Goal: Task Accomplishment & Management: Manage account settings

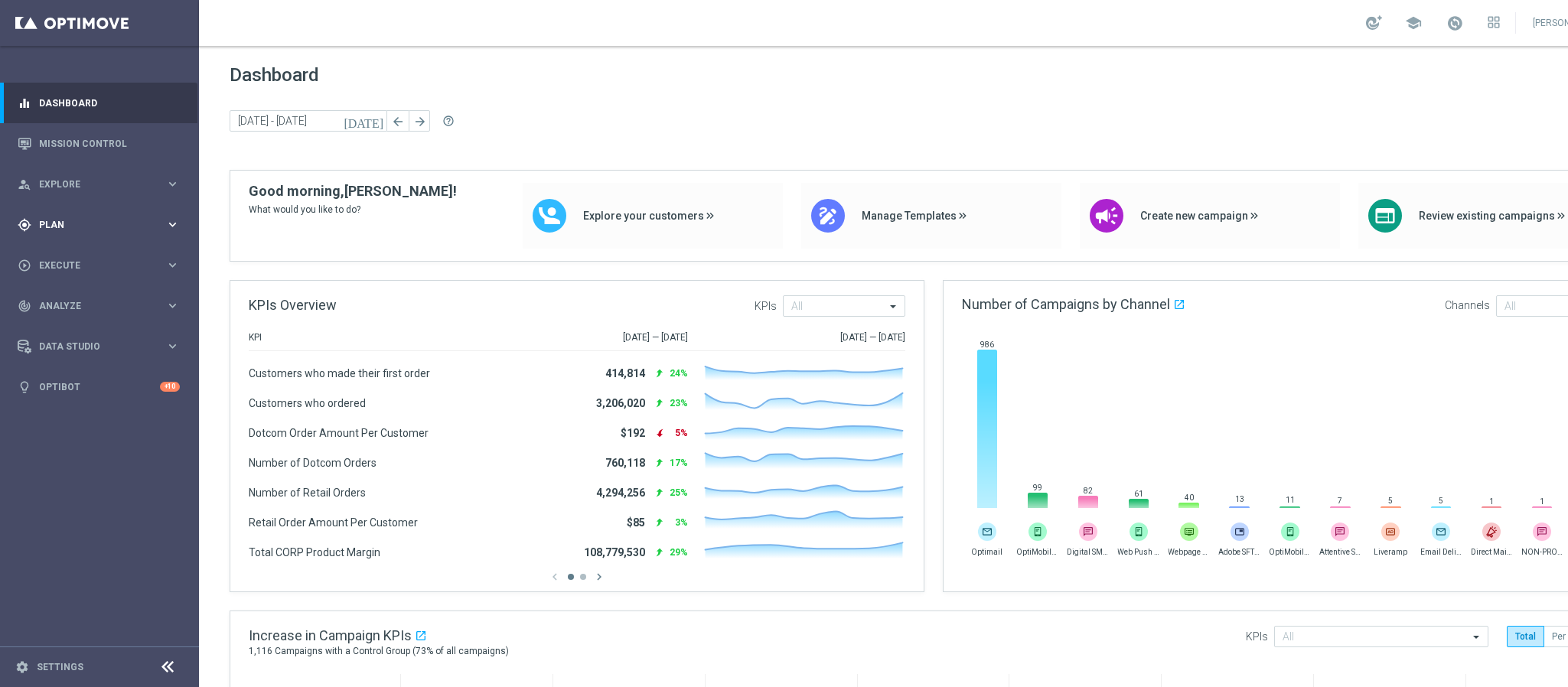
click at [161, 226] on span "Plan" at bounding box center [102, 225] width 126 height 9
click at [103, 255] on link "Target Groups" at bounding box center [100, 256] width 119 height 13
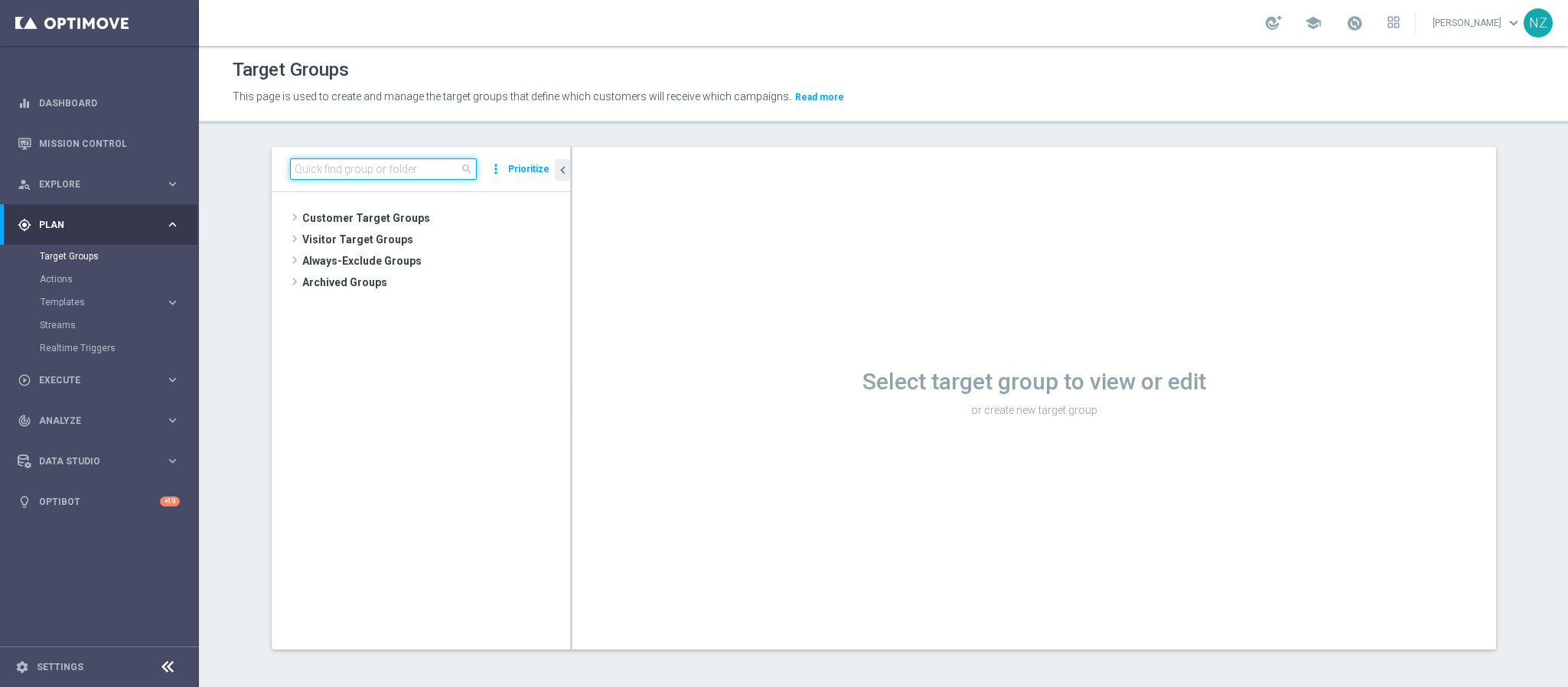
click at [340, 175] on input at bounding box center [383, 169] width 187 height 21
click at [303, 239] on span "Visitor Target Groups" at bounding box center [418, 239] width 231 height 21
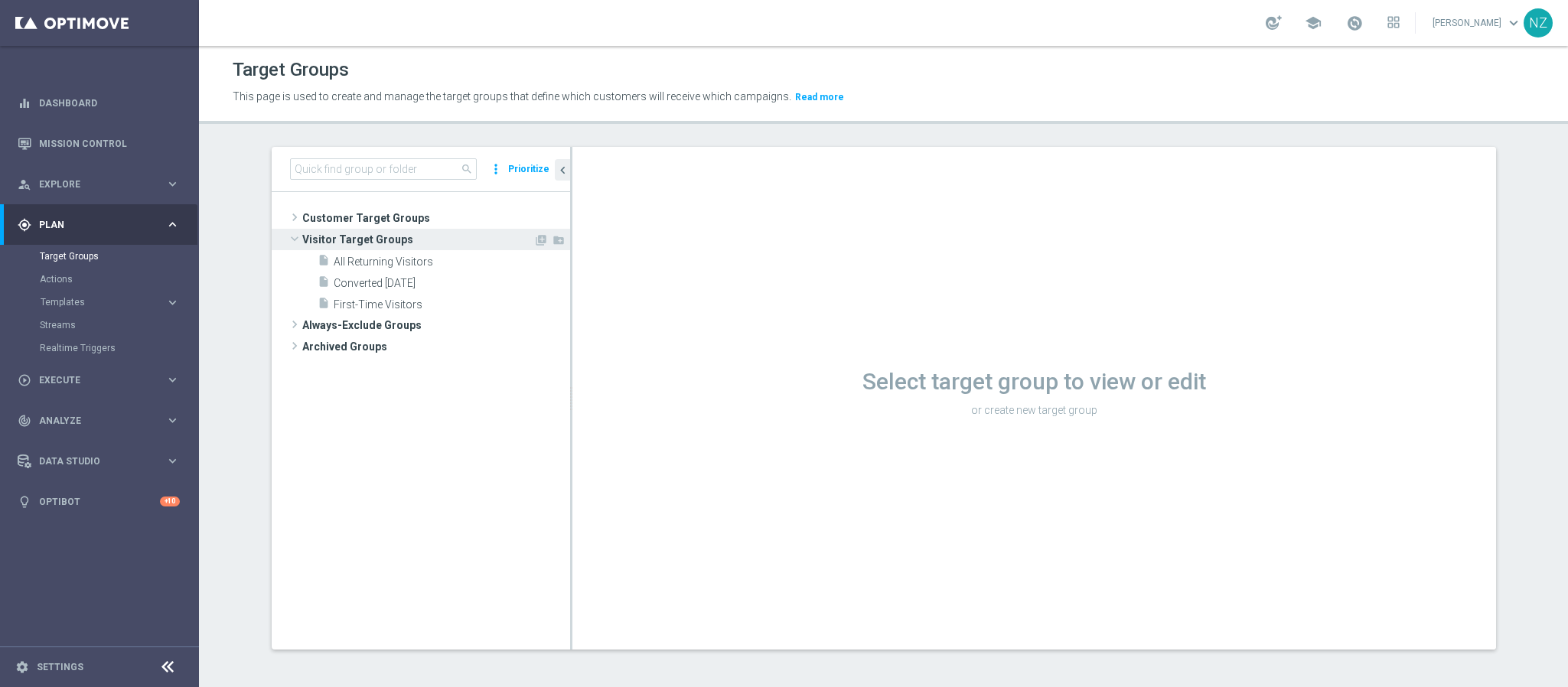
click at [303, 239] on span "Visitor Target Groups" at bounding box center [418, 239] width 231 height 21
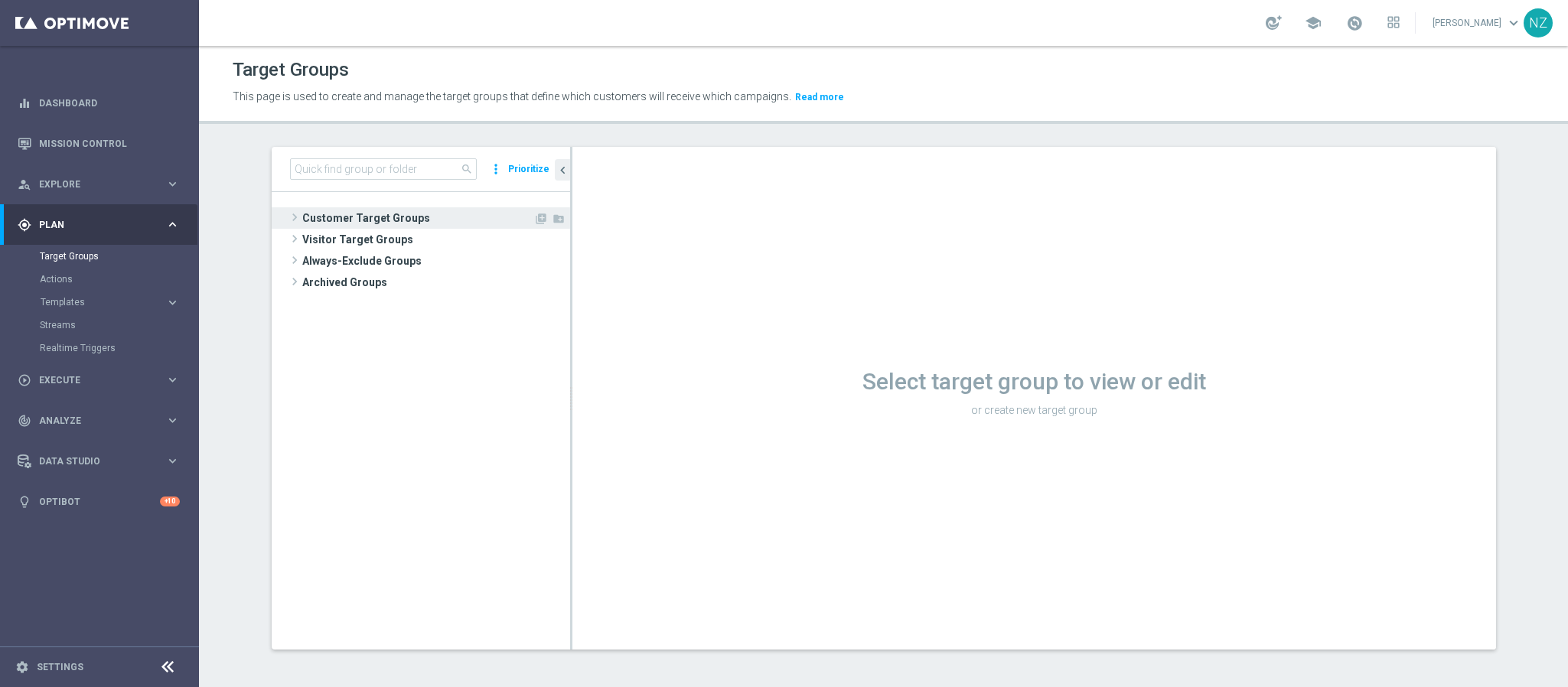
click at [322, 218] on span "Customer Target Groups" at bounding box center [418, 217] width 231 height 21
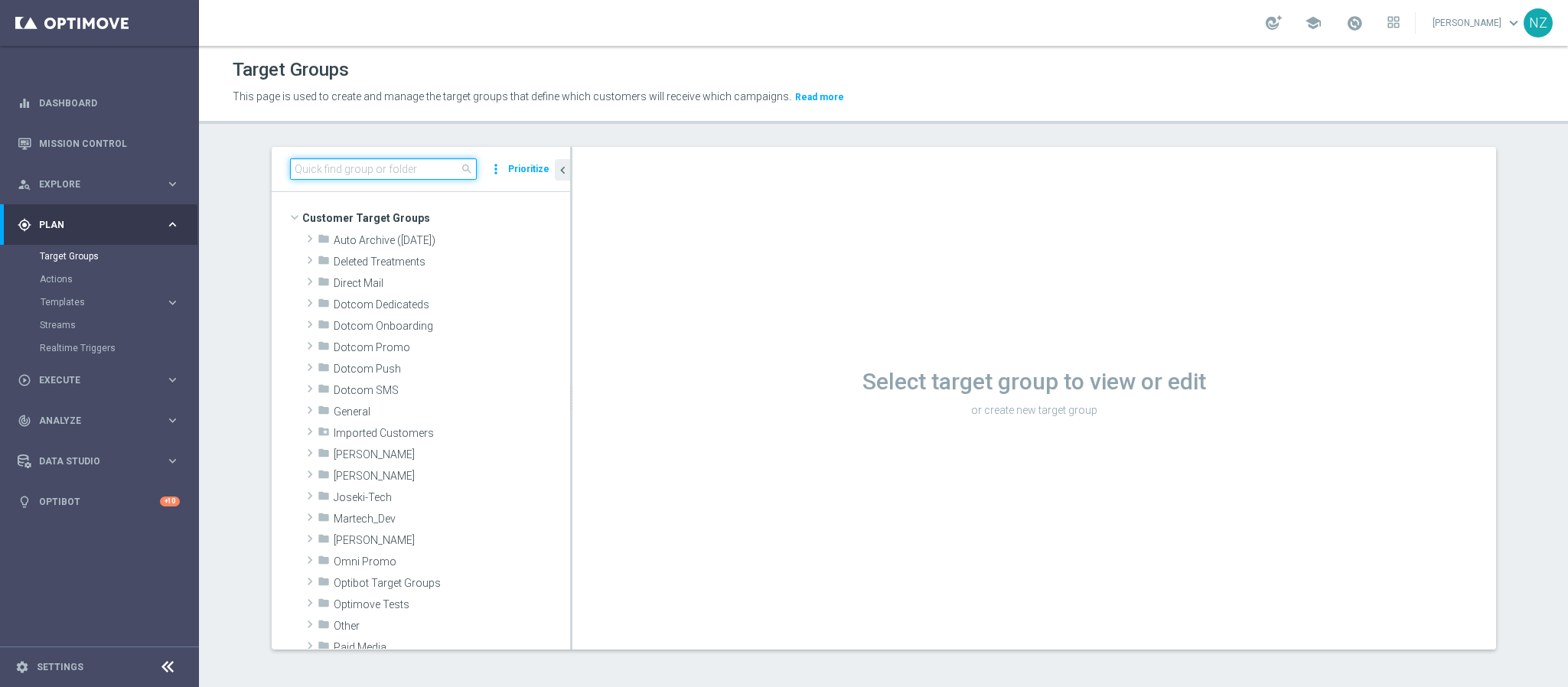
click at [361, 165] on input at bounding box center [383, 169] width 187 height 21
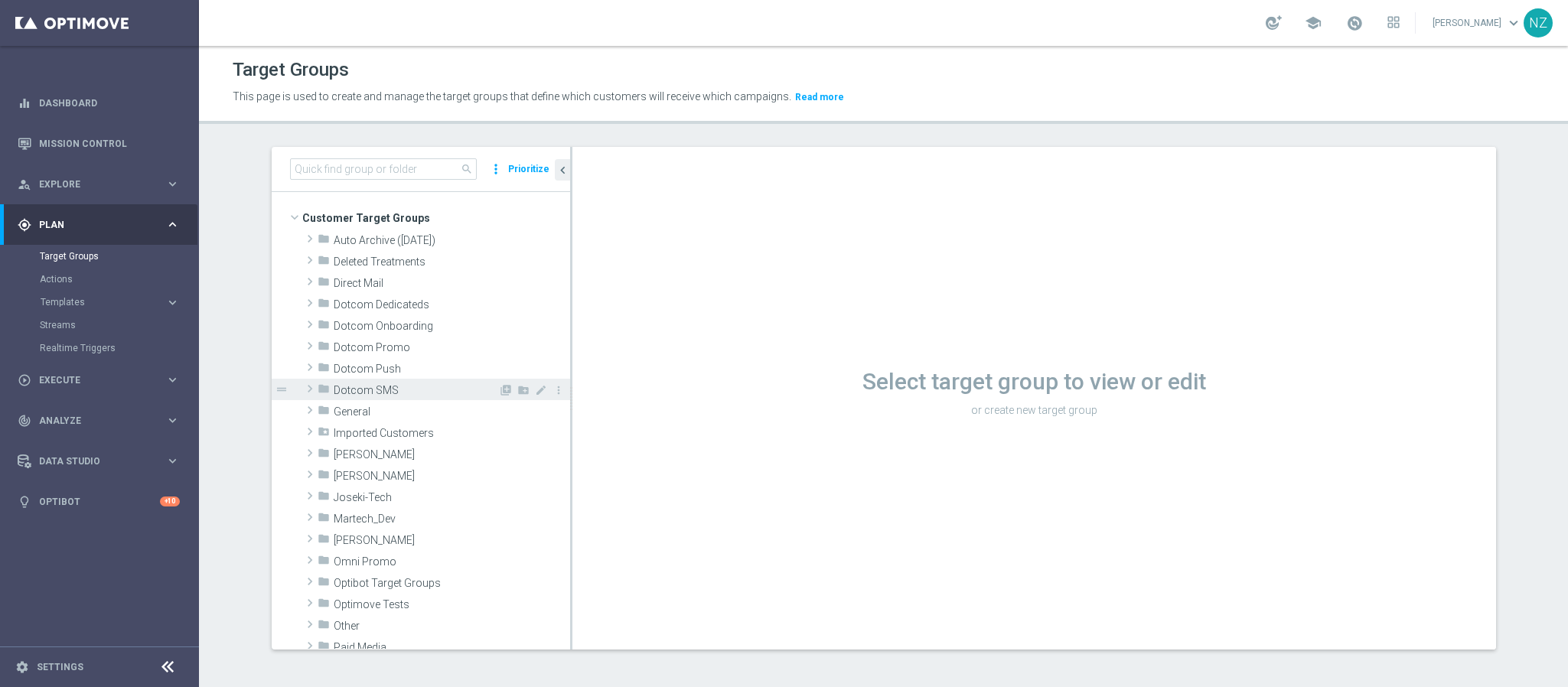
click at [303, 391] on span at bounding box center [310, 388] width 16 height 18
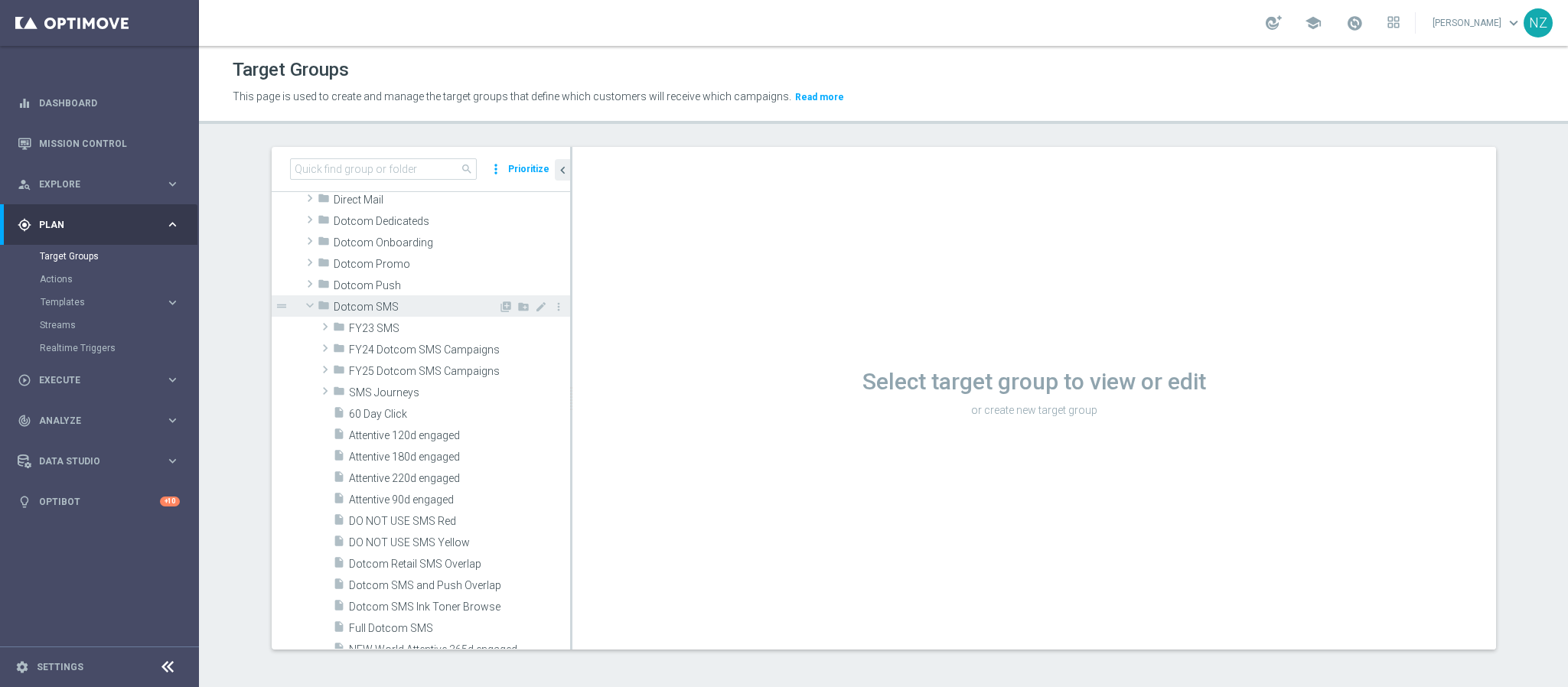
scroll to position [114, 0]
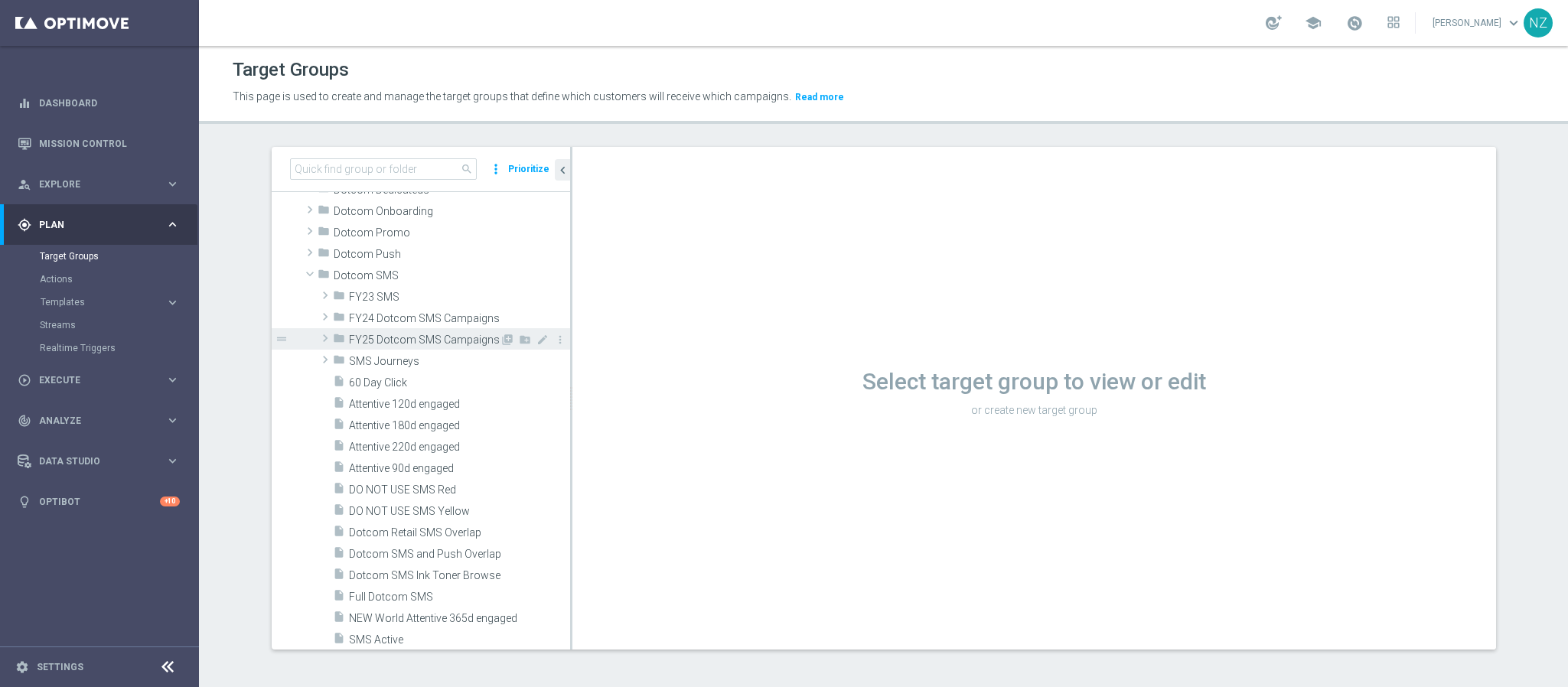
click at [322, 337] on span at bounding box center [325, 338] width 16 height 18
click at [501, 342] on icon "library_add" at bounding box center [507, 340] width 13 height 13
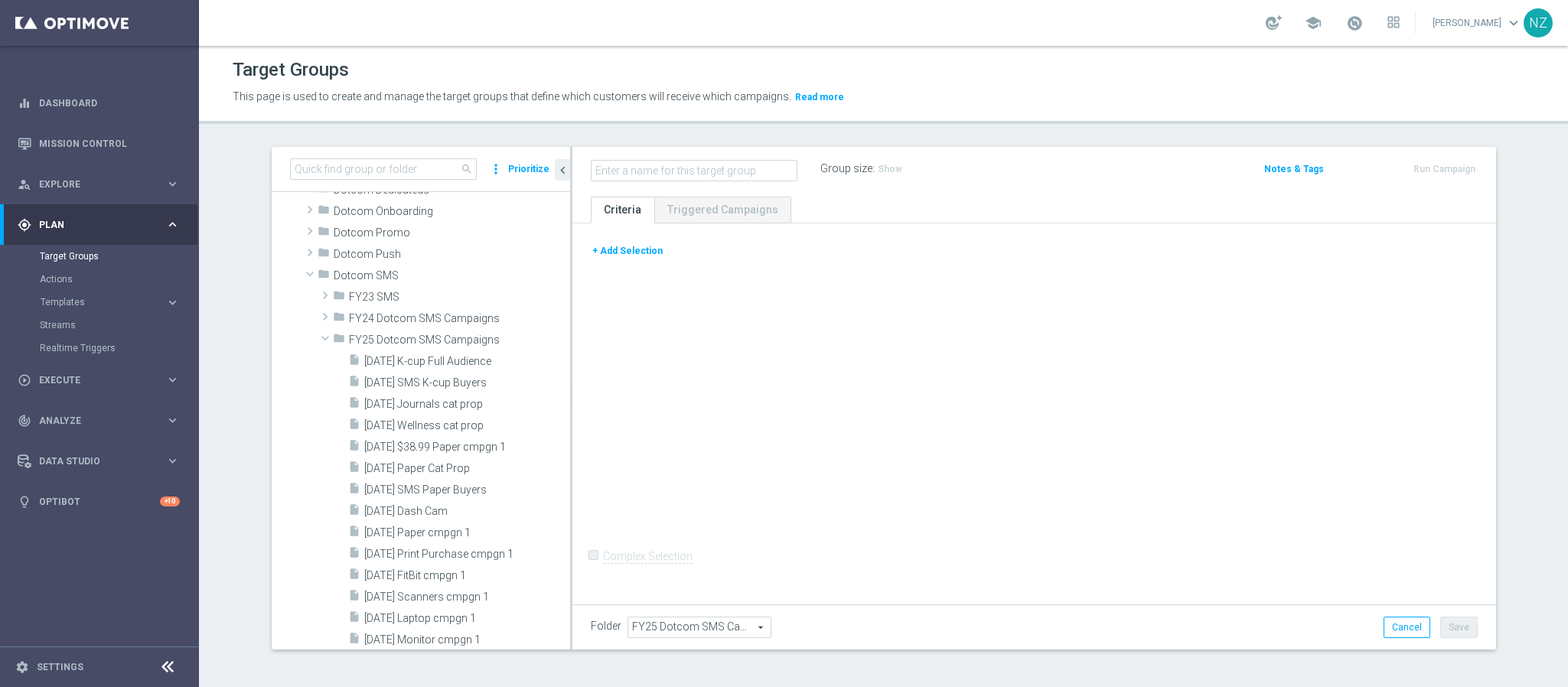
click at [622, 243] on button "+ Add Selection" at bounding box center [627, 250] width 74 height 16
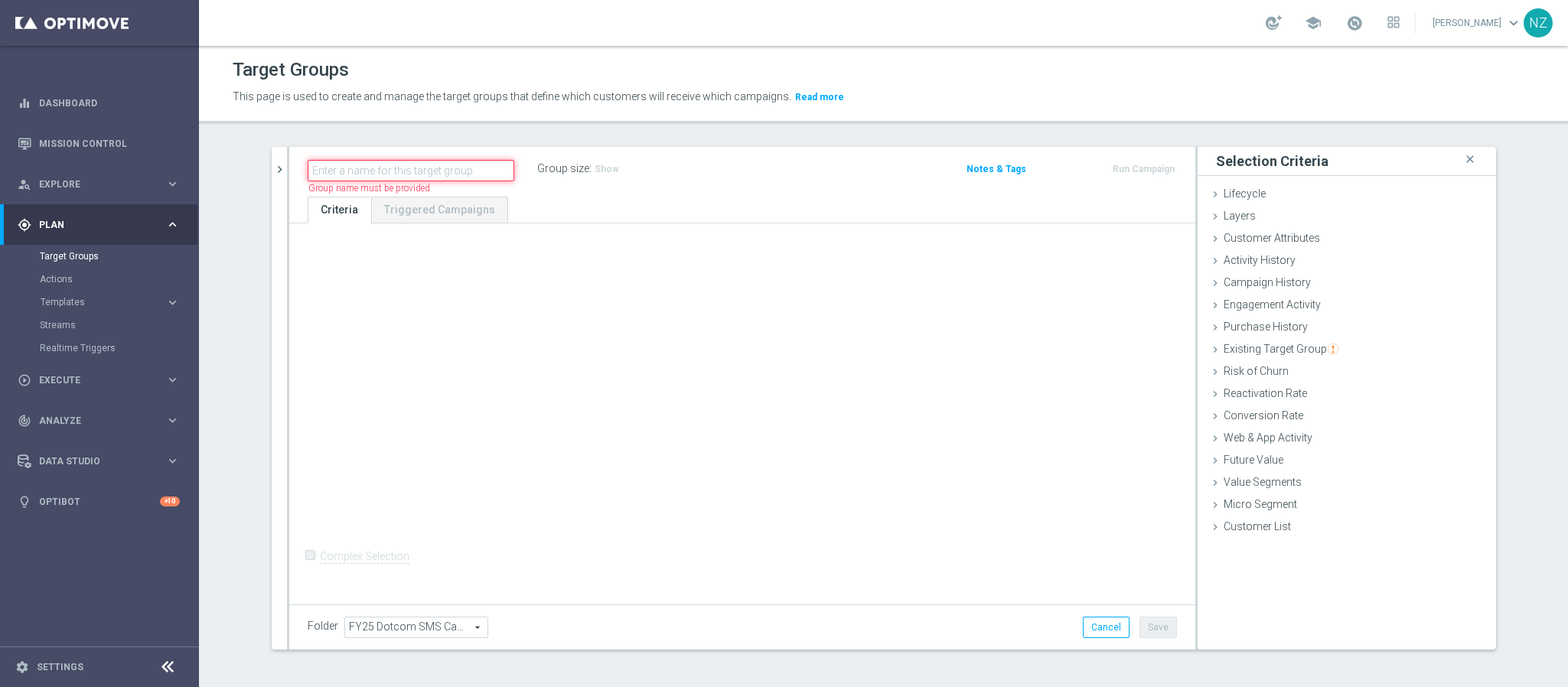
click at [401, 170] on input "text" at bounding box center [411, 170] width 207 height 21
type input "Twilio Migration_9.19.25"
click at [613, 193] on div "Twilio Migration_9.19.25 Group size : Show Notes & Tags Run Campaign" at bounding box center [742, 171] width 906 height 49
click at [1254, 227] on div "Layers done" at bounding box center [1346, 217] width 299 height 23
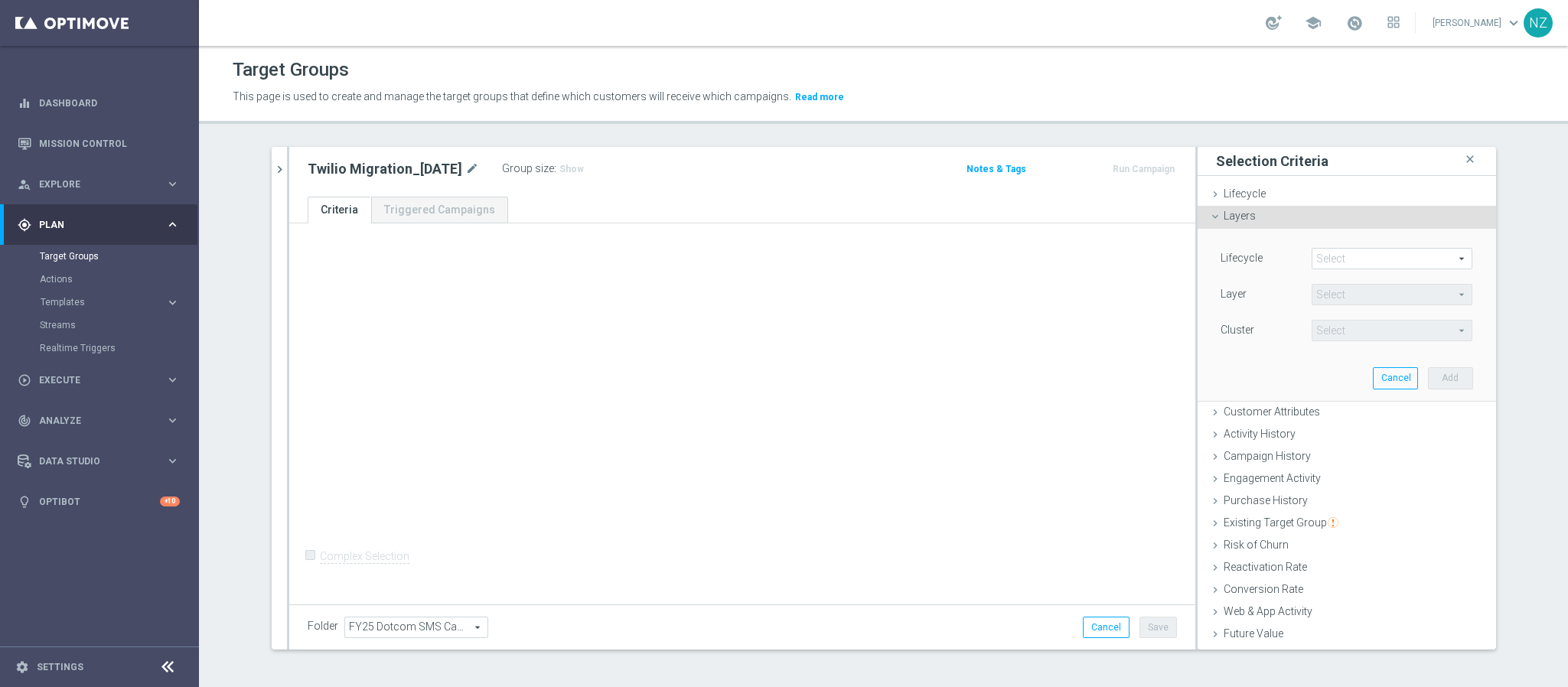
click at [1238, 211] on span "Layers" at bounding box center [1240, 216] width 32 height 13
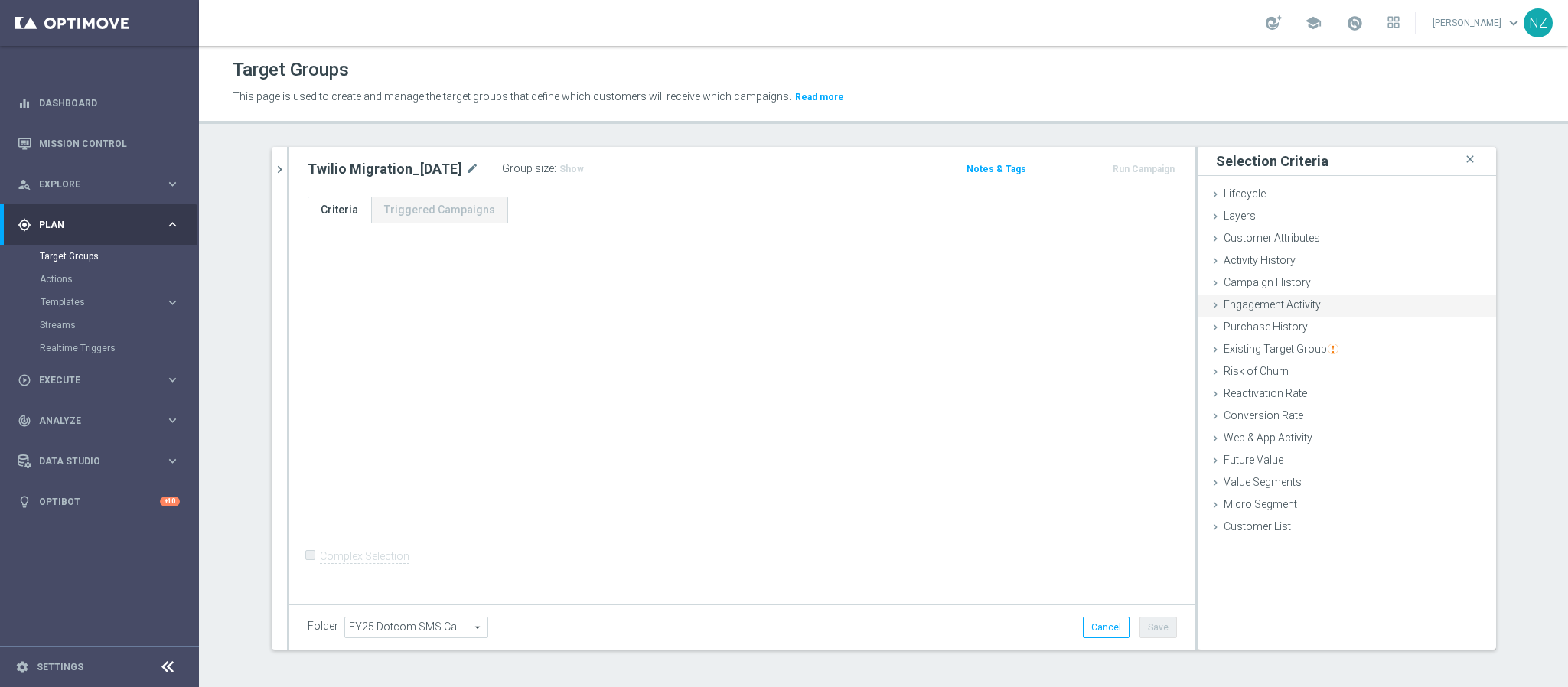
click at [1265, 303] on span "Engagement Activity" at bounding box center [1272, 305] width 97 height 13
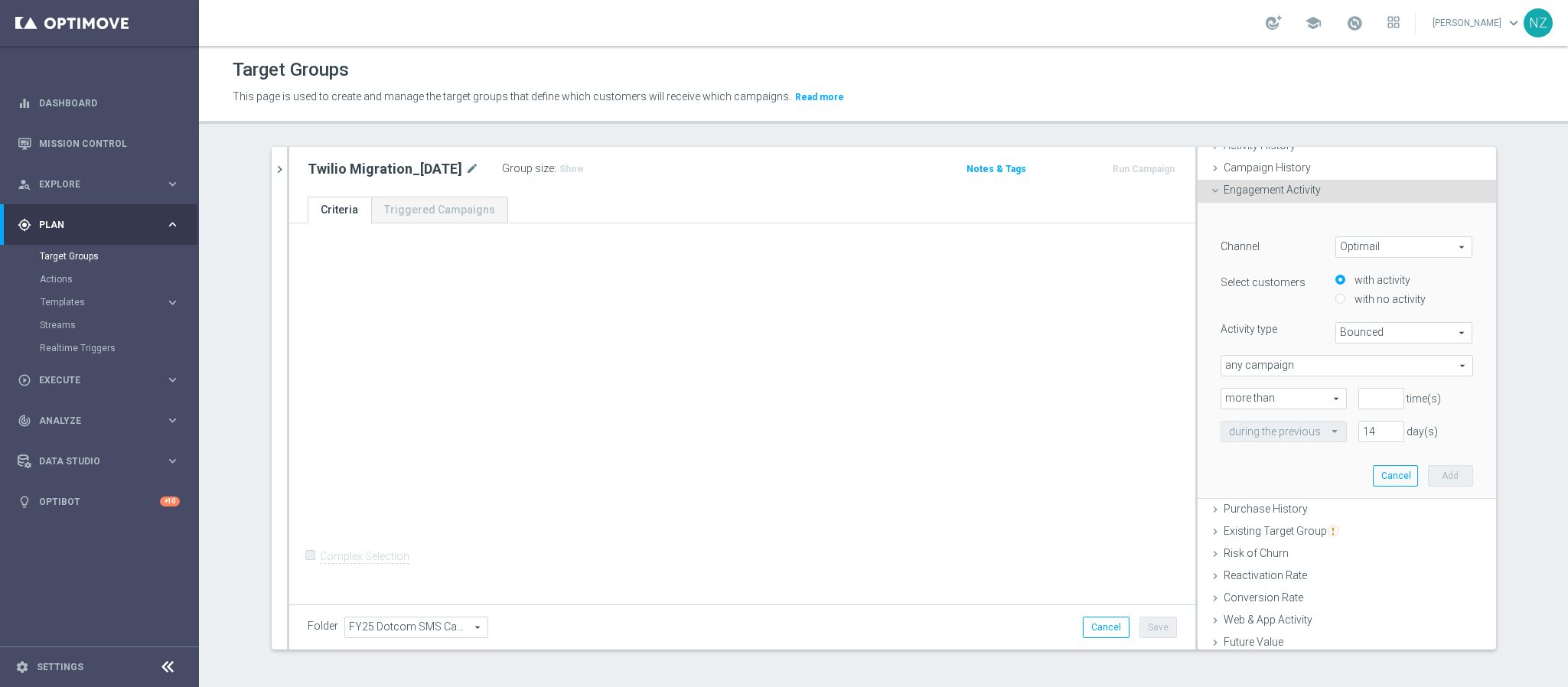
click at [1356, 248] on span "Optimail" at bounding box center [1404, 247] width 136 height 20
click at [1263, 239] on div "Channel" at bounding box center [1266, 249] width 114 height 24
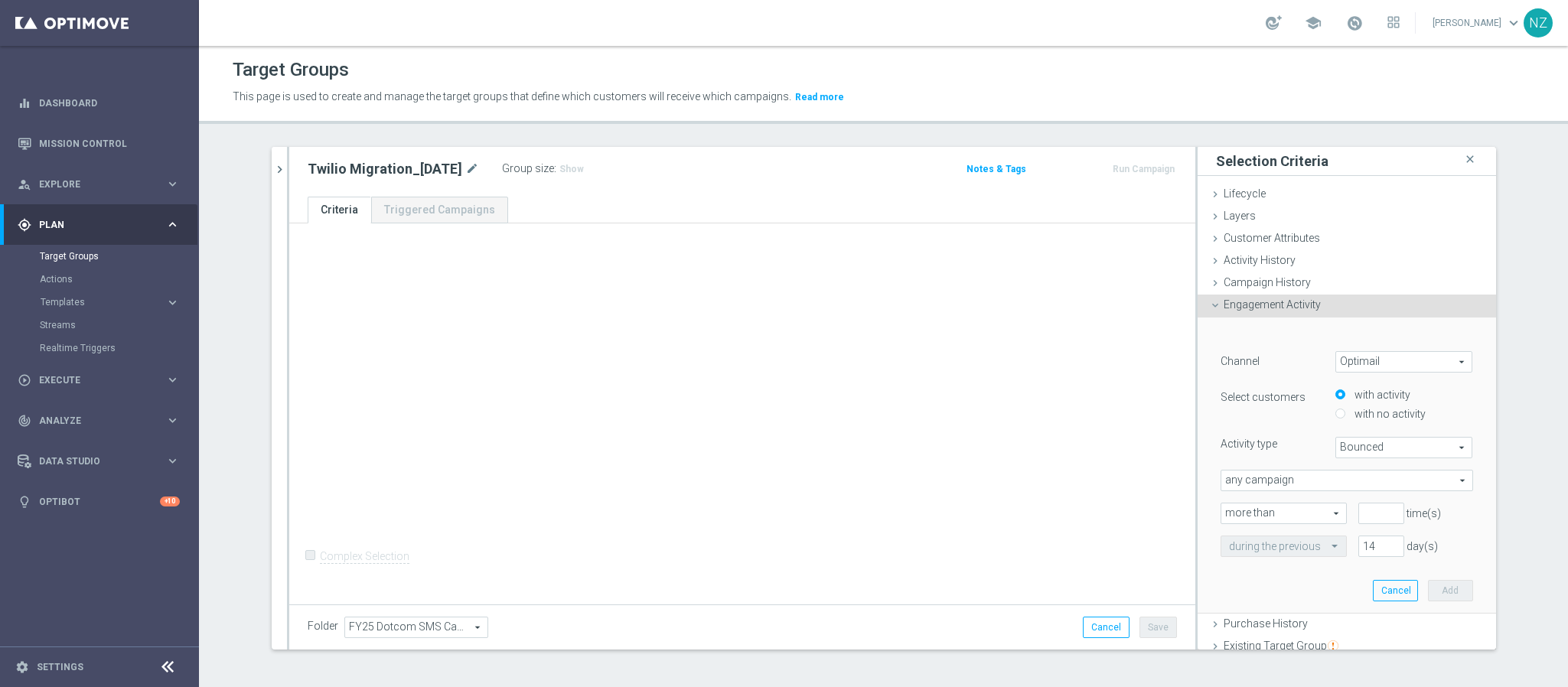
click at [1377, 366] on span "Optimail" at bounding box center [1404, 362] width 136 height 20
click at [1238, 359] on lable "Channel" at bounding box center [1240, 362] width 39 height 13
click at [1209, 301] on icon at bounding box center [1215, 306] width 13 height 13
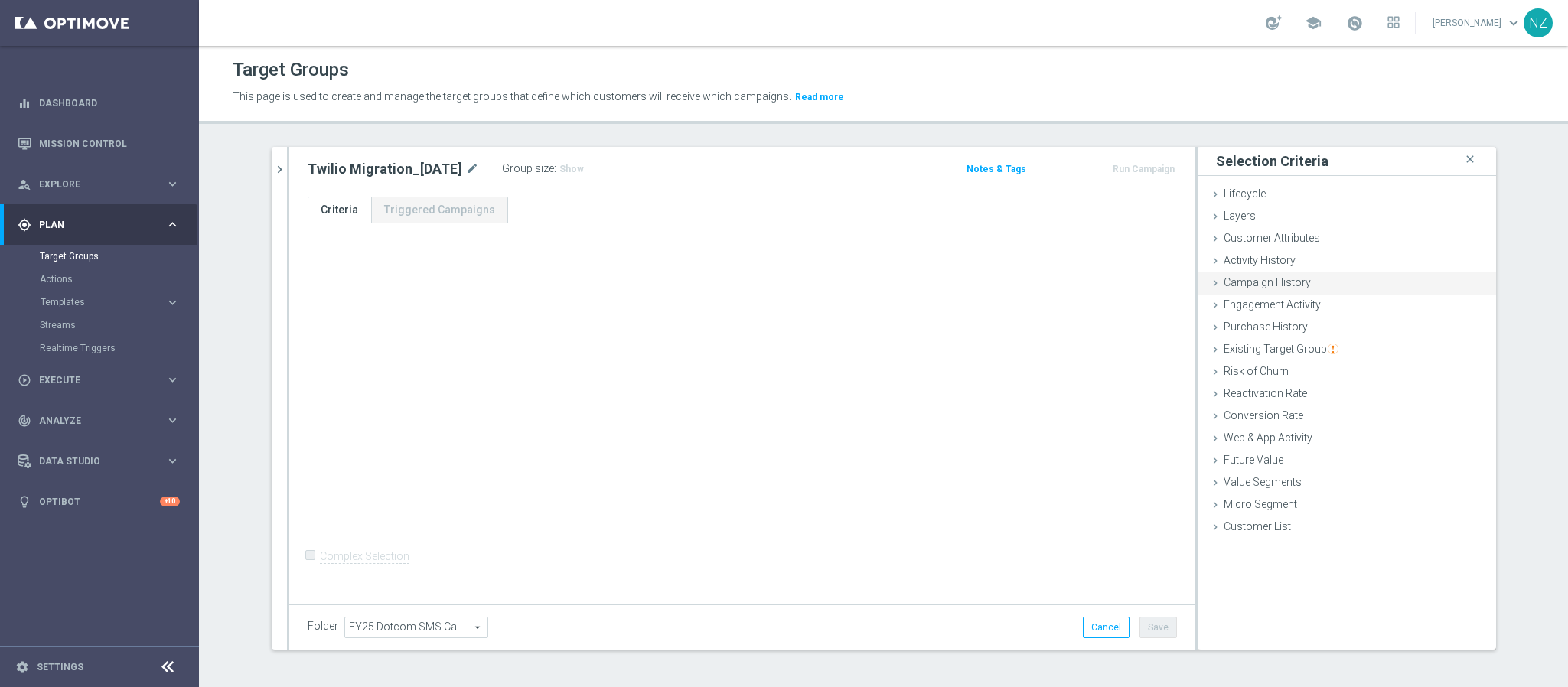
click at [1209, 278] on icon at bounding box center [1215, 283] width 13 height 13
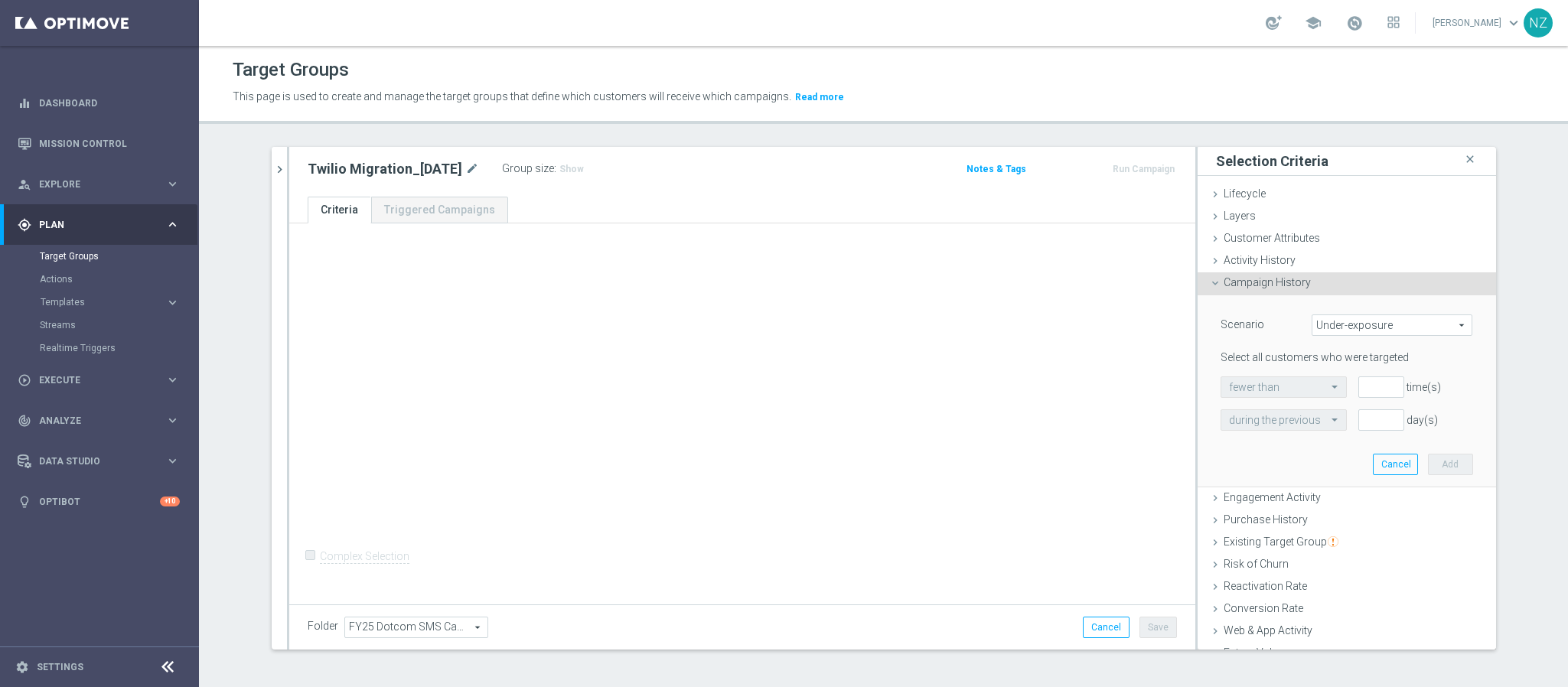
click at [1375, 333] on span "Under-exposure" at bounding box center [1392, 325] width 159 height 20
click at [1414, 407] on span "Targeted while in a target group" at bounding box center [1392, 407] width 143 height 13
type input "Targeted while in a target group"
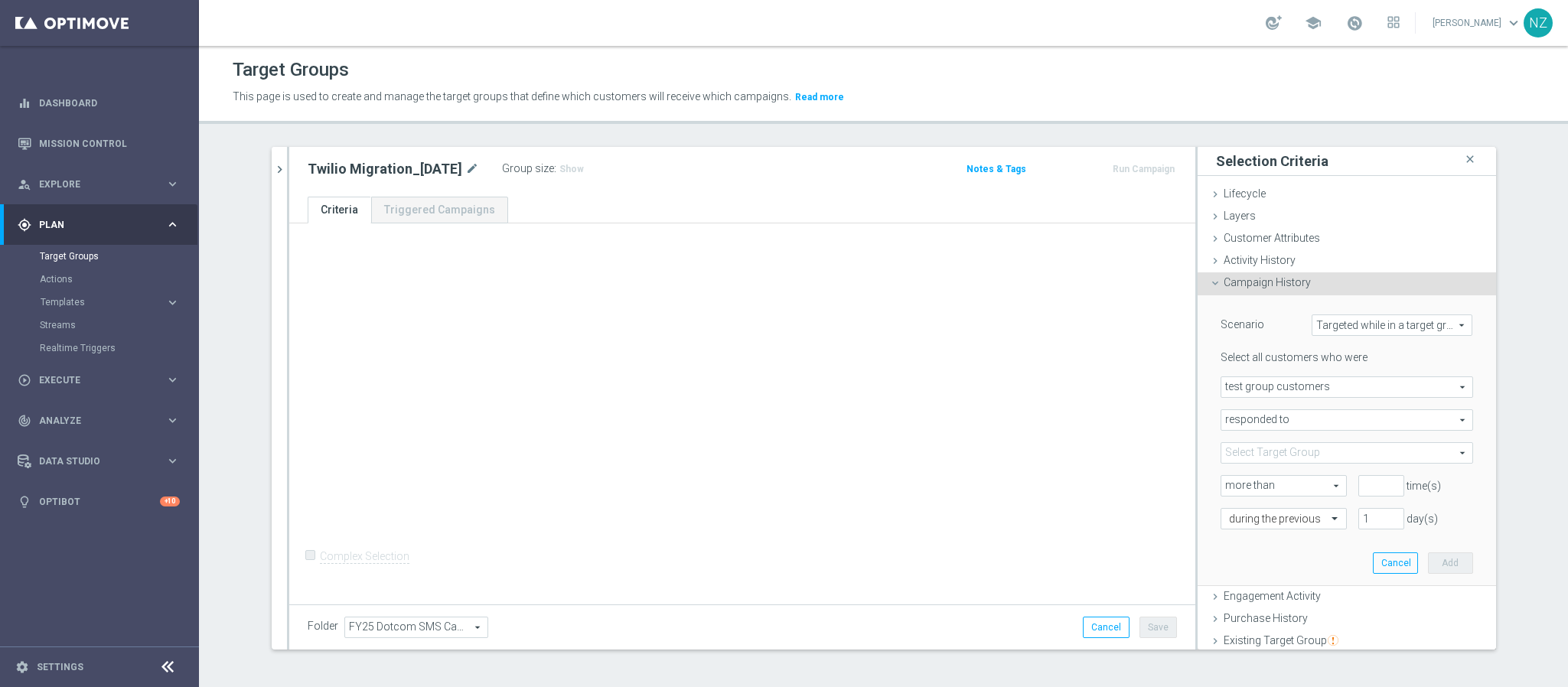
scroll to position [114, 0]
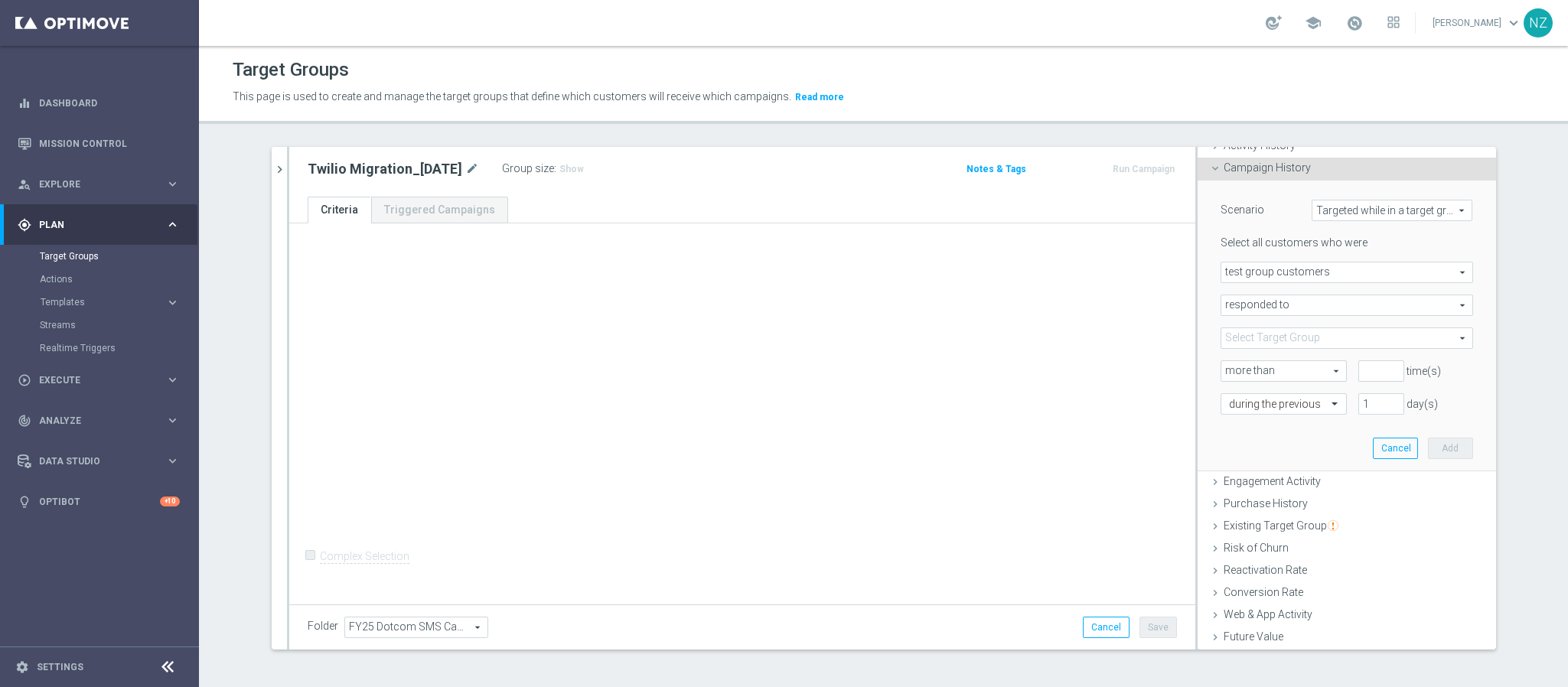
click at [1275, 308] on span "responded to" at bounding box center [1347, 305] width 251 height 20
click at [1269, 351] on span "were targeted with" at bounding box center [1346, 347] width 236 height 13
type input "were targeted with"
click at [1263, 334] on span at bounding box center [1347, 338] width 251 height 20
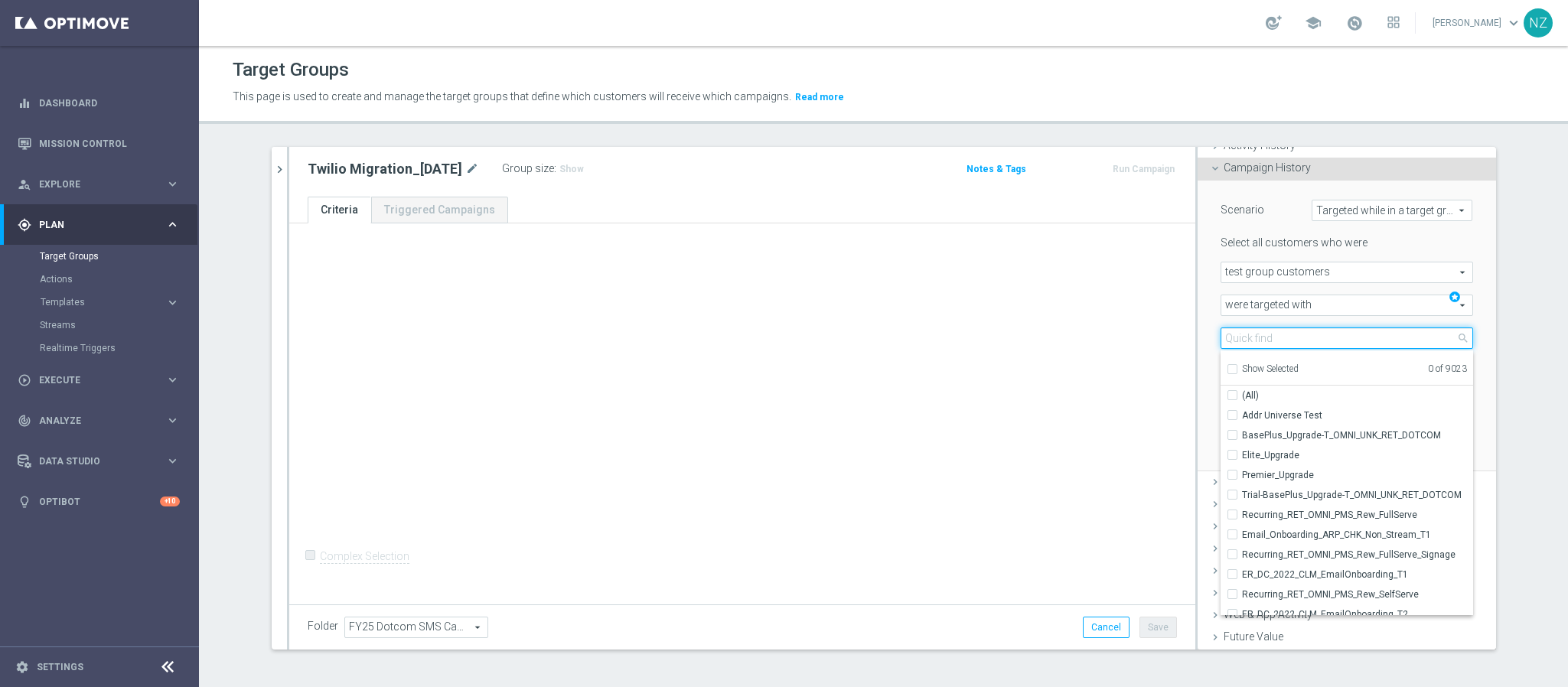
click at [1279, 340] on input "search" at bounding box center [1347, 338] width 252 height 21
click at [1235, 219] on div "Scenario" at bounding box center [1254, 212] width 92 height 24
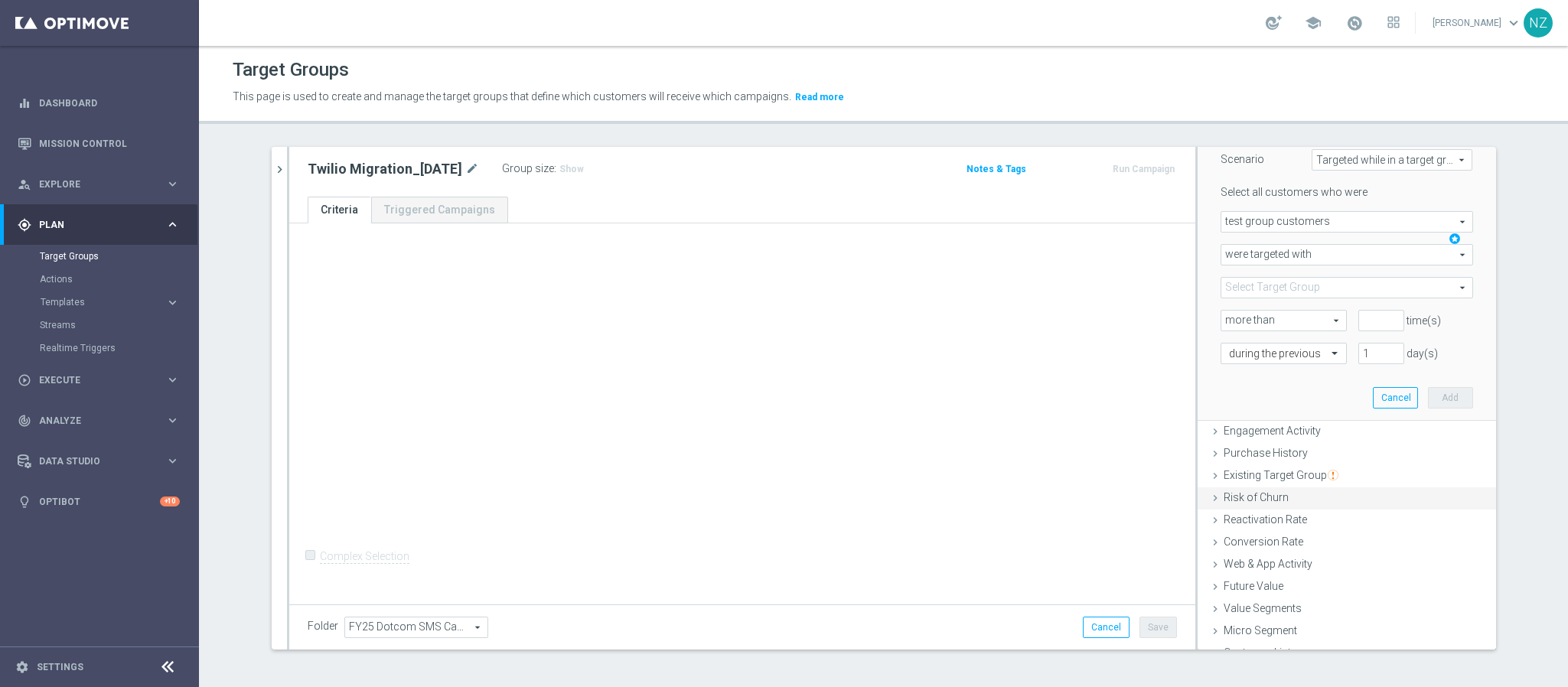
scroll to position [182, 0]
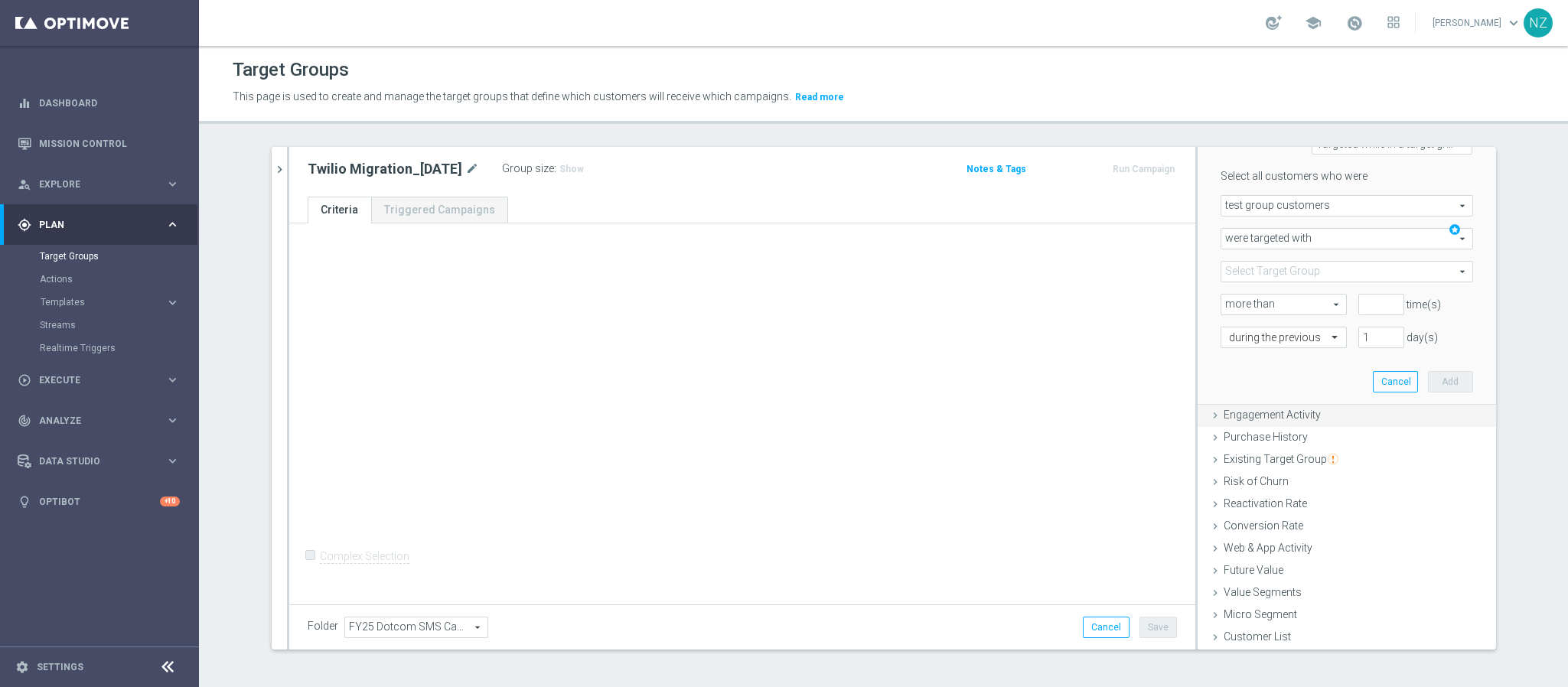
click at [1275, 412] on span "Engagement Activity" at bounding box center [1272, 415] width 97 height 13
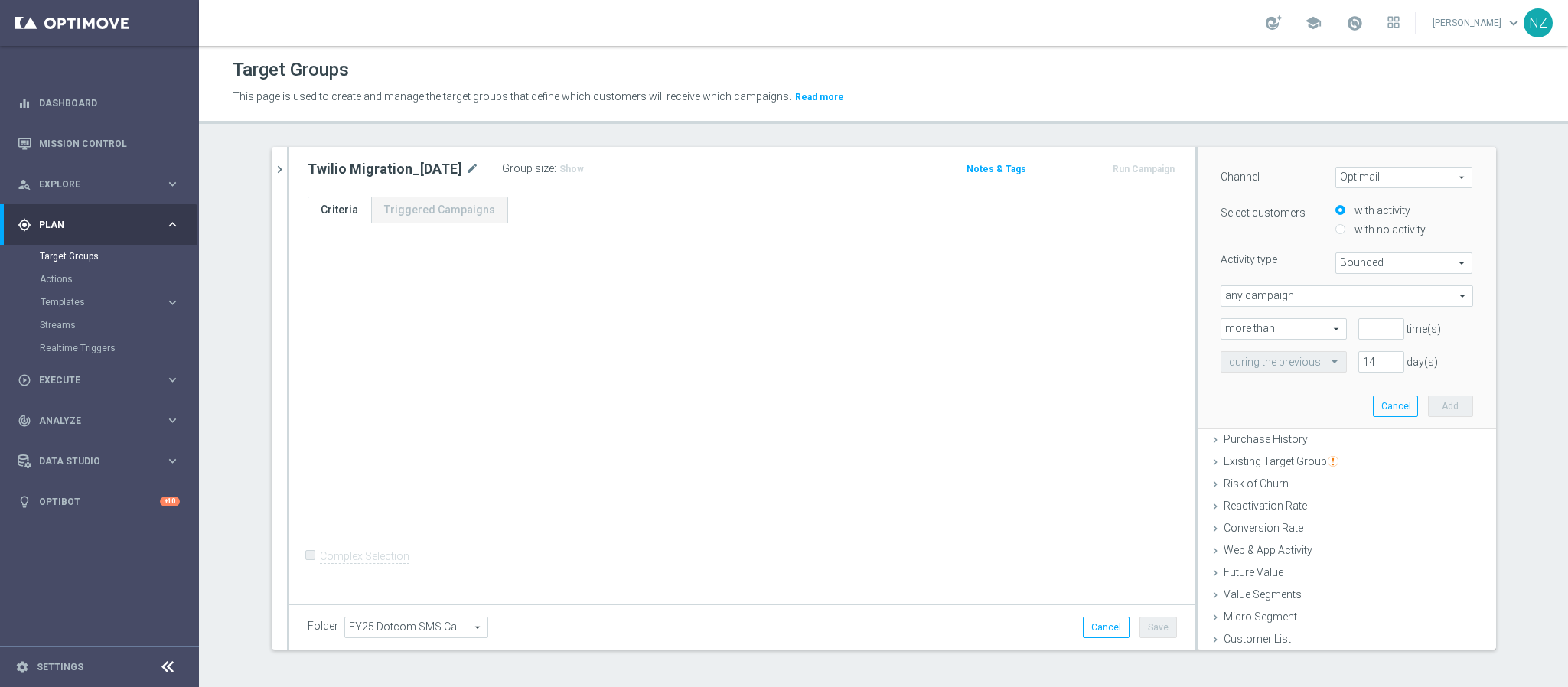
scroll to position [187, 0]
click at [1258, 437] on span "Purchase History" at bounding box center [1265, 437] width 84 height 13
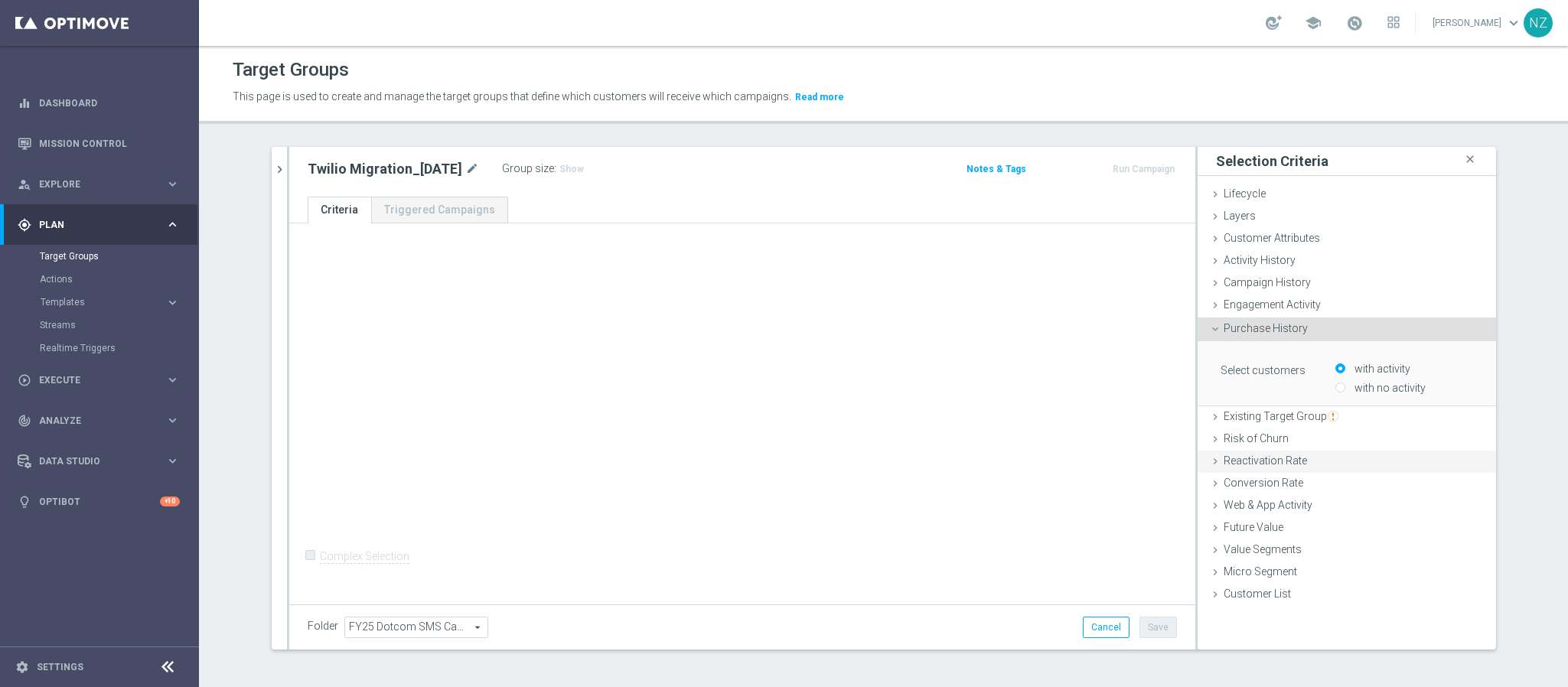
scroll to position [0, 0]
click at [469, 168] on div "Twilio Migration_9.19.25 mode_edit" at bounding box center [405, 169] width 194 height 21
click at [465, 164] on icon "mode_edit" at bounding box center [472, 169] width 14 height 18
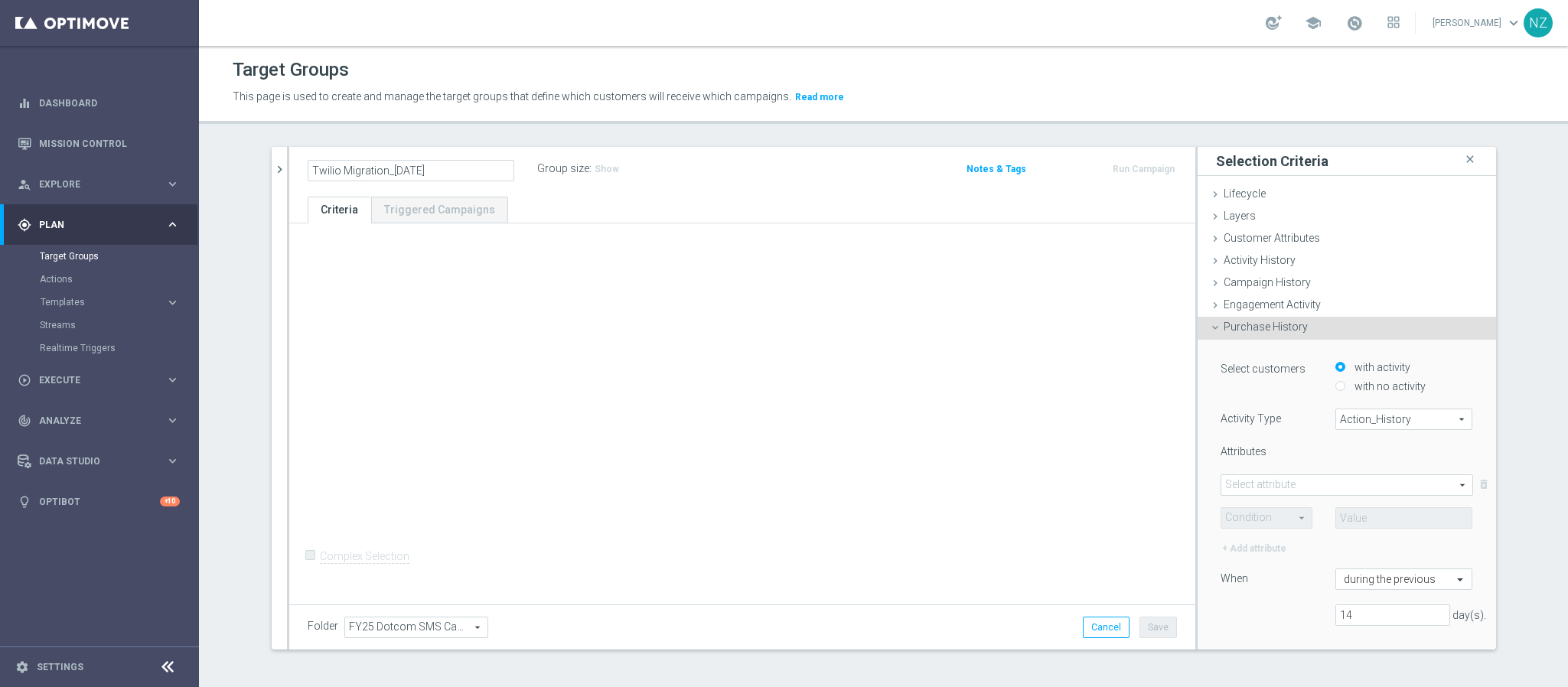
click at [384, 173] on input "Twilio Migration_9.19.25" at bounding box center [411, 170] width 207 height 21
drag, startPoint x: 384, startPoint y: 166, endPoint x: 401, endPoint y: 171, distance: 17.7
click at [401, 171] on input "Twilio Migration_9.19.25" at bounding box center [411, 170] width 207 height 21
type input "Twilio Migration_10.1.25"
click at [770, 191] on div "Twilio Migration_10.1.25 Group size : Show Notes & Tags Run Campaign" at bounding box center [742, 171] width 906 height 49
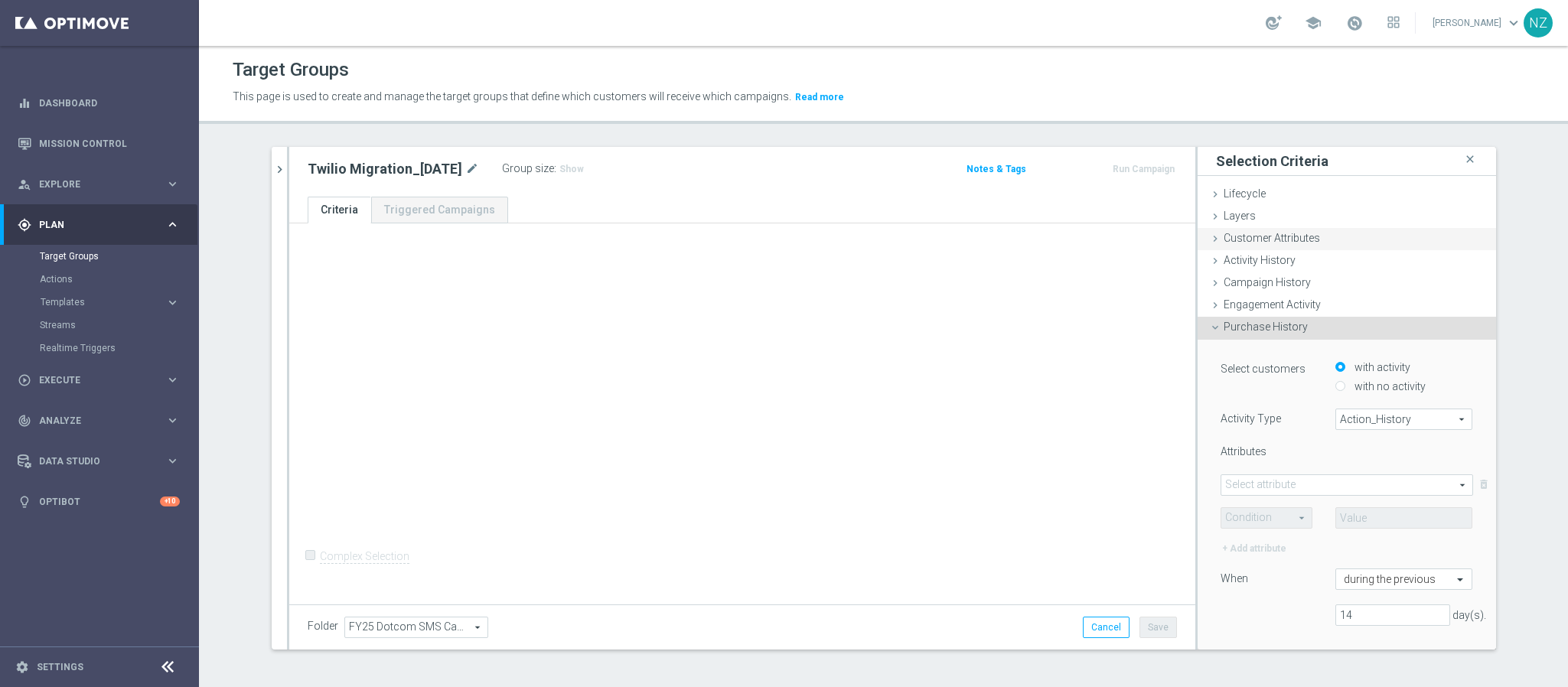
click at [1247, 237] on span "Customer Attributes" at bounding box center [1272, 238] width 96 height 13
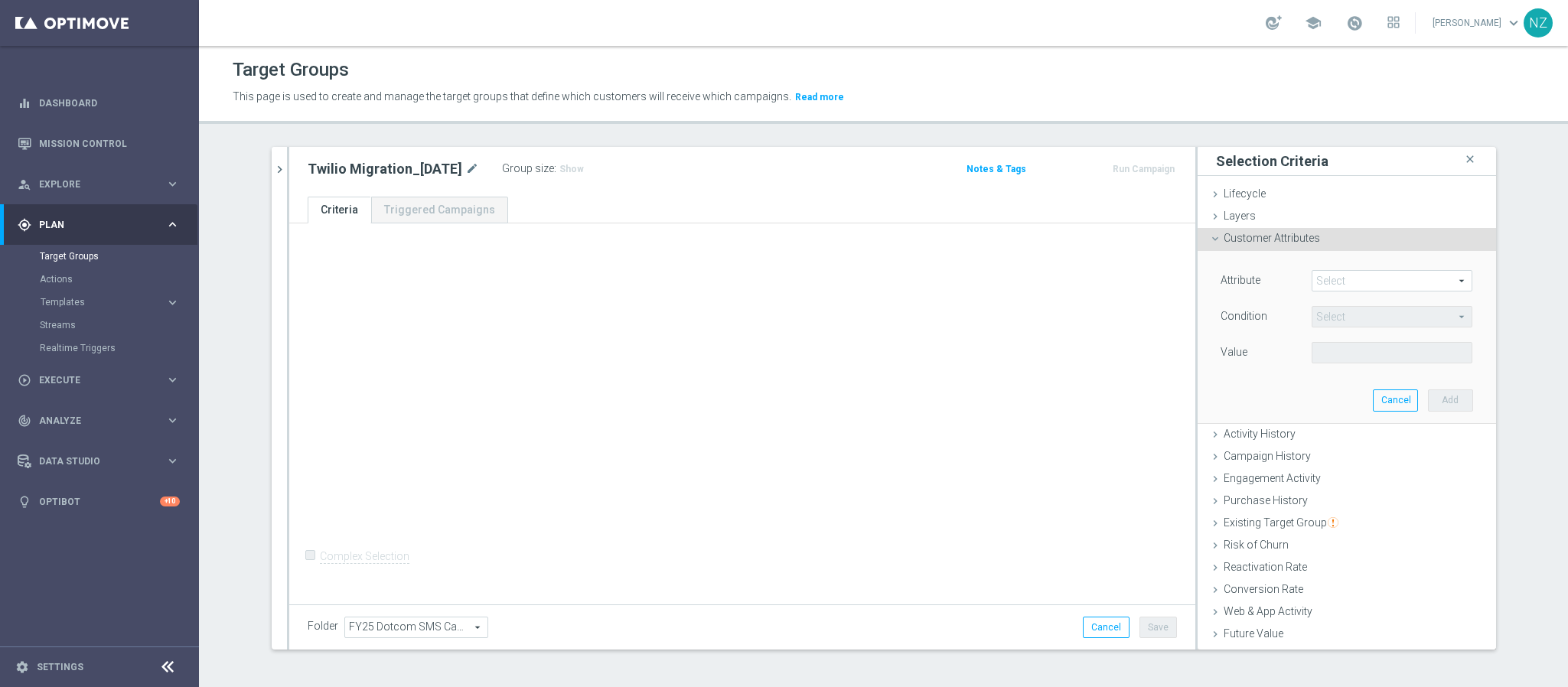
click at [1330, 282] on span at bounding box center [1392, 280] width 159 height 20
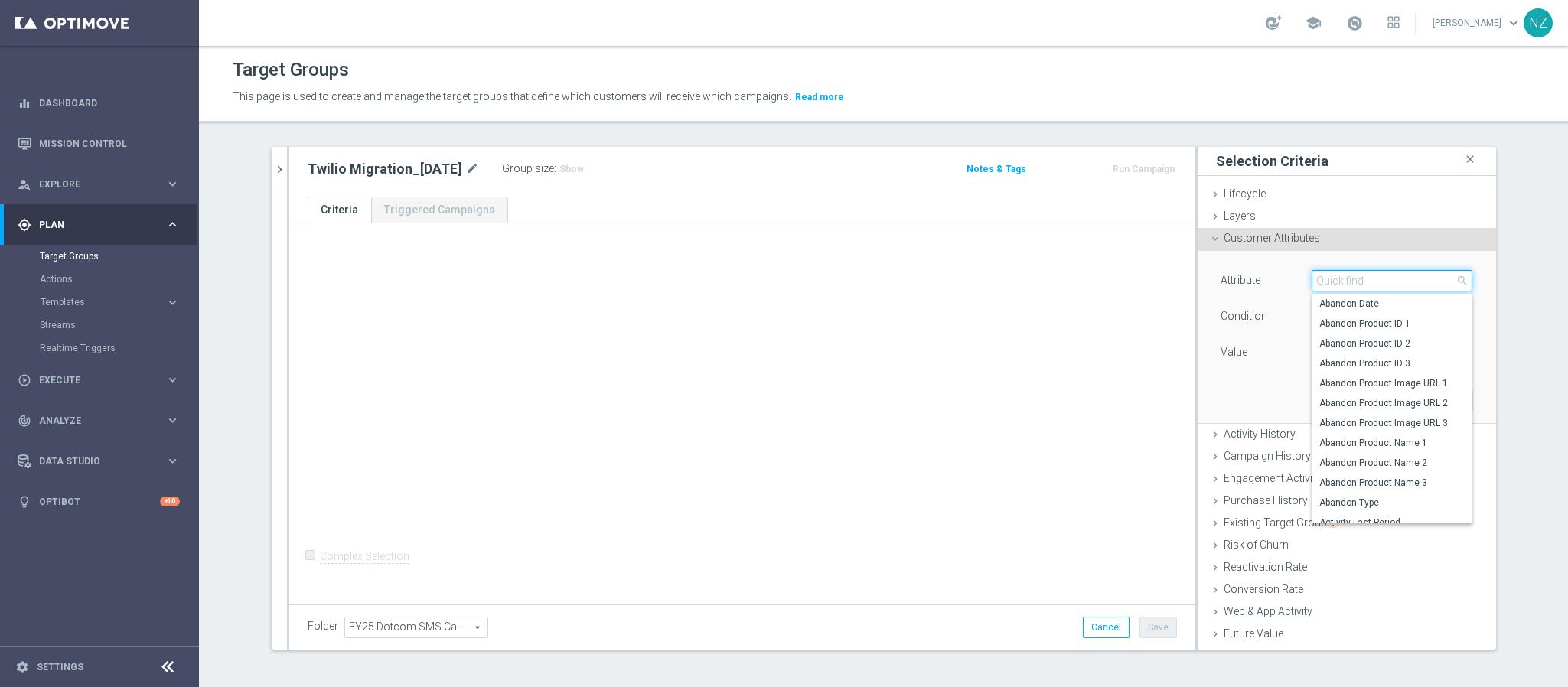
click at [1362, 285] on input "search" at bounding box center [1392, 281] width 161 height 21
type input "sms"
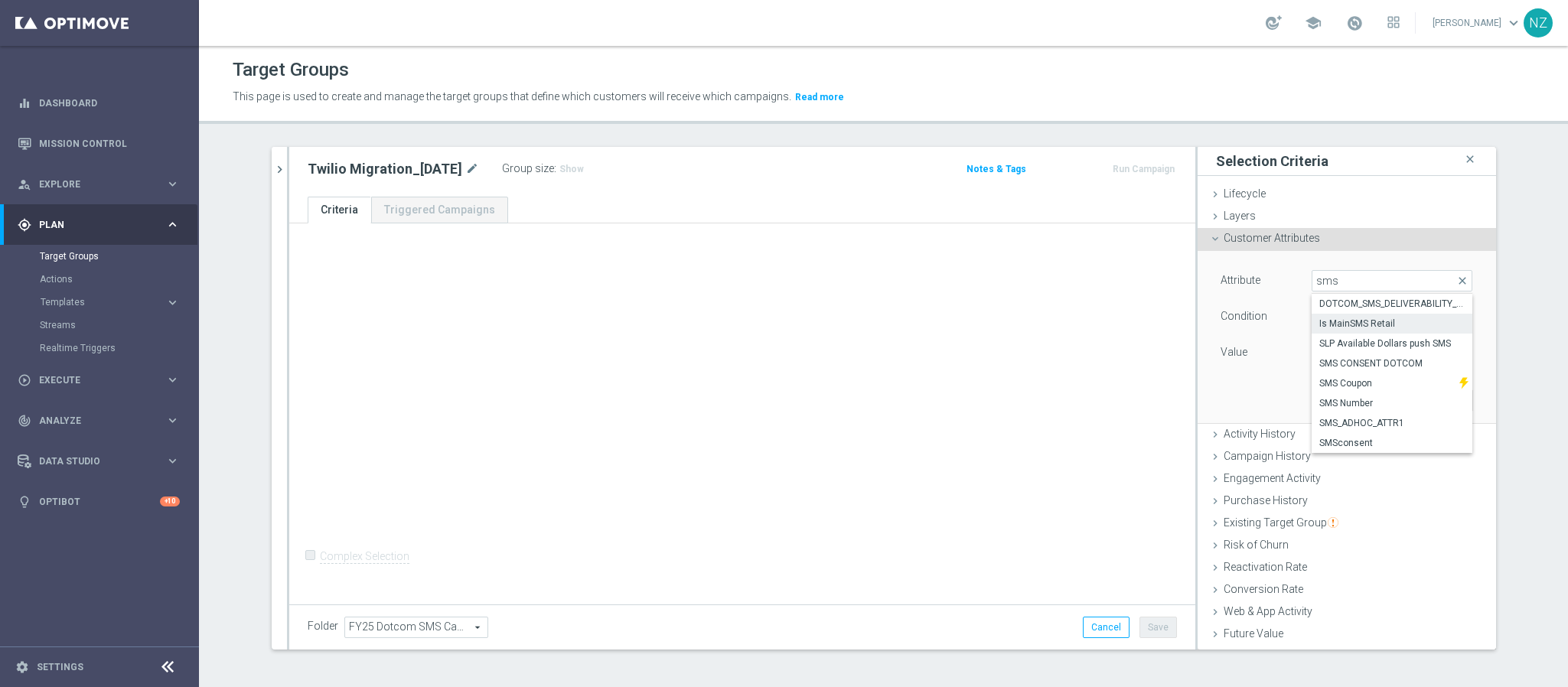
click at [1359, 319] on span "Is MainSMS Retail" at bounding box center [1392, 324] width 145 height 13
type input "Is MainSMS Retail"
type input "Equals"
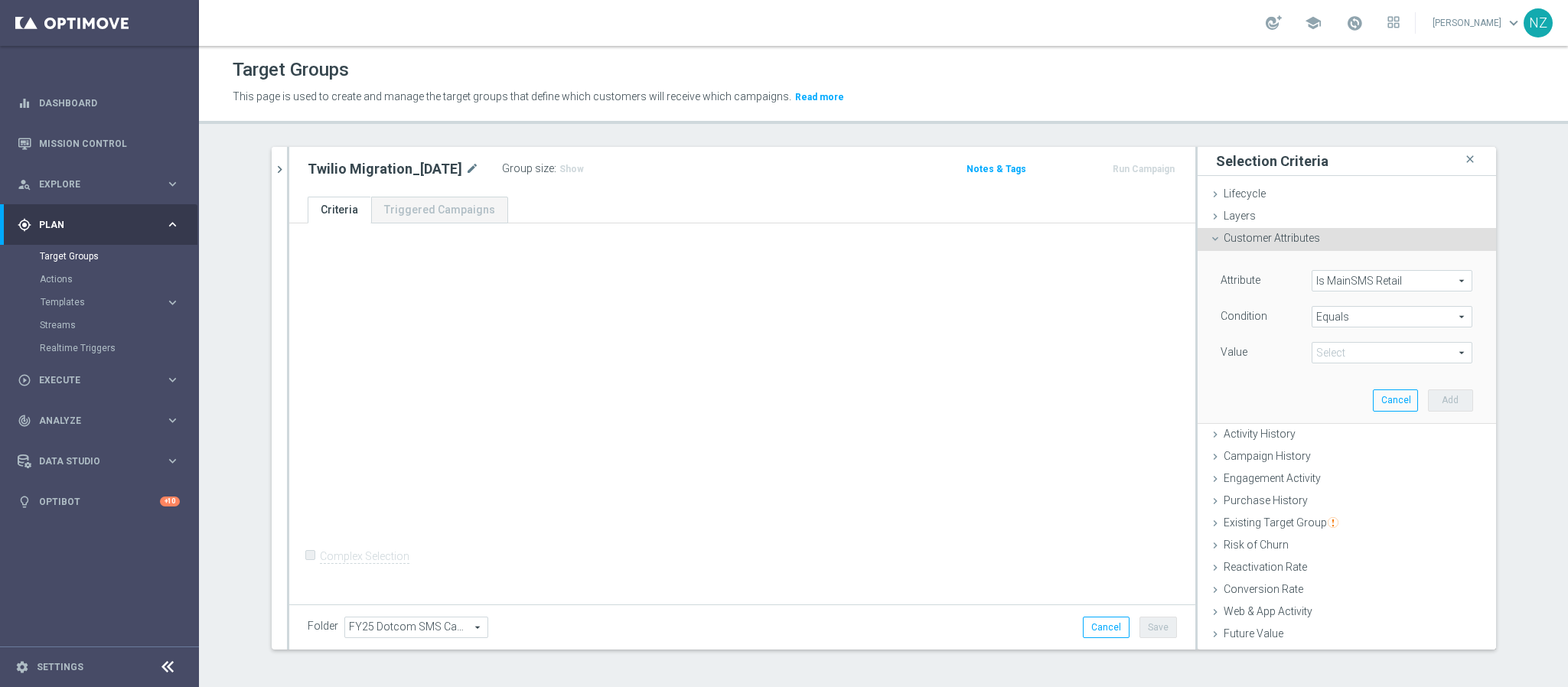
click at [1339, 320] on span "Equals" at bounding box center [1392, 316] width 159 height 20
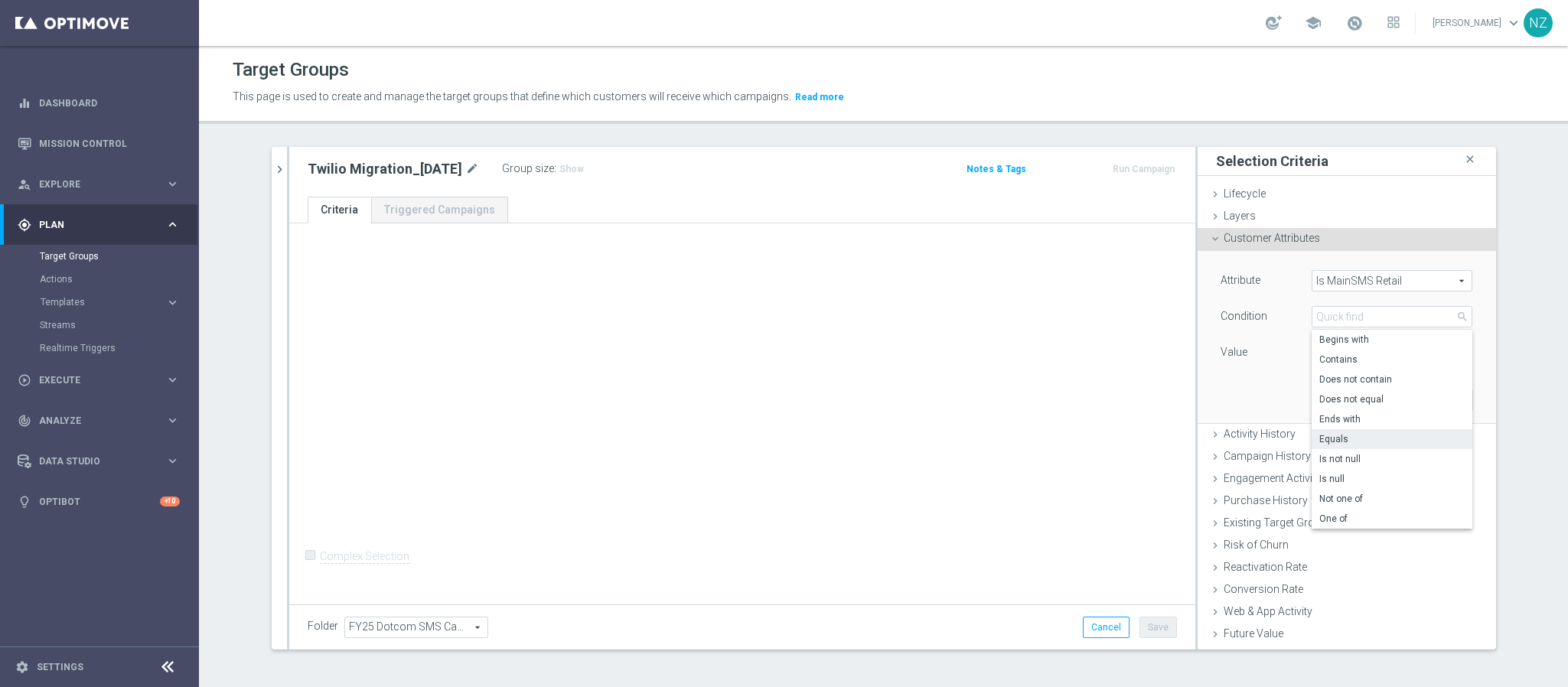
click at [1242, 310] on lable "Condition" at bounding box center [1244, 316] width 47 height 13
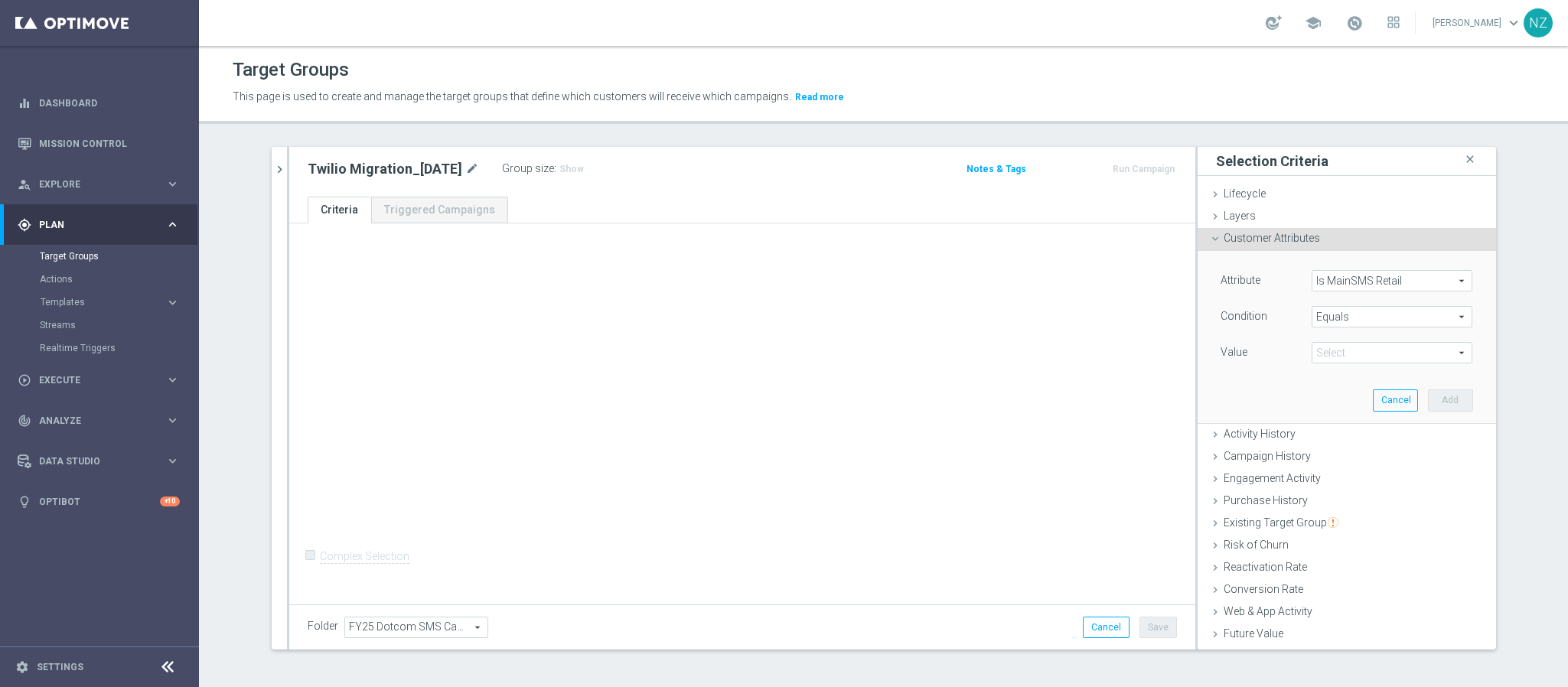
click at [1354, 363] on span at bounding box center [1392, 352] width 159 height 20
click at [1354, 351] on input "search" at bounding box center [1392, 352] width 161 height 21
click at [1341, 391] on span "Yes" at bounding box center [1392, 396] width 145 height 13
type input "Yes"
click at [1439, 409] on button "Add" at bounding box center [1450, 400] width 45 height 21
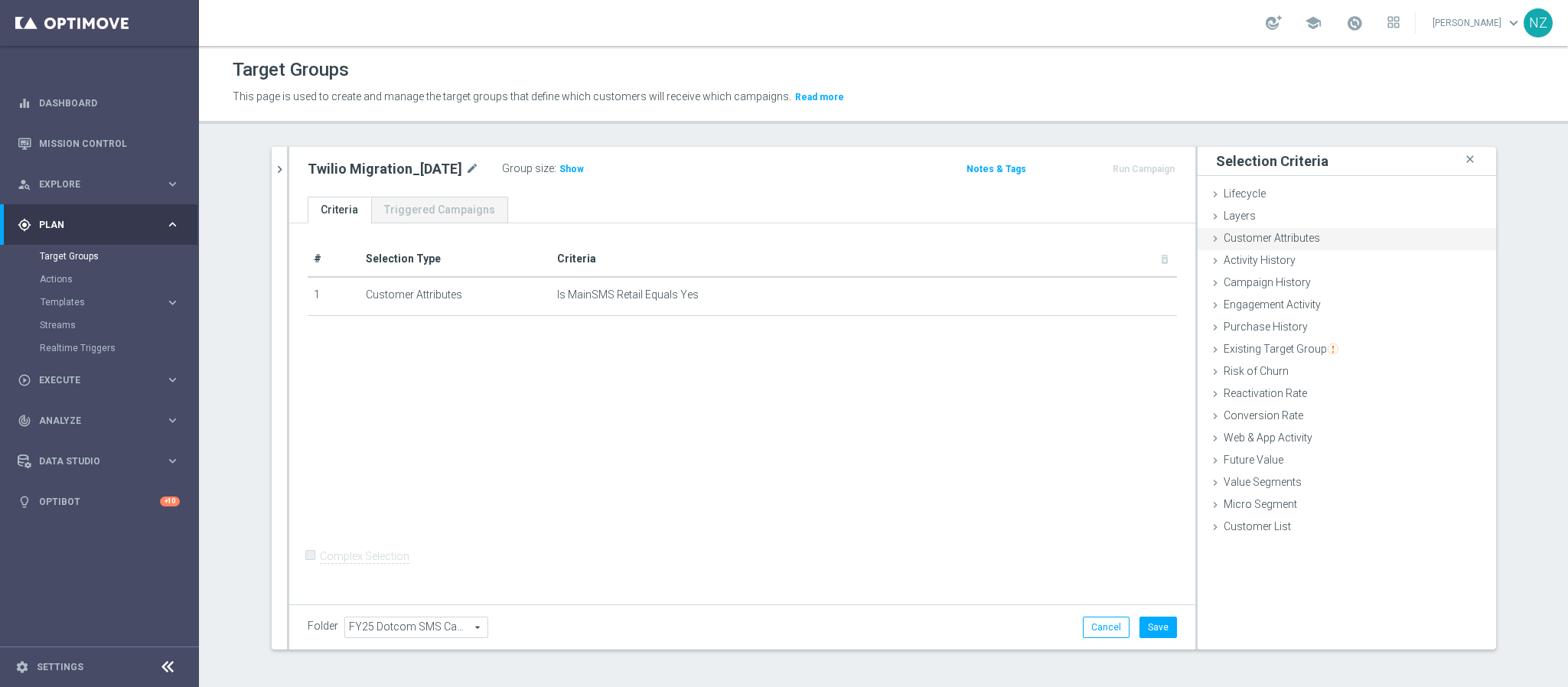
click at [1284, 234] on span "Customer Attributes" at bounding box center [1272, 238] width 96 height 13
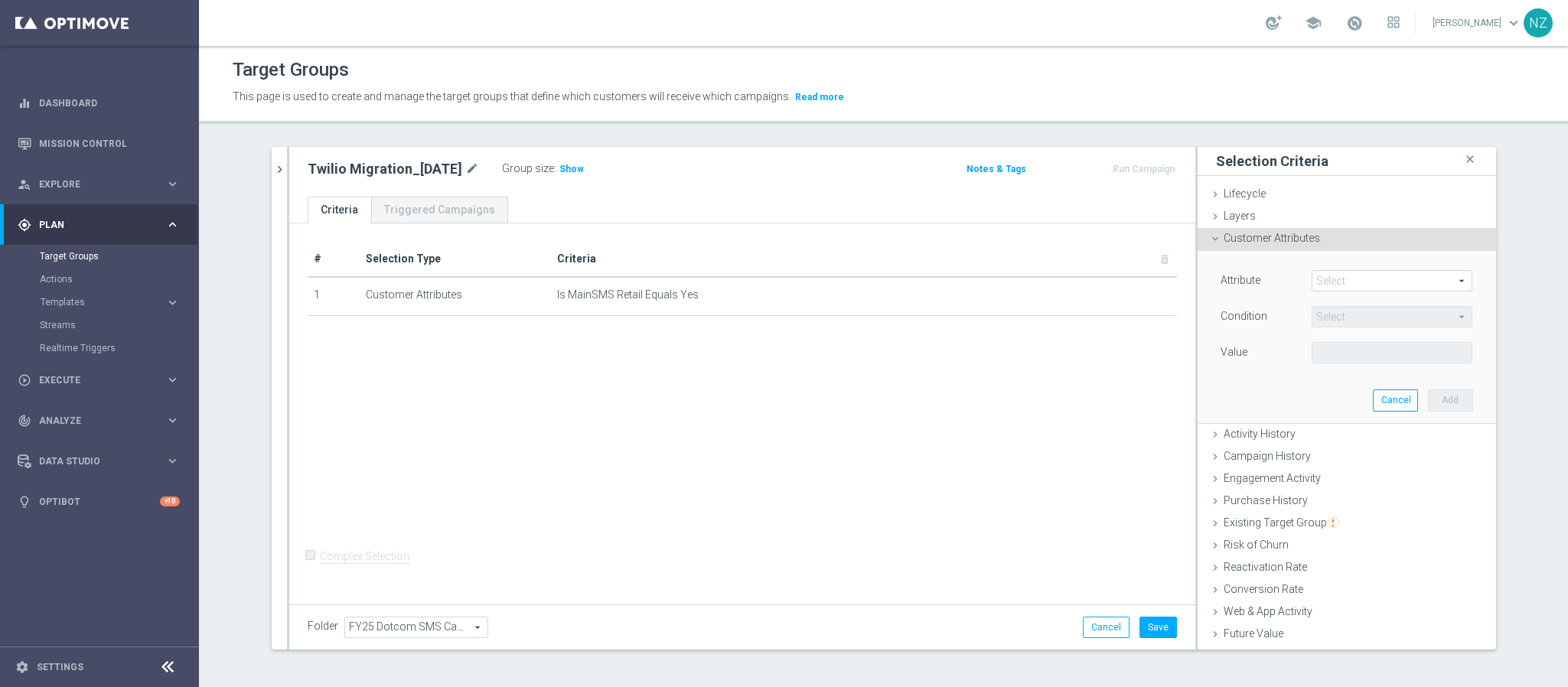
click at [1345, 280] on span at bounding box center [1392, 280] width 159 height 20
click at [1312, 275] on span at bounding box center [1392, 280] width 159 height 20
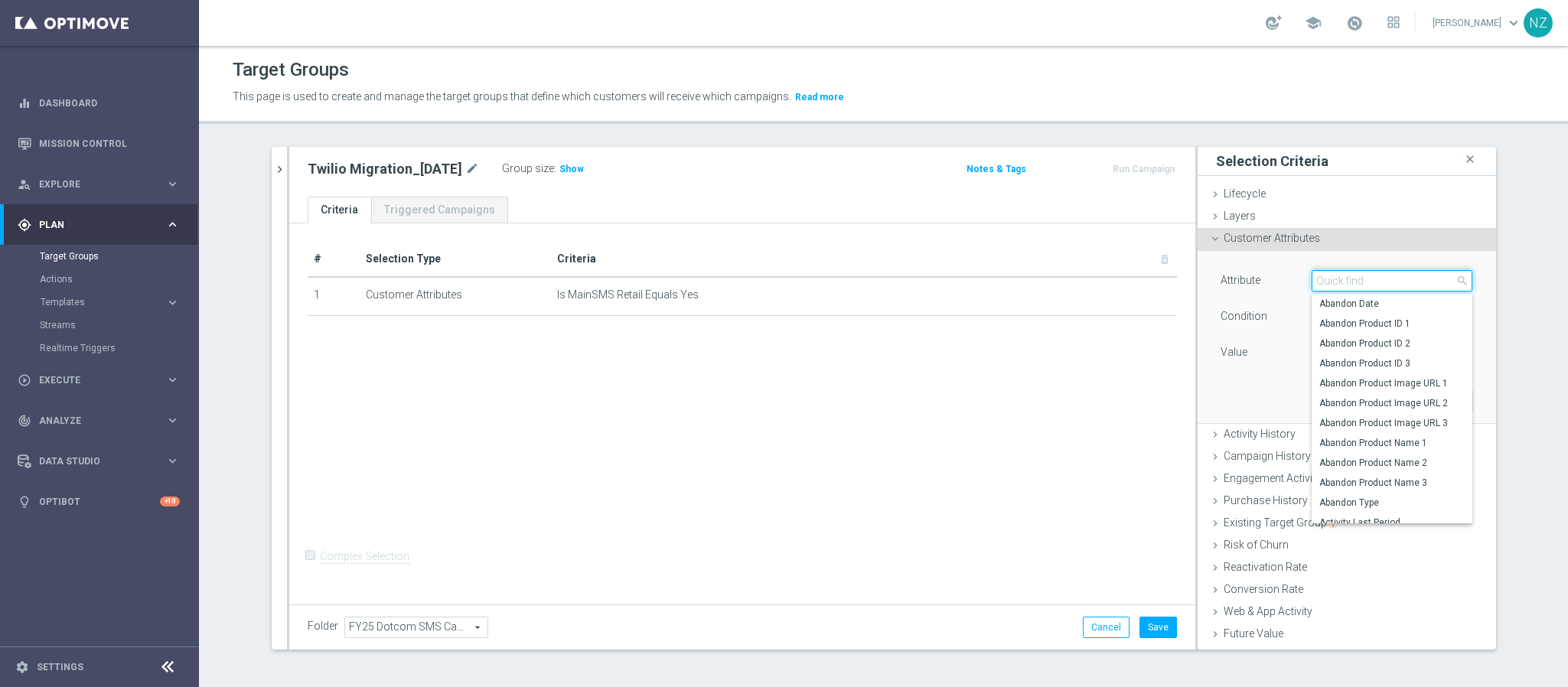
click at [1332, 285] on input "search" at bounding box center [1392, 281] width 161 height 21
type input "sms"
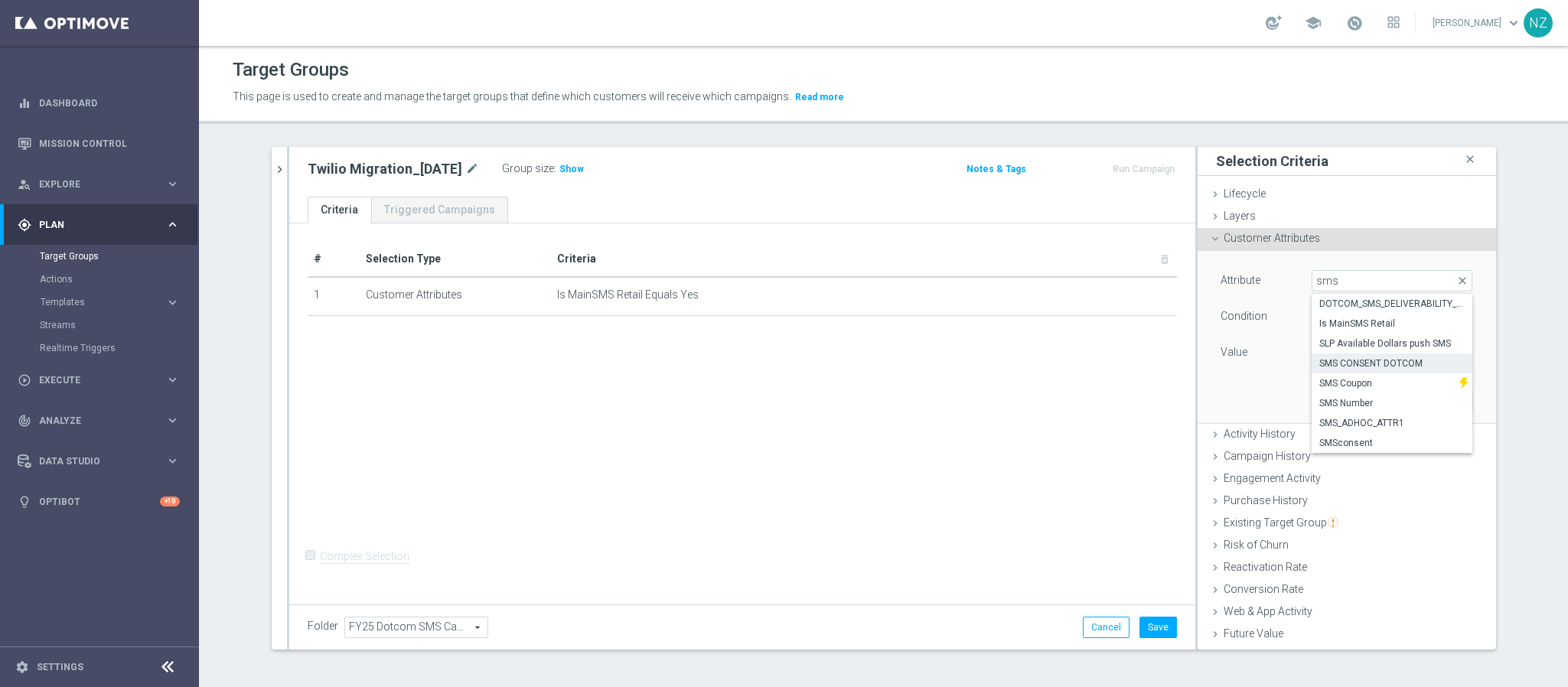
click at [1334, 366] on span "SMS CONSENT DOTCOM" at bounding box center [1392, 364] width 145 height 13
type input "SMS CONSENT DOTCOM"
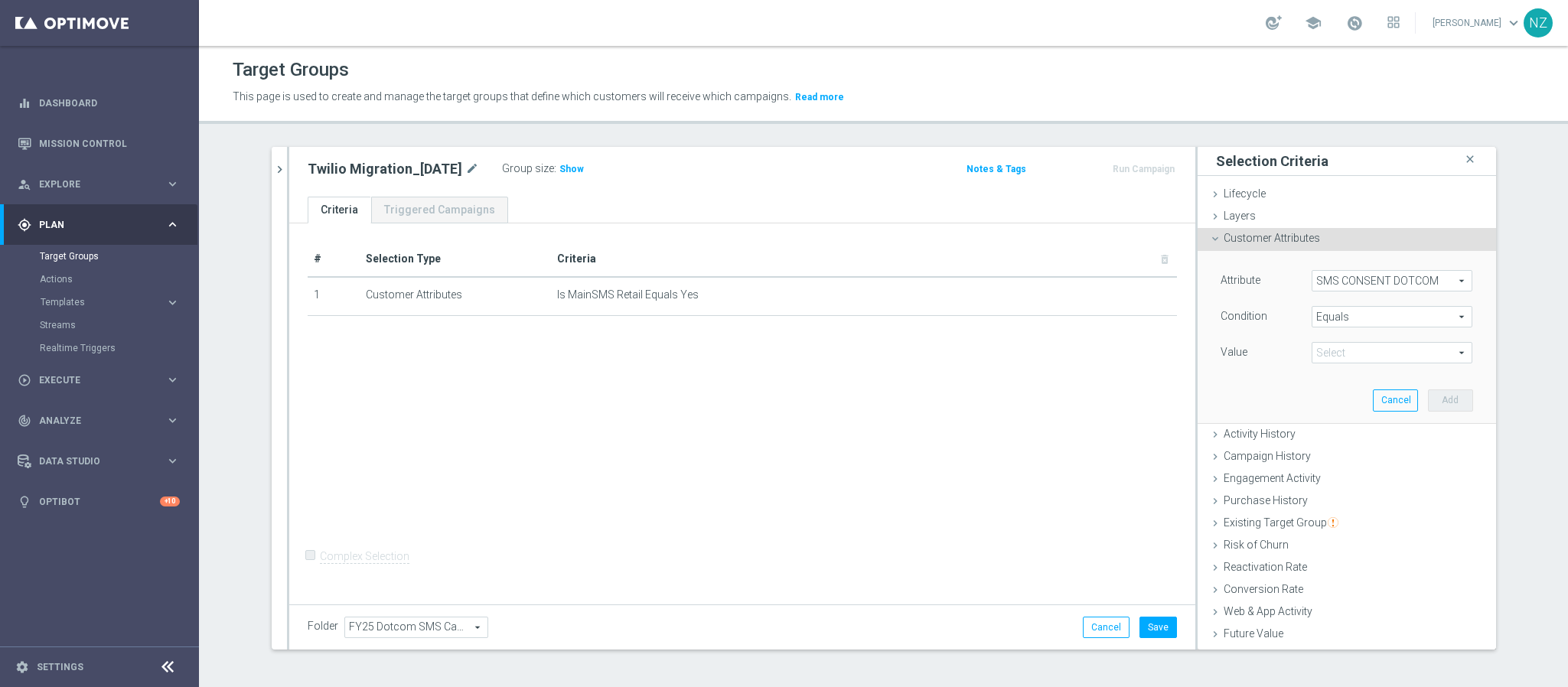
click at [1336, 357] on span at bounding box center [1392, 352] width 159 height 20
click at [1320, 310] on span "Equals" at bounding box center [1392, 316] width 159 height 20
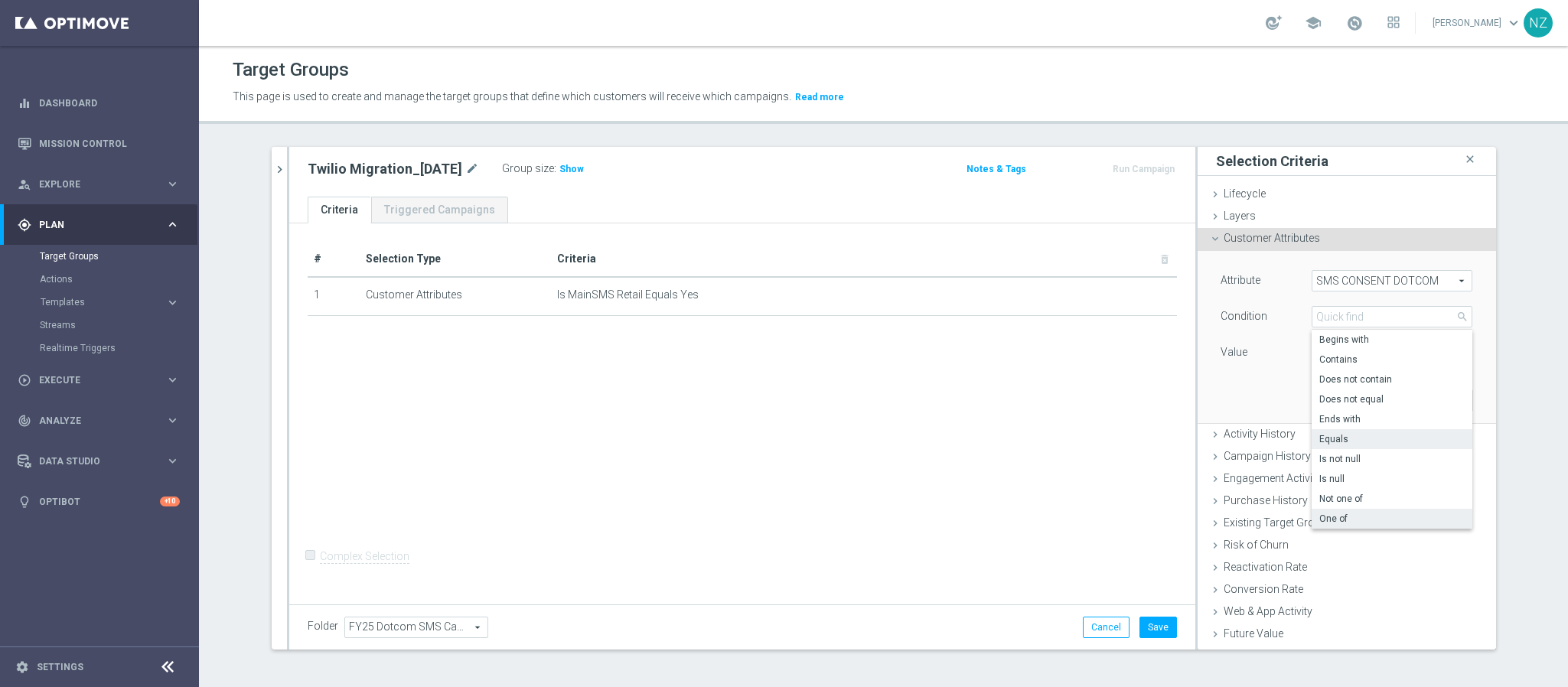
click at [1345, 522] on span "One of" at bounding box center [1392, 519] width 145 height 13
type input "One of"
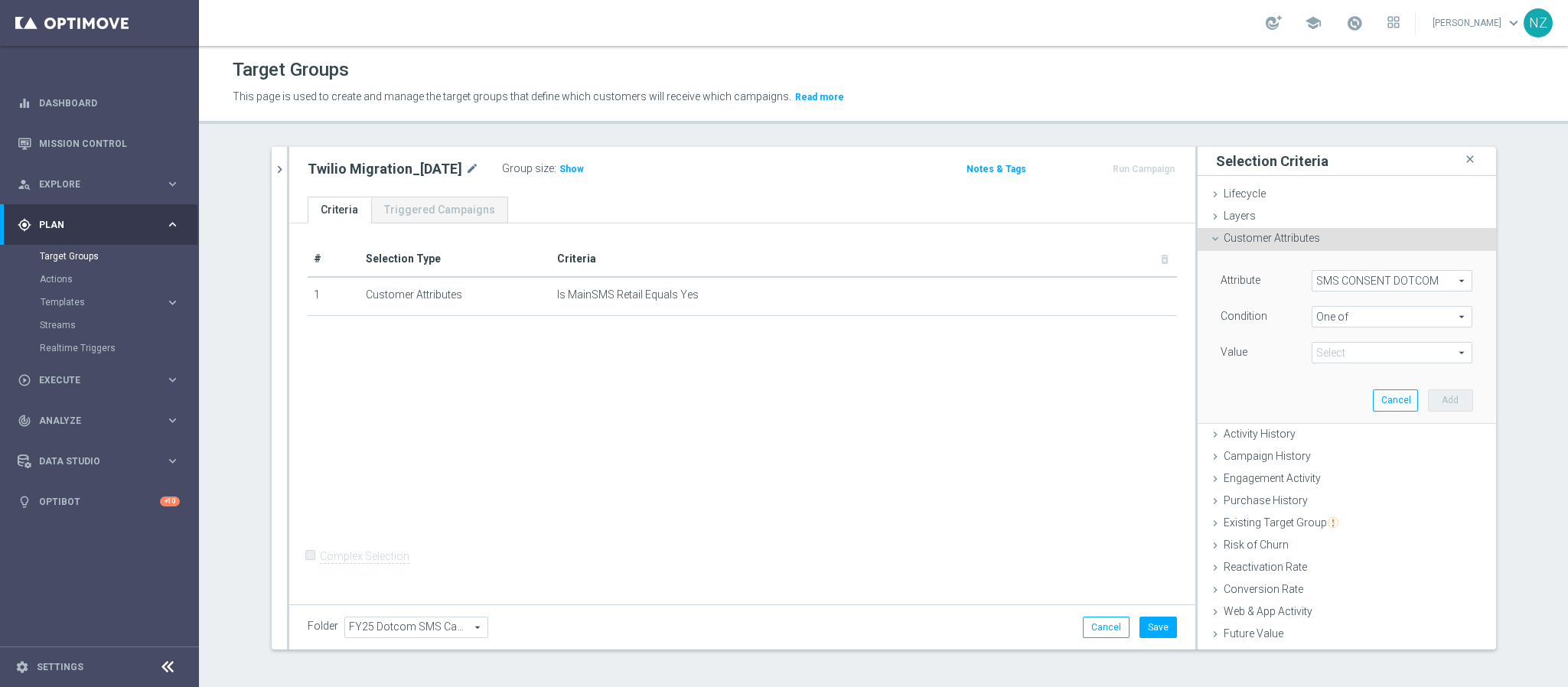
click at [1331, 347] on span at bounding box center [1392, 352] width 159 height 20
click at [1343, 418] on span "OptedOut" at bounding box center [1403, 416] width 140 height 13
click at [1333, 418] on input "OptedOut" at bounding box center [1327, 416] width 10 height 10
checkbox input "true"
type input "OptedOut"
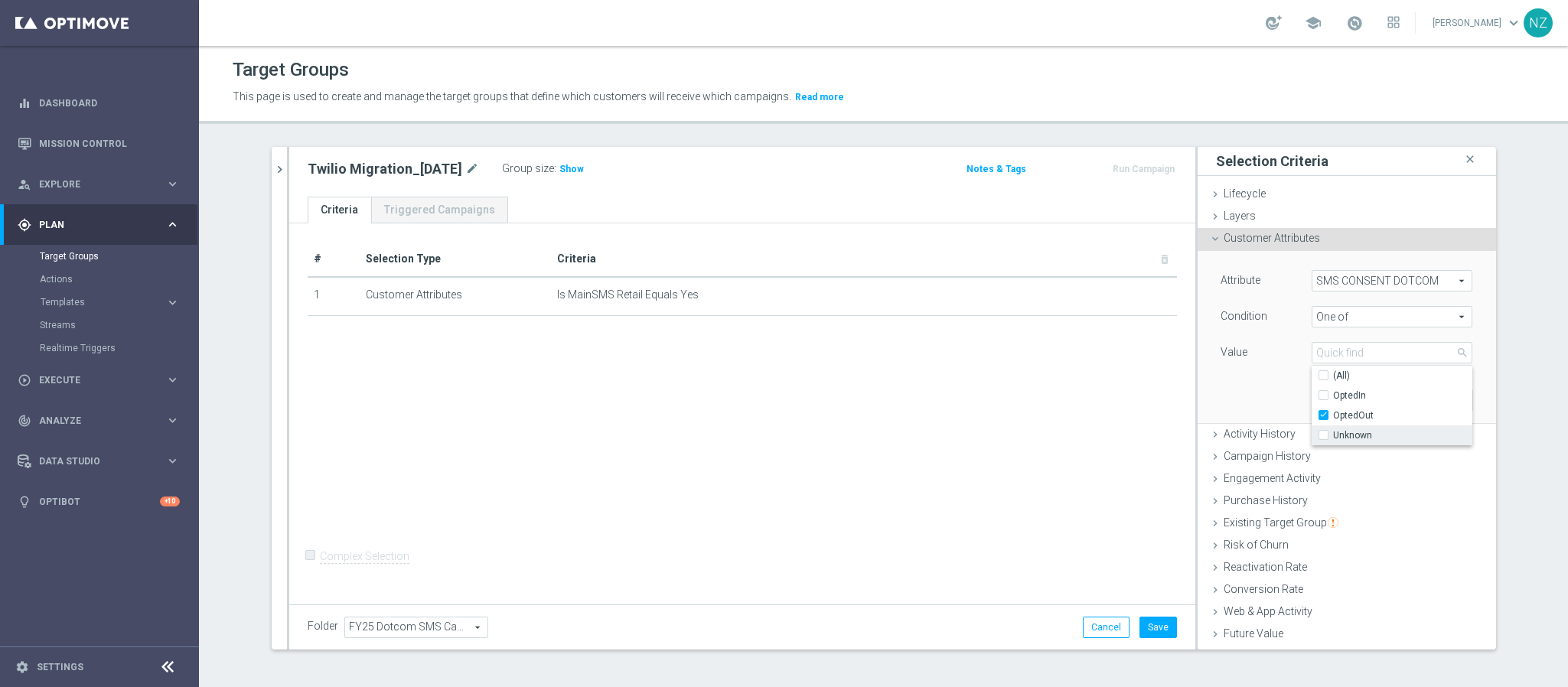
click at [1344, 434] on span "Unknown" at bounding box center [1403, 436] width 140 height 13
click at [1333, 434] on input "Unknown" at bounding box center [1327, 435] width 10 height 10
checkbox input "true"
type input "Selected 2 of 3"
click at [1240, 404] on div "Attribute SMS CONSENT DOTCOM SMS CONSENT DOTCOM arrow_drop_down search Conditio…" at bounding box center [1346, 336] width 275 height 172
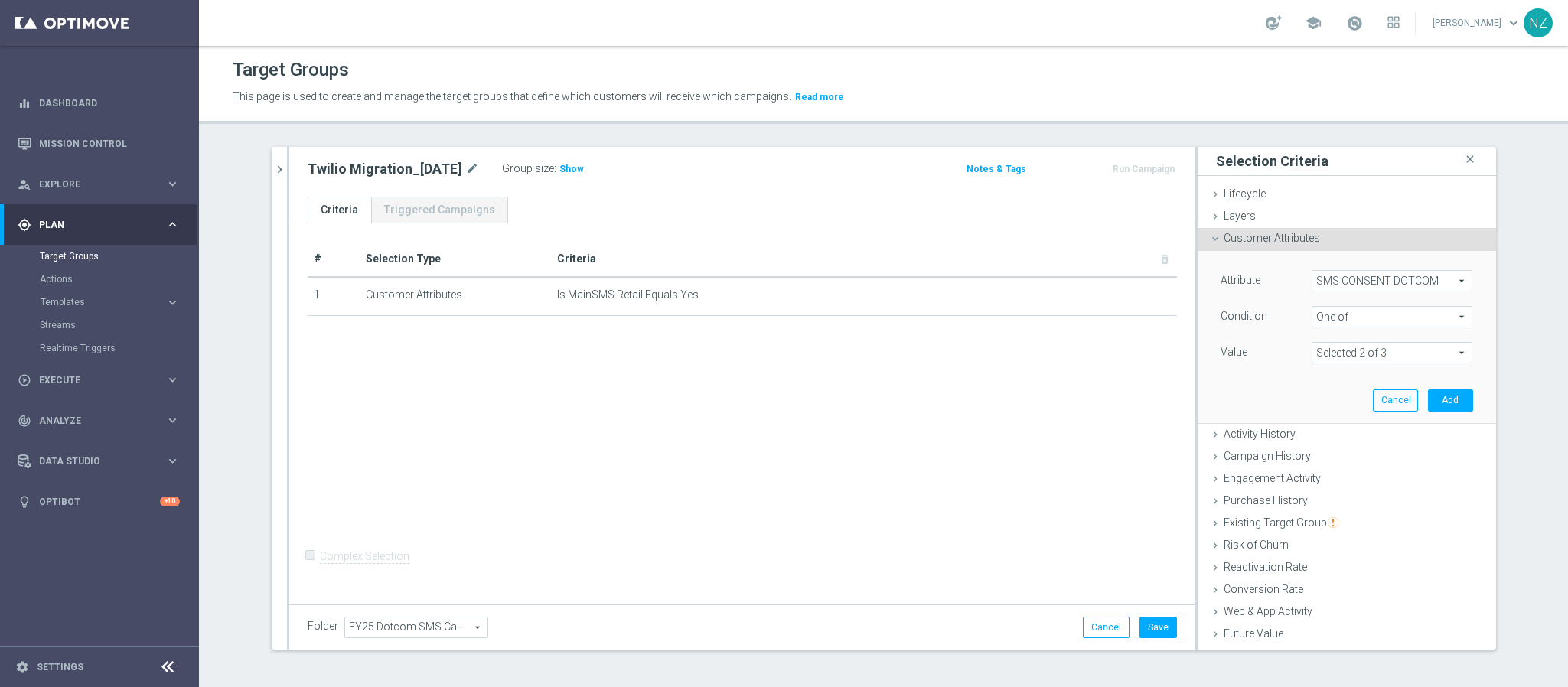
click at [1336, 319] on span "One of" at bounding box center [1392, 316] width 159 height 20
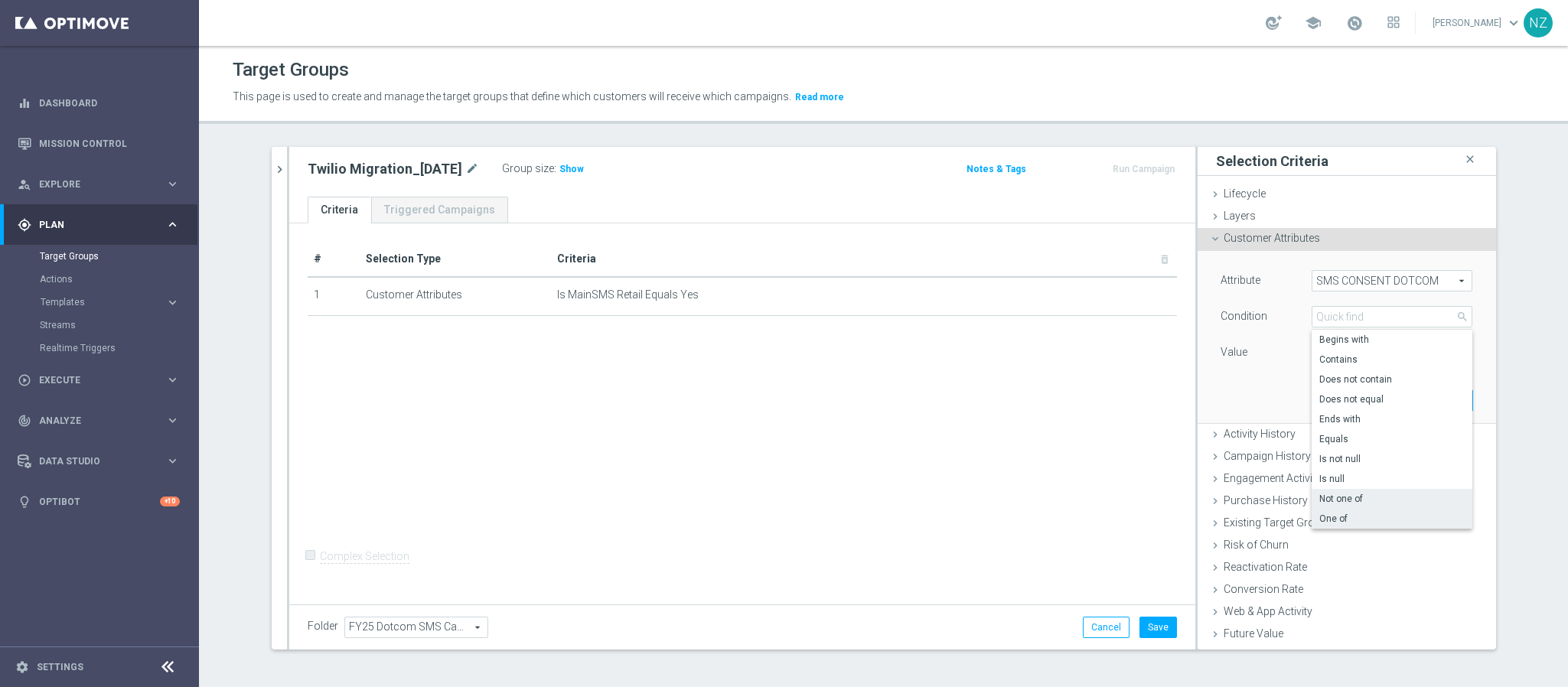
click at [1343, 503] on span "Not one of" at bounding box center [1392, 500] width 145 height 13
type input "Not one of"
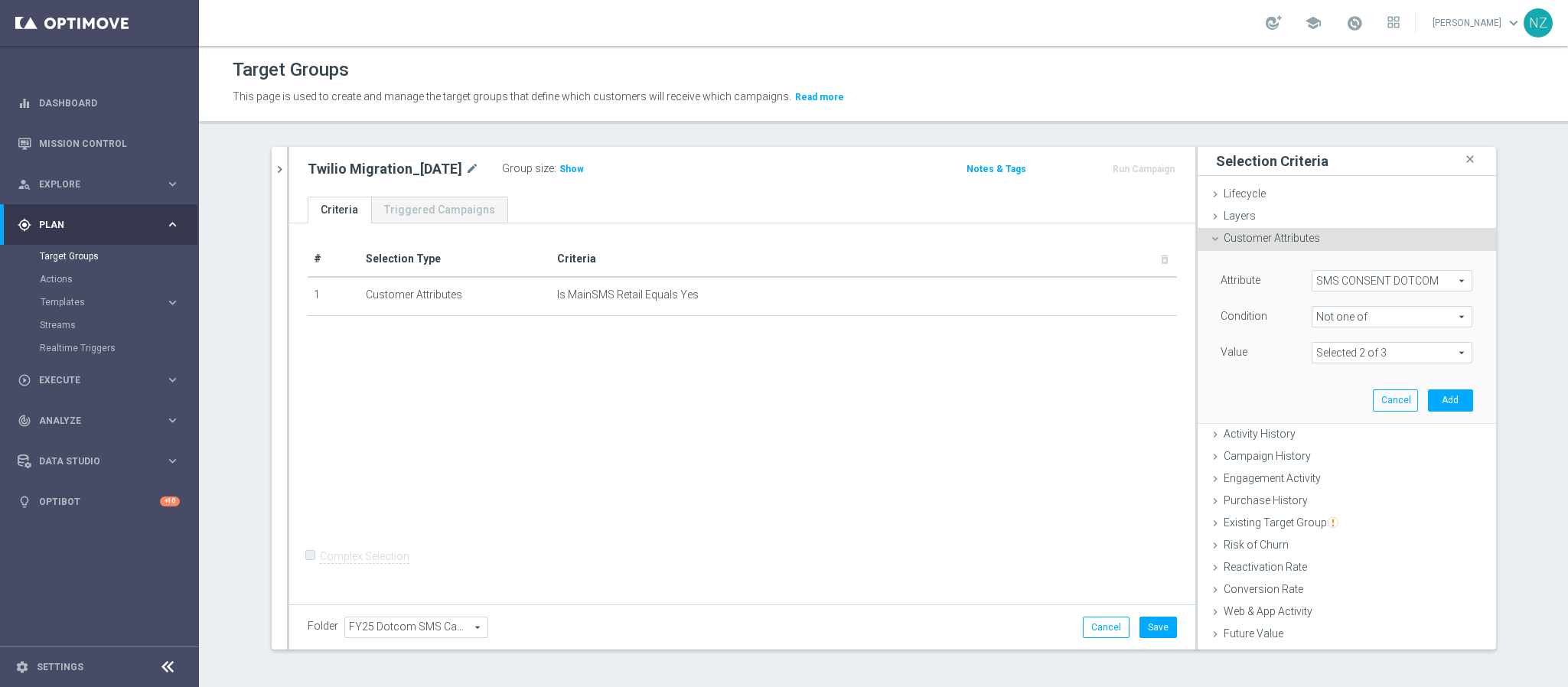
click at [1334, 344] on span at bounding box center [1392, 352] width 159 height 20
click at [1323, 400] on input "OptedIn" at bounding box center [1327, 396] width 10 height 10
checkbox input "true"
type input "Selected 3 of 3"
checkbox input "true"
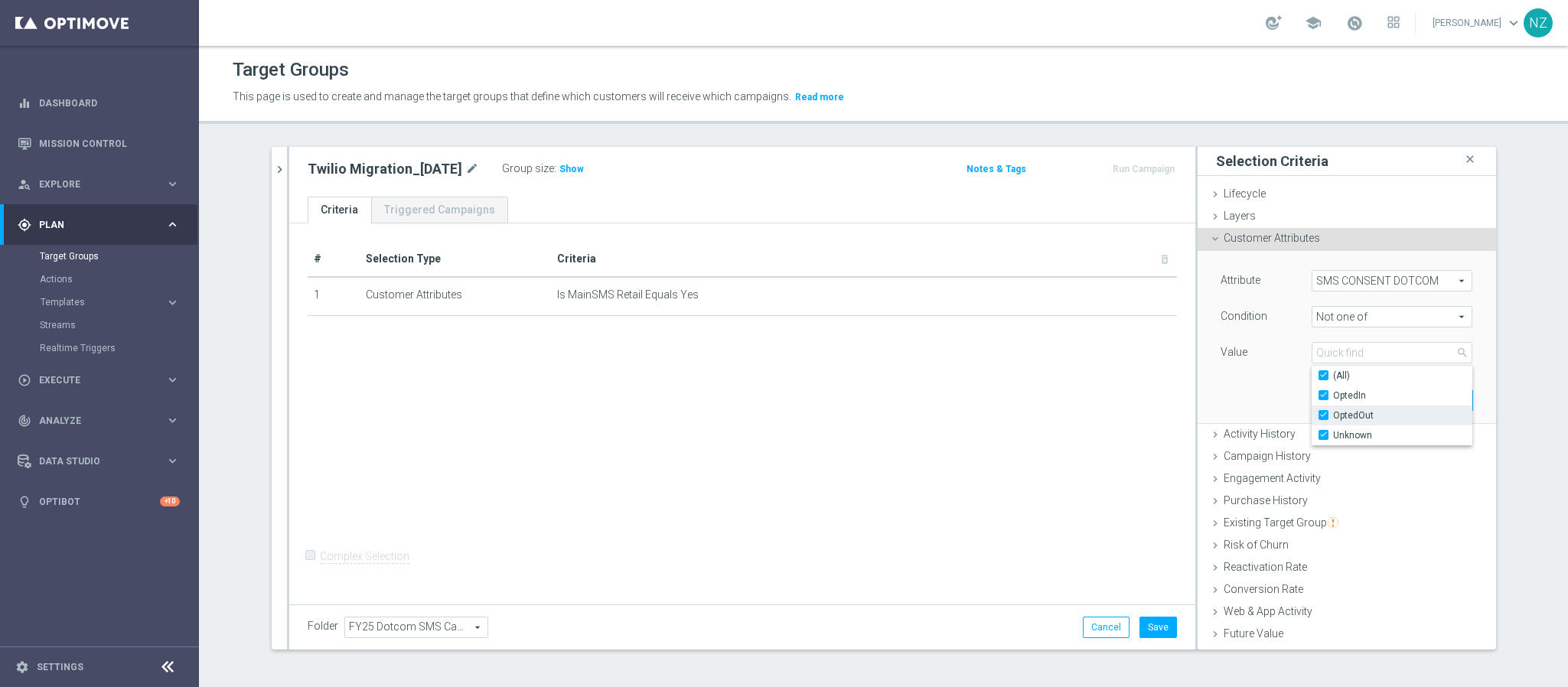
click at [1323, 413] on input "OptedOut" at bounding box center [1327, 416] width 10 height 10
checkbox input "false"
type input "Selected 2 of 3"
checkbox input "false"
click at [1312, 426] on div "Unknown" at bounding box center [1392, 435] width 161 height 20
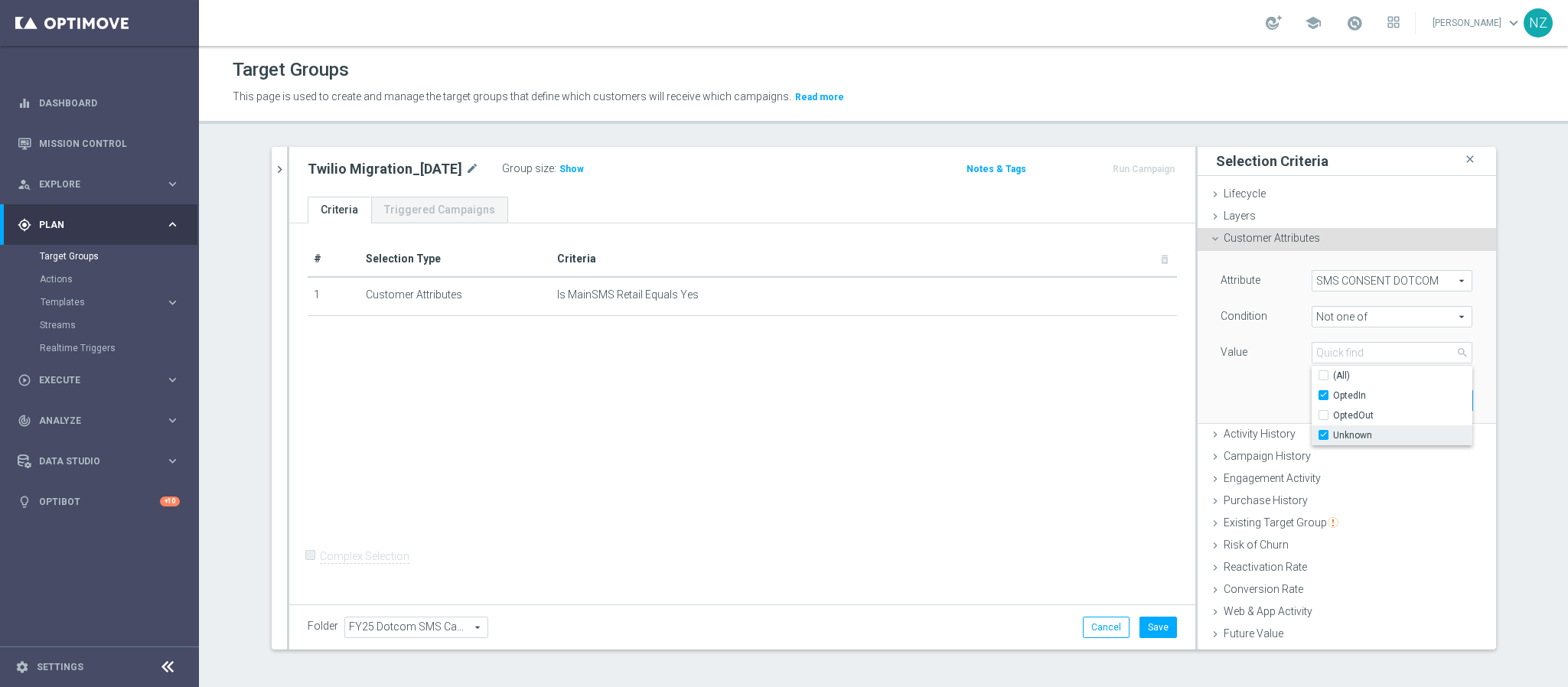
click at [1323, 434] on input "Unknown" at bounding box center [1327, 435] width 10 height 10
checkbox input "false"
type input "OptedIn"
click at [1245, 388] on div "Attribute SMS CONSENT DOTCOM SMS CONSENT DOTCOM arrow_drop_down search Conditio…" at bounding box center [1346, 336] width 275 height 172
click at [1428, 398] on button "Add" at bounding box center [1450, 400] width 45 height 21
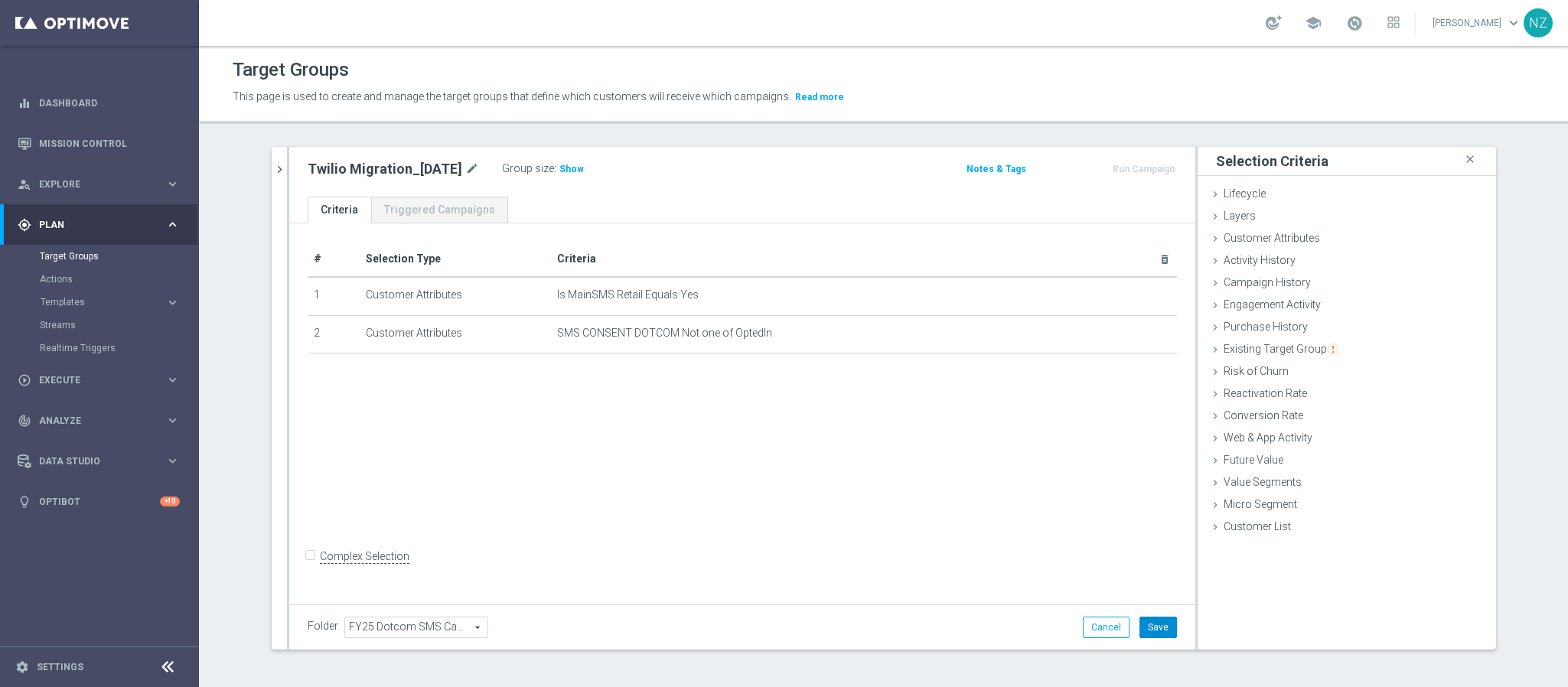
click at [1146, 630] on button "Save" at bounding box center [1158, 627] width 38 height 21
click at [560, 164] on span "Show" at bounding box center [571, 169] width 24 height 11
click at [271, 158] on button "chevron_right" at bounding box center [279, 169] width 16 height 45
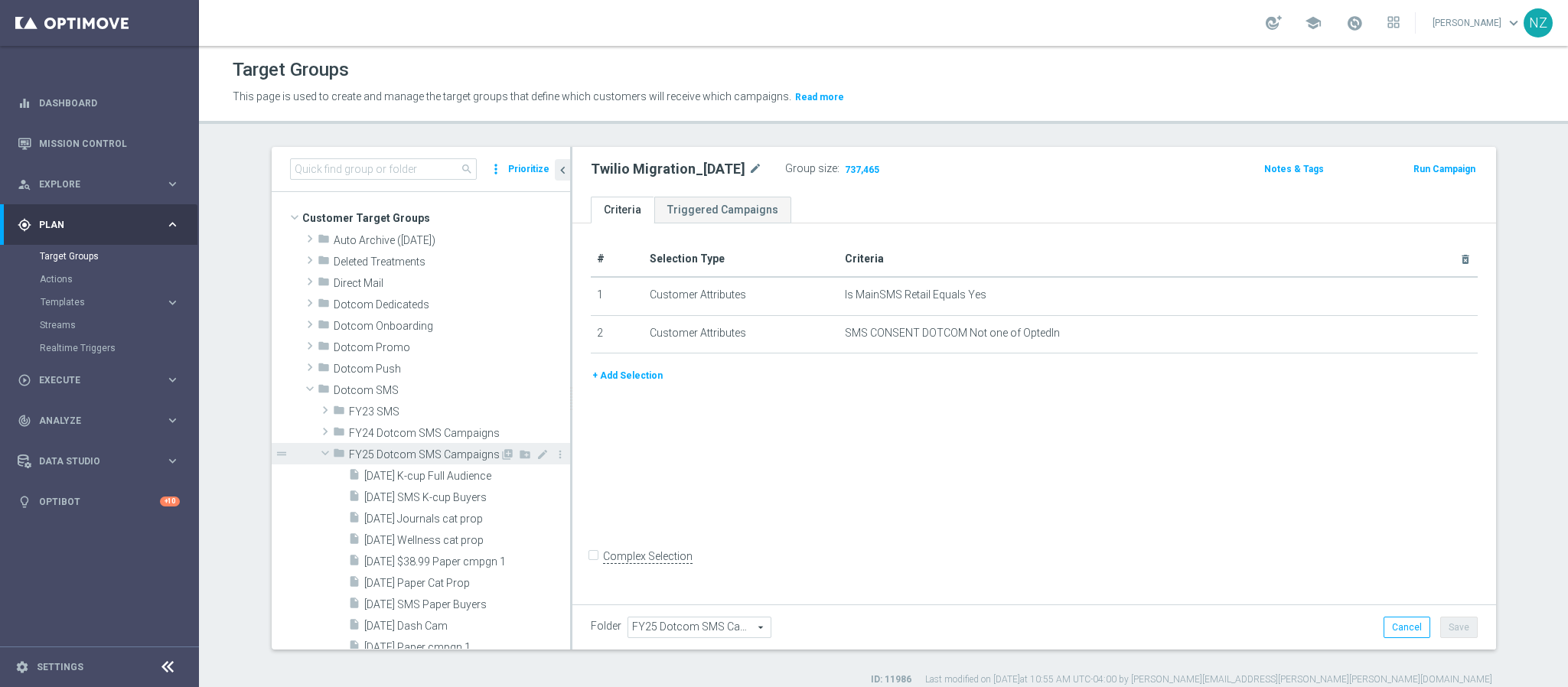
click at [316, 450] on span at bounding box center [325, 453] width 18 height 16
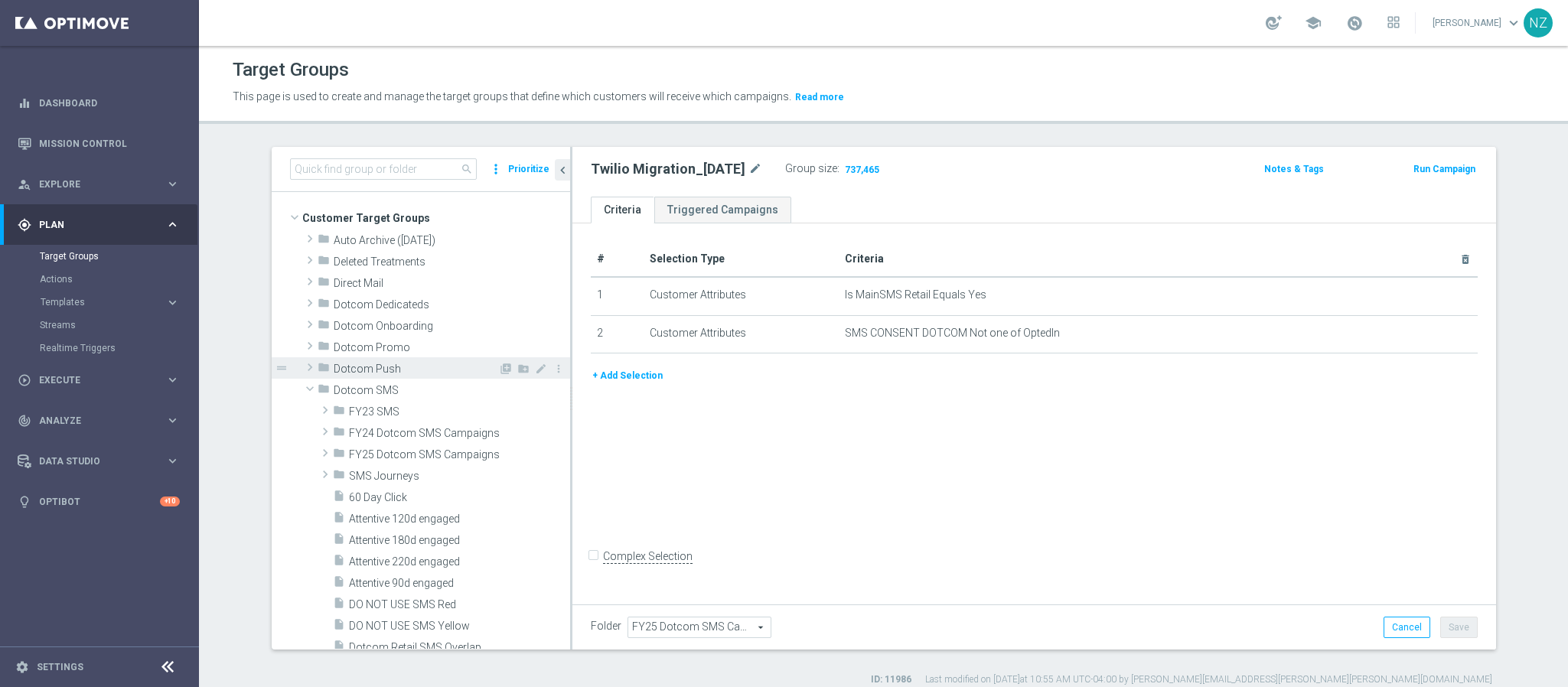
click at [303, 365] on span at bounding box center [310, 367] width 16 height 18
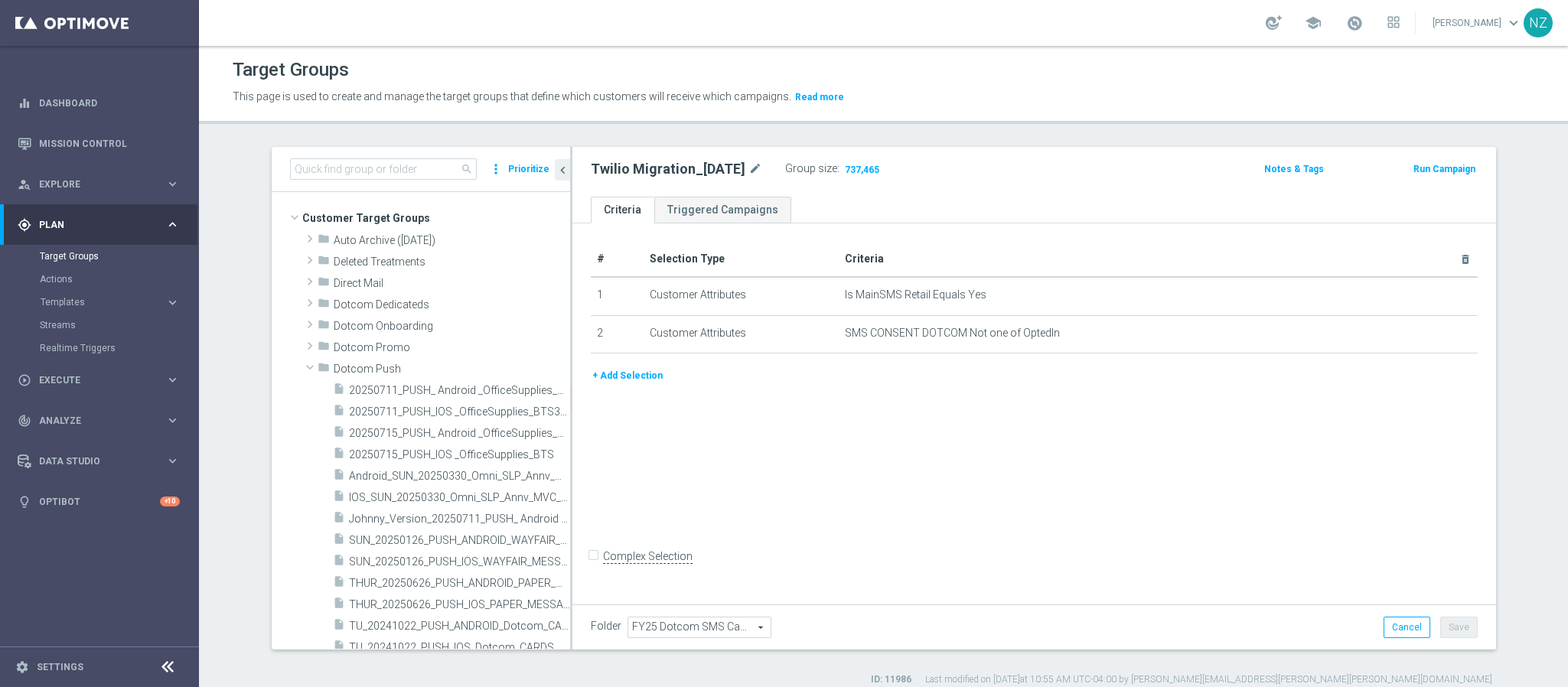
click at [225, 232] on section "search more_vert Prioritize Customer Target Groups library_add create_new_folder" at bounding box center [884, 416] width 1369 height 540
click at [535, 364] on icon "mode_edit" at bounding box center [541, 369] width 13 height 13
drag, startPoint x: 369, startPoint y: 370, endPoint x: 285, endPoint y: 366, distance: 84.1
click at [285, 366] on div "folder Auto Archive (2025-09-10) library_add create_new_folder mode_edit more_v…" at bounding box center [420, 700] width 299 height 943
click at [764, 448] on div "# Selection Type Criteria delete_forever 1 Customer Attributes Is MainSMS Retai…" at bounding box center [1034, 412] width 924 height 377
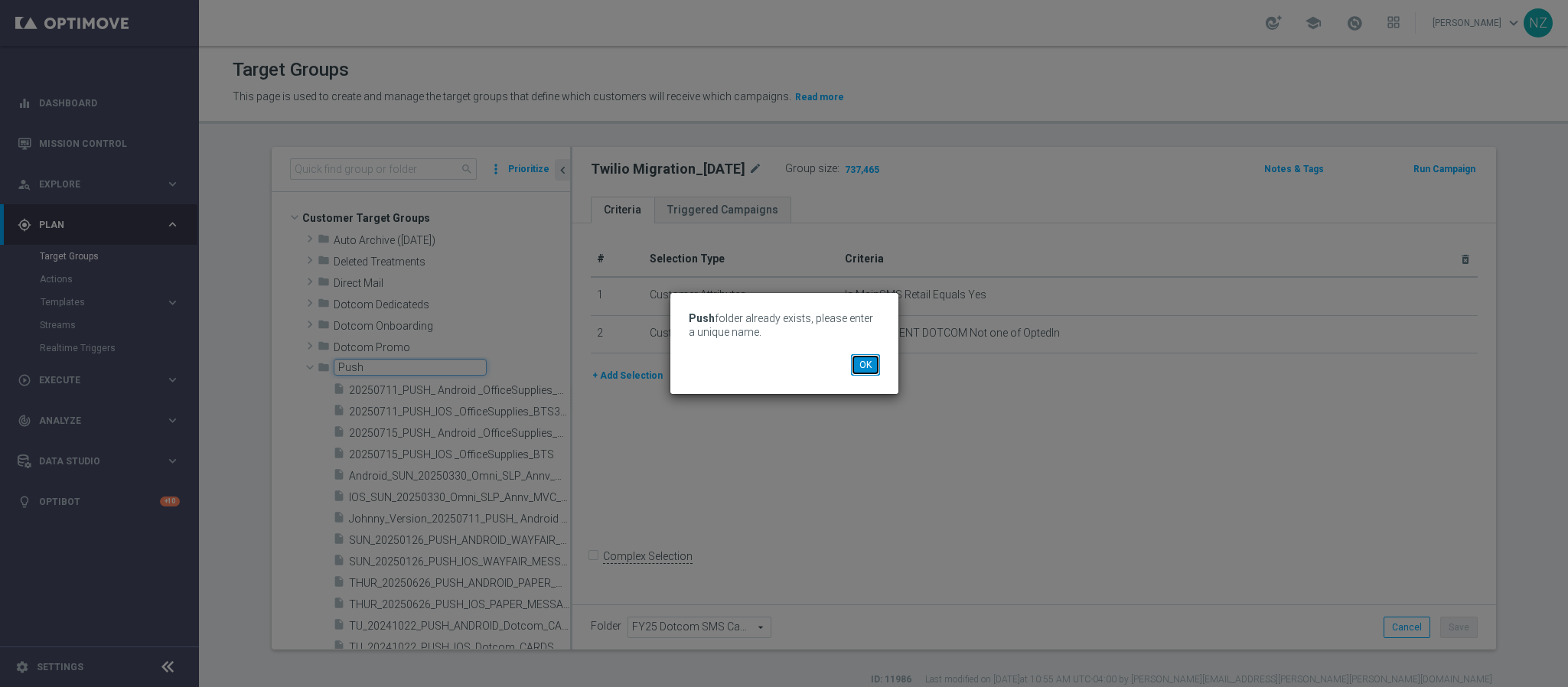
click at [870, 365] on button "OK" at bounding box center [865, 365] width 29 height 21
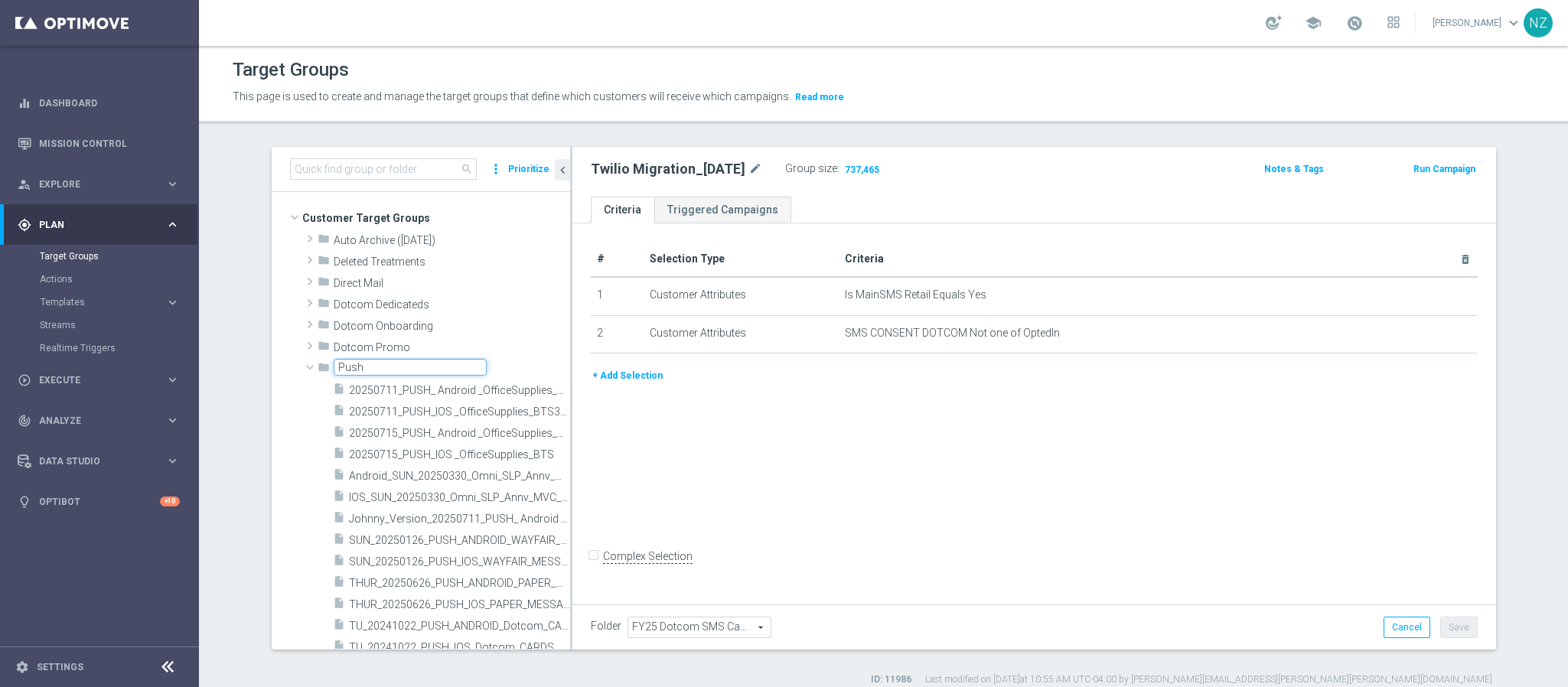
click at [334, 368] on input "Push" at bounding box center [410, 367] width 153 height 16
type input "Dotcom Push"
click at [753, 487] on div "# Selection Type Criteria delete_forever 1 Customer Attributes Is MainSMS Retai…" at bounding box center [1034, 412] width 924 height 377
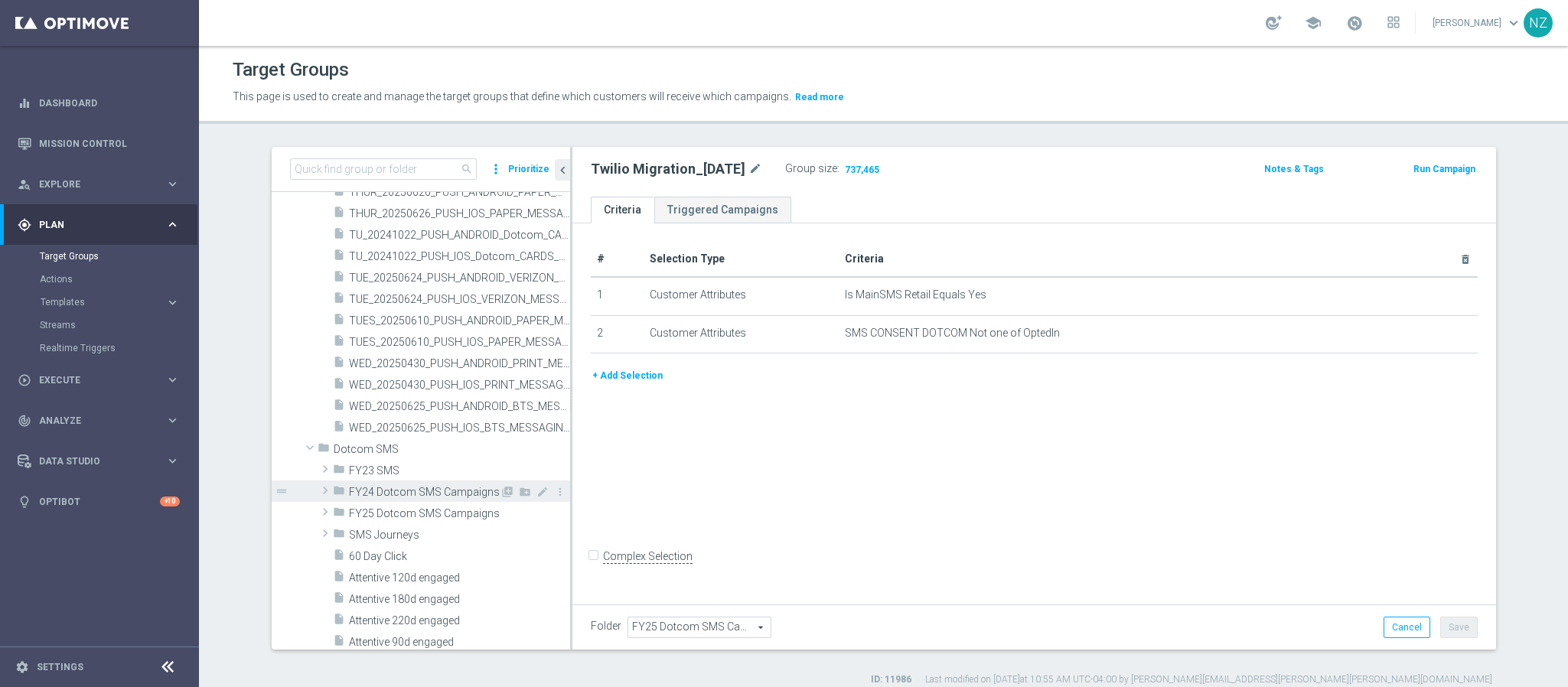
scroll to position [460, 0]
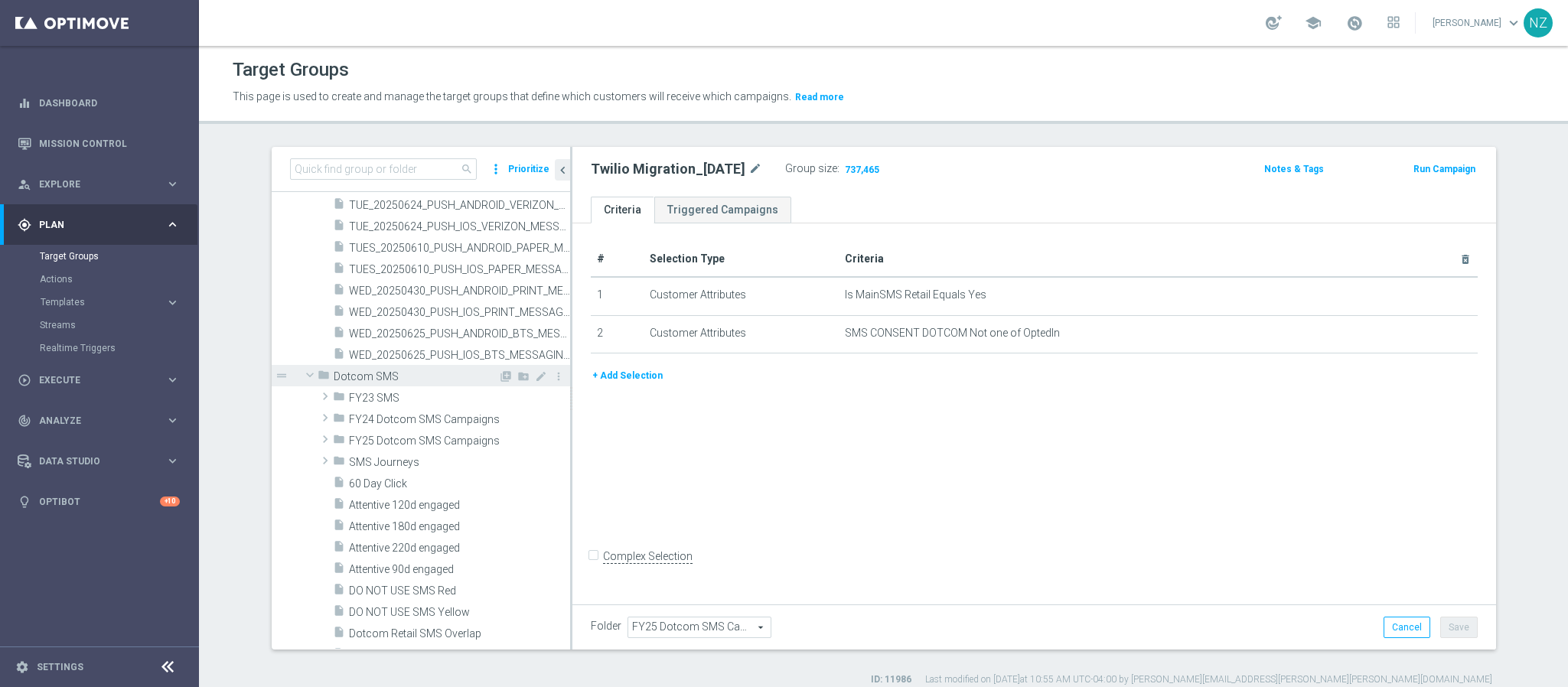
click at [301, 376] on span at bounding box center [310, 375] width 18 height 16
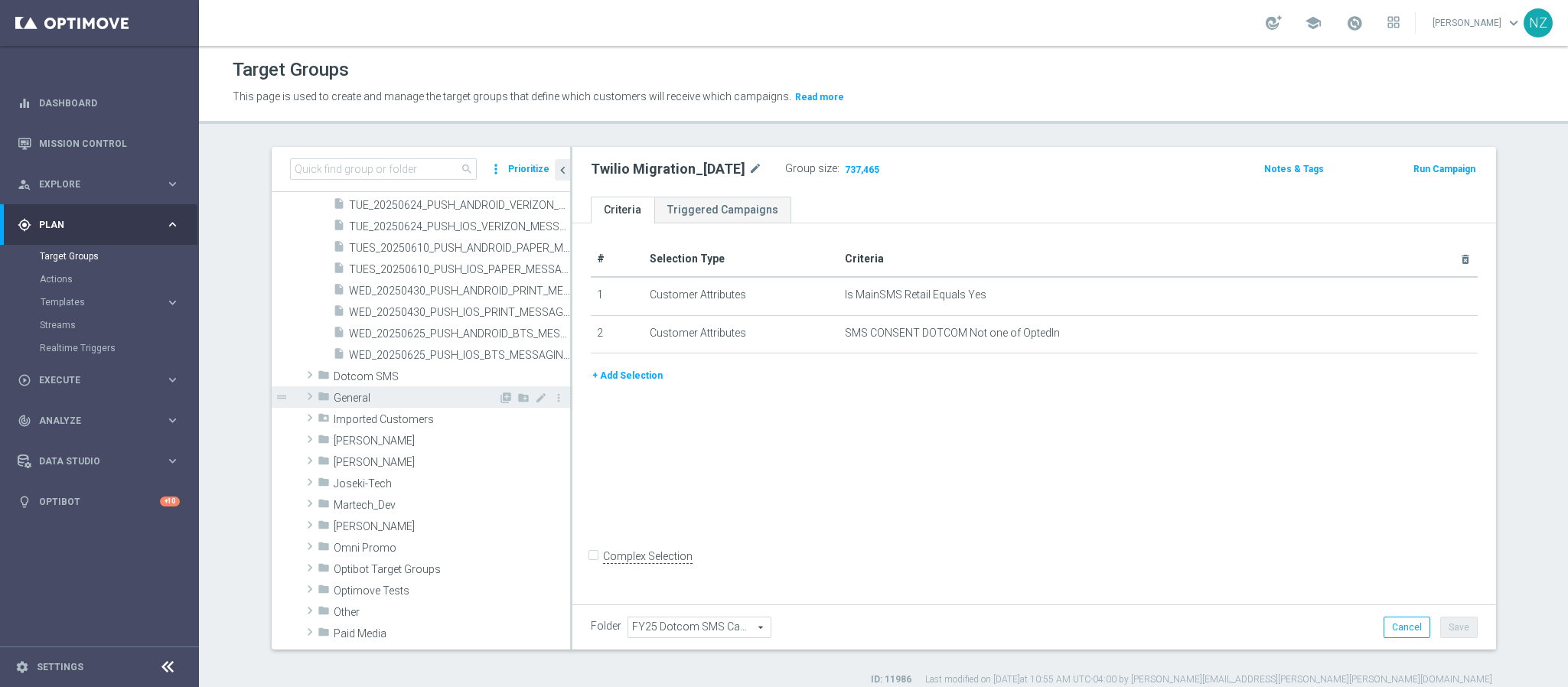
click at [303, 395] on span at bounding box center [310, 396] width 16 height 18
click at [301, 395] on span at bounding box center [310, 397] width 18 height 16
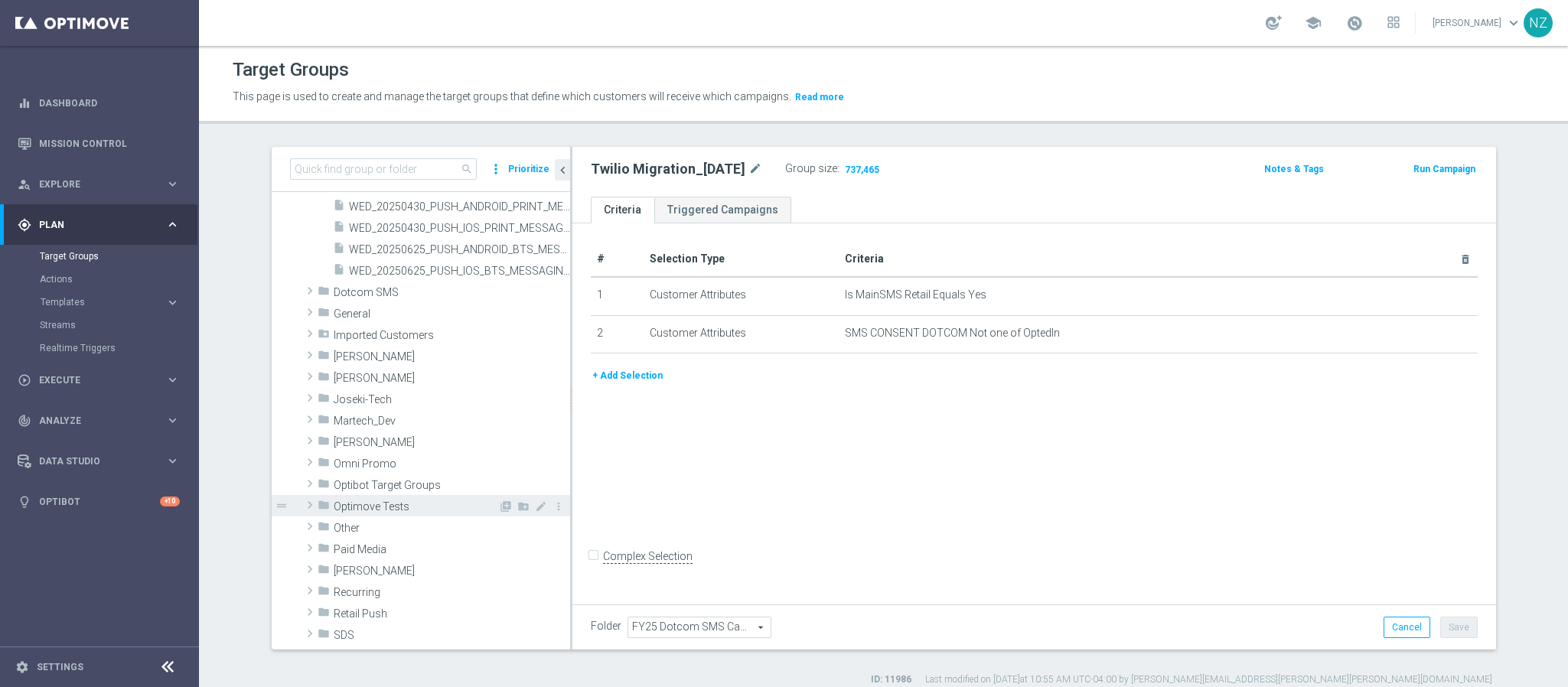
scroll to position [574, 0]
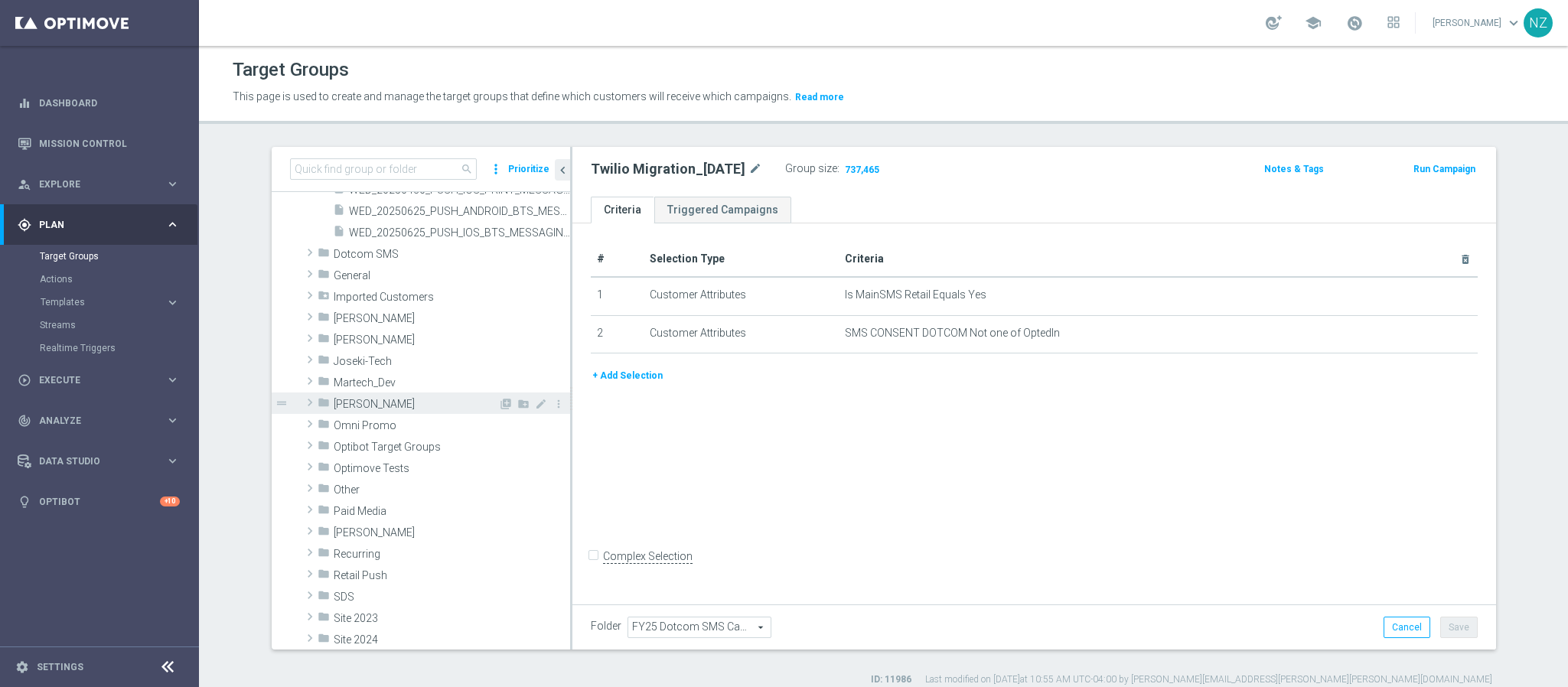
click at [303, 400] on span at bounding box center [310, 402] width 16 height 18
click at [302, 400] on span at bounding box center [310, 403] width 18 height 16
click at [303, 426] on span at bounding box center [310, 423] width 16 height 18
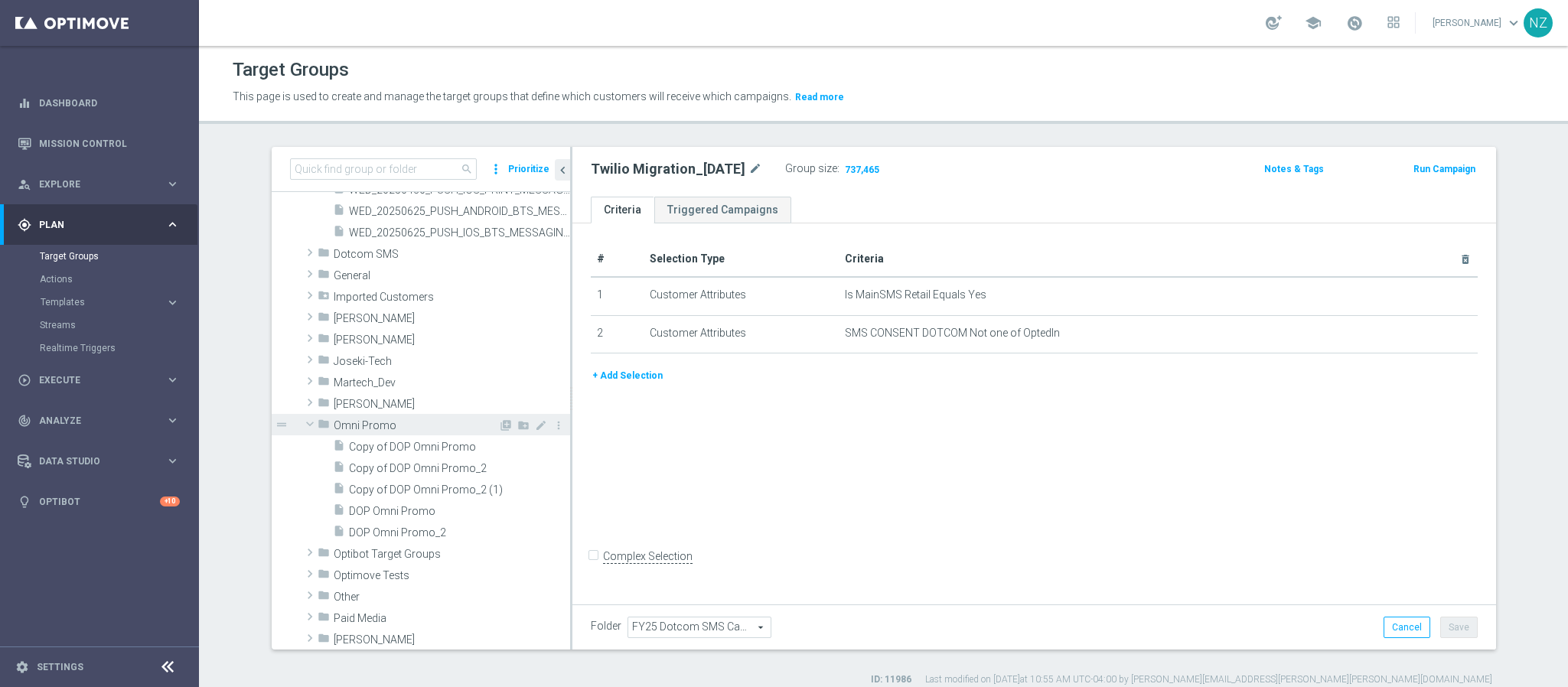
click at [301, 426] on span at bounding box center [310, 424] width 18 height 16
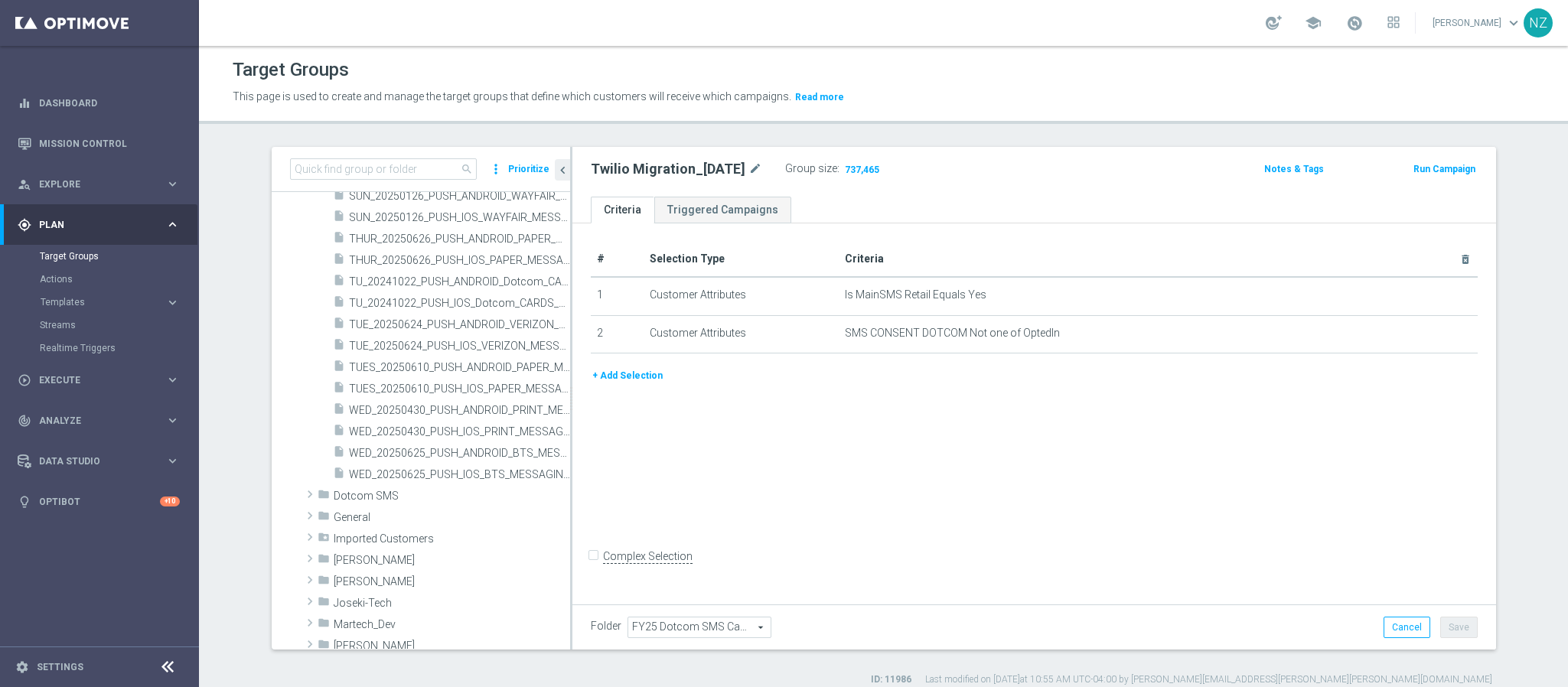
scroll to position [0, 0]
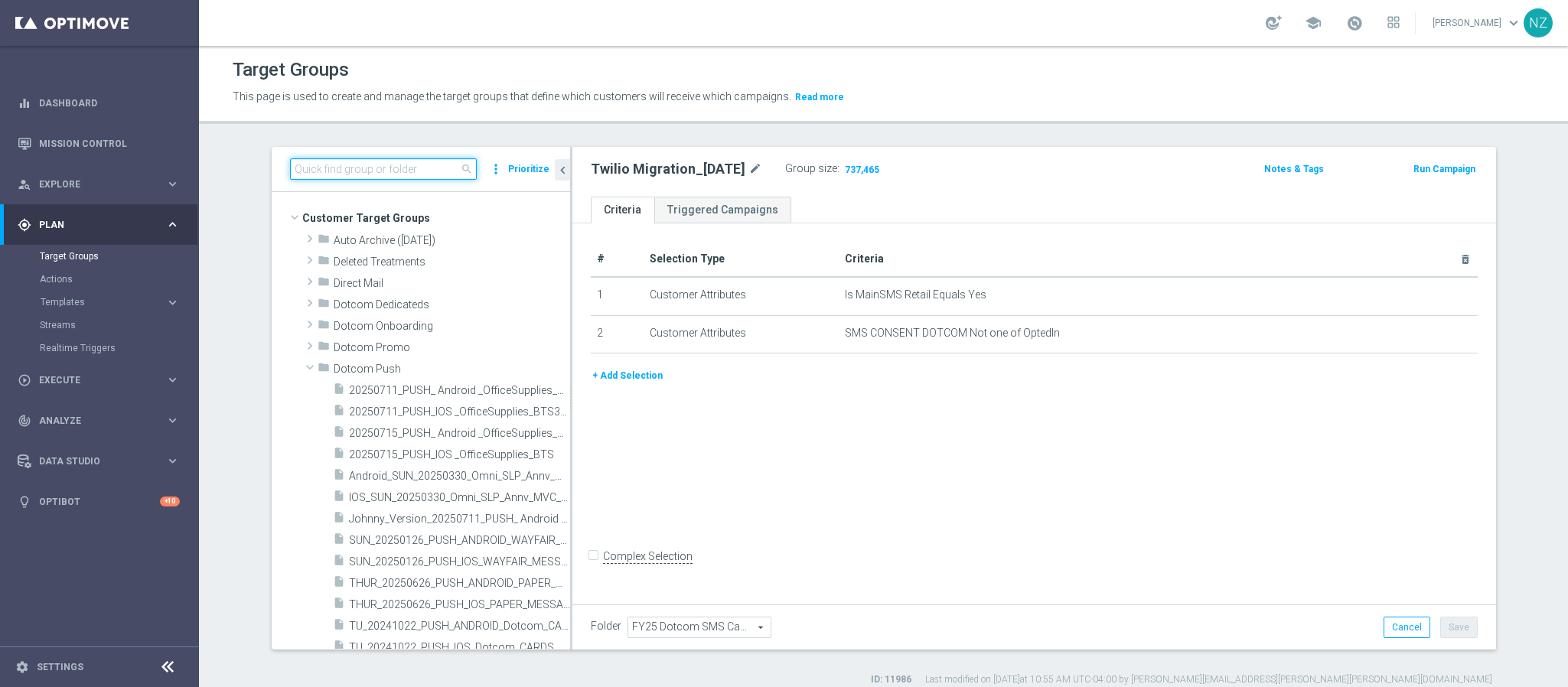
click at [376, 170] on input at bounding box center [383, 169] width 187 height 21
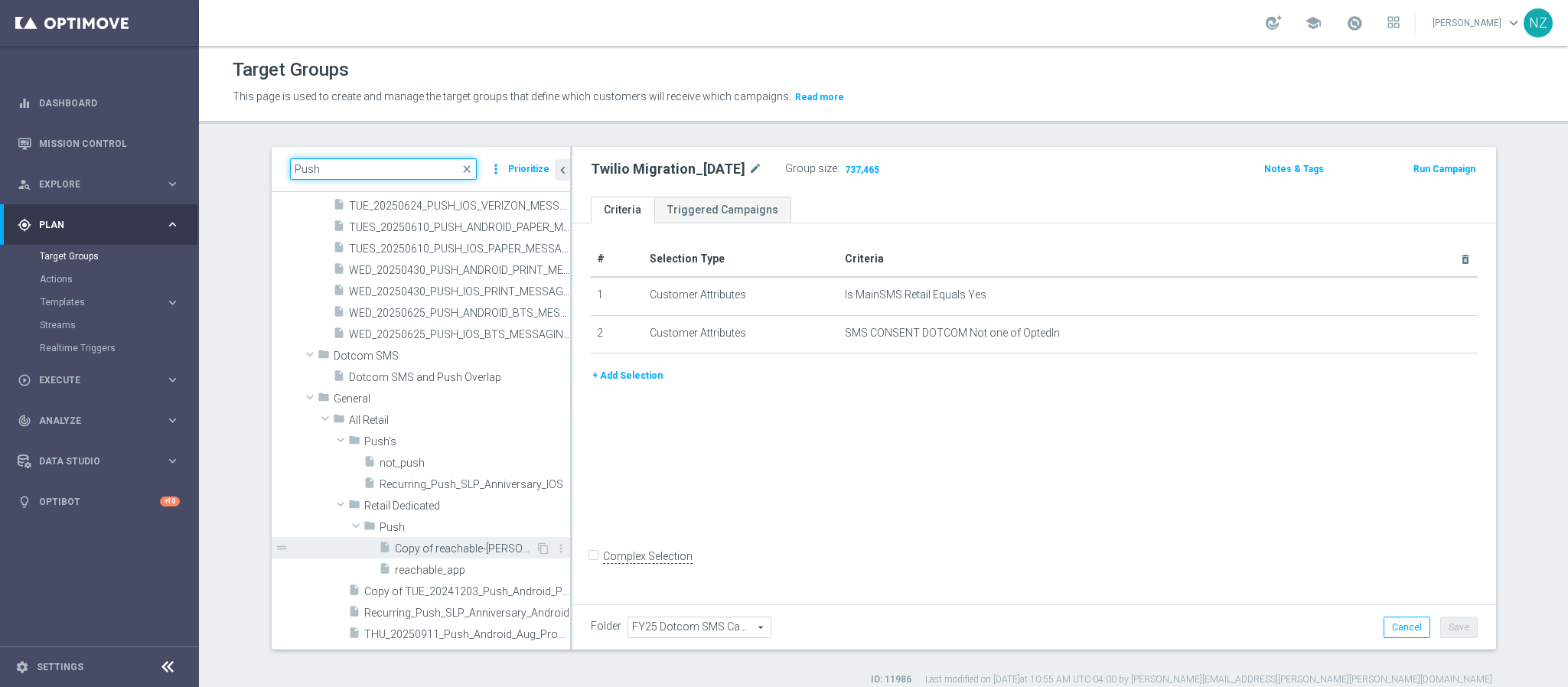
scroll to position [689, 0]
type input "Push"
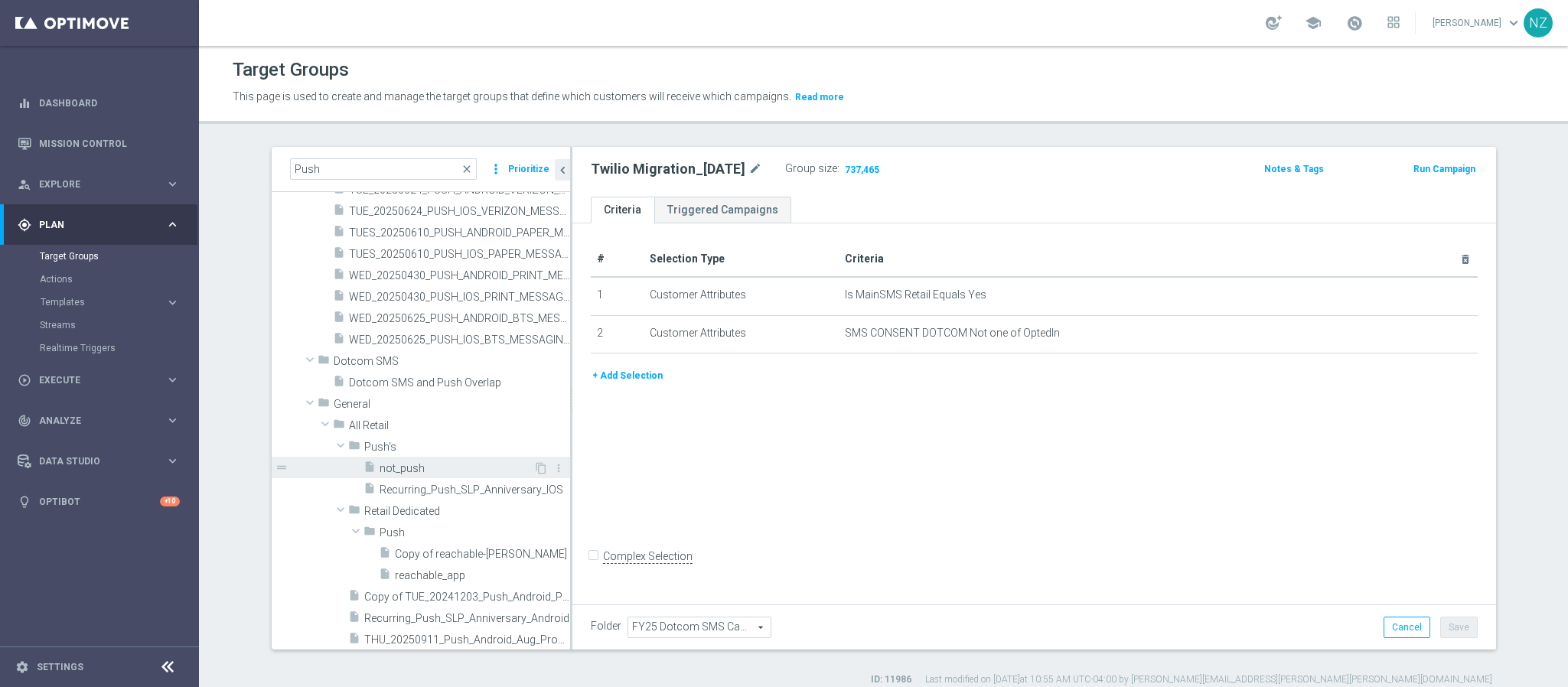
click at [448, 463] on span "not_push" at bounding box center [456, 468] width 154 height 13
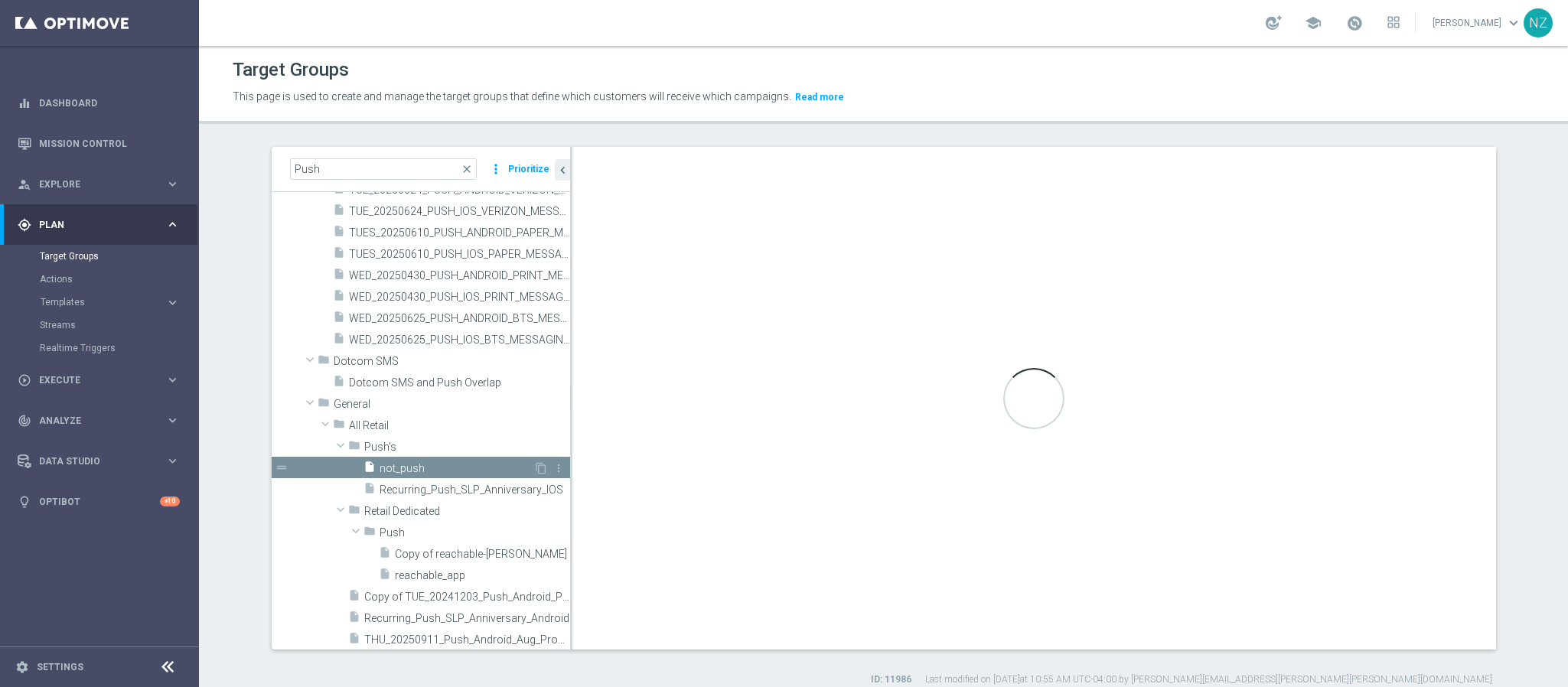
type input "Push's"
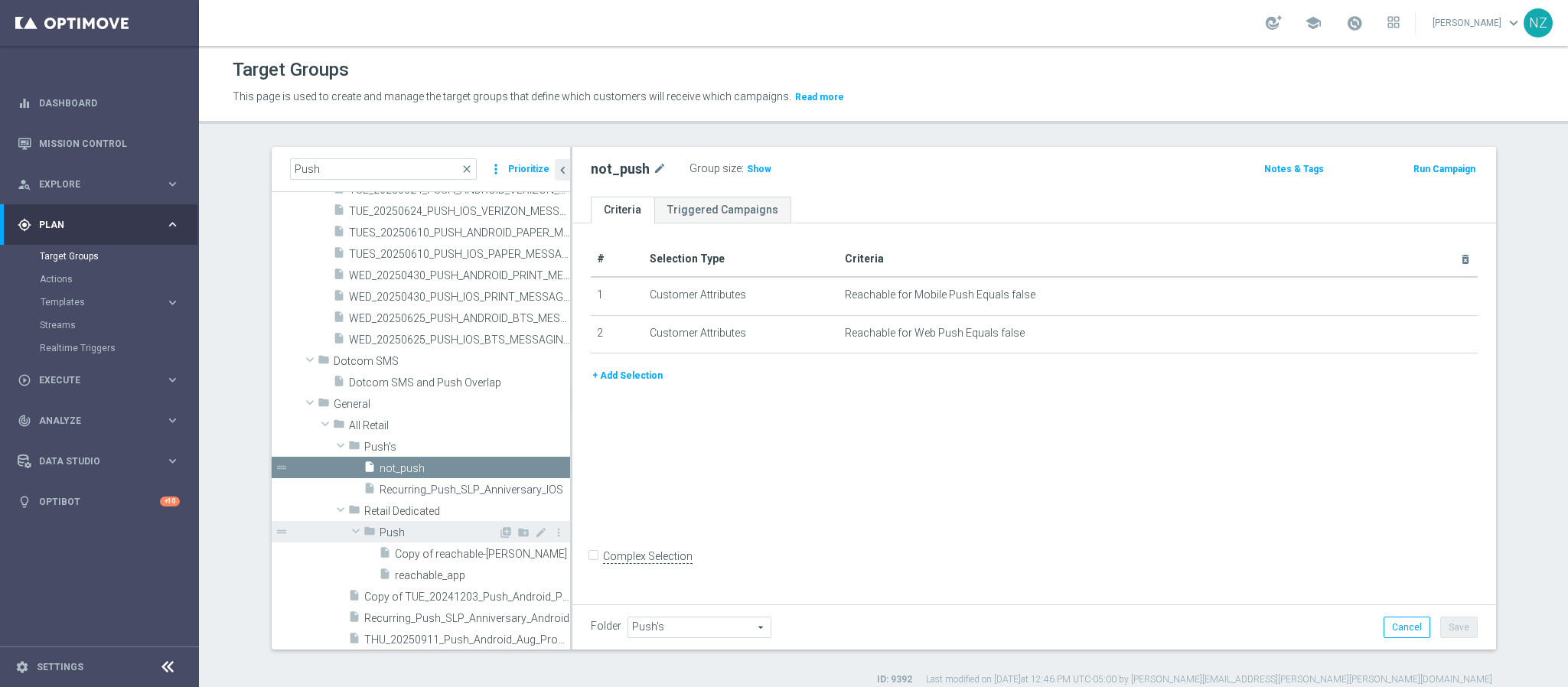
click at [420, 530] on span "Push" at bounding box center [438, 533] width 118 height 13
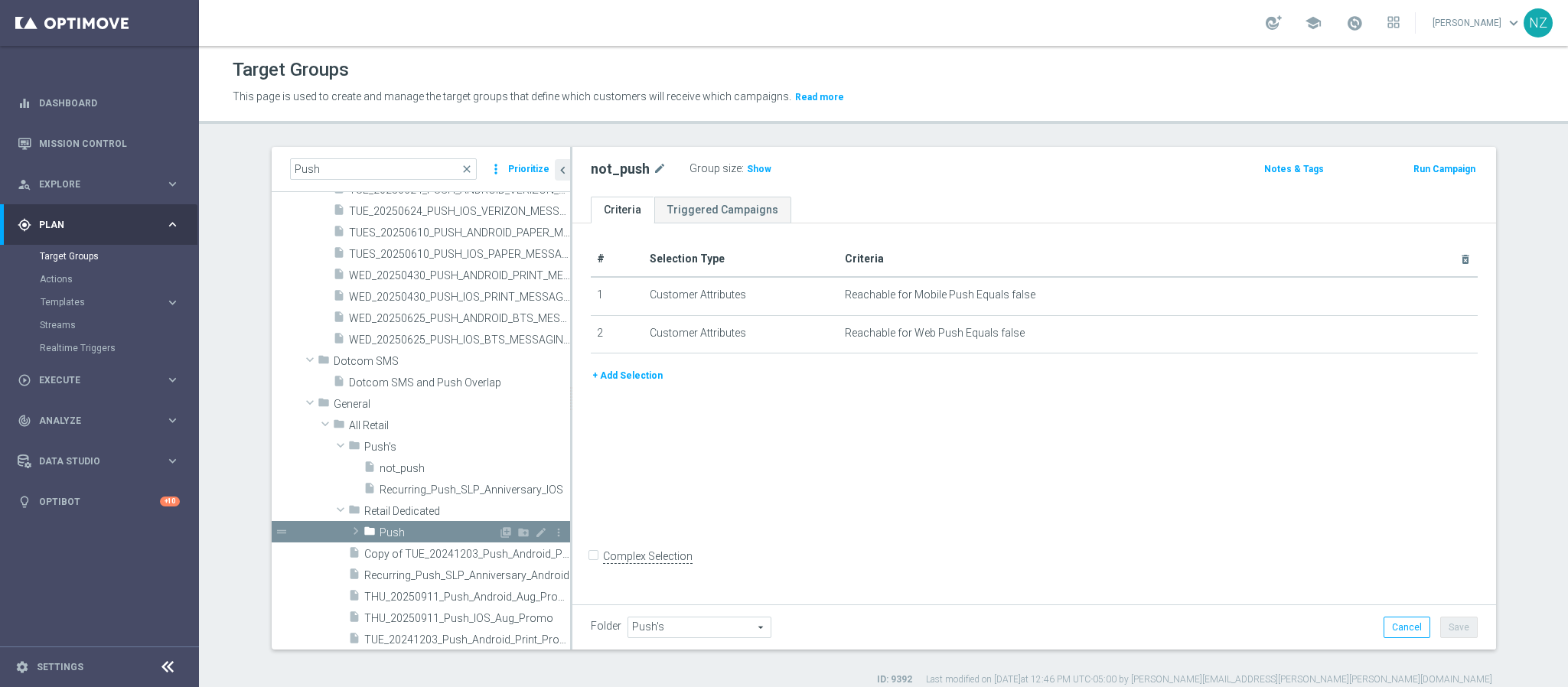
click at [420, 530] on span "Push" at bounding box center [438, 533] width 118 height 13
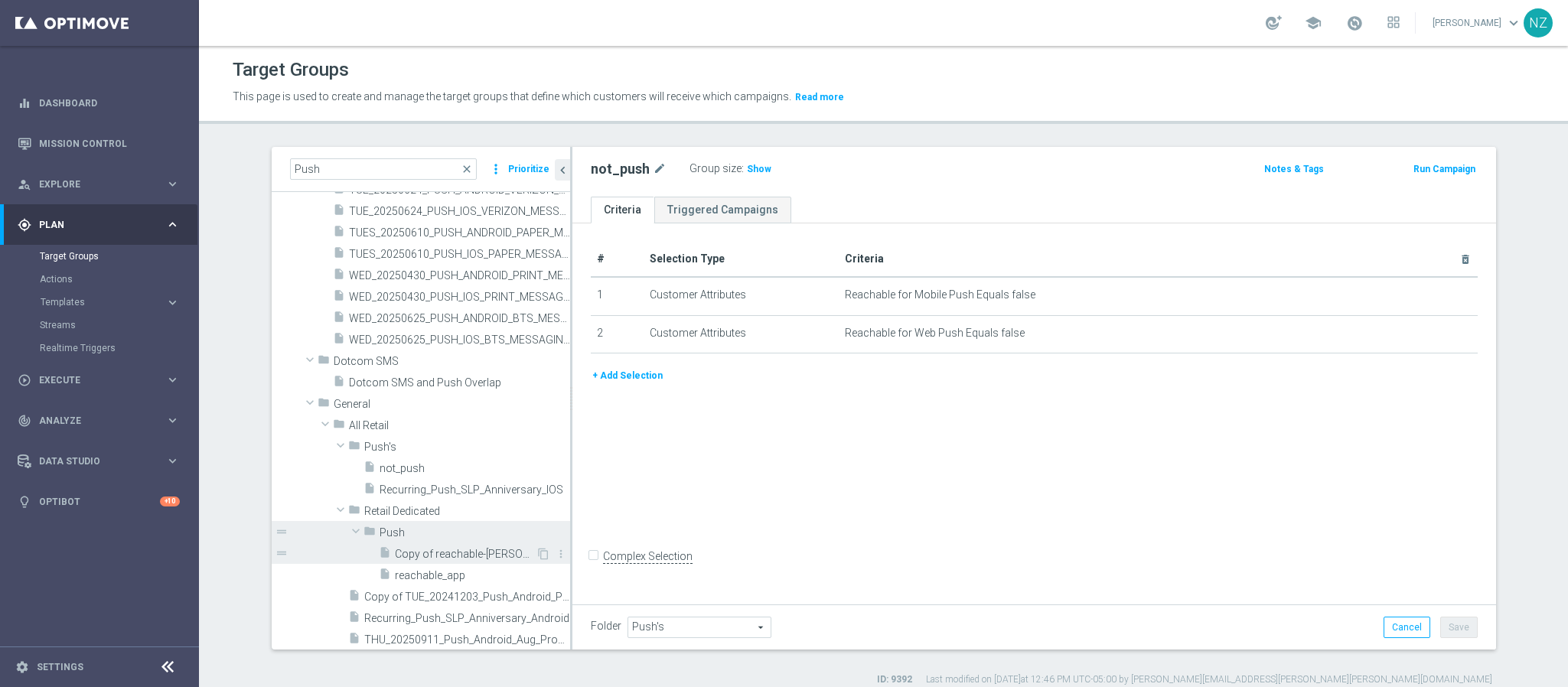
click at [431, 556] on span "Copy of reachable-Jared" at bounding box center [466, 554] width 141 height 13
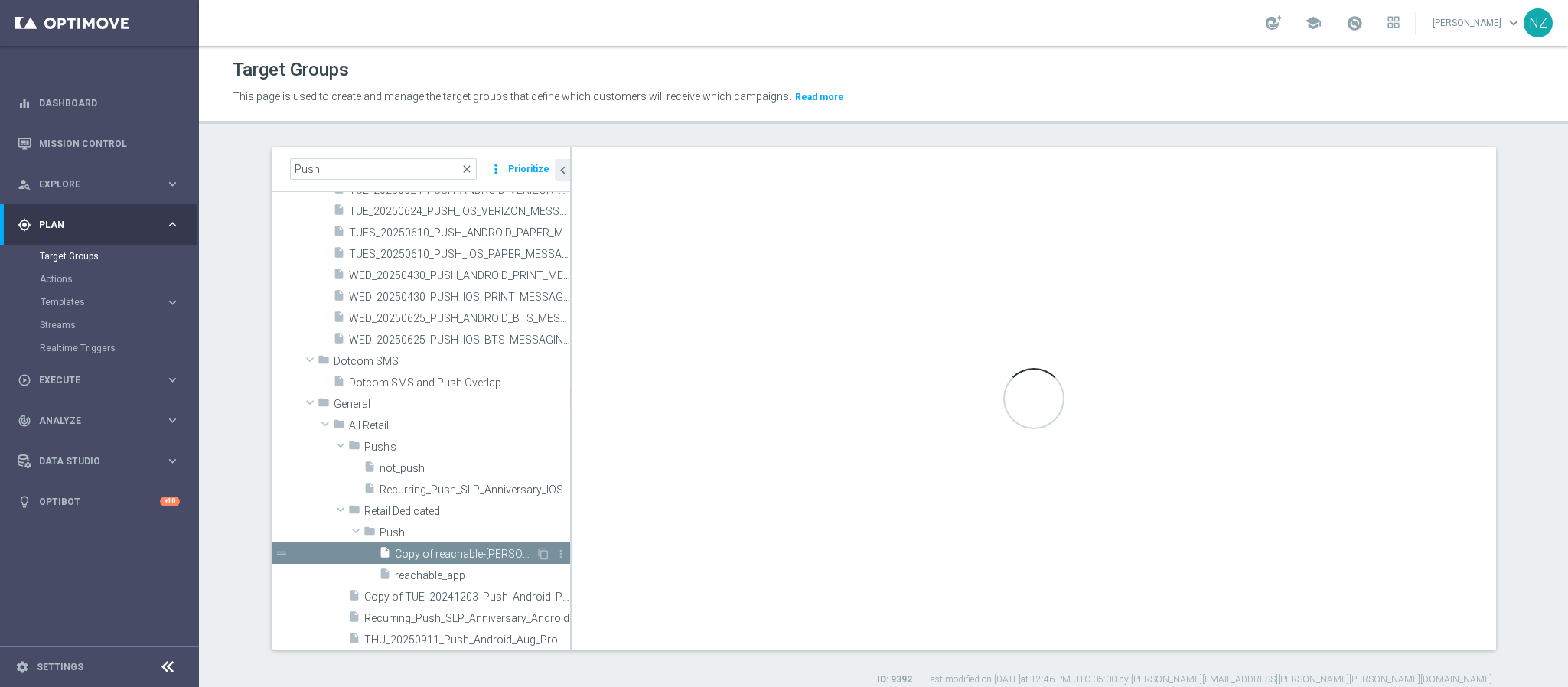
checkbox input "true"
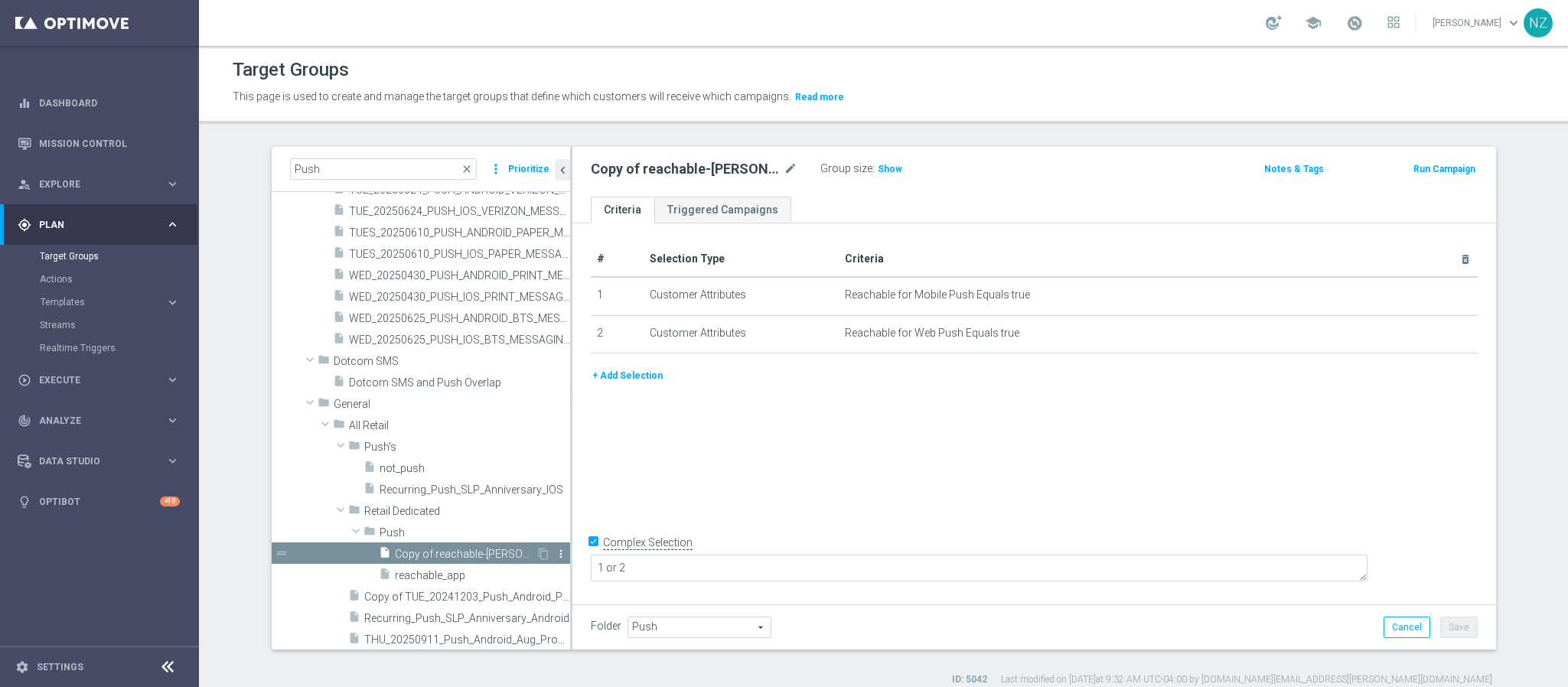
click at [555, 554] on icon "more_vert" at bounding box center [561, 554] width 13 height 13
click at [579, 570] on span "Archive" at bounding box center [575, 573] width 38 height 11
type input "Archived Groups"
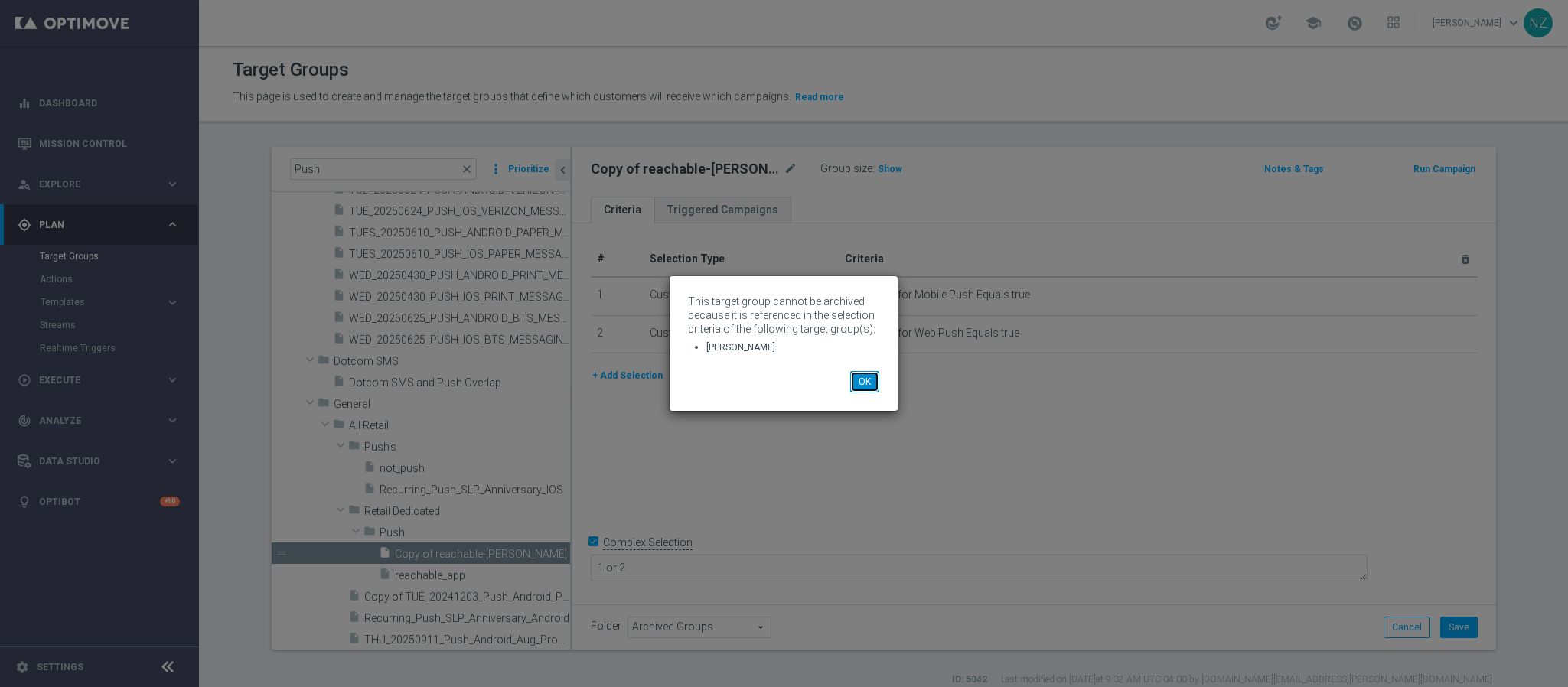
click at [873, 376] on button "OK" at bounding box center [864, 381] width 29 height 21
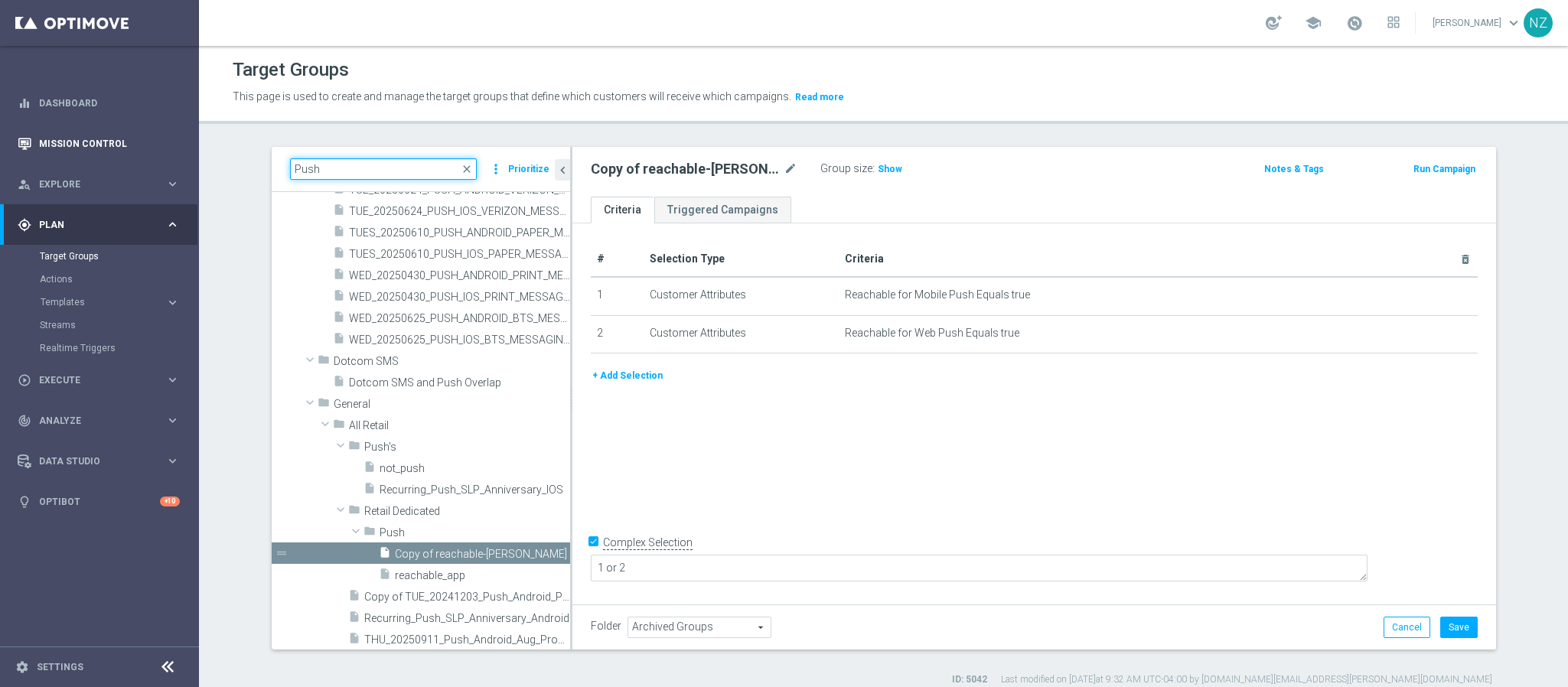
drag, startPoint x: 356, startPoint y: 165, endPoint x: 170, endPoint y: 133, distance: 188.7
click at [170, 133] on main "equalizer Dashboard Mission Control" at bounding box center [784, 344] width 1568 height 687
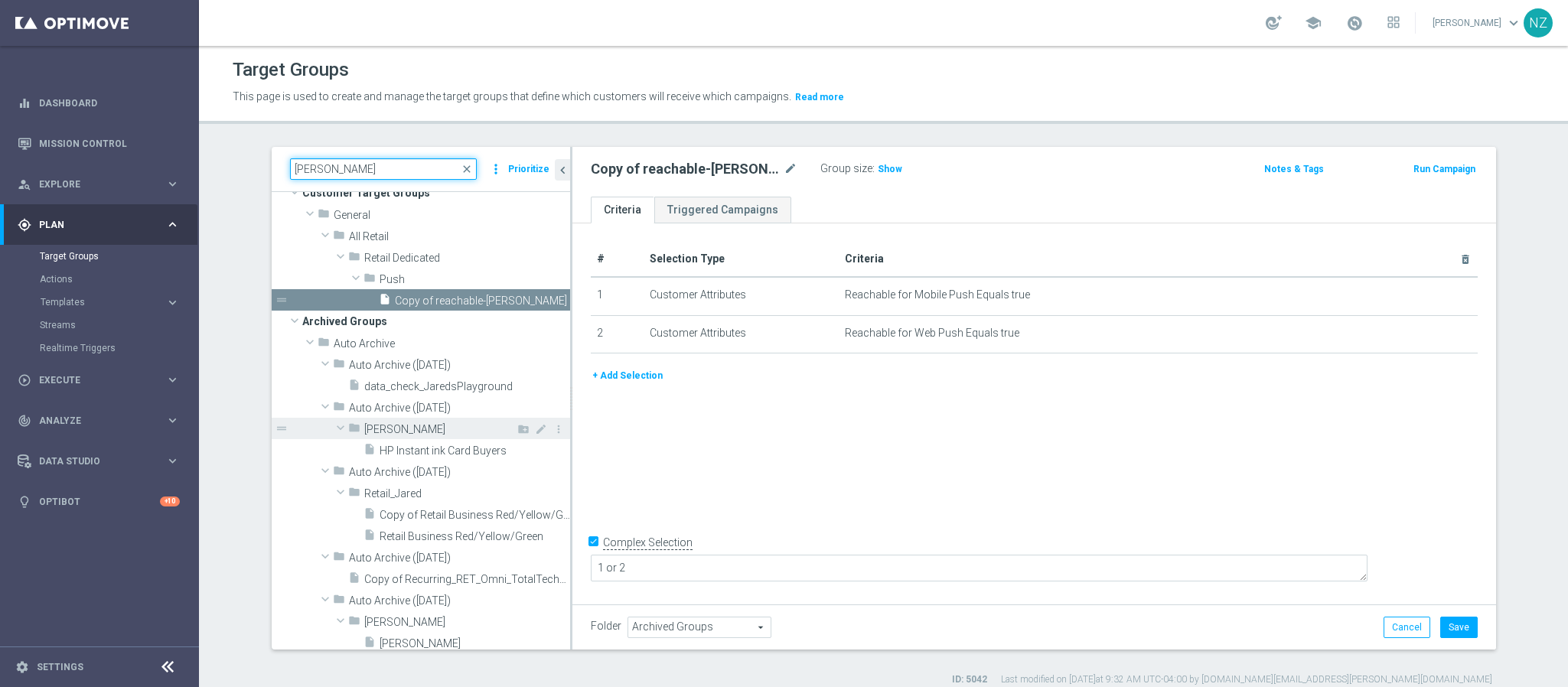
scroll to position [32, 0]
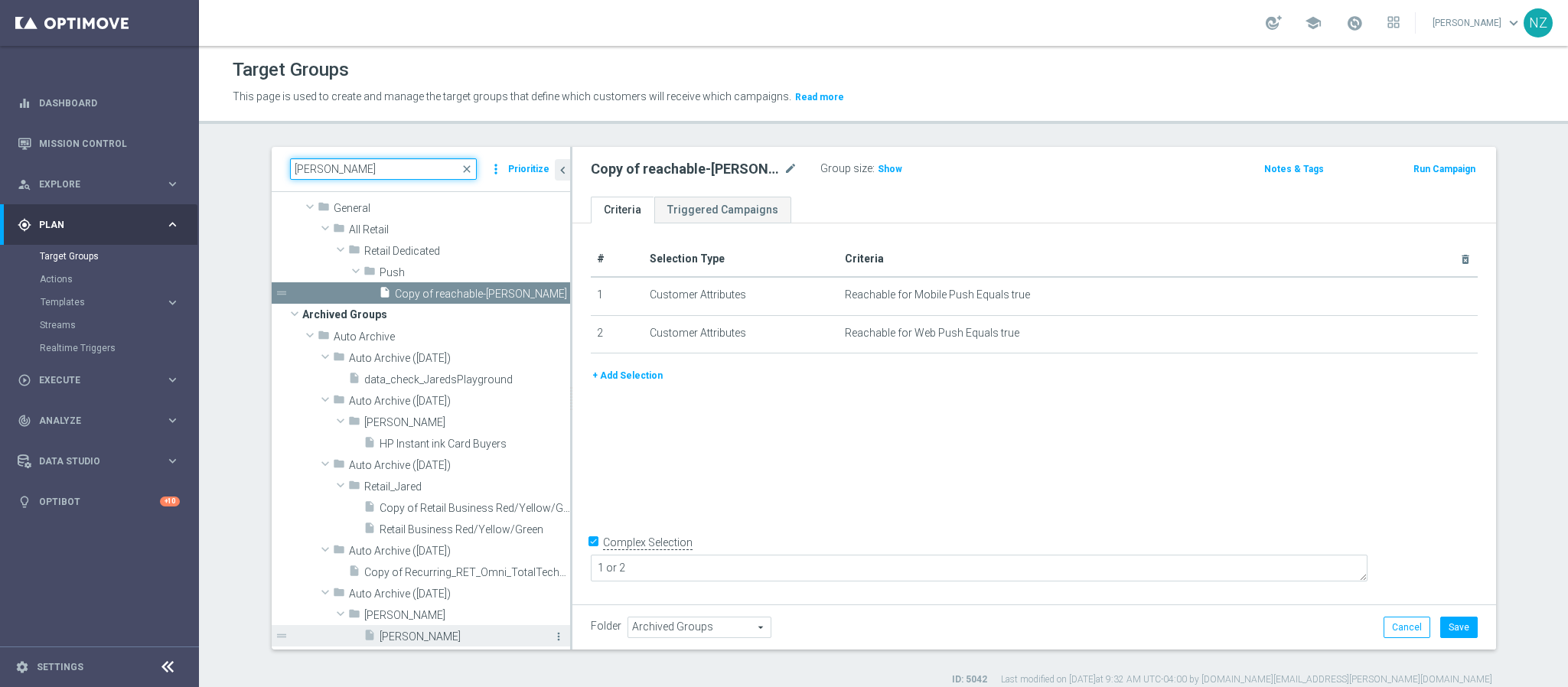
type input "jared"
click at [553, 634] on icon "more_vert" at bounding box center [559, 637] width 13 height 13
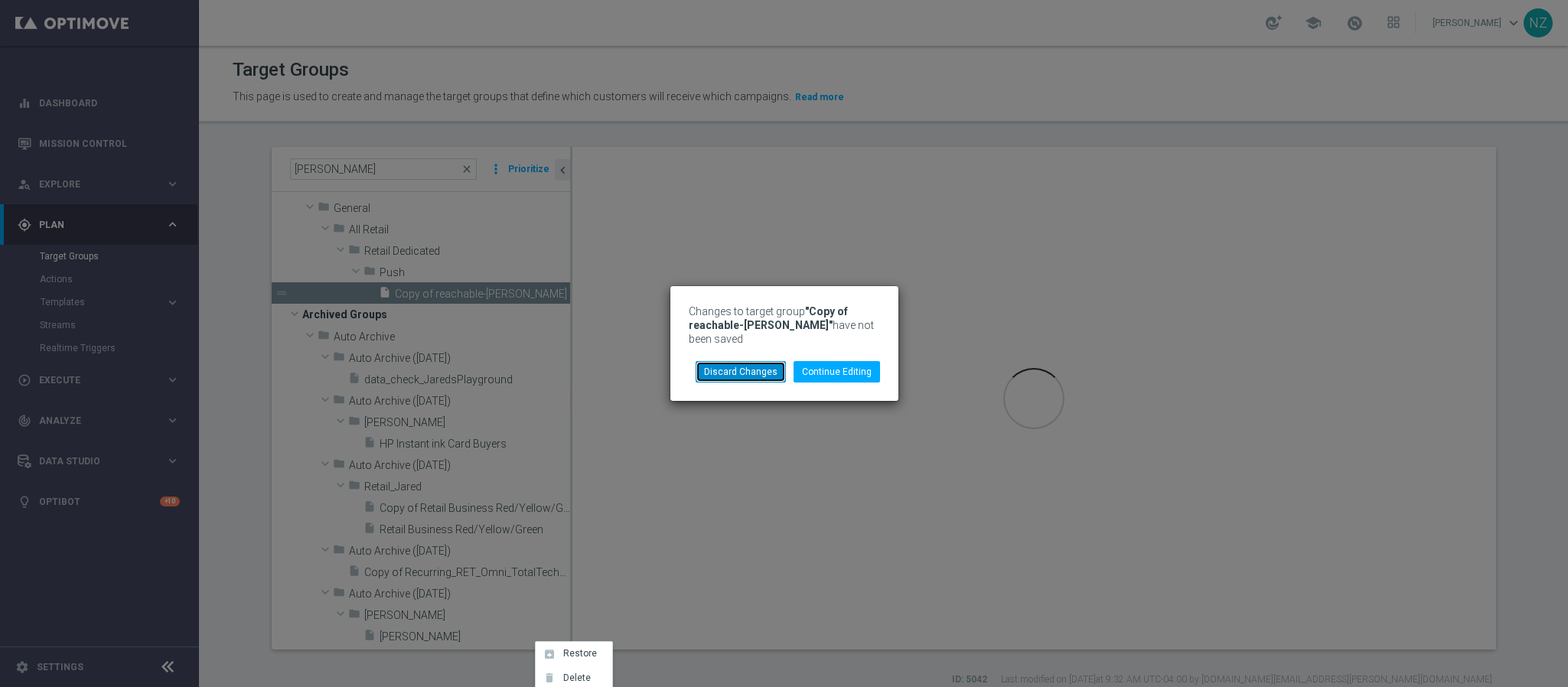
click at [771, 362] on button "Discard Changes" at bounding box center [740, 372] width 90 height 21
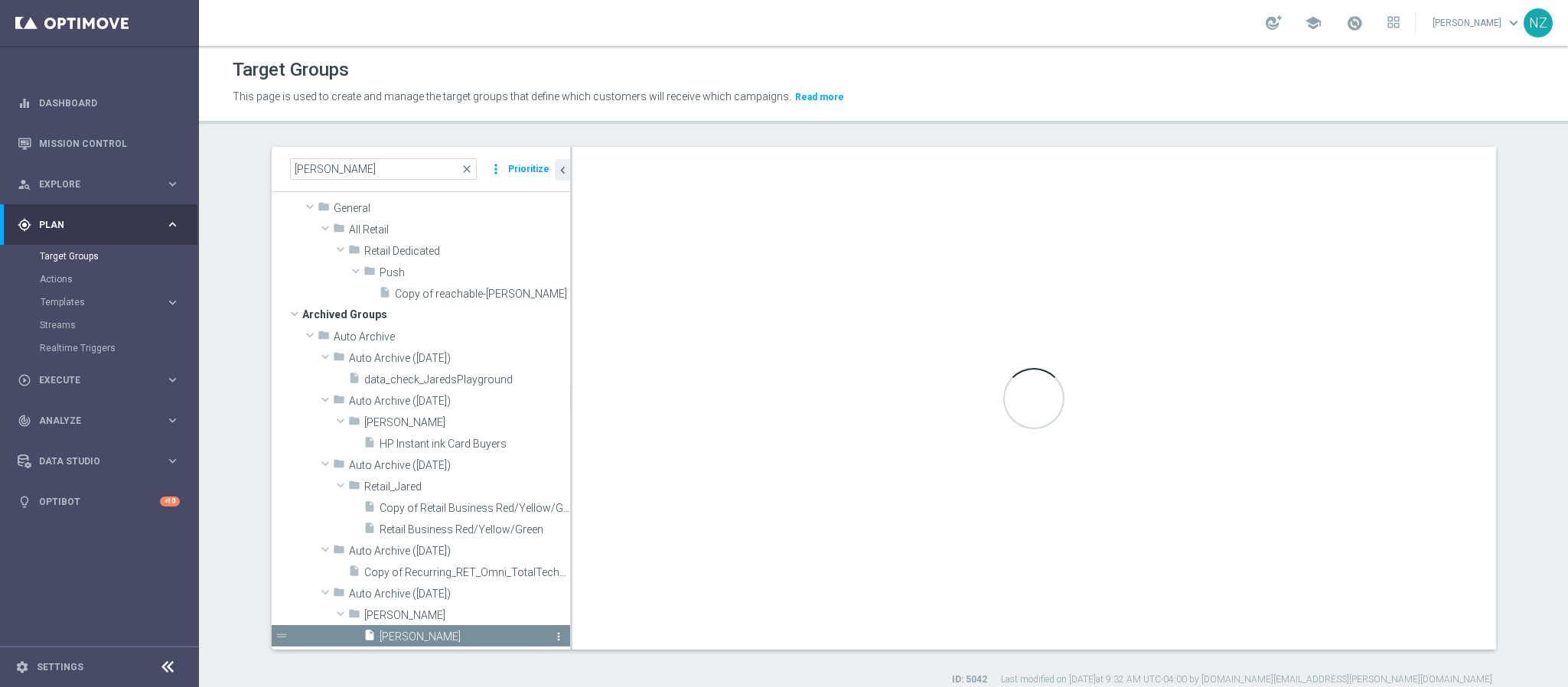
click at [553, 634] on icon "more_vert" at bounding box center [559, 637] width 13 height 13
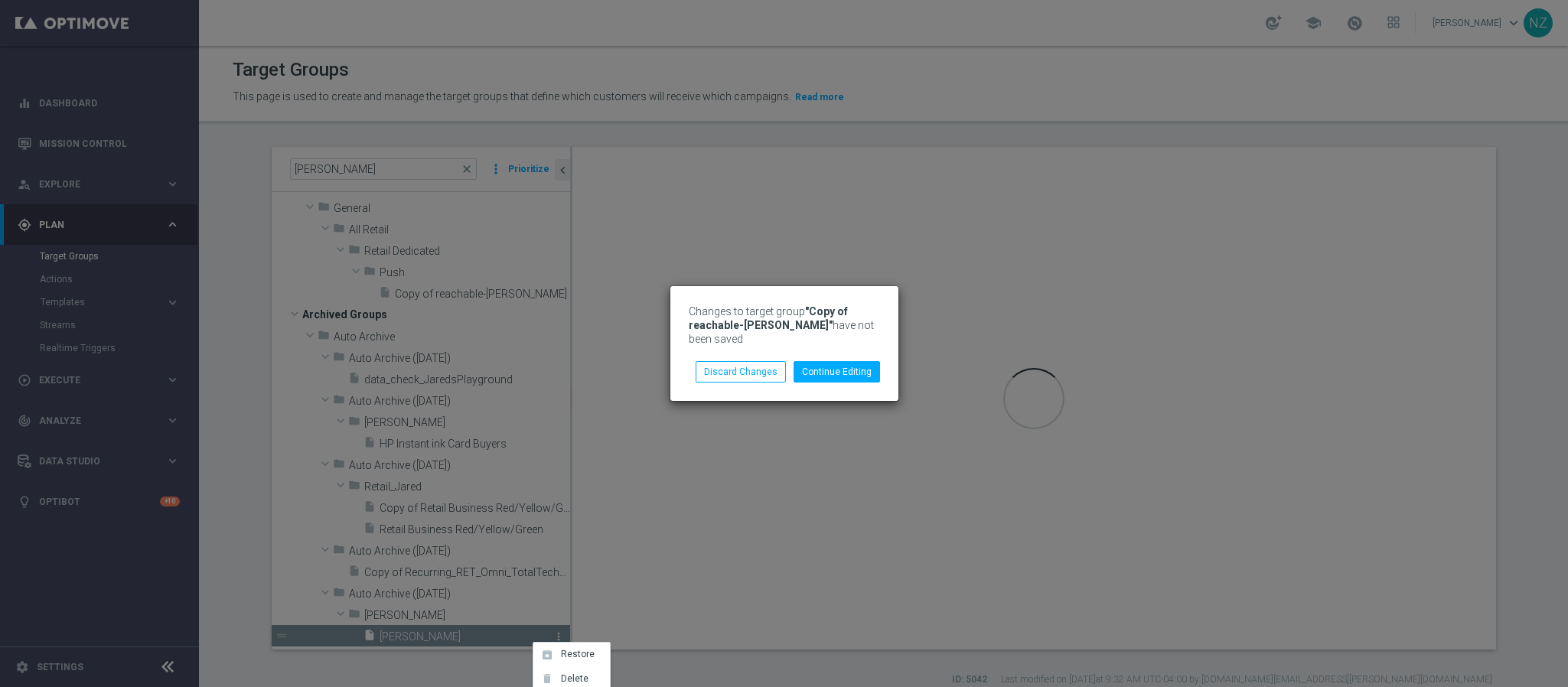
checkbox input "false"
type input "Jared_Test"
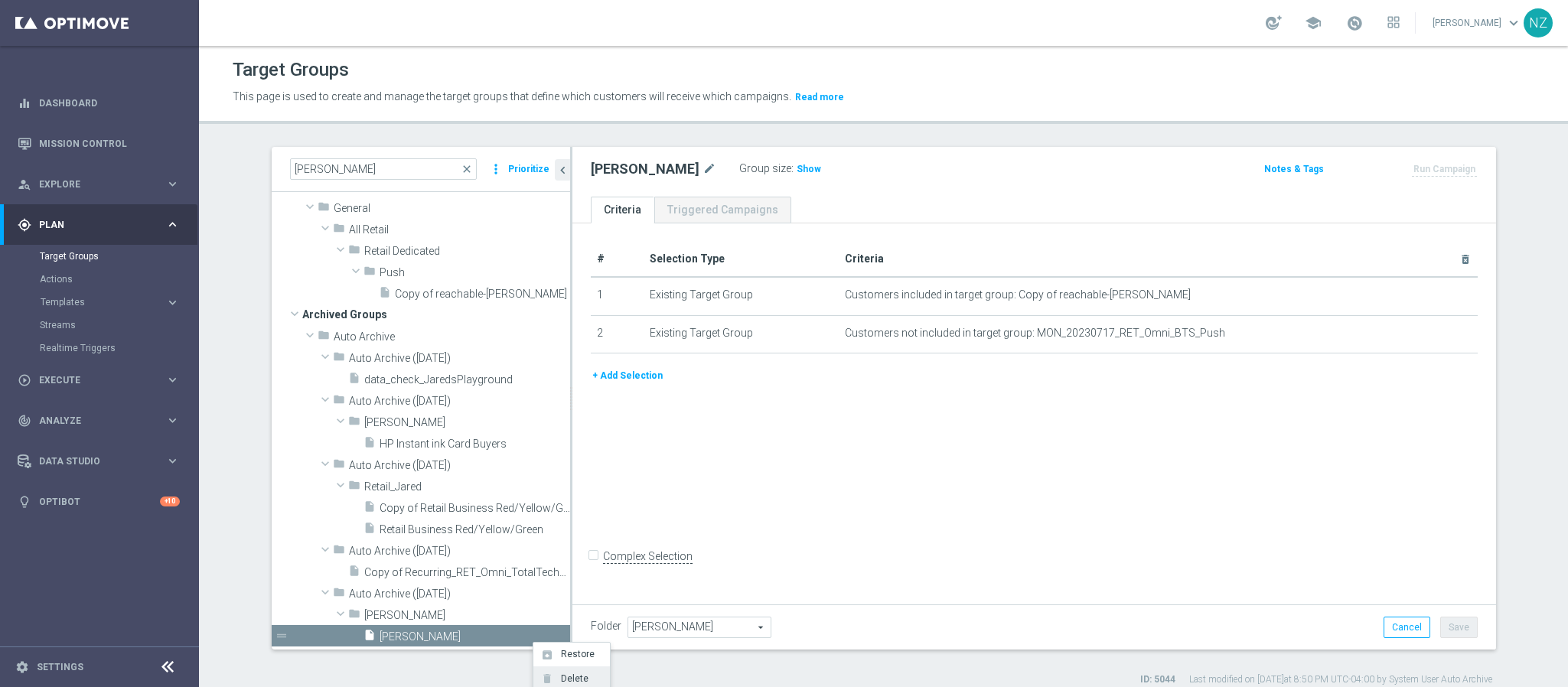
click at [568, 678] on span "Delete" at bounding box center [572, 679] width 33 height 11
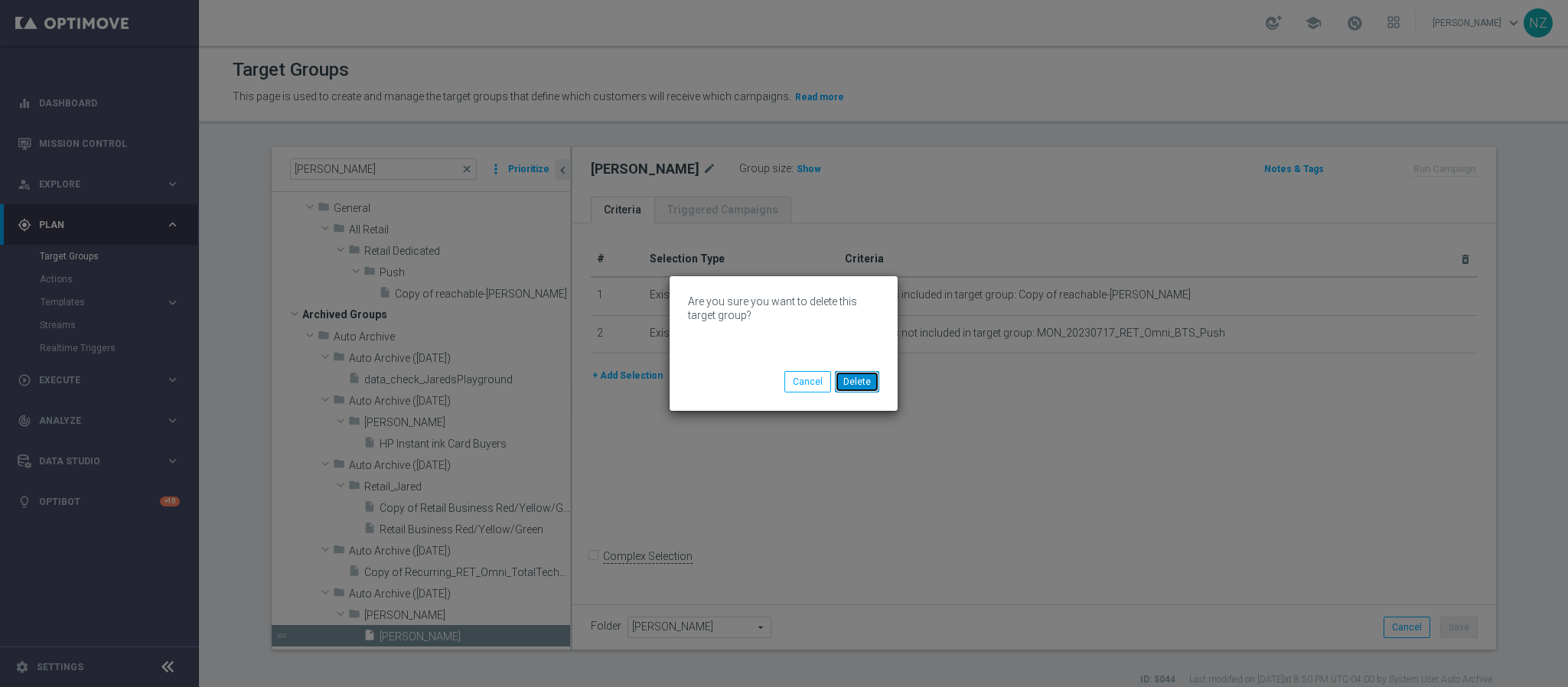
click at [859, 376] on button "Delete" at bounding box center [857, 381] width 45 height 21
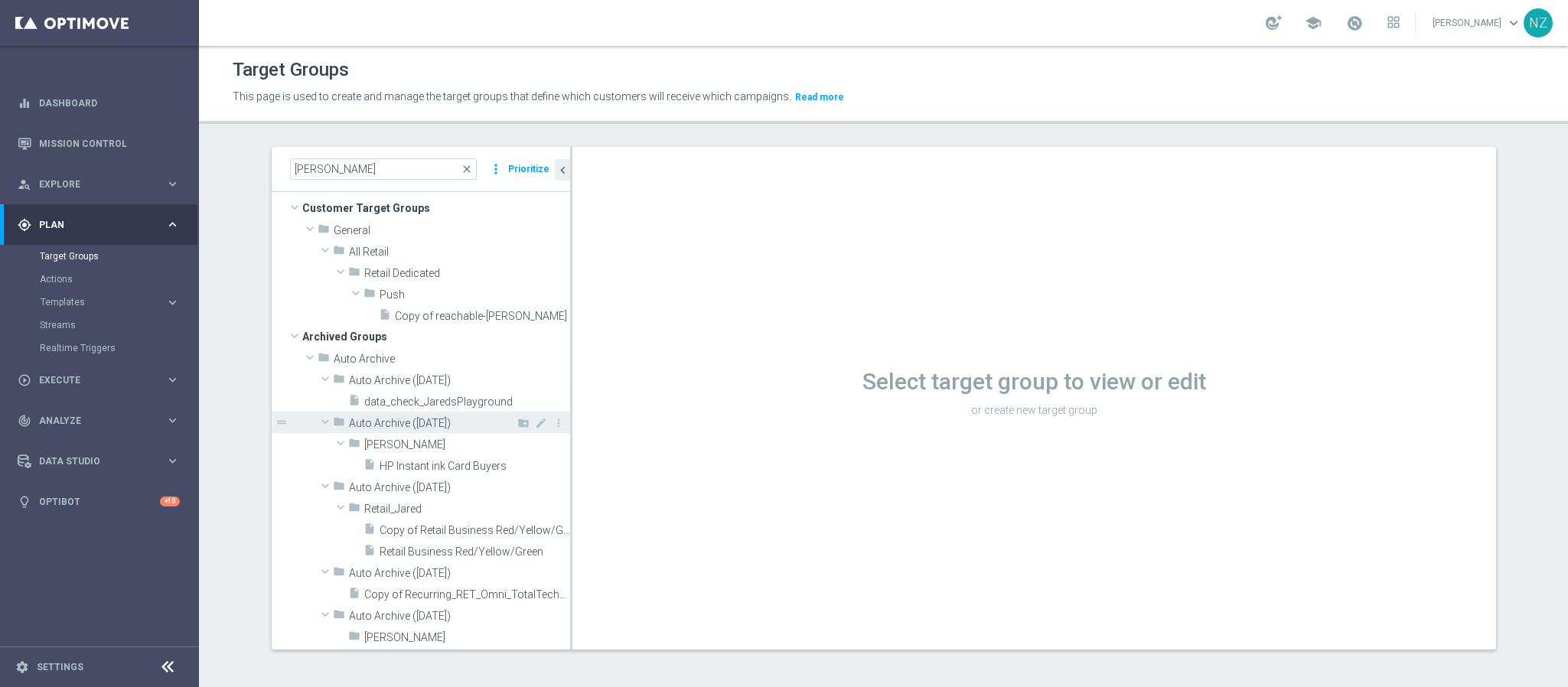
scroll to position [1, 0]
click at [470, 315] on span "Copy of reachable-Jared" at bounding box center [466, 315] width 141 height 13
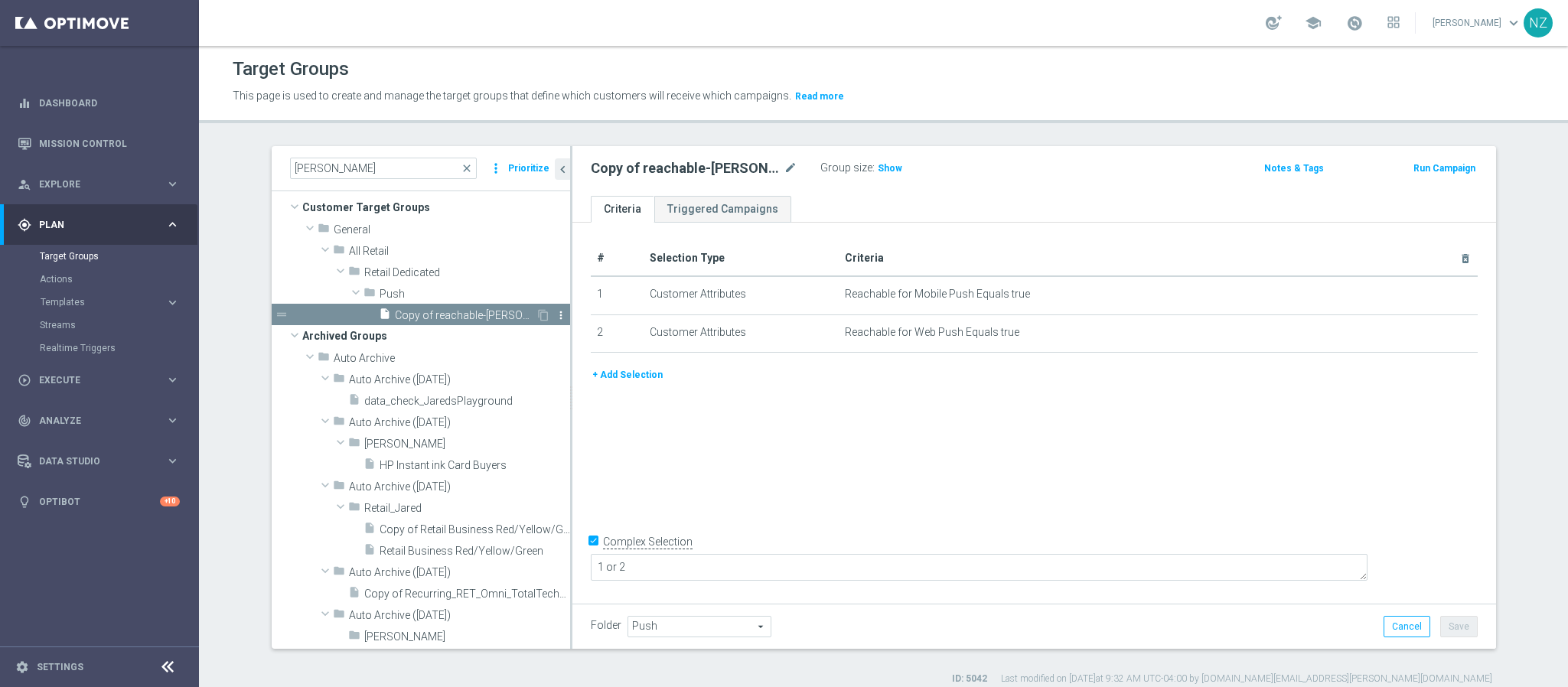
click at [555, 317] on icon "more_vert" at bounding box center [561, 315] width 13 height 13
click at [569, 362] on span "Delete" at bounding box center [574, 362] width 33 height 11
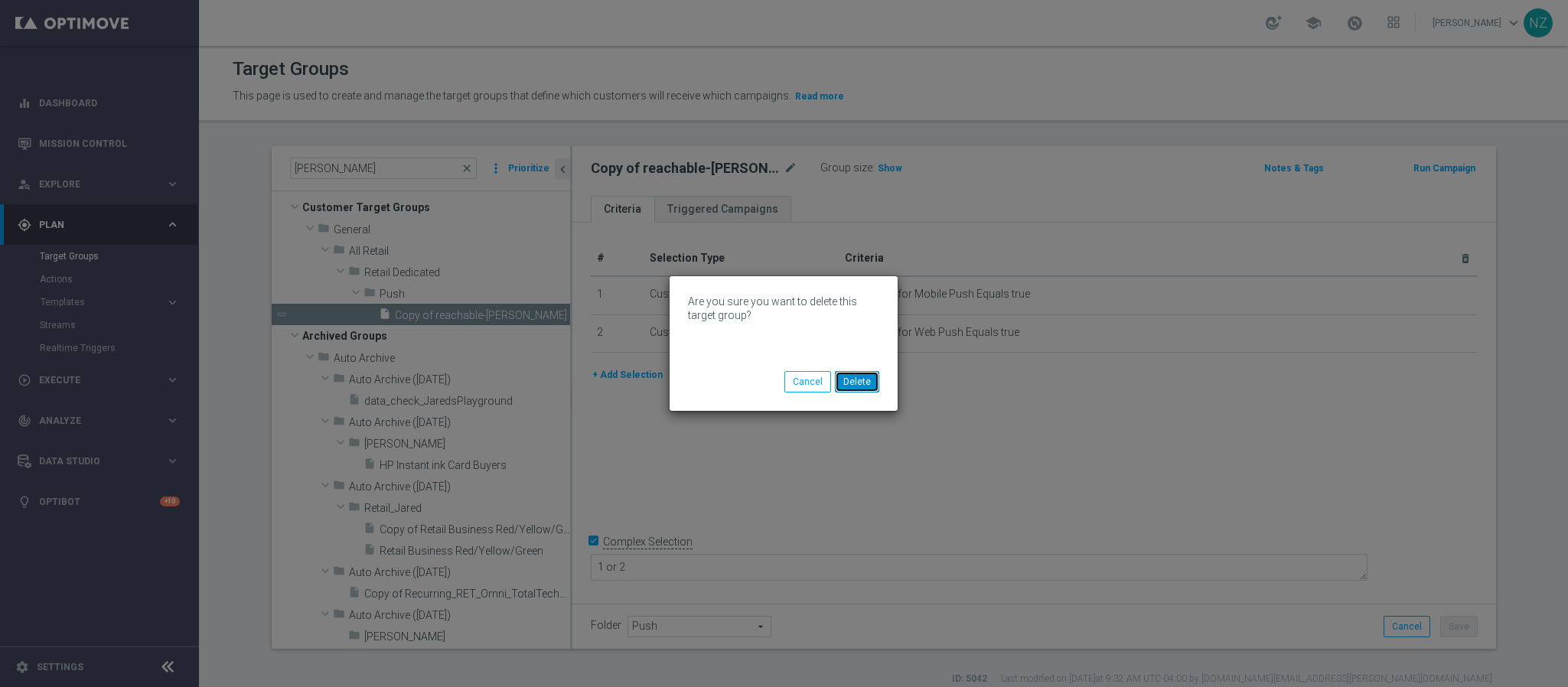
click at [864, 384] on button "Delete" at bounding box center [857, 381] width 45 height 21
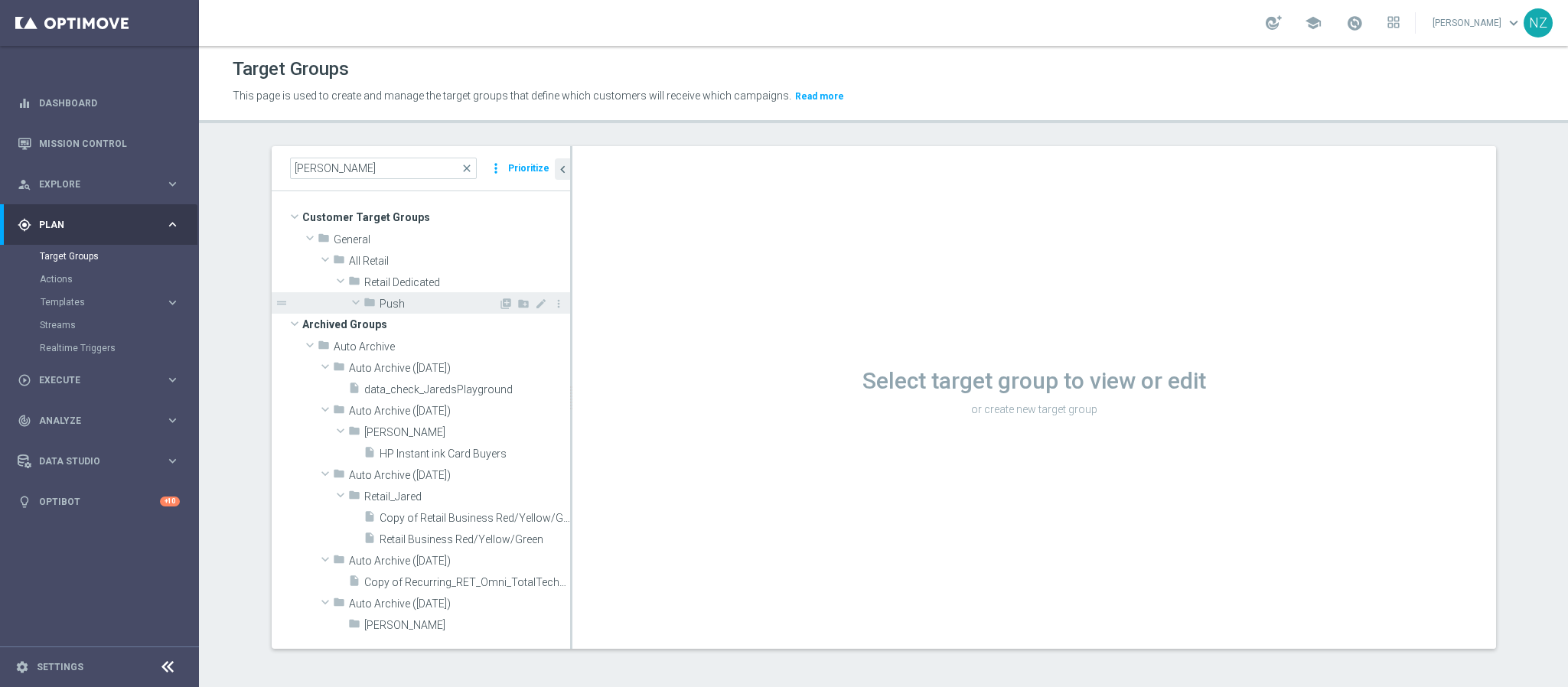
click at [414, 305] on span "Push" at bounding box center [438, 304] width 118 height 13
click at [464, 168] on span "close" at bounding box center [467, 169] width 13 height 13
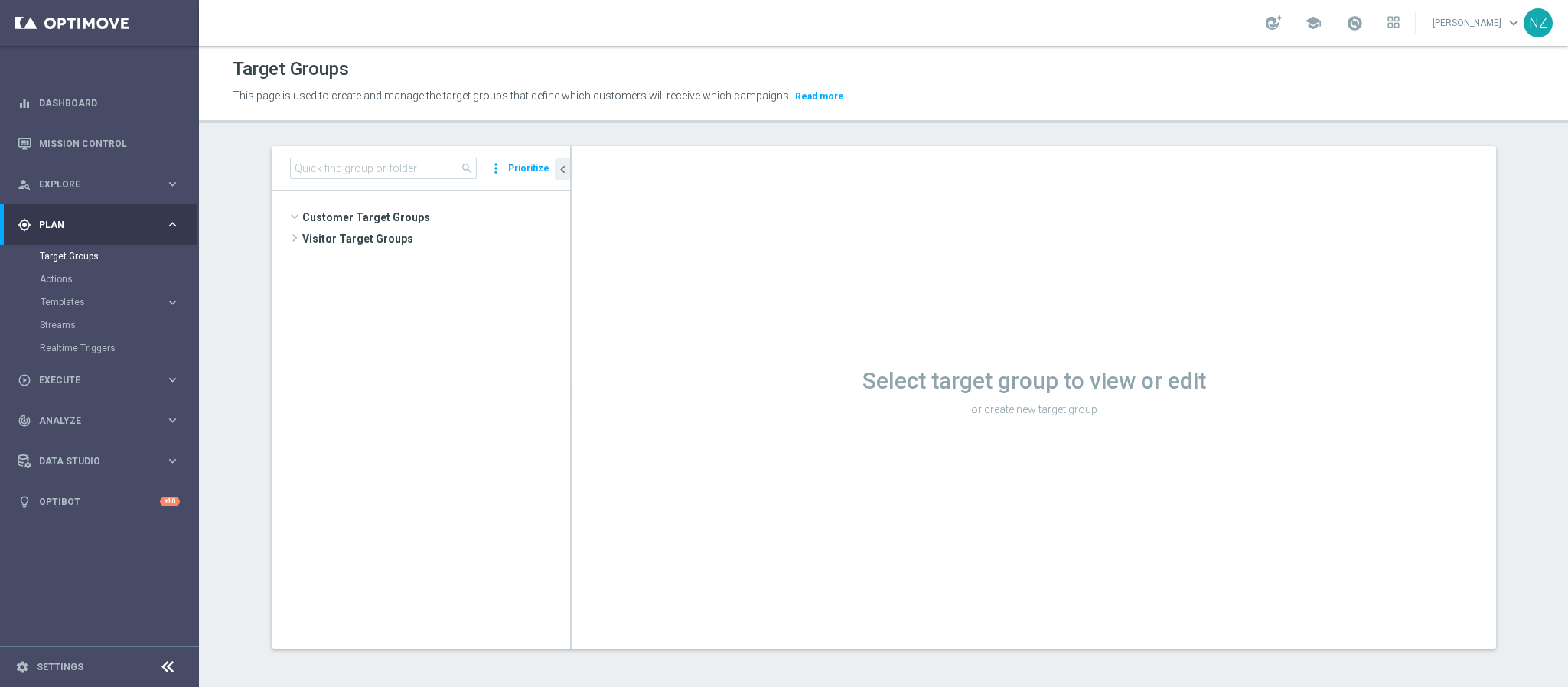
scroll to position [6517, 0]
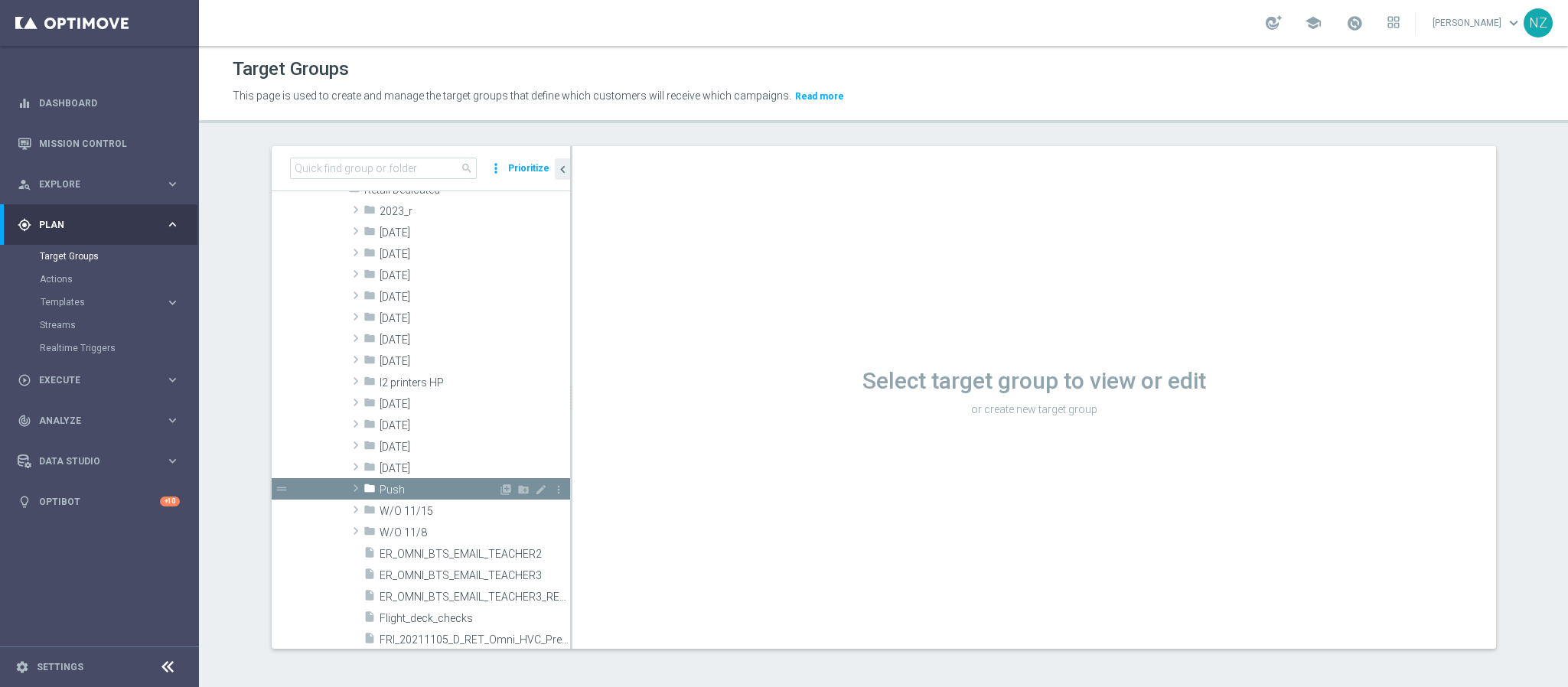
click at [348, 485] on span at bounding box center [356, 488] width 16 height 18
click at [437, 514] on span "reachable_app" at bounding box center [464, 511] width 139 height 13
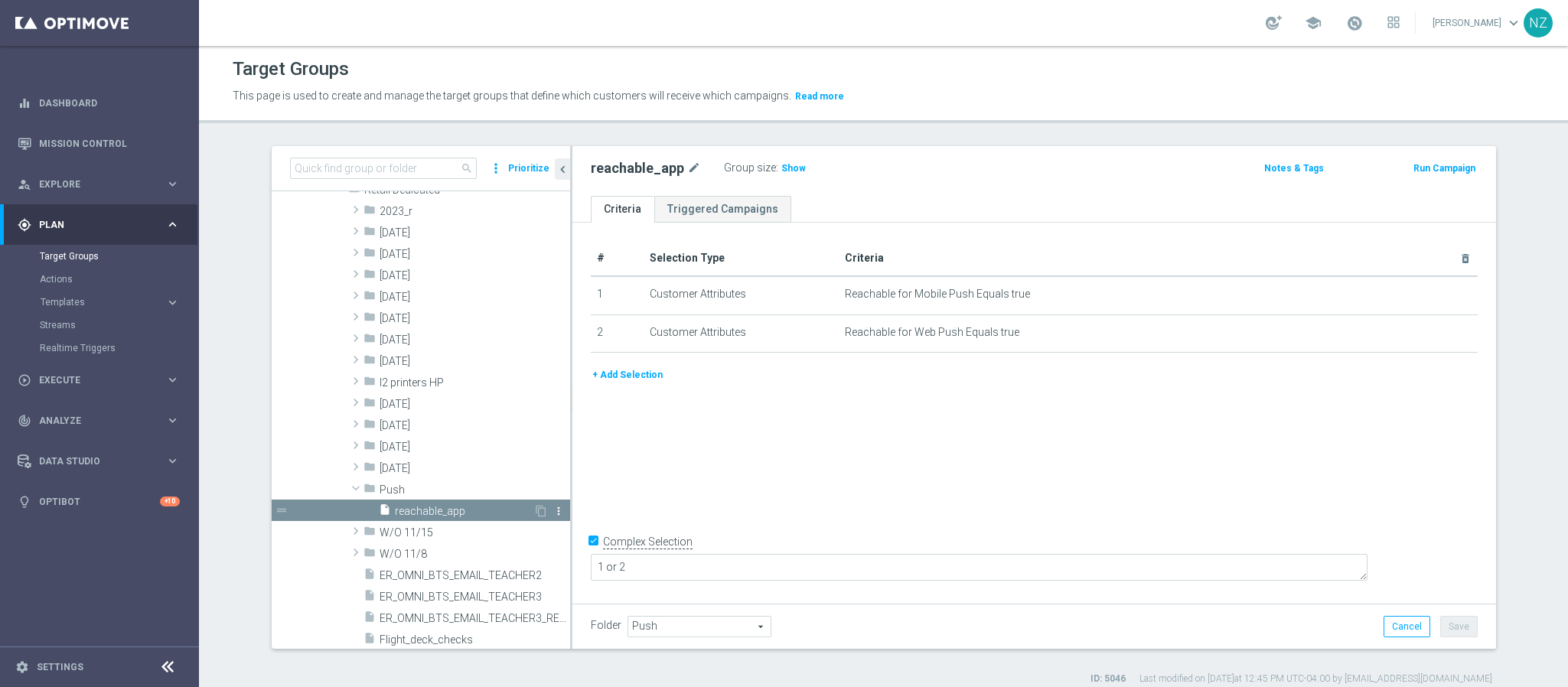
click at [553, 507] on icon "more_vert" at bounding box center [559, 511] width 13 height 13
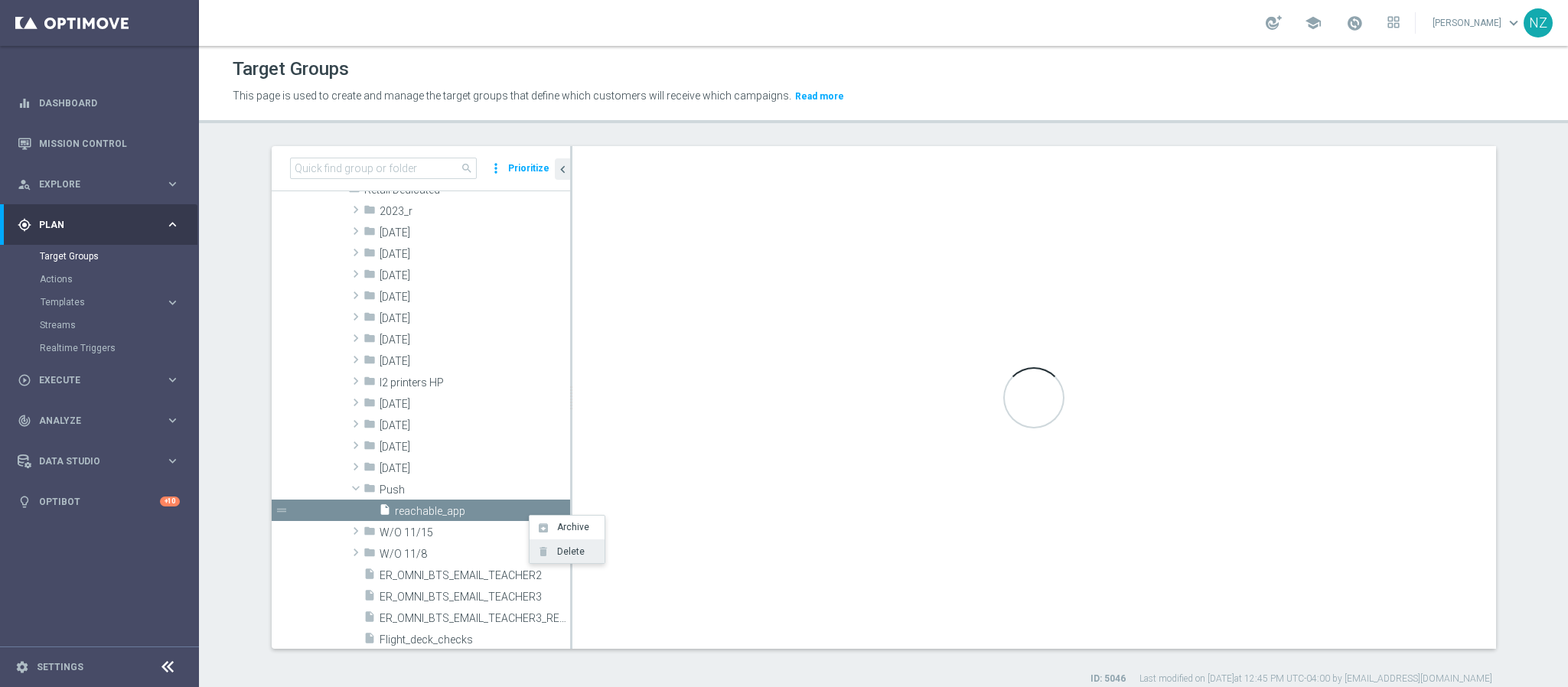
click at [584, 550] on li "delete Delete" at bounding box center [567, 551] width 75 height 24
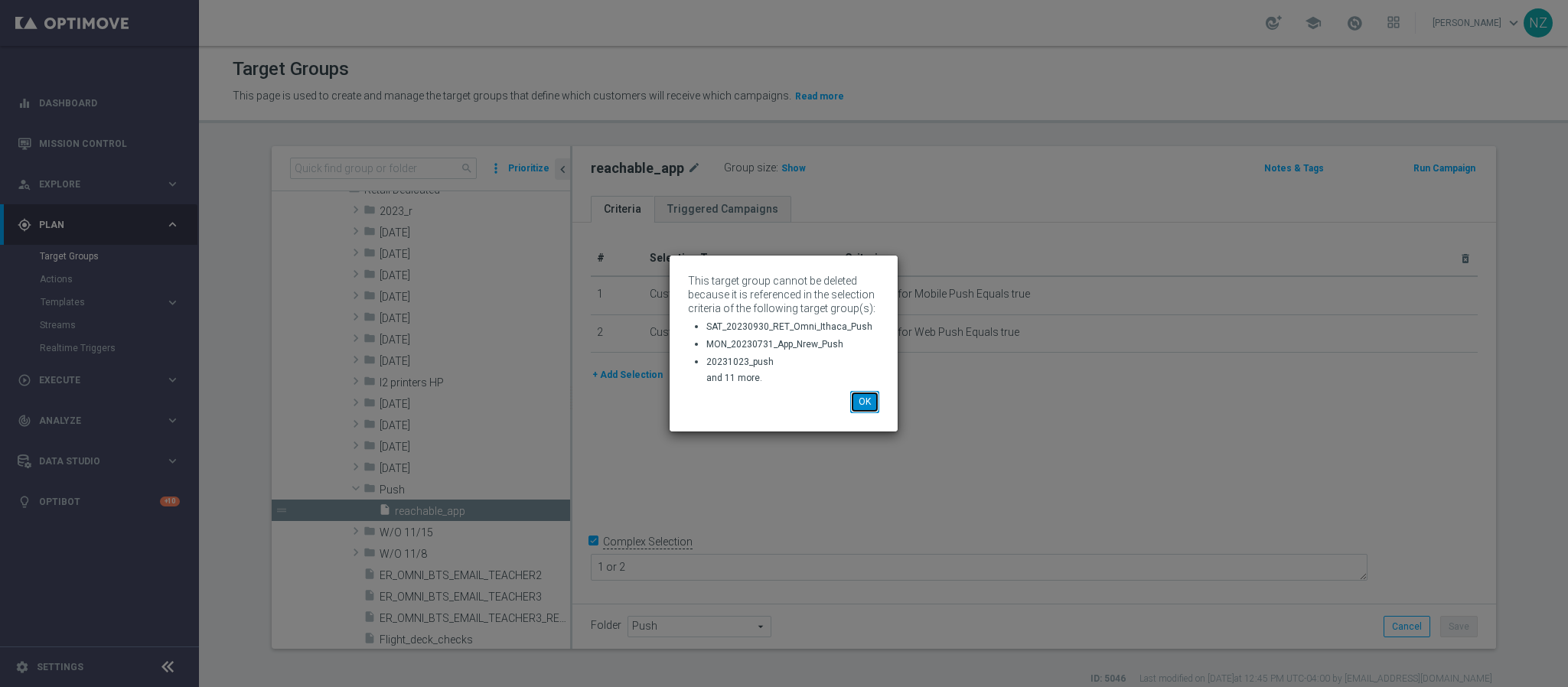
click at [864, 406] on button "OK" at bounding box center [864, 402] width 29 height 21
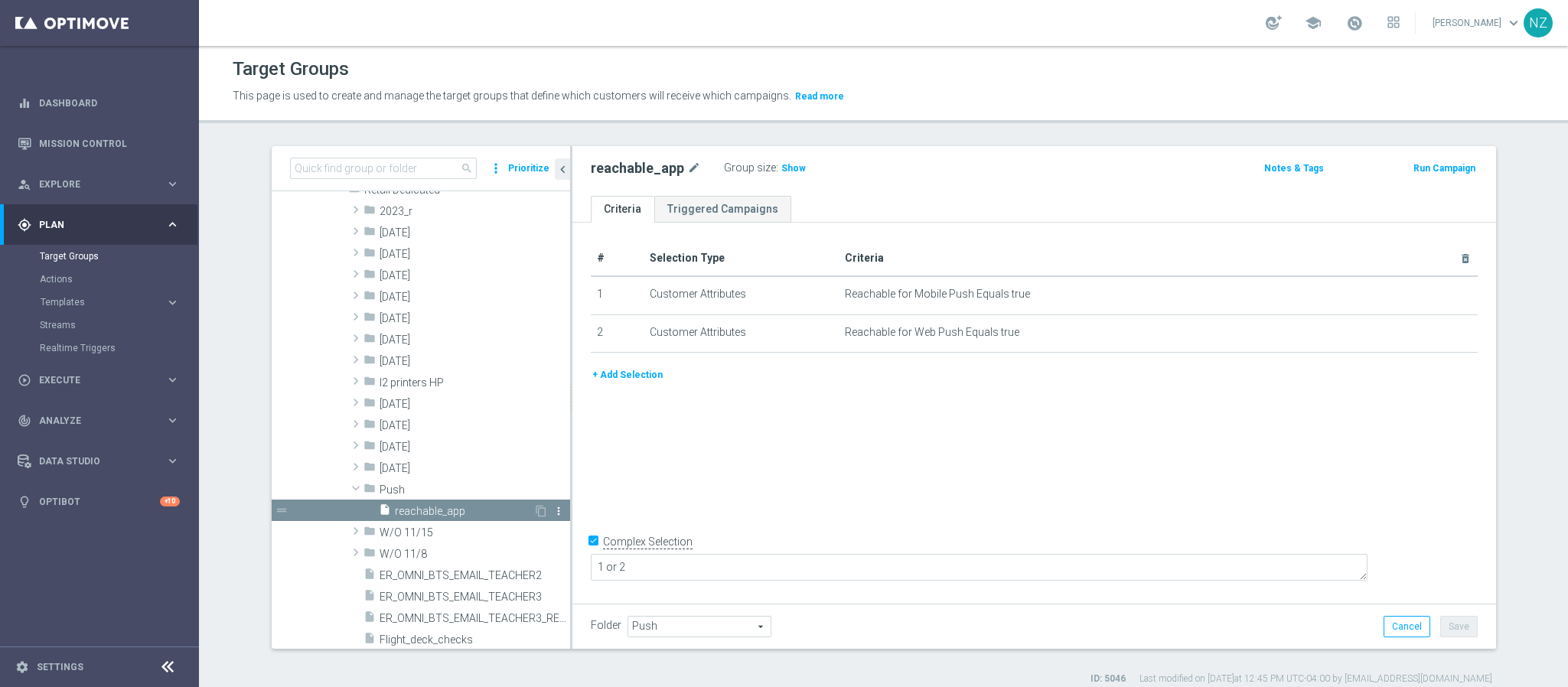
click at [553, 506] on icon "more_vert" at bounding box center [559, 511] width 13 height 13
click at [553, 505] on icon "more_vert" at bounding box center [559, 511] width 13 height 13
click at [717, 490] on div "# Selection Type Criteria delete_forever 1 Customer Attributes Reachable for Mo…" at bounding box center [1034, 411] width 924 height 377
click at [695, 619] on span "Push" at bounding box center [699, 627] width 143 height 20
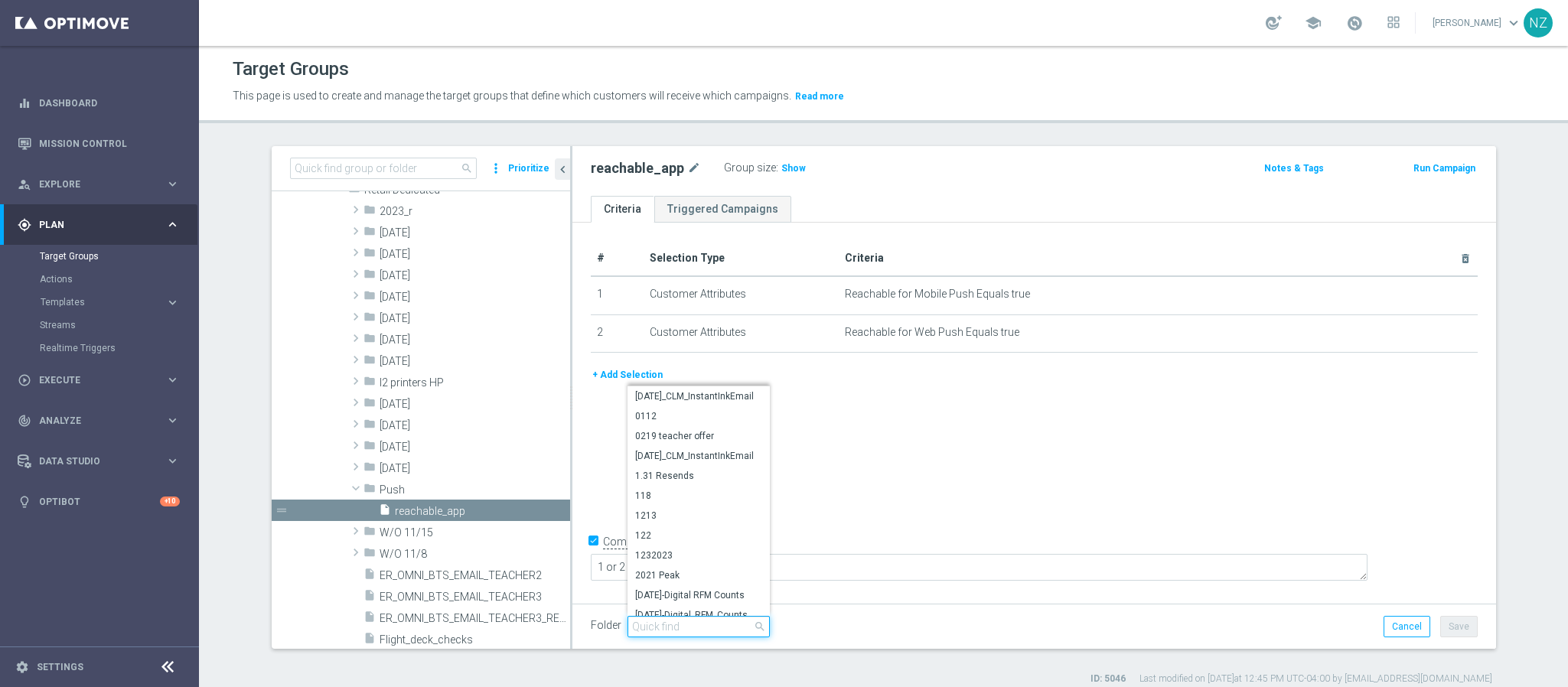
click at [682, 620] on input "search" at bounding box center [699, 627] width 143 height 21
type input "push"
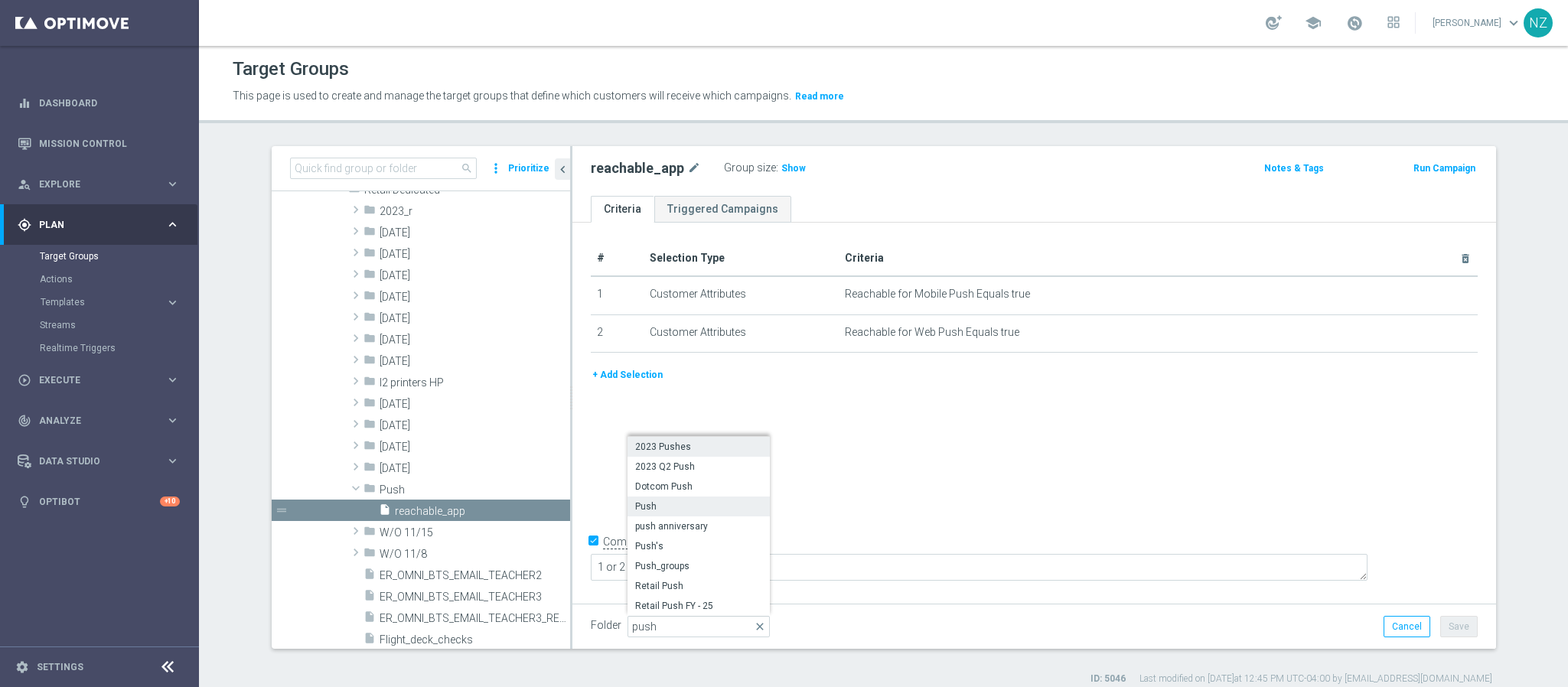
click at [687, 444] on span "2023 Pushes" at bounding box center [699, 447] width 127 height 13
type input "2023 Pushes"
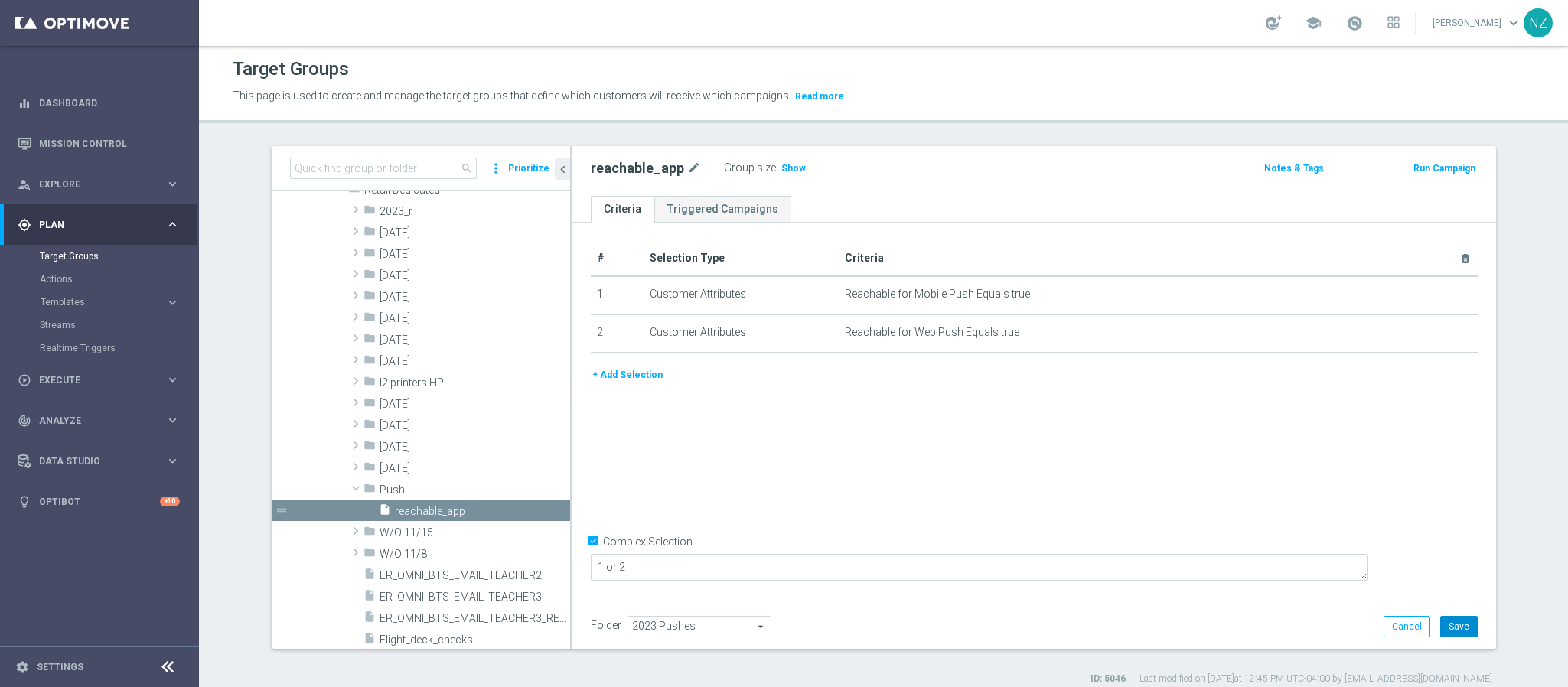
click at [1462, 627] on button "Save" at bounding box center [1459, 627] width 38 height 21
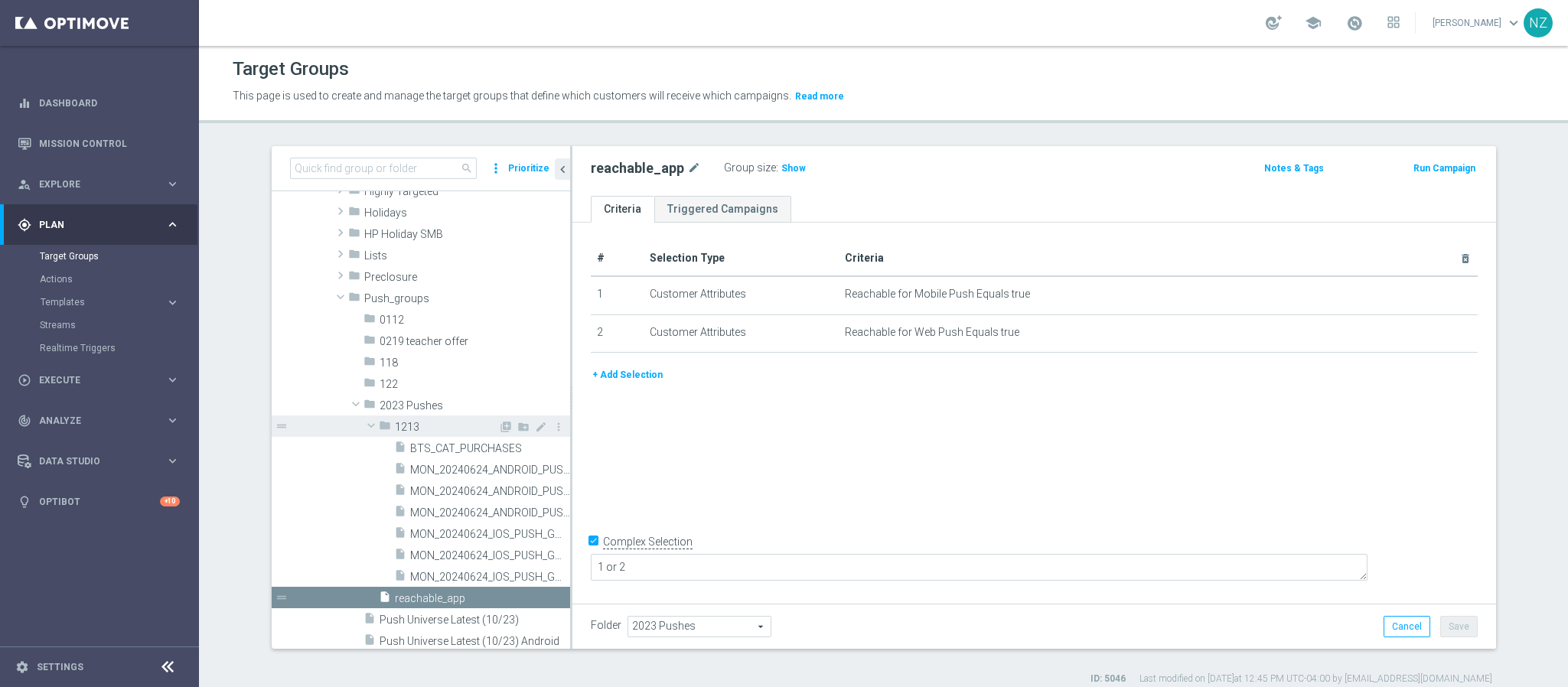
scroll to position [9249, 0]
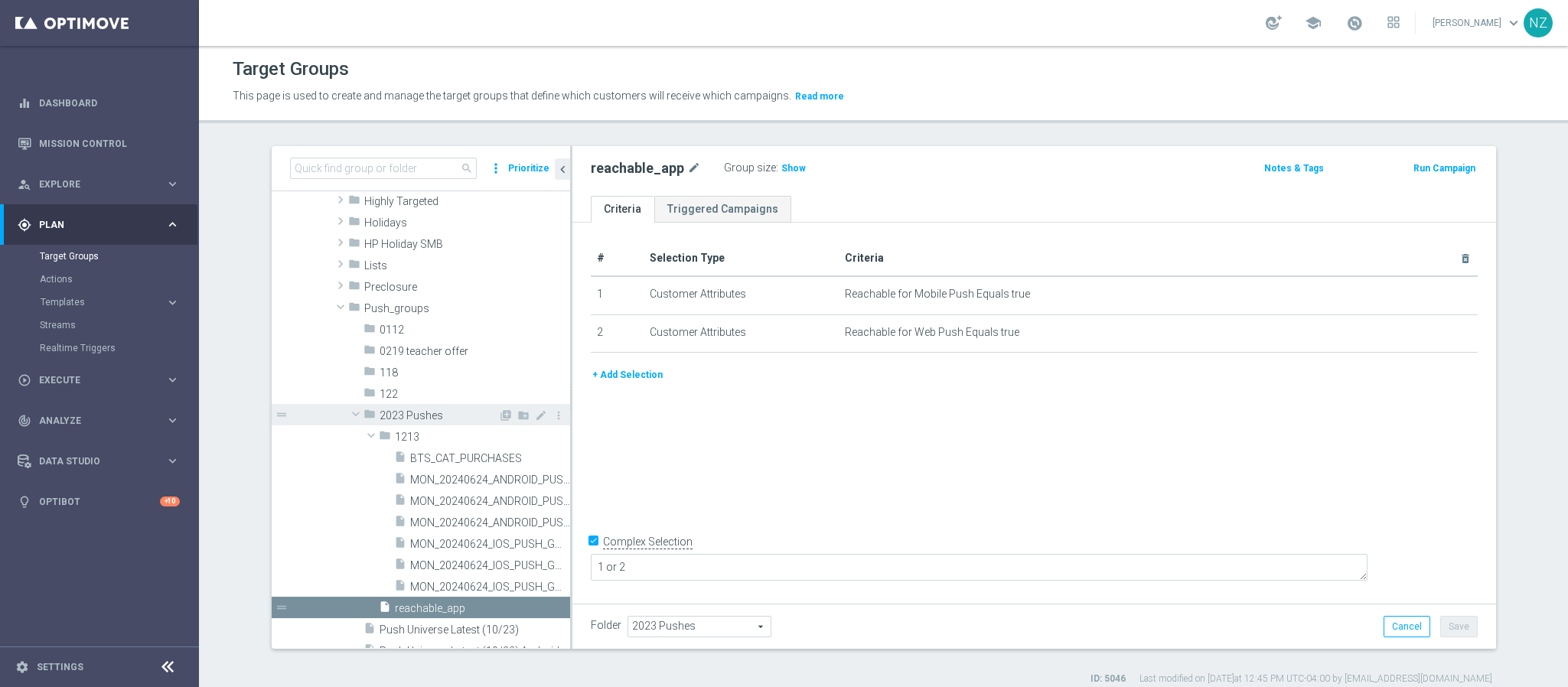
click at [347, 409] on span at bounding box center [355, 414] width 18 height 16
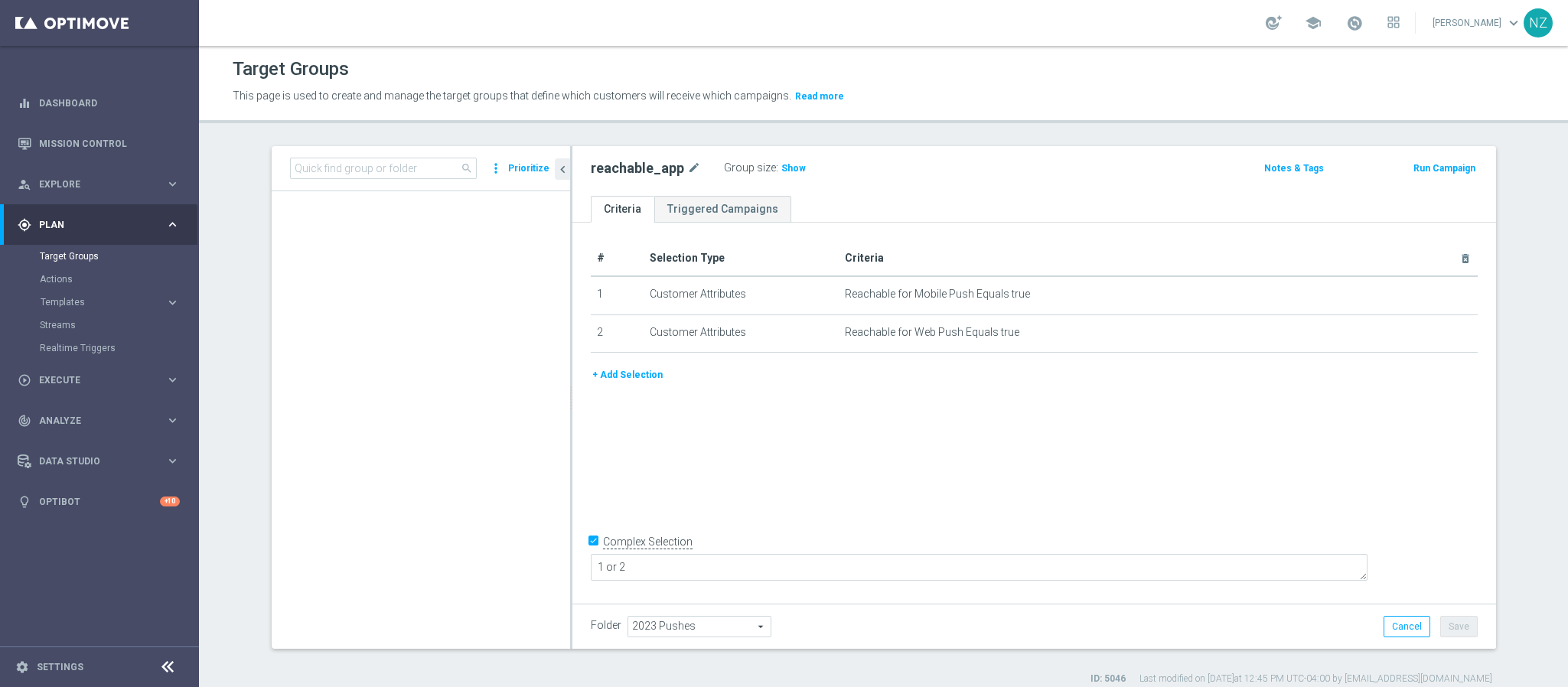
scroll to position [9938, 0]
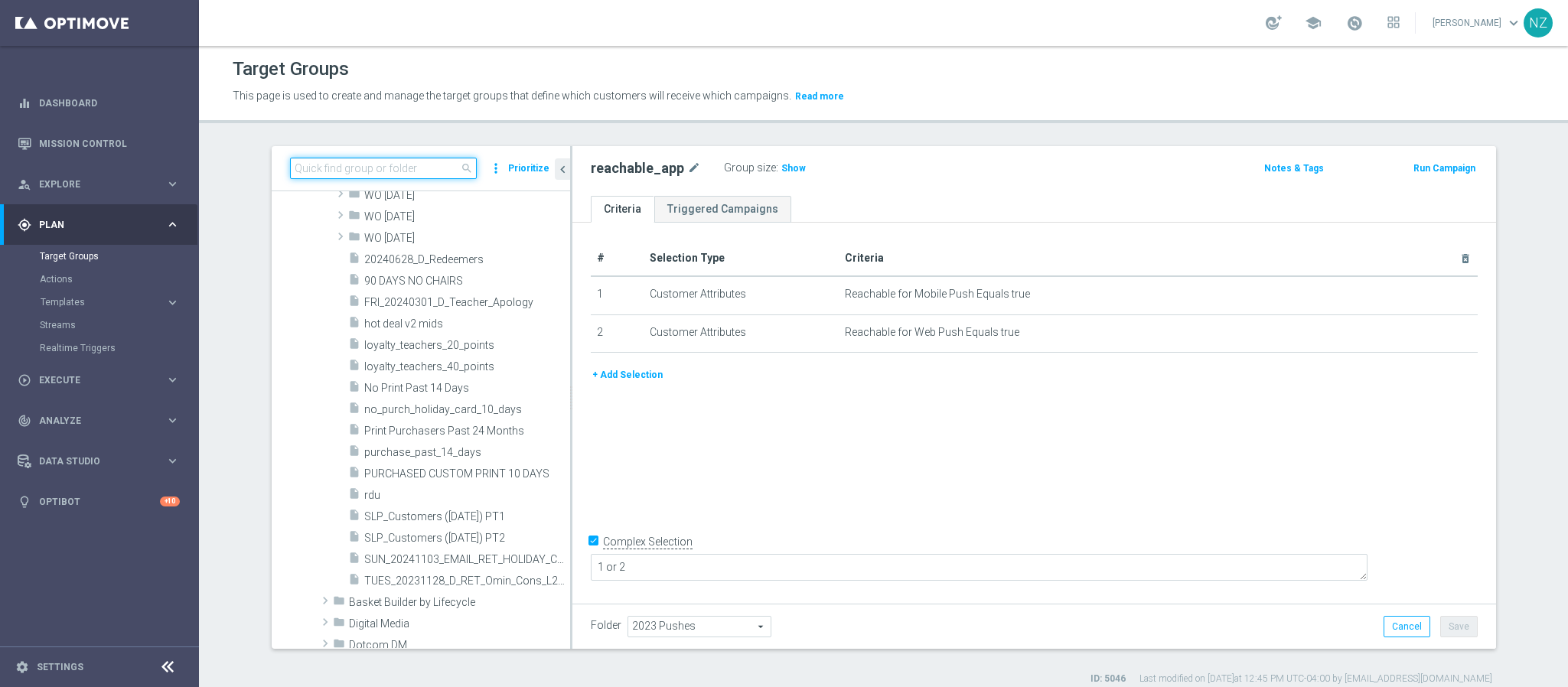
click at [372, 170] on input at bounding box center [383, 168] width 187 height 21
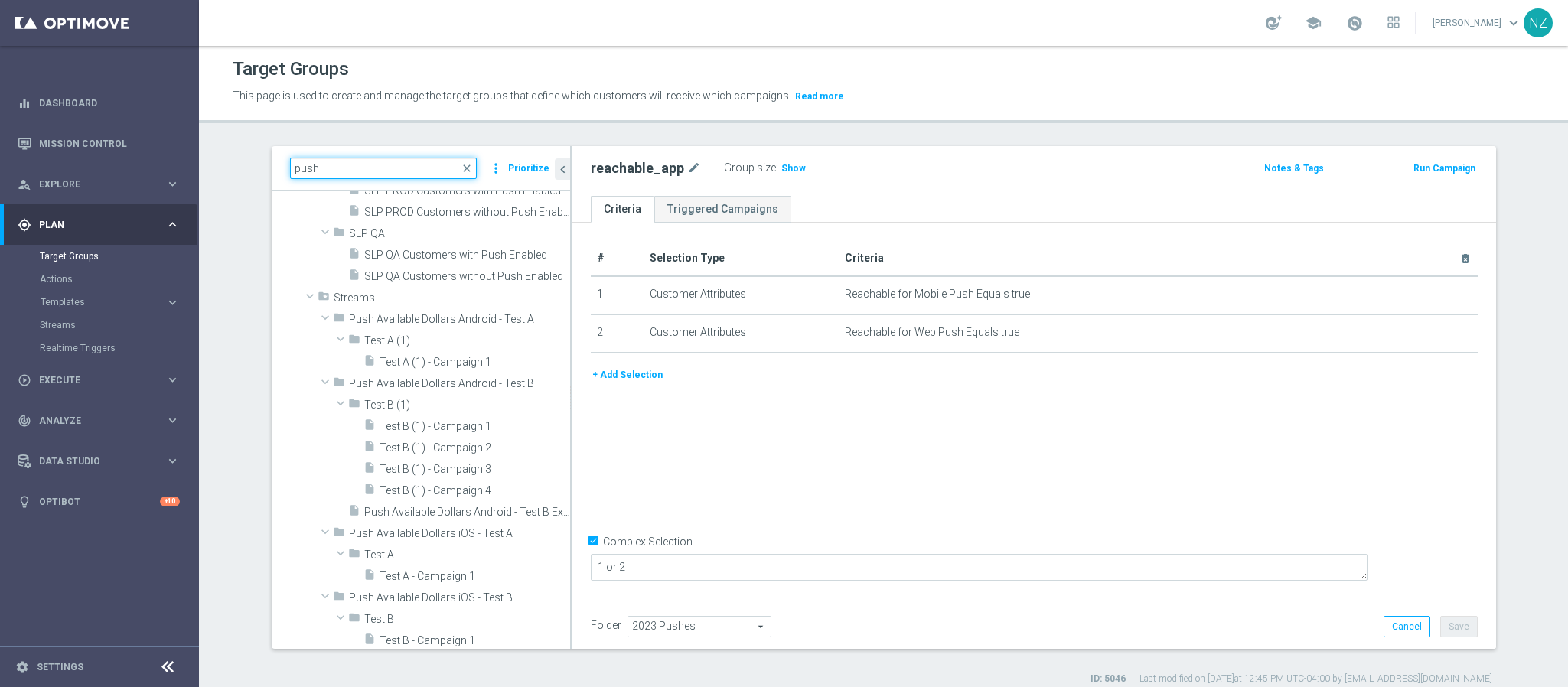
scroll to position [6035, 0]
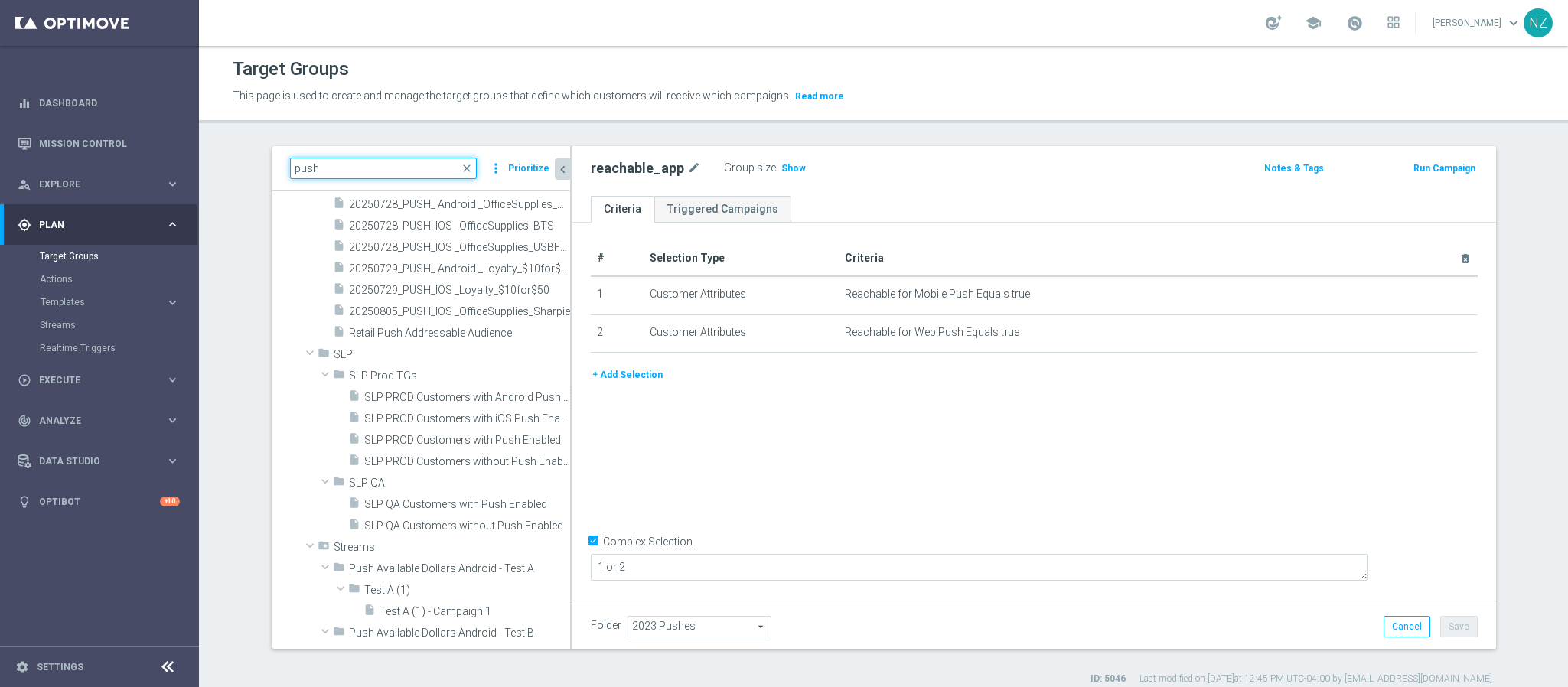
type input "push"
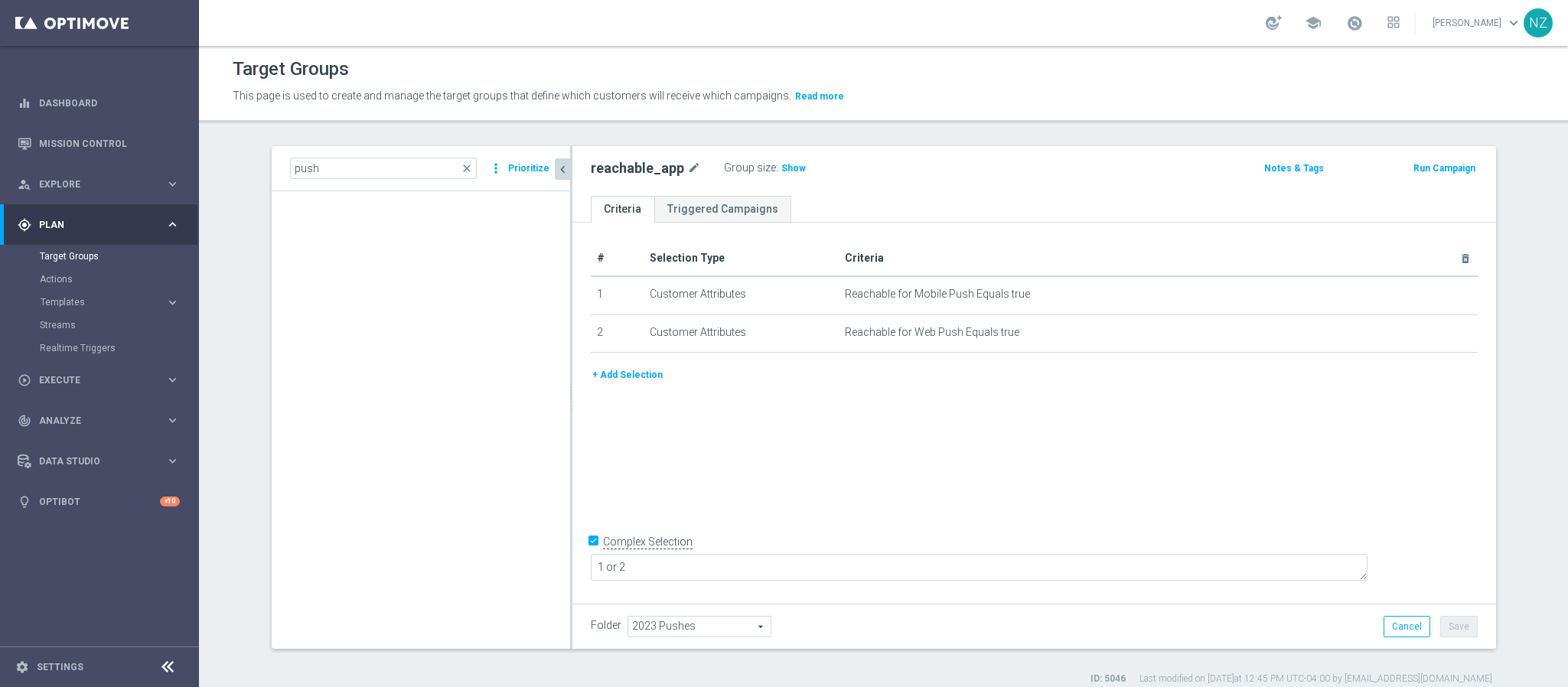
scroll to position [0, 0]
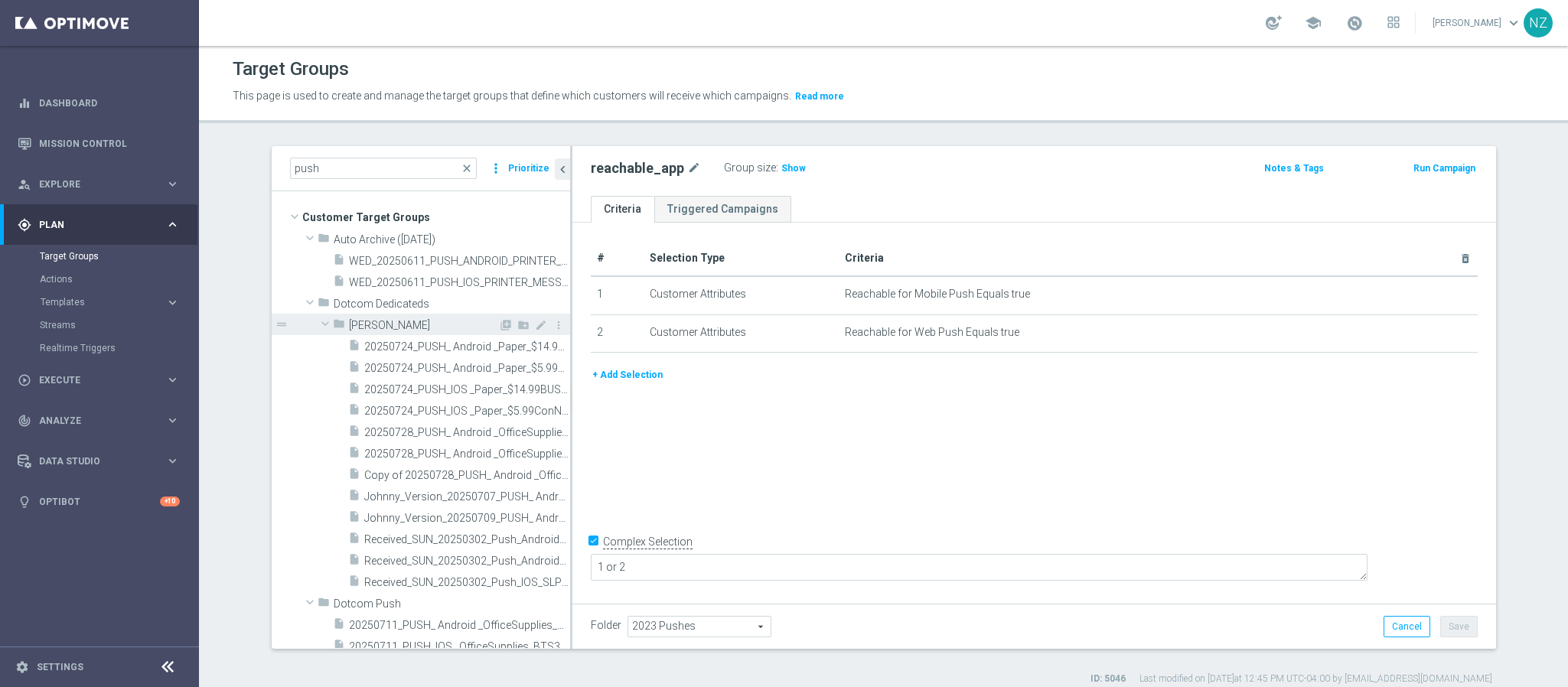
click at [316, 322] on span at bounding box center [325, 324] width 18 height 16
click at [301, 345] on span at bounding box center [310, 345] width 18 height 16
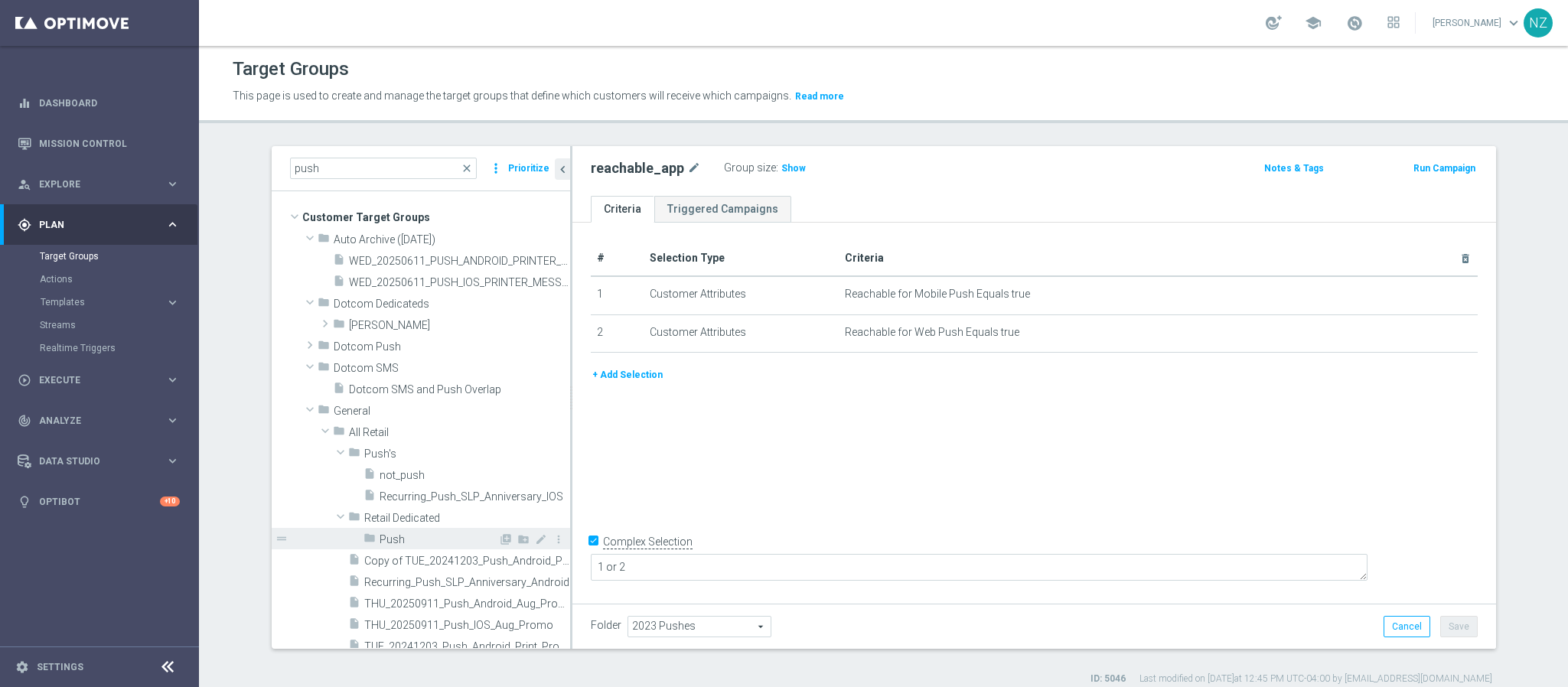
click at [390, 540] on span "Push" at bounding box center [438, 540] width 118 height 13
click at [461, 164] on span "close" at bounding box center [467, 169] width 13 height 13
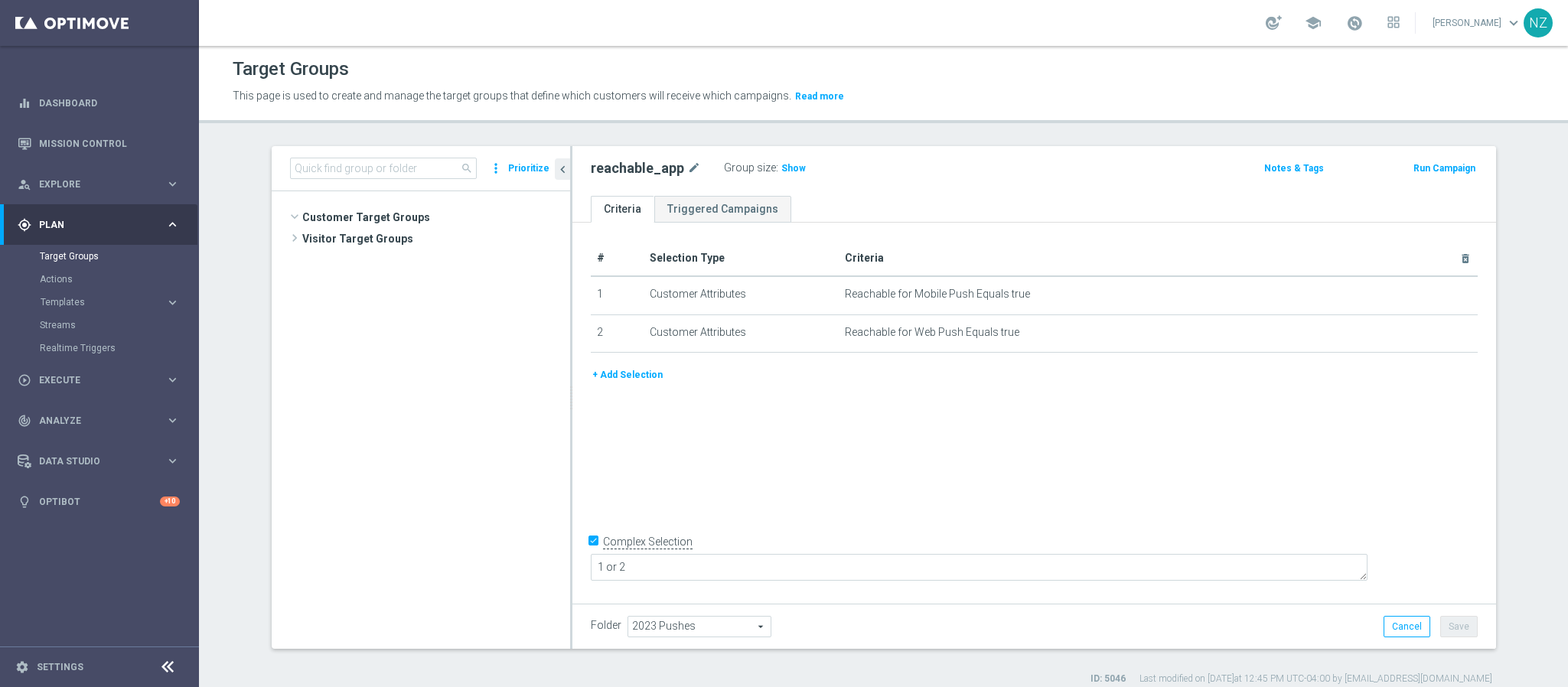
scroll to position [1185, 0]
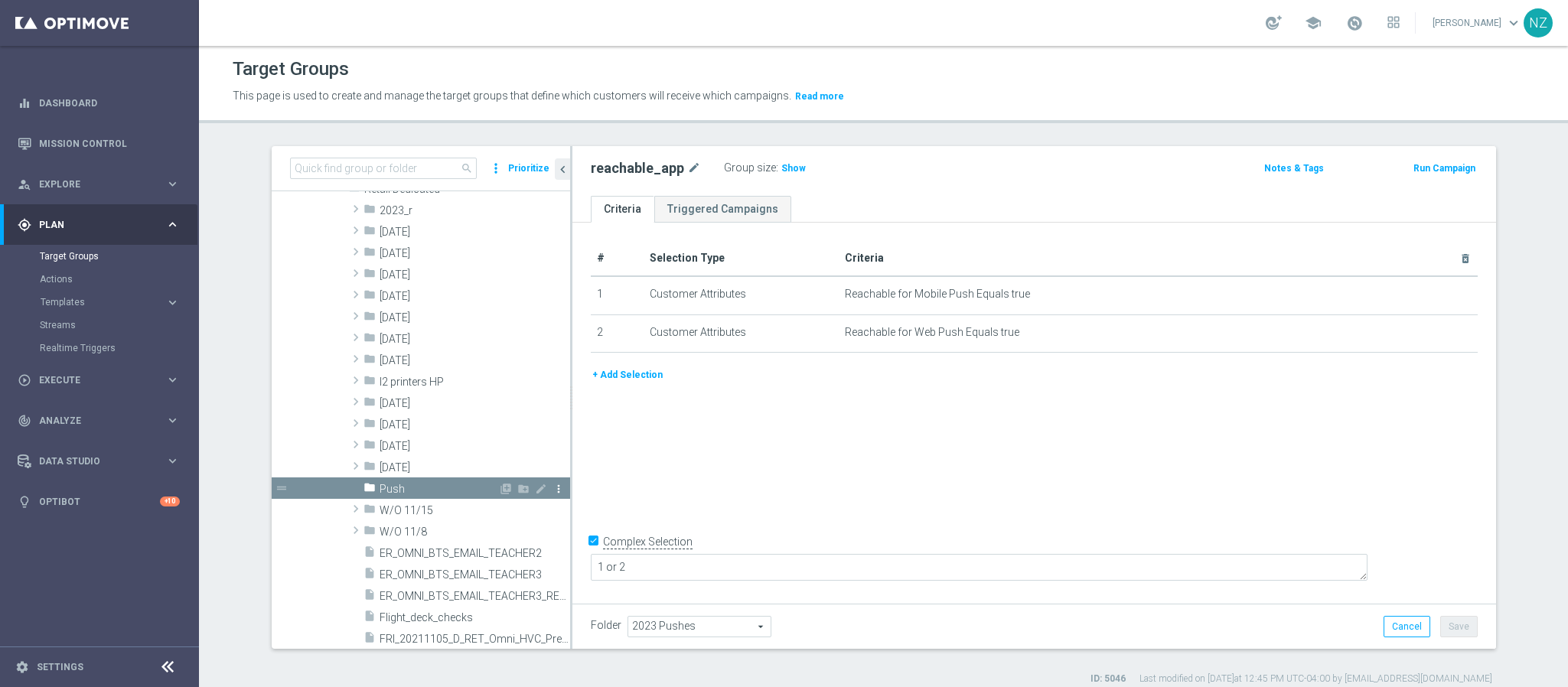
click at [553, 488] on icon "more_vert" at bounding box center [559, 489] width 13 height 13
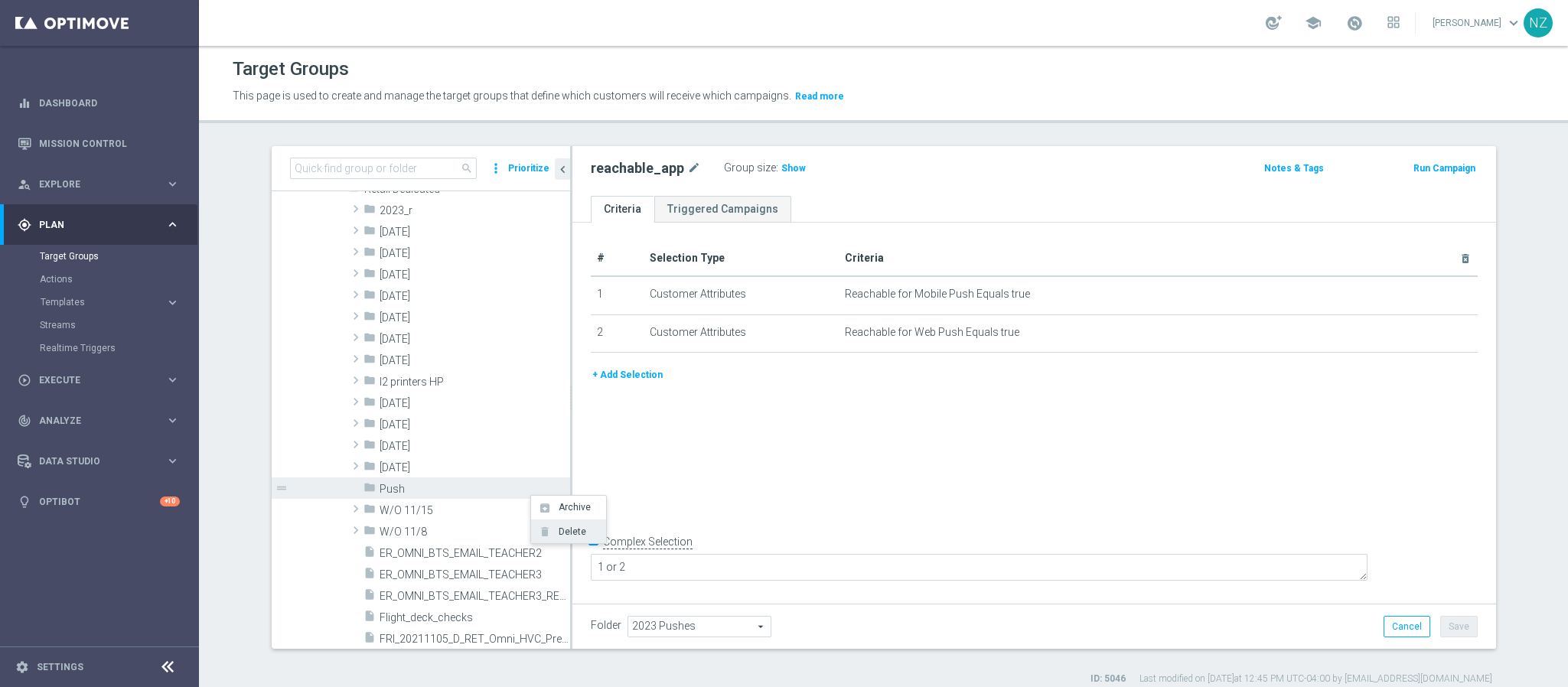
click at [572, 530] on span "Delete" at bounding box center [570, 532] width 33 height 11
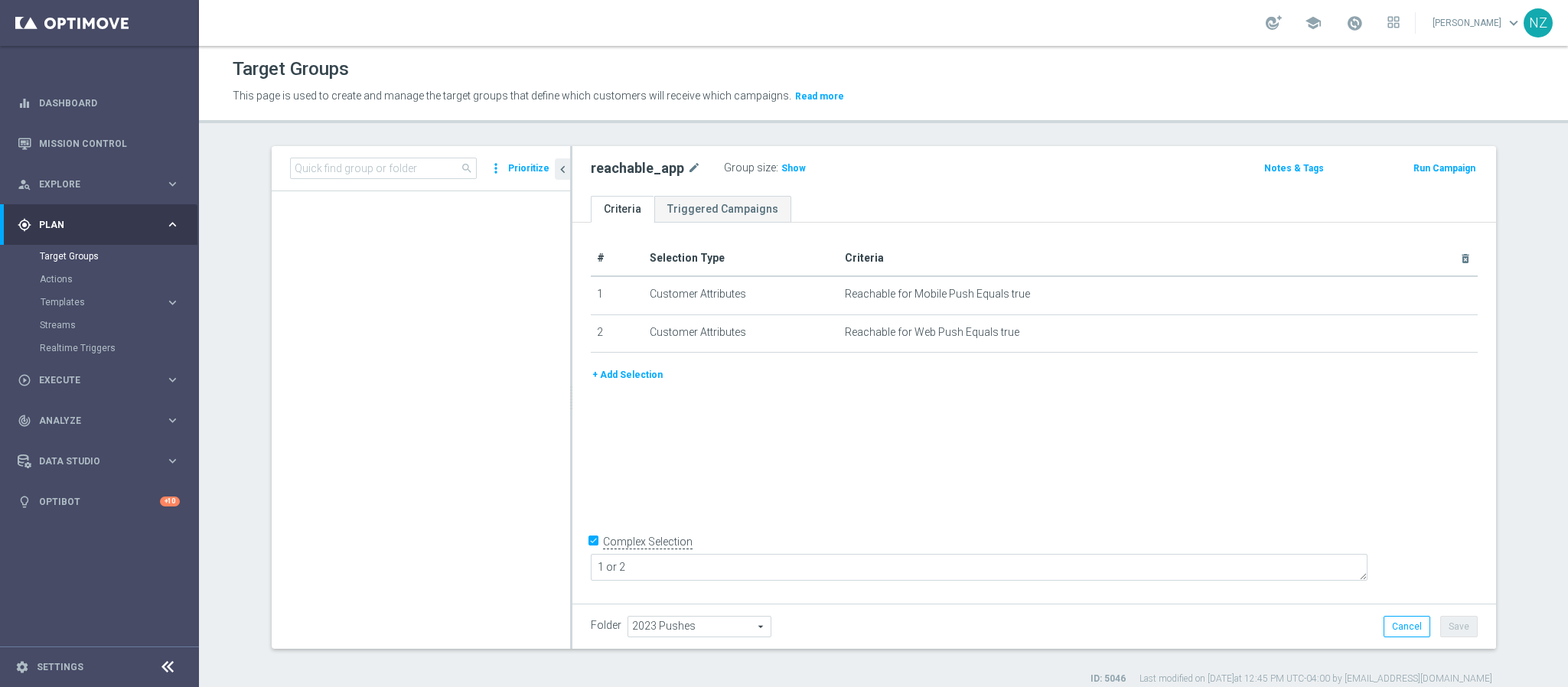
scroll to position [0, 0]
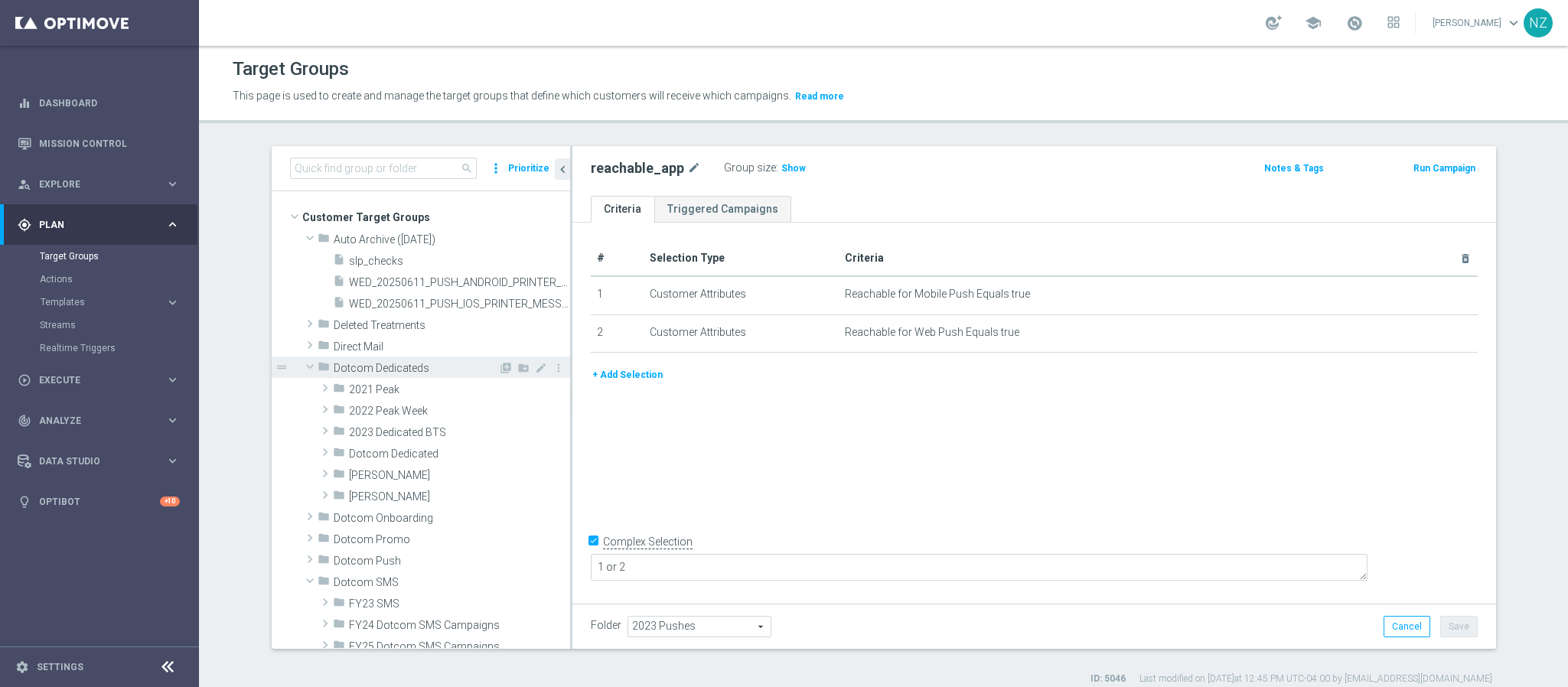
click at [302, 367] on span at bounding box center [310, 367] width 18 height 16
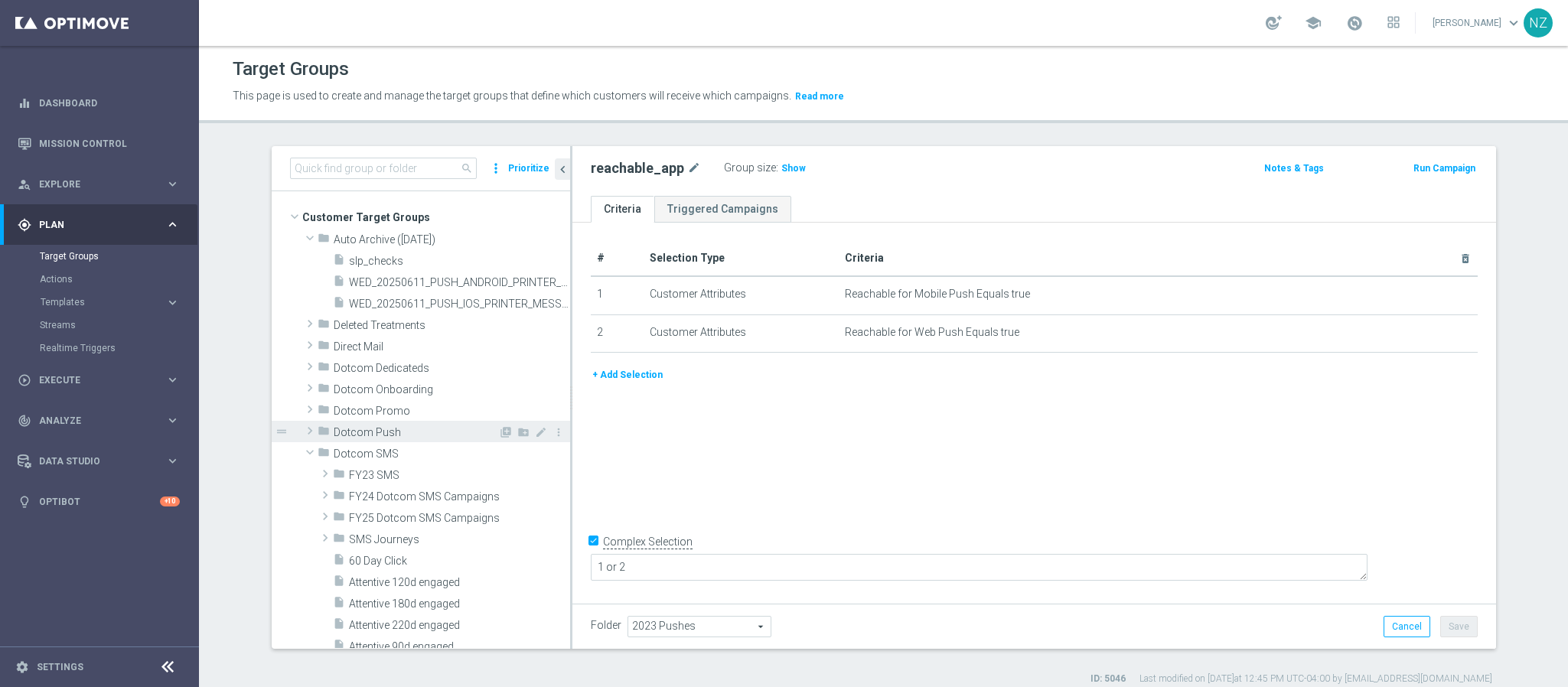
click at [303, 431] on span at bounding box center [310, 431] width 16 height 18
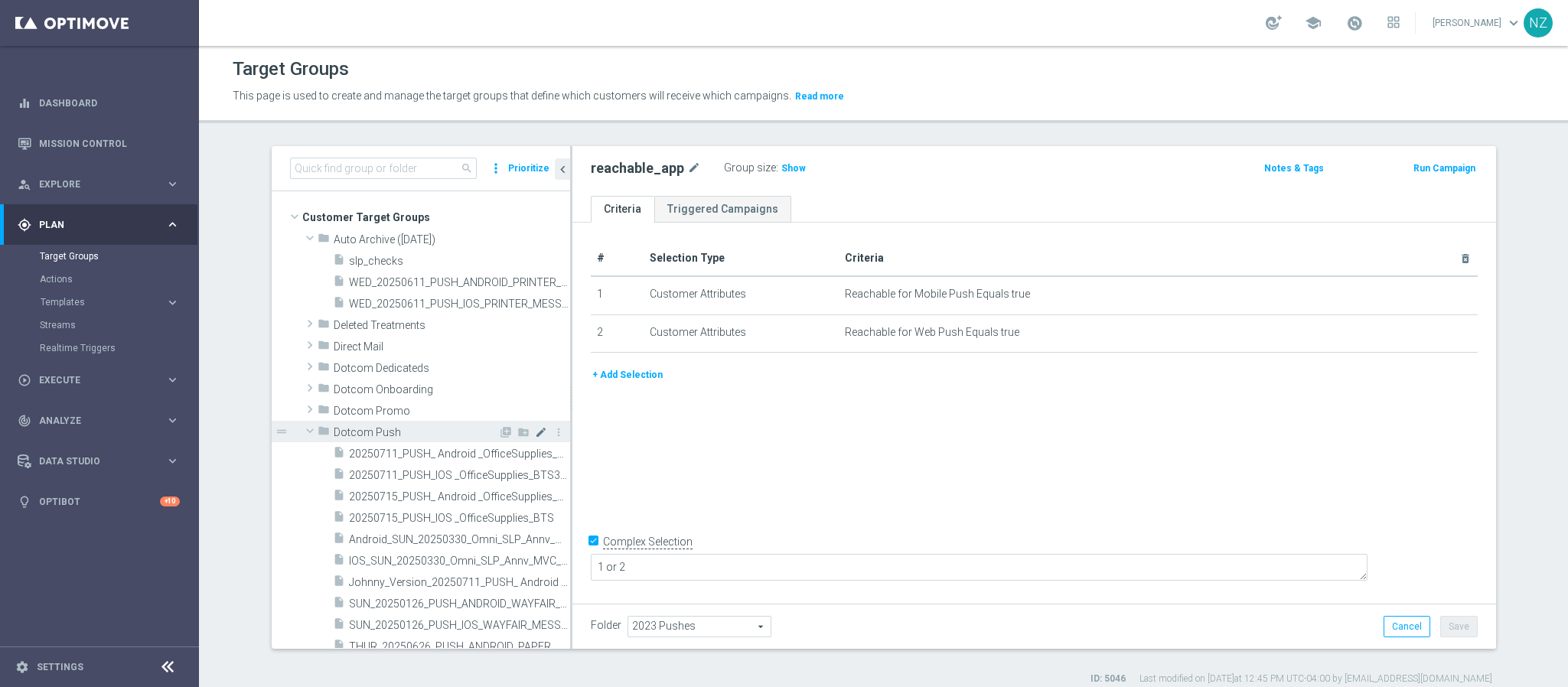
click at [535, 431] on icon "mode_edit" at bounding box center [541, 433] width 13 height 13
drag, startPoint x: 370, startPoint y: 434, endPoint x: 283, endPoint y: 420, distance: 88.1
type input "Push"
click at [684, 391] on div "+ Add Selection" at bounding box center [1034, 380] width 909 height 28
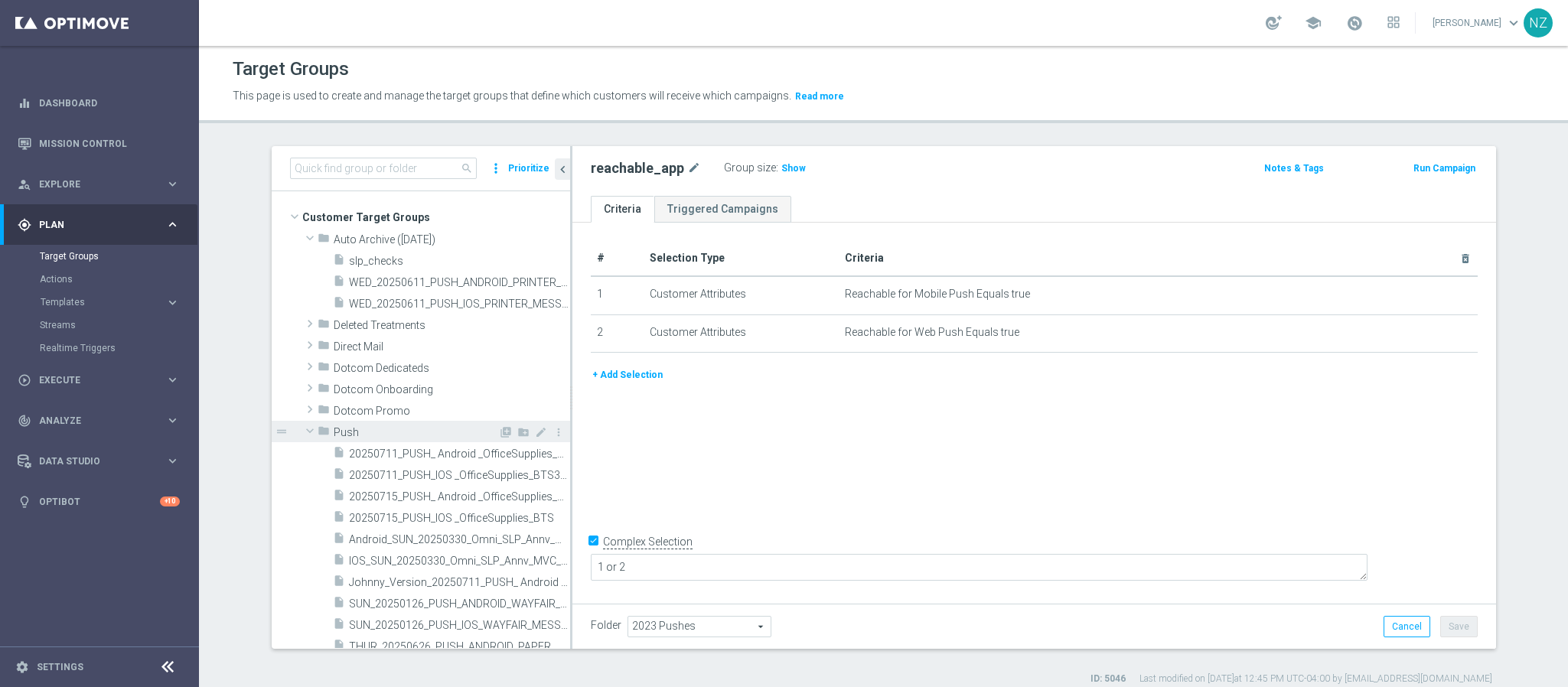
click at [379, 423] on div "folder Push" at bounding box center [408, 431] width 180 height 21
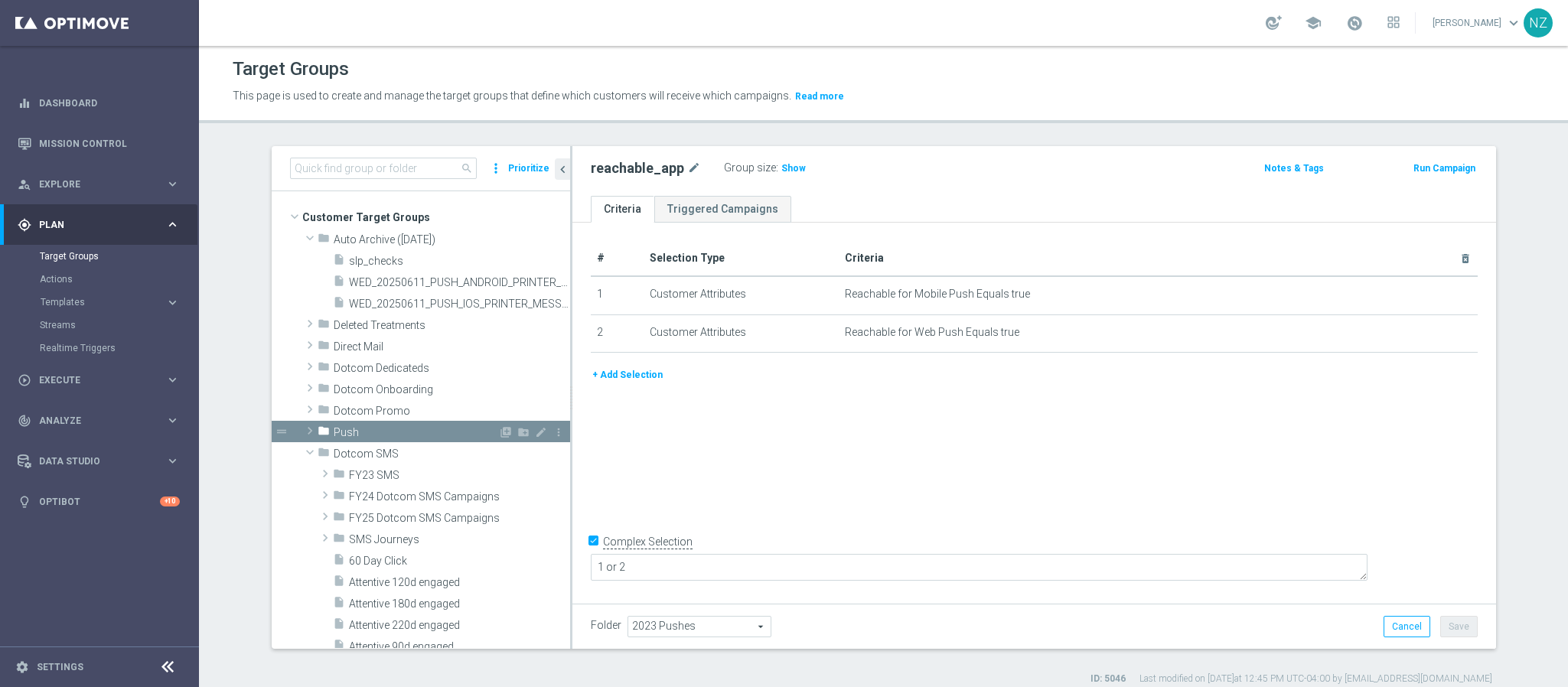
click at [400, 434] on span "Push" at bounding box center [416, 433] width 165 height 13
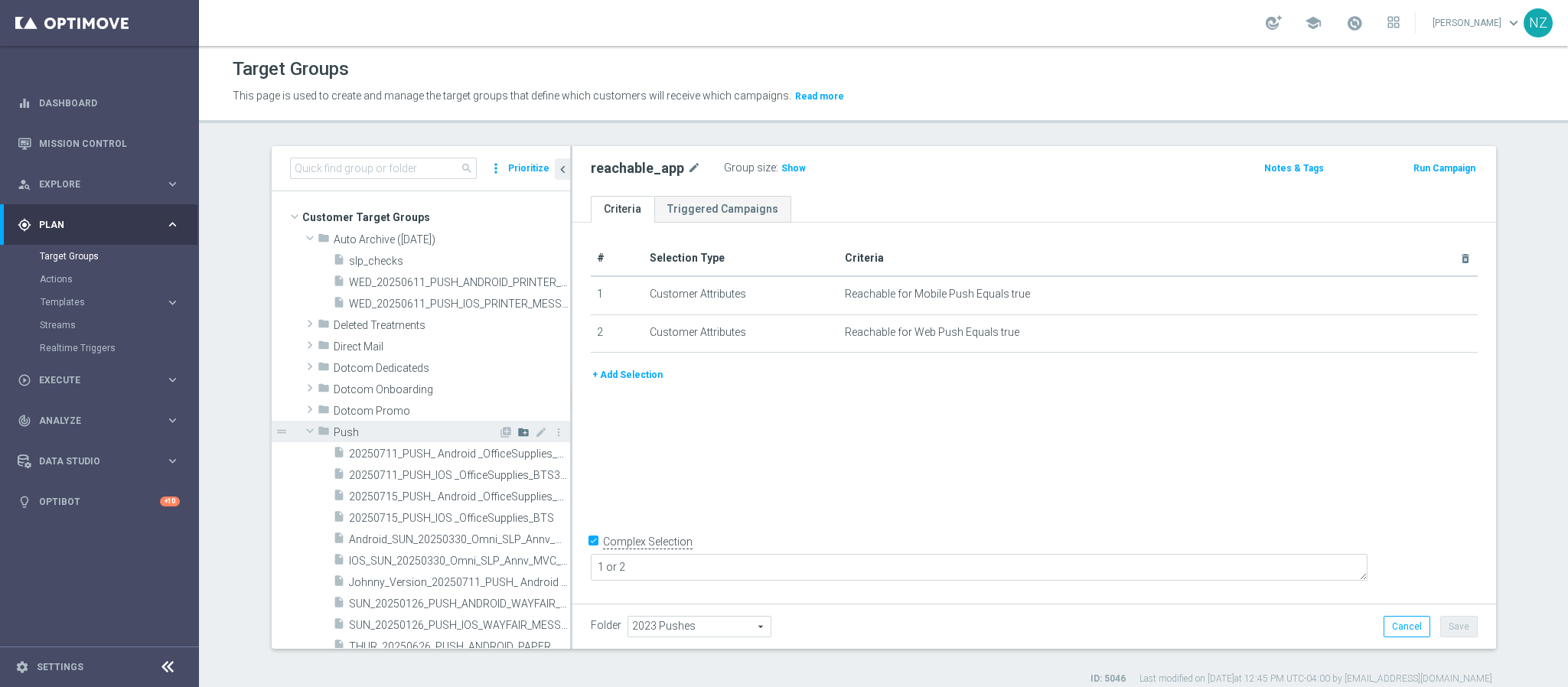
click at [517, 431] on icon "create_new_folder" at bounding box center [524, 433] width 13 height 13
click at [354, 448] on input "text" at bounding box center [425, 452] width 153 height 16
type input "2025 Push"
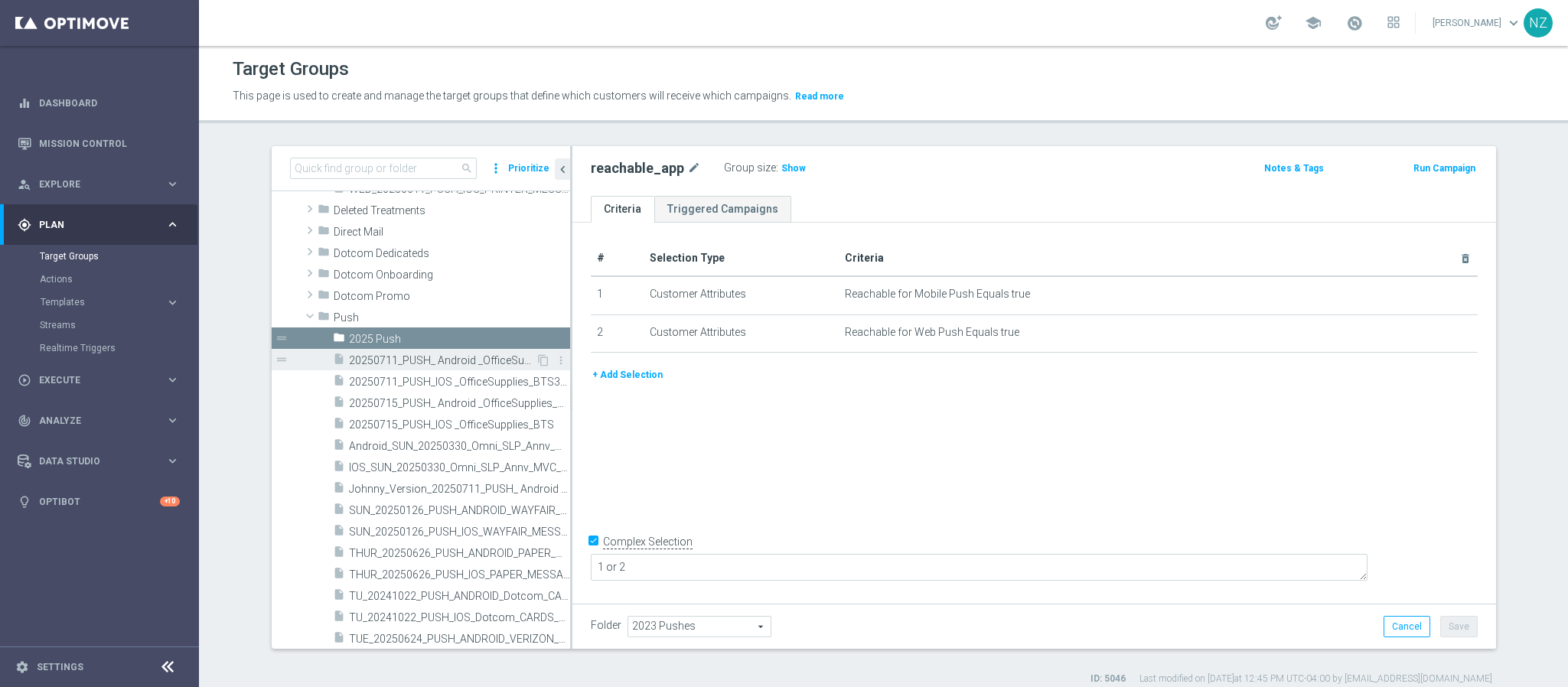
click at [405, 362] on span "20250711_PUSH_ Android _OfficeSupplies_BTS30%BIP" at bounding box center [442, 361] width 187 height 13
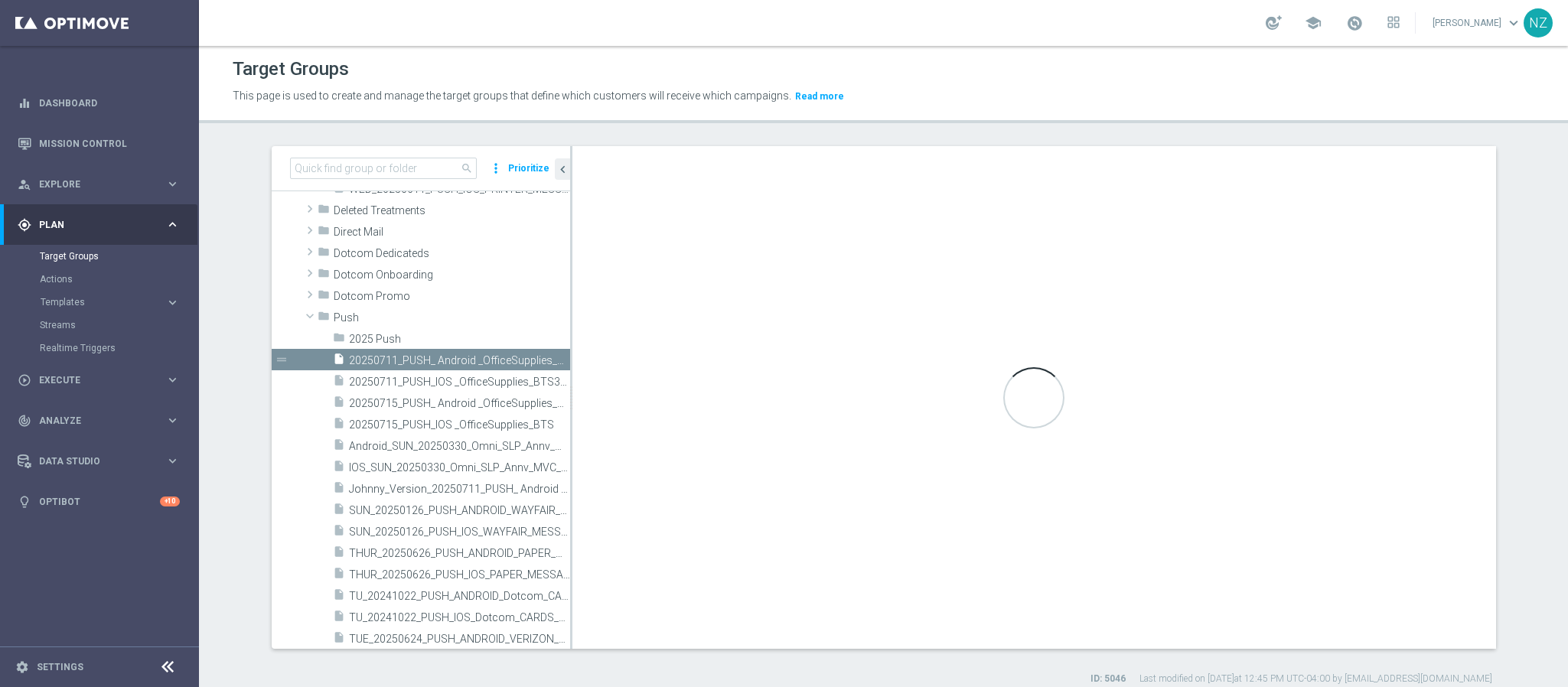
type textarea "(1 and 2 and ((3 and 4 and 5) or 6)) or (7 and 8)"
type input "Push"
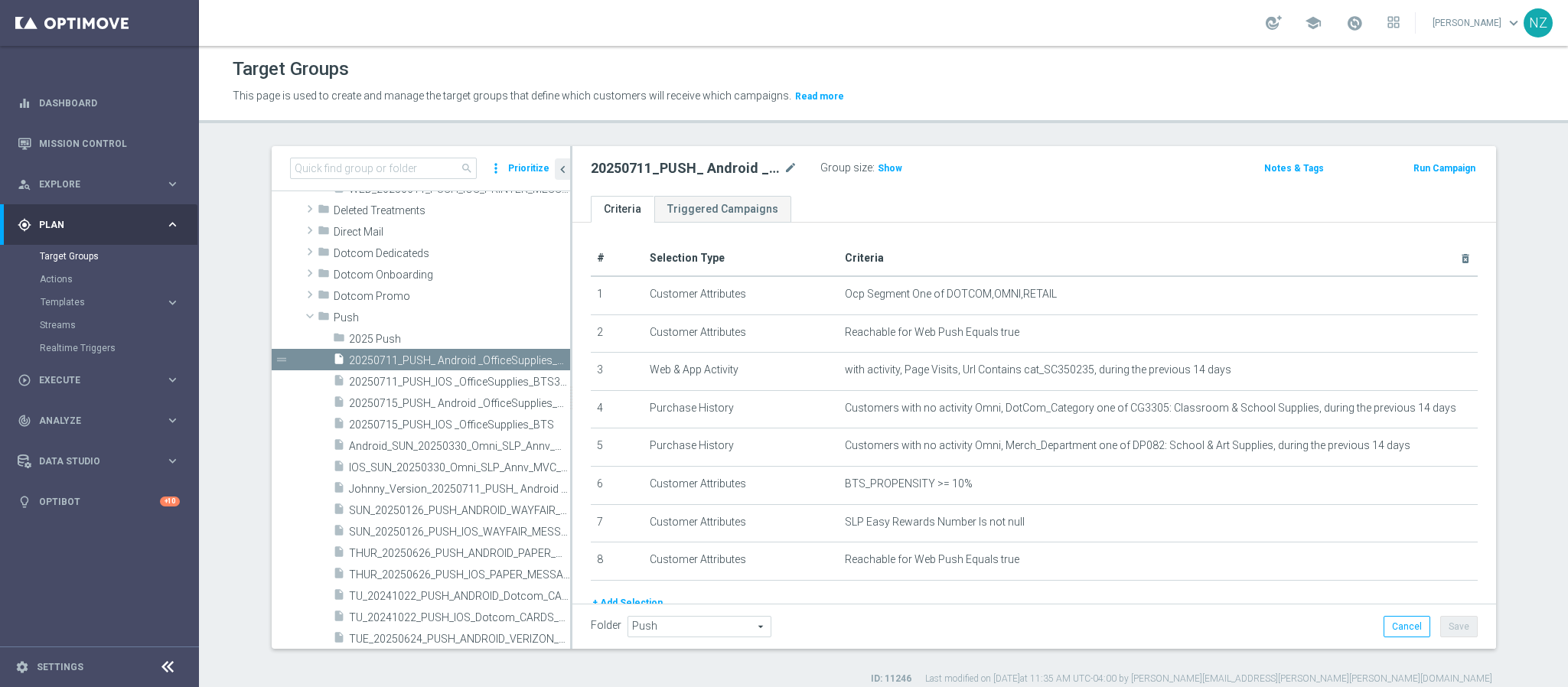
click at [646, 630] on span "Push" at bounding box center [699, 627] width 143 height 20
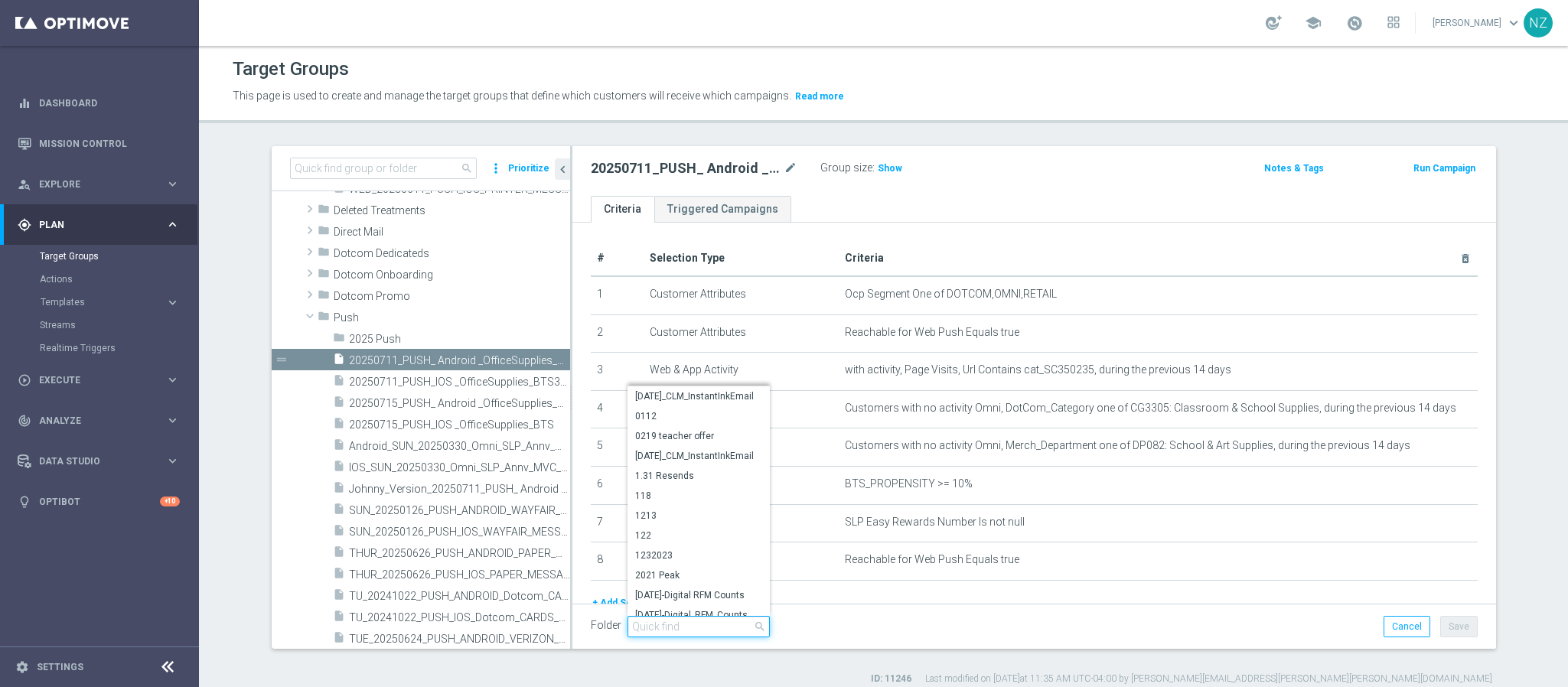
click at [646, 630] on input "search" at bounding box center [699, 627] width 143 height 21
type input "2025 p"
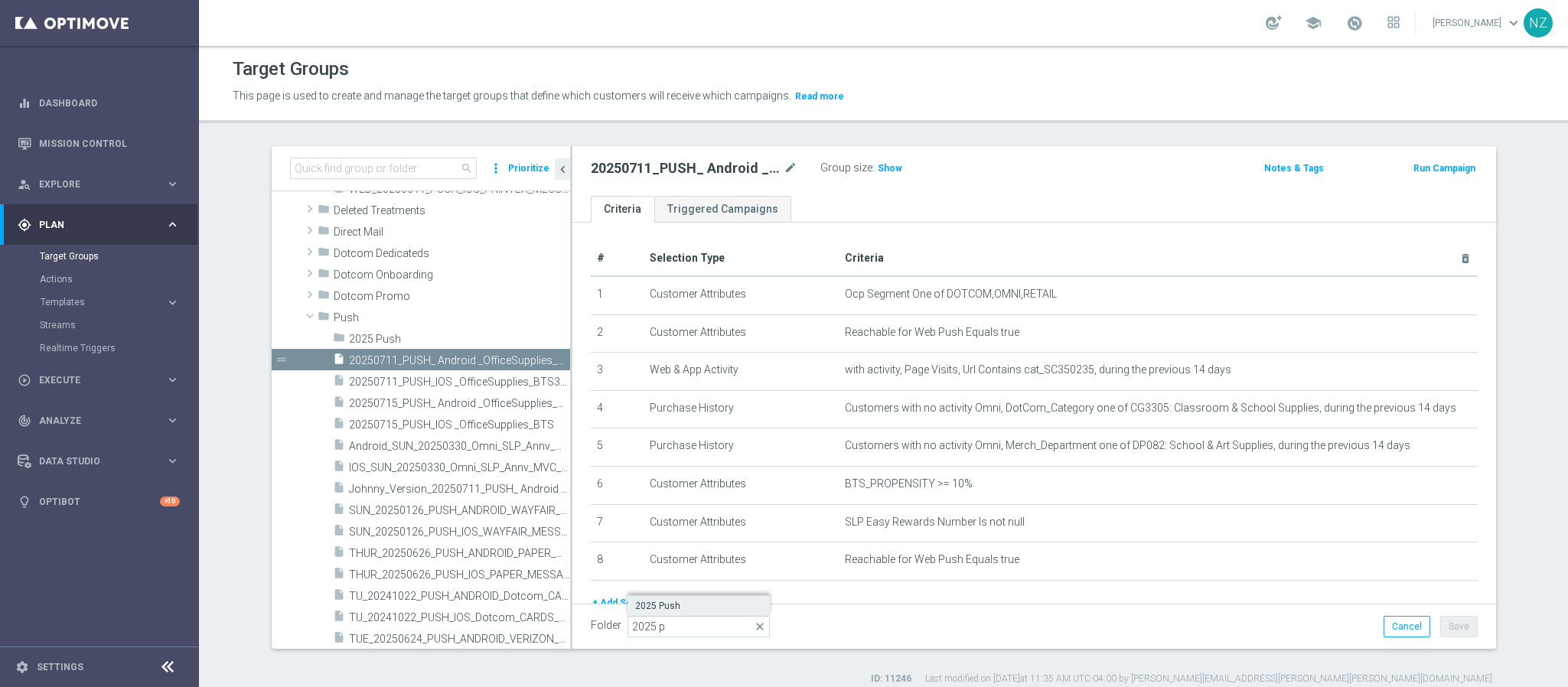
click at [645, 609] on span "2025 Push" at bounding box center [699, 606] width 127 height 13
type input "2025 Push"
click at [1445, 622] on button "Save" at bounding box center [1459, 627] width 38 height 21
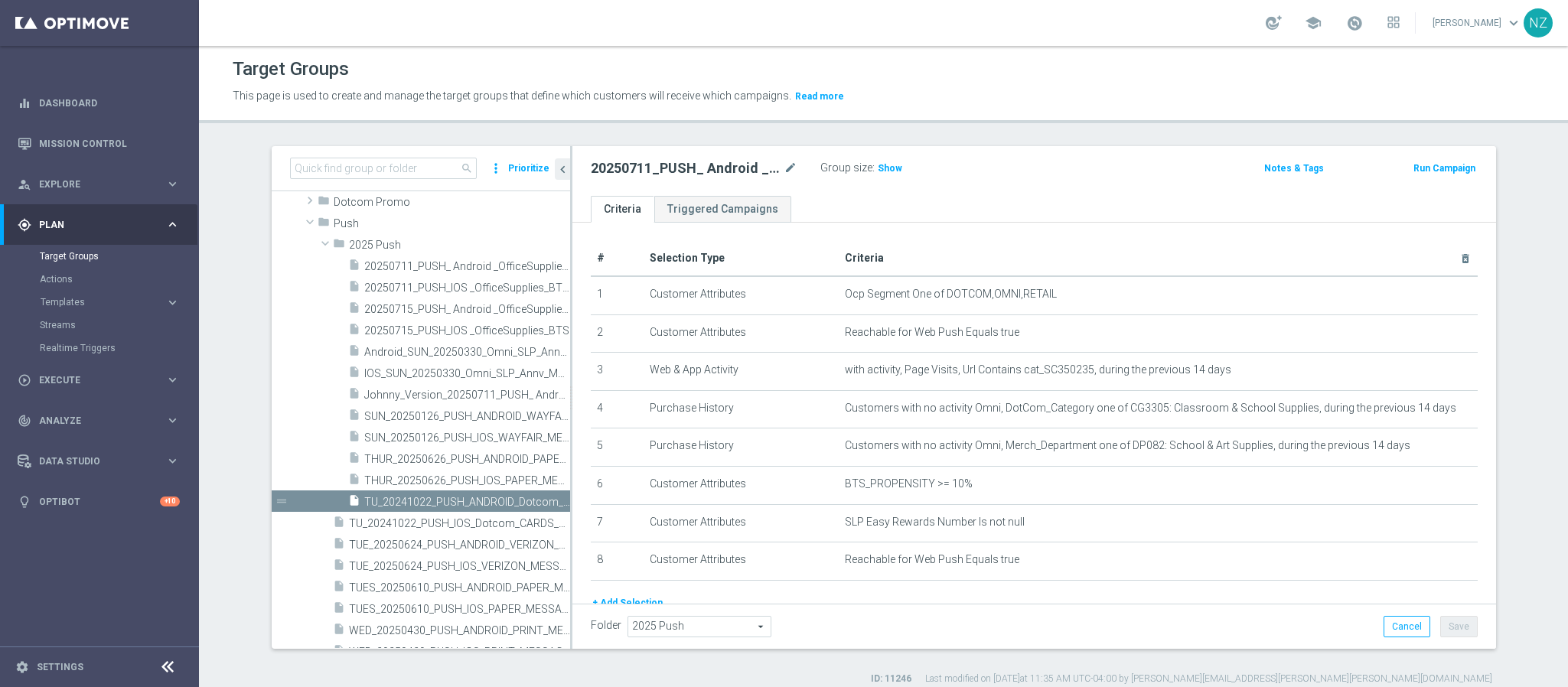
scroll to position [230, 0]
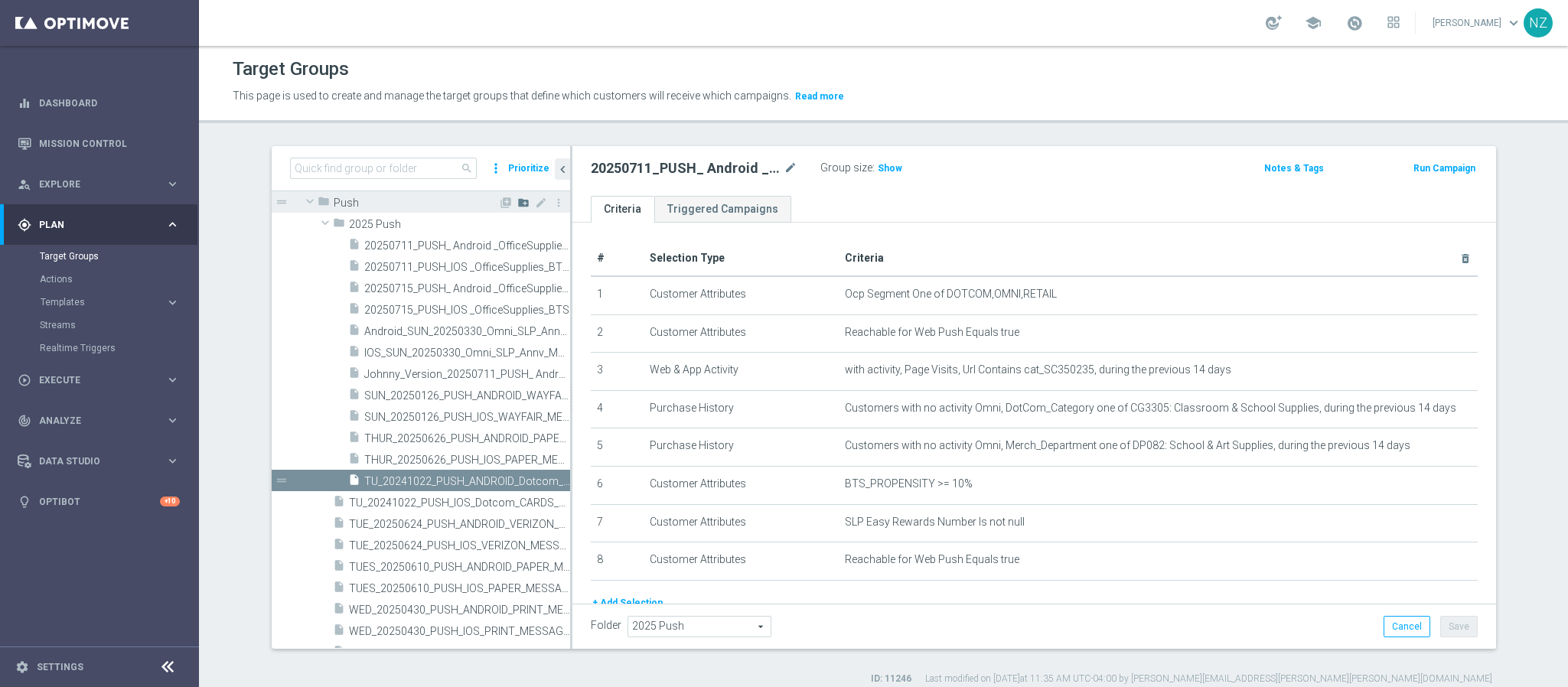
click at [517, 205] on icon "create_new_folder" at bounding box center [524, 203] width 13 height 13
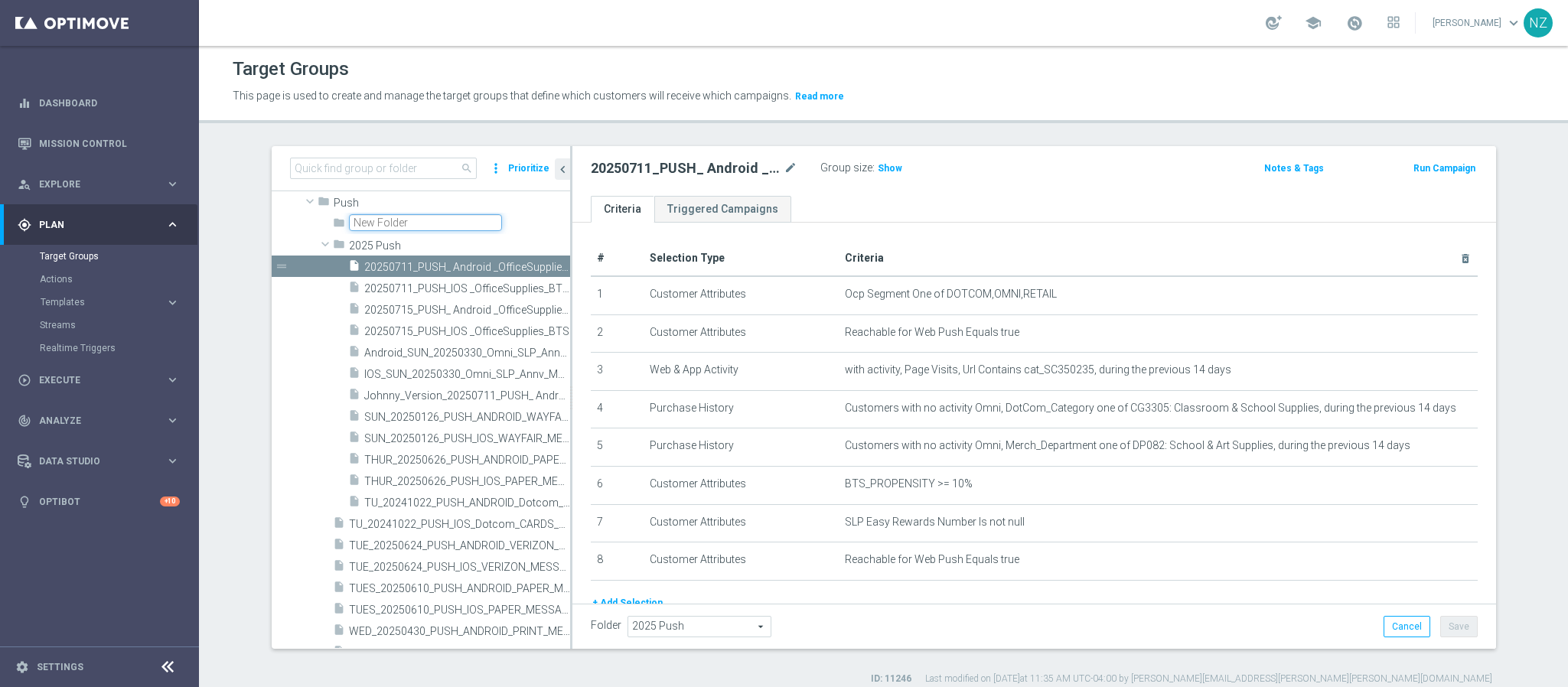
scroll to position [0, 0]
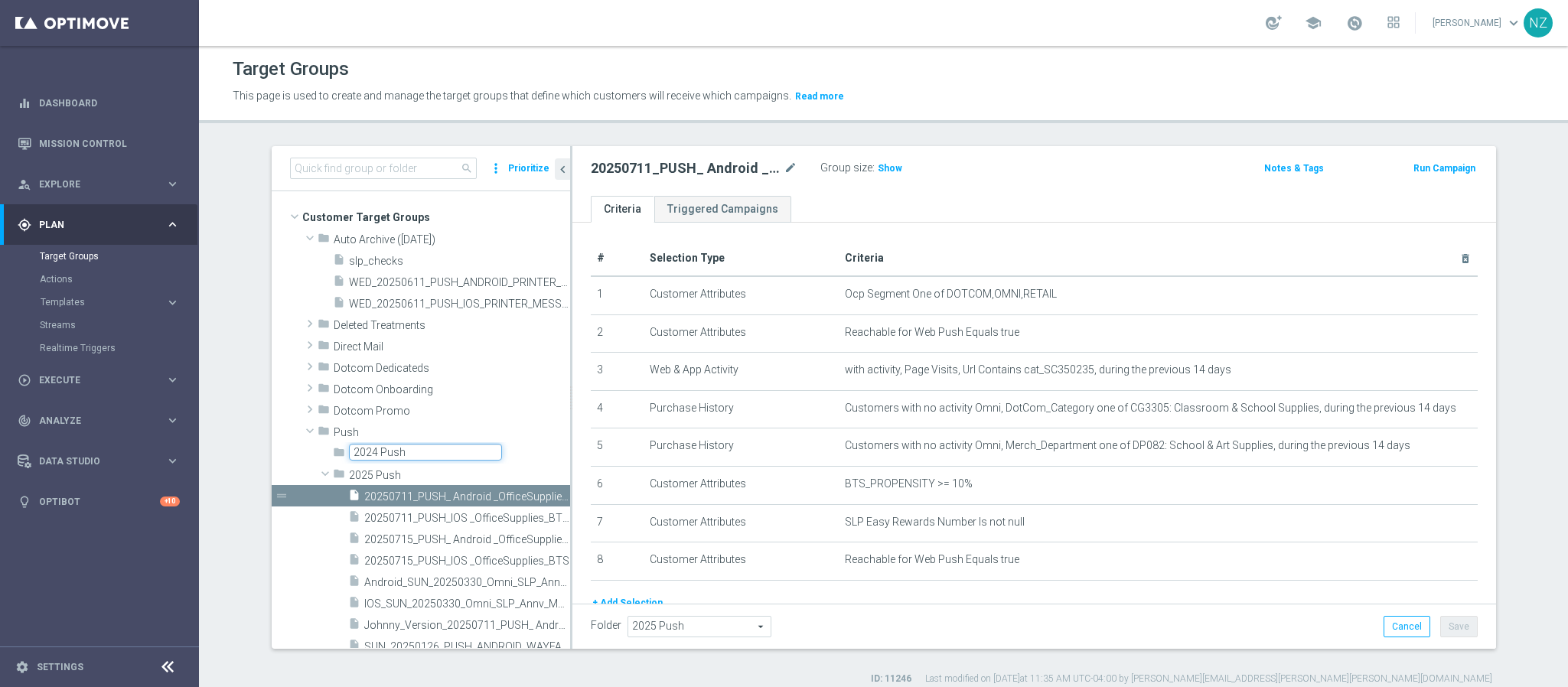
type input "2024 Push"
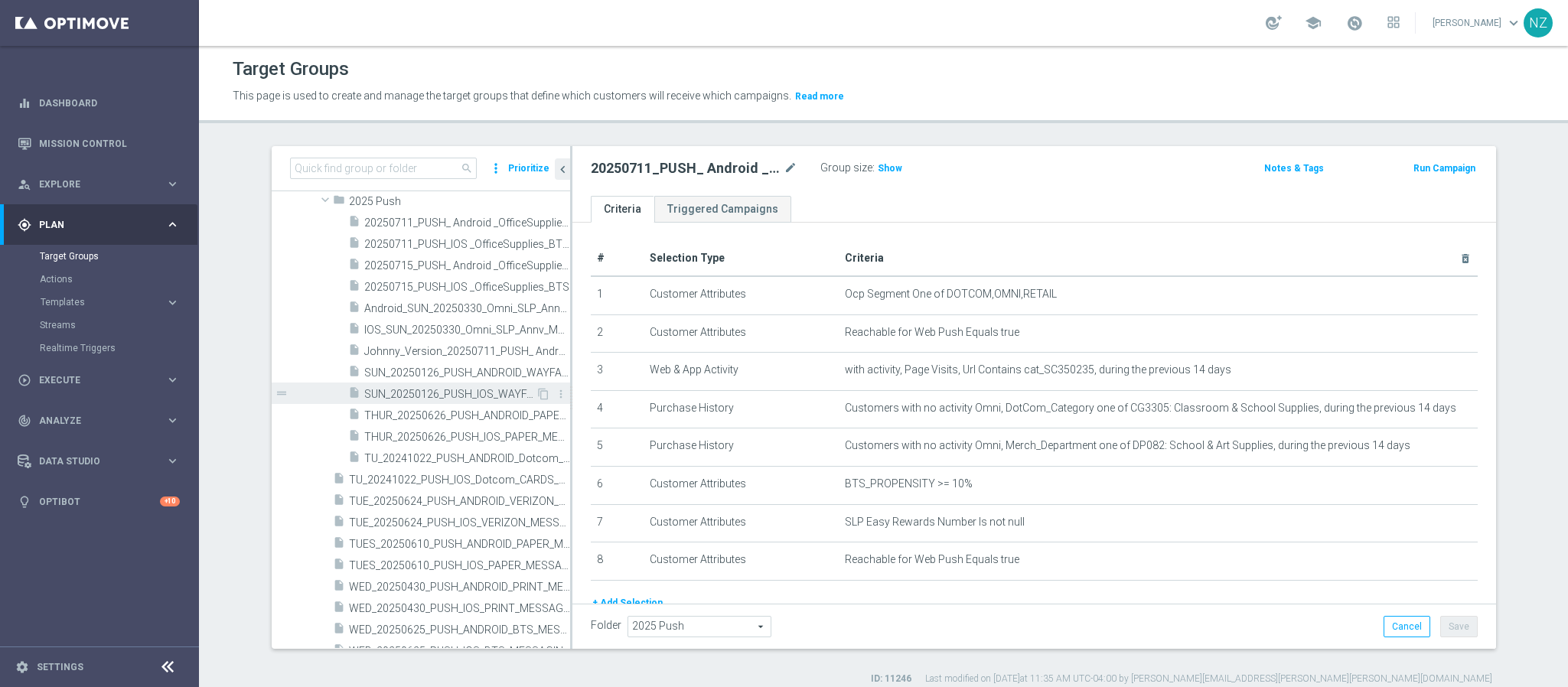
scroll to position [344, 0]
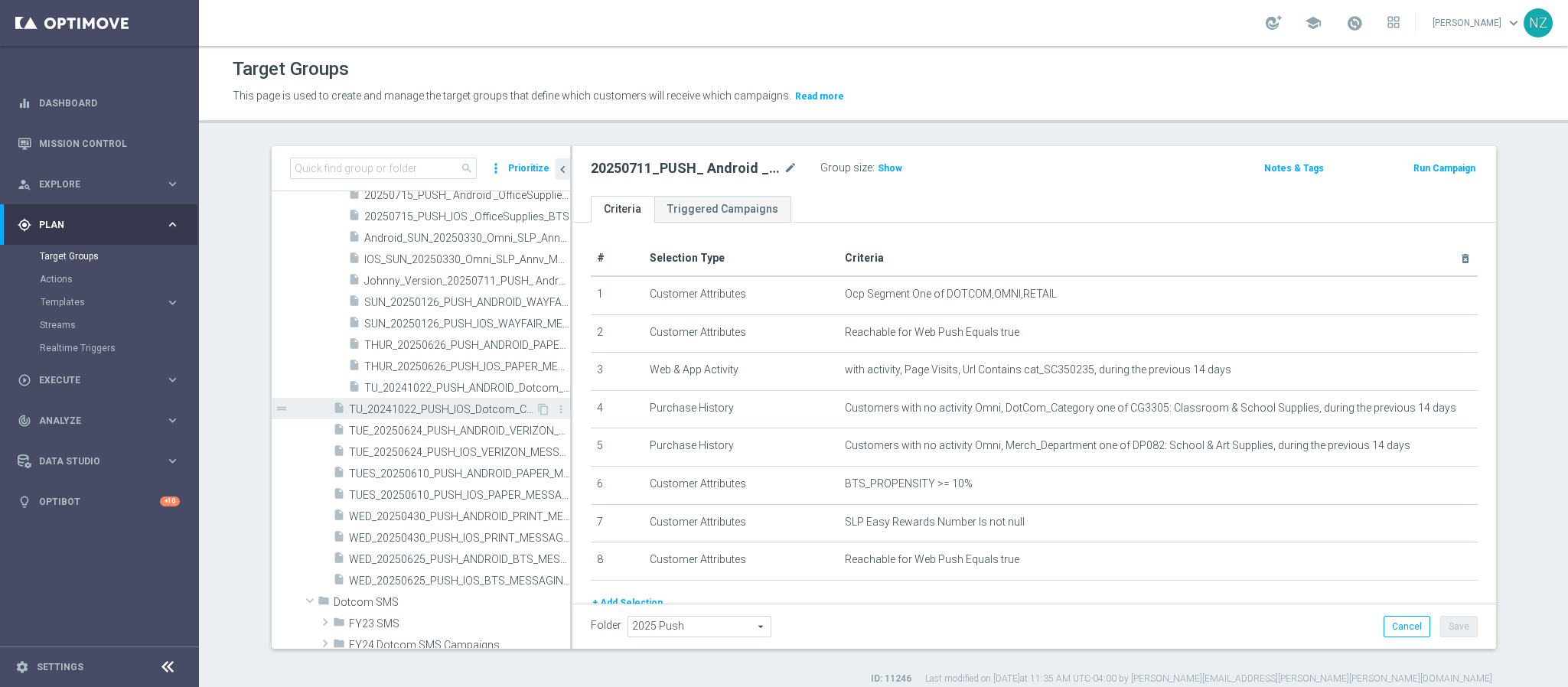
click at [416, 403] on span "TU_20241022_PUSH_IOS_Dotcom_CARDS_MESSAGING" at bounding box center [442, 409] width 187 height 13
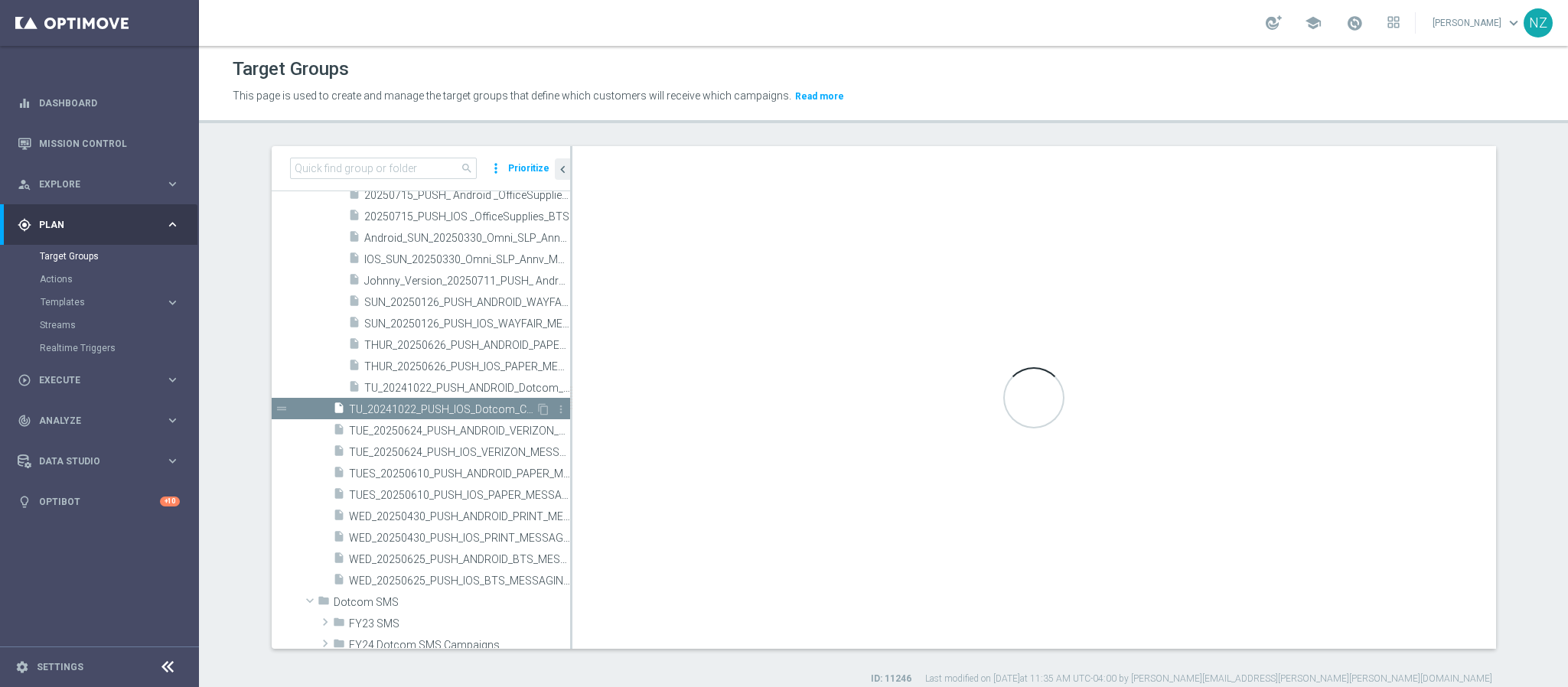
click at [428, 409] on span "TU_20241022_PUSH_IOS_Dotcom_CARDS_MESSAGING" at bounding box center [442, 409] width 187 height 13
click at [407, 432] on span "TUE_20250624_PUSH_ANDROID_VERIZON_MESSAGING" at bounding box center [442, 431] width 187 height 13
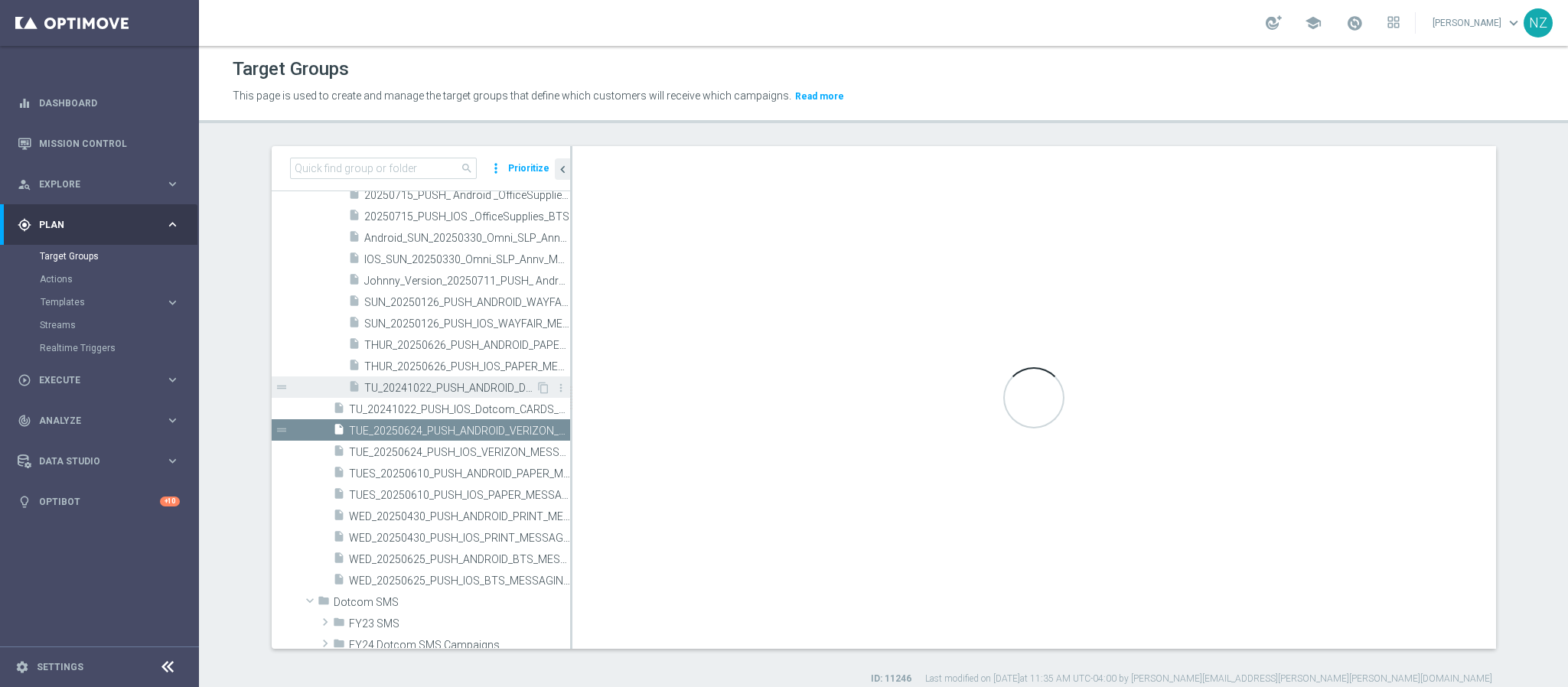
scroll to position [230, 0]
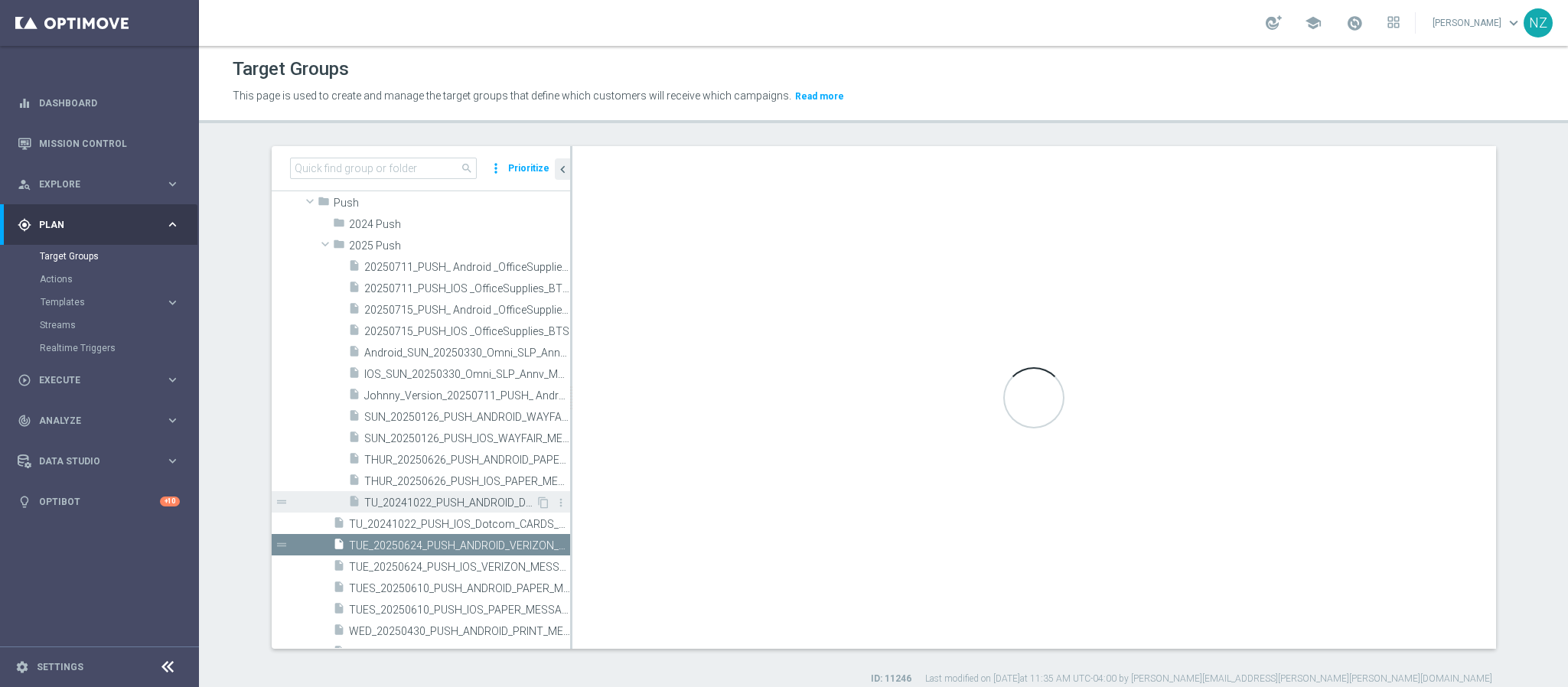
click at [413, 501] on span "TU_20241022_PUSH_ANDROID_Dotcom_CARDS_MESSAGING" at bounding box center [450, 503] width 172 height 13
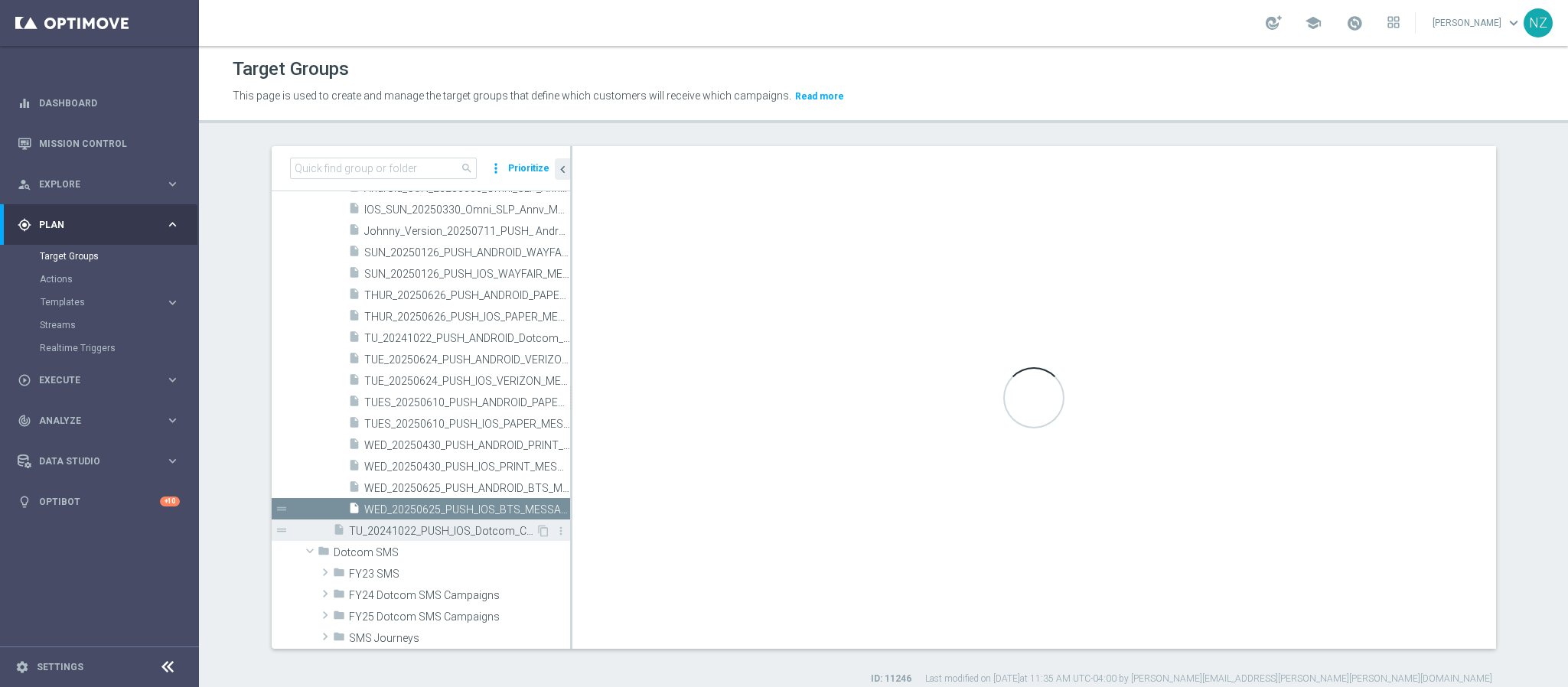
scroll to position [409, 0]
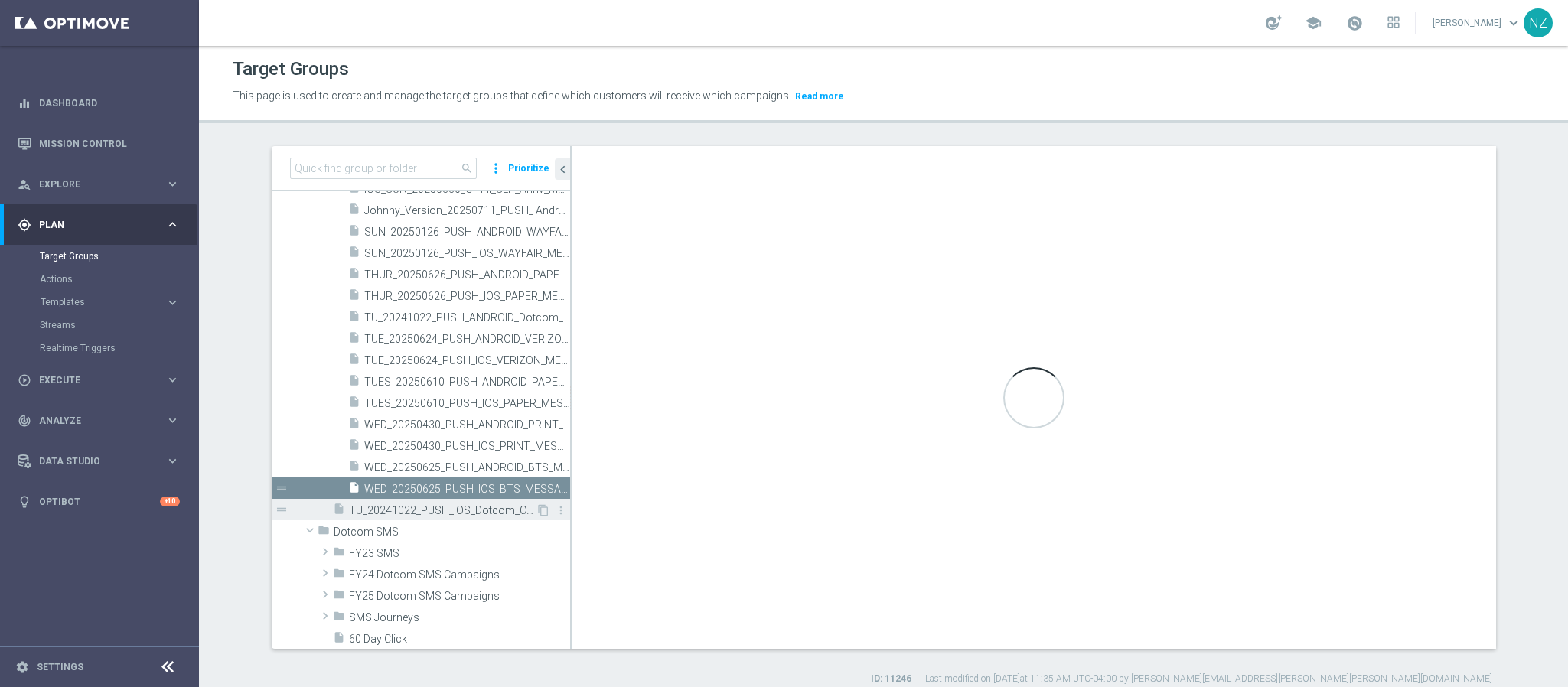
click at [404, 511] on span "TU_20241022_PUSH_IOS_Dotcom_CARDS_MESSAGING" at bounding box center [442, 511] width 187 height 13
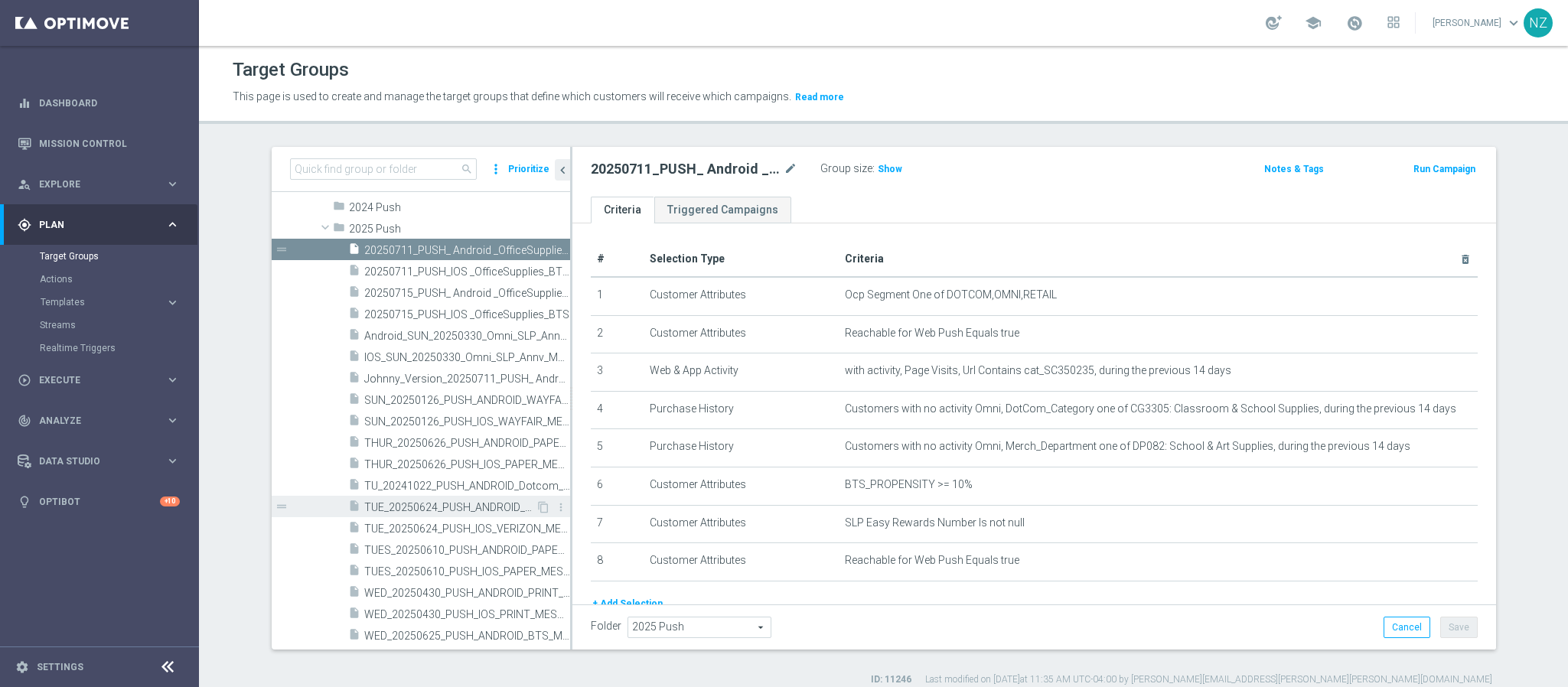
scroll to position [593, 0]
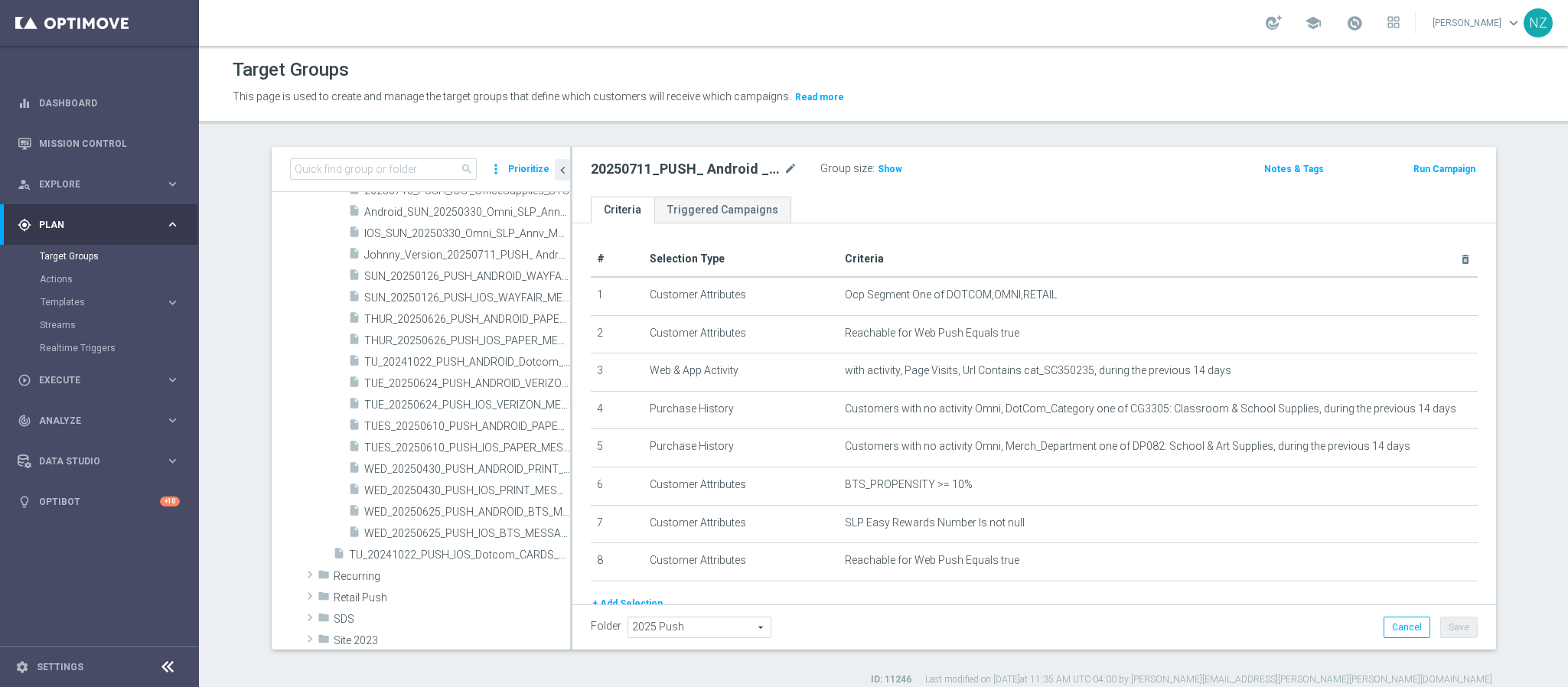
drag, startPoint x: 409, startPoint y: 550, endPoint x: 673, endPoint y: 625, distance: 274.4
click at [409, 550] on span "TU_20241022_PUSH_IOS_Dotcom_CARDS_MESSAGING" at bounding box center [459, 555] width 221 height 13
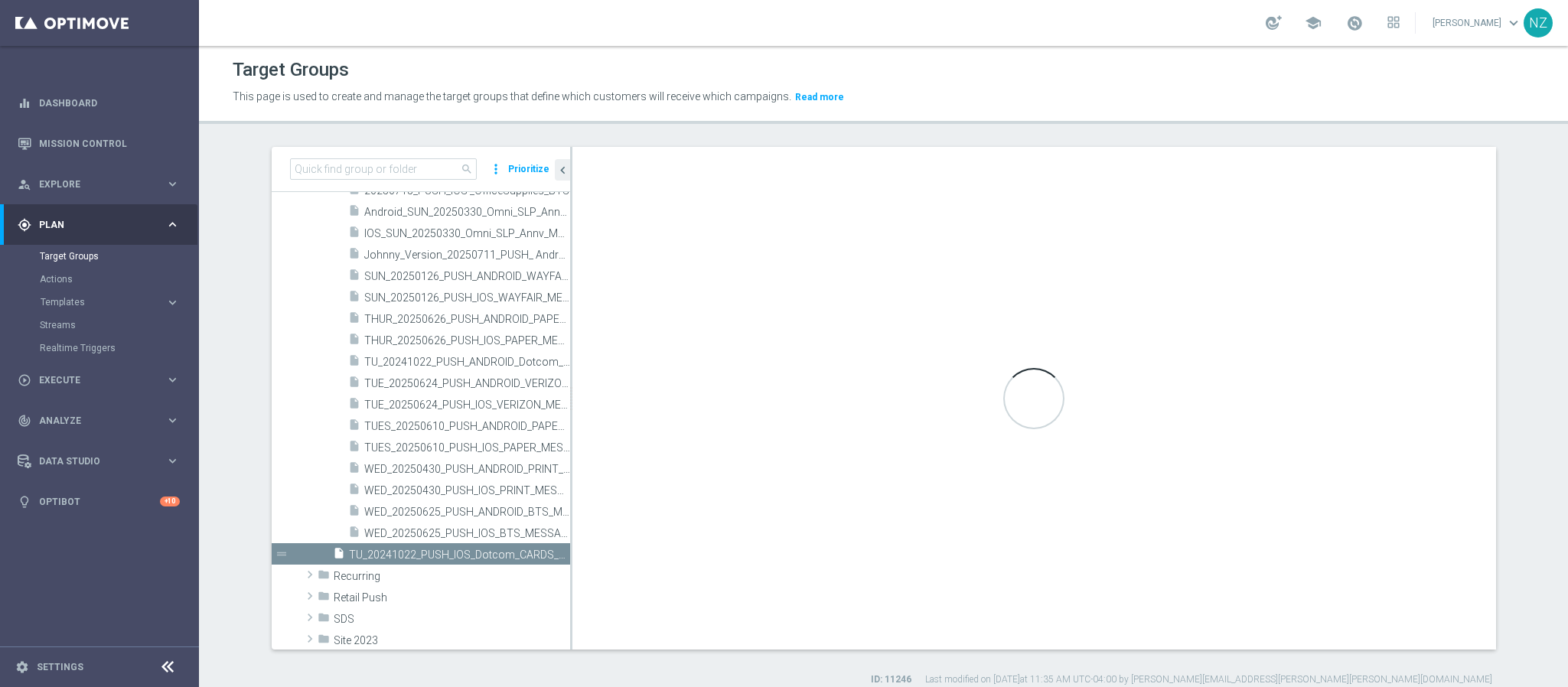
type textarea "1 and (2 or 3 or 4) and 5"
type input "Push"
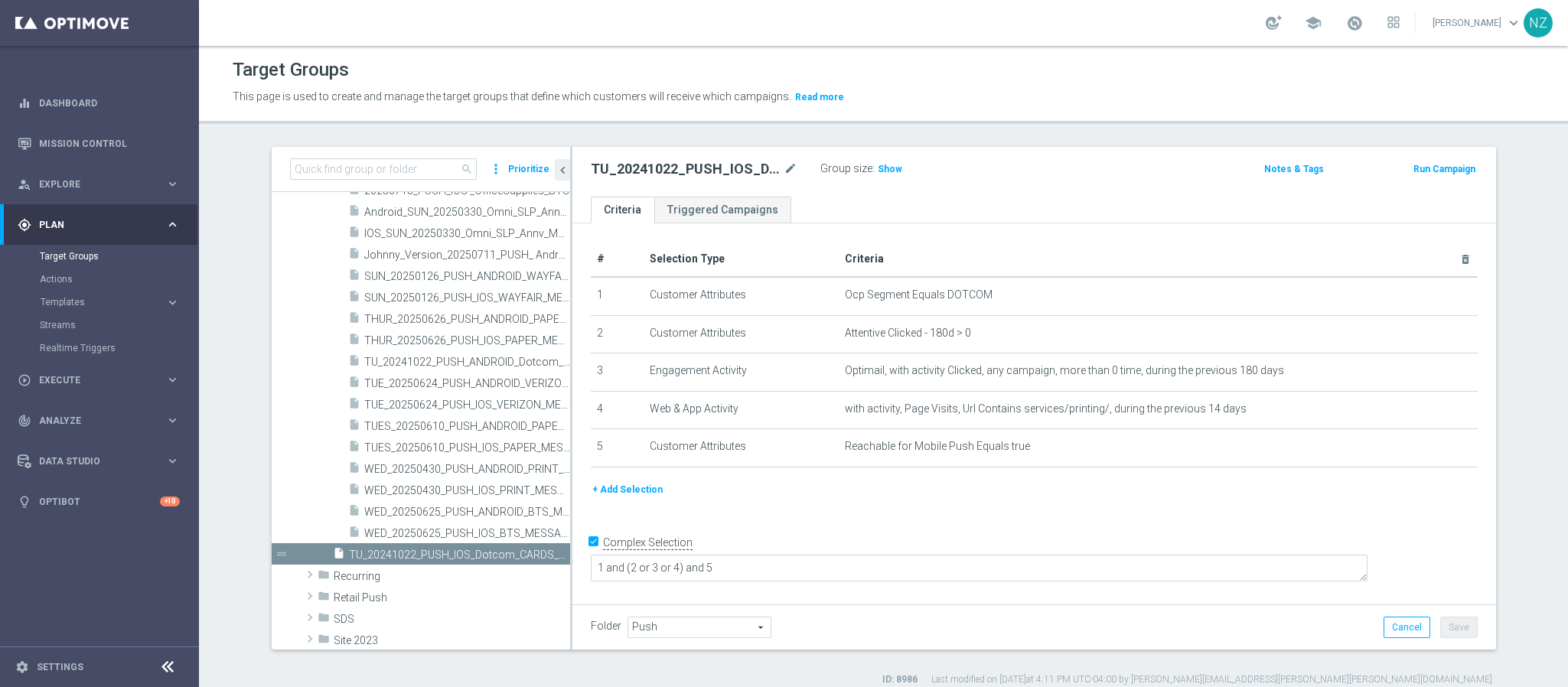
click at [676, 619] on span "Push" at bounding box center [699, 627] width 143 height 20
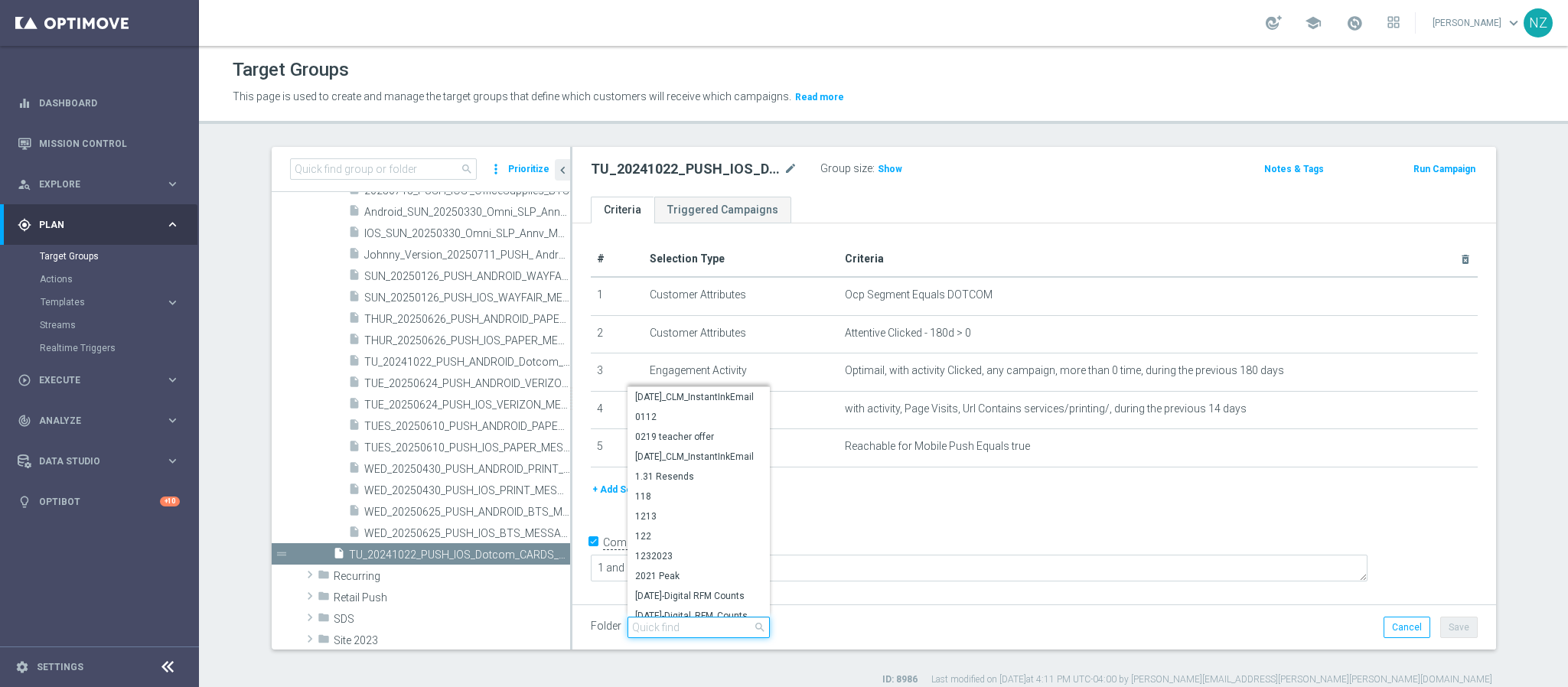
click at [676, 621] on input "search" at bounding box center [699, 627] width 143 height 21
type input "2024 P"
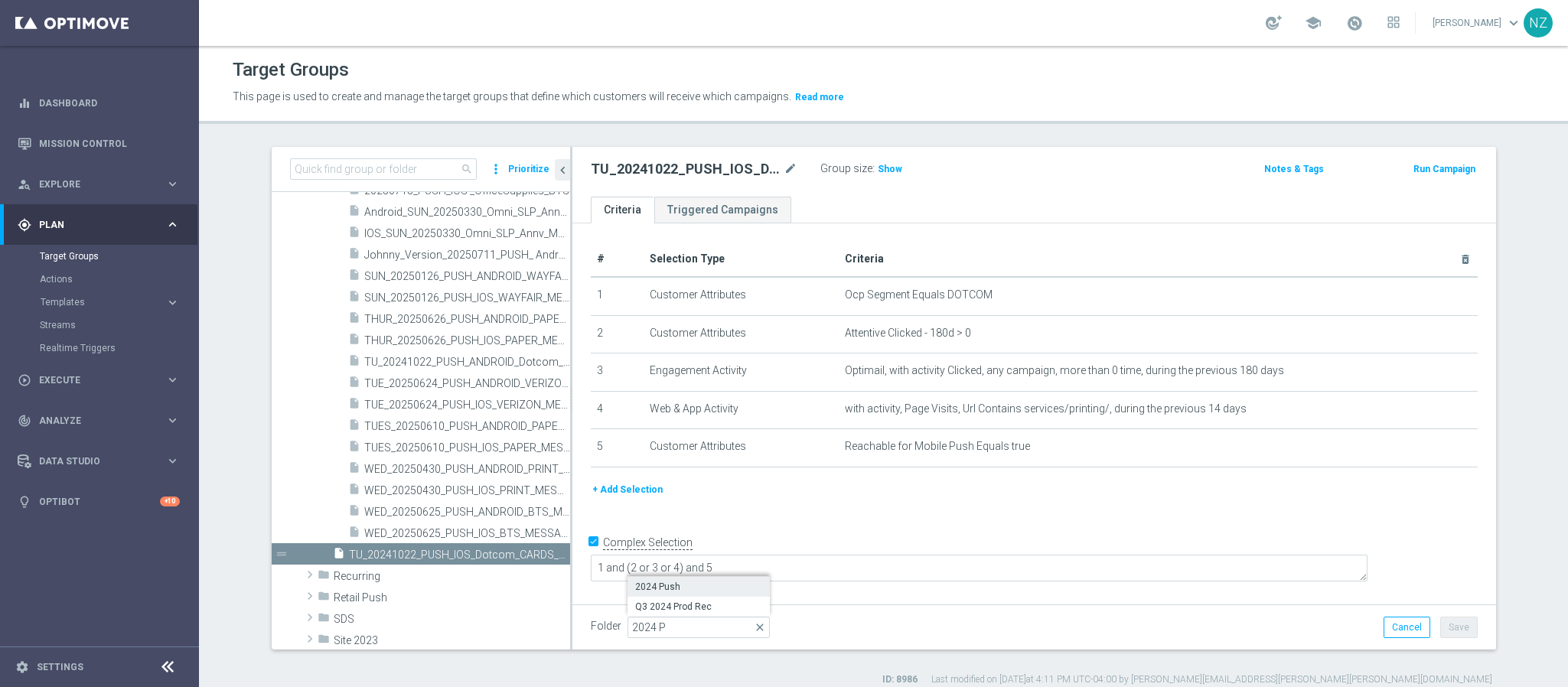
click at [675, 589] on span "2024 Push" at bounding box center [699, 587] width 127 height 13
click at [1443, 623] on button "Save" at bounding box center [1459, 627] width 38 height 21
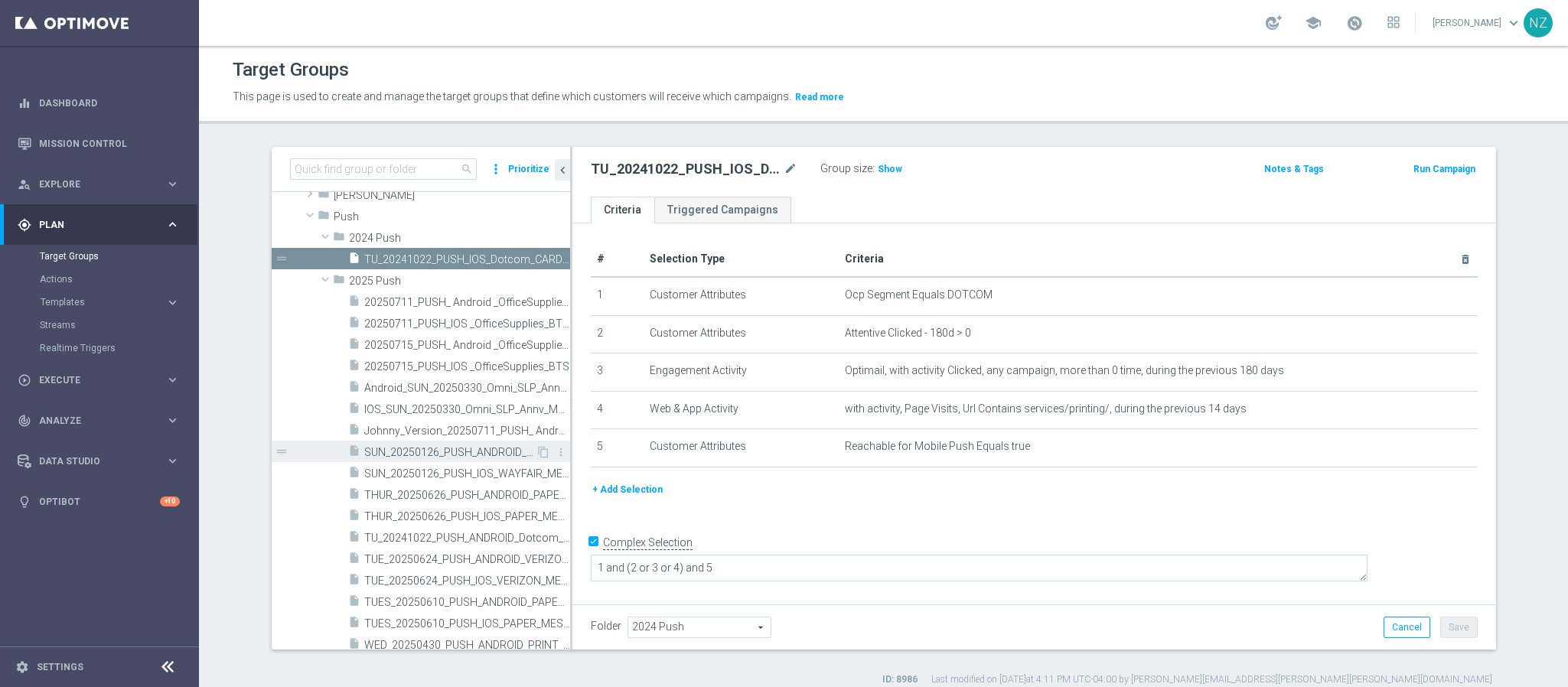
scroll to position [460, 0]
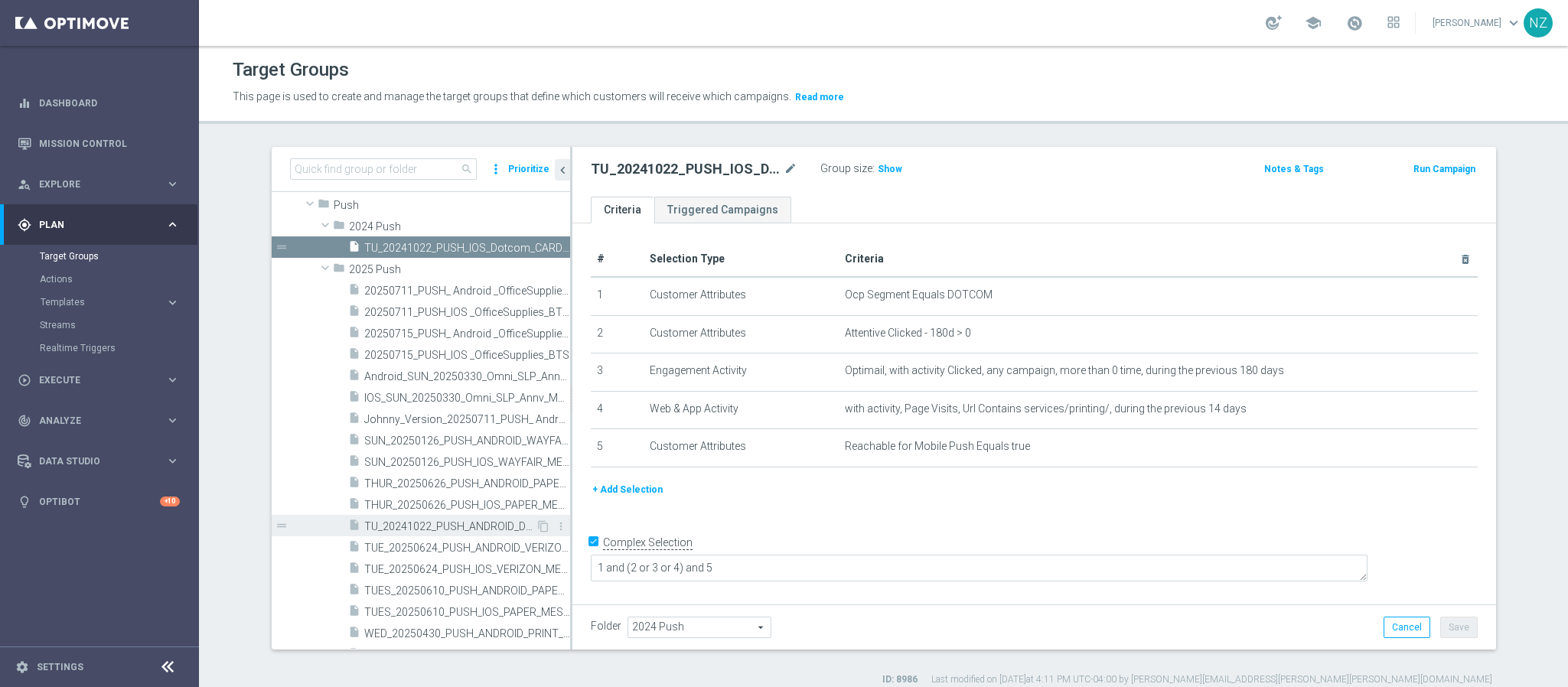
click at [414, 522] on span "TU_20241022_PUSH_ANDROID_Dotcom_CARDS_MESSAGING" at bounding box center [450, 527] width 172 height 13
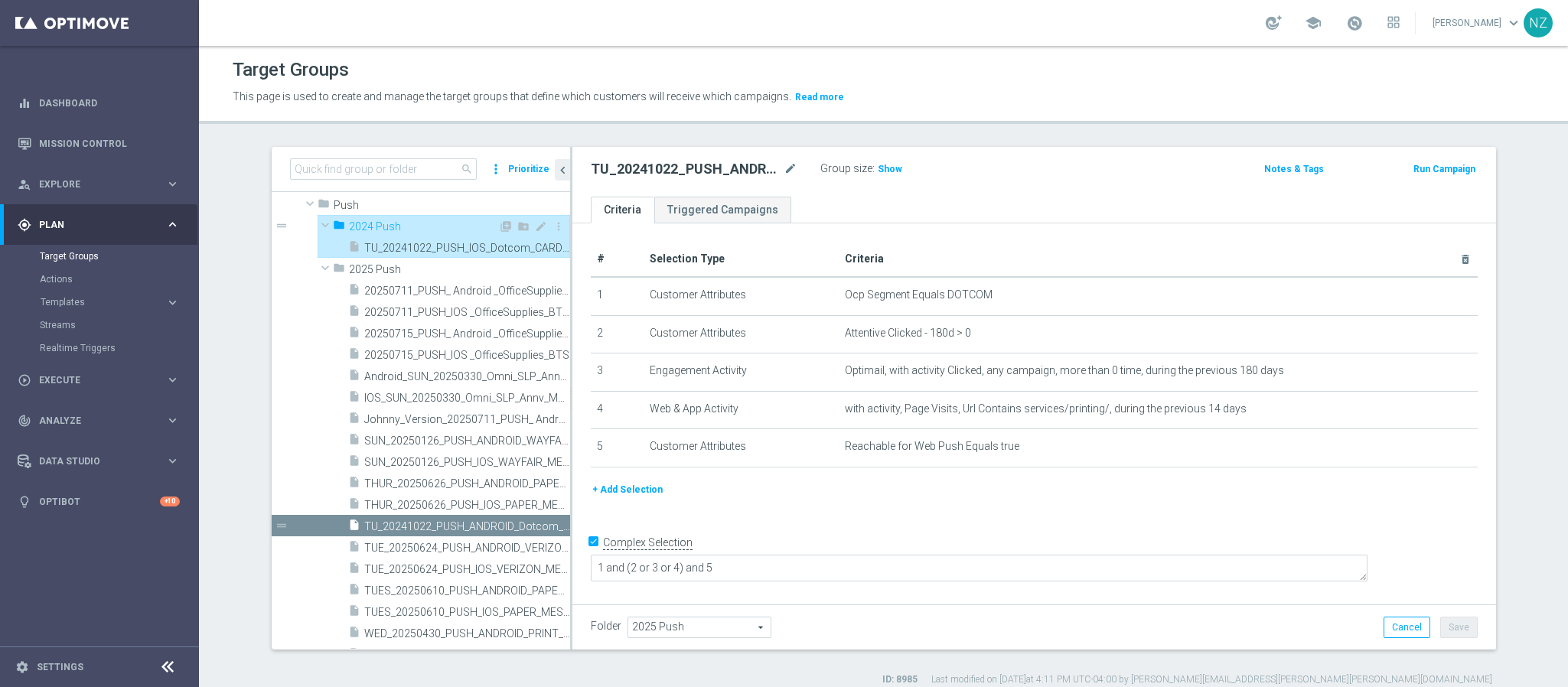
type input "2024 Push"
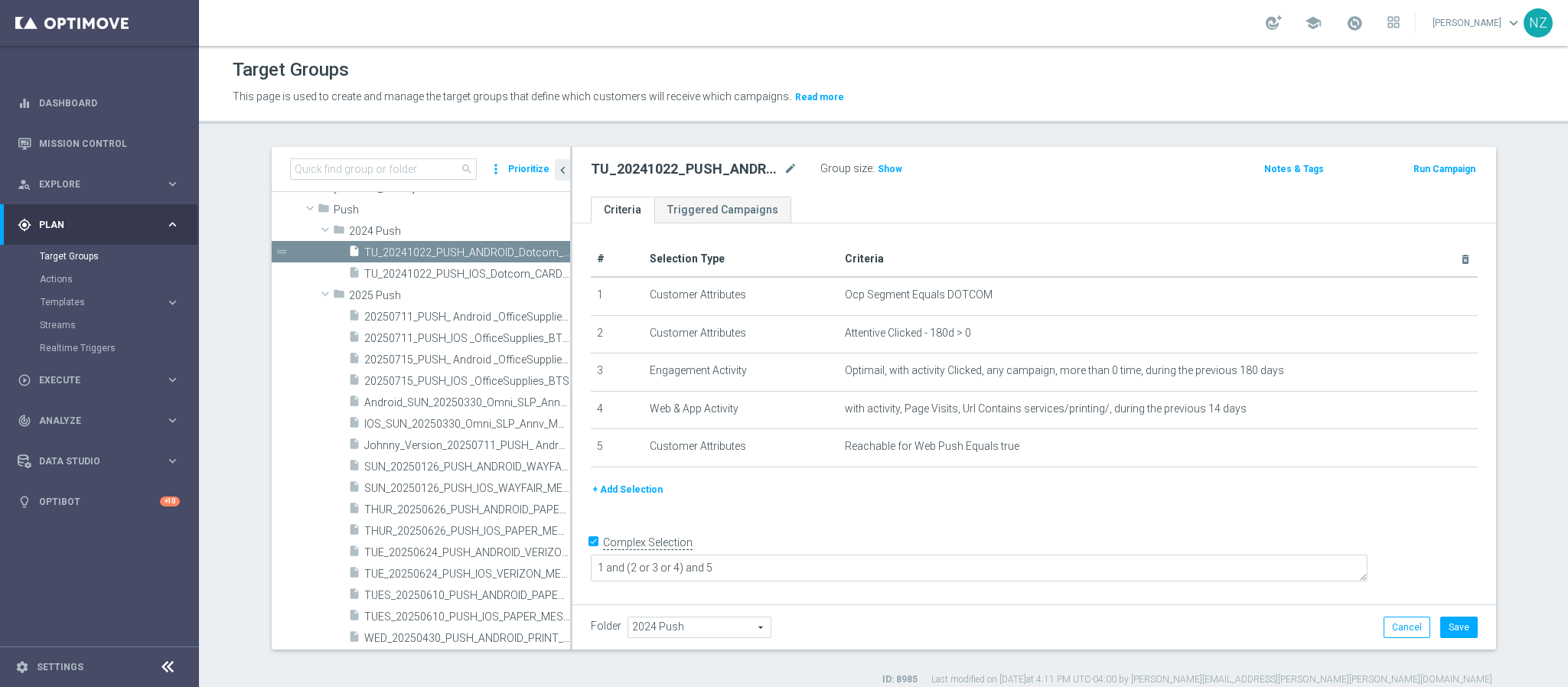
scroll to position [230, 0]
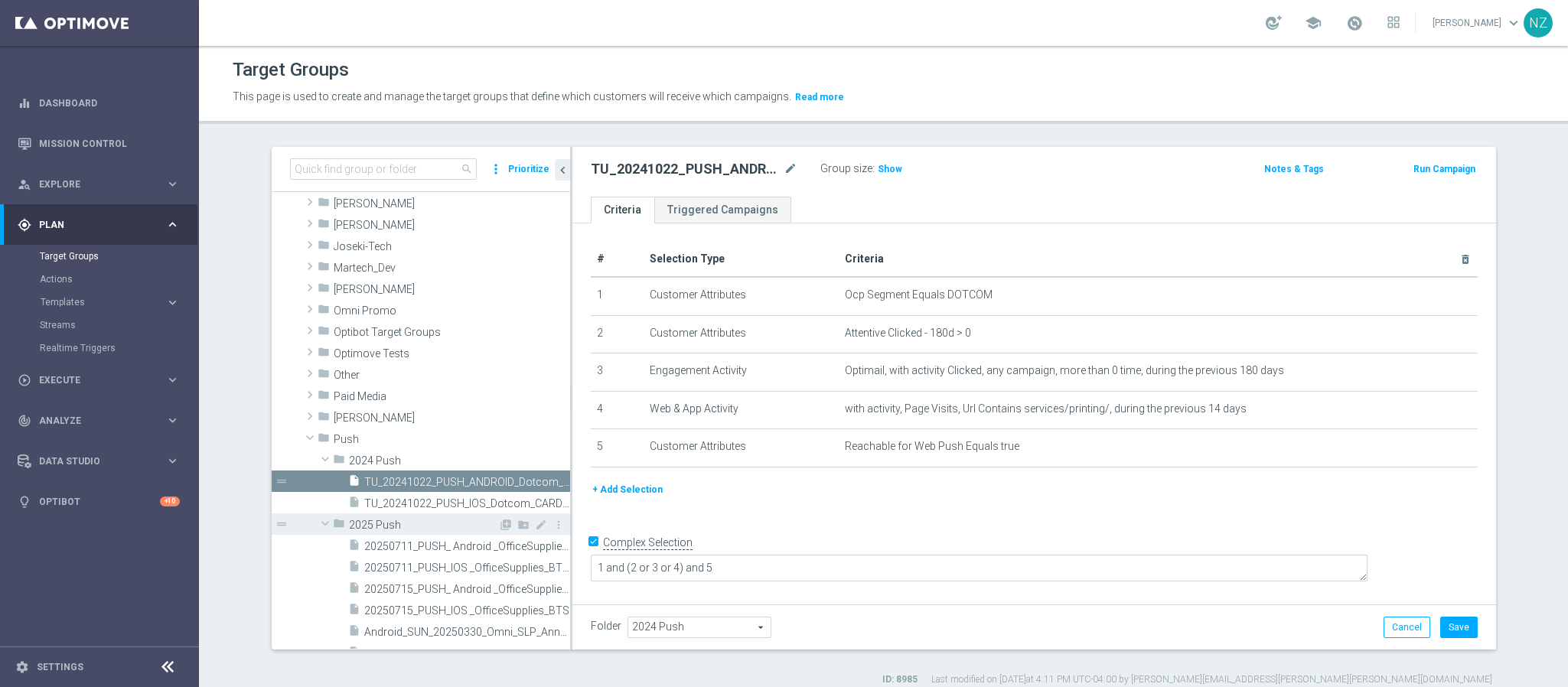
click at [316, 525] on span at bounding box center [325, 524] width 18 height 16
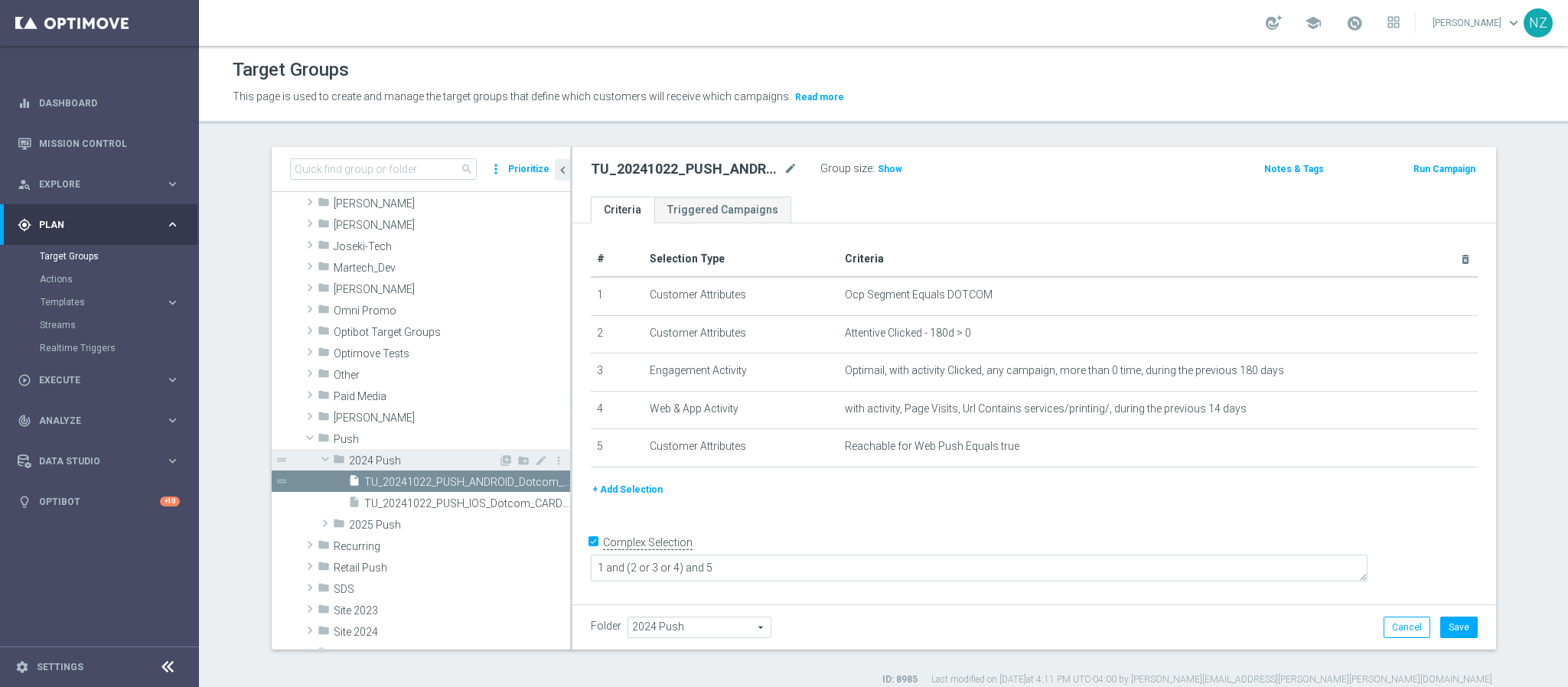
click at [316, 460] on span at bounding box center [325, 460] width 18 height 16
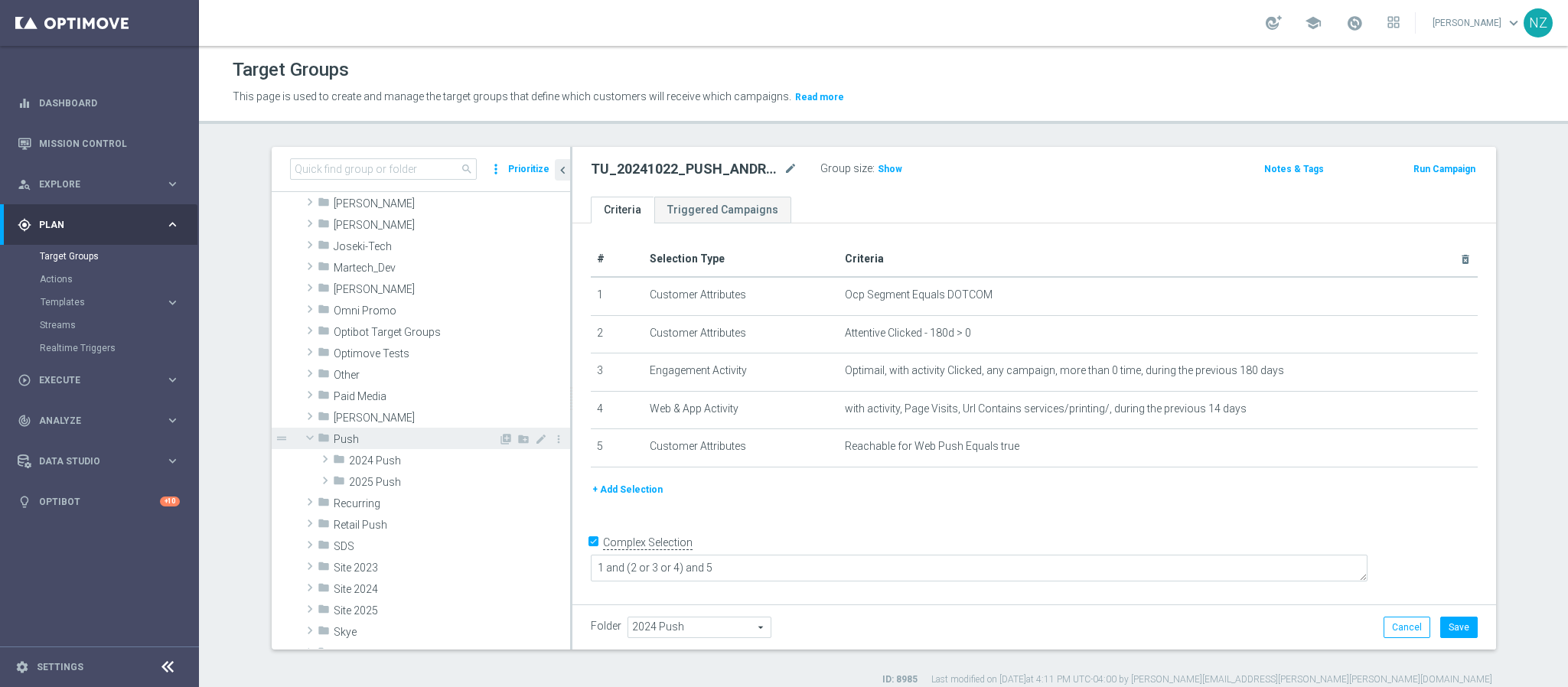
click at [343, 438] on span "Push" at bounding box center [416, 439] width 165 height 13
click at [499, 438] on icon "library_add" at bounding box center [506, 439] width 13 height 13
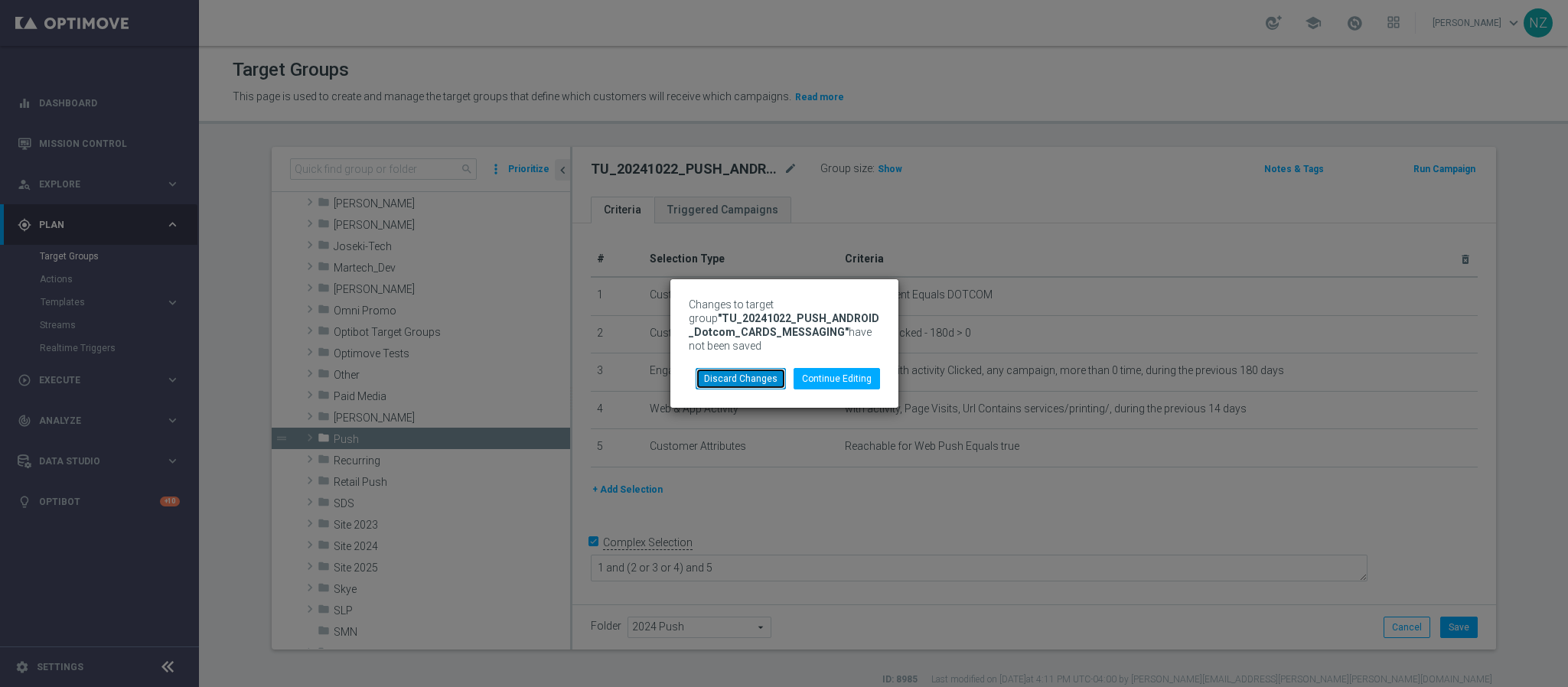
click at [737, 374] on button "Discard Changes" at bounding box center [740, 378] width 90 height 21
checkbox input "false"
type input "Push"
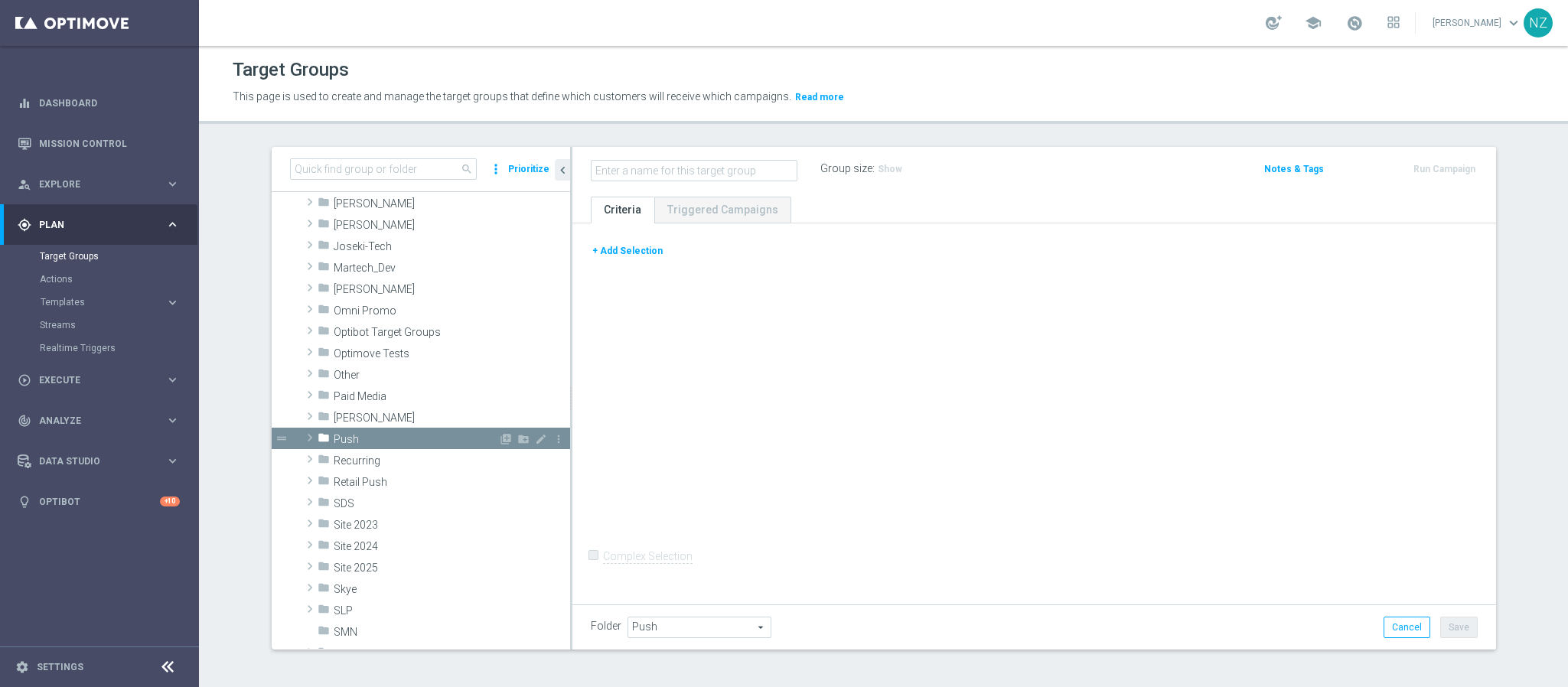
click at [303, 432] on span at bounding box center [310, 438] width 16 height 18
click at [650, 171] on input "text" at bounding box center [694, 170] width 207 height 21
type input "Push Green"
click at [590, 257] on button "+ Add Selection" at bounding box center [627, 250] width 74 height 16
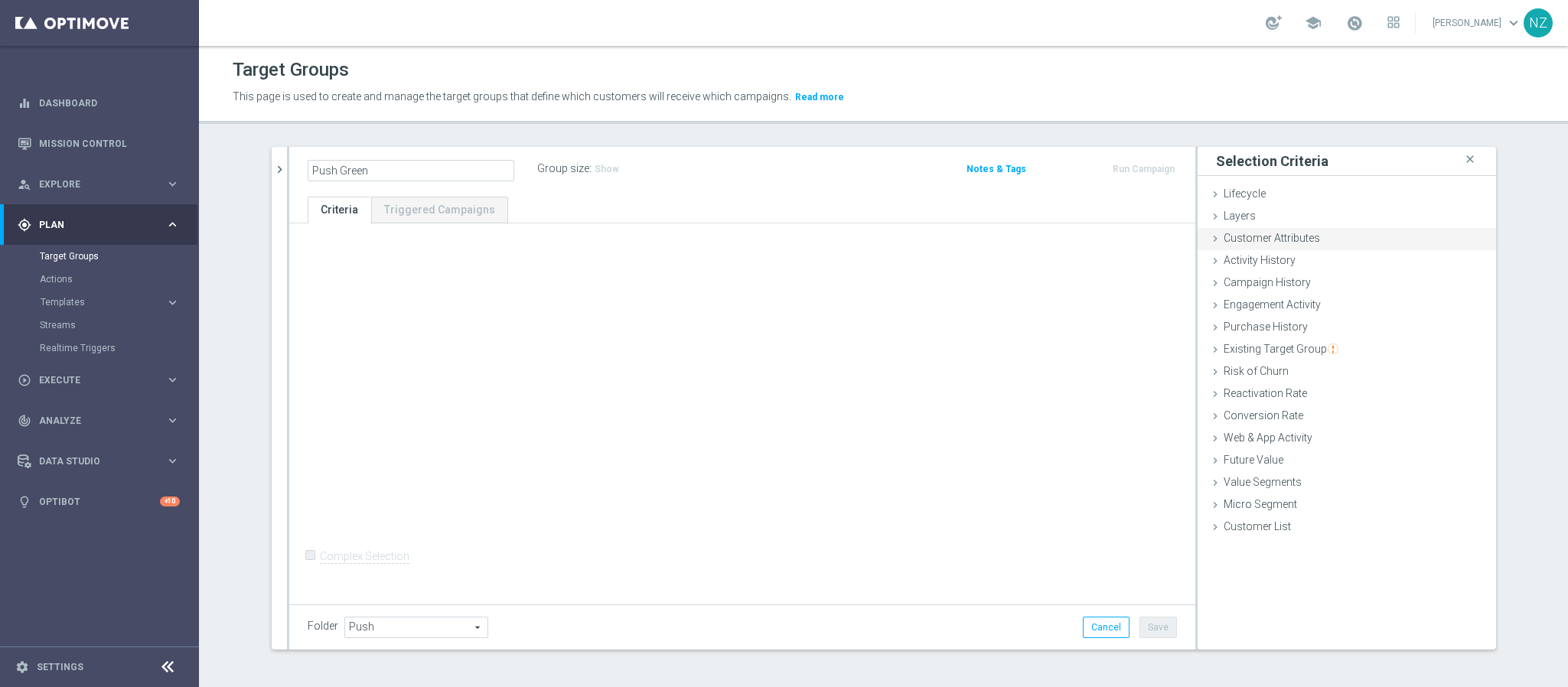
click at [1284, 243] on span "Customer Attributes" at bounding box center [1272, 238] width 96 height 13
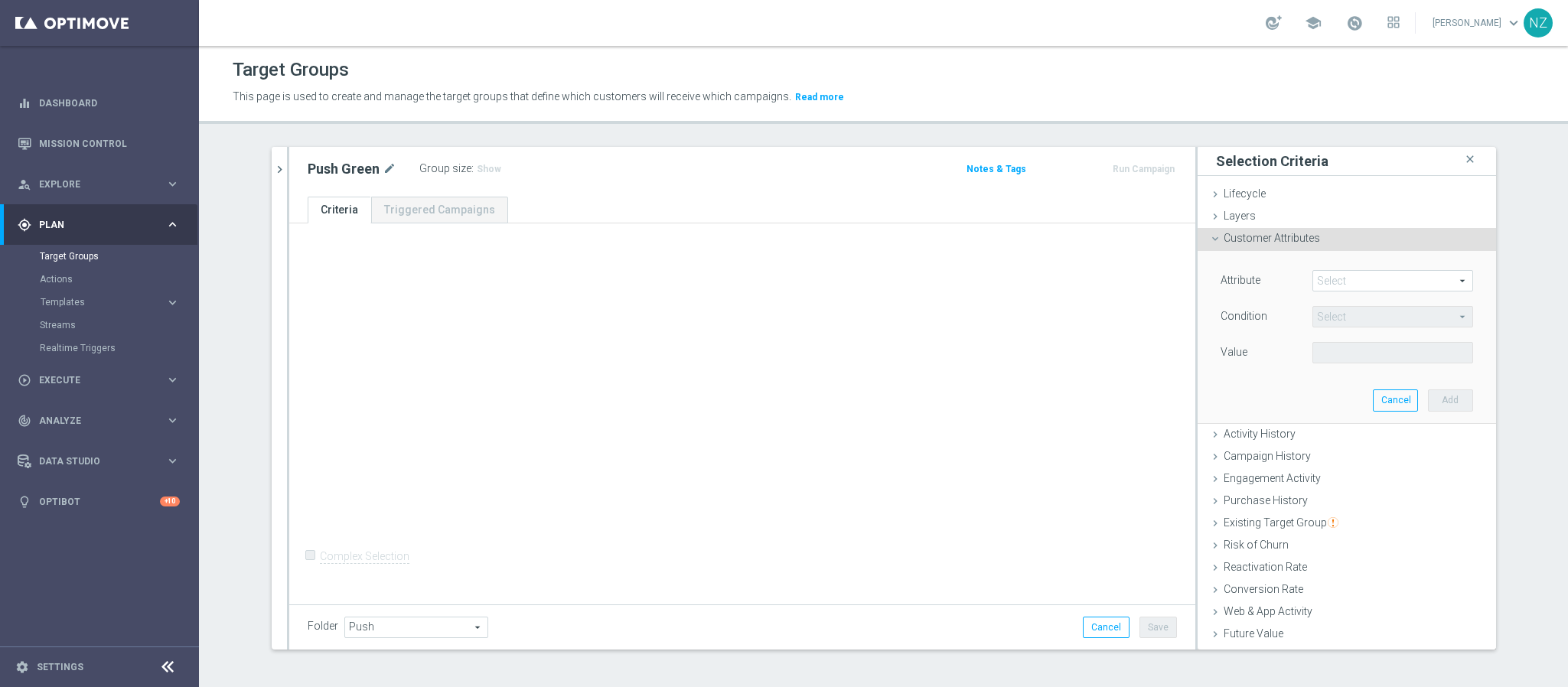
click at [1344, 285] on span at bounding box center [1392, 280] width 159 height 20
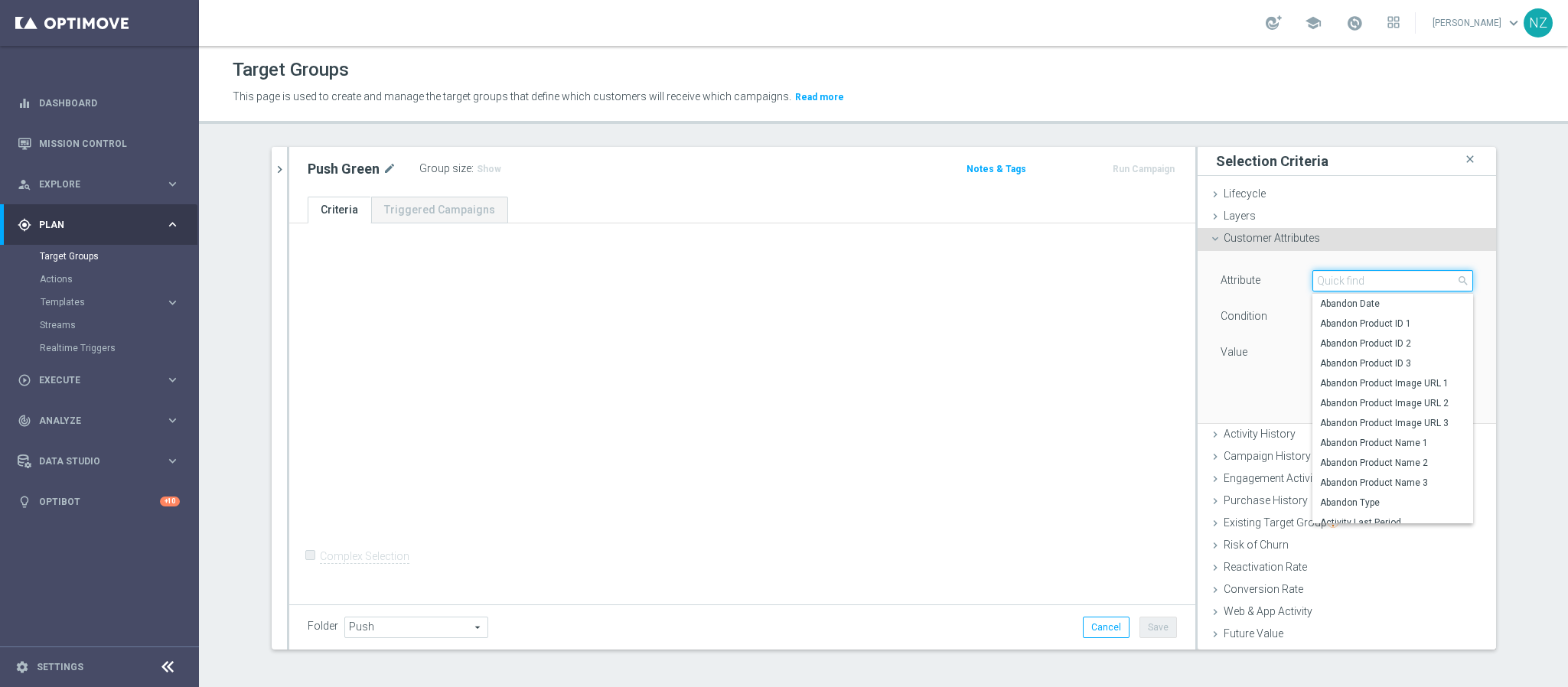
click at [1343, 285] on input "search" at bounding box center [1392, 281] width 161 height 21
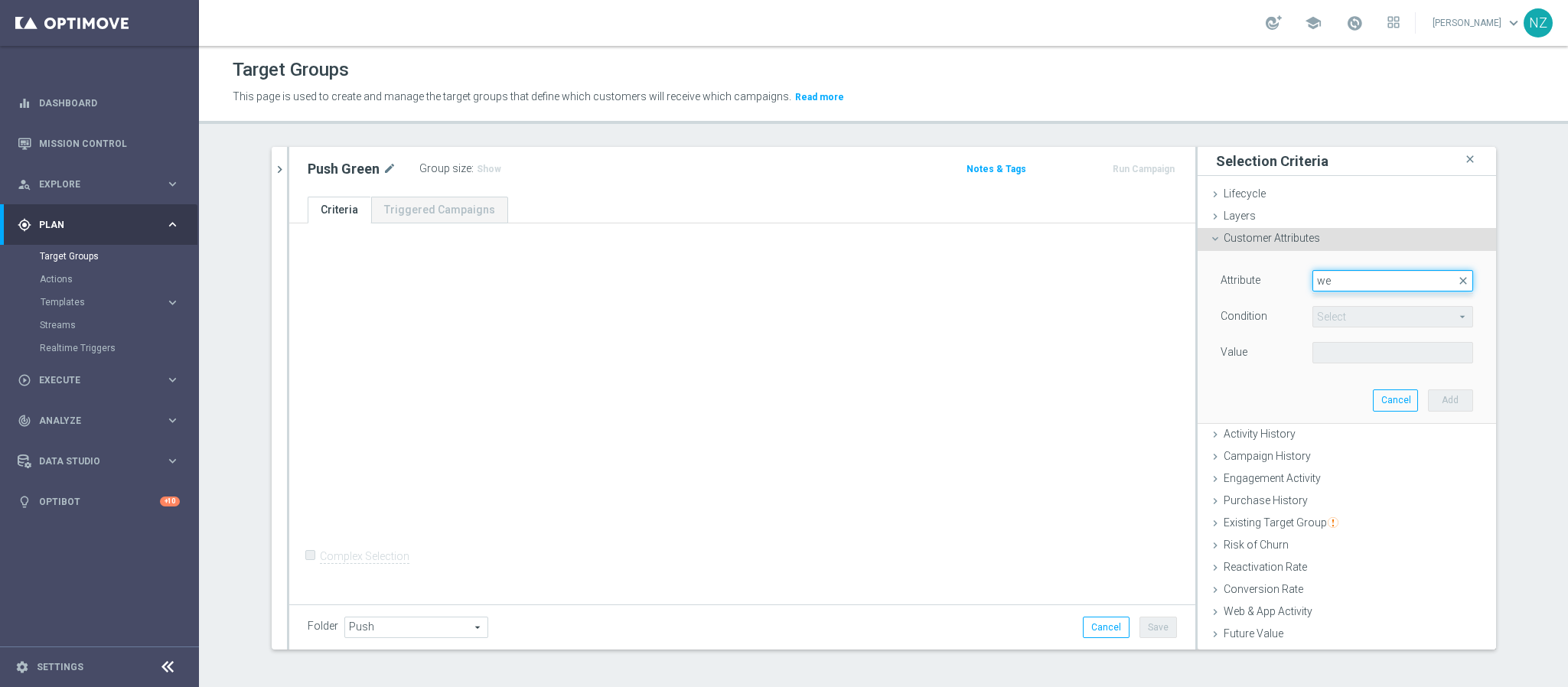
type input "web"
click at [1348, 324] on span "Reachable for Web Push" at bounding box center [1386, 324] width 132 height 13
type input "Reachable for Web Push"
type input "Equals"
click at [1329, 350] on span at bounding box center [1392, 352] width 159 height 20
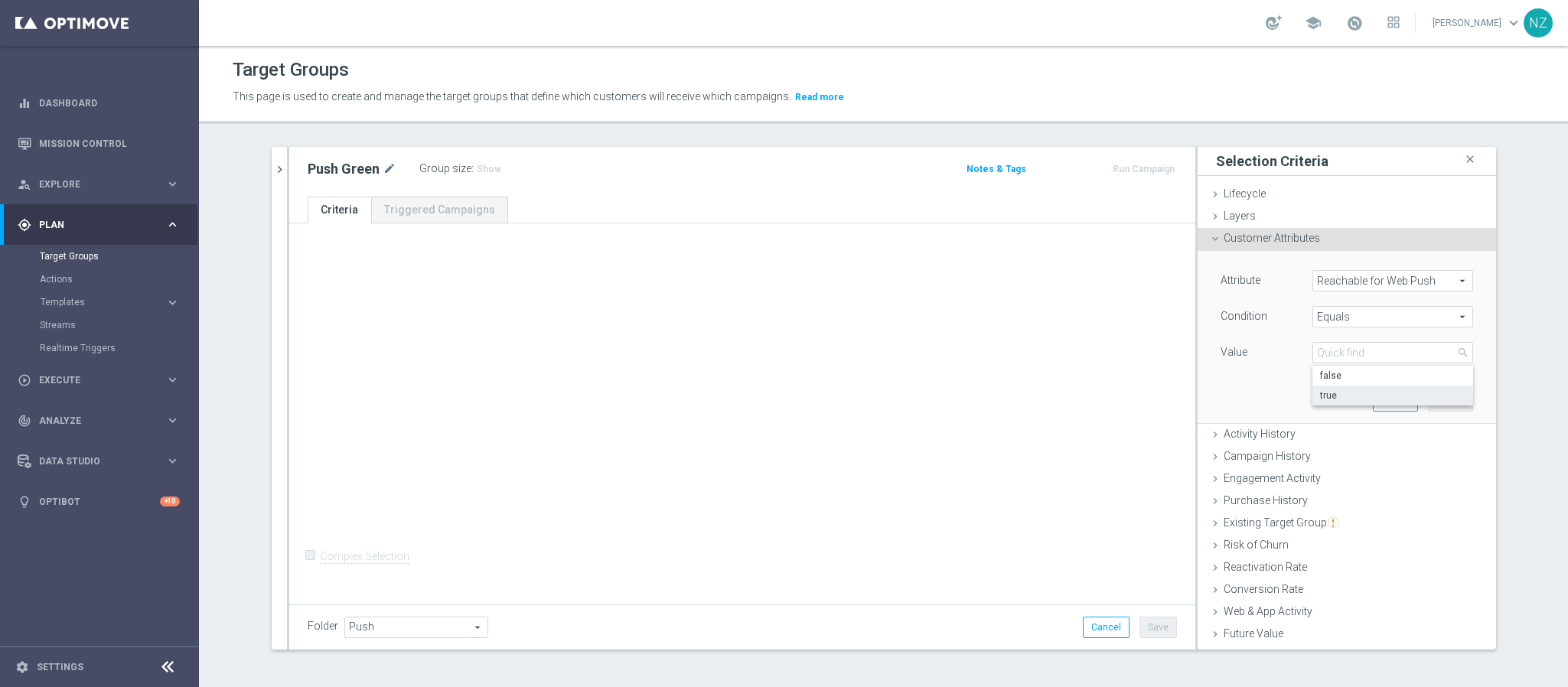
click at [1341, 394] on span "true" at bounding box center [1392, 396] width 145 height 13
type input "true"
click at [1428, 398] on button "Add" at bounding box center [1450, 400] width 45 height 21
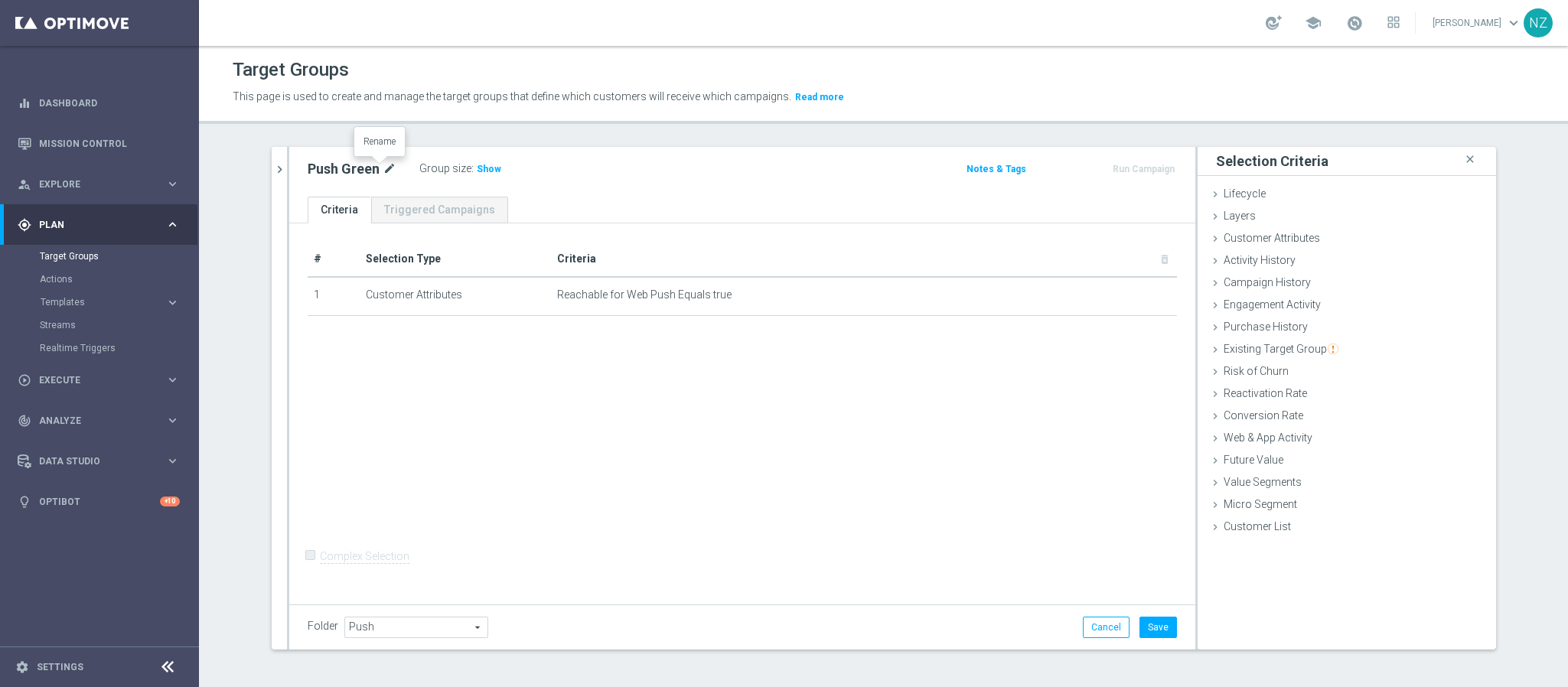
click at [383, 169] on icon "mode_edit" at bounding box center [390, 169] width 14 height 18
click at [307, 171] on input "Push Green" at bounding box center [411, 170] width 207 height 21
type input "Android Push Green"
click at [713, 203] on ul "Criteria Triggered Campaigns" at bounding box center [742, 210] width 906 height 27
click at [1276, 233] on span "Customer Attributes" at bounding box center [1272, 238] width 96 height 13
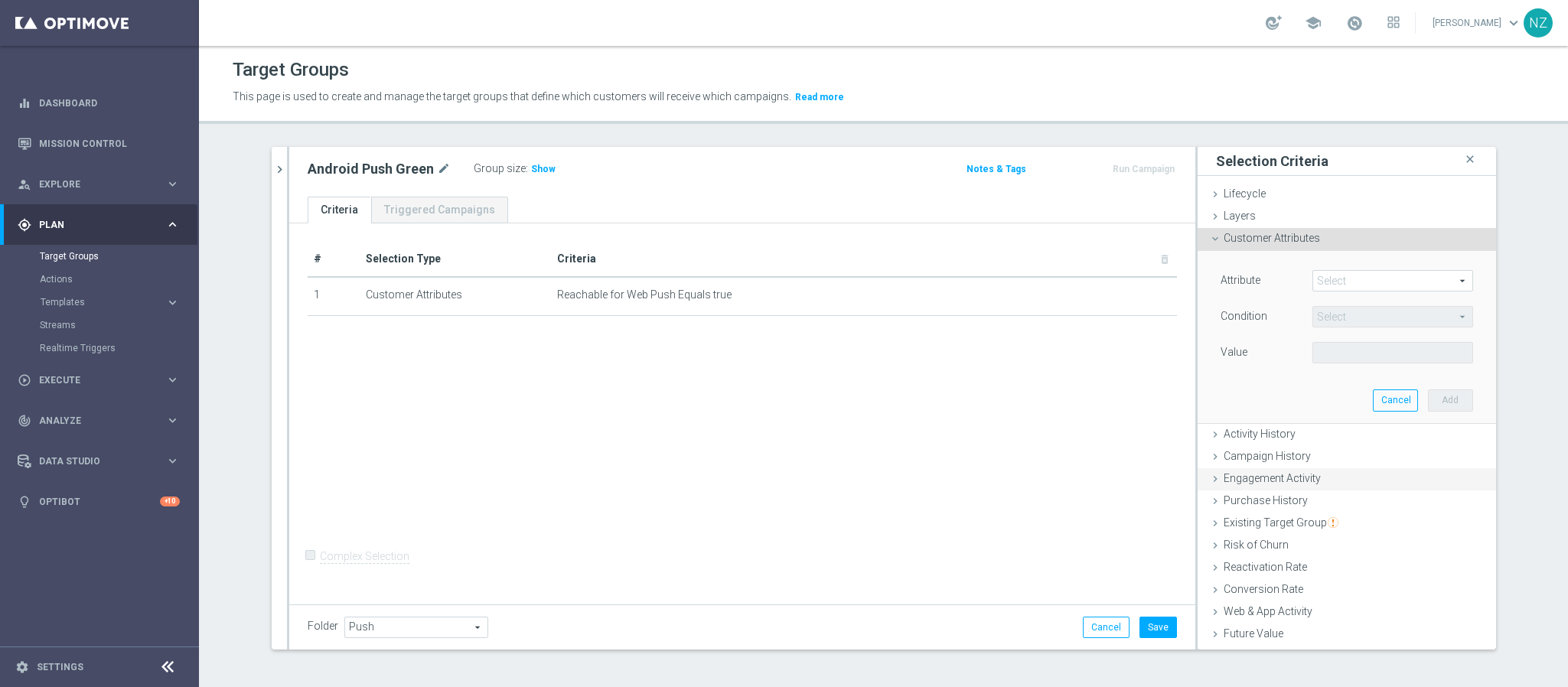
click at [1284, 476] on span "Engagement Activity" at bounding box center [1272, 478] width 97 height 13
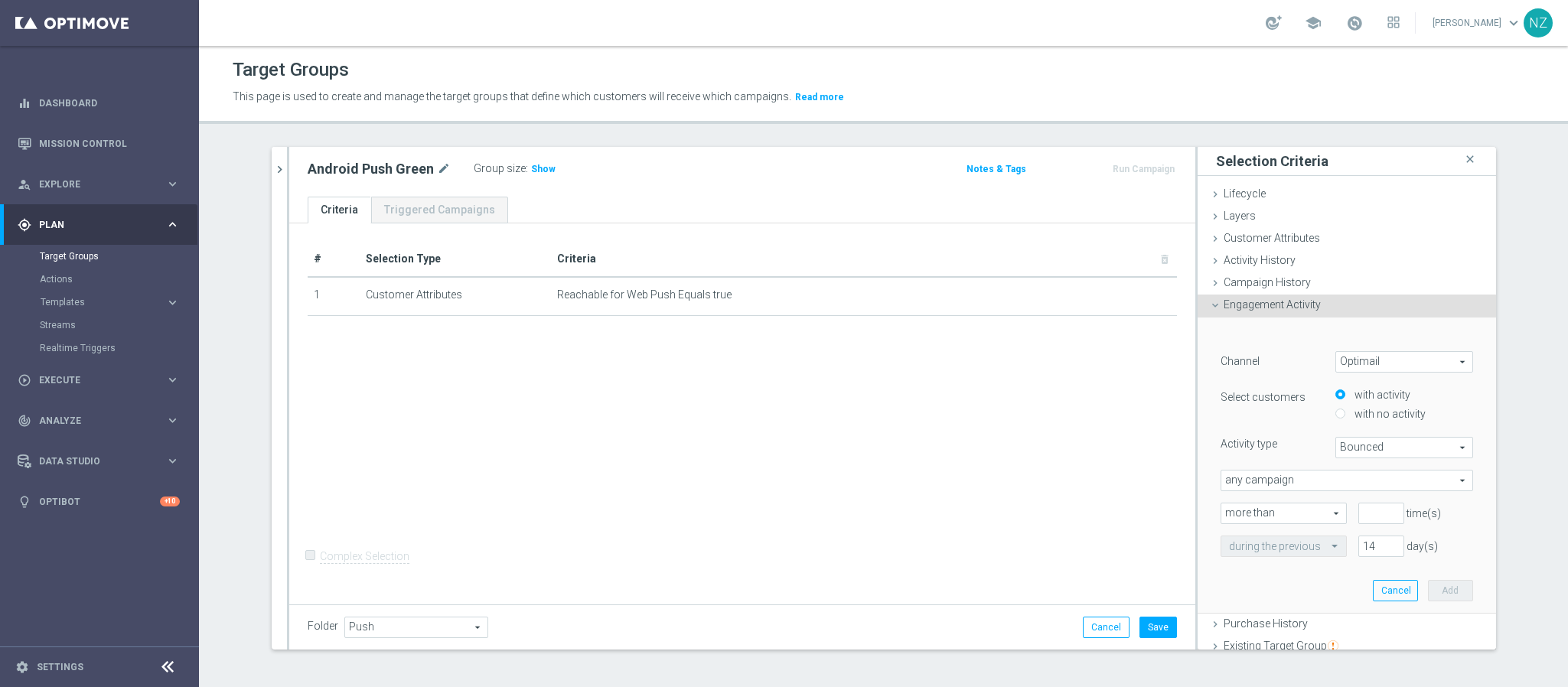
click at [1362, 364] on span "Optimail" at bounding box center [1404, 362] width 136 height 20
click at [1371, 427] on span "Web Push Notifications" at bounding box center [1404, 424] width 121 height 13
type input "Web Push Notifications"
click at [1341, 451] on span "Bounced" at bounding box center [1404, 447] width 136 height 20
click at [1378, 503] on span "Opened" at bounding box center [1404, 510] width 121 height 13
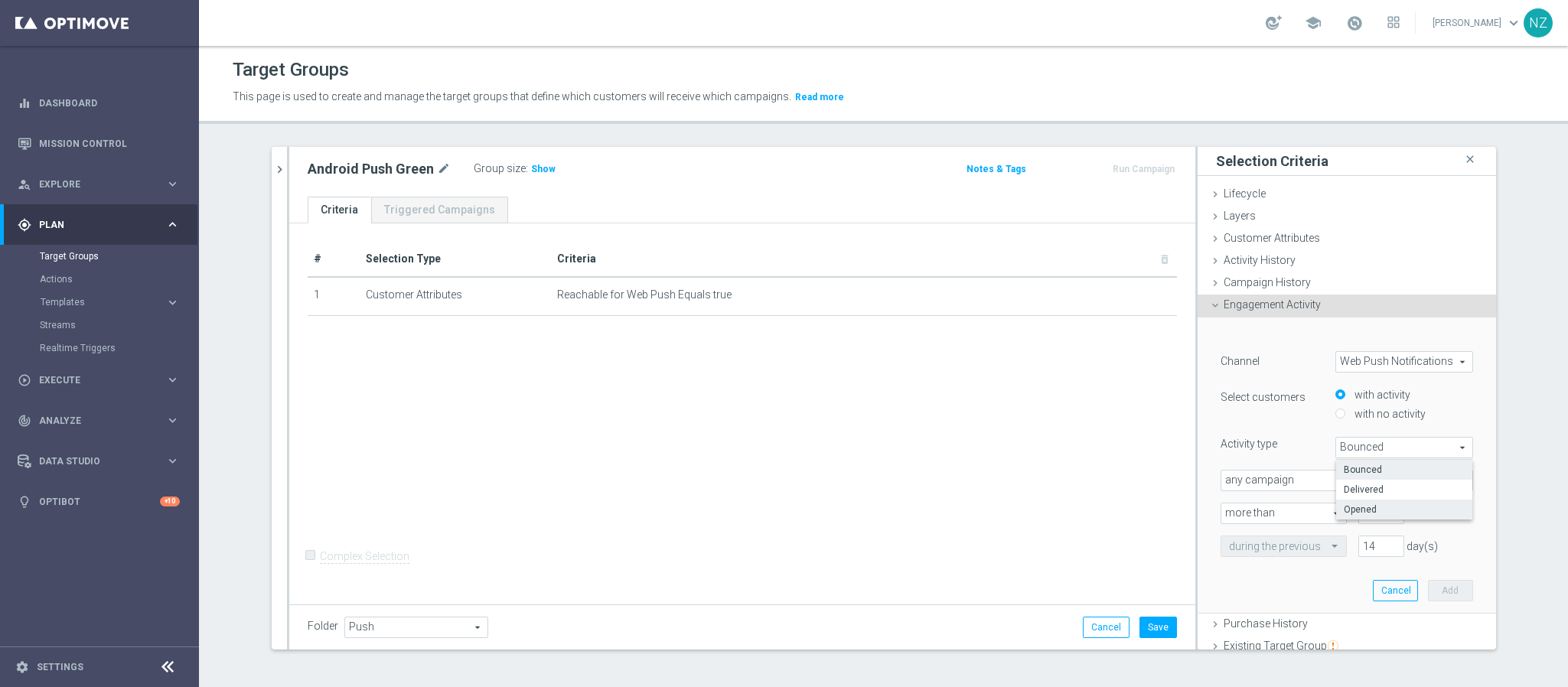
type input "Opened"
click at [1361, 518] on input "number" at bounding box center [1381, 513] width 46 height 21
type input "0"
drag, startPoint x: 1359, startPoint y: 554, endPoint x: 1344, endPoint y: 543, distance: 18.6
click at [1323, 549] on div "during the previous 14 day(s)" at bounding box center [1346, 546] width 275 height 21
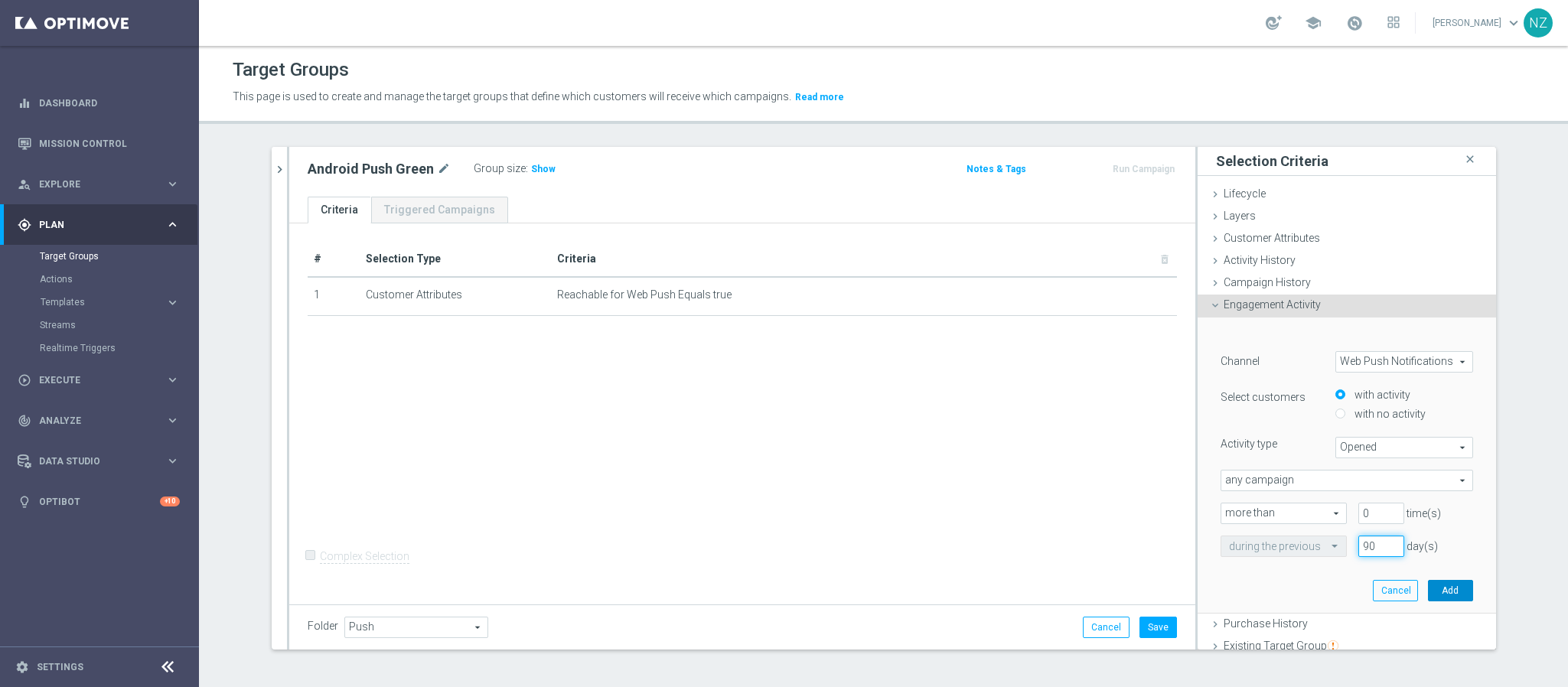
type input "90"
click at [1442, 593] on button "Add" at bounding box center [1450, 591] width 45 height 21
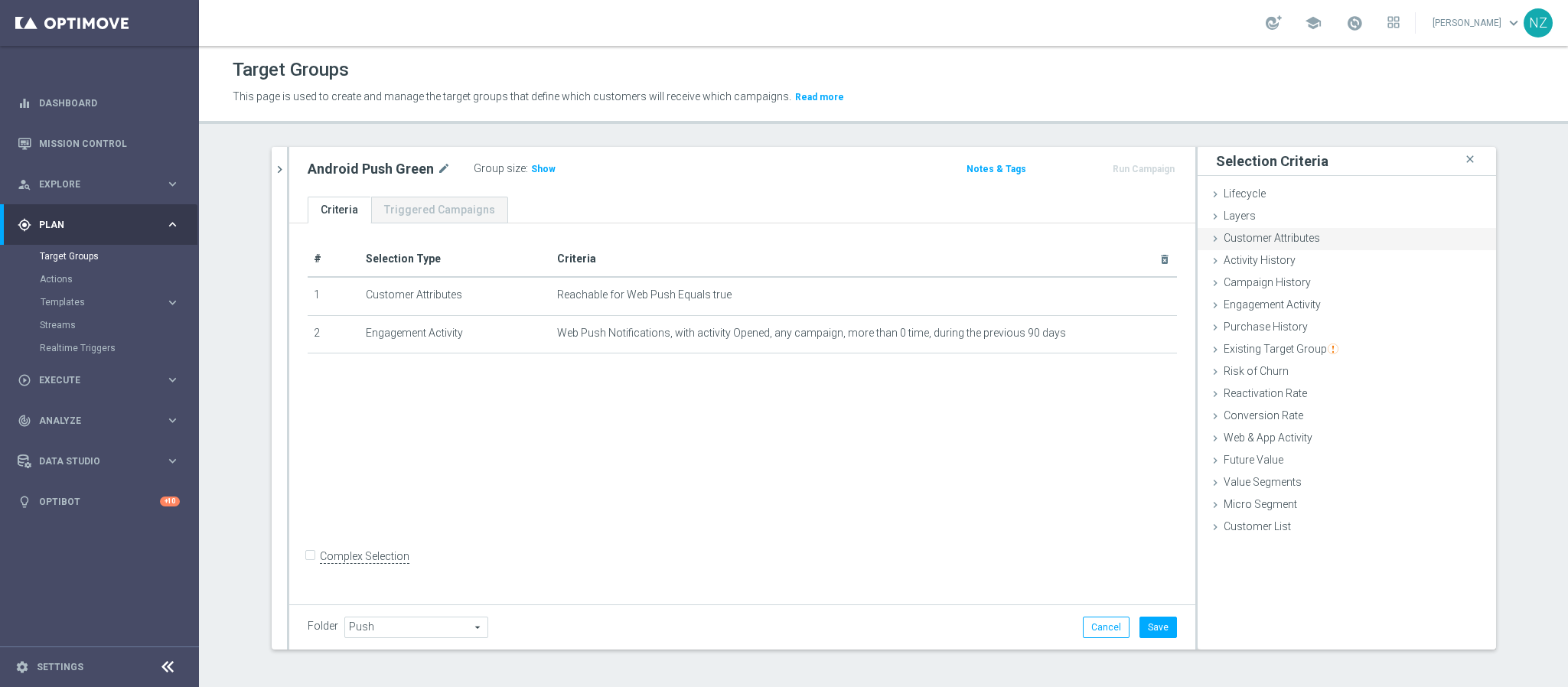
click at [1257, 241] on span "Customer Attributes" at bounding box center [1272, 238] width 96 height 13
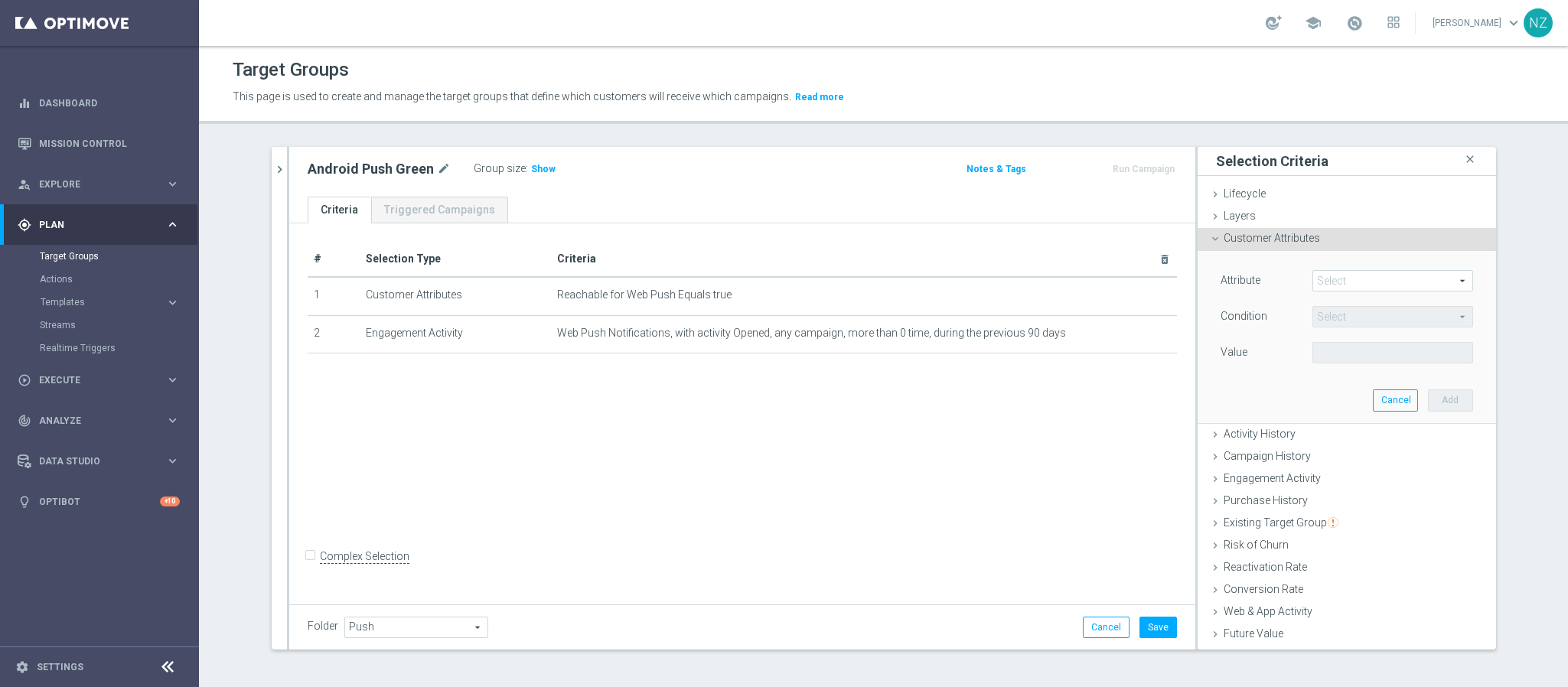
click at [1338, 282] on span at bounding box center [1392, 280] width 159 height 20
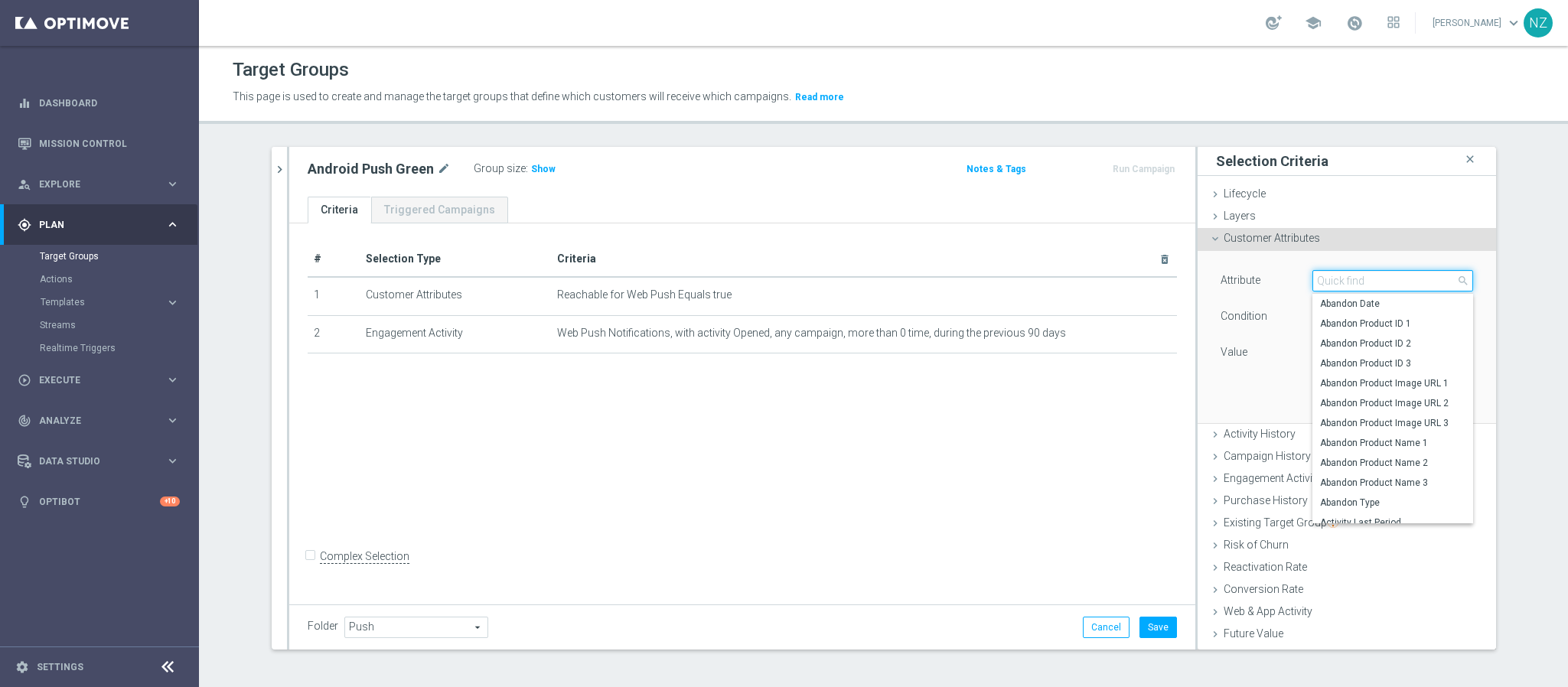
click at [1329, 285] on input "search" at bounding box center [1392, 281] width 161 height 21
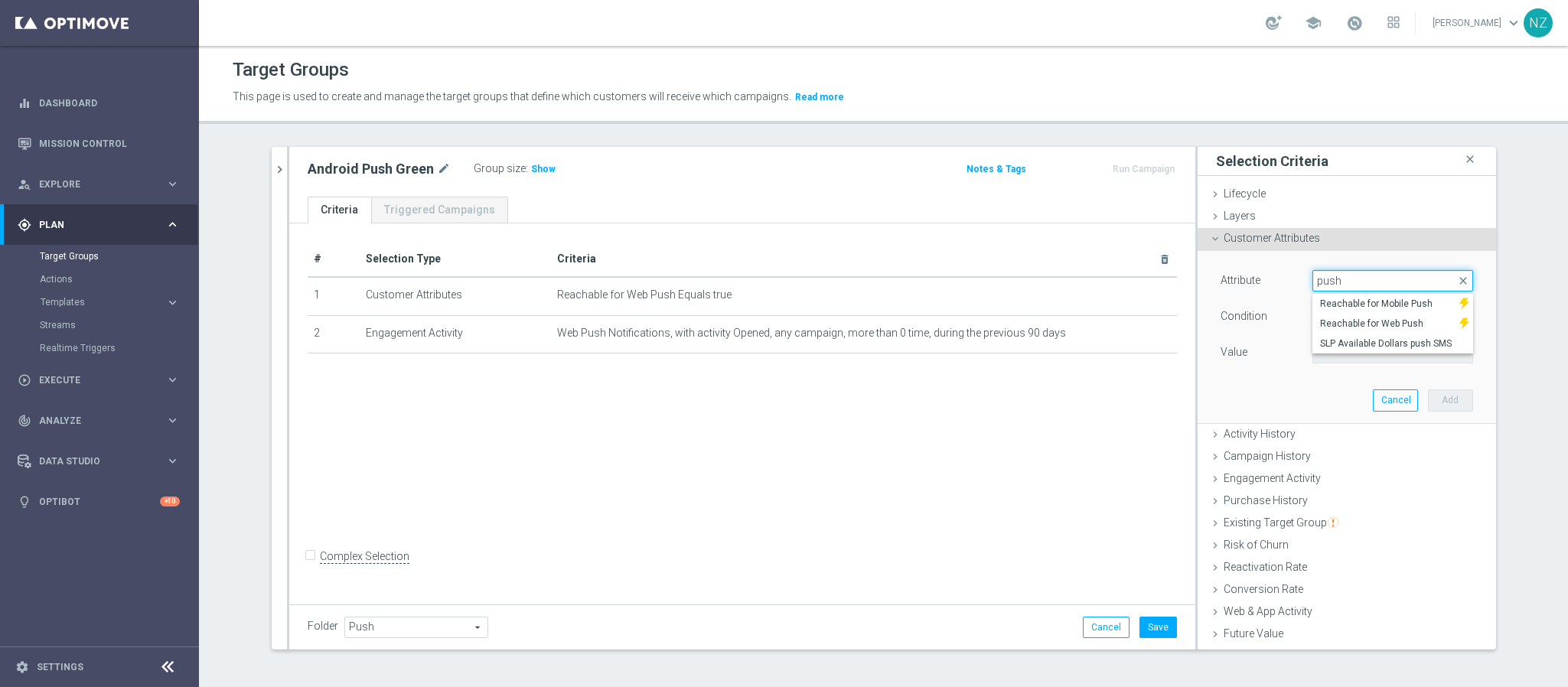
drag, startPoint x: 1329, startPoint y: 285, endPoint x: 1261, endPoint y: 269, distance: 69.9
click at [1261, 269] on div "Attribute Select arrow_drop_down push close Reachable for Mobile Push Reachable…" at bounding box center [1346, 336] width 275 height 172
click at [1367, 278] on span at bounding box center [1392, 280] width 159 height 20
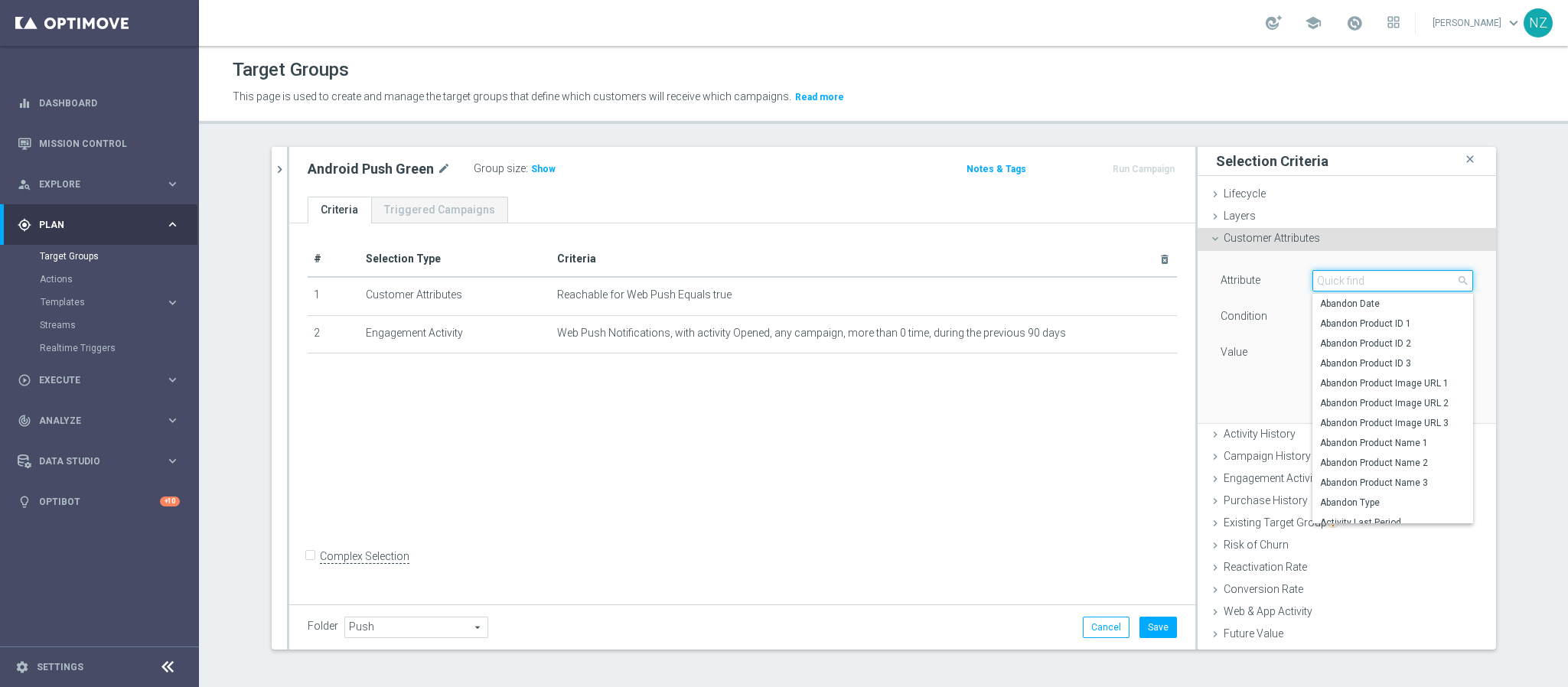
click at [1348, 280] on input "search" at bounding box center [1392, 281] width 161 height 21
type input "cap"
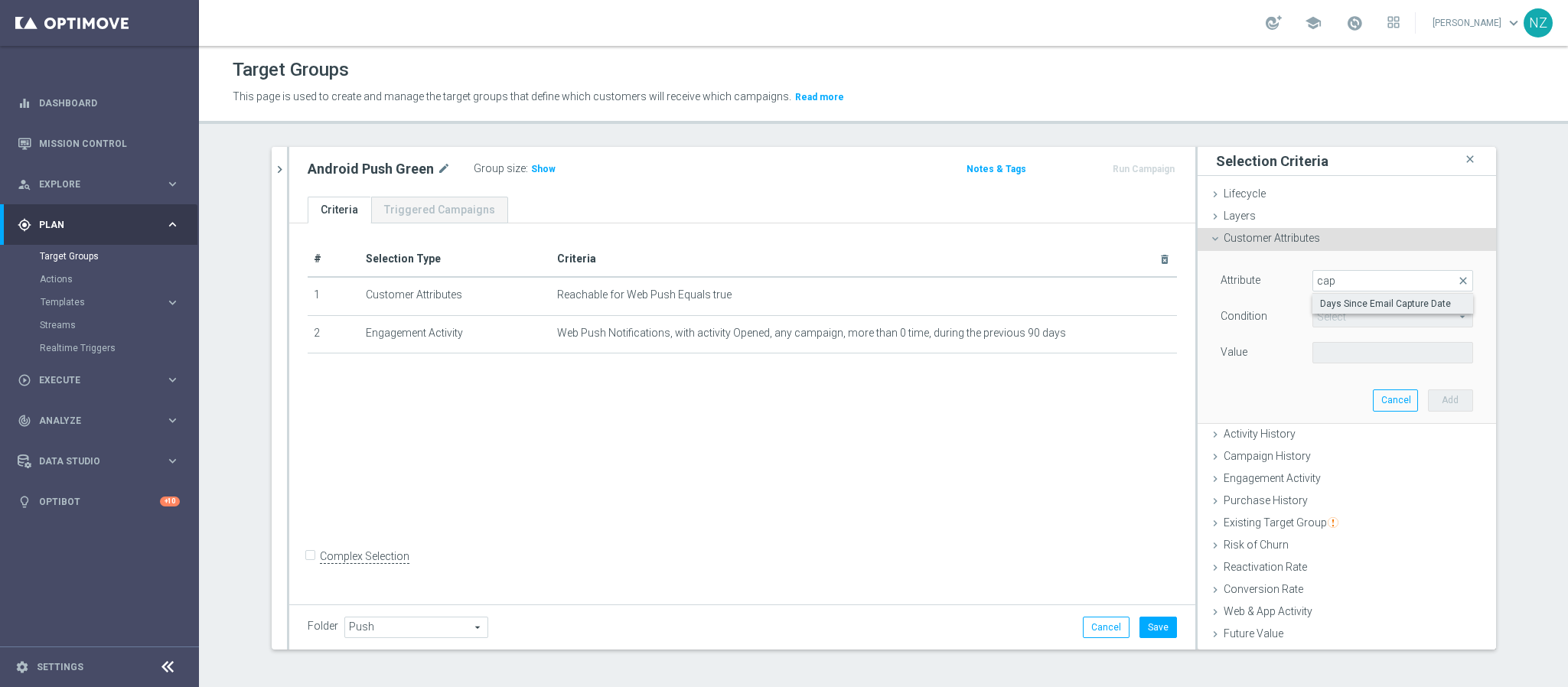
click at [1351, 305] on span "Days Since Email Capture Date" at bounding box center [1392, 304] width 145 height 13
type input "Days Since Email Capture Date"
click at [1348, 322] on span "=" at bounding box center [1392, 316] width 159 height 20
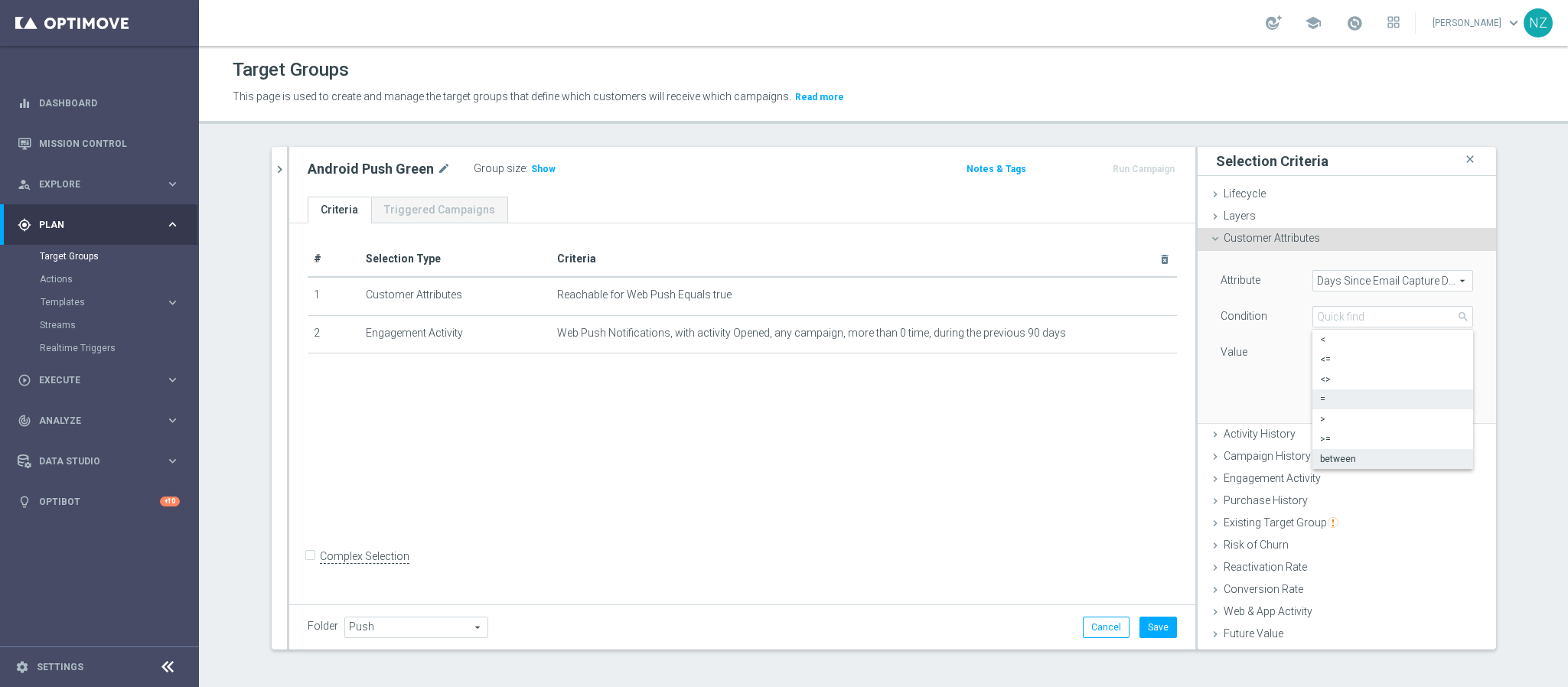
click at [1351, 460] on span "between" at bounding box center [1392, 460] width 145 height 13
type input "between"
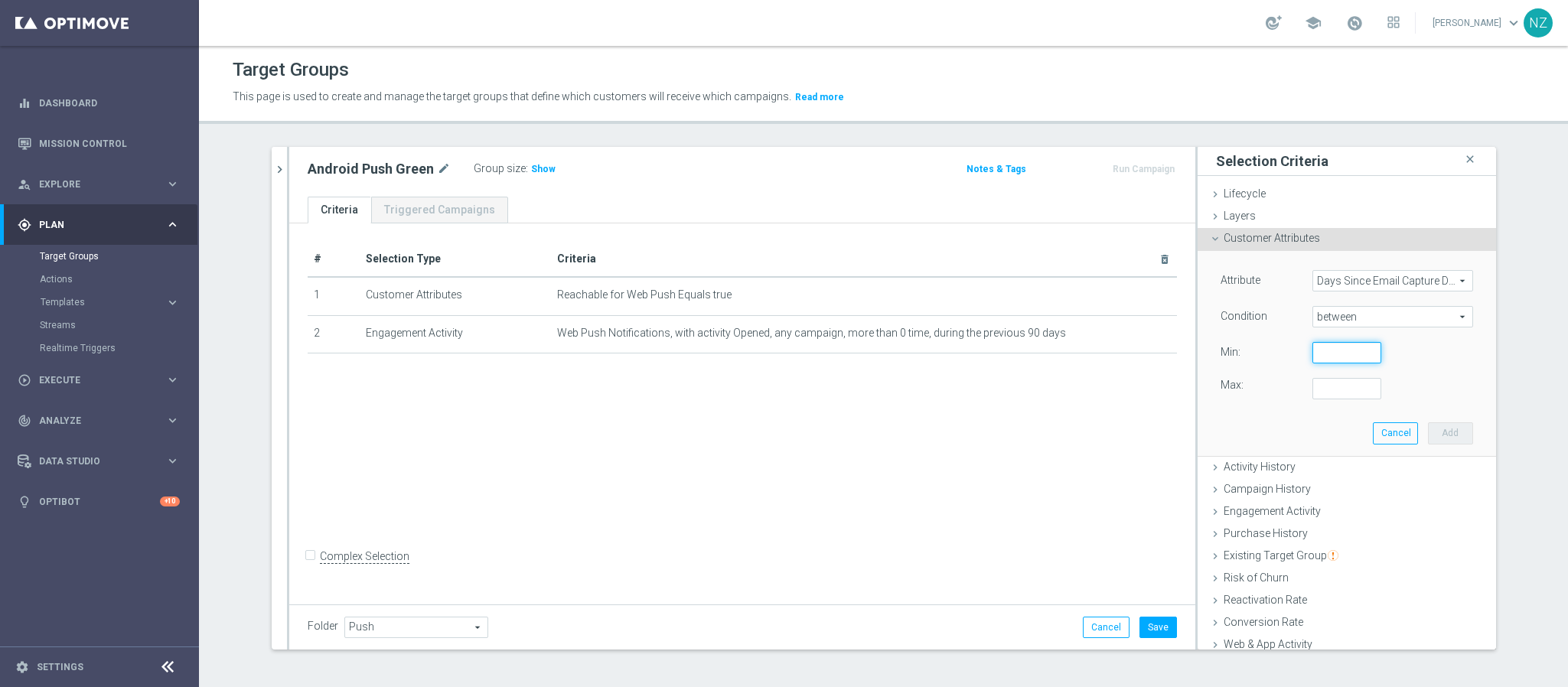
click at [1316, 354] on input "number" at bounding box center [1347, 352] width 69 height 21
type input "0"
click at [1327, 382] on input "number" at bounding box center [1347, 388] width 69 height 21
type input "90"
click at [1430, 441] on button "Add" at bounding box center [1450, 433] width 45 height 21
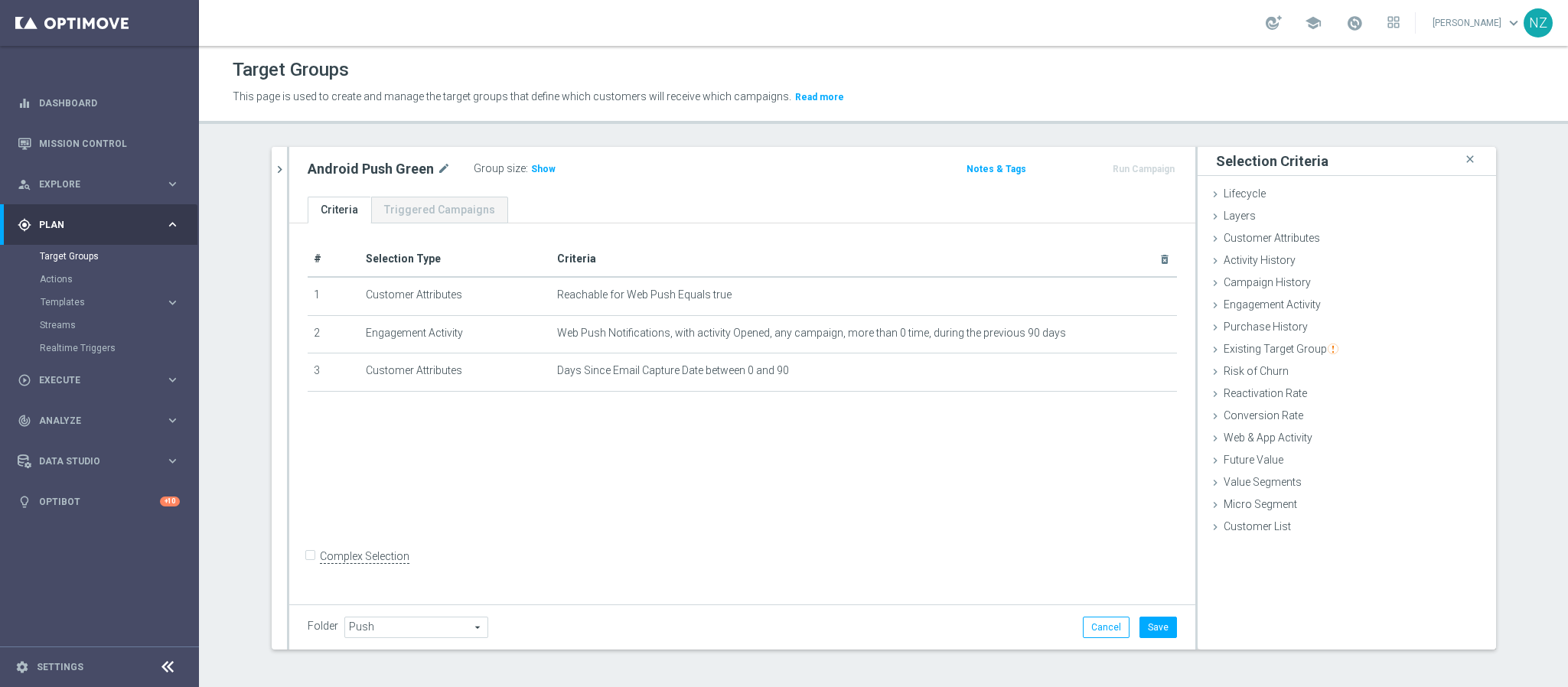
click at [295, 565] on div "# Selection Type Criteria delete_forever 1 Customer Attributes Reachable for We…" at bounding box center [742, 412] width 906 height 377
click at [307, 568] on input "Complex Selection" at bounding box center [312, 558] width 10 height 21
checkbox input "true"
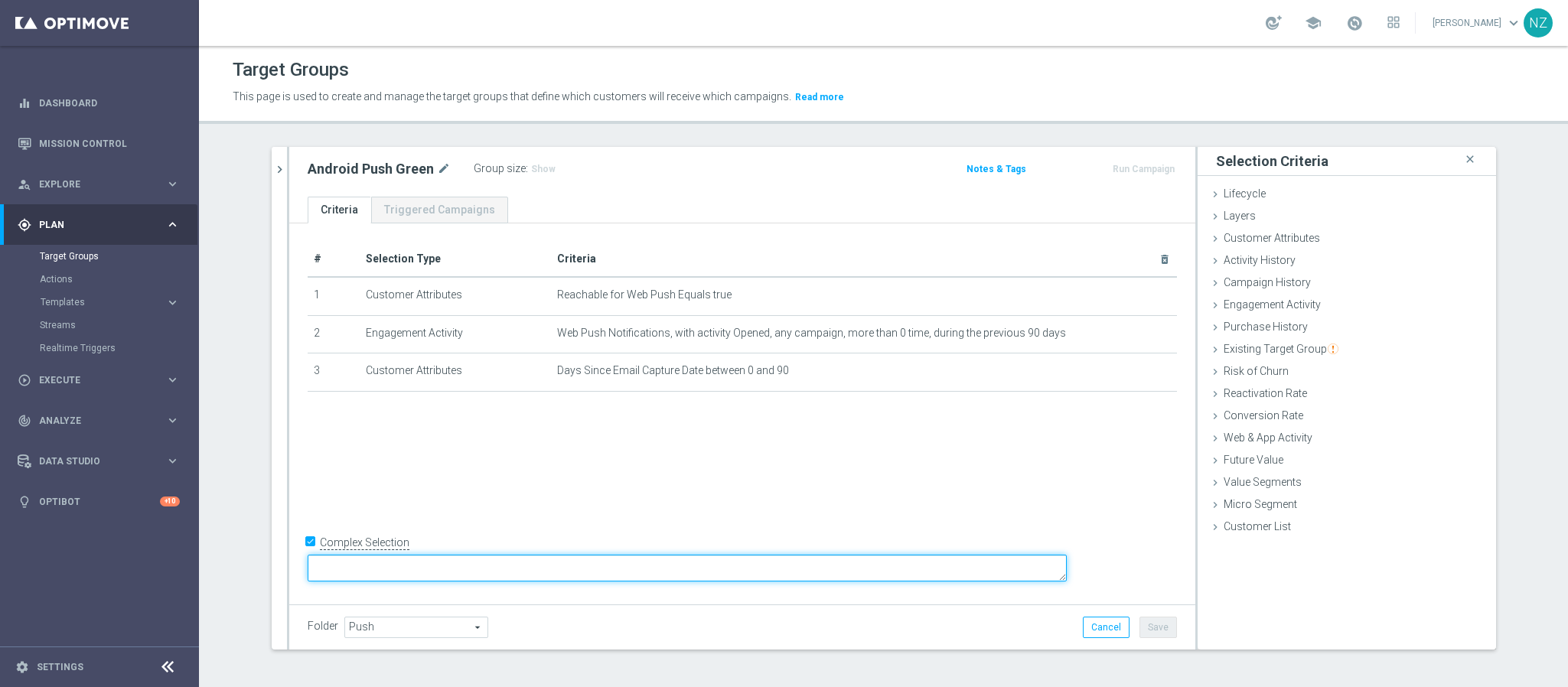
click at [453, 572] on textarea at bounding box center [687, 569] width 759 height 27
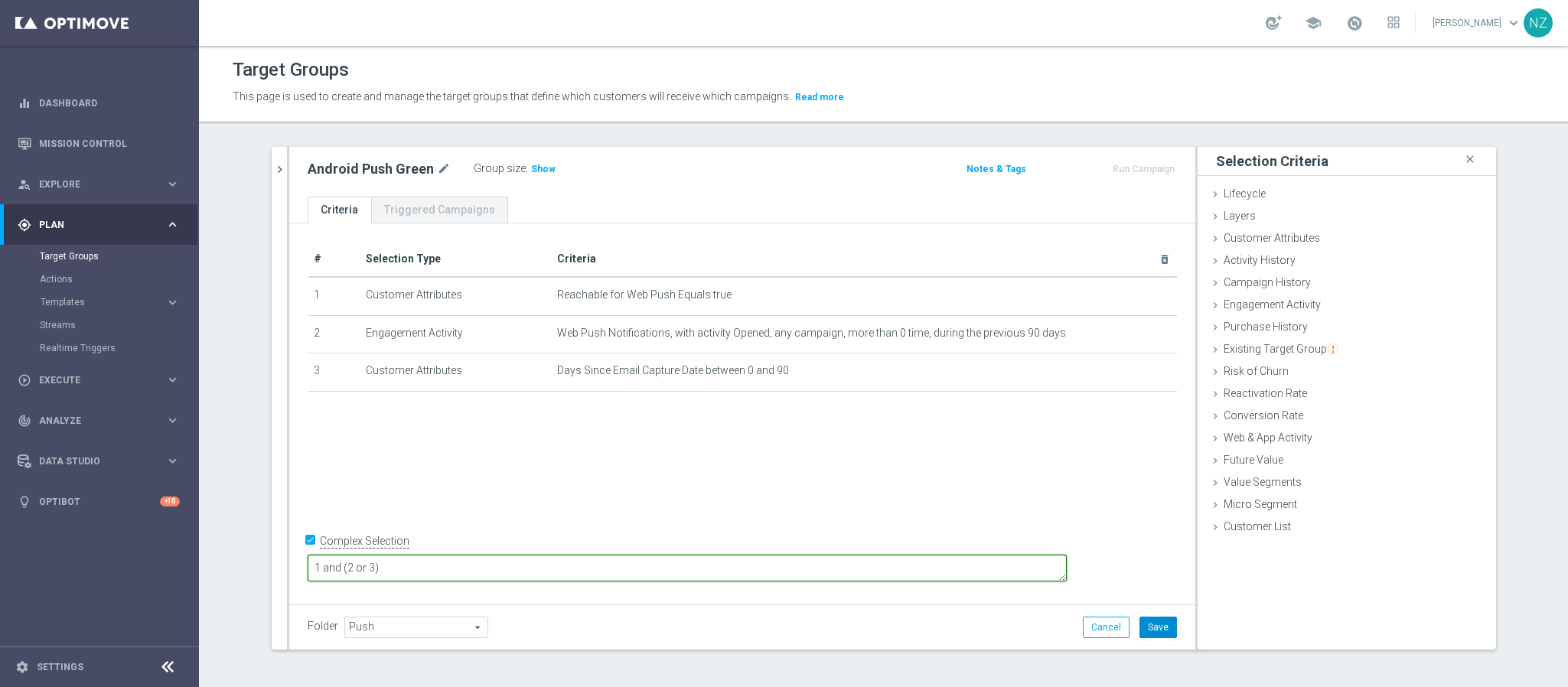
type textarea "1 and (2 or 3)"
click at [1157, 627] on button "Save" at bounding box center [1158, 627] width 38 height 21
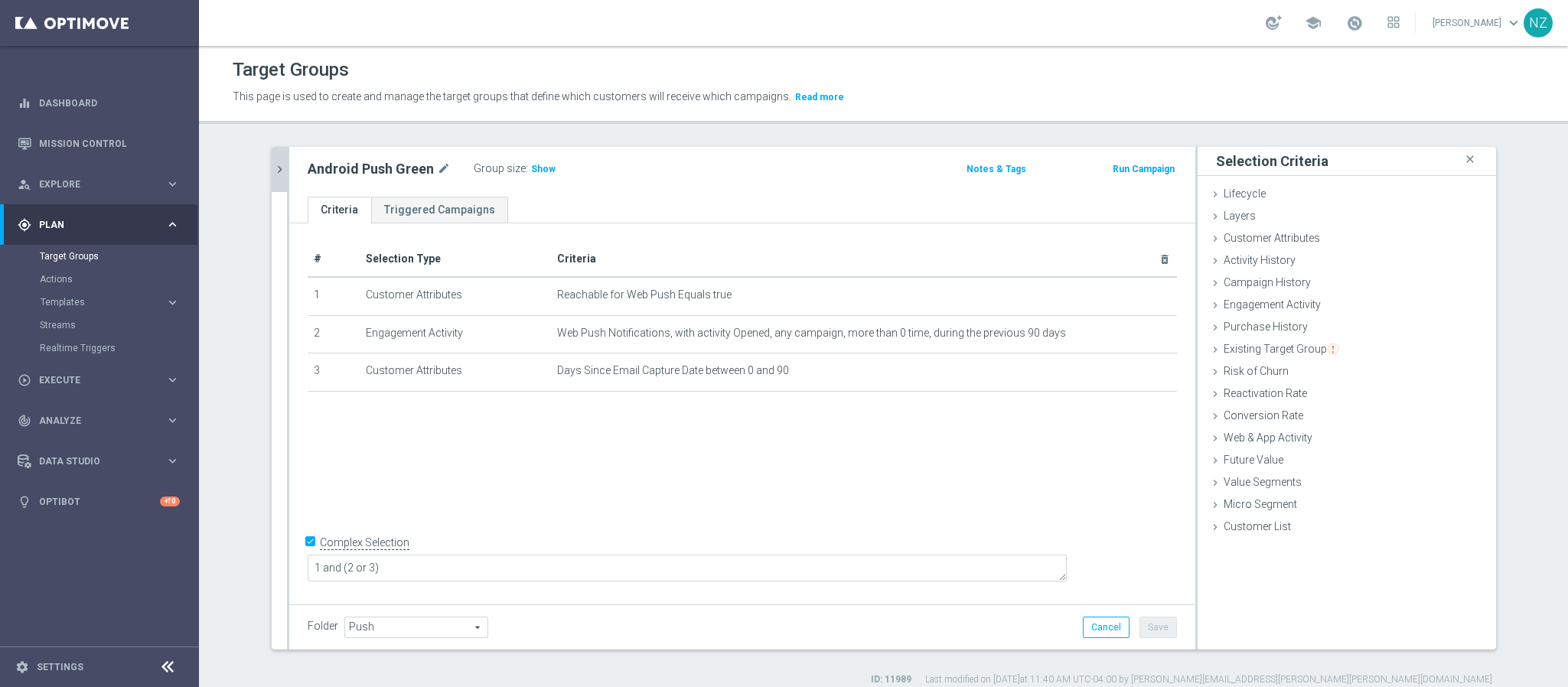
click at [272, 173] on icon "chevron_right" at bounding box center [279, 169] width 15 height 15
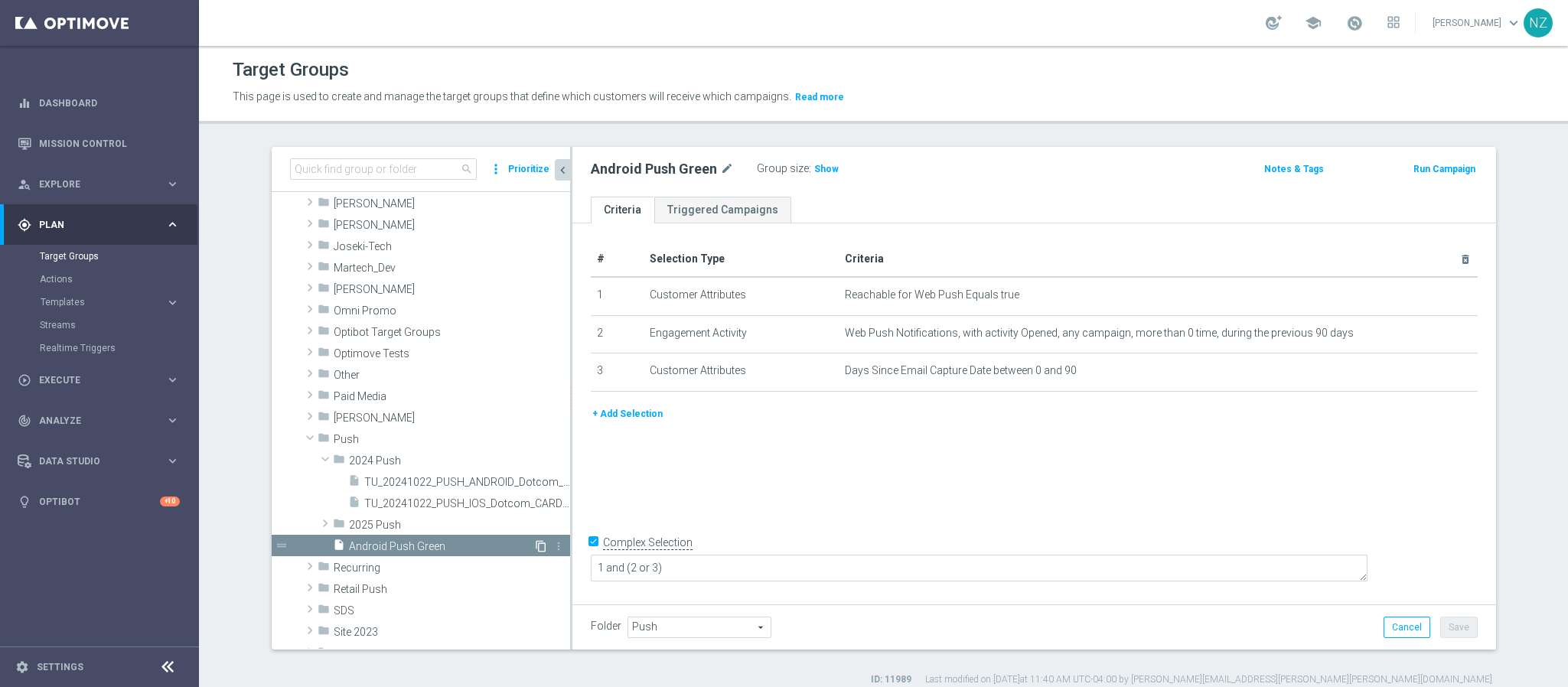
click at [535, 547] on icon "content_copy" at bounding box center [541, 547] width 13 height 13
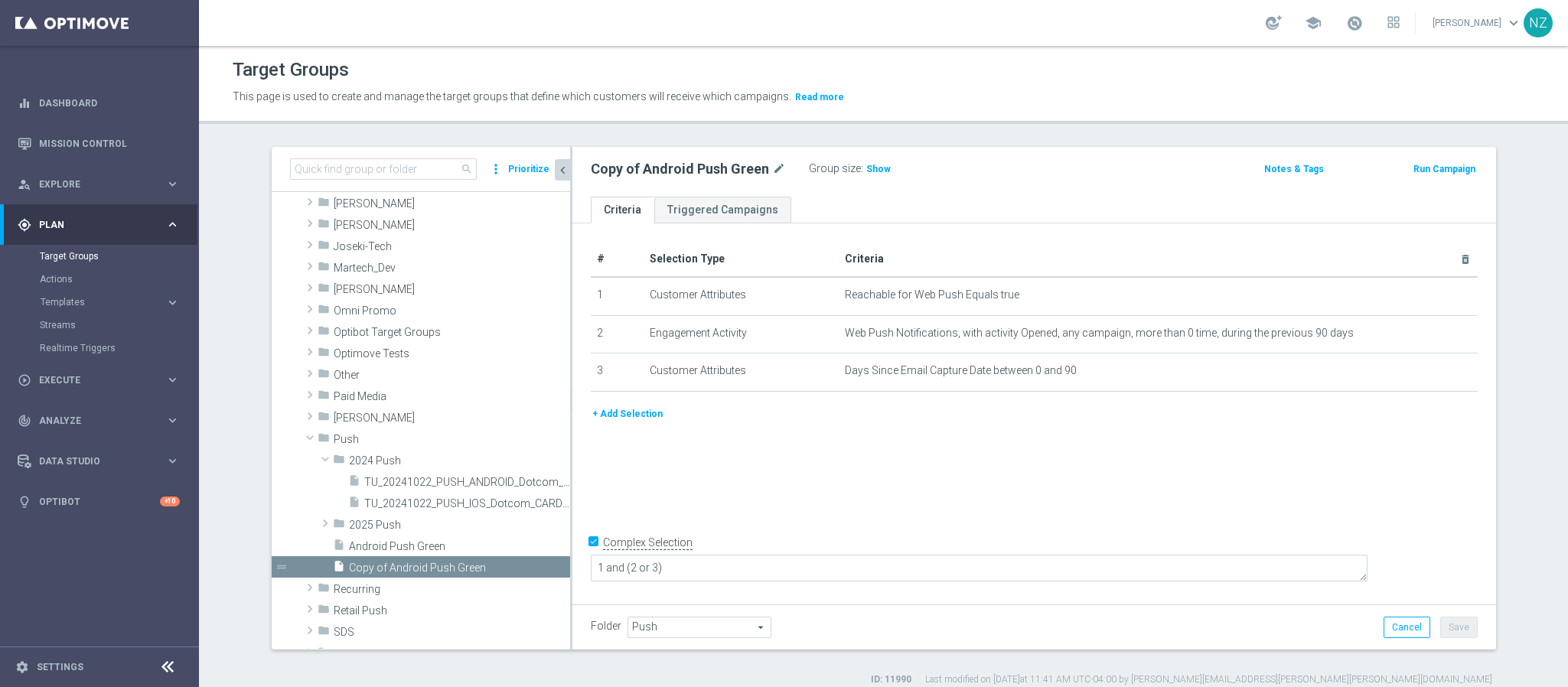
scroll to position [308, 0]
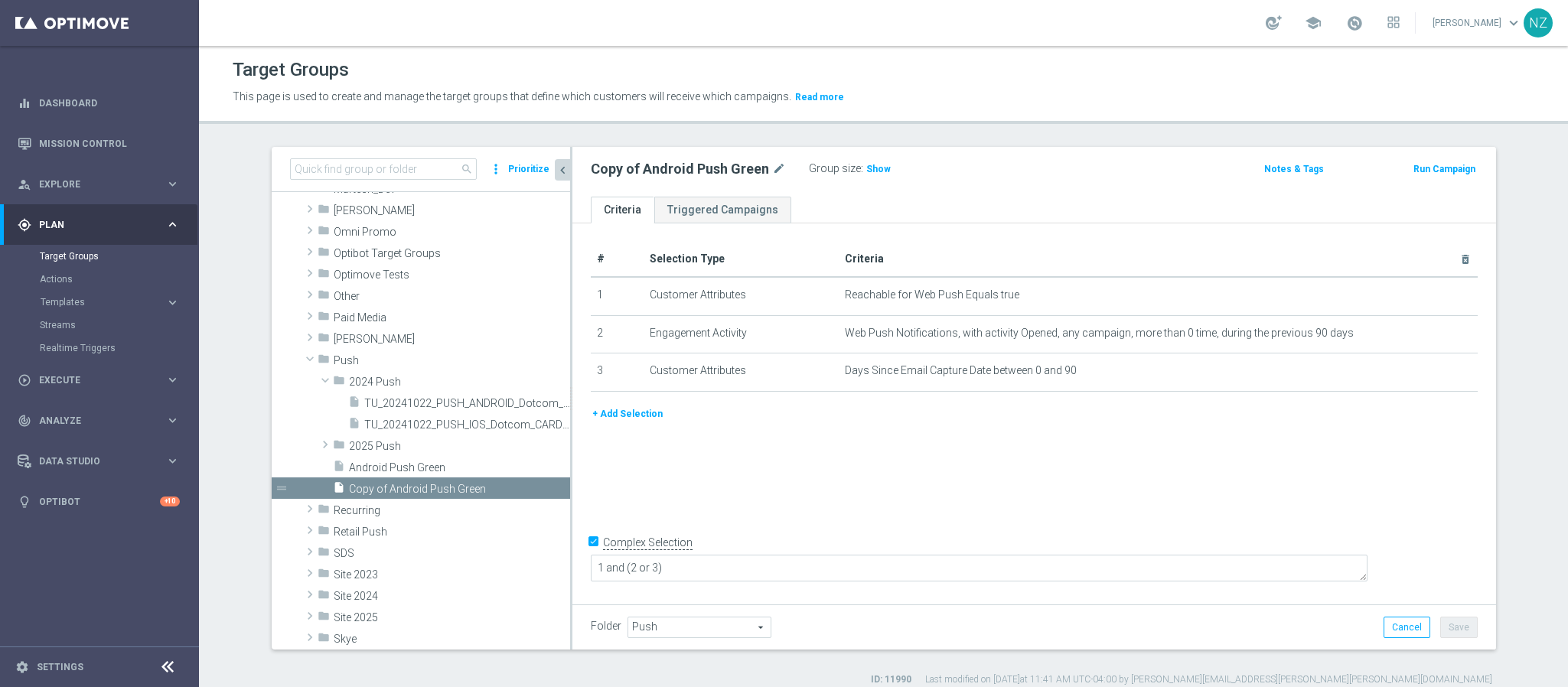
click at [756, 166] on div "Copy of Android Push Green mode_edit" at bounding box center [688, 169] width 195 height 18
click at [772, 166] on icon "mode_edit" at bounding box center [779, 169] width 14 height 18
click at [622, 175] on input "Copy of Android Push Green" at bounding box center [694, 170] width 207 height 21
drag, startPoint x: 661, startPoint y: 173, endPoint x: 538, endPoint y: 154, distance: 124.5
click at [540, 161] on as-split "search more_vert Prioritize Customer Target Groups library_add create_new_folder" at bounding box center [884, 398] width 1225 height 503
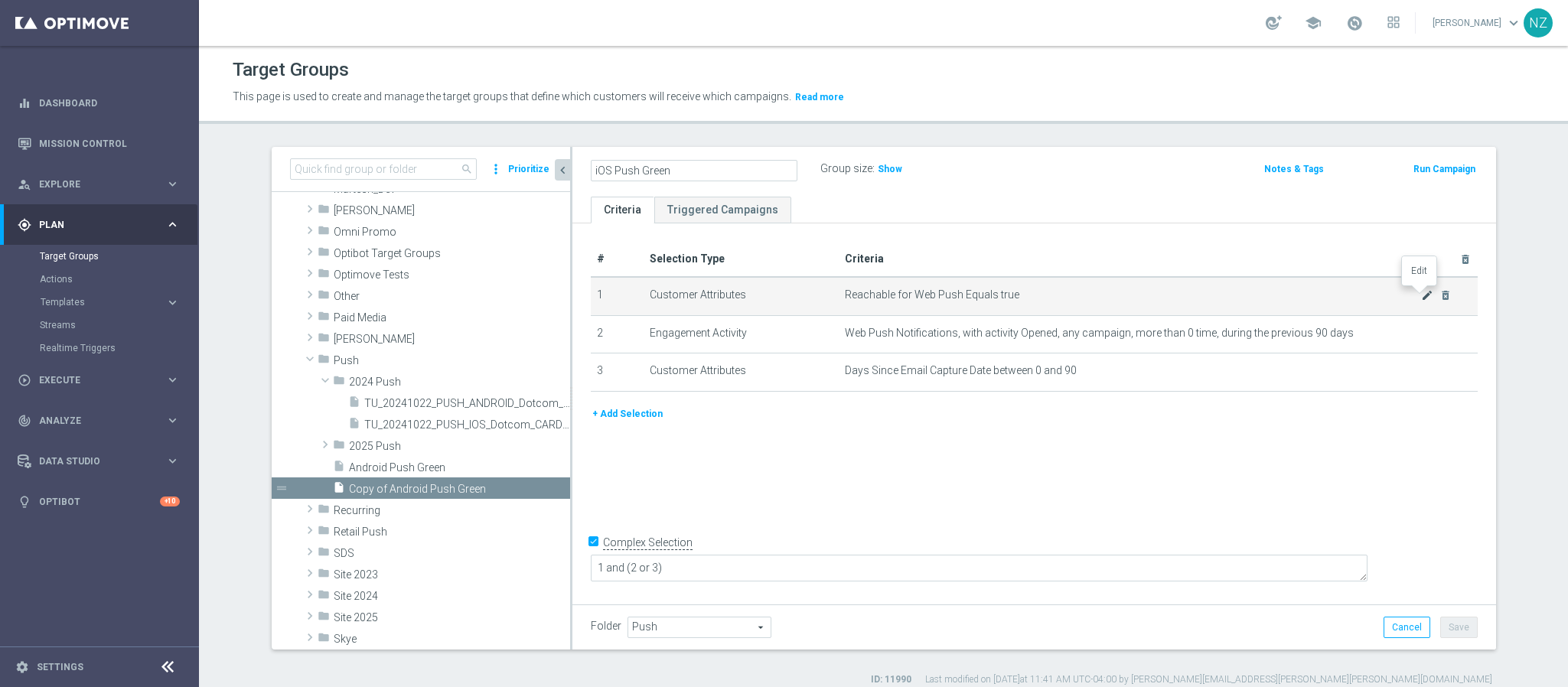
type input "iOS Push Green"
click at [1421, 289] on icon "mode_edit" at bounding box center [1427, 296] width 13 height 13
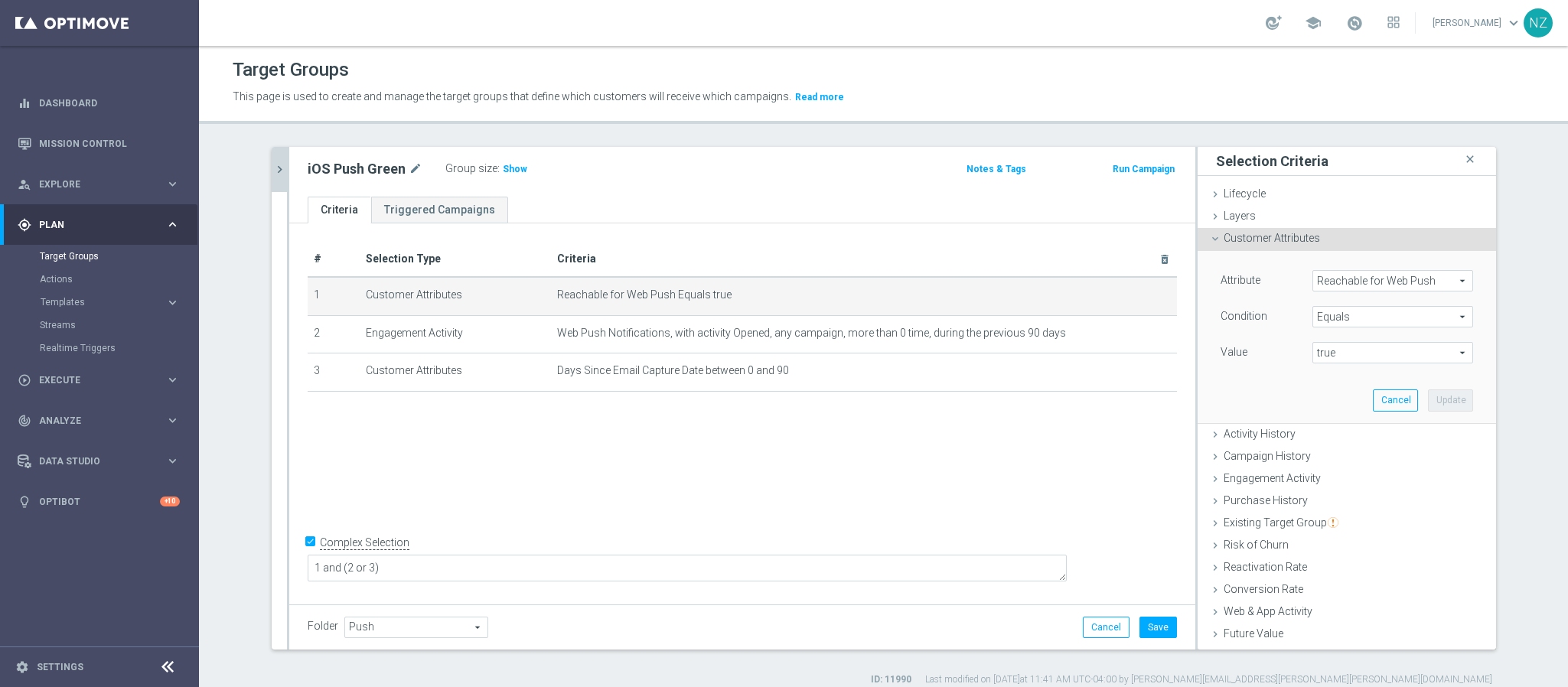
click at [1371, 278] on span "Reachable for Web Push" at bounding box center [1392, 280] width 159 height 20
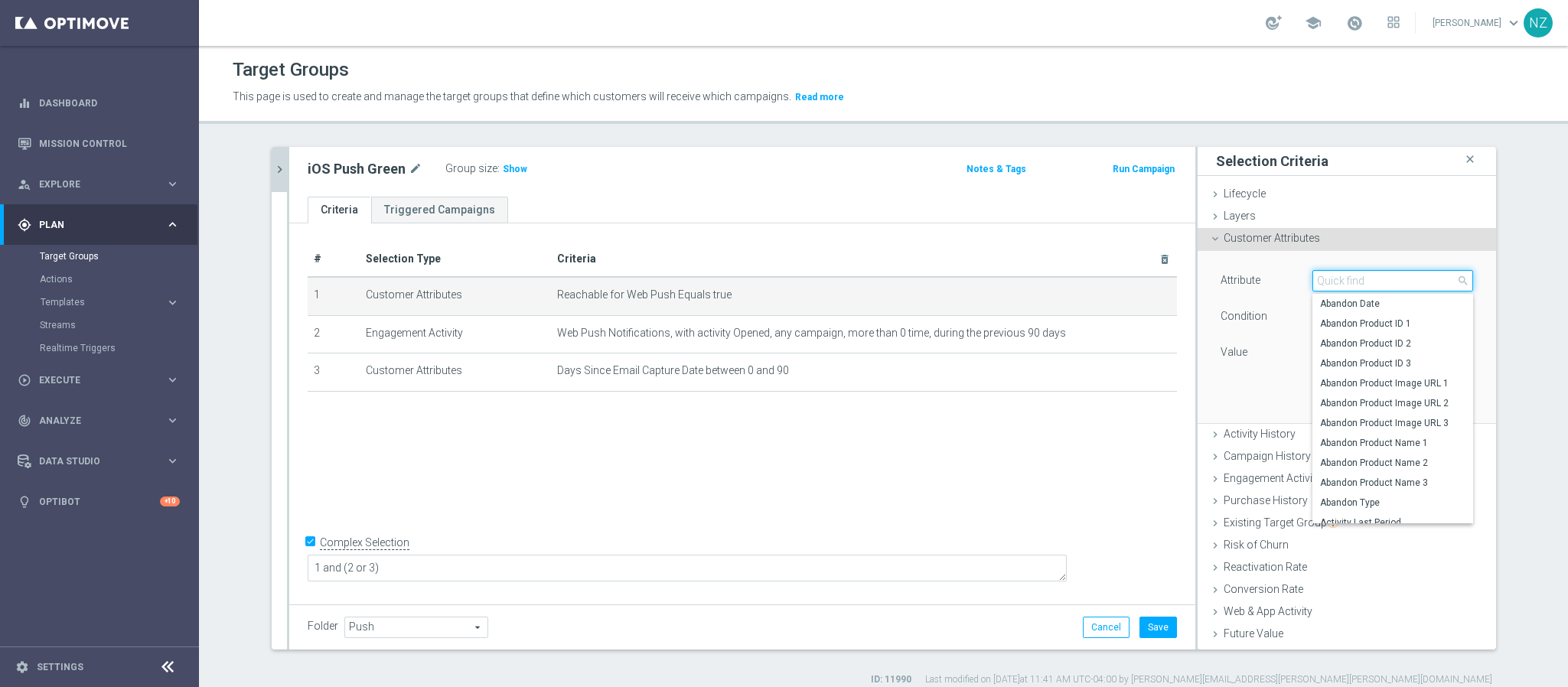
click at [1371, 278] on input "search" at bounding box center [1392, 281] width 161 height 21
type input "push"
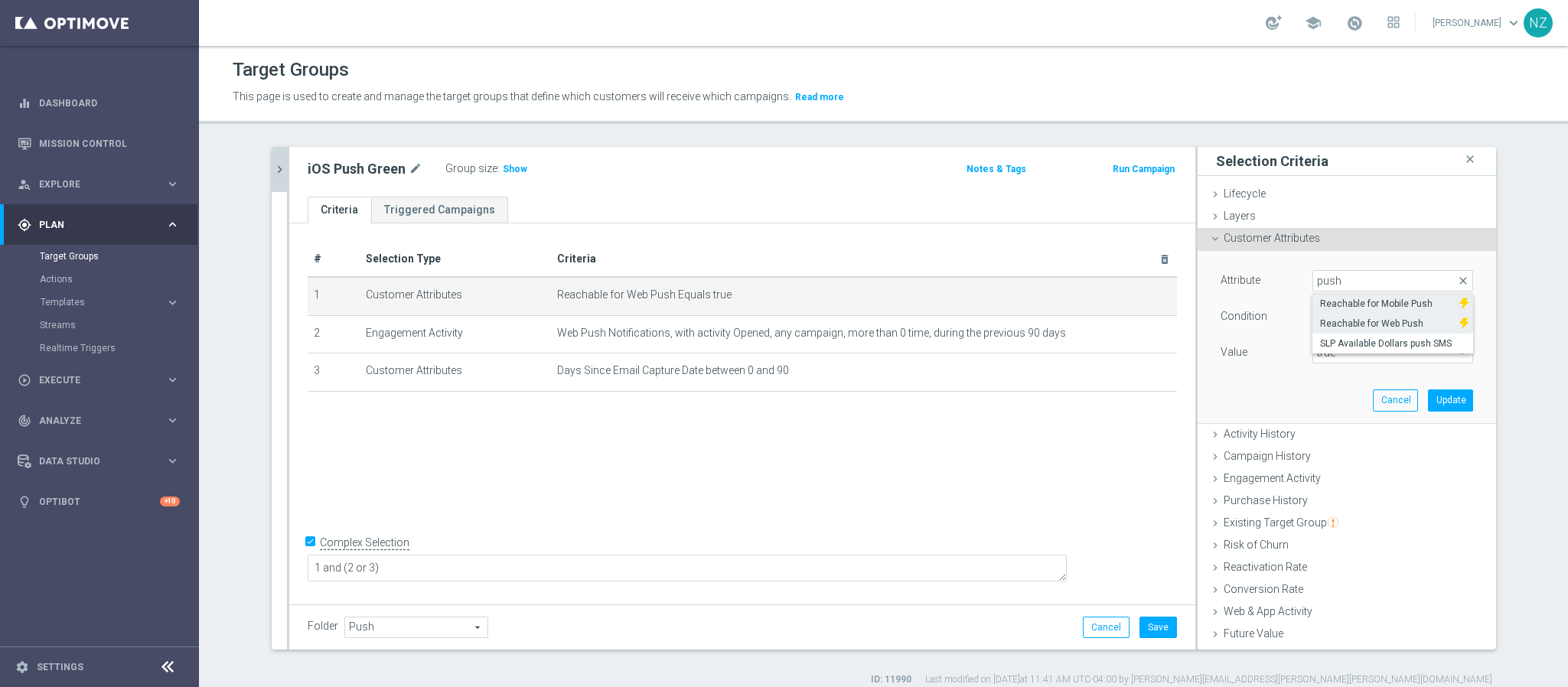
click at [1373, 304] on span "Reachable for Mobile Push" at bounding box center [1386, 304] width 132 height 13
type input "Reachable for Mobile Push"
click at [1331, 343] on span "true" at bounding box center [1392, 352] width 159 height 20
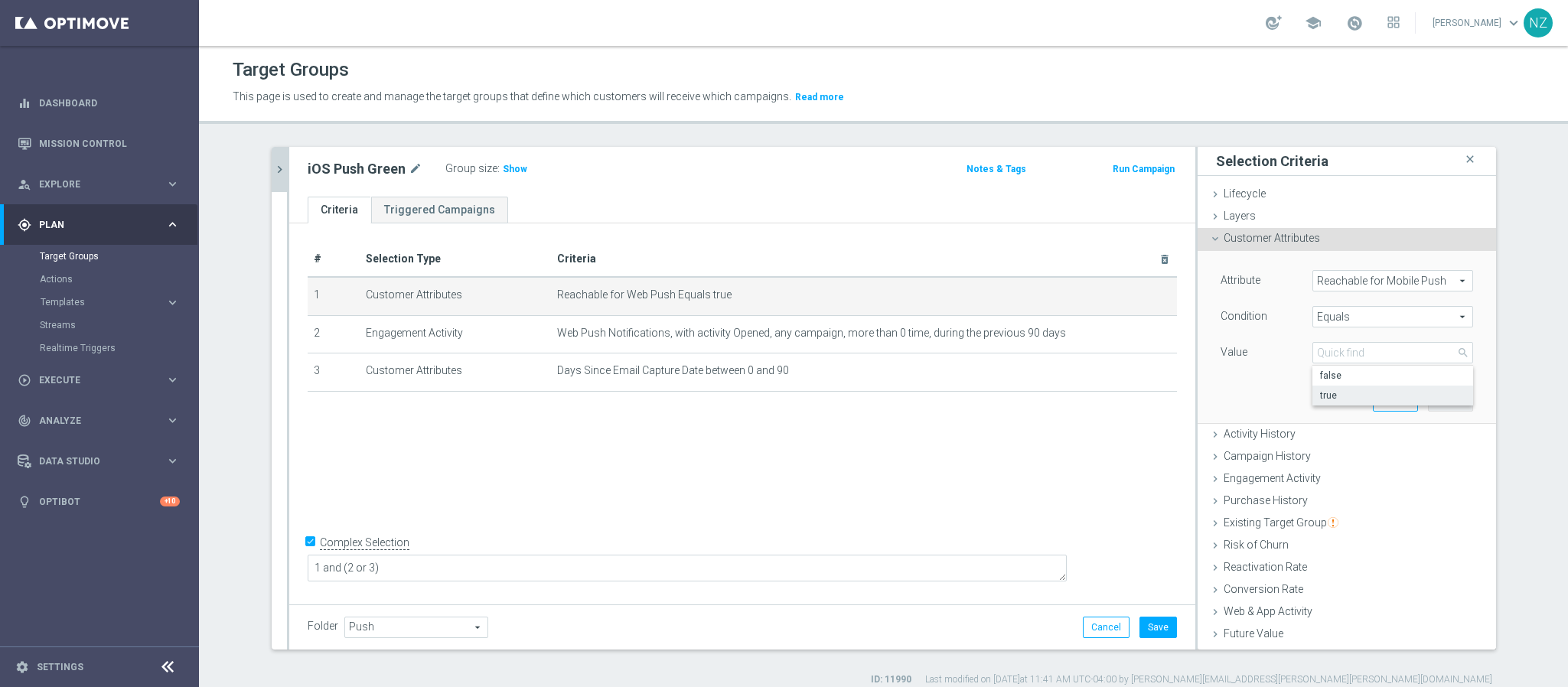
click at [1334, 394] on span "true" at bounding box center [1392, 396] width 145 height 13
type input "true"
click at [1430, 402] on button "Update" at bounding box center [1450, 400] width 45 height 21
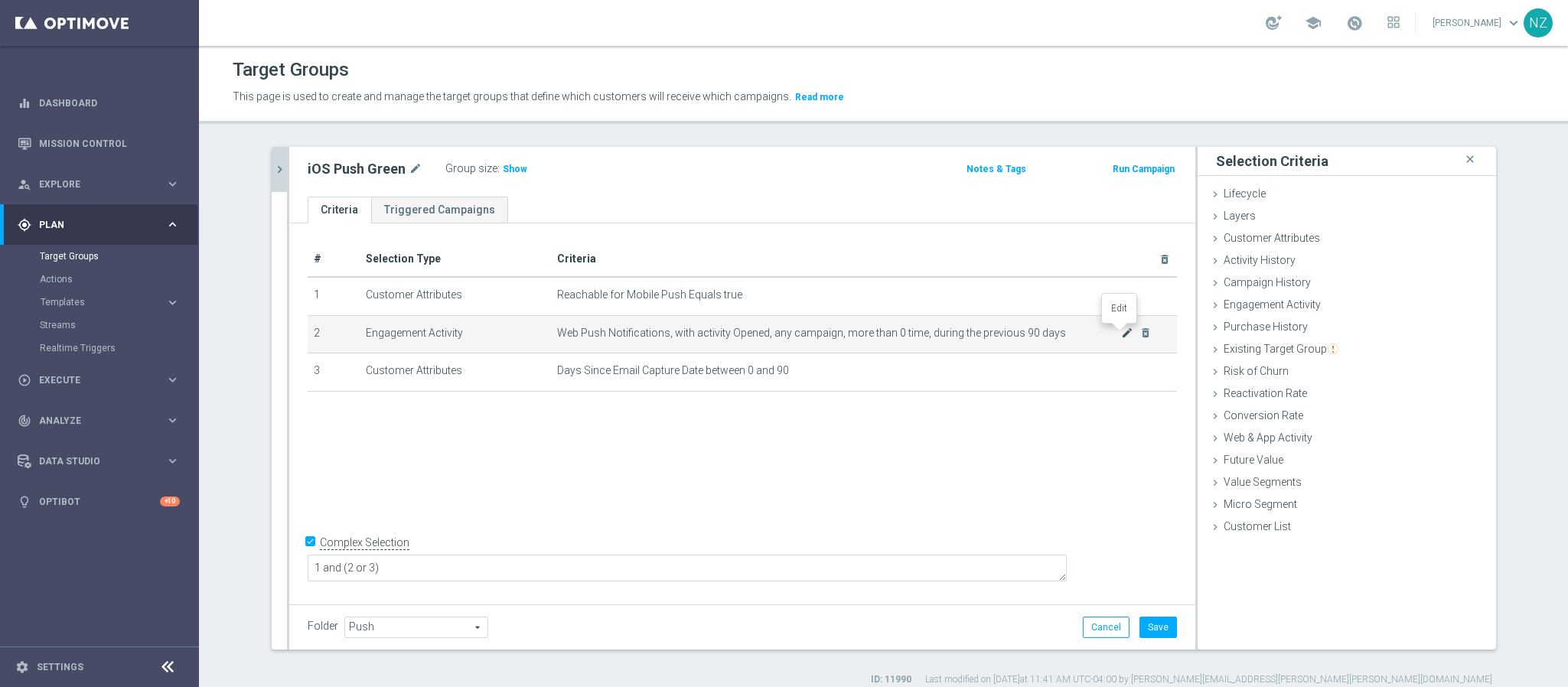
click at [1121, 333] on icon "mode_edit" at bounding box center [1127, 333] width 13 height 13
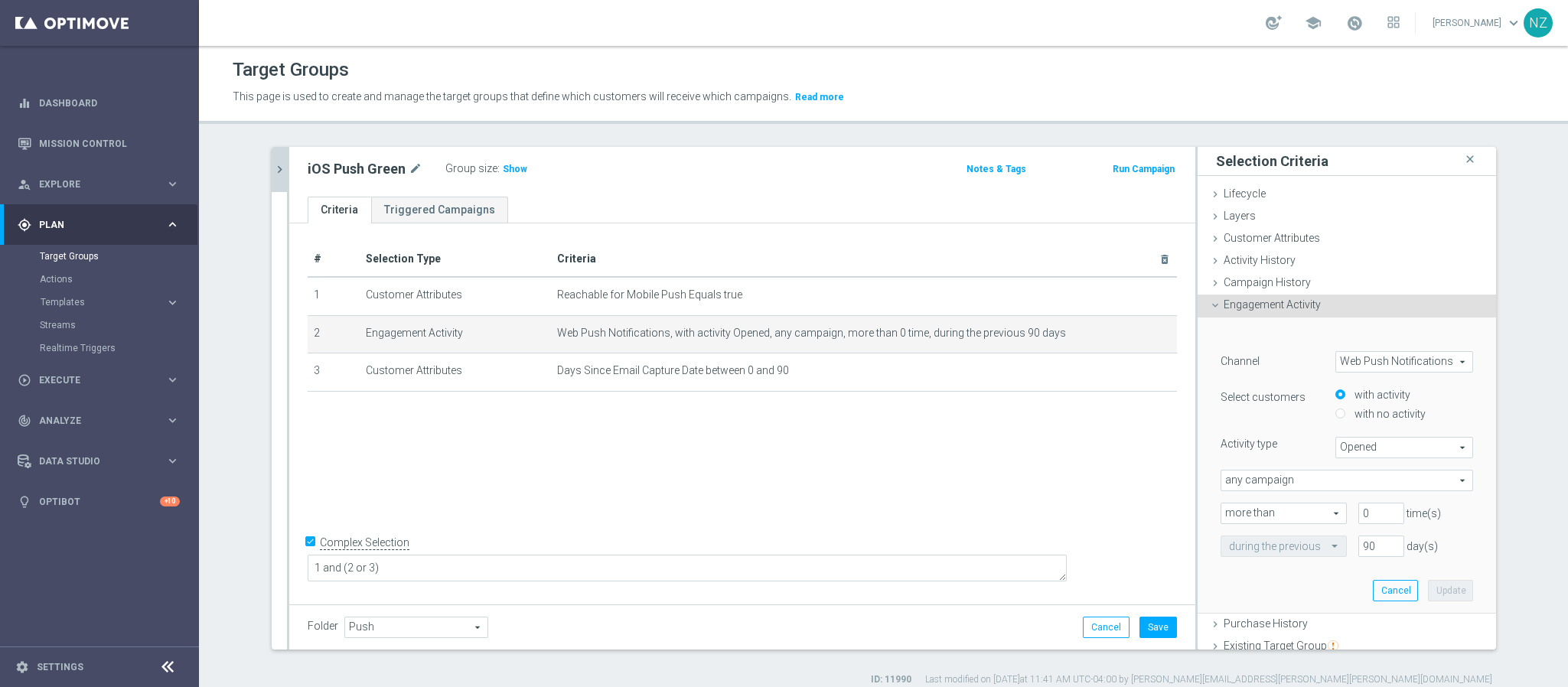
click at [1368, 365] on span "Web Push Notifications" at bounding box center [1404, 362] width 136 height 20
click at [1377, 404] on span "OptiMobile Push" at bounding box center [1404, 405] width 121 height 13
type input "OptiMobile Push"
click at [1382, 448] on span "Bounced" at bounding box center [1404, 447] width 136 height 20
click at [1376, 501] on label "Opened" at bounding box center [1404, 509] width 136 height 20
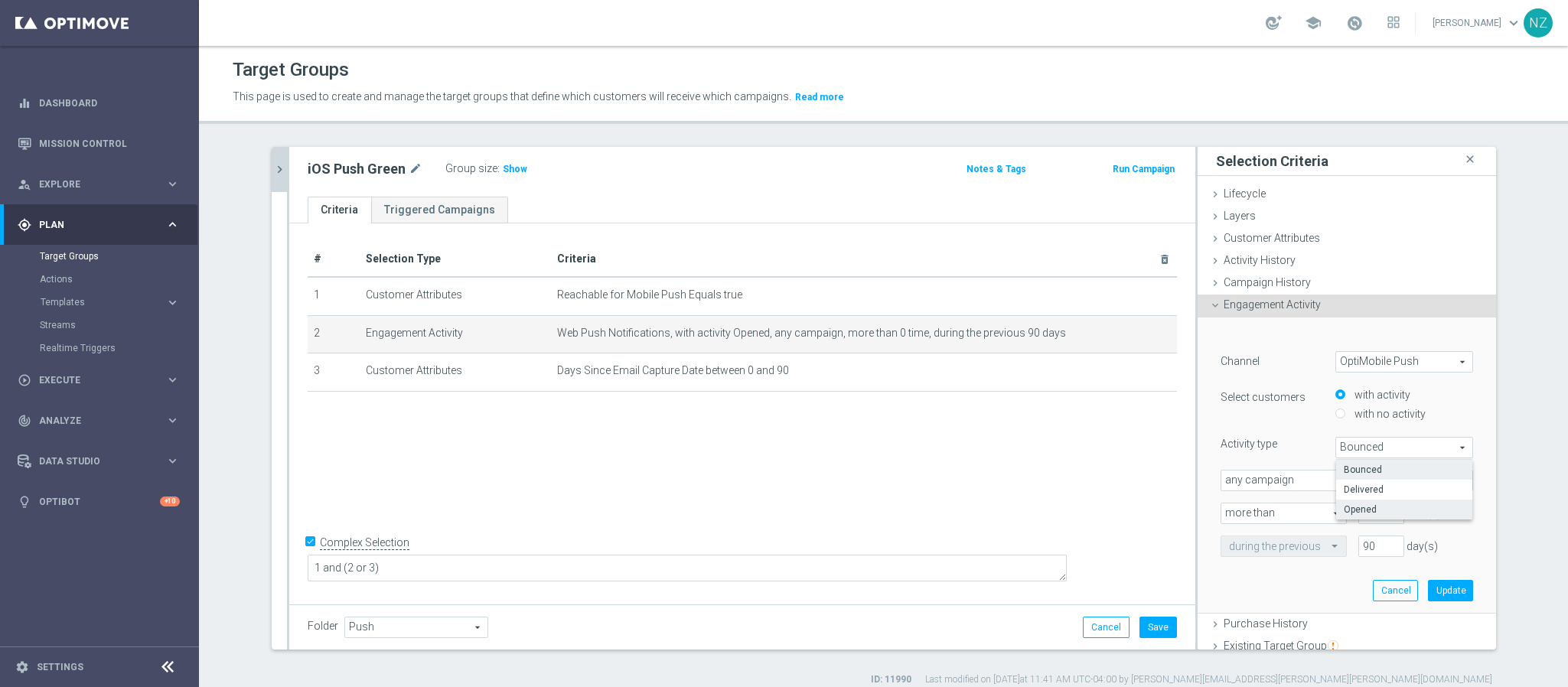
type input "Opened"
click at [1428, 595] on button "Update" at bounding box center [1450, 591] width 45 height 21
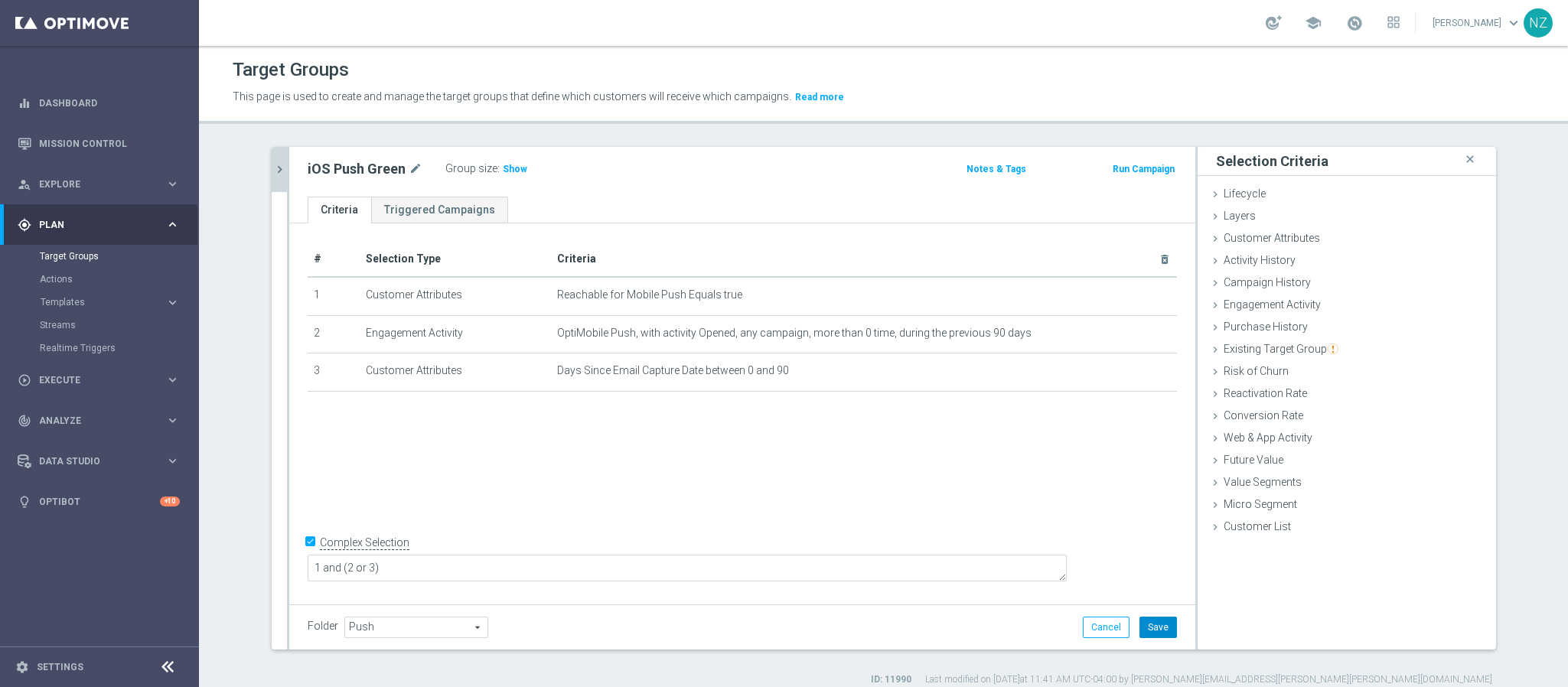
click at [1146, 624] on button "Save" at bounding box center [1158, 627] width 38 height 21
click at [272, 163] on icon "chevron_right" at bounding box center [279, 169] width 15 height 15
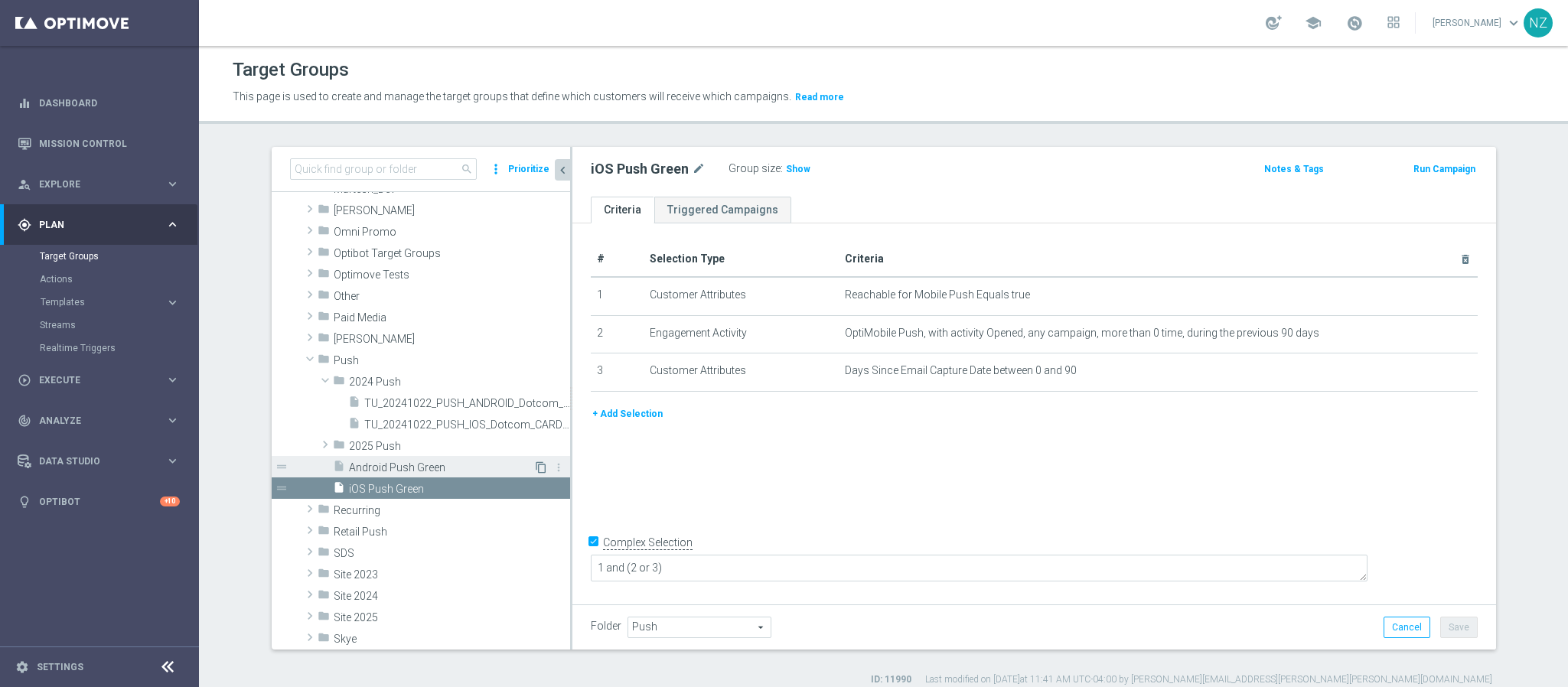
click at [535, 469] on icon "content_copy" at bounding box center [541, 468] width 13 height 13
click at [772, 170] on icon "mode_edit" at bounding box center [779, 169] width 14 height 18
click at [627, 165] on input "Copy of Android Push Green" at bounding box center [694, 170] width 207 height 21
drag, startPoint x: 624, startPoint y: 165, endPoint x: 519, endPoint y: 154, distance: 105.6
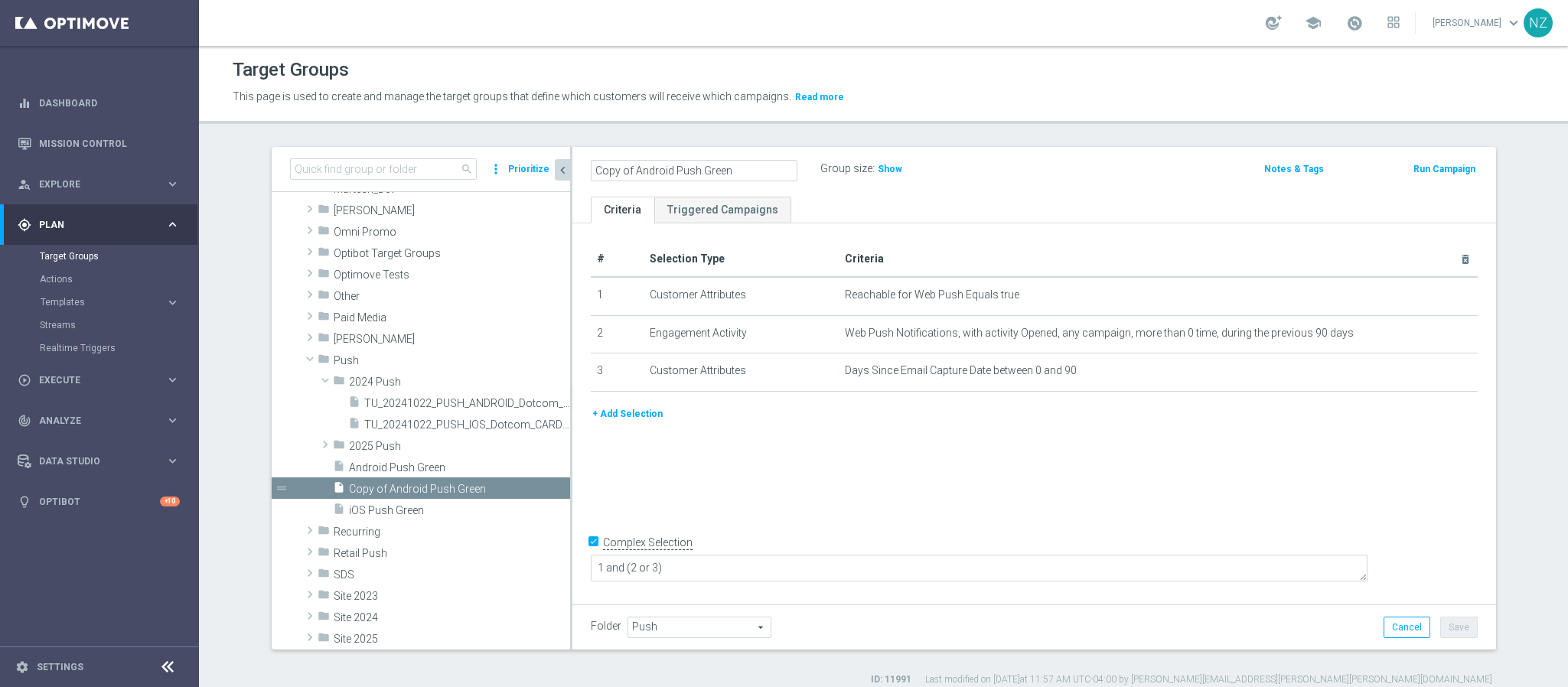
click at [526, 154] on as-split "search more_vert Prioritize Customer Target Groups library_add create_new_folder" at bounding box center [884, 398] width 1225 height 503
drag, startPoint x: 652, startPoint y: 170, endPoint x: 783, endPoint y: 147, distance: 133.0
click at [783, 147] on div "Android Push Green Name length must be more than 2 characters Name length must …" at bounding box center [1034, 171] width 924 height 49
type input "Android Push Nearing Yellow"
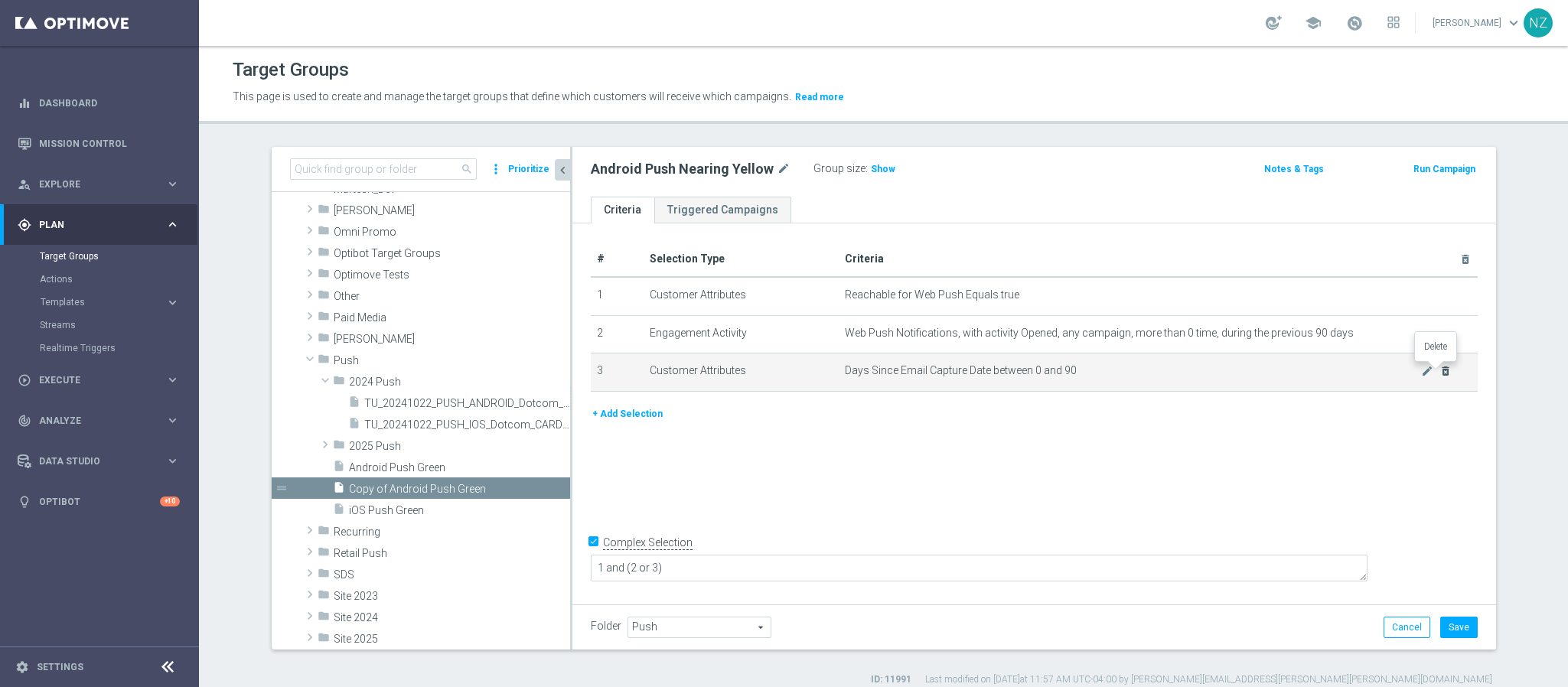
click at [1439, 369] on icon "delete_forever" at bounding box center [1446, 372] width 13 height 13
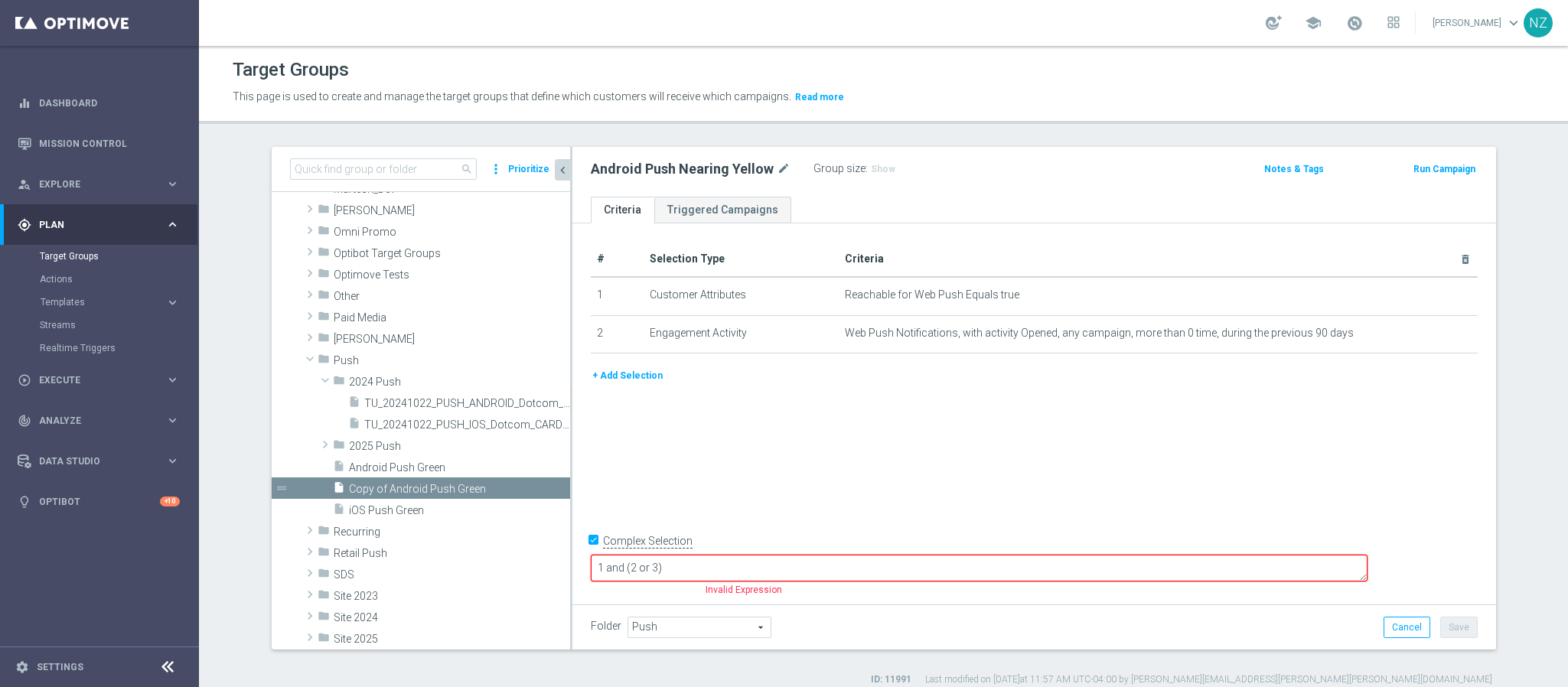
click at [590, 554] on input "Complex Selection" at bounding box center [595, 542] width 10 height 21
checkbox input "false"
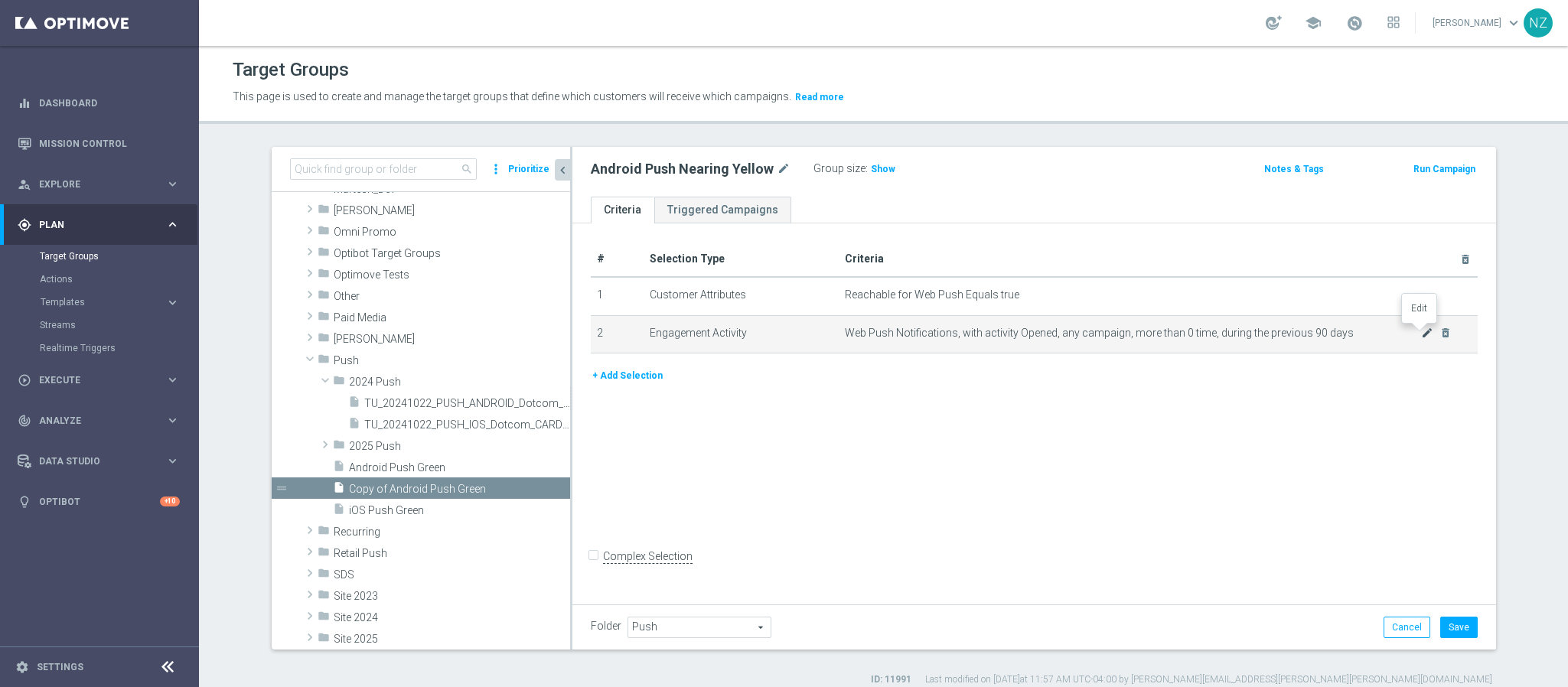
click at [1421, 337] on icon "mode_edit" at bounding box center [1427, 333] width 13 height 13
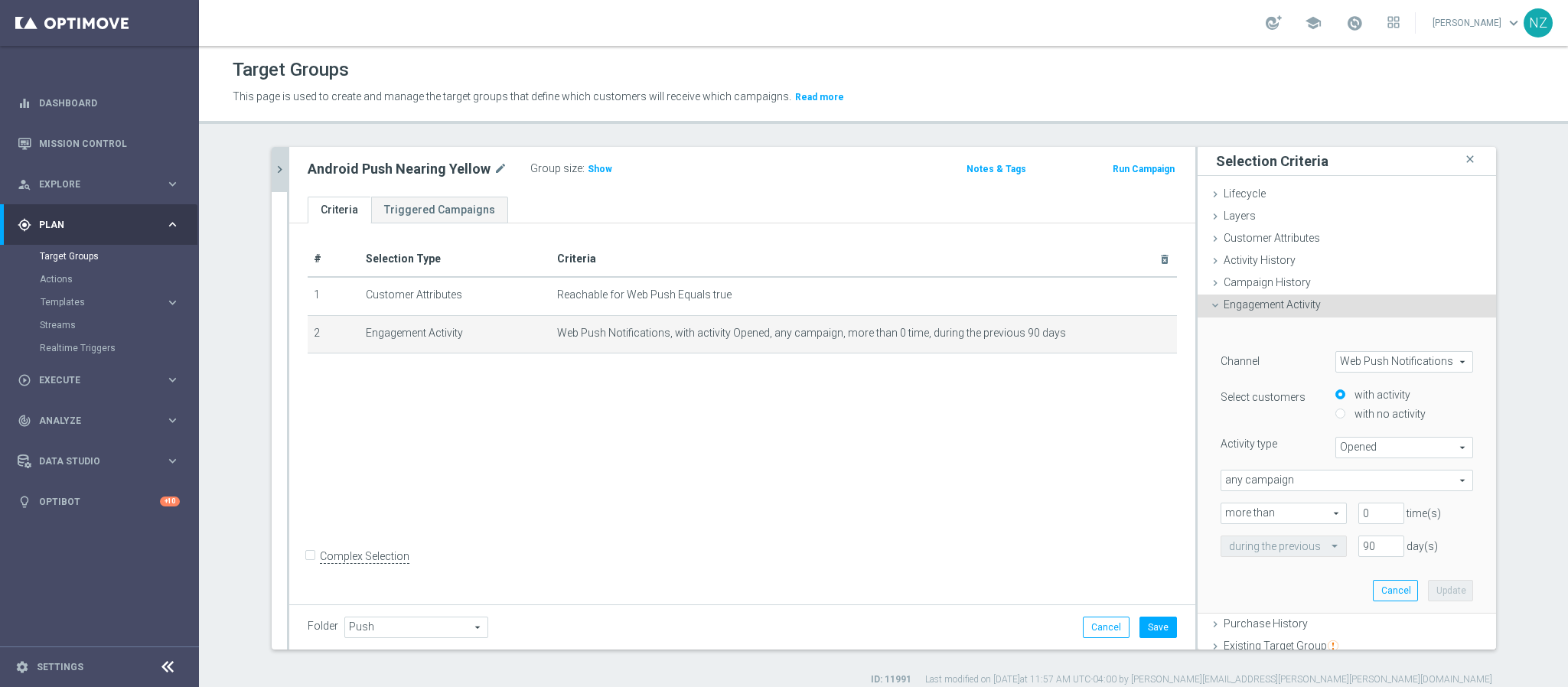
click at [1351, 412] on label "with no activity" at bounding box center [1388, 414] width 75 height 14
click at [1345, 412] on input "with no activity" at bounding box center [1340, 414] width 10 height 10
radio input "true"
click at [1297, 517] on div at bounding box center [1283, 514] width 125 height 14
click at [1335, 396] on input "with activity" at bounding box center [1340, 395] width 10 height 10
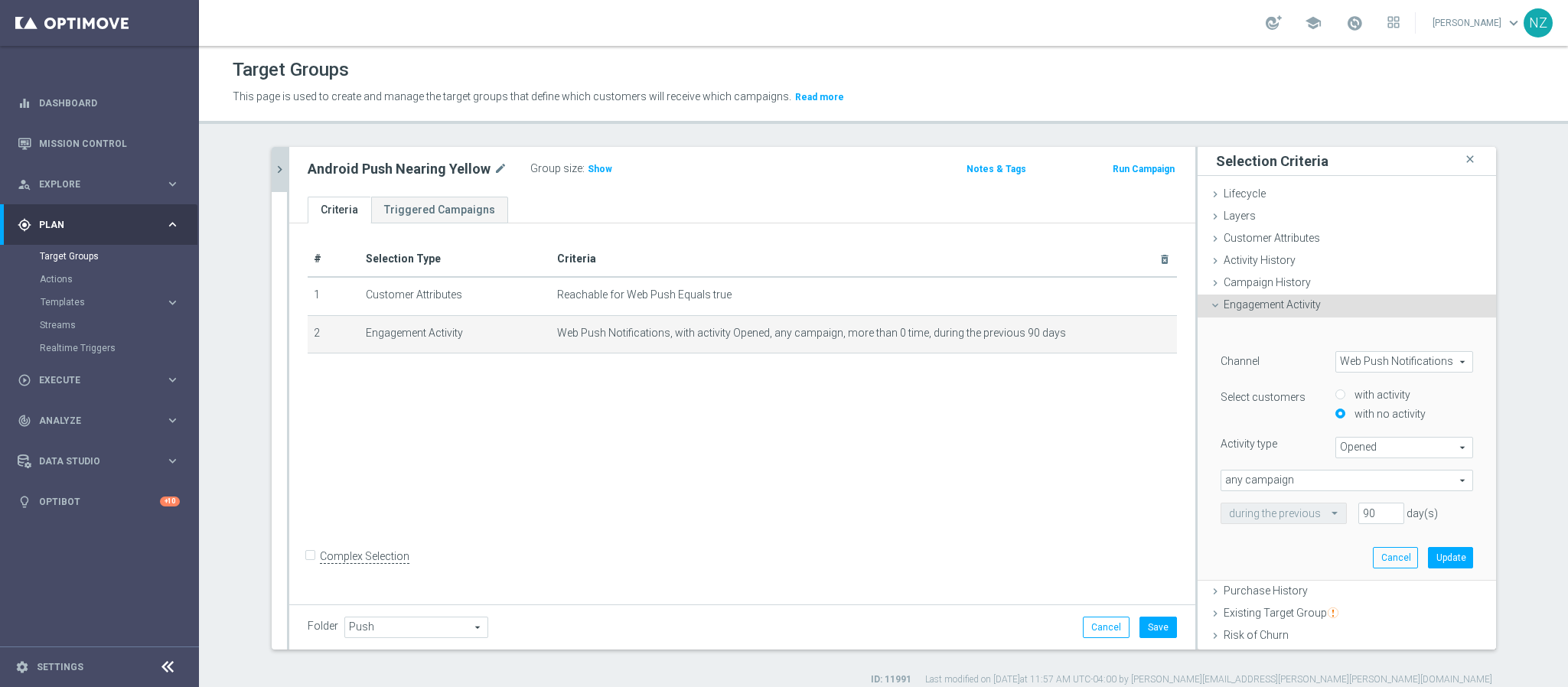
radio input "true"
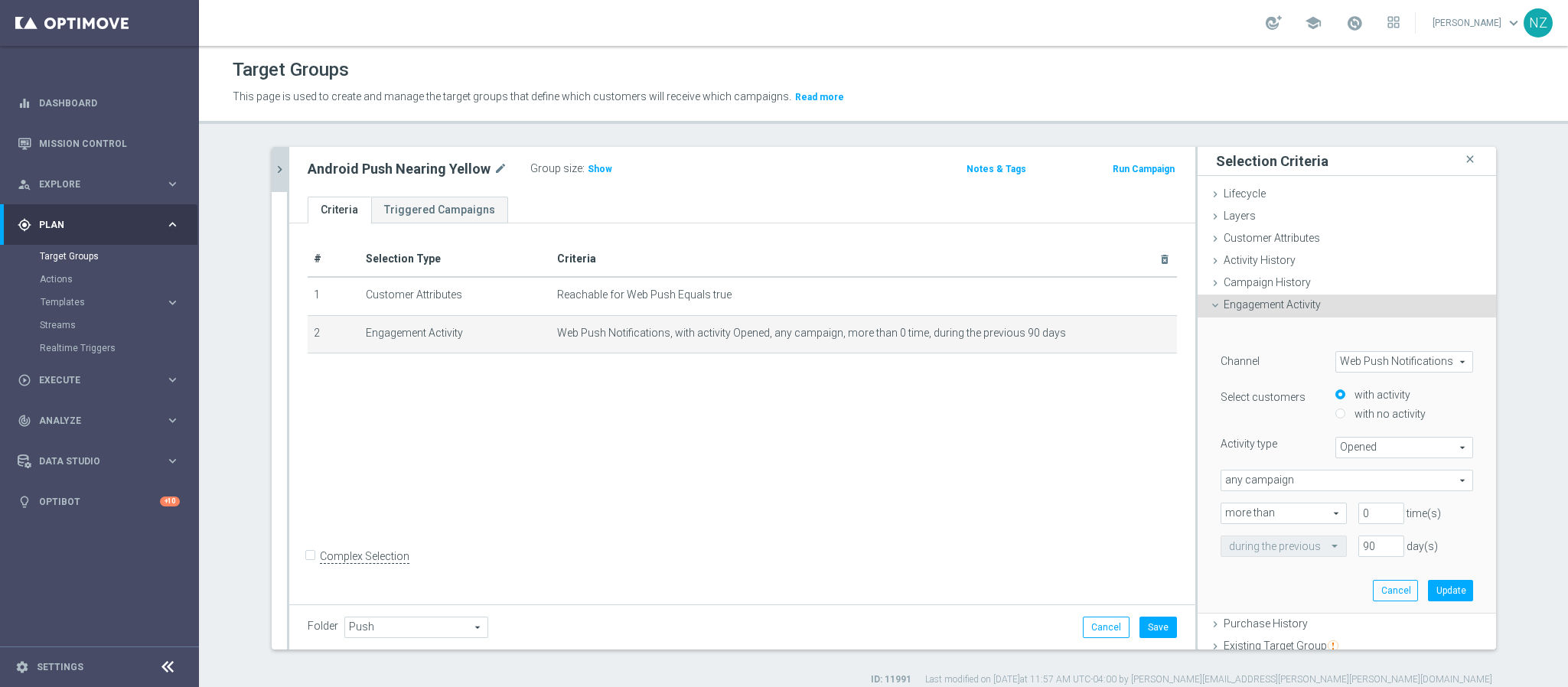
click at [1300, 544] on div at bounding box center [1283, 547] width 125 height 14
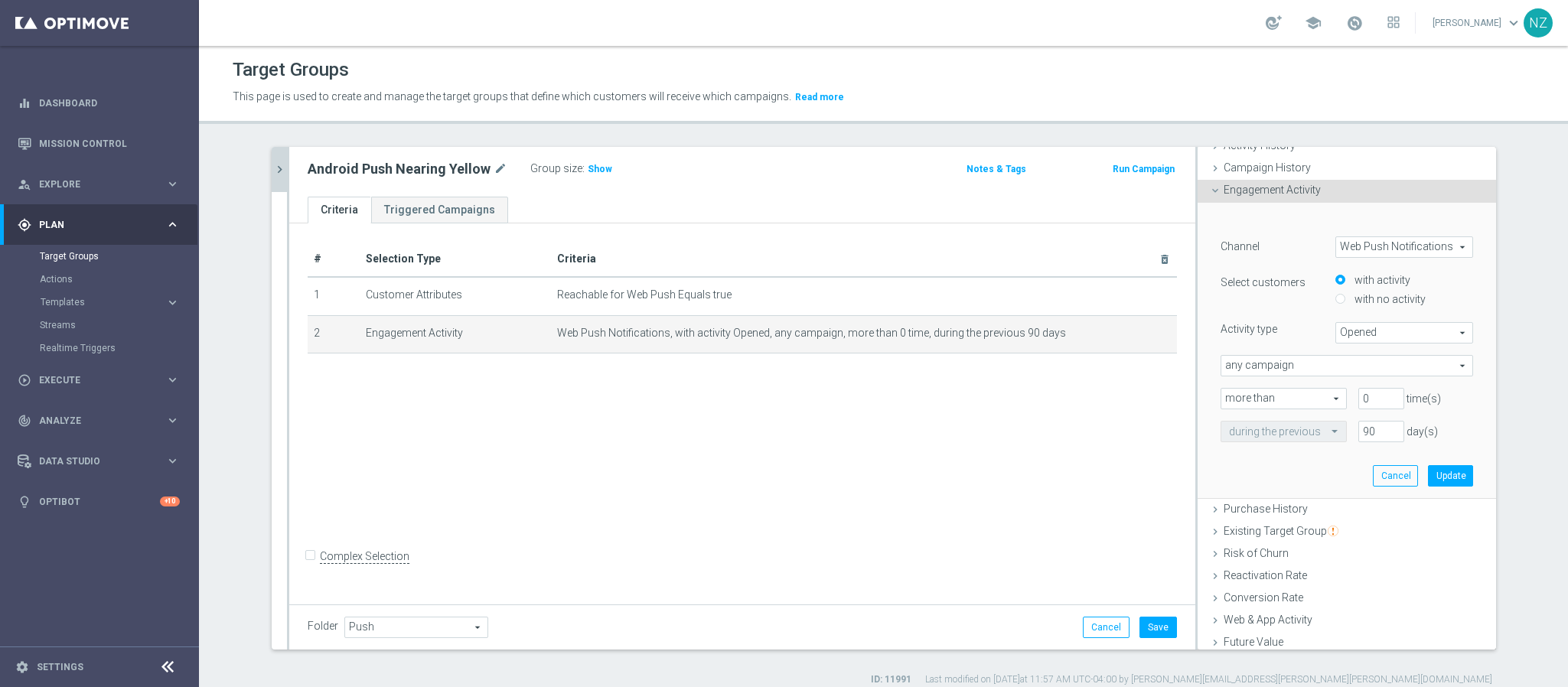
click at [1299, 399] on span "more than" at bounding box center [1283, 398] width 125 height 20
click at [1284, 439] on span "less than" at bounding box center [1283, 441] width 110 height 13
type input "less than"
click at [1358, 402] on input "0" at bounding box center [1381, 398] width 46 height 21
click at [1292, 393] on span "less than" at bounding box center [1283, 398] width 125 height 20
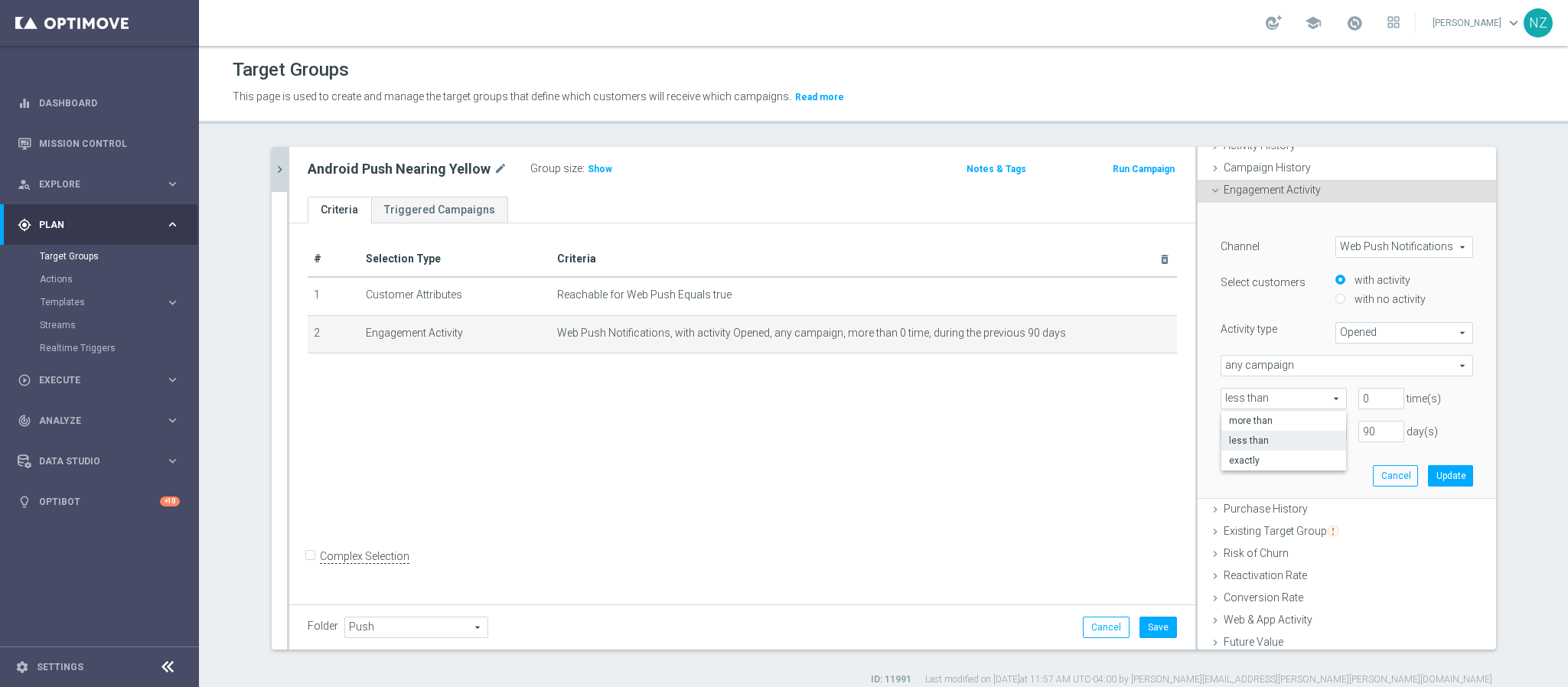
click at [1274, 400] on span "less than" at bounding box center [1283, 398] width 125 height 20
click at [1279, 373] on span "any campaign" at bounding box center [1347, 365] width 251 height 20
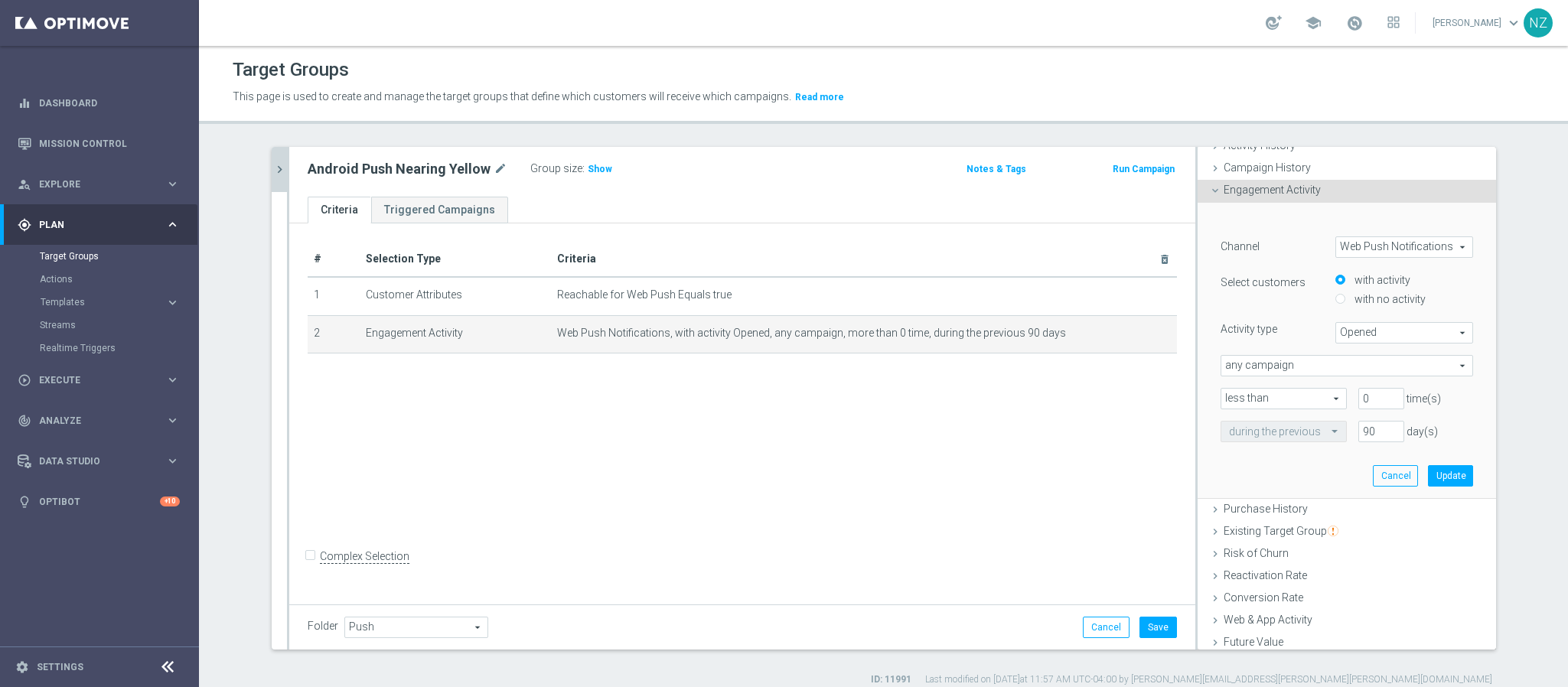
click at [1371, 297] on label "with no activity" at bounding box center [1388, 300] width 75 height 14
click at [1345, 297] on input "with no activity" at bounding box center [1340, 300] width 10 height 10
radio input "true"
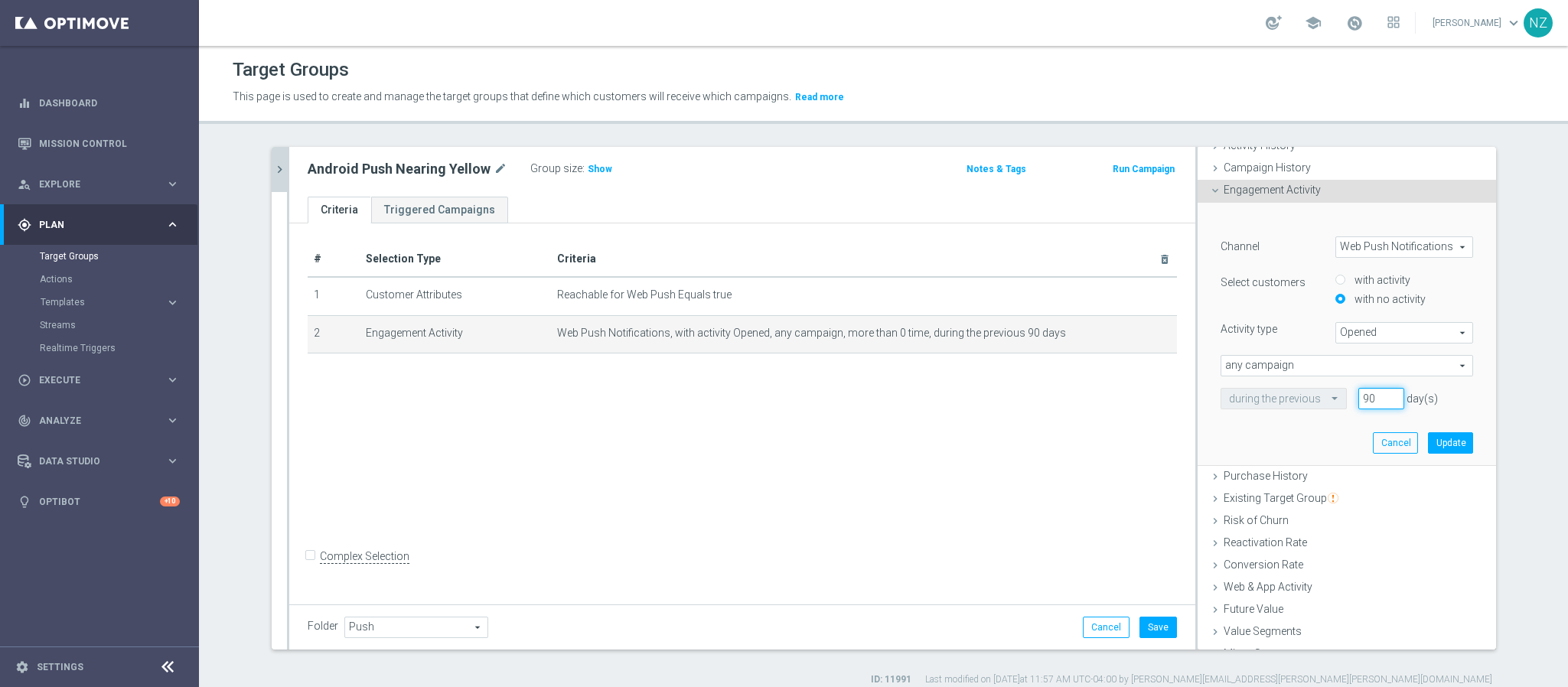
drag, startPoint x: 1361, startPoint y: 400, endPoint x: 1334, endPoint y: 398, distance: 27.1
click at [1347, 398] on div "90 day(s)" at bounding box center [1381, 398] width 69 height 21
click at [1083, 637] on button "Cancel" at bounding box center [1106, 627] width 47 height 21
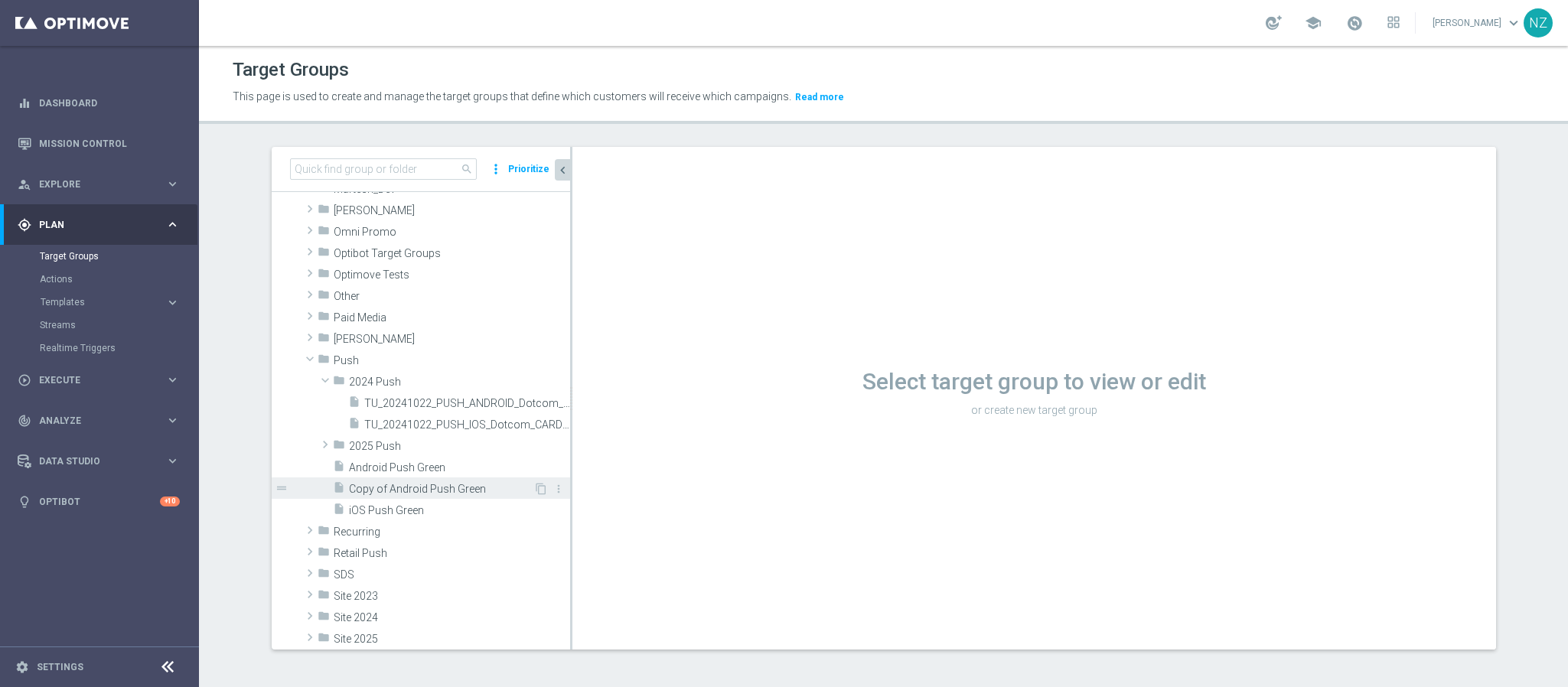
click at [413, 483] on span "Copy of Android Push Green" at bounding box center [441, 489] width 184 height 13
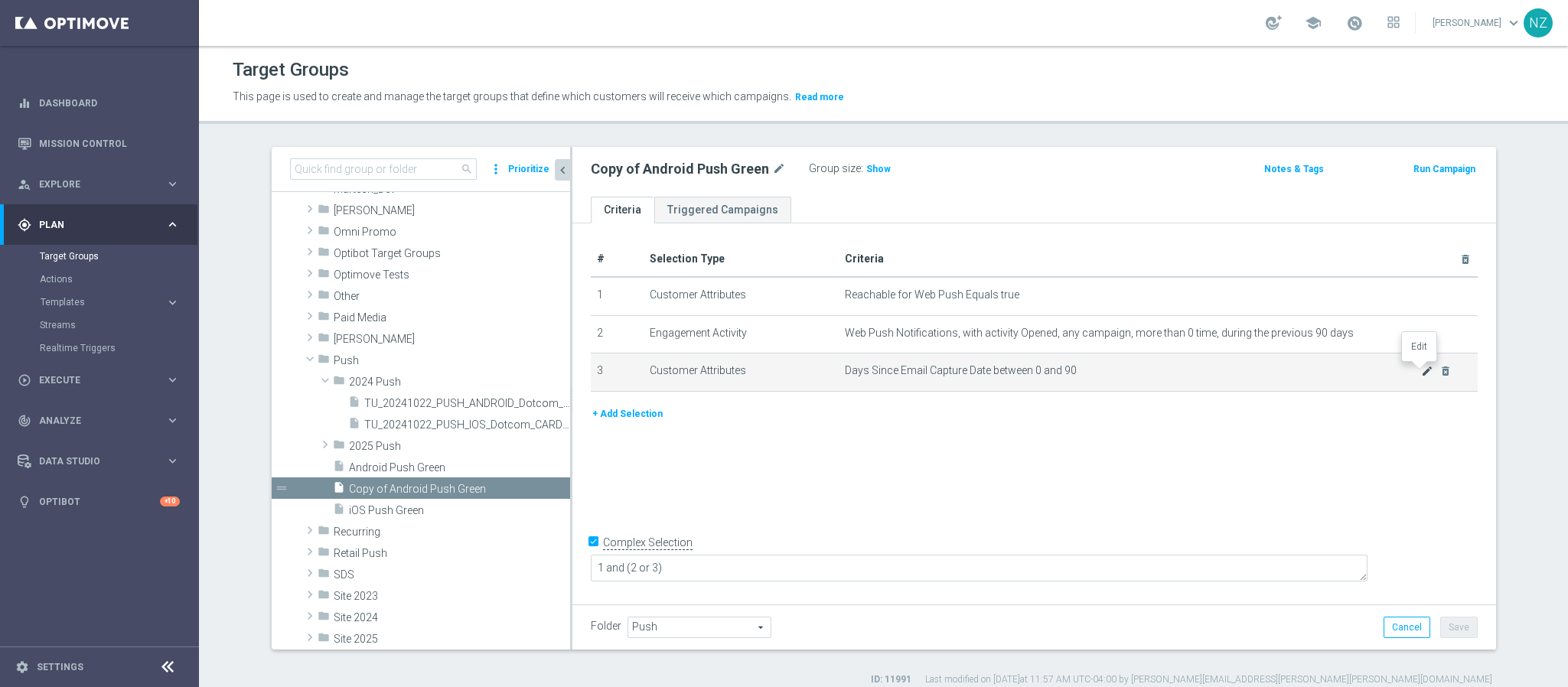
click at [1421, 374] on icon "mode_edit" at bounding box center [1427, 372] width 13 height 13
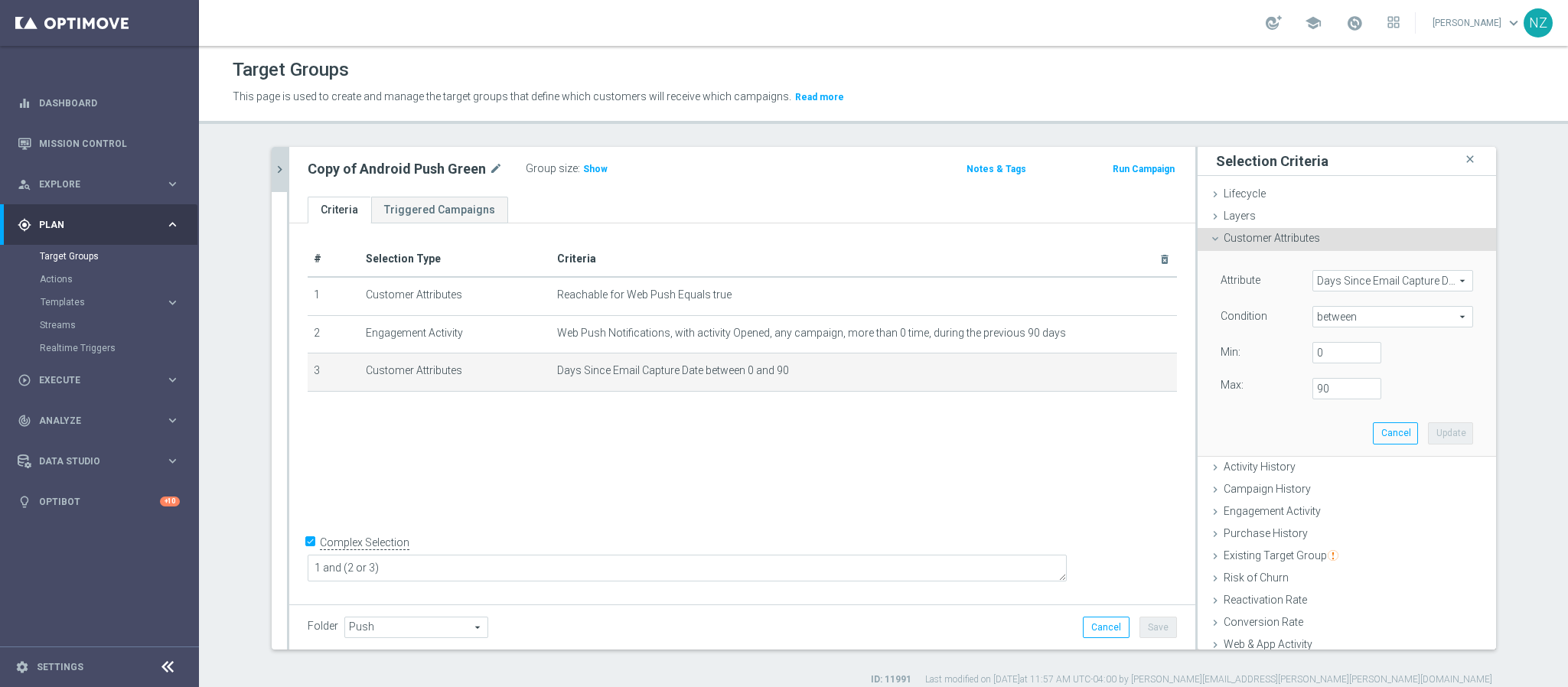
click at [1331, 329] on div "Condition between between arrow_drop_down search" at bounding box center [1346, 318] width 275 height 24
click at [1330, 325] on span "between" at bounding box center [1392, 316] width 159 height 20
click at [1348, 416] on span ">" at bounding box center [1392, 420] width 145 height 13
type input ">"
click at [1316, 340] on div "Attribute Days Since Email Capture Date Days Since Email Capture Date arrow_dro…" at bounding box center [1347, 318] width 252 height 96
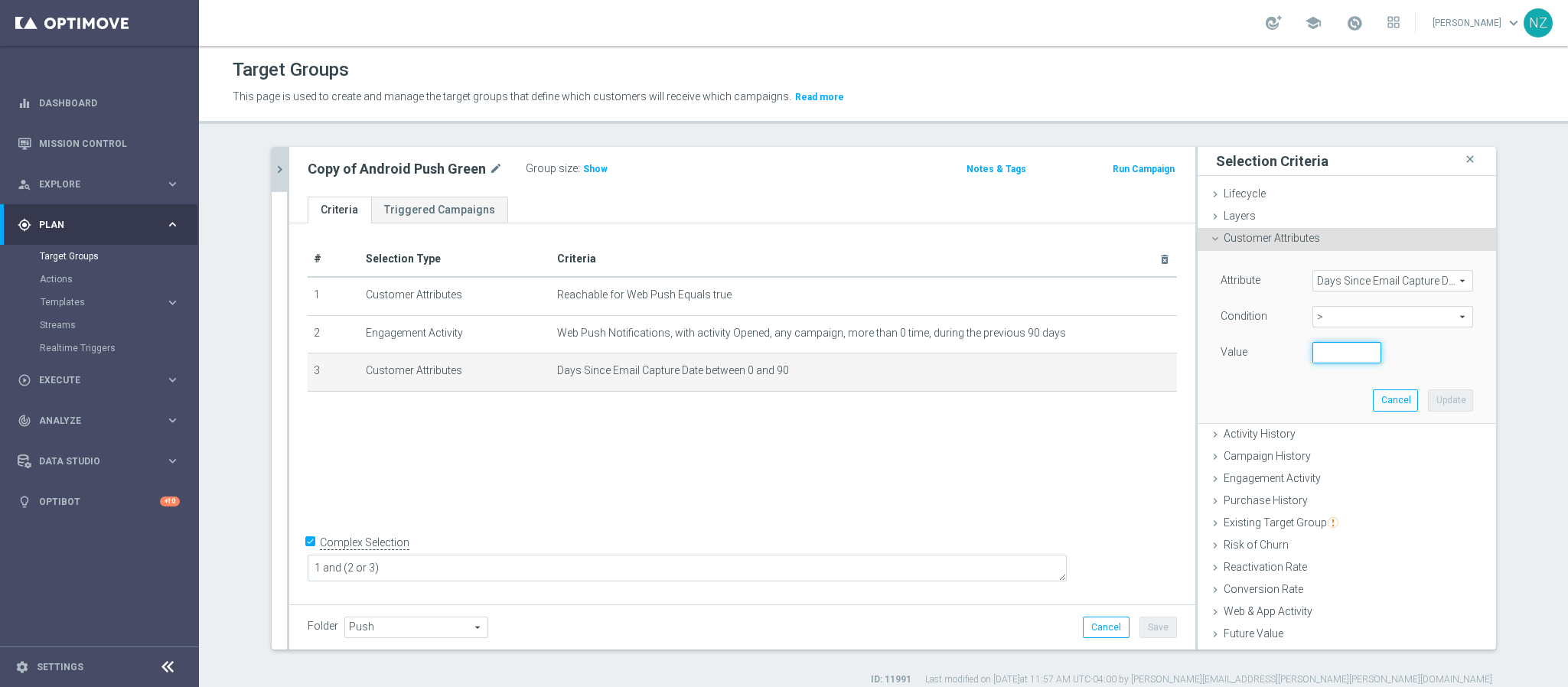
click at [1316, 350] on input "number" at bounding box center [1347, 352] width 69 height 21
type input "90"
click at [1428, 395] on button "Update" at bounding box center [1450, 400] width 45 height 21
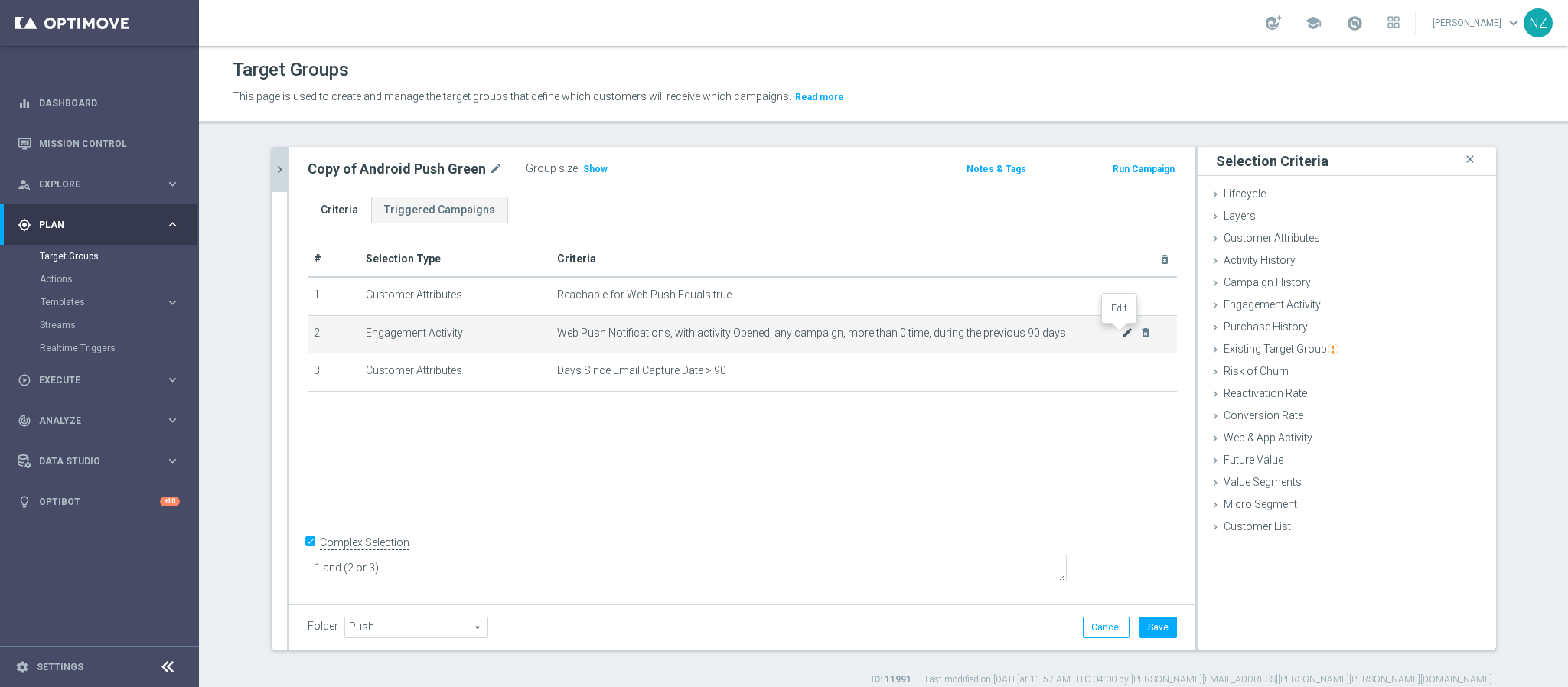
click at [1121, 332] on icon "mode_edit" at bounding box center [1127, 333] width 13 height 13
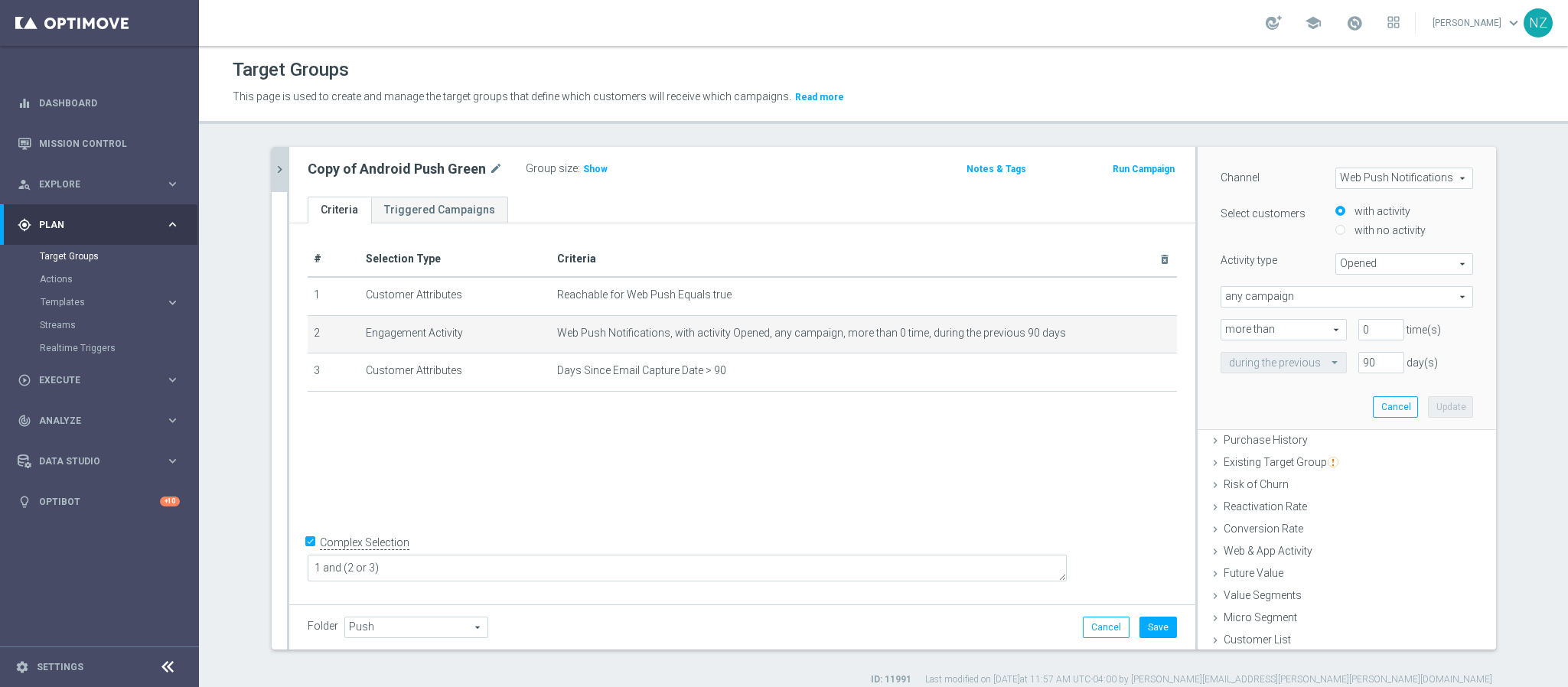
scroll to position [187, 0]
click at [1335, 230] on input "with no activity" at bounding box center [1340, 227] width 10 height 10
radio input "true"
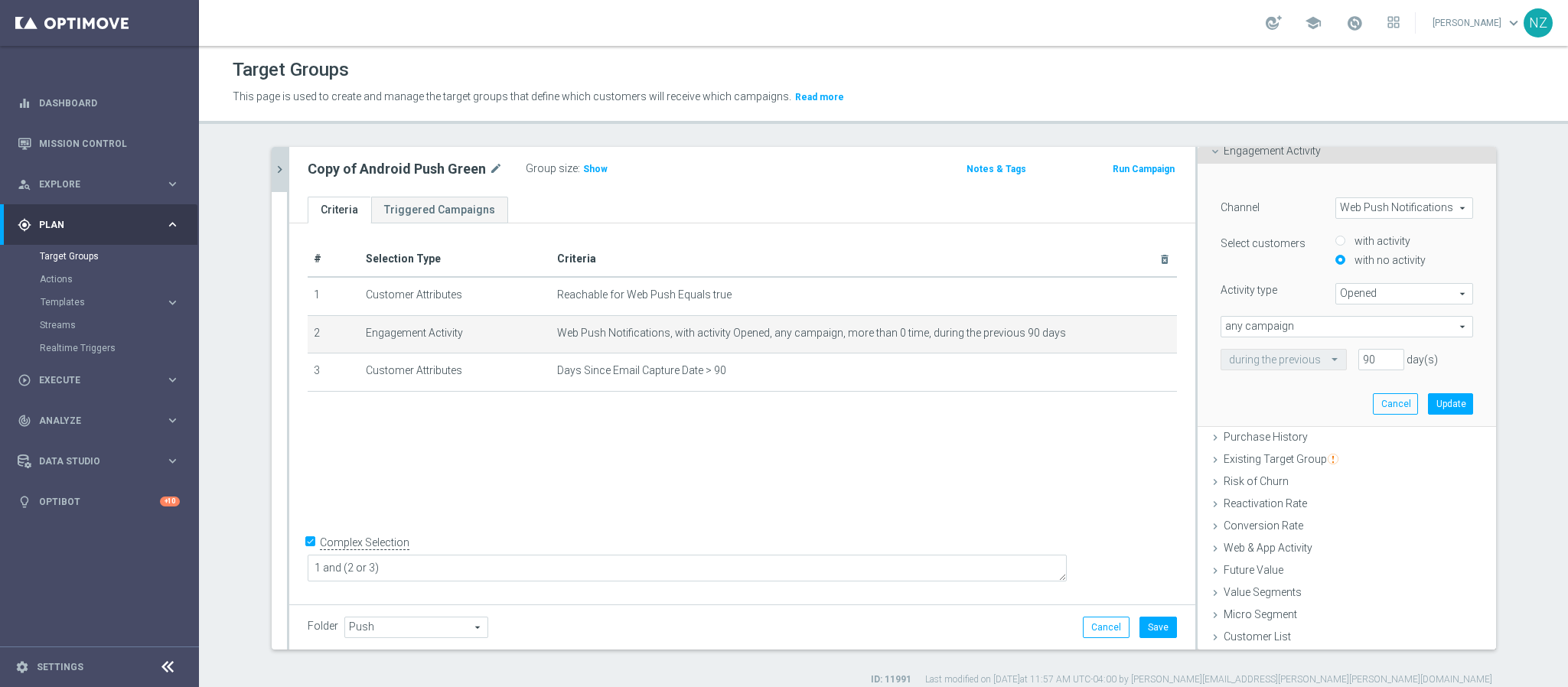
scroll to position [154, 0]
click at [1355, 289] on span "Opened" at bounding box center [1404, 293] width 136 height 20
click at [1359, 330] on span "Delivered" at bounding box center [1404, 336] width 121 height 13
click at [1348, 295] on span "Delivered" at bounding box center [1404, 293] width 136 height 20
click at [1344, 357] on span "Opened" at bounding box center [1404, 356] width 121 height 13
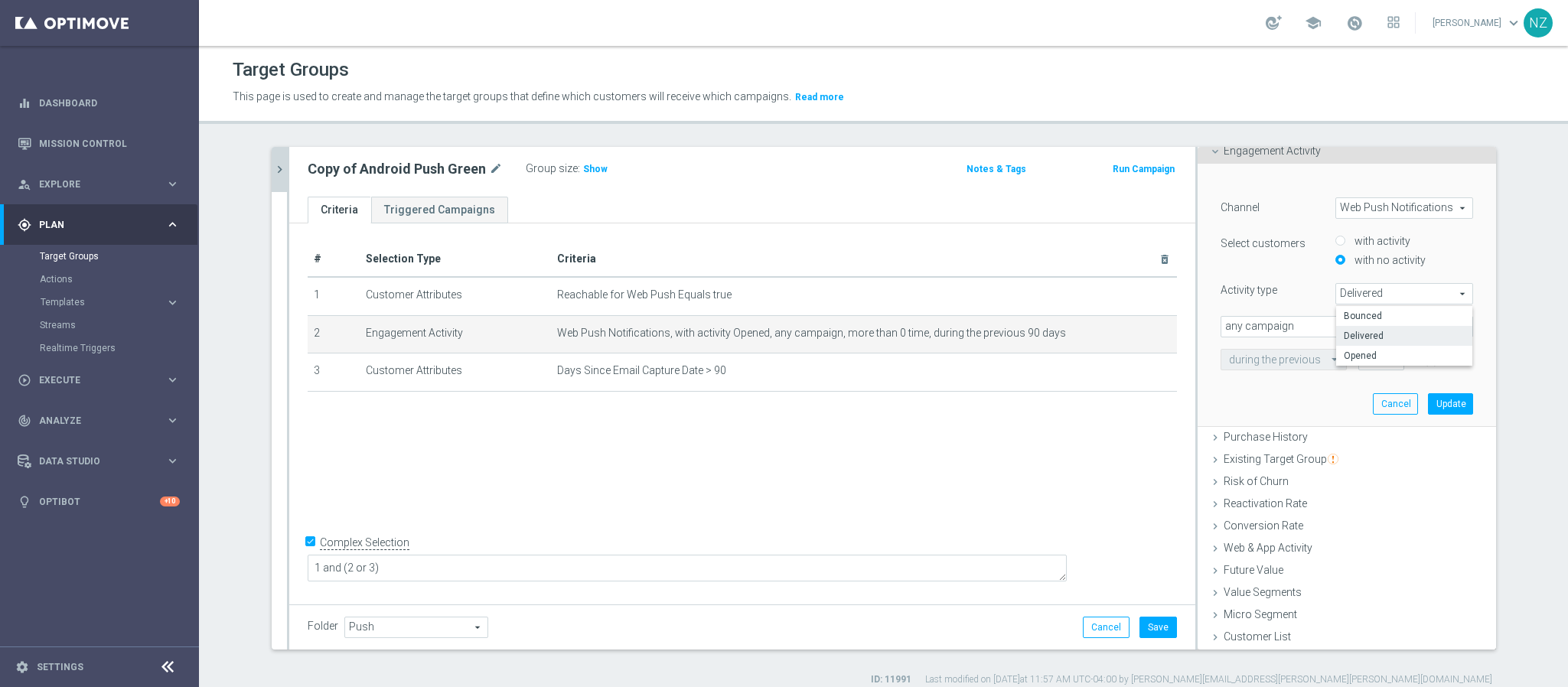
type input "Opened"
click at [1301, 366] on div at bounding box center [1283, 361] width 125 height 14
click at [1358, 362] on input "90" at bounding box center [1381, 359] width 46 height 21
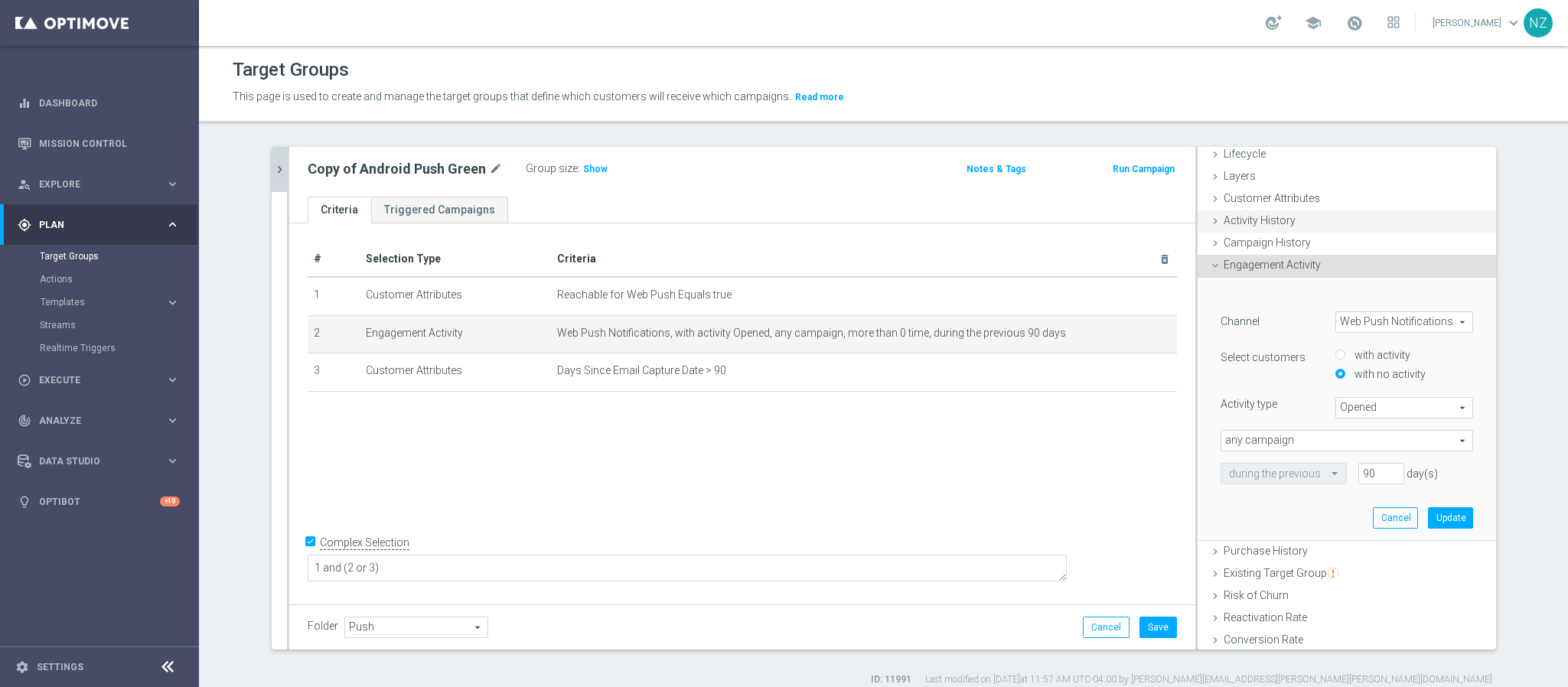
click at [1245, 218] on span "Activity History" at bounding box center [1260, 220] width 72 height 13
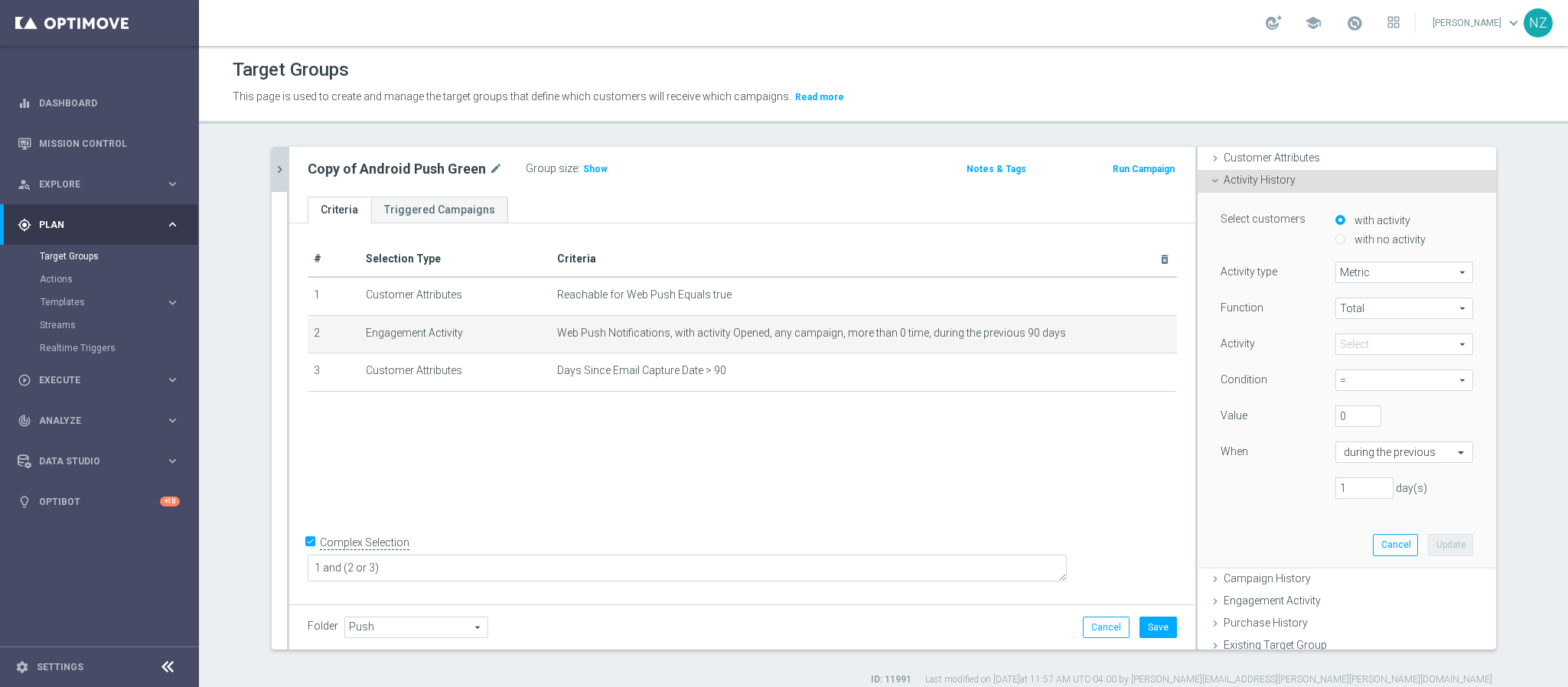
scroll to position [114, 0]
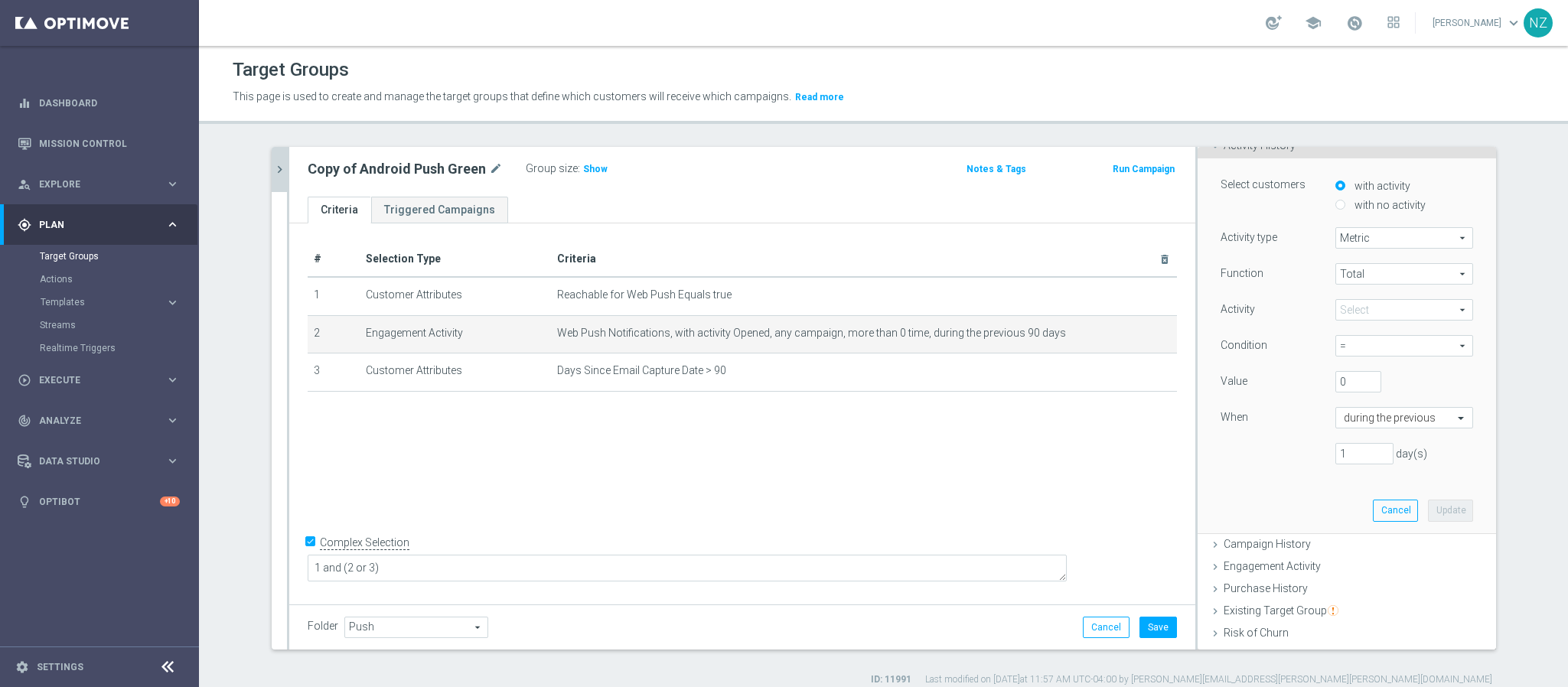
click at [1351, 209] on label "with no activity" at bounding box center [1388, 205] width 75 height 14
click at [1339, 209] on input "with no activity" at bounding box center [1340, 205] width 10 height 10
radio input "true"
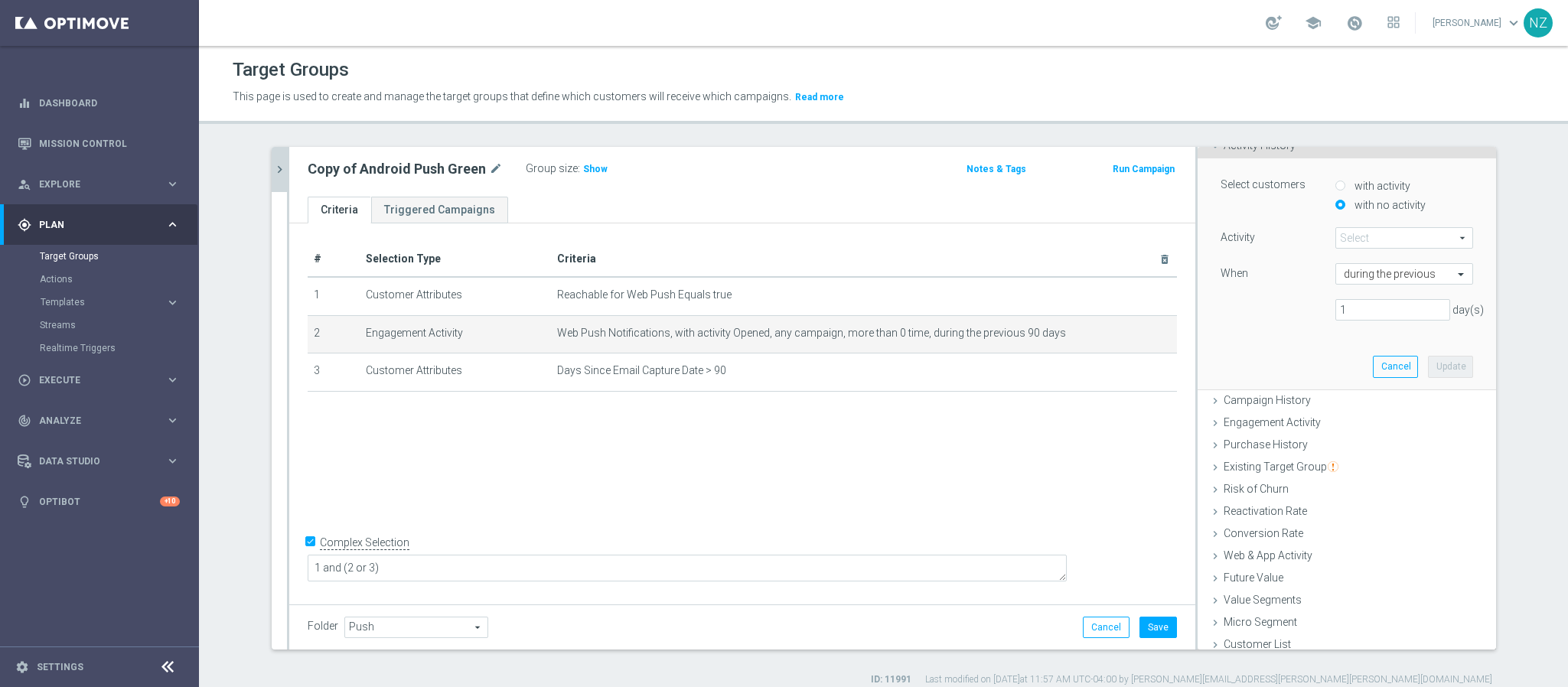
click at [1341, 243] on span at bounding box center [1404, 238] width 136 height 20
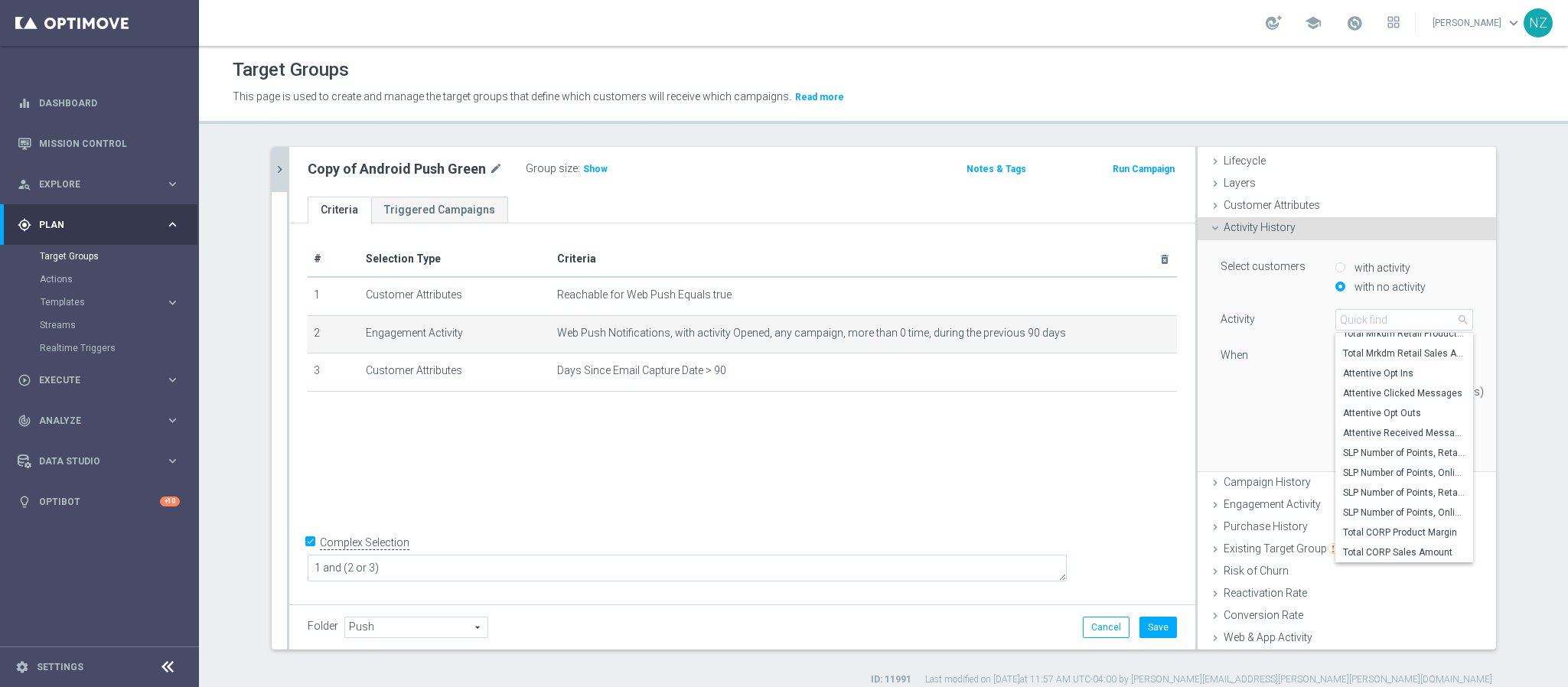
scroll to position [0, 0]
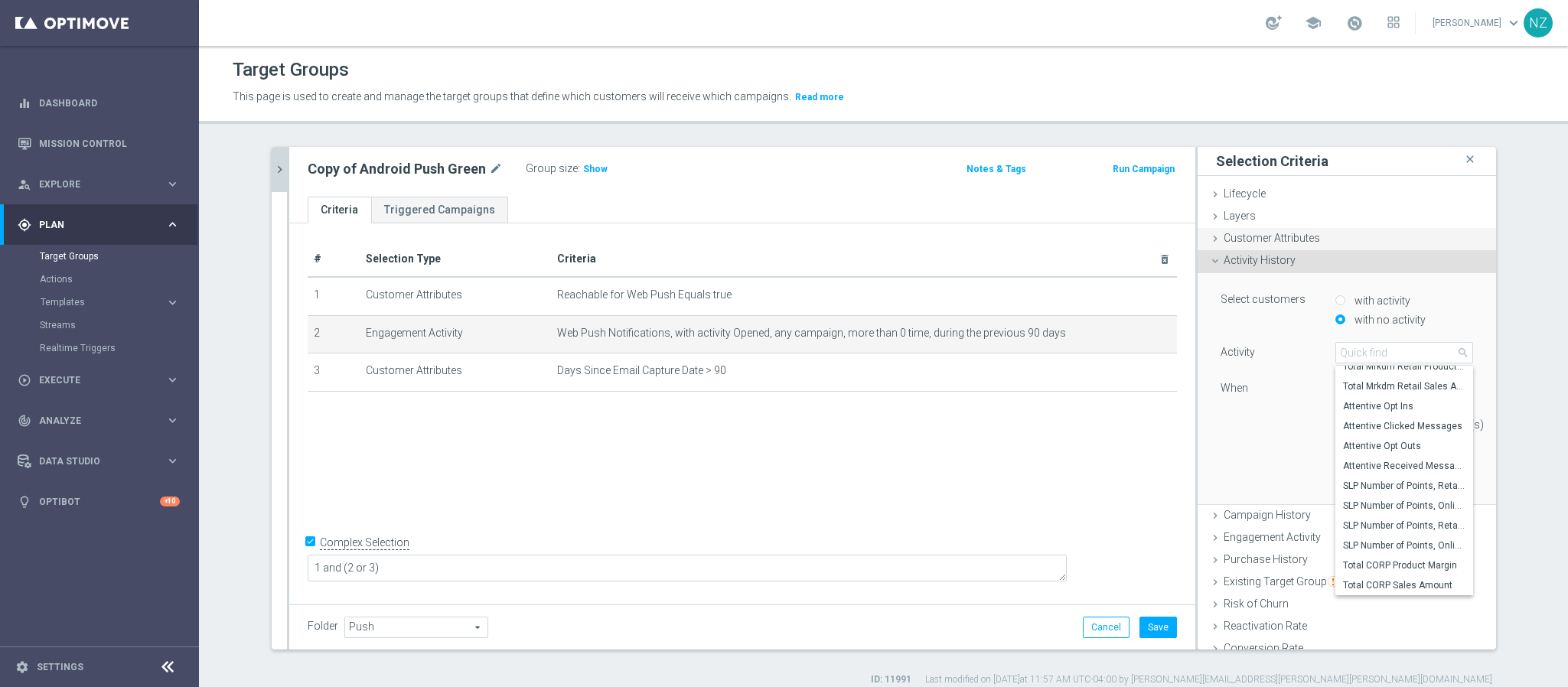
click at [1249, 234] on span "Customer Attributes" at bounding box center [1272, 238] width 96 height 13
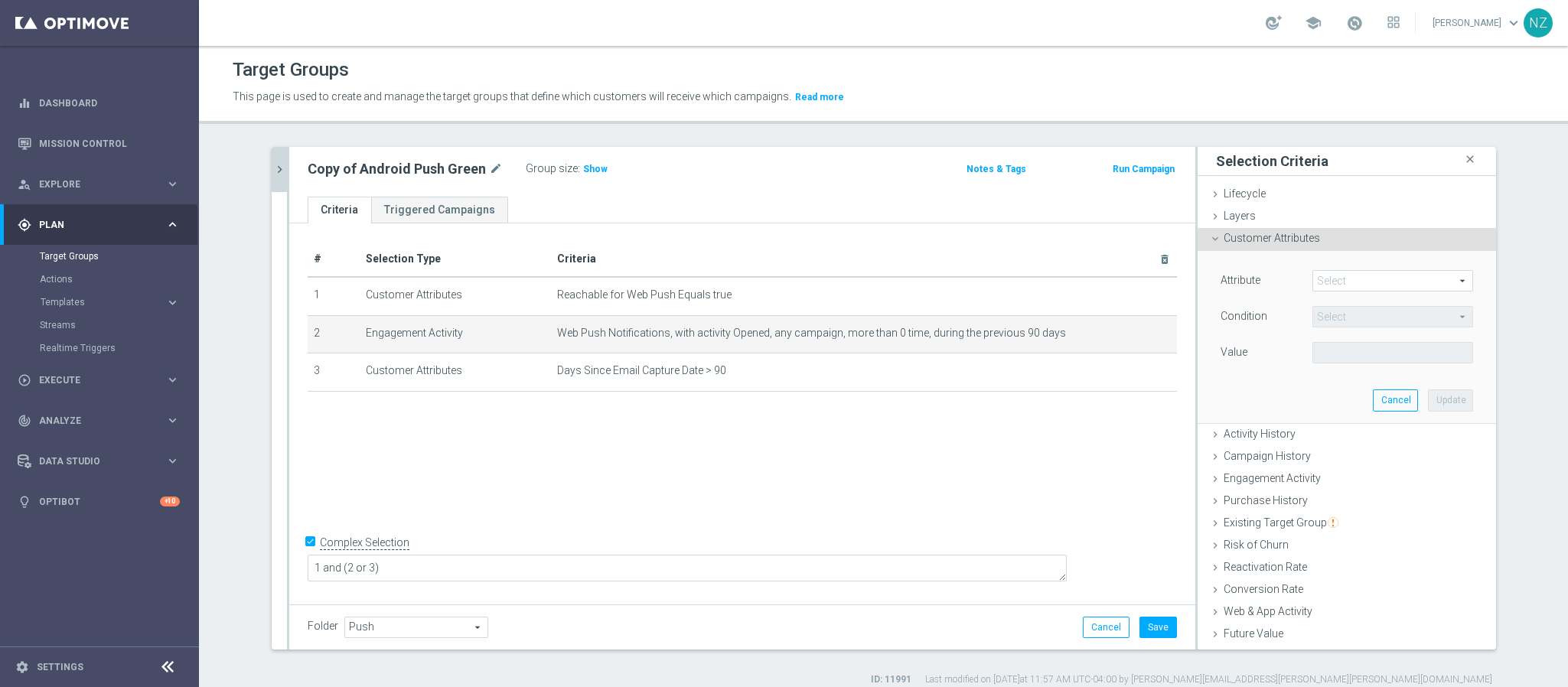
click at [1254, 244] on div "Customer Attributes done selection updated" at bounding box center [1346, 239] width 299 height 23
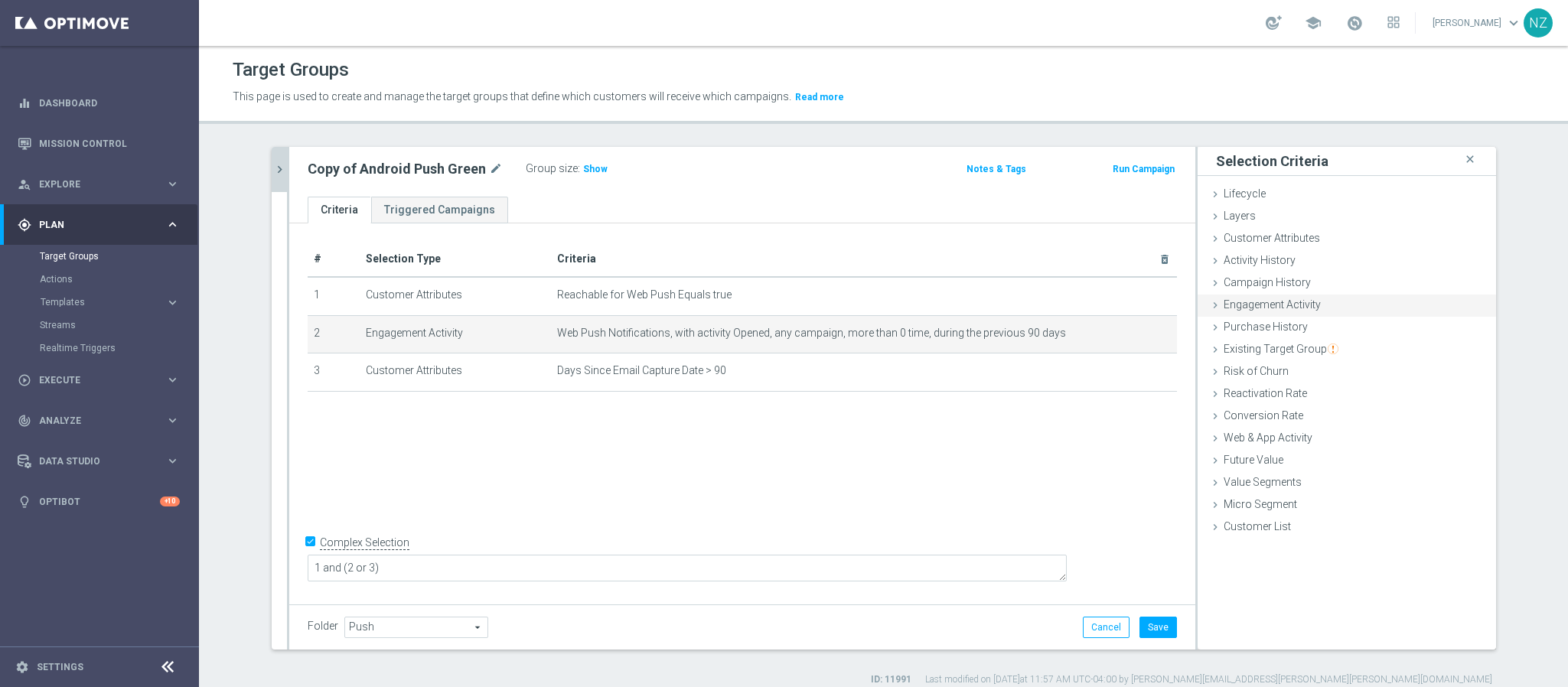
click at [1287, 305] on span "Engagement Activity" at bounding box center [1272, 305] width 97 height 13
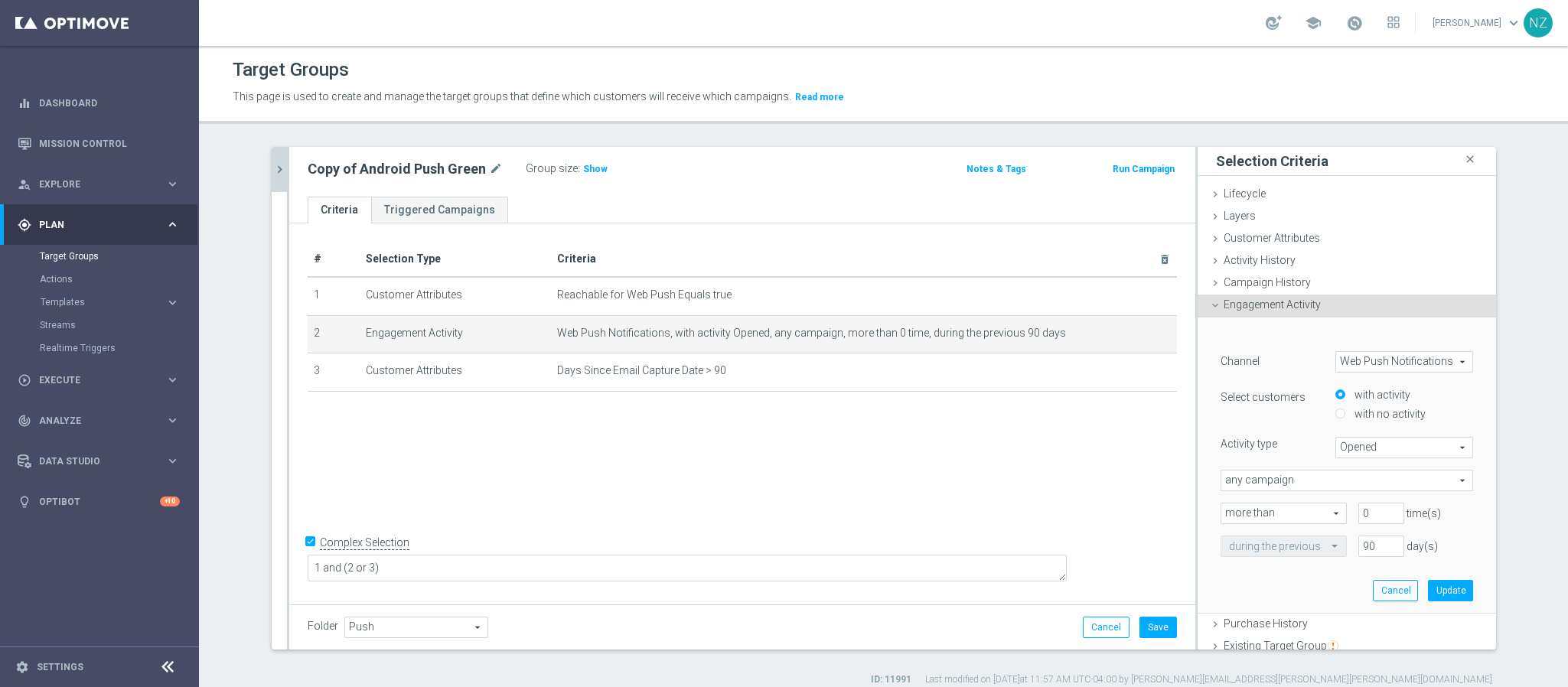
scroll to position [114, 0]
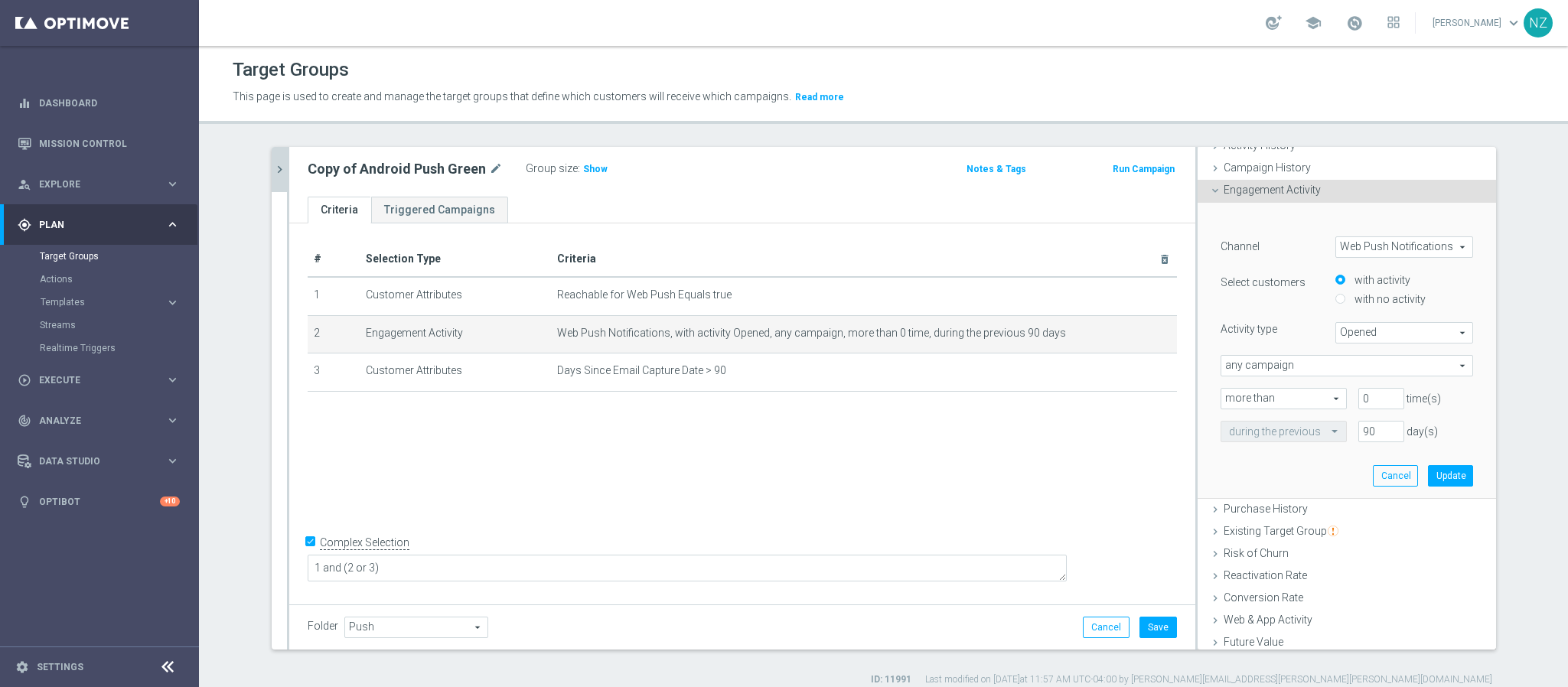
click at [1298, 434] on div at bounding box center [1283, 433] width 125 height 14
click at [1428, 478] on button "Update" at bounding box center [1450, 475] width 45 height 21
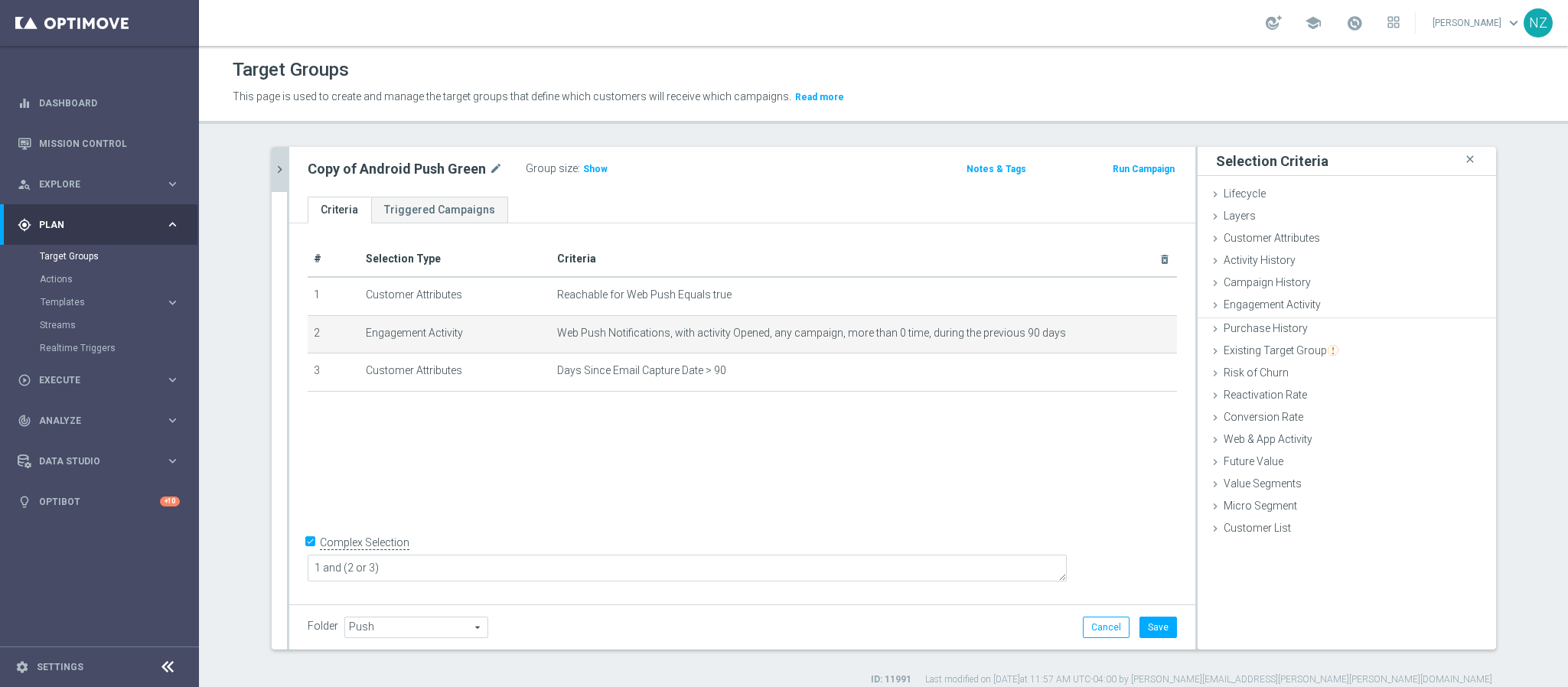
scroll to position [0, 0]
click at [1150, 629] on button "Save" at bounding box center [1158, 627] width 38 height 21
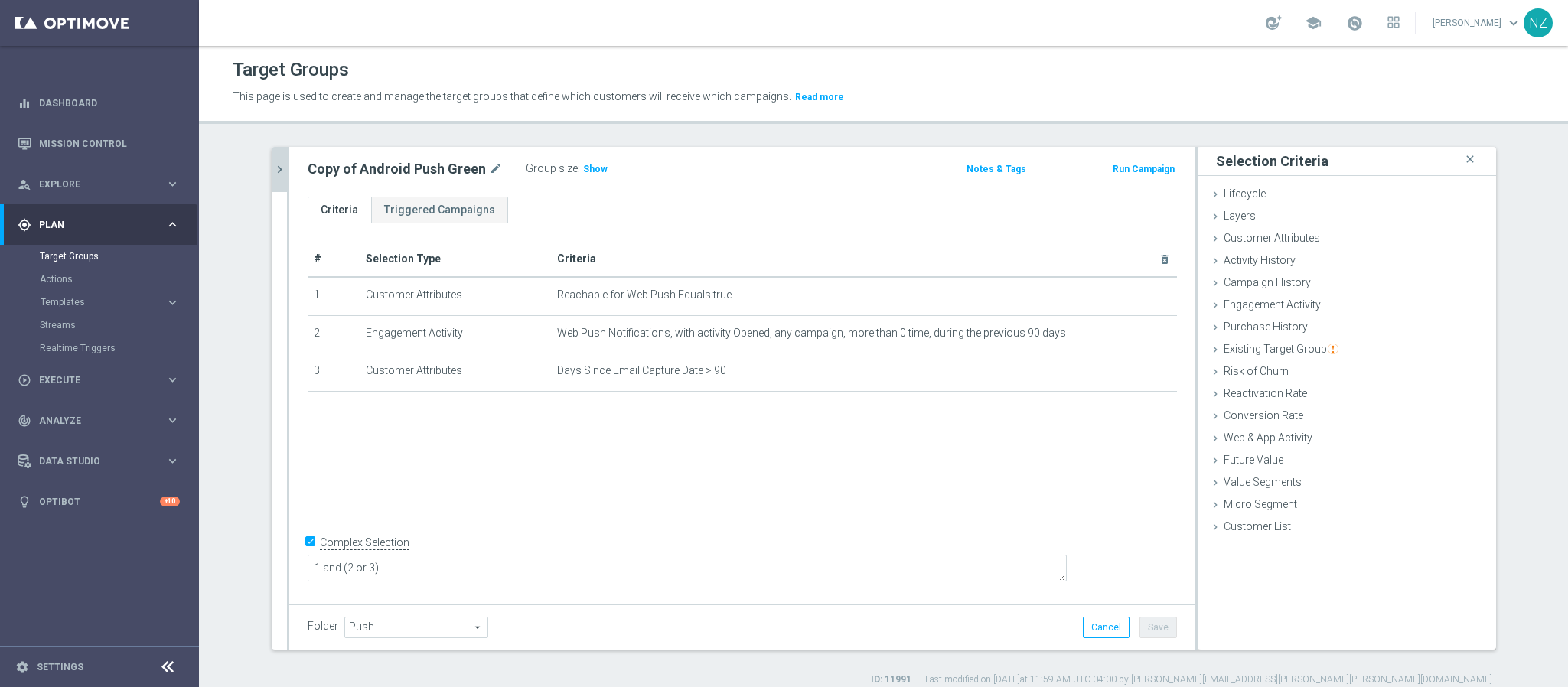
click at [307, 555] on input "Complex Selection" at bounding box center [312, 543] width 10 height 21
checkbox input "false"
click at [1153, 634] on button "Save" at bounding box center [1158, 627] width 38 height 21
click at [586, 166] on span "Show" at bounding box center [595, 169] width 24 height 11
click at [489, 166] on icon "mode_edit" at bounding box center [496, 169] width 14 height 18
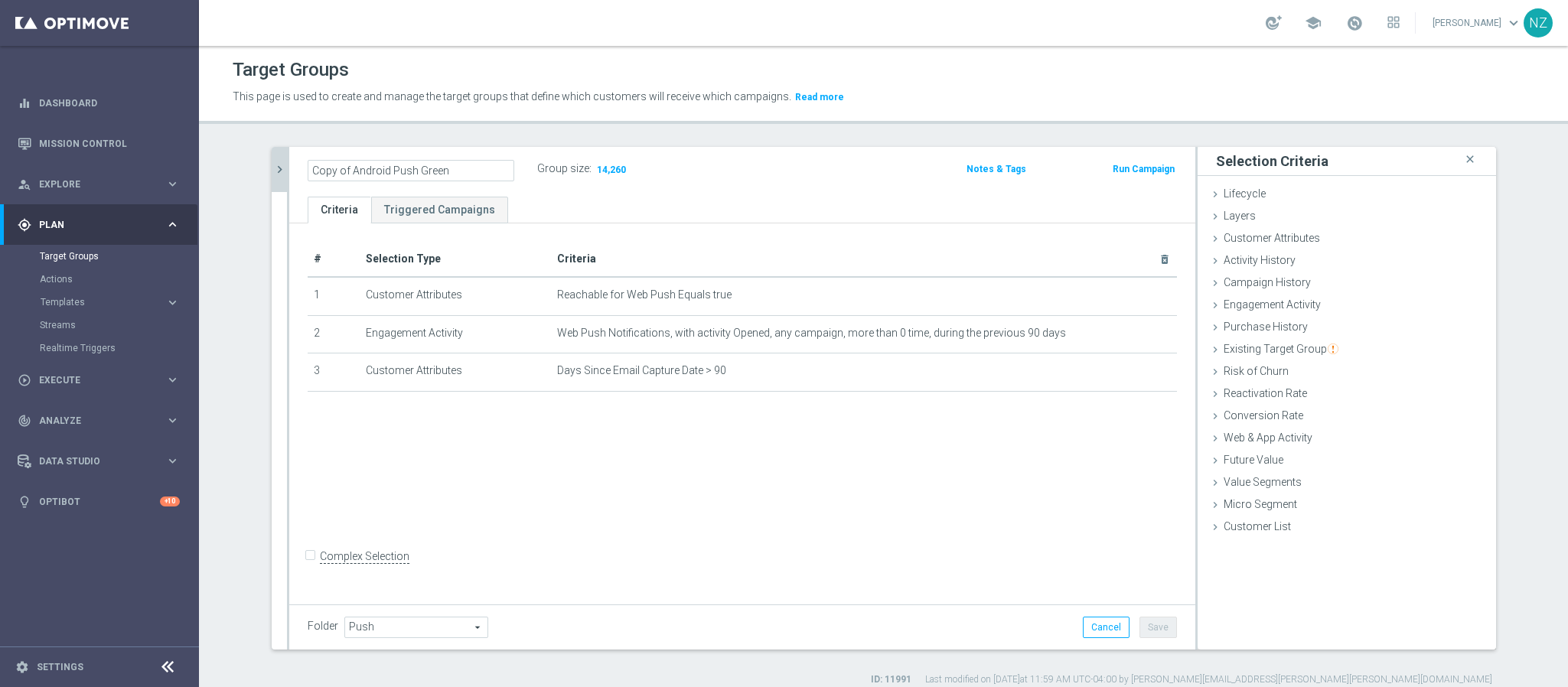
click at [333, 165] on input "Copy of Android Push Green" at bounding box center [411, 170] width 207 height 21
drag, startPoint x: 342, startPoint y: 175, endPoint x: 278, endPoint y: 162, distance: 65.3
click at [278, 162] on as-split "search more_vert Prioritize Customer Target Groups library_add create_new_folder" at bounding box center [884, 398] width 1225 height 503
drag, startPoint x: 368, startPoint y: 166, endPoint x: 641, endPoint y: 159, distance: 273.1
click at [639, 170] on div "Android Push Green Name length must be more than 2 characters Name length must …" at bounding box center [593, 169] width 594 height 23
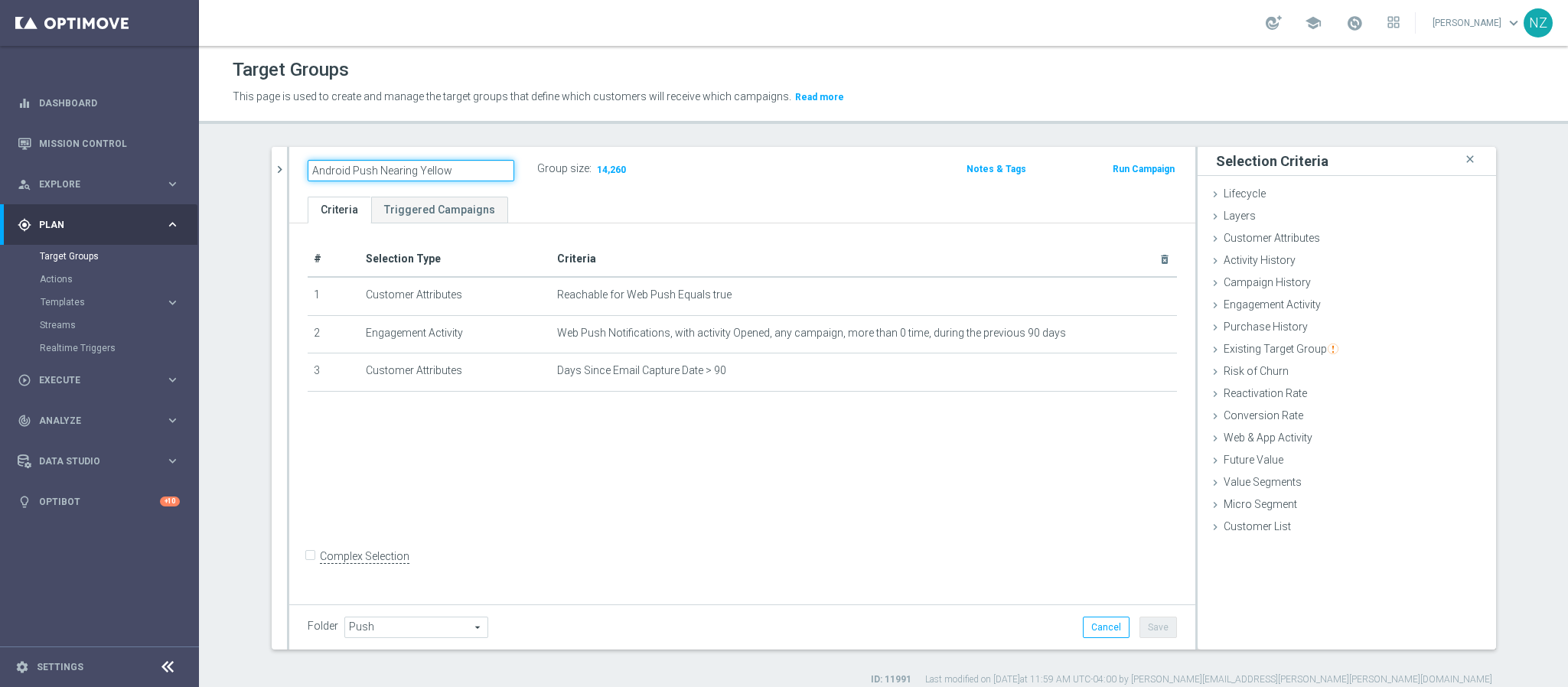
type input "Android Push Nearing Yellow"
click at [641, 159] on div "Group size : 14,260" at bounding box center [613, 167] width 153 height 18
click at [1160, 632] on button "Save" at bounding box center [1158, 627] width 38 height 21
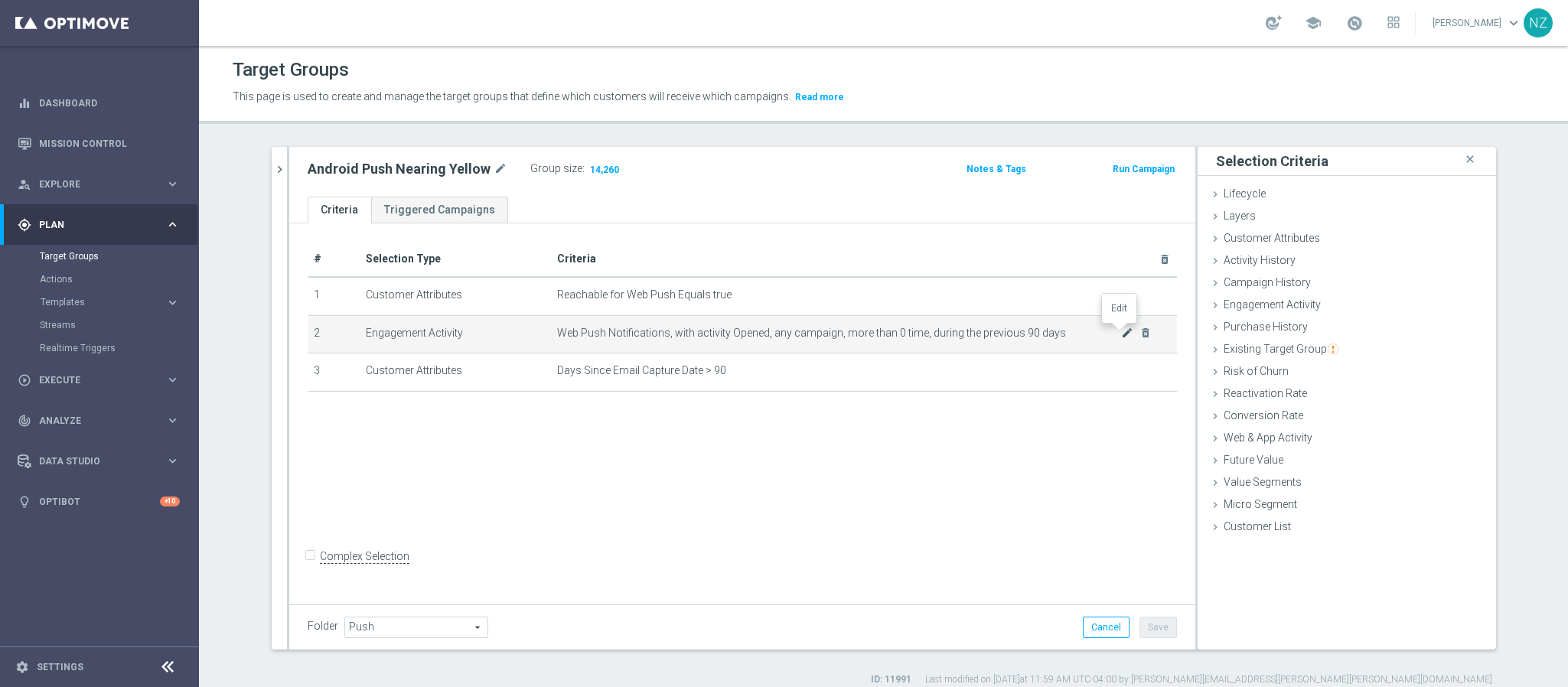
click at [1121, 332] on icon "mode_edit" at bounding box center [1127, 333] width 13 height 13
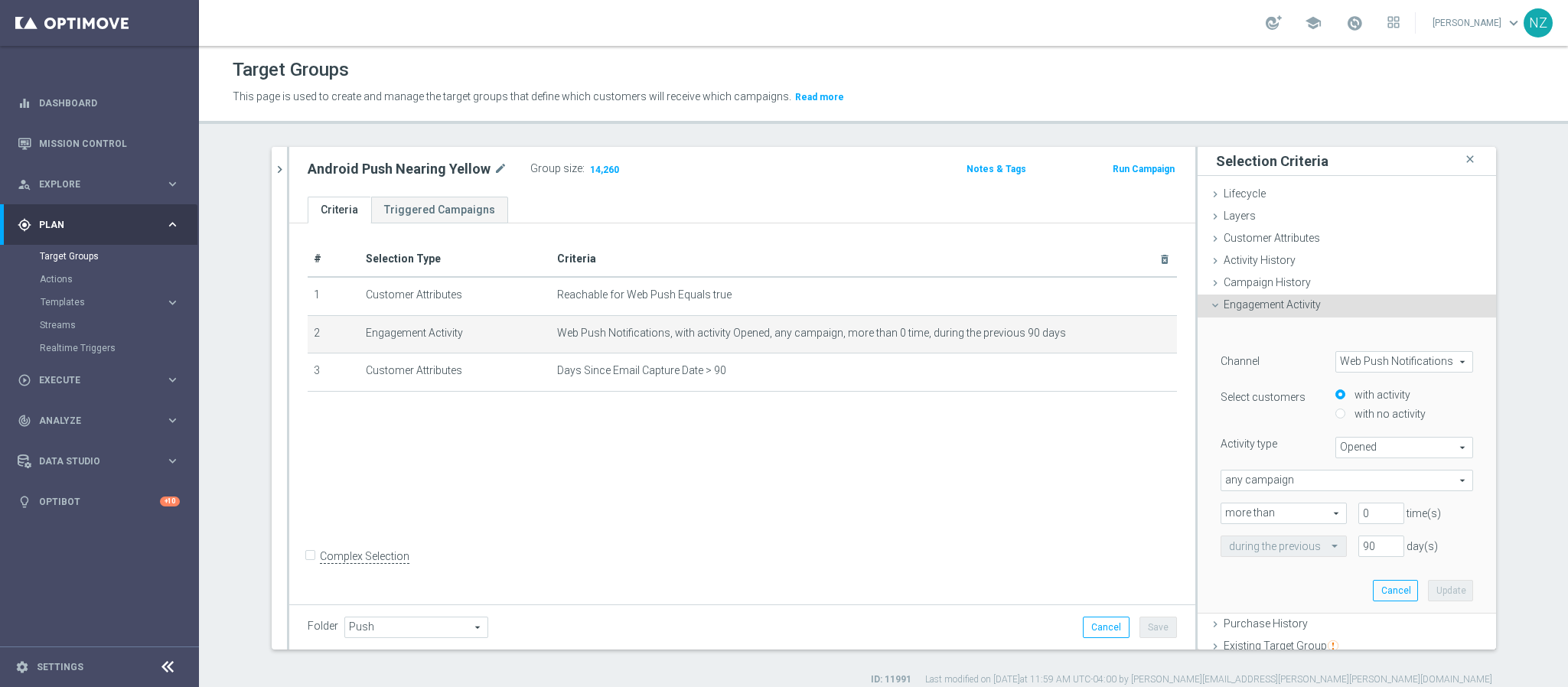
click at [1351, 416] on label "with no activity" at bounding box center [1388, 414] width 75 height 14
click at [1345, 416] on input "with no activity" at bounding box center [1340, 414] width 10 height 10
radio input "true"
click at [1428, 549] on button "Update" at bounding box center [1450, 558] width 45 height 21
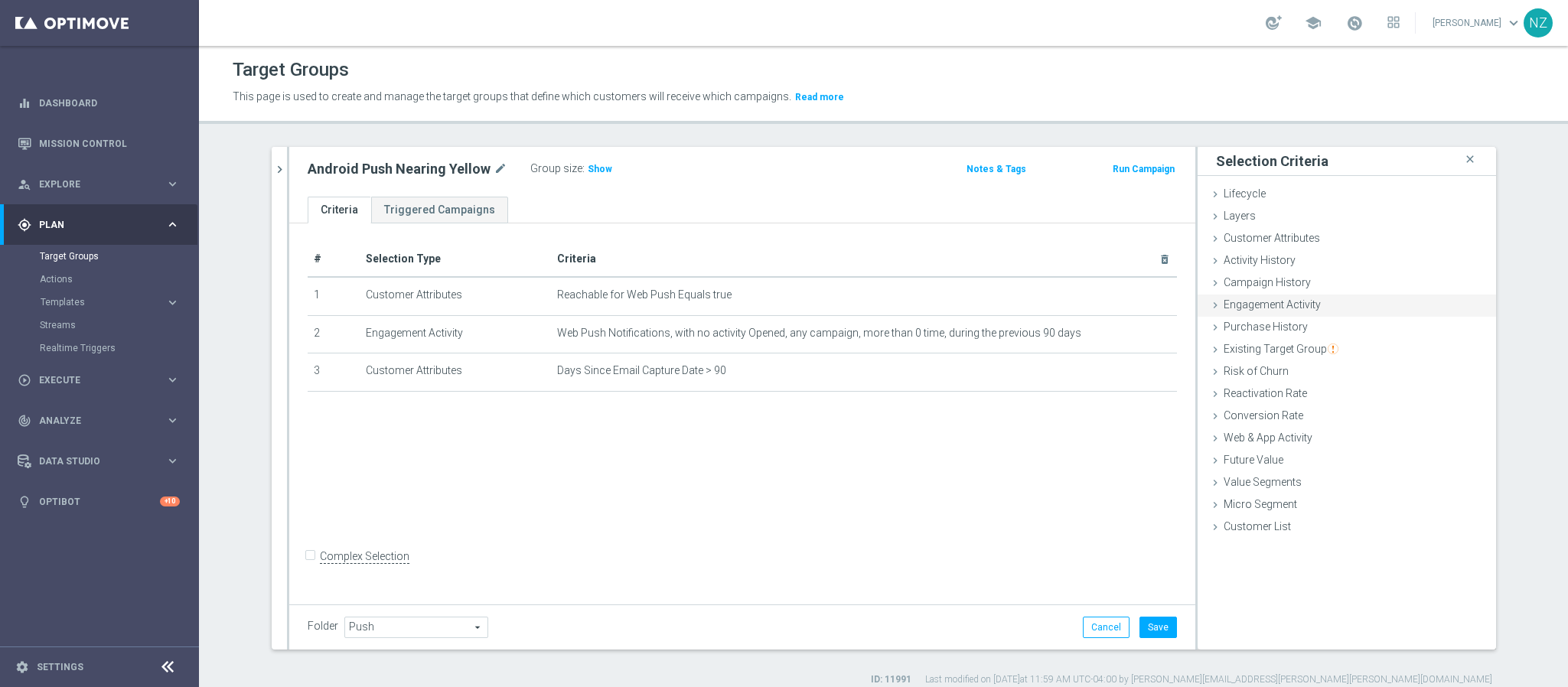
click at [1279, 308] on span "Engagement Activity" at bounding box center [1272, 305] width 97 height 13
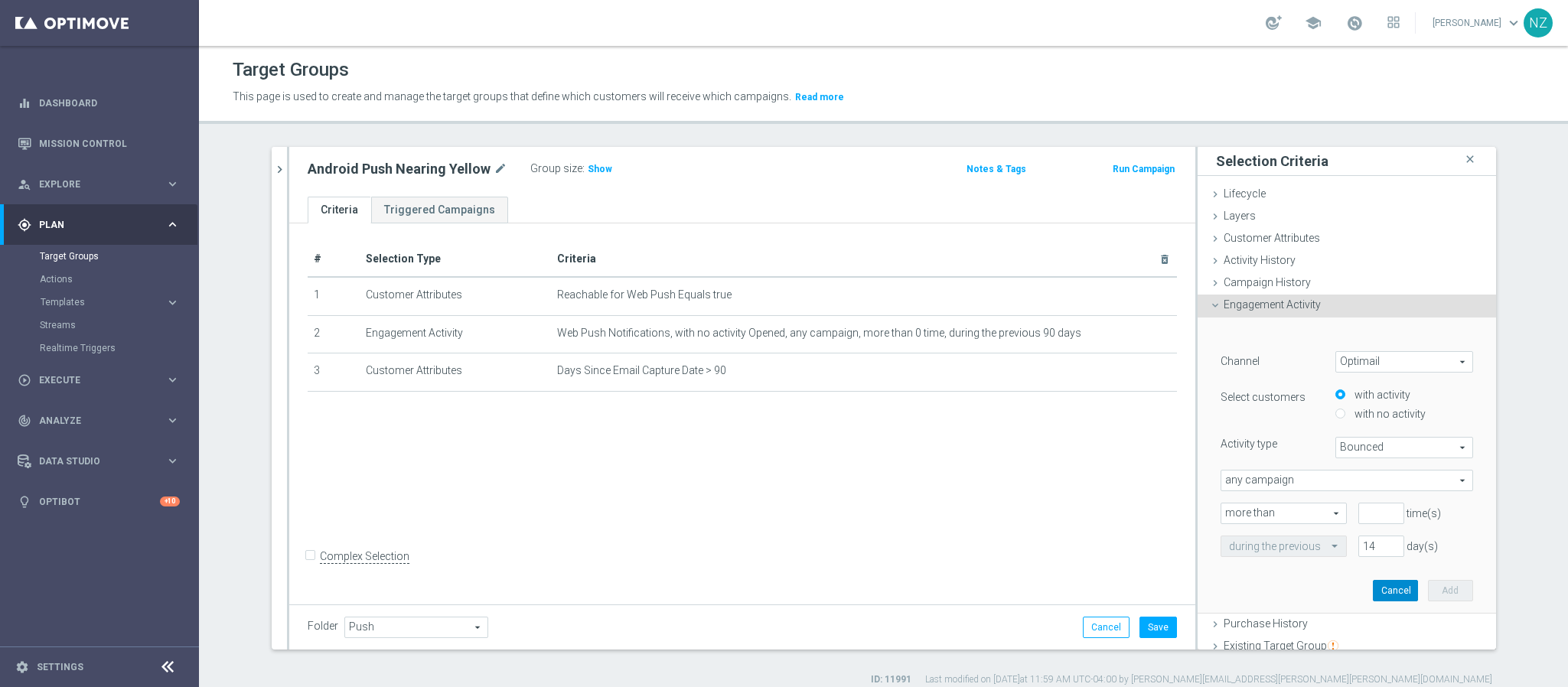
click at [1373, 590] on button "Cancel" at bounding box center [1396, 591] width 45 height 21
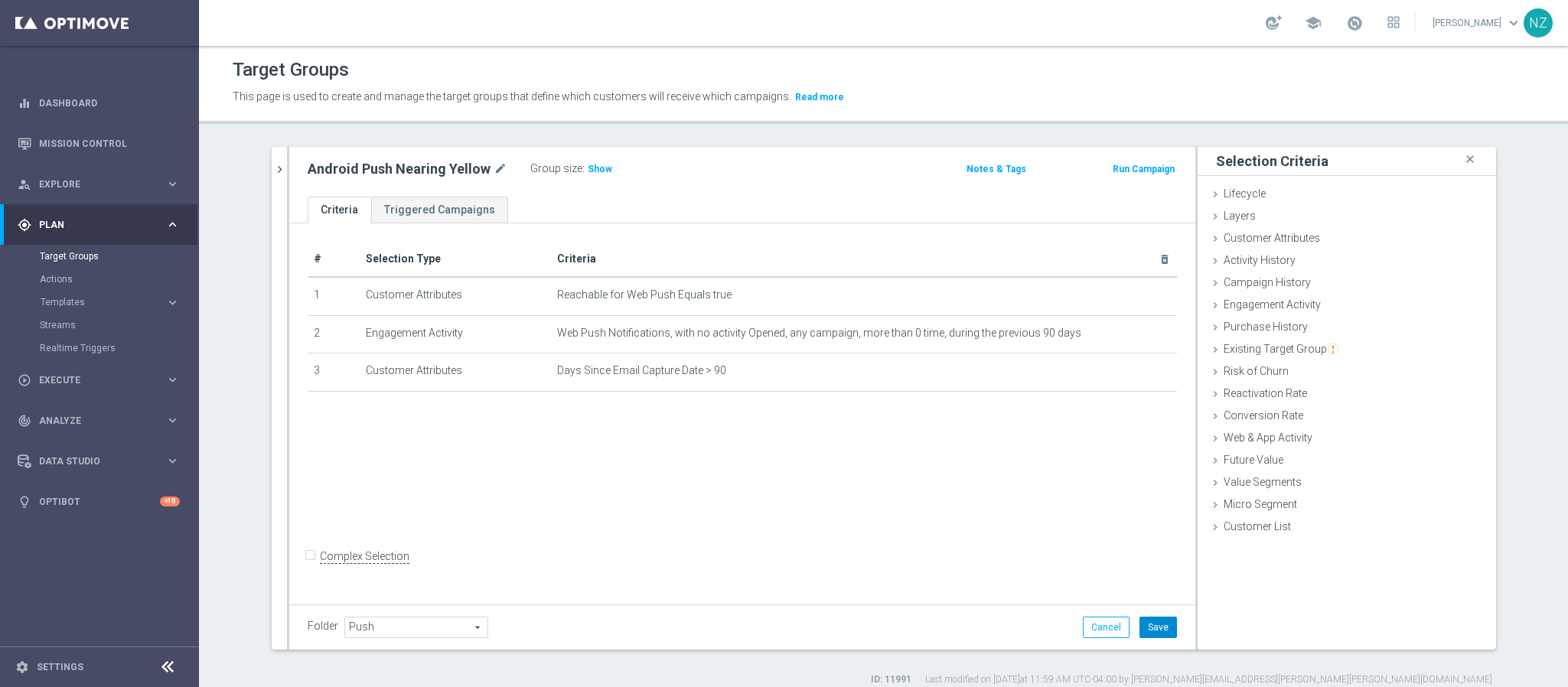
click at [1162, 627] on button "Save" at bounding box center [1158, 627] width 38 height 21
click at [592, 170] on span "Show" at bounding box center [600, 169] width 24 height 11
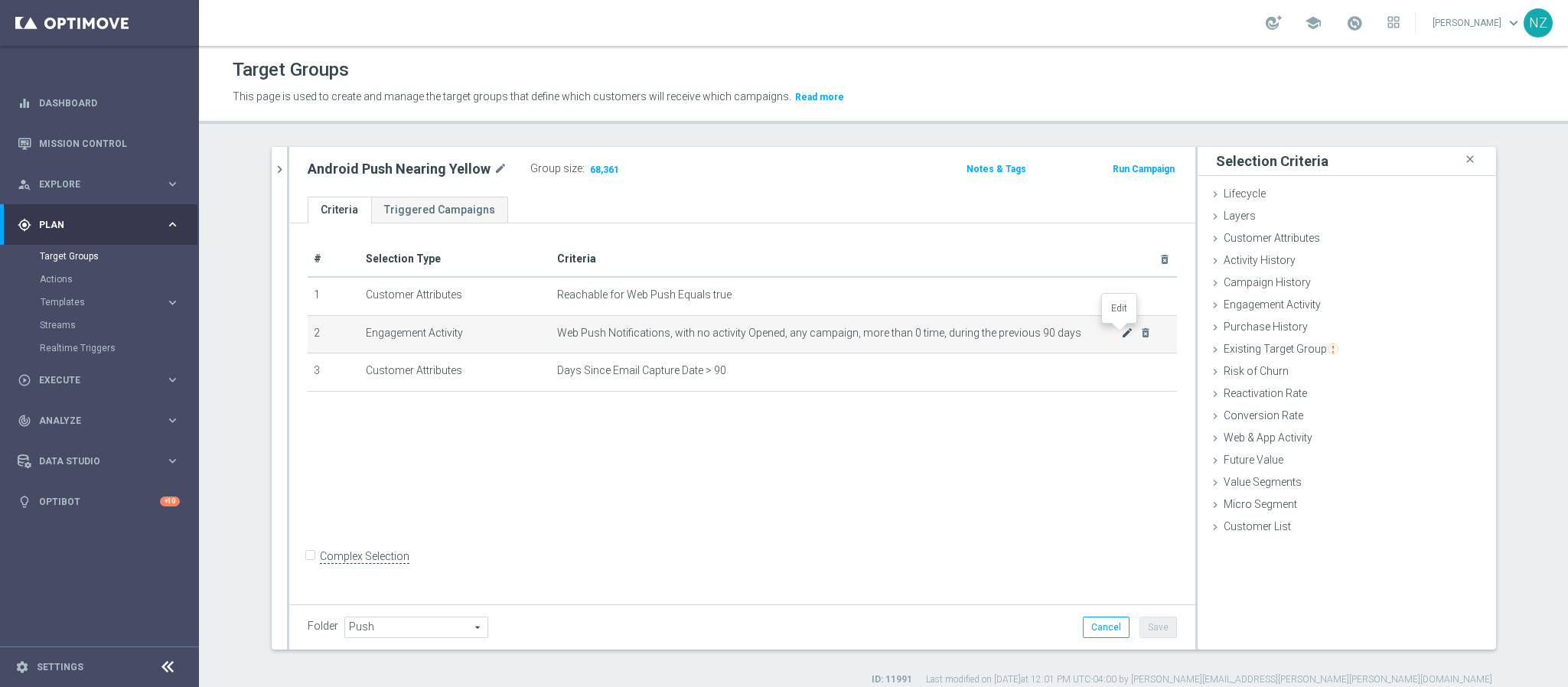
click at [1121, 337] on icon "mode_edit" at bounding box center [1127, 333] width 13 height 13
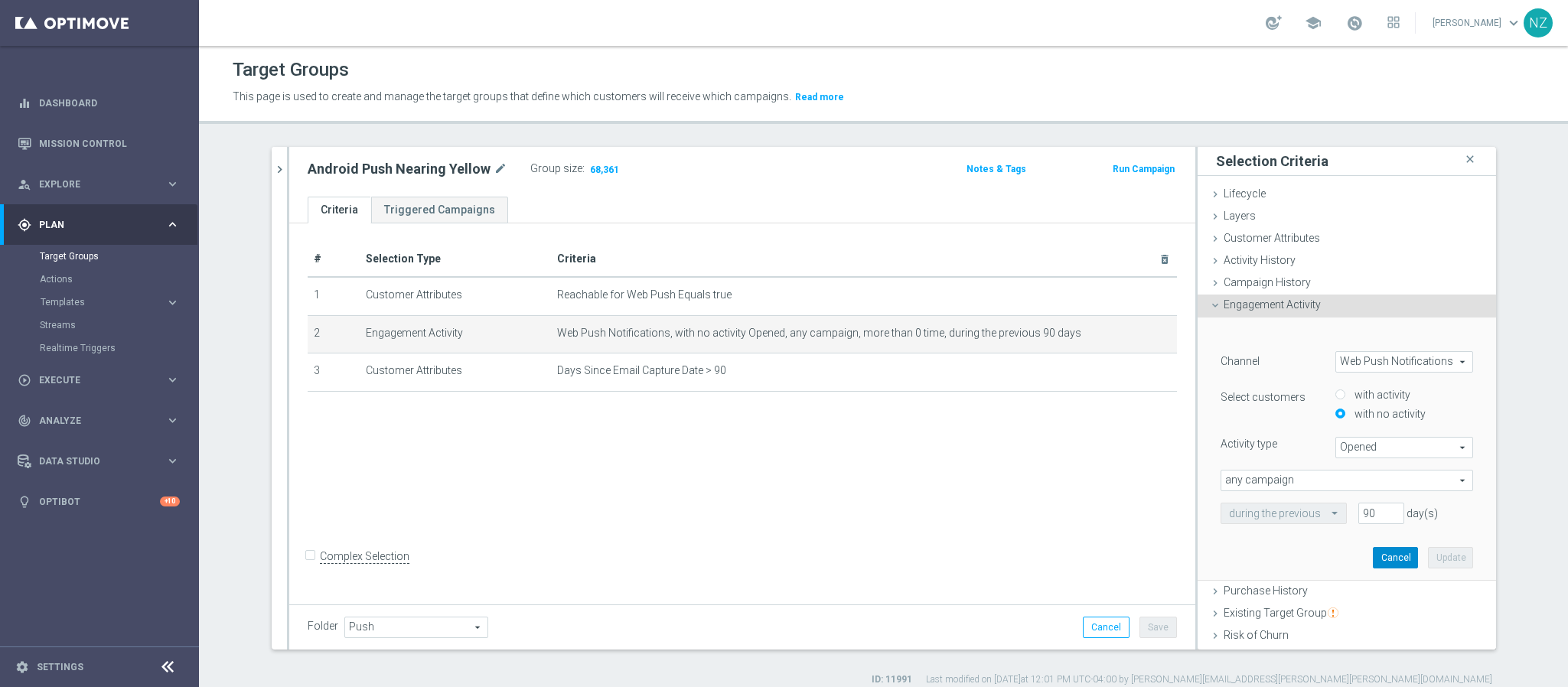
click at [1373, 557] on button "Cancel" at bounding box center [1396, 558] width 45 height 21
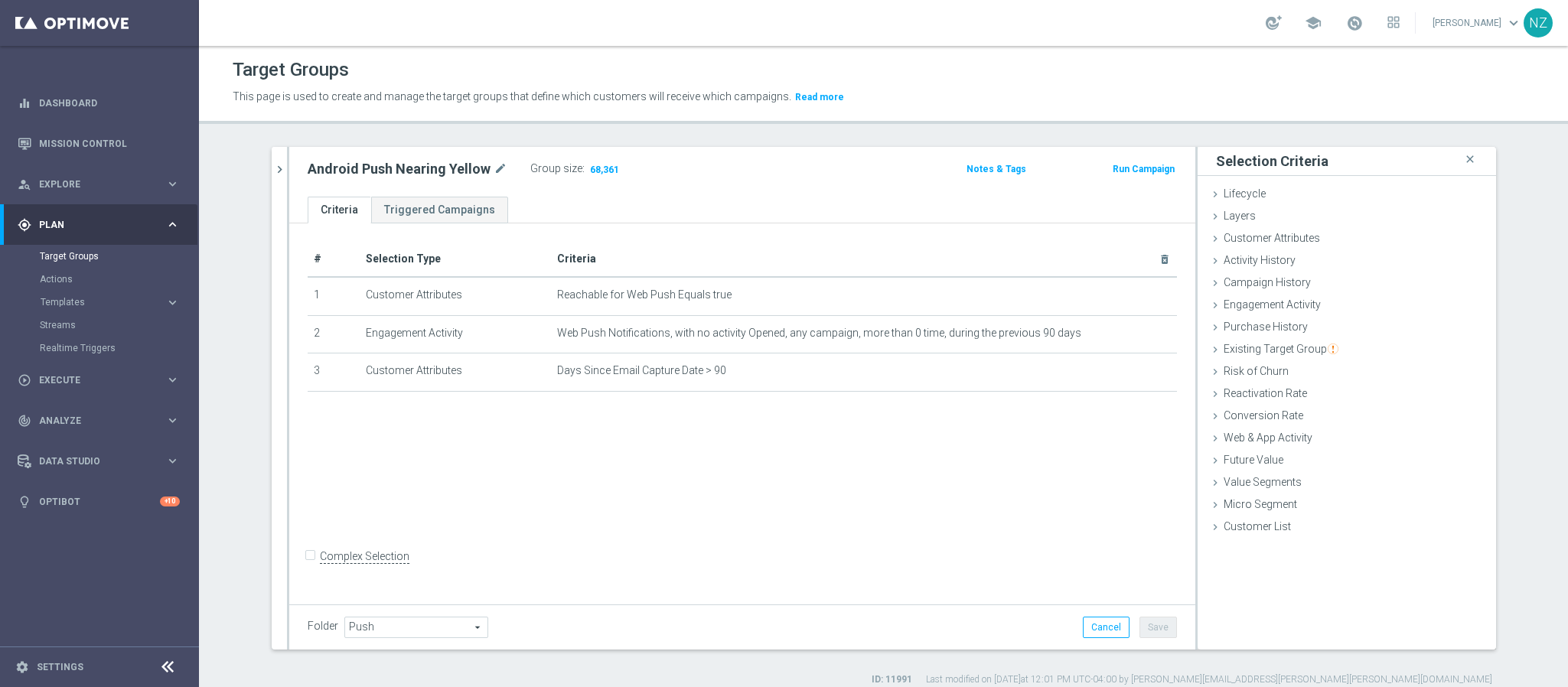
click at [618, 129] on div "Target Groups This page is used to create and manage the target groups that def…" at bounding box center [884, 367] width 1369 height 642
click at [272, 169] on icon "chevron_right" at bounding box center [279, 169] width 15 height 15
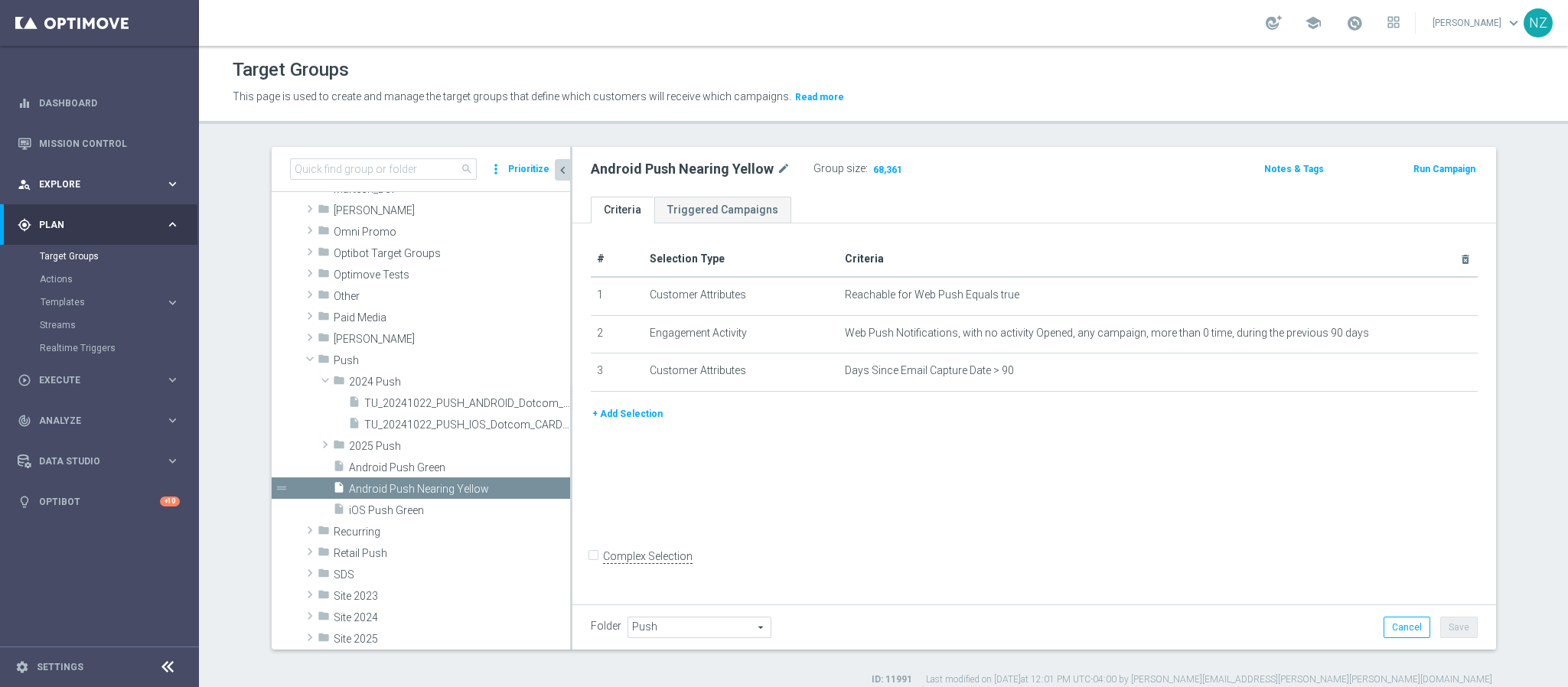
click at [74, 184] on span "Explore" at bounding box center [102, 184] width 126 height 9
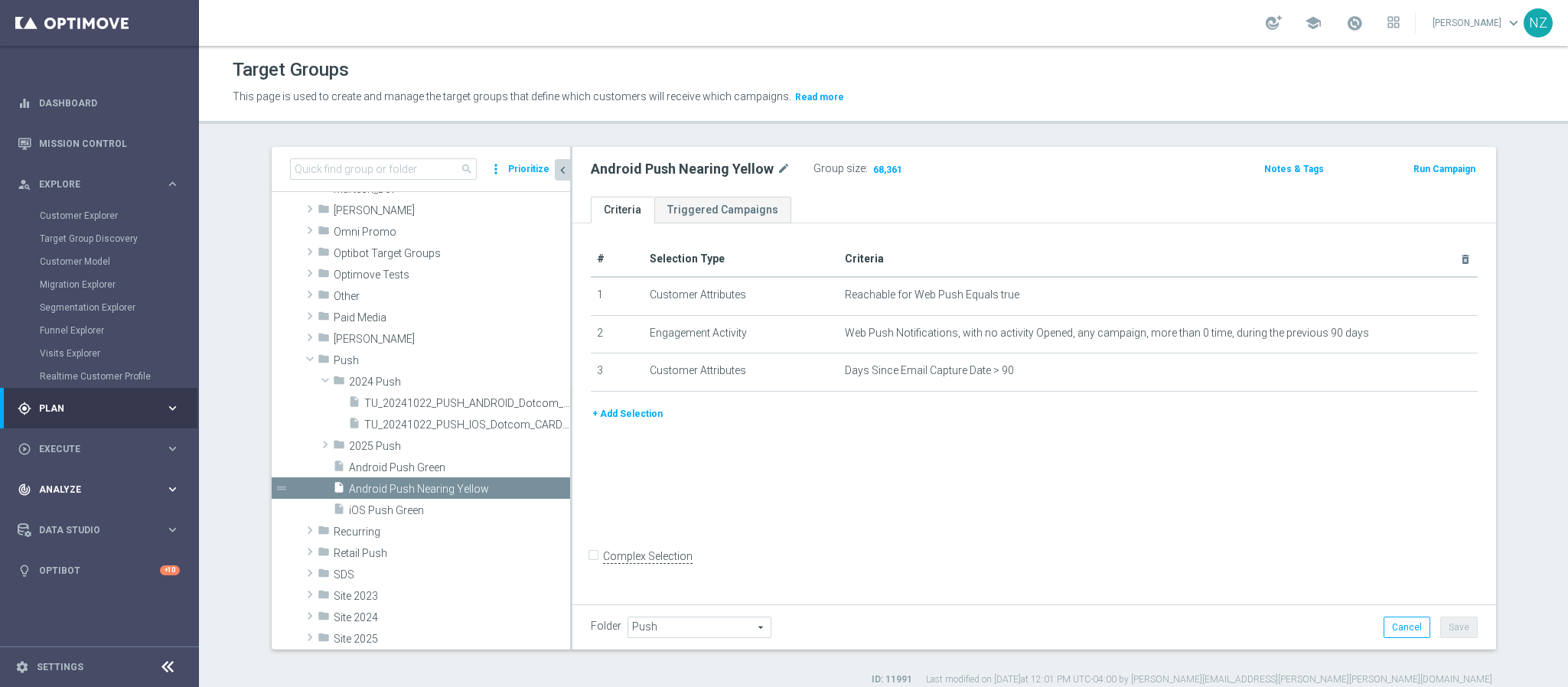
click at [80, 492] on span "Analyze" at bounding box center [102, 490] width 126 height 9
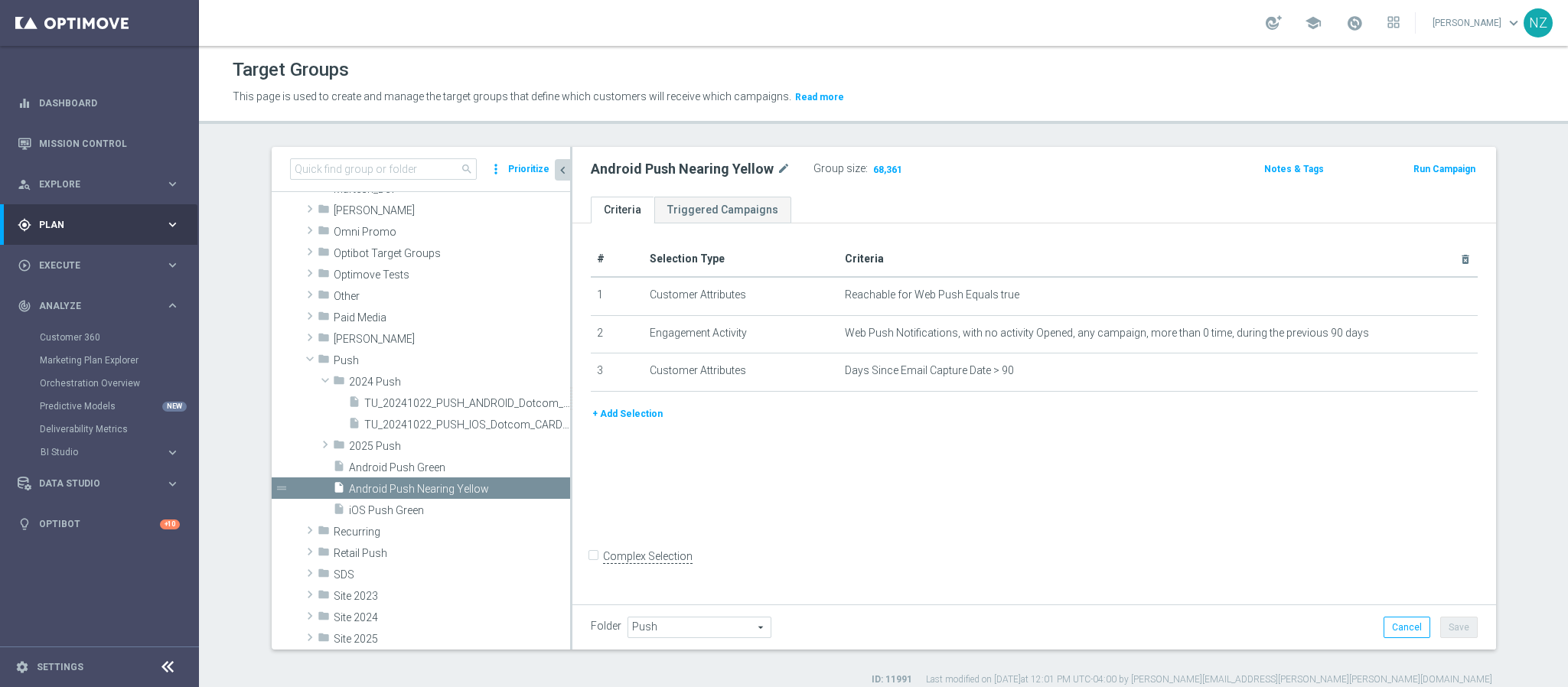
click at [65, 329] on div "Customer 360" at bounding box center [118, 337] width 158 height 23
click at [67, 336] on link "Customer 360" at bounding box center [100, 338] width 119 height 13
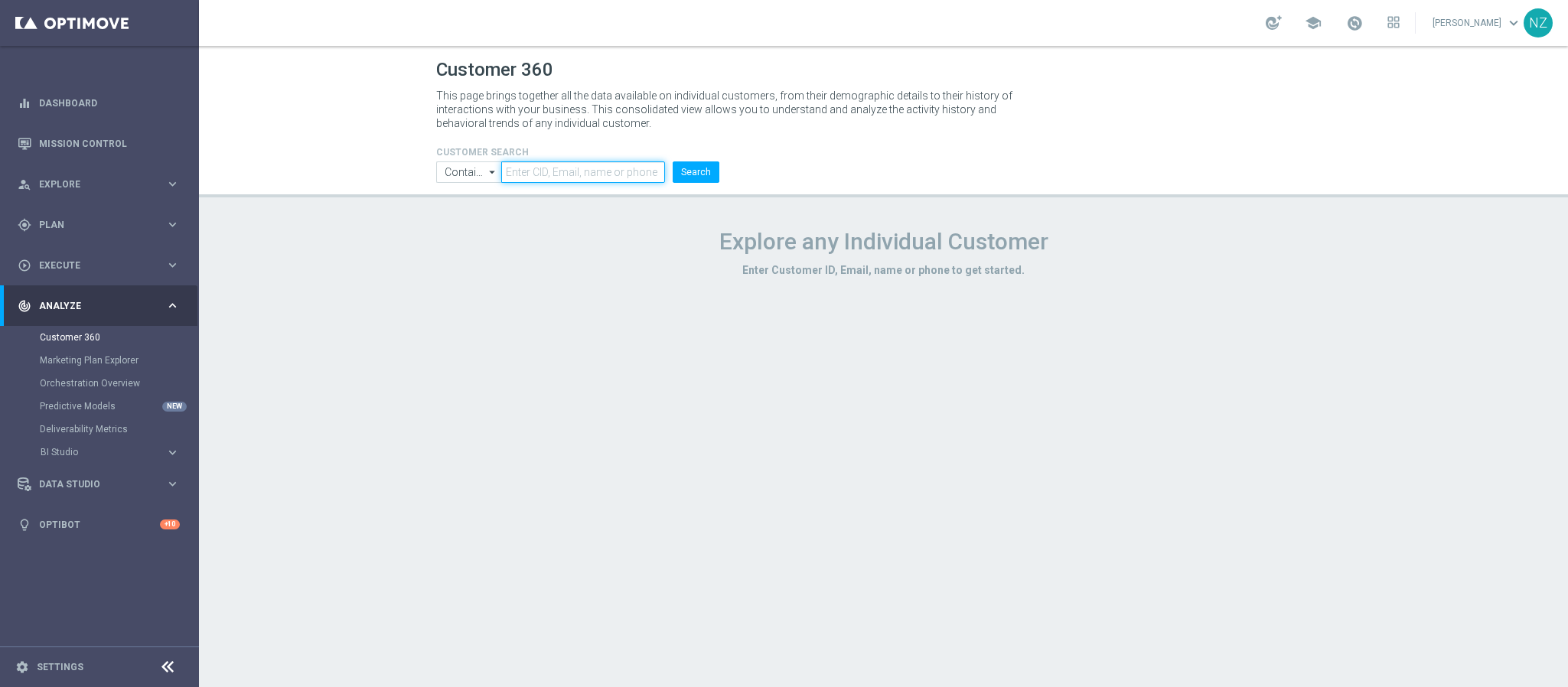
click at [549, 179] on input "text" at bounding box center [583, 172] width 163 height 21
paste input "7742545331"
click at [701, 171] on button "Search" at bounding box center [696, 172] width 47 height 21
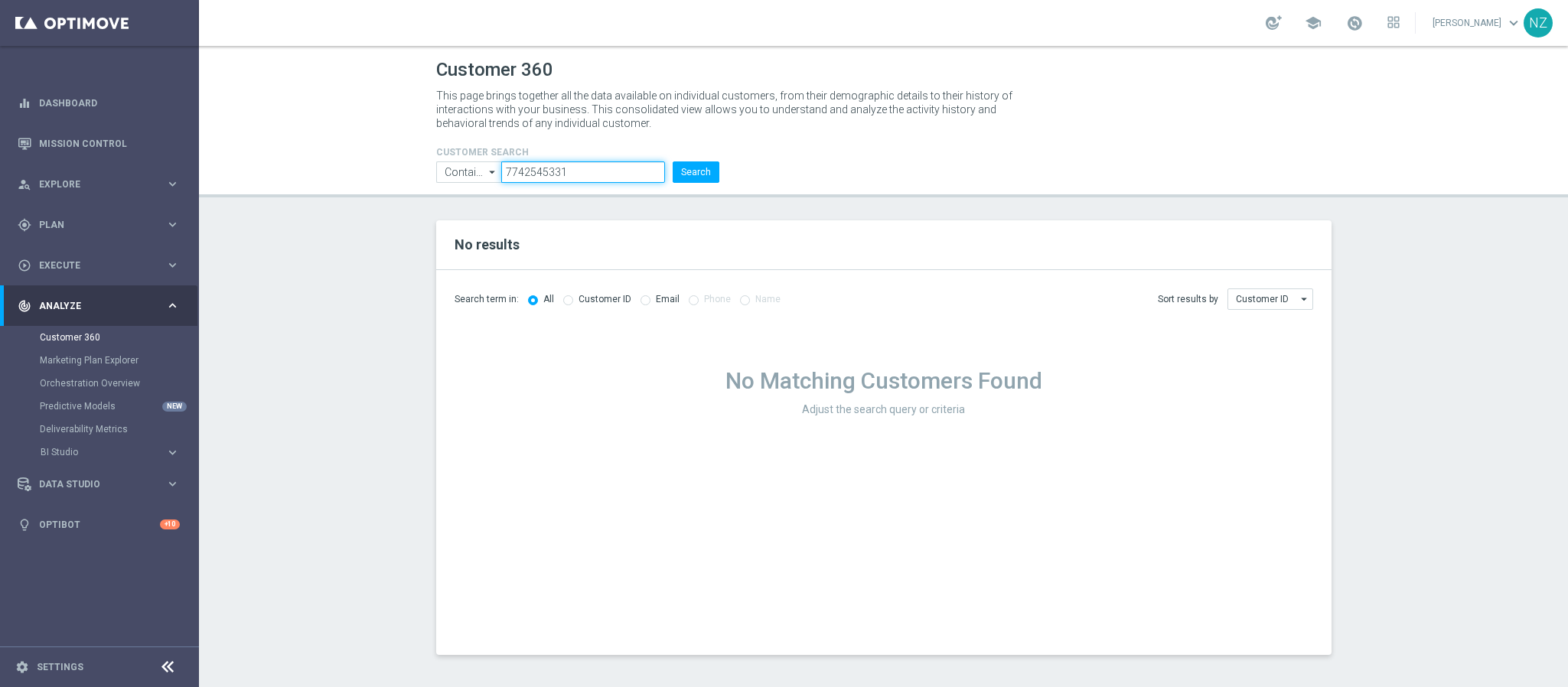
drag, startPoint x: 582, startPoint y: 168, endPoint x: 390, endPoint y: 162, distance: 192.1
click at [390, 162] on header "Customer 360 This page brings together all the data available on individual cus…" at bounding box center [884, 122] width 1369 height 151
paste input "[PERSON_NAME][EMAIL_ADDRESS][PERSON_NAME][PERSON_NAME][DOMAIN_NAME]"
type input "[PERSON_NAME][EMAIL_ADDRESS][PERSON_NAME][PERSON_NAME][DOMAIN_NAME]"
click at [700, 173] on button "Search" at bounding box center [696, 172] width 47 height 21
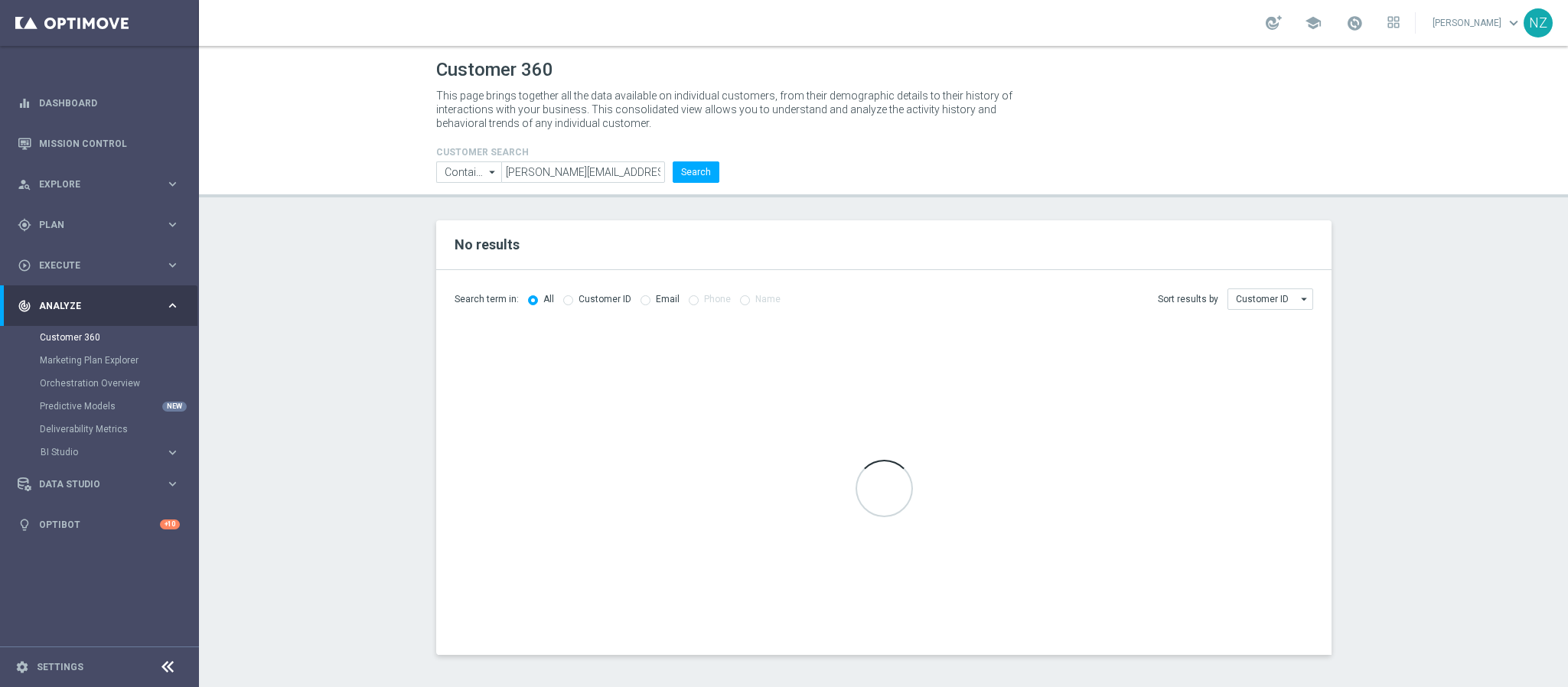
click at [321, 253] on section "No results Search term in: All Customer ID Email Phone Name Sort results by" at bounding box center [884, 438] width 1369 height 434
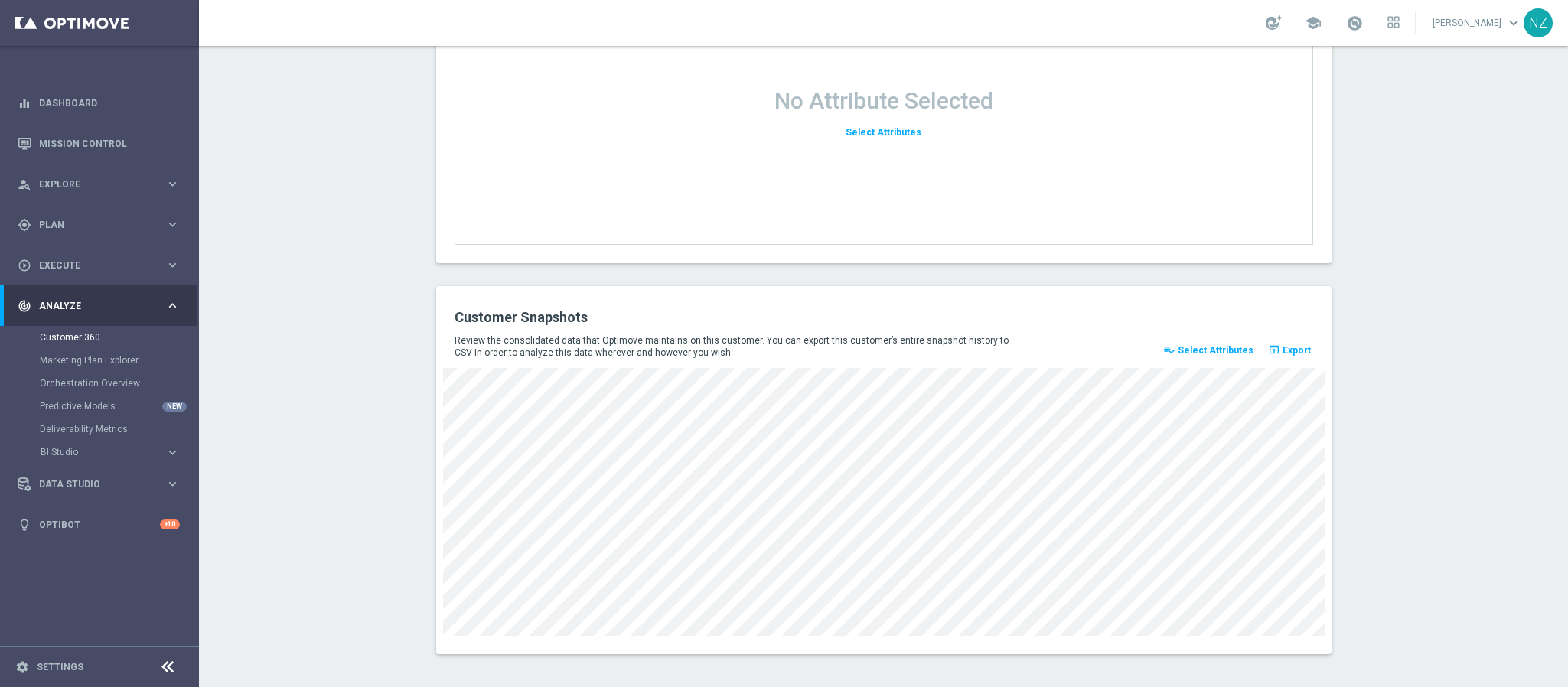
scroll to position [1986, 0]
click at [1210, 344] on span "Select Attributes" at bounding box center [1215, 347] width 76 height 11
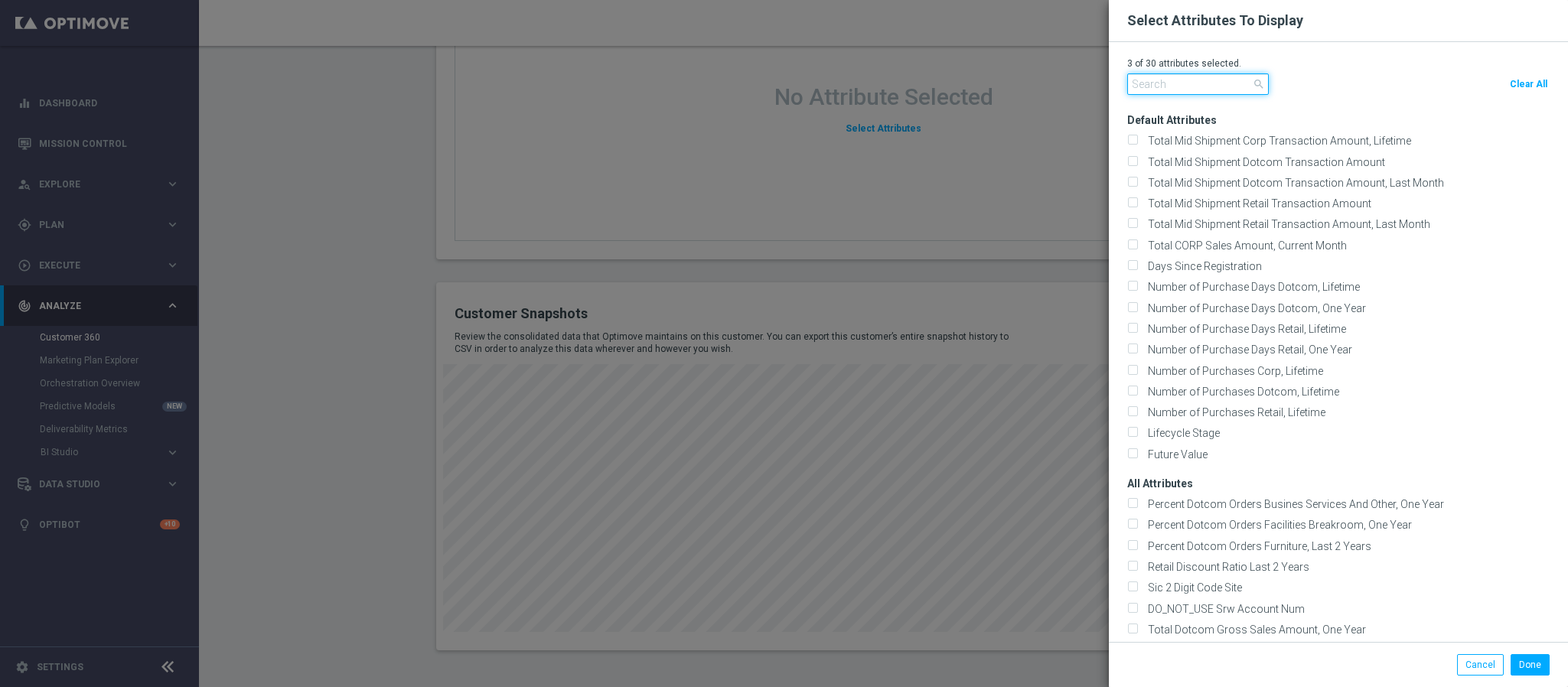
click at [1148, 85] on input "text" at bounding box center [1198, 84] width 142 height 21
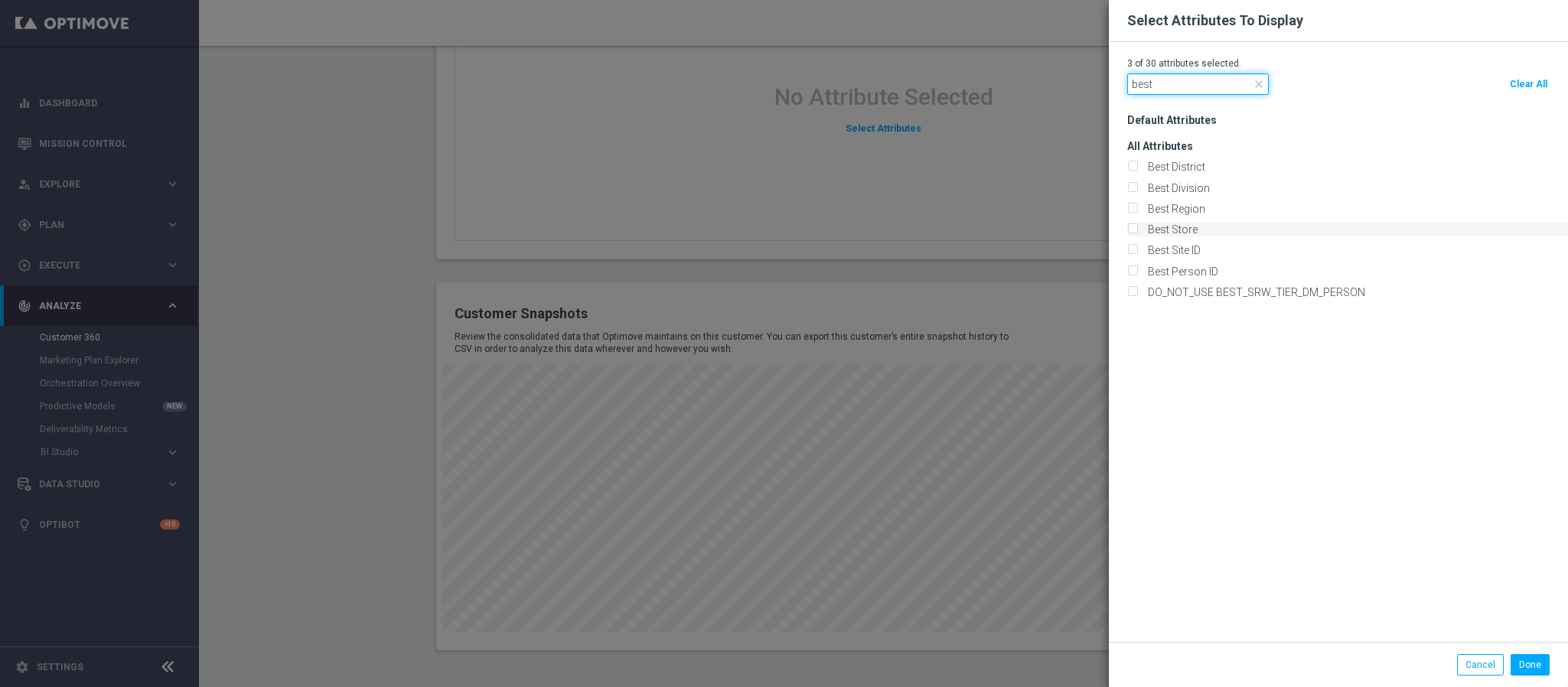
type input "best"
click at [1127, 234] on input "Best Store" at bounding box center [1132, 231] width 10 height 10
checkbox input "true"
click at [1523, 673] on button "Done" at bounding box center [1530, 664] width 39 height 21
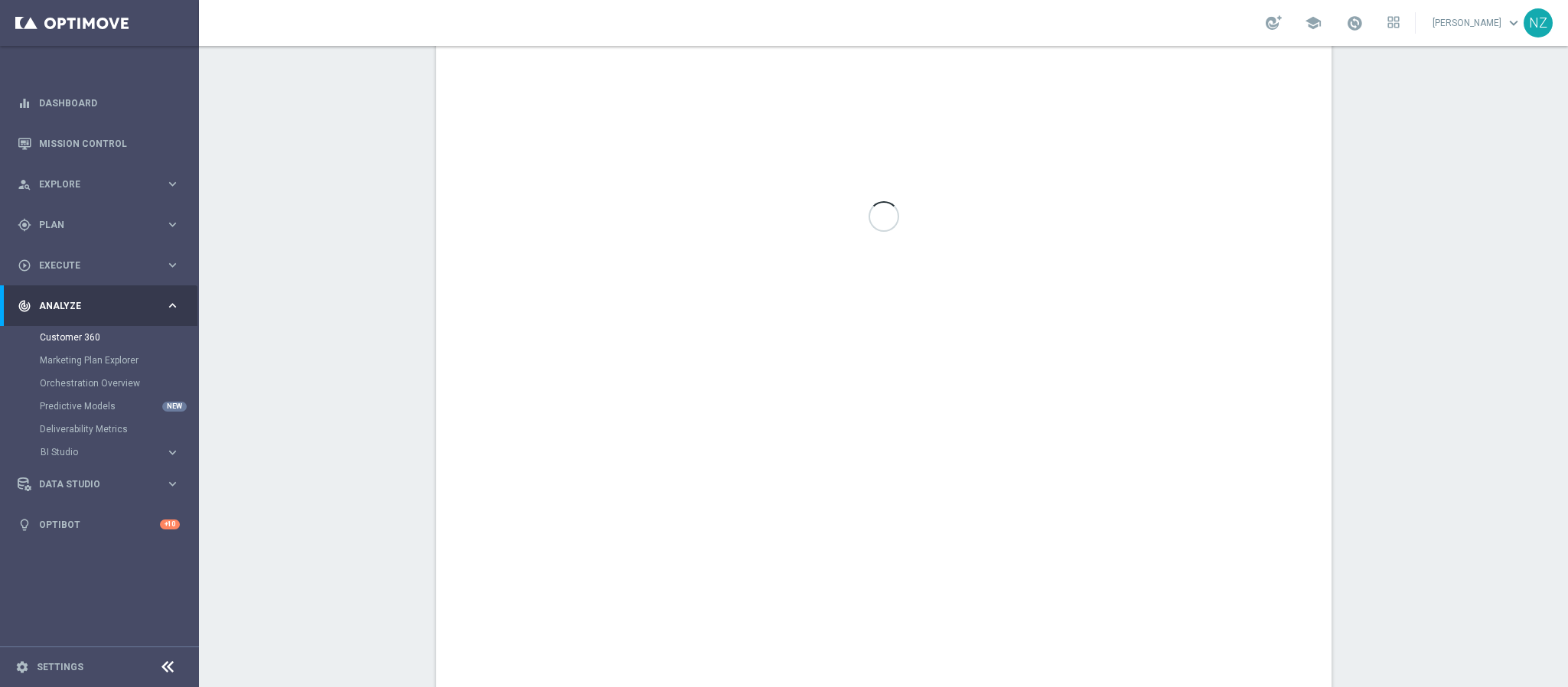
scroll to position [379, 0]
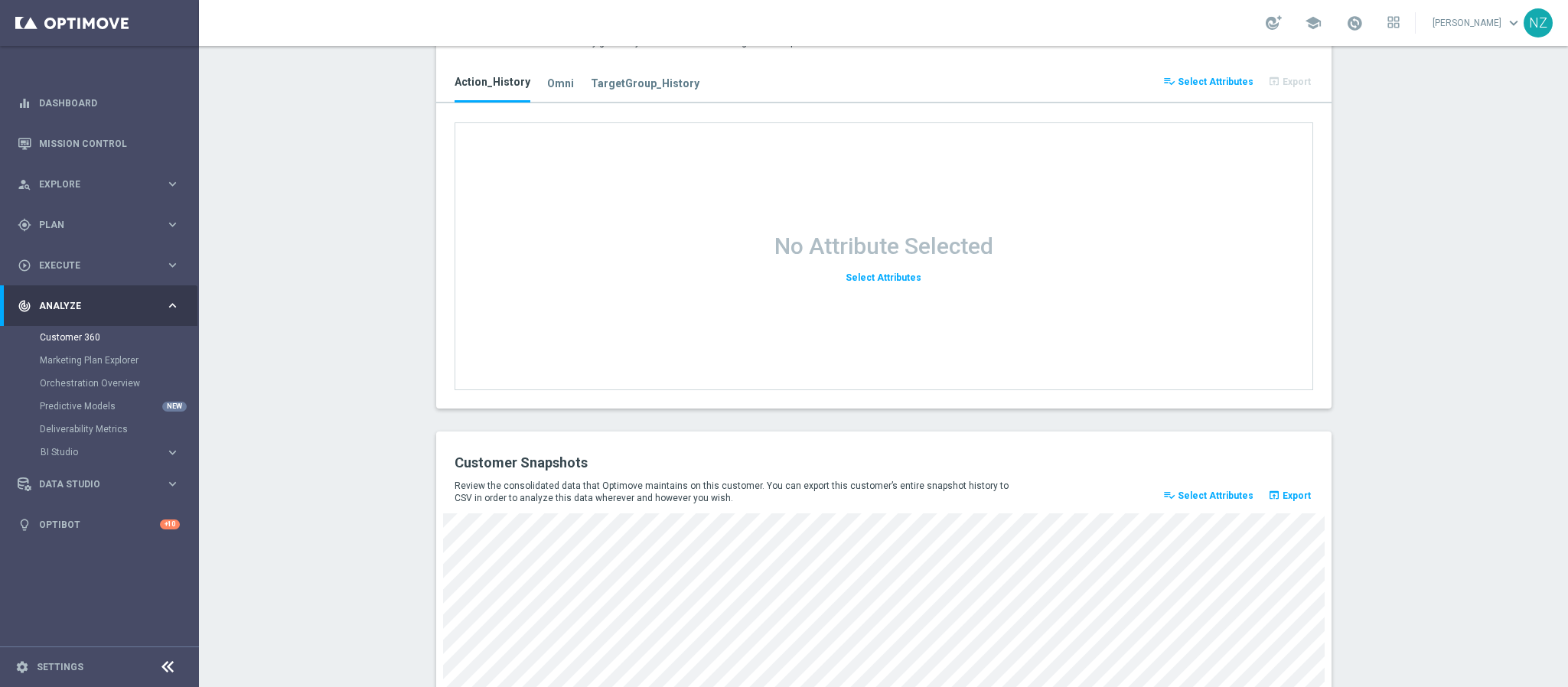
scroll to position [1986, 0]
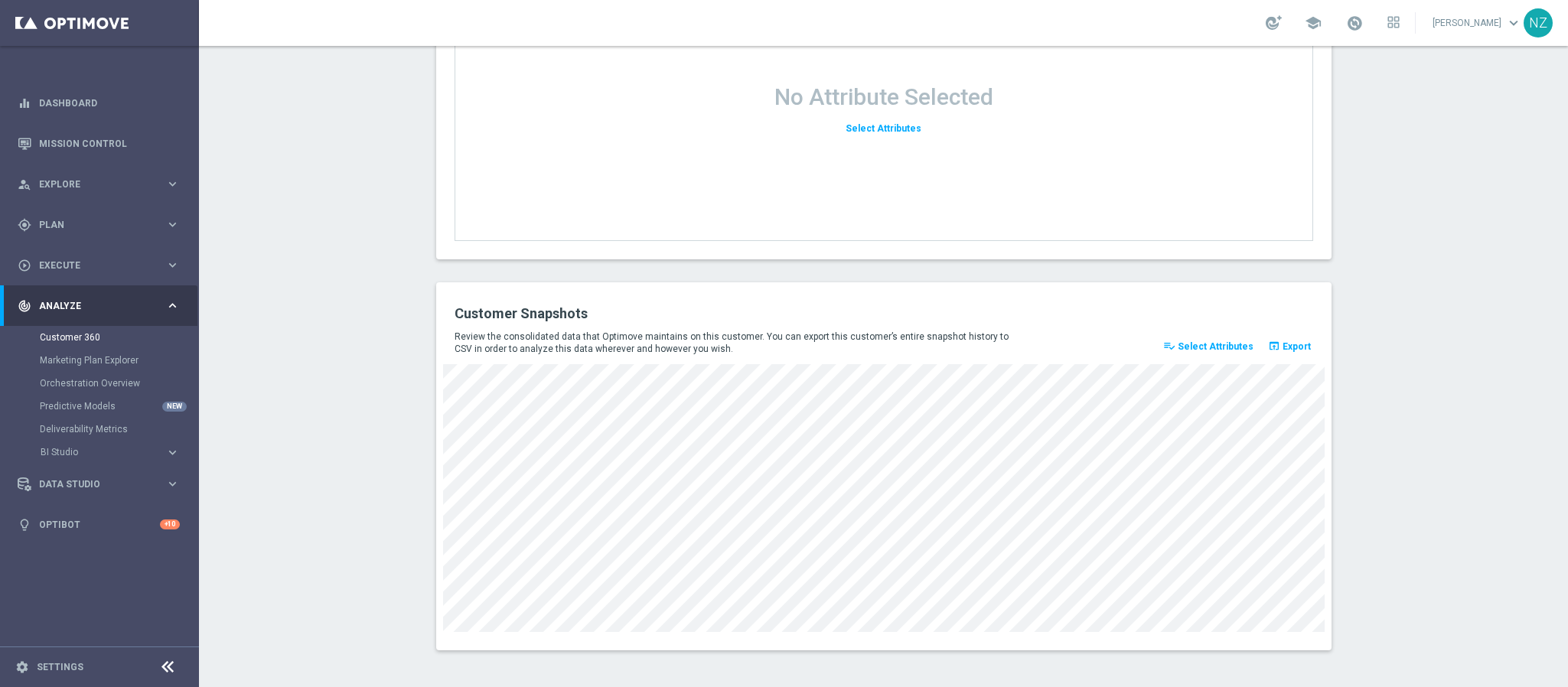
click at [1000, 337] on p "Review the consolidated data that Optimove maintains on this customer. You can …" at bounding box center [737, 343] width 564 height 24
click at [1188, 349] on span "Select Attributes" at bounding box center [1215, 347] width 76 height 11
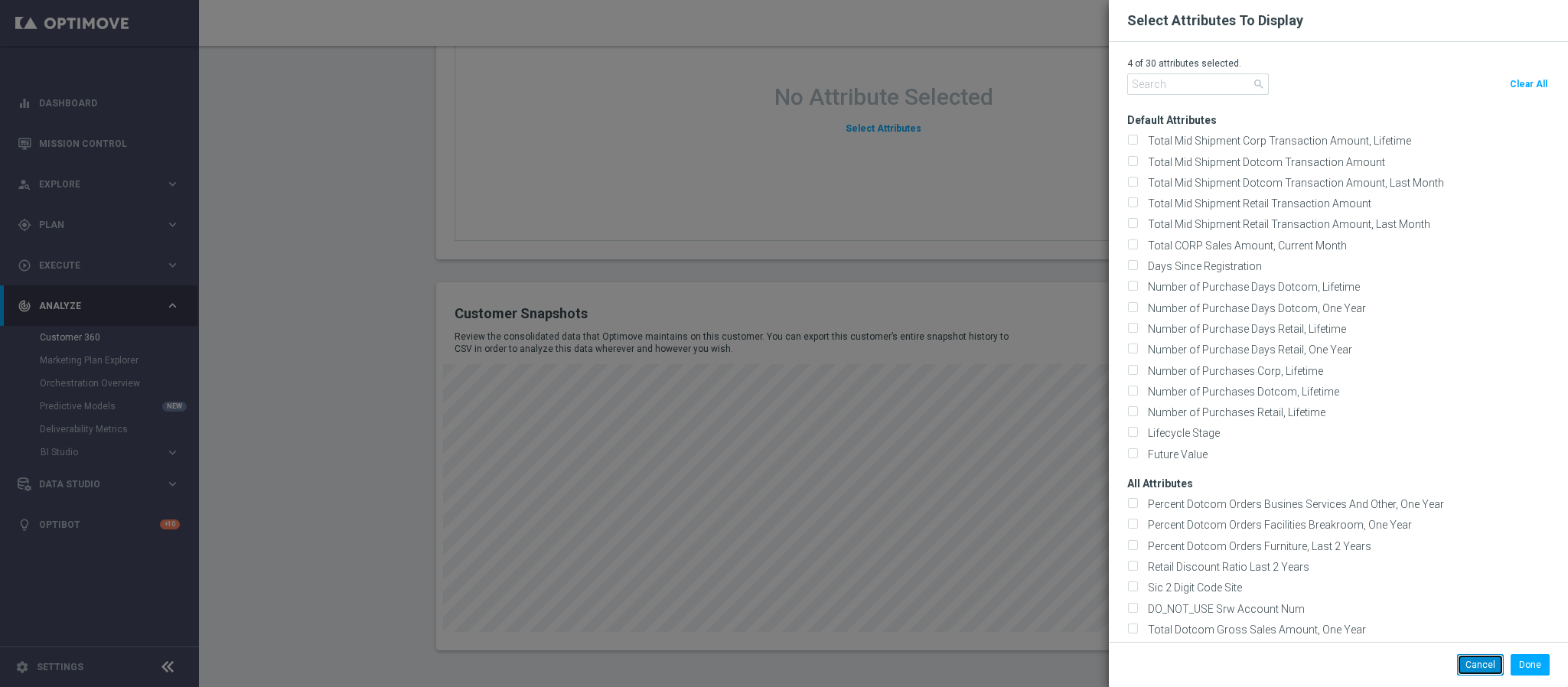
click at [1468, 666] on button "Cancel" at bounding box center [1480, 664] width 47 height 21
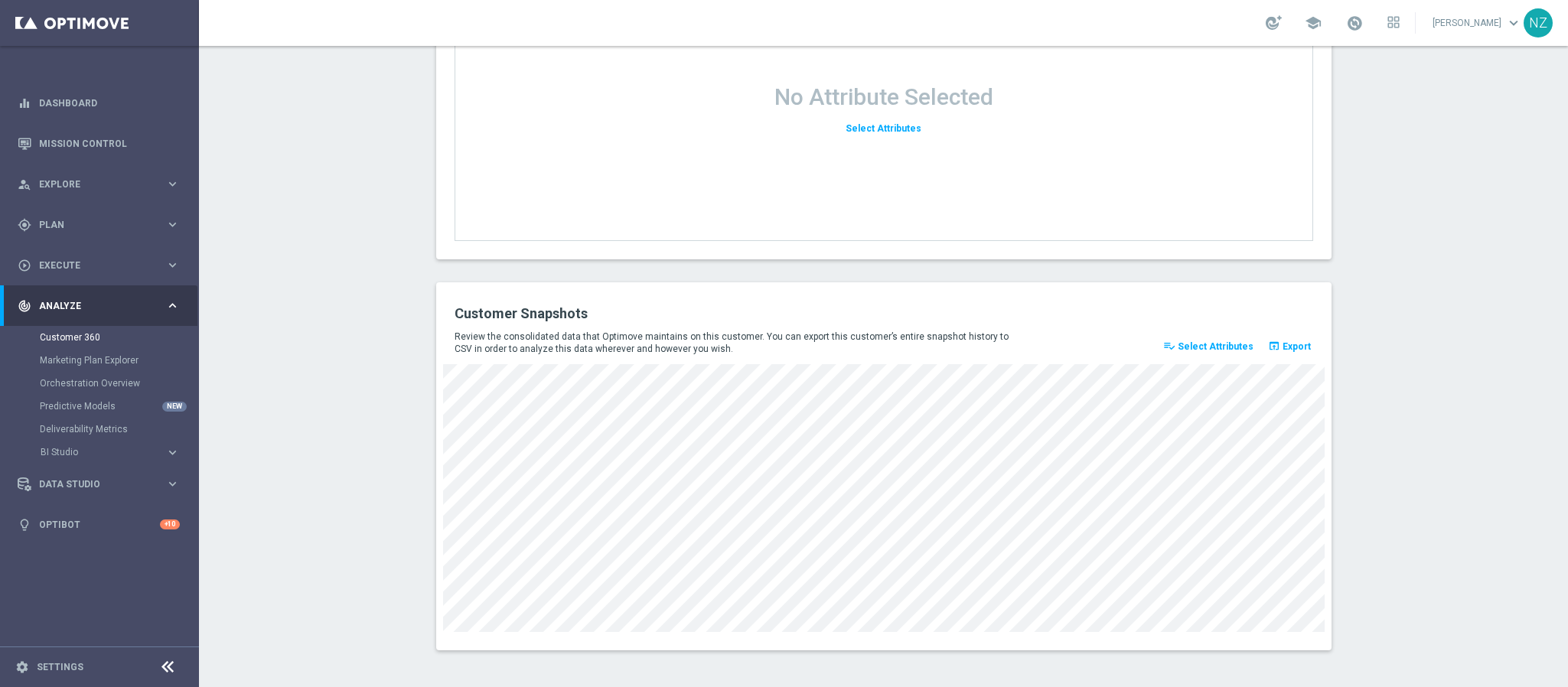
click at [1284, 349] on span "Export" at bounding box center [1297, 347] width 28 height 11
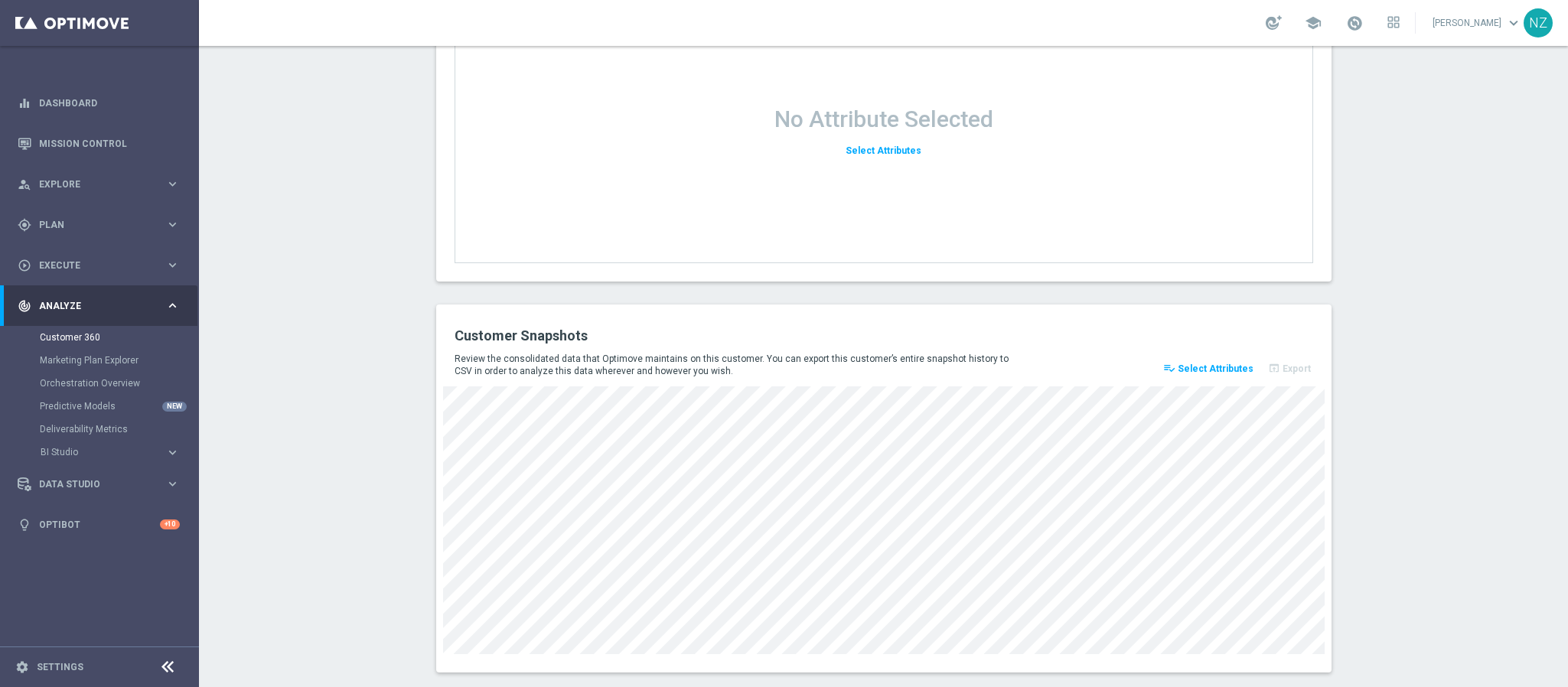
scroll to position [1837, 0]
click at [1215, 358] on button "playlist_add_check Select Attributes" at bounding box center [1208, 367] width 95 height 21
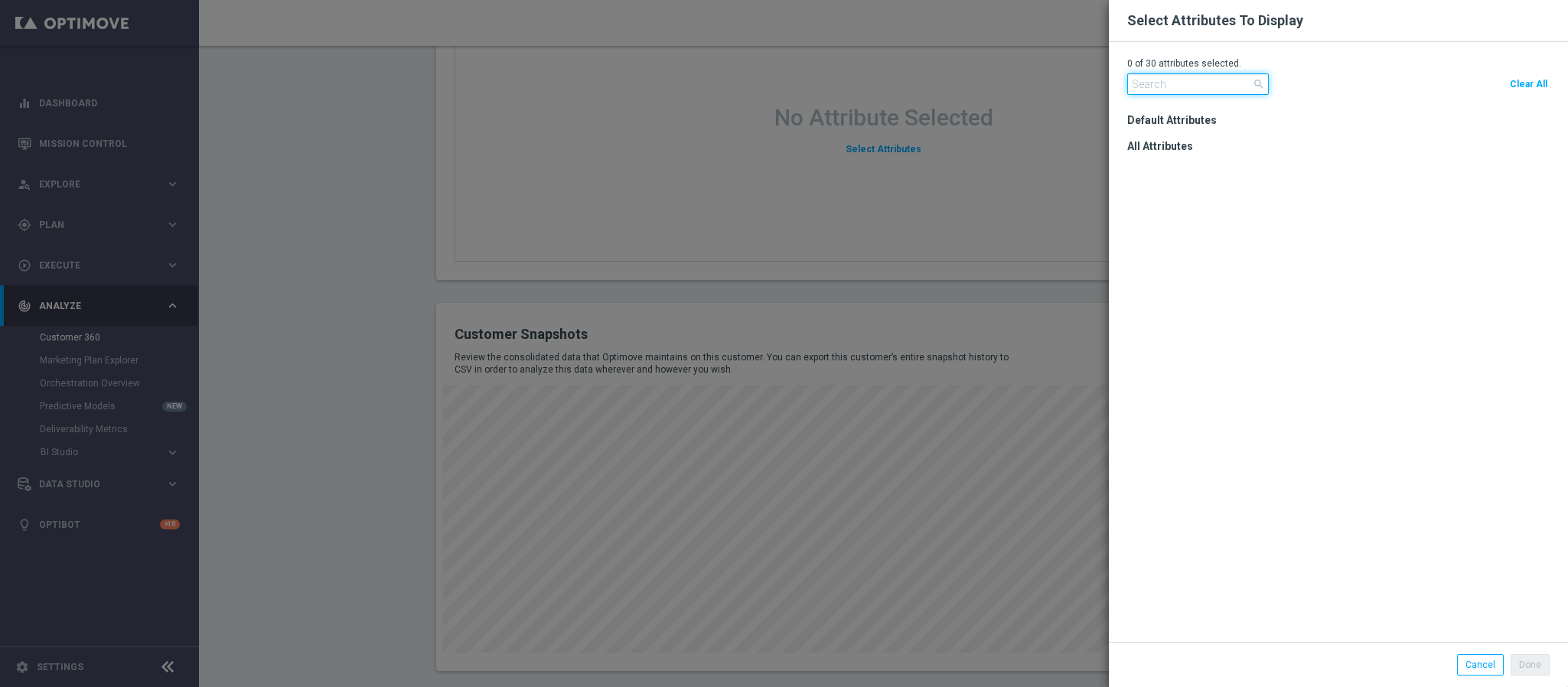
click at [1163, 74] on input "text" at bounding box center [1198, 84] width 142 height 21
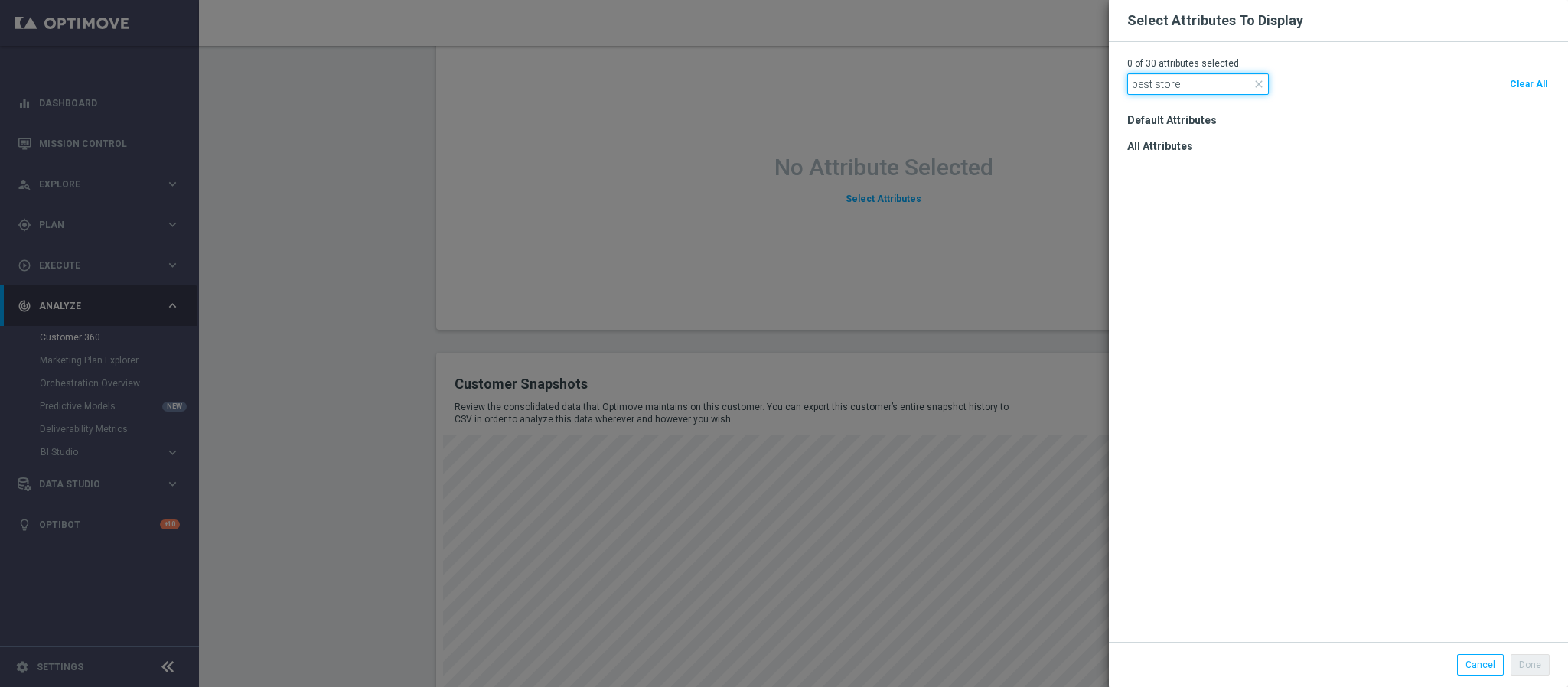
scroll to position [1888, 0]
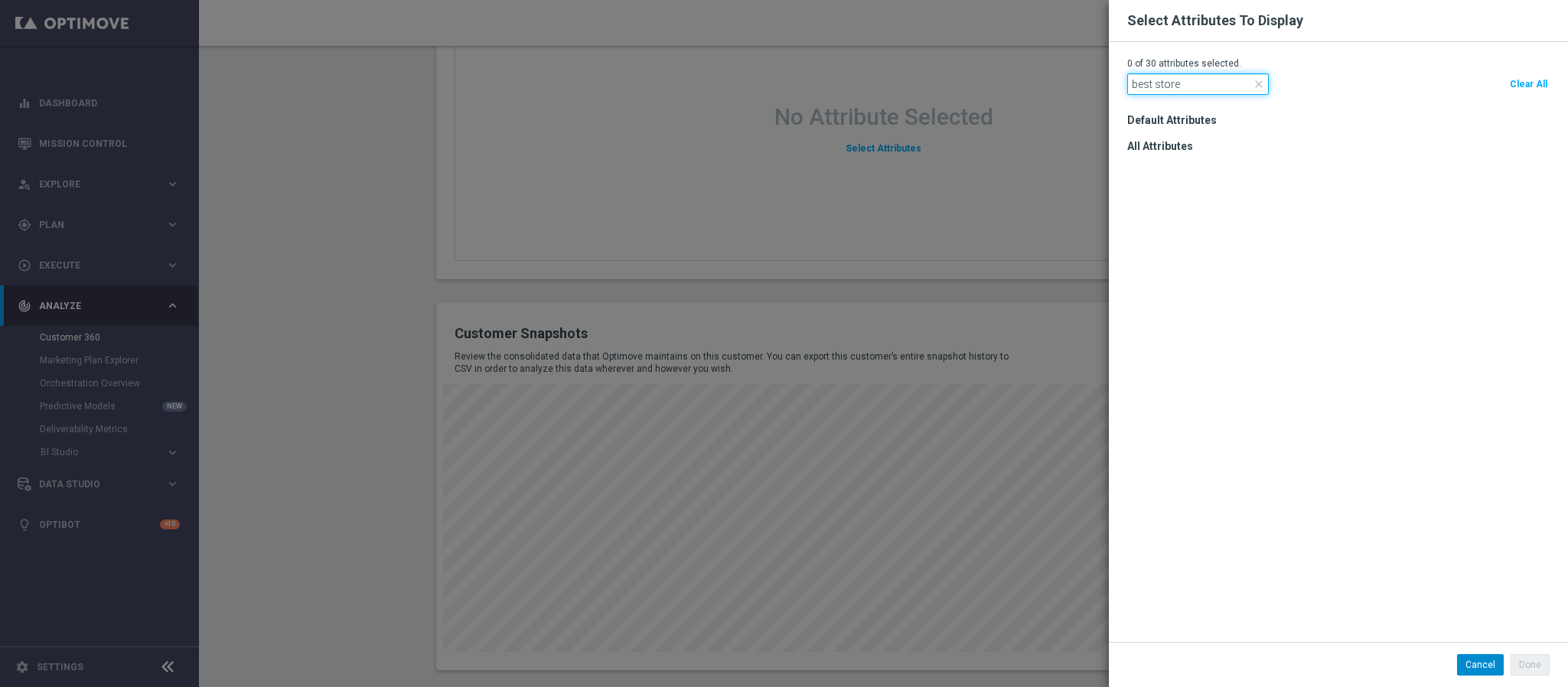
type input "best store"
click at [1474, 668] on button "Cancel" at bounding box center [1480, 664] width 47 height 21
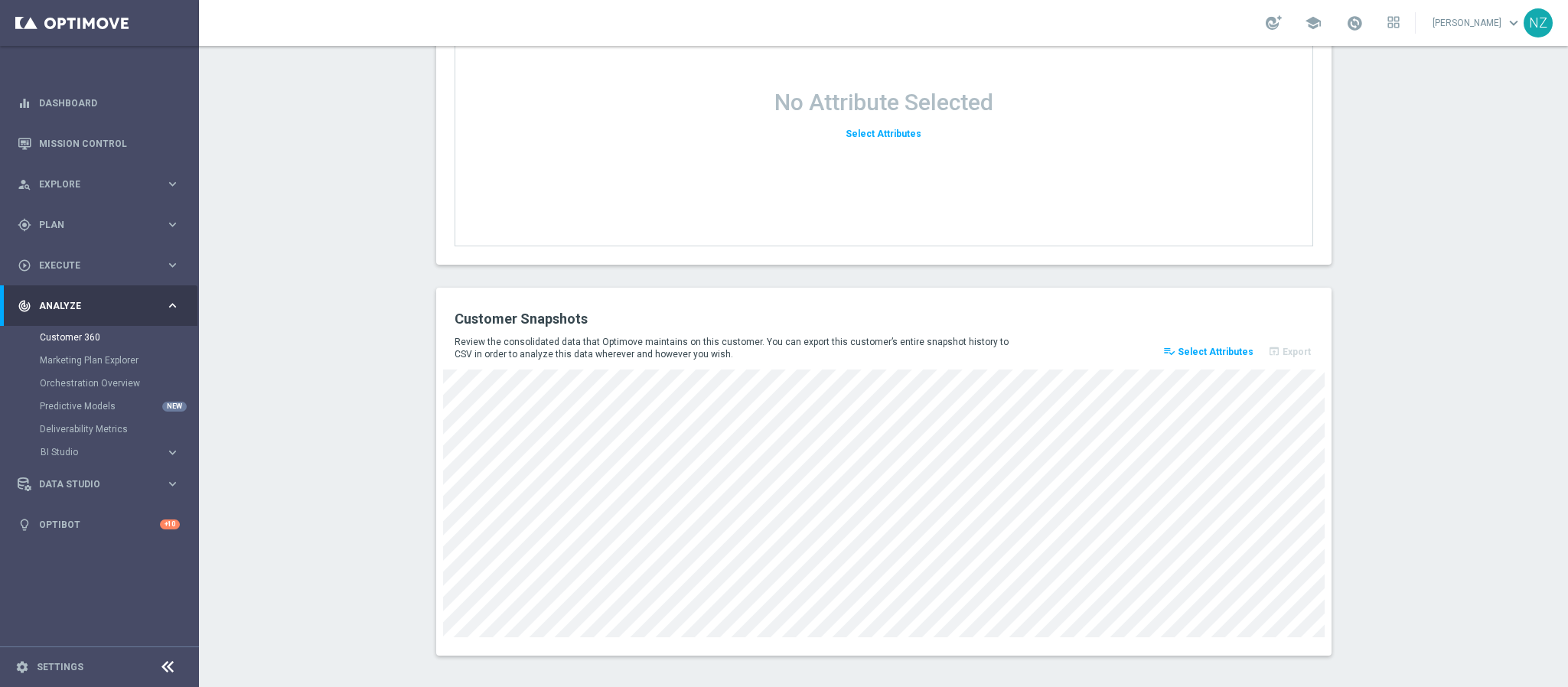
scroll to position [1908, 0]
click at [1192, 345] on span "Select Attributes" at bounding box center [1215, 346] width 76 height 11
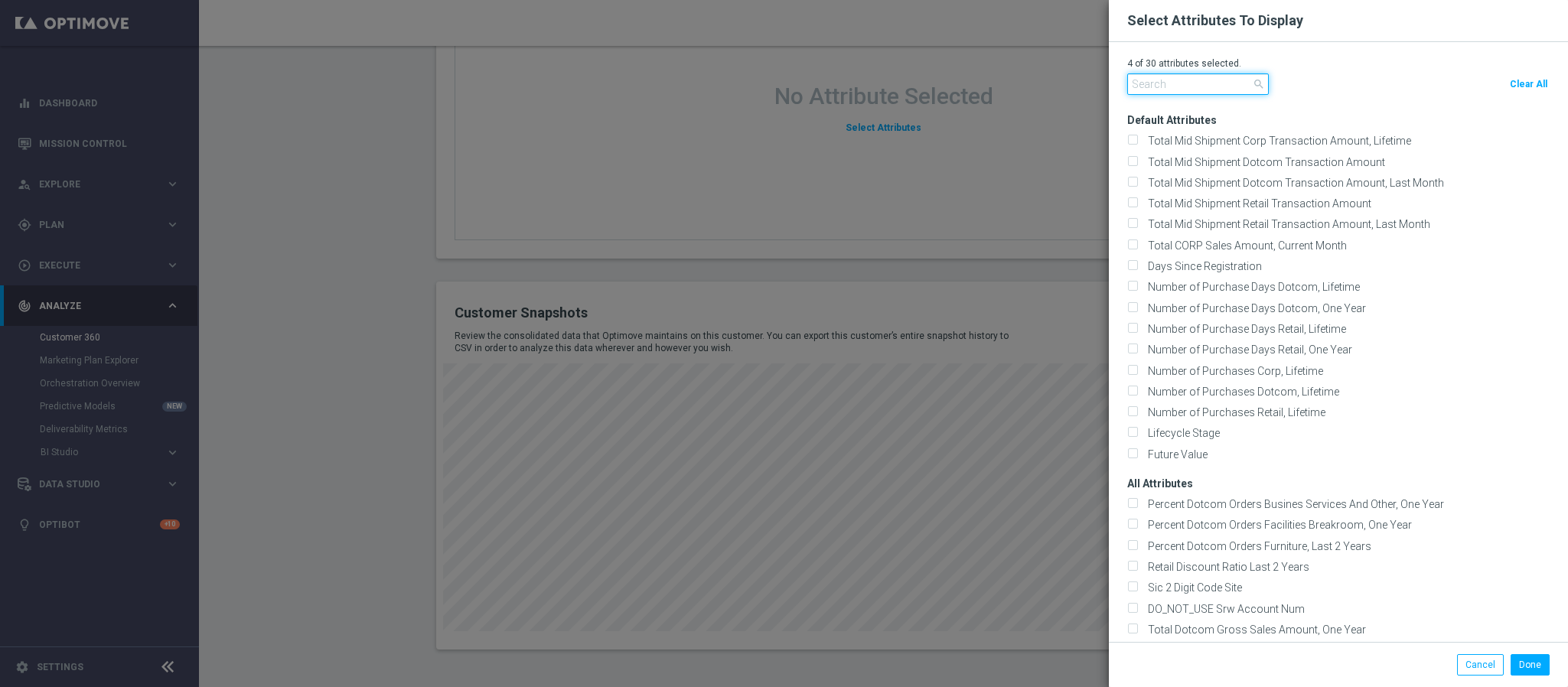
click at [1156, 81] on input "text" at bounding box center [1198, 84] width 142 height 21
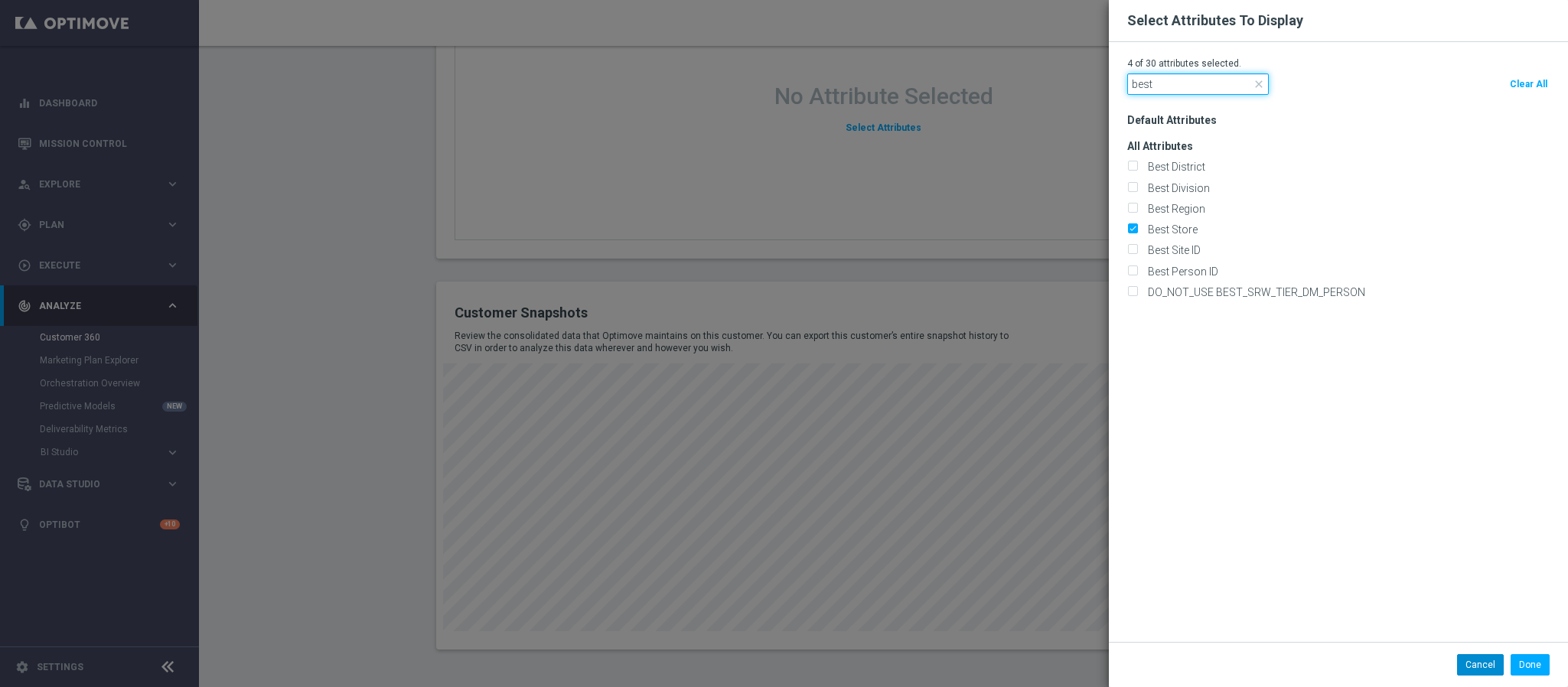
type input "best"
click at [1465, 671] on button "Cancel" at bounding box center [1480, 664] width 47 height 21
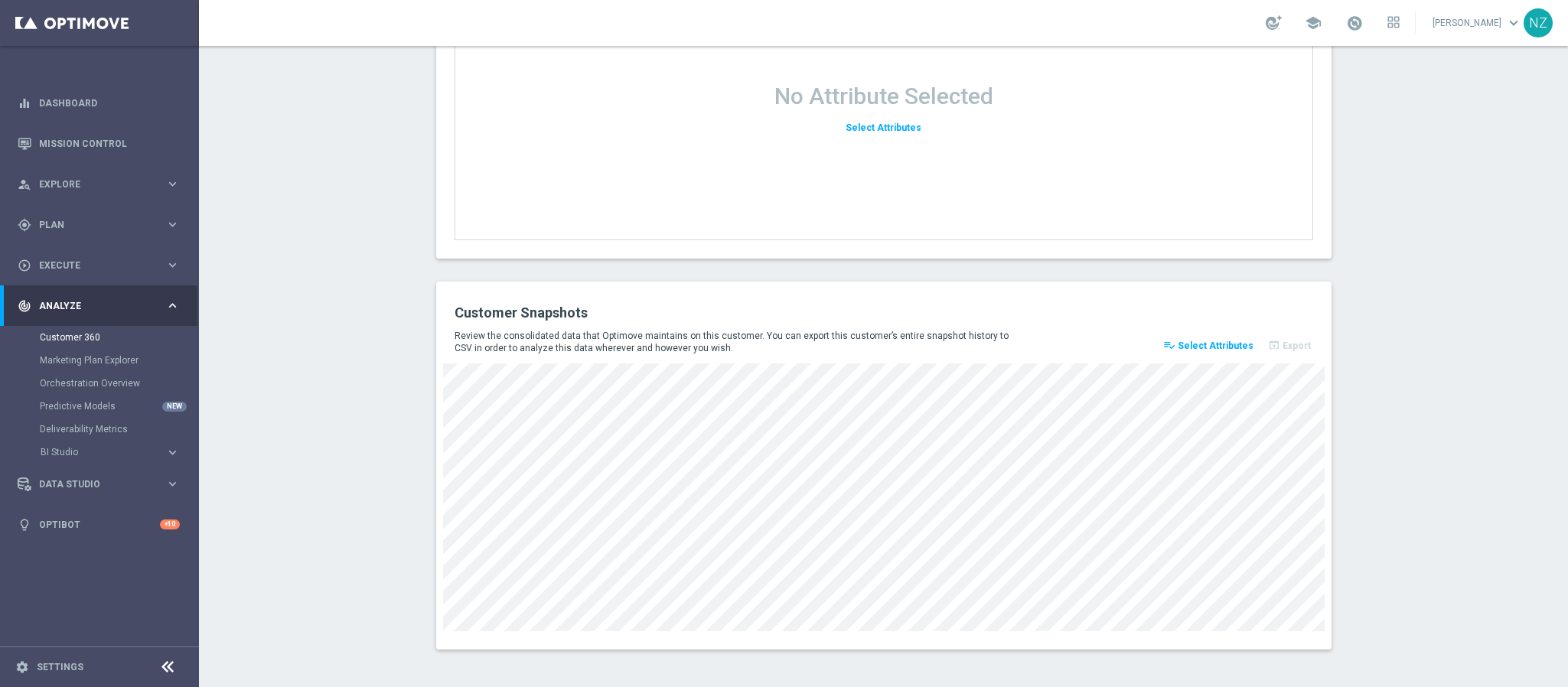
click at [1229, 340] on span "Select Attributes" at bounding box center [1215, 346] width 76 height 11
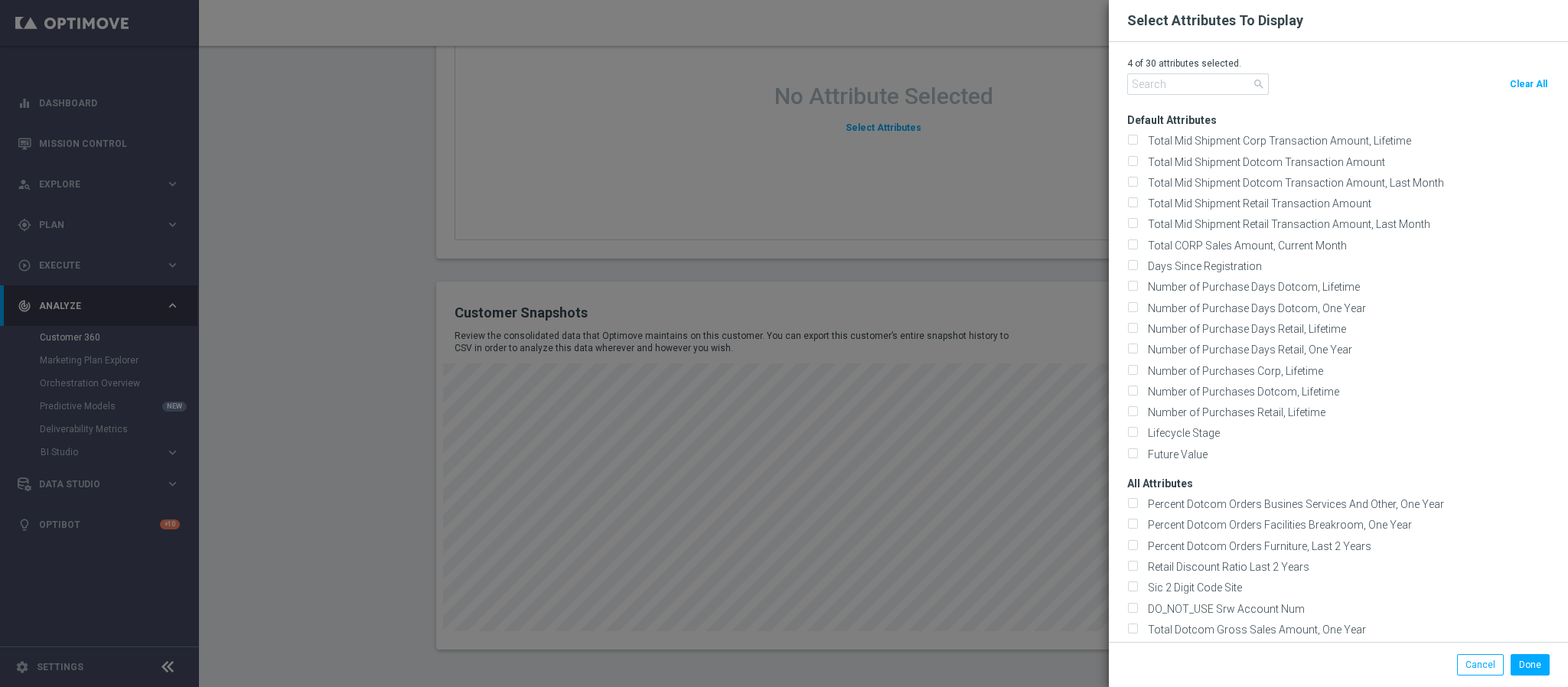
click at [1185, 55] on div "4 of 30 attributes selected. search Clear All Default Attributes Total Mid Ship…" at bounding box center [1338, 342] width 459 height 600
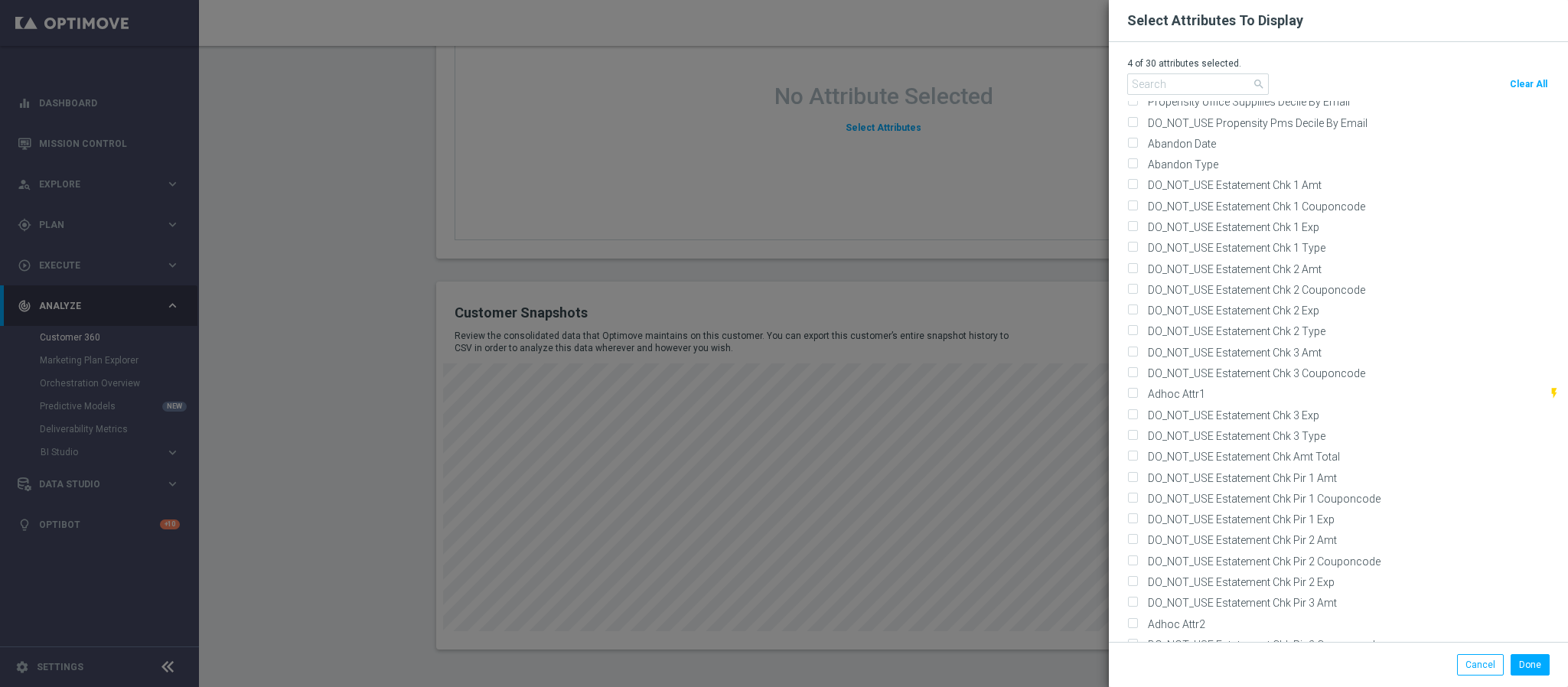
scroll to position [5625, 0]
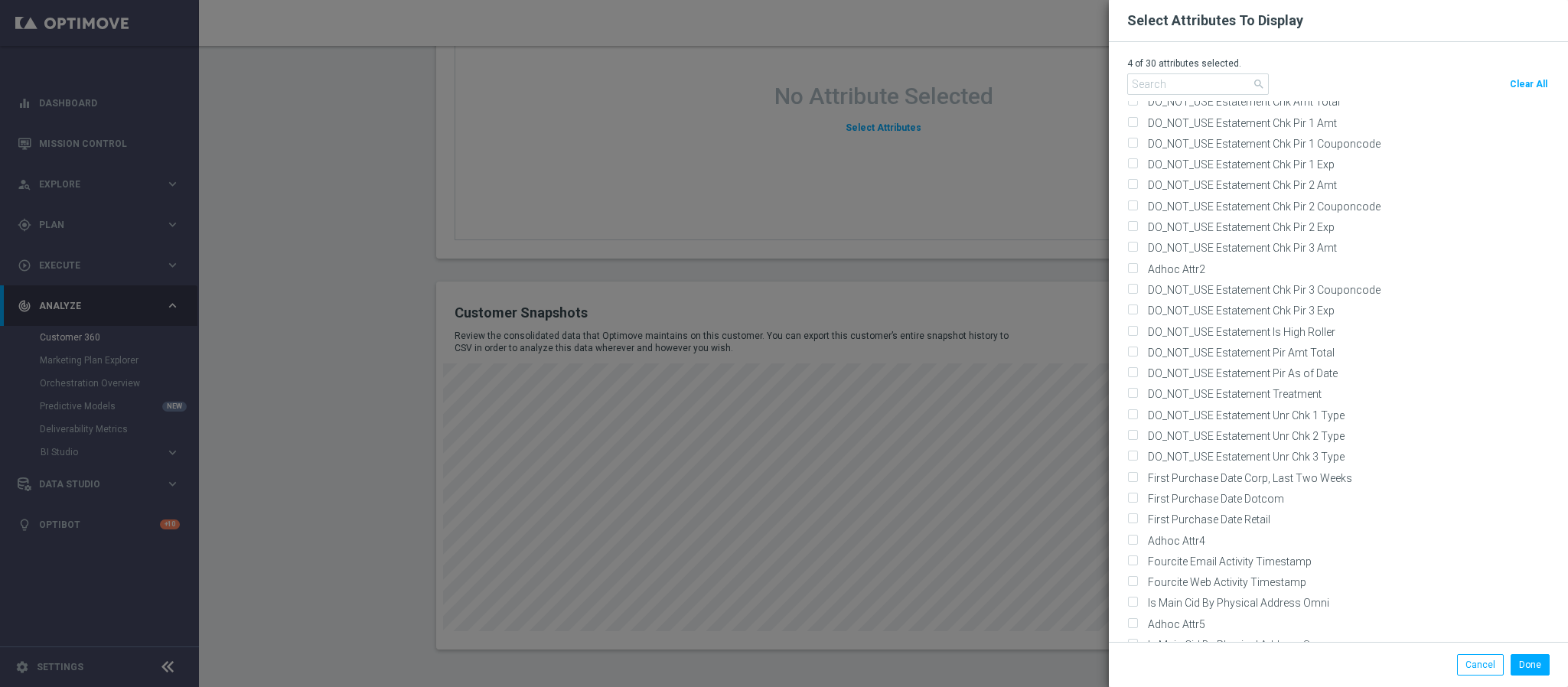
click at [307, 285] on modal-container "Select Attributes To Display 4 of 30 attributes selected. search Clear All Defa…" at bounding box center [784, 344] width 1568 height 687
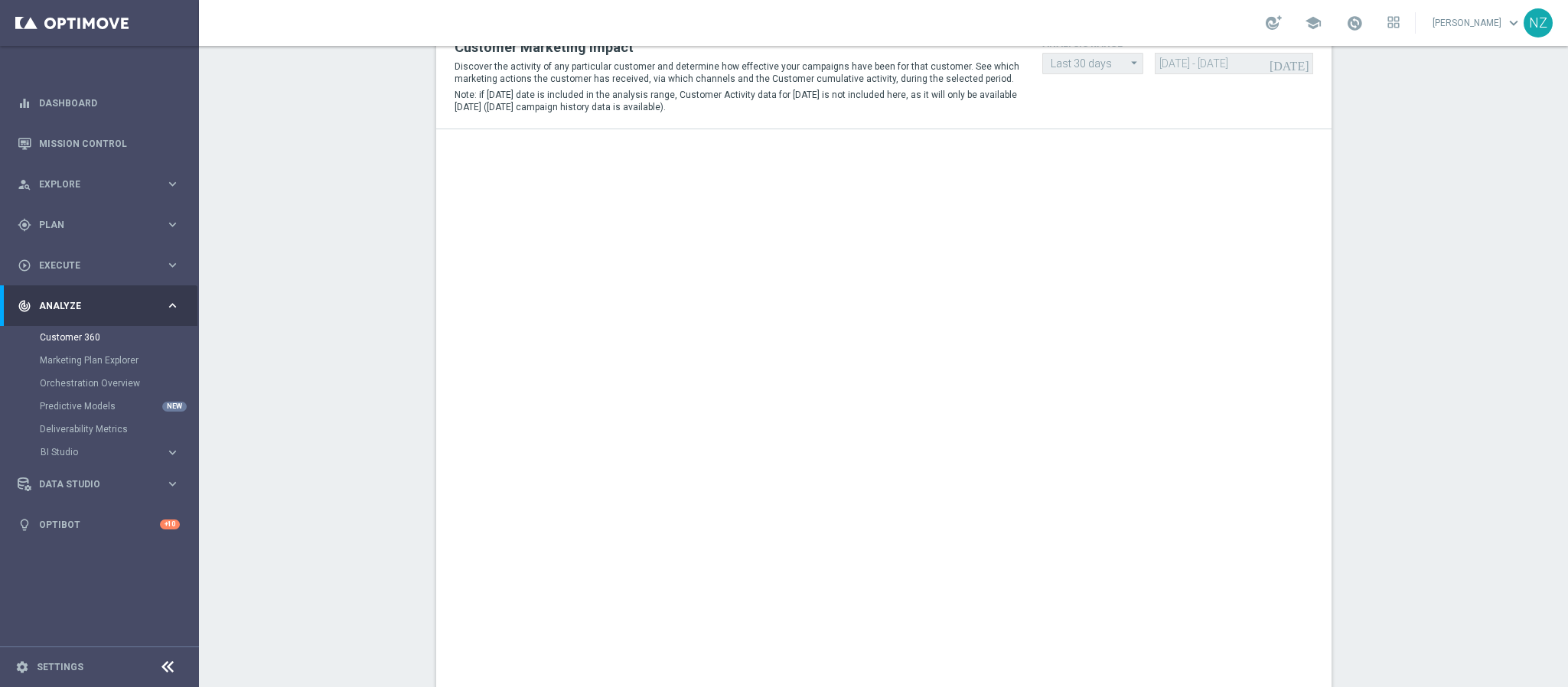
scroll to position [0, 0]
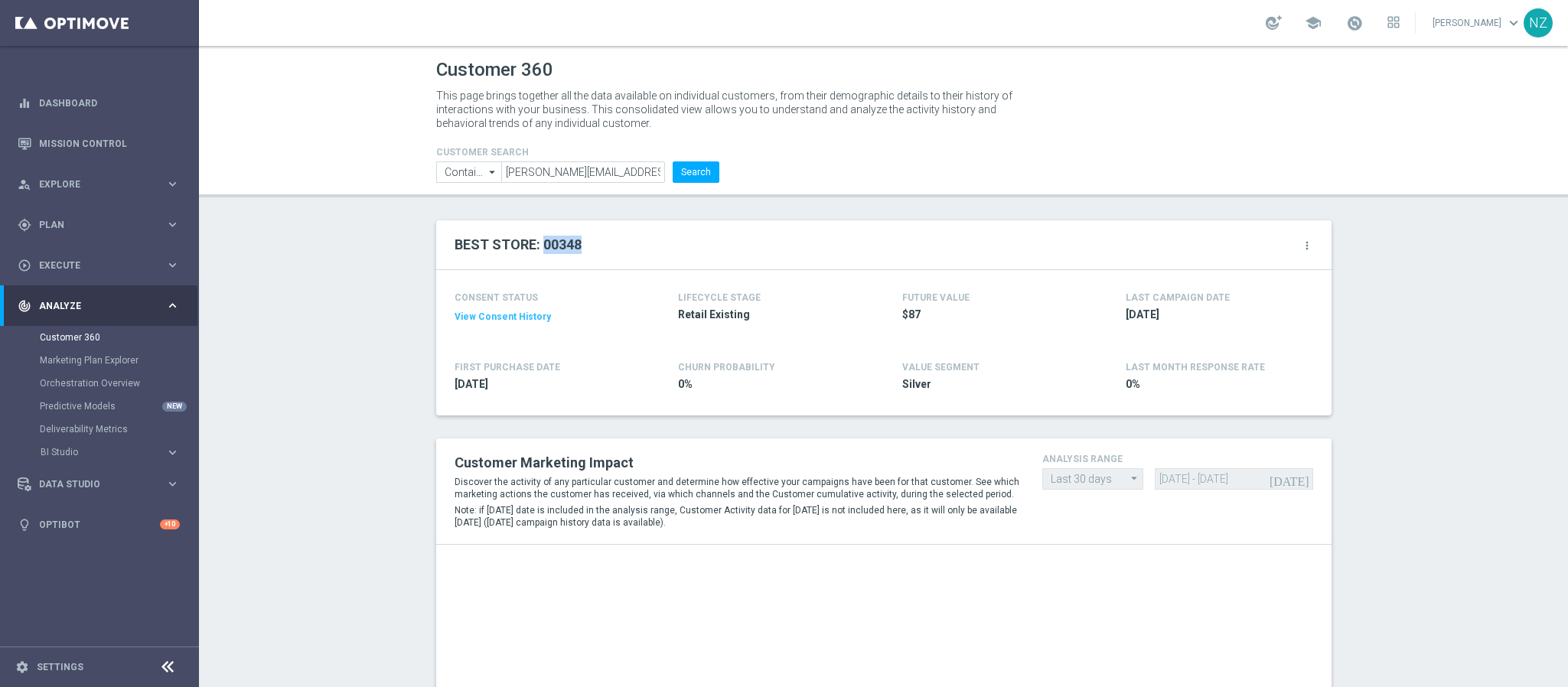
drag, startPoint x: 590, startPoint y: 243, endPoint x: 533, endPoint y: 239, distance: 57.1
click at [533, 239] on div "BEST STORE: 00348 more_vert" at bounding box center [884, 245] width 858 height 26
drag, startPoint x: 579, startPoint y: 244, endPoint x: 530, endPoint y: 239, distance: 49.3
click at [530, 239] on div "BEST STORE: 00348 more_vert" at bounding box center [884, 245] width 858 height 26
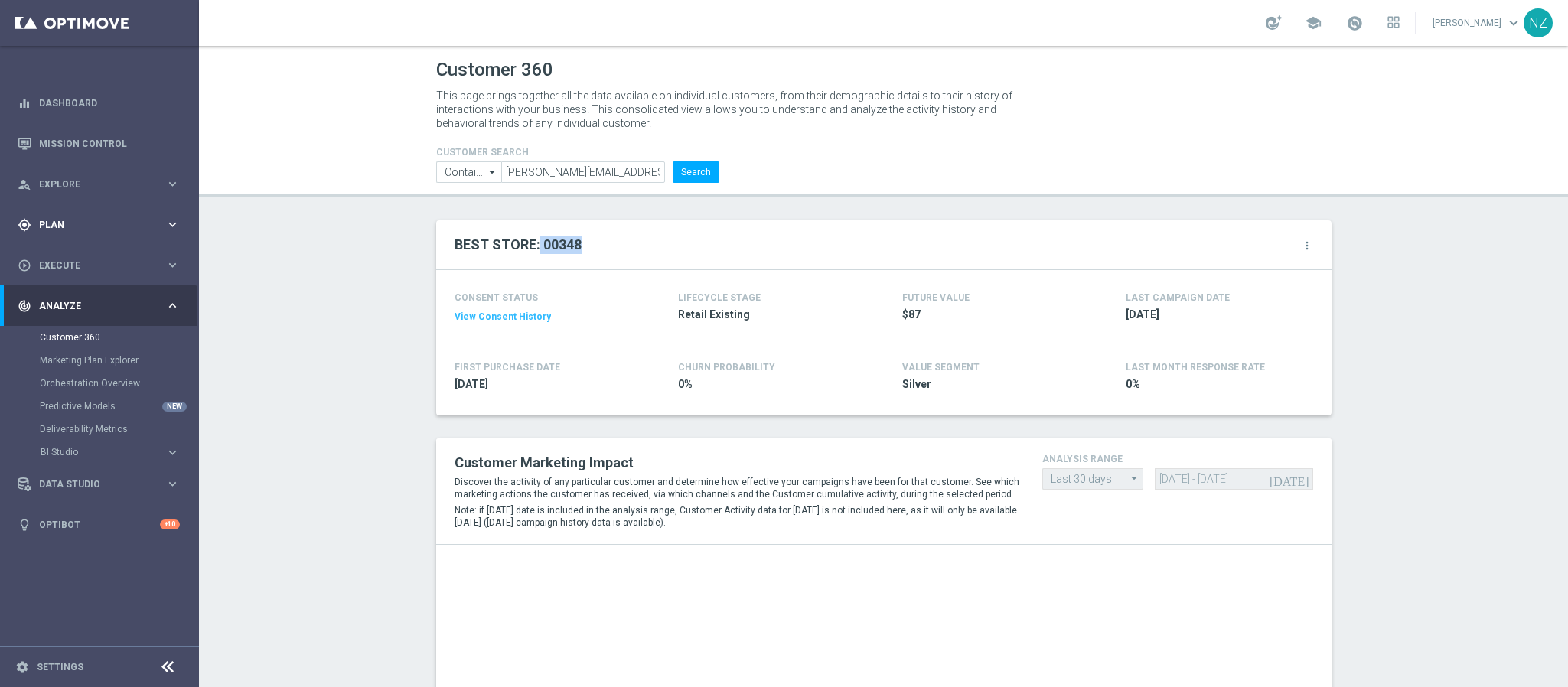
click at [90, 227] on span "Plan" at bounding box center [102, 225] width 126 height 9
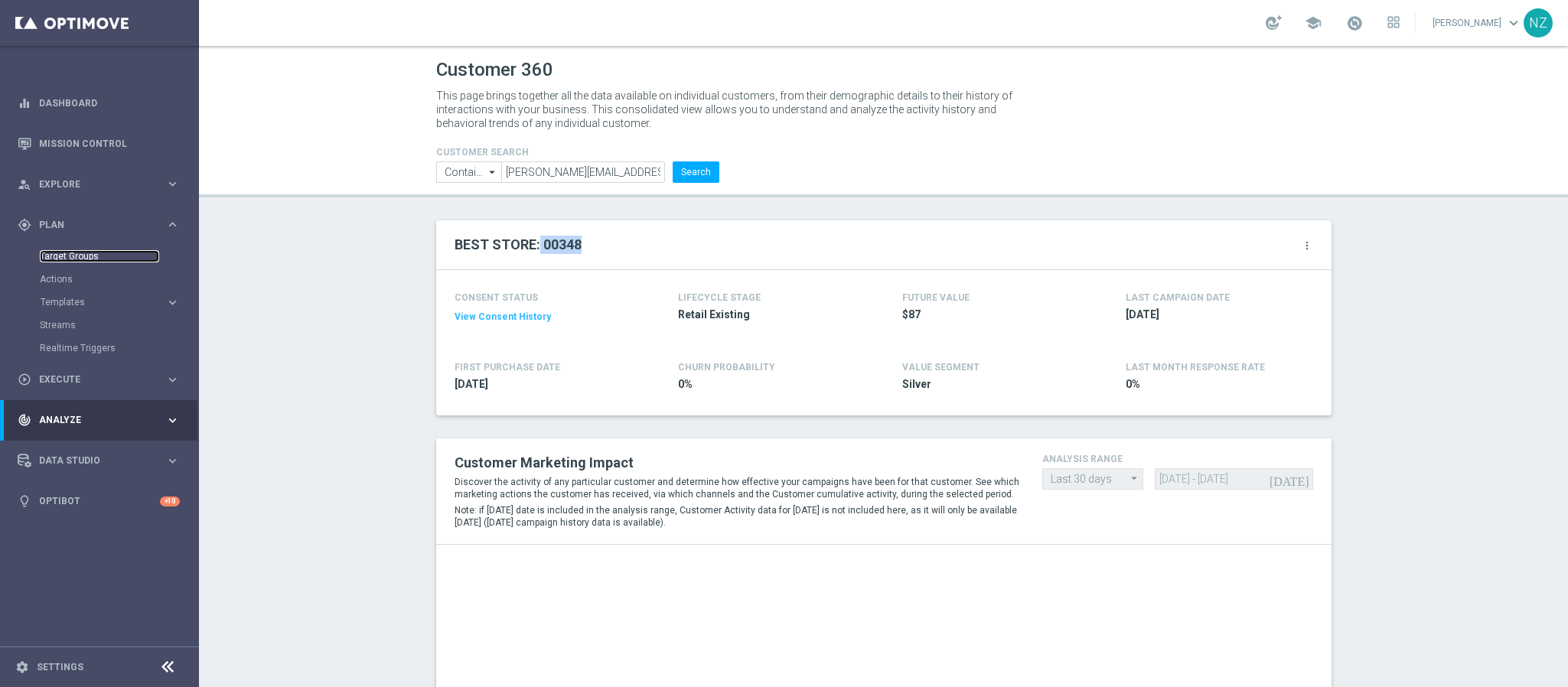
click at [90, 258] on link "Target Groups" at bounding box center [100, 256] width 119 height 13
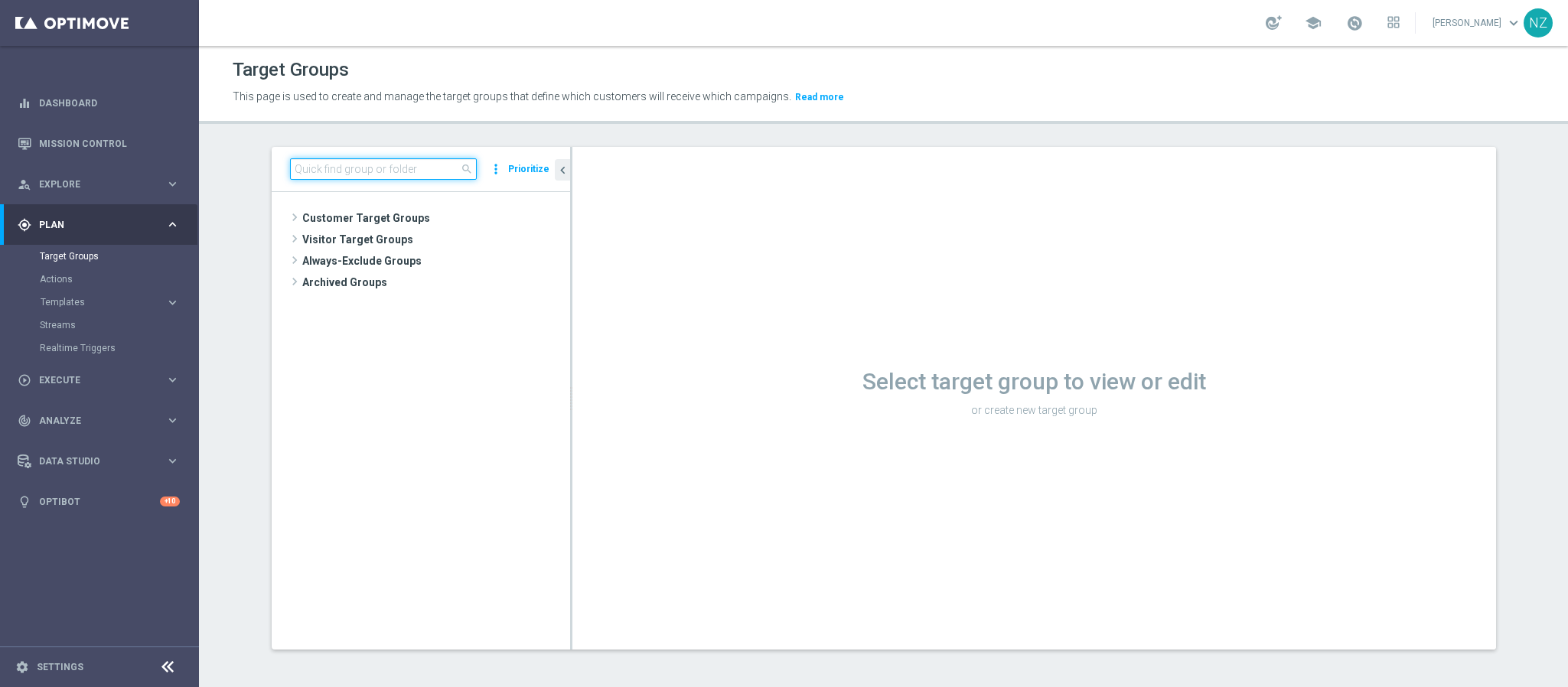
click at [338, 177] on input at bounding box center [383, 169] width 187 height 21
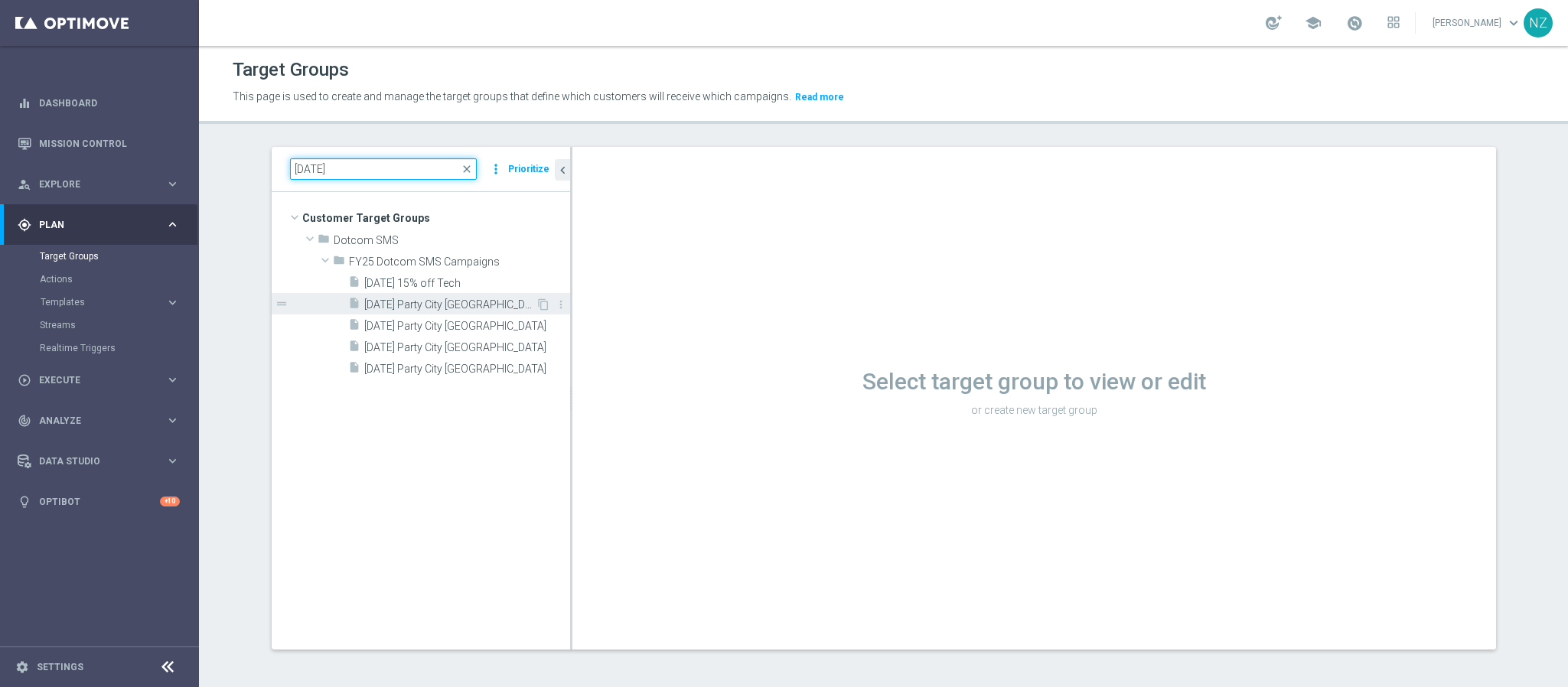
type input "9.19.25"
click at [434, 302] on span "9.19.25 Party City Attleboro" at bounding box center [450, 305] width 172 height 13
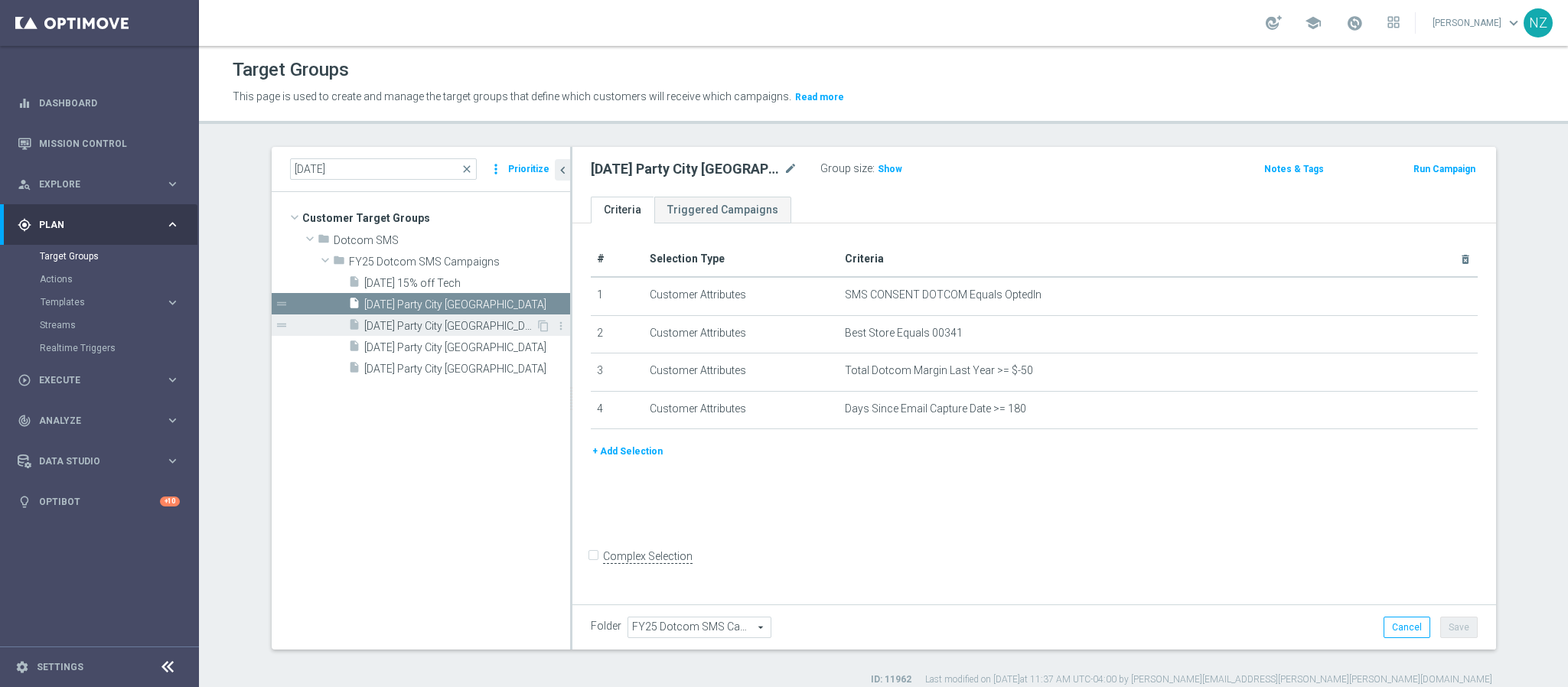
click at [432, 331] on span "9.19.25 Party City Bellingham" at bounding box center [450, 326] width 172 height 13
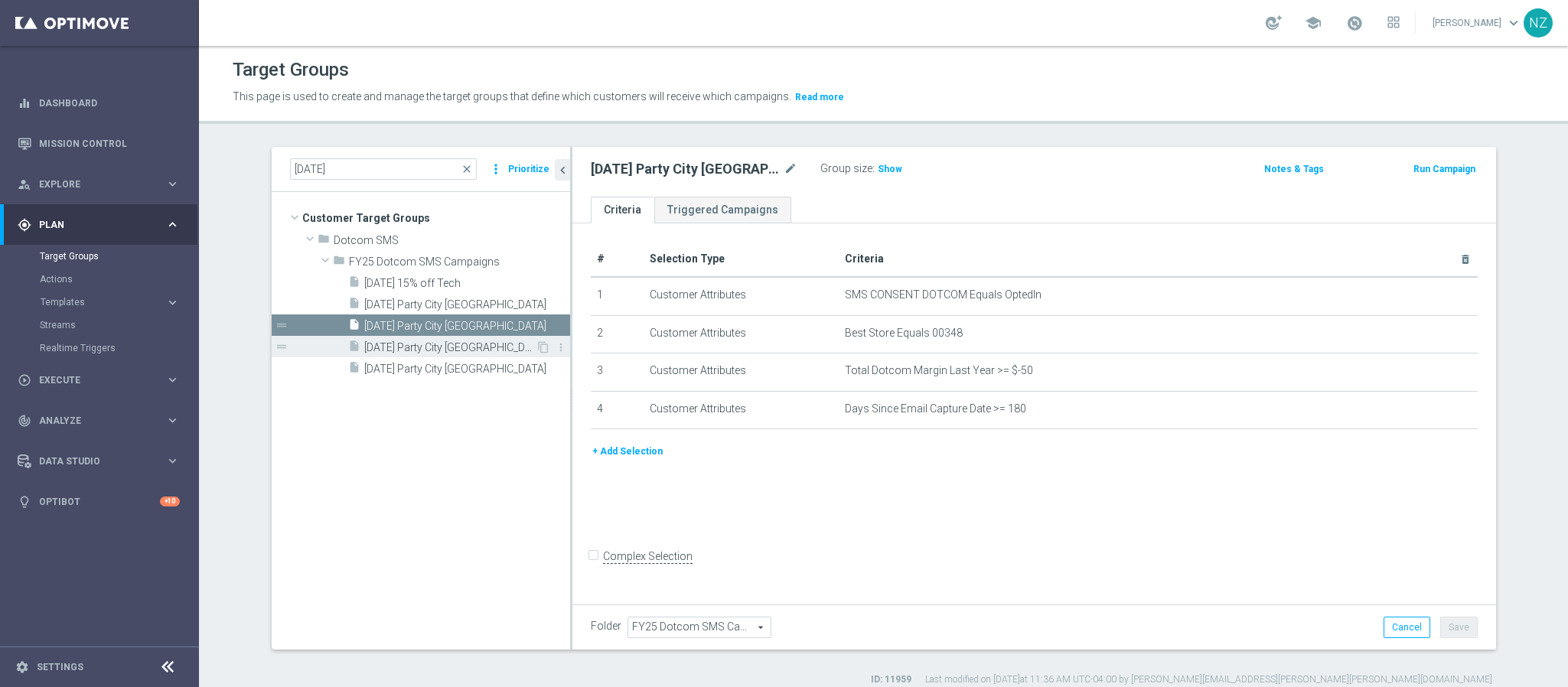
click at [452, 347] on span "9.19.25 Party City Mansfield" at bounding box center [450, 347] width 172 height 13
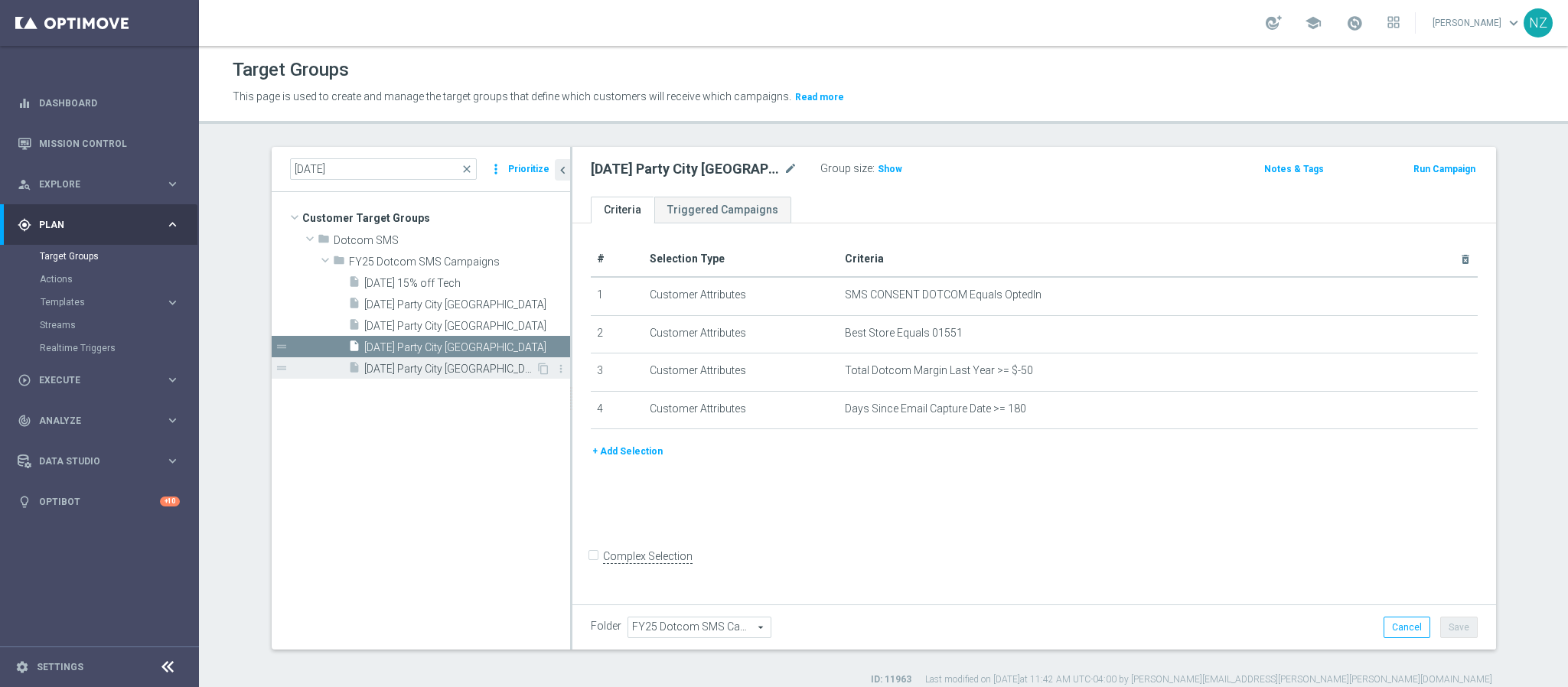
click at [427, 370] on span "9.19.25 Party City Providence" at bounding box center [450, 369] width 172 height 13
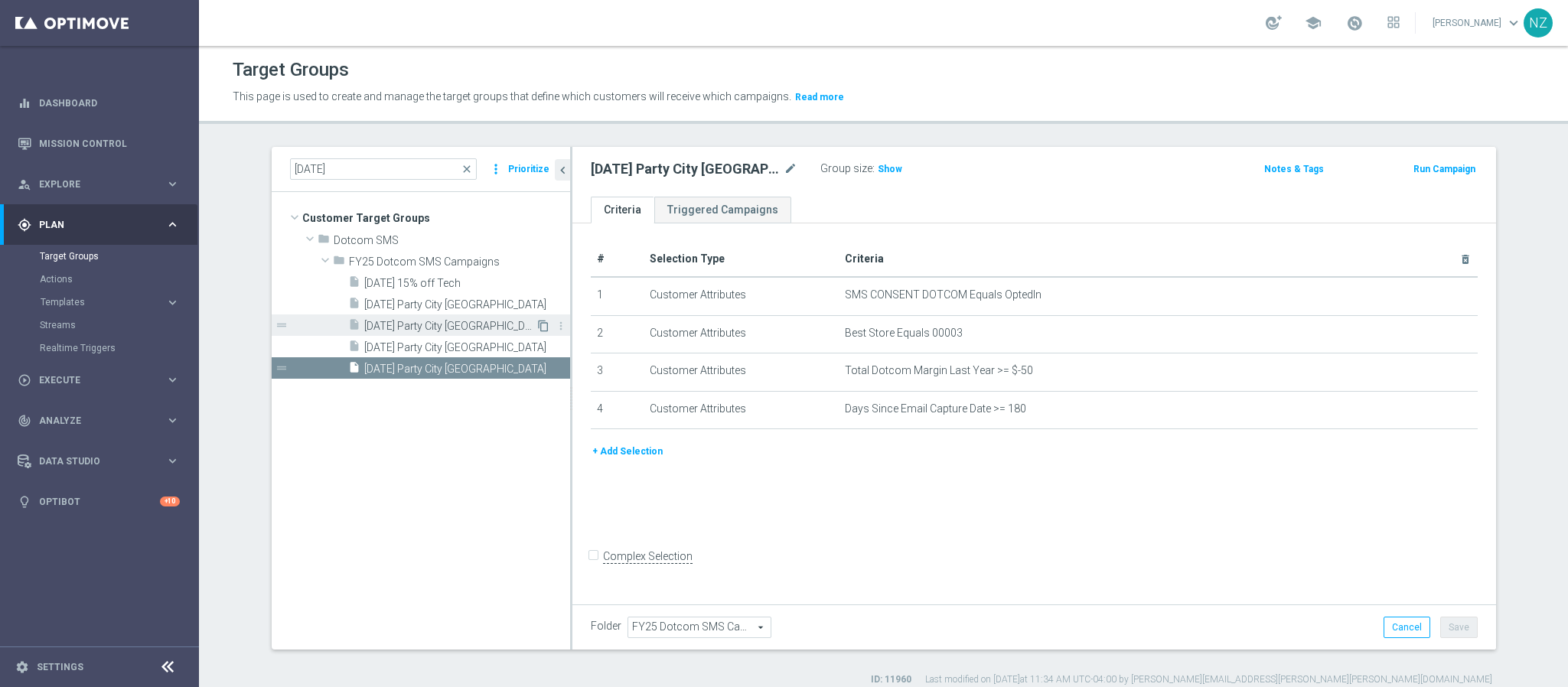
click at [537, 326] on icon "content_copy" at bounding box center [543, 326] width 13 height 13
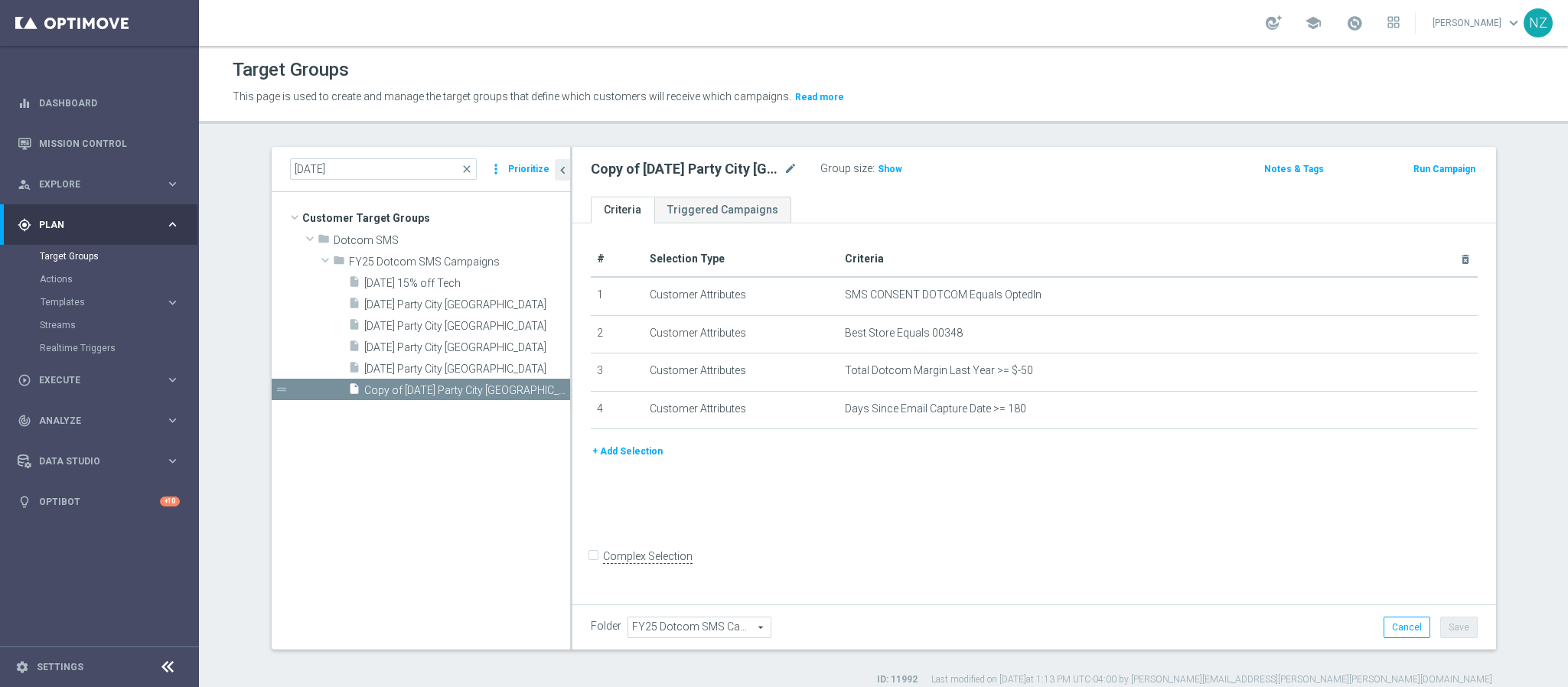
click at [624, 451] on button "+ Add Selection" at bounding box center [627, 451] width 74 height 16
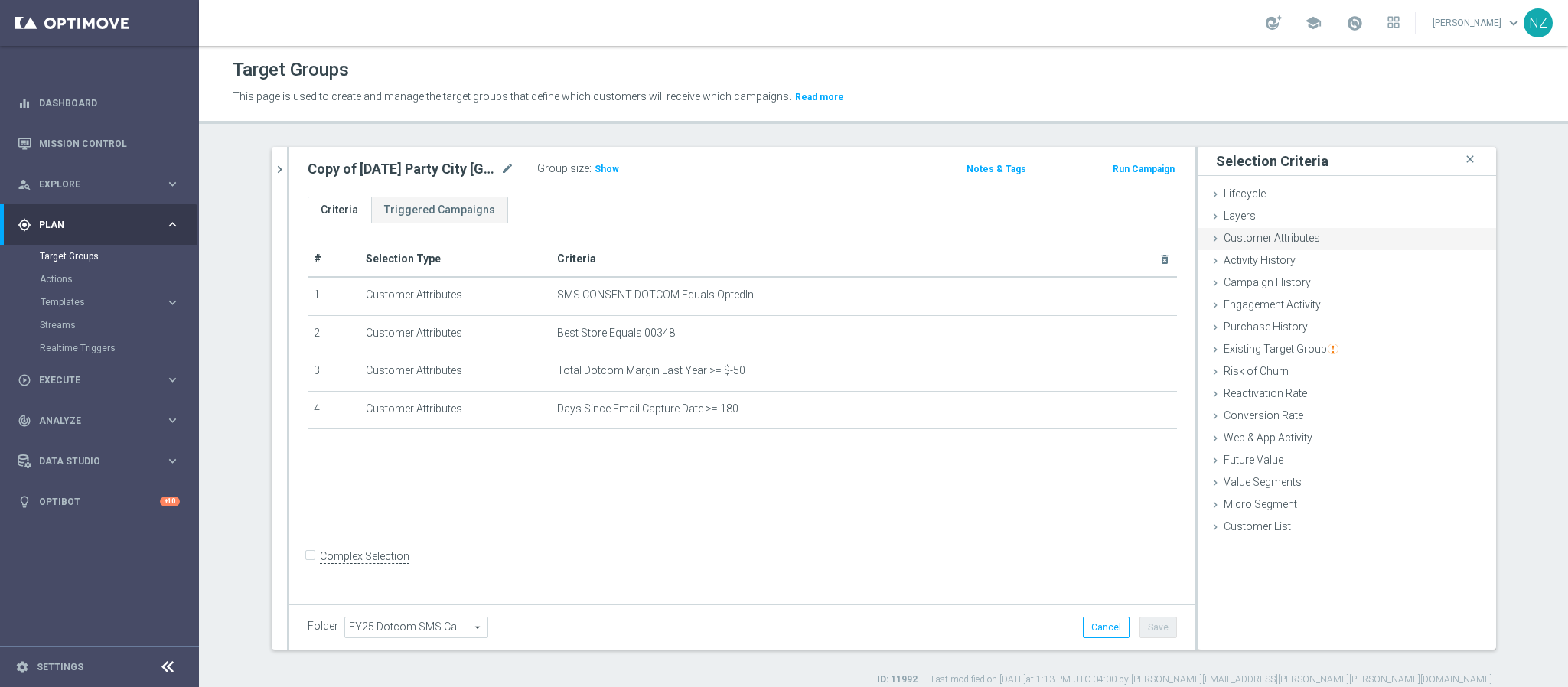
click at [1265, 235] on span "Customer Attributes" at bounding box center [1272, 238] width 96 height 13
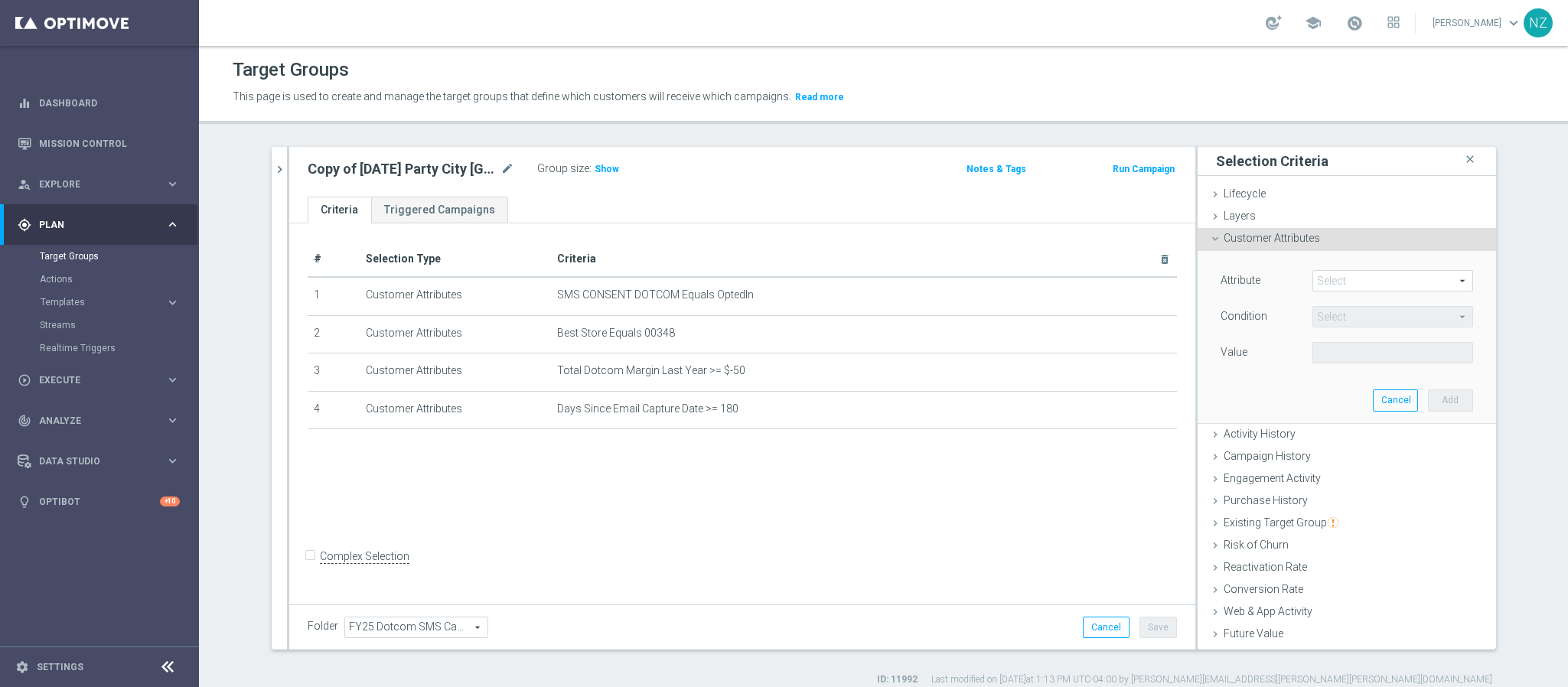
click at [1336, 281] on span at bounding box center [1392, 280] width 159 height 20
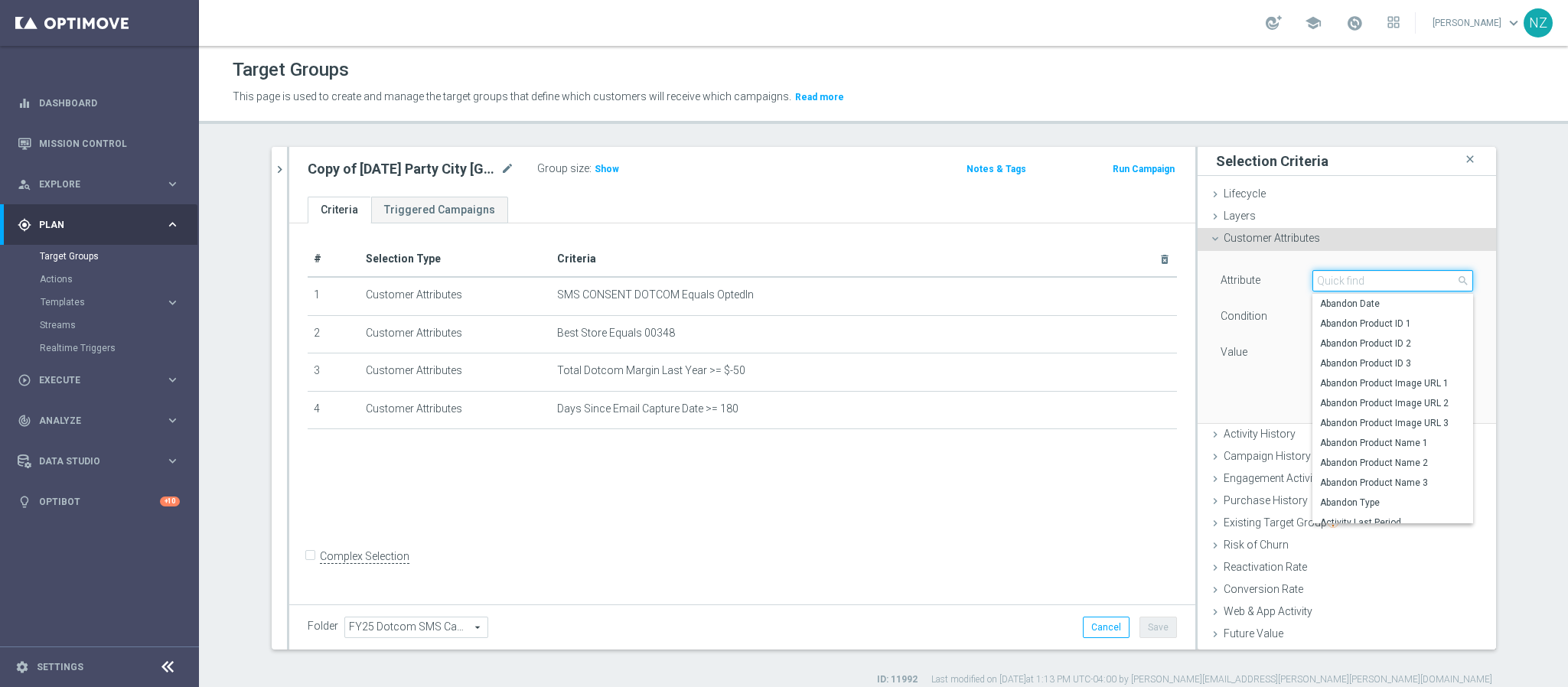
click at [1336, 281] on input "search" at bounding box center [1392, 281] width 161 height 21
click at [1095, 634] on button "Cancel" at bounding box center [1106, 627] width 47 height 21
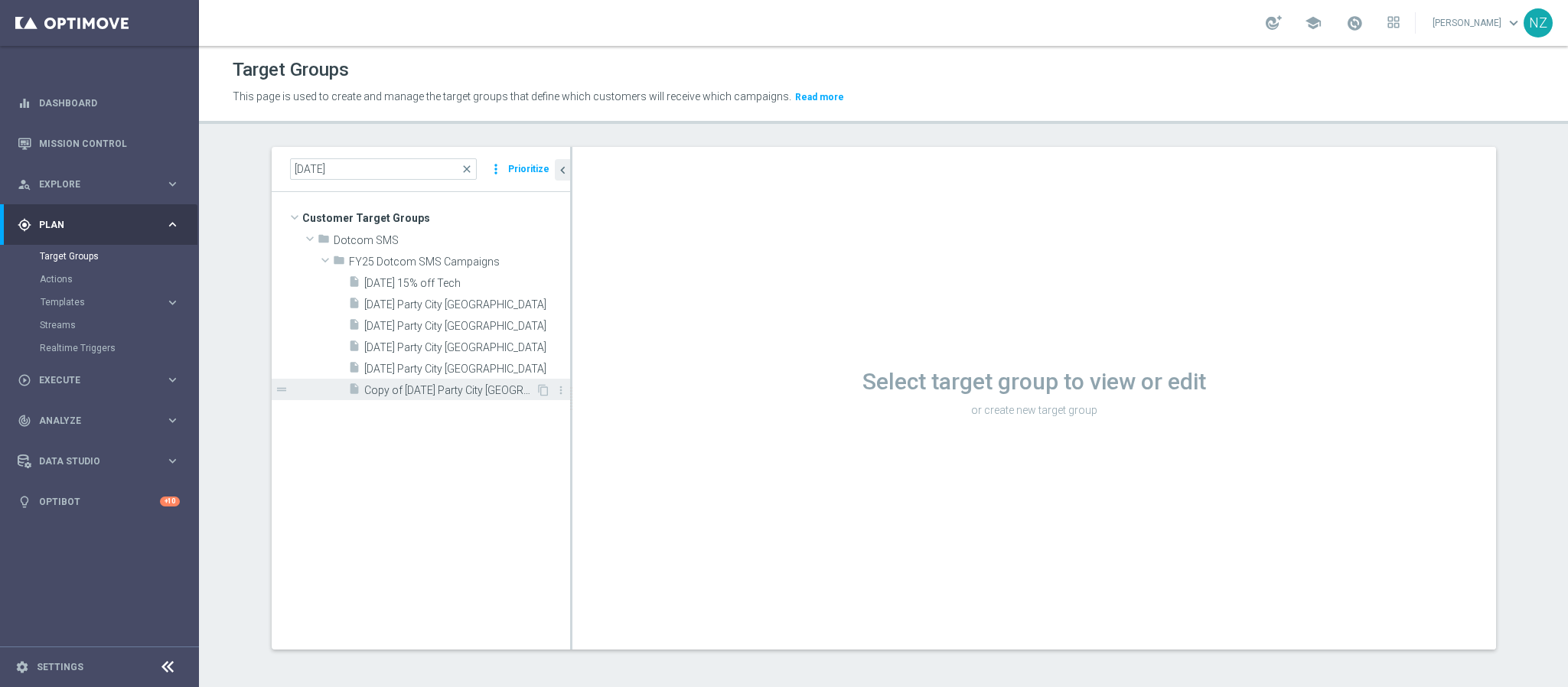
click at [451, 388] on span "Copy of 9.19.25 Party City Bellingham" at bounding box center [450, 391] width 172 height 13
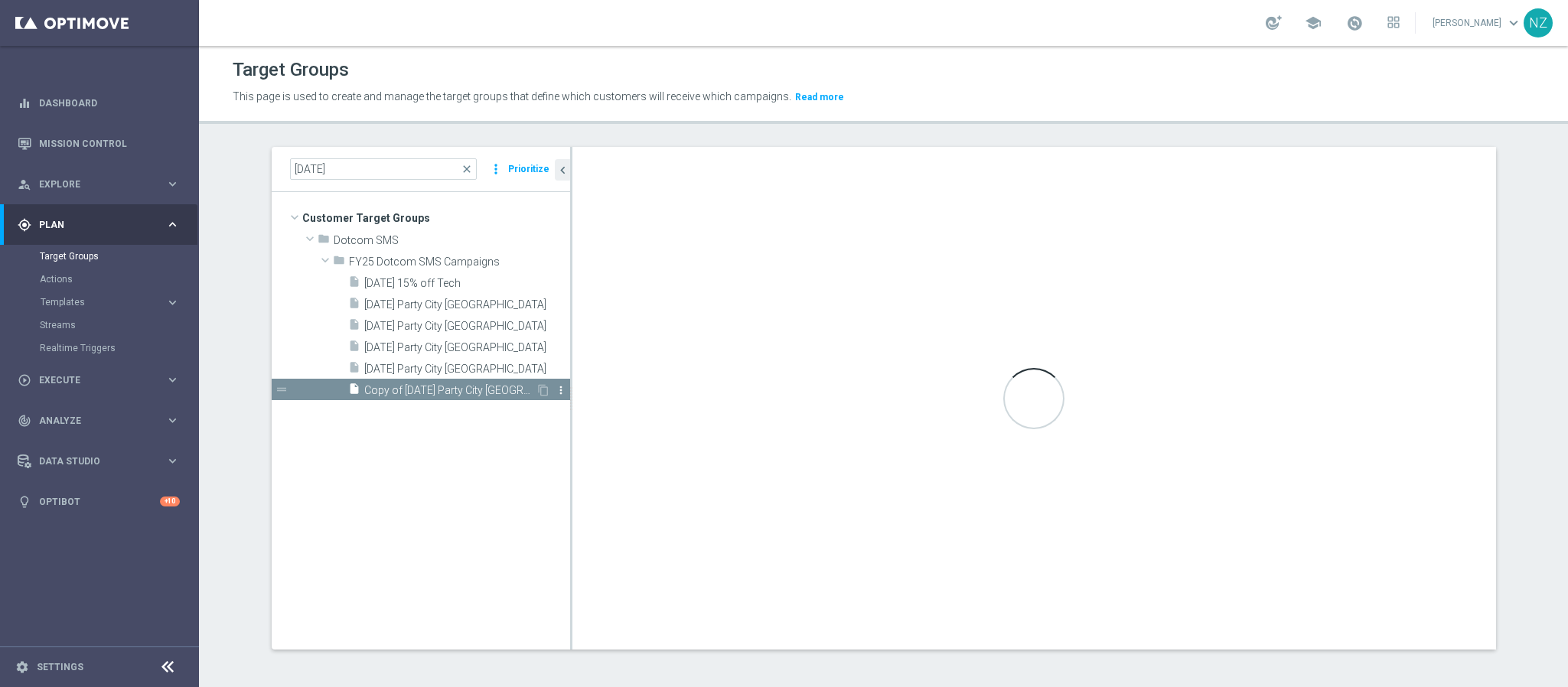
click at [555, 391] on icon "more_vert" at bounding box center [561, 391] width 13 height 13
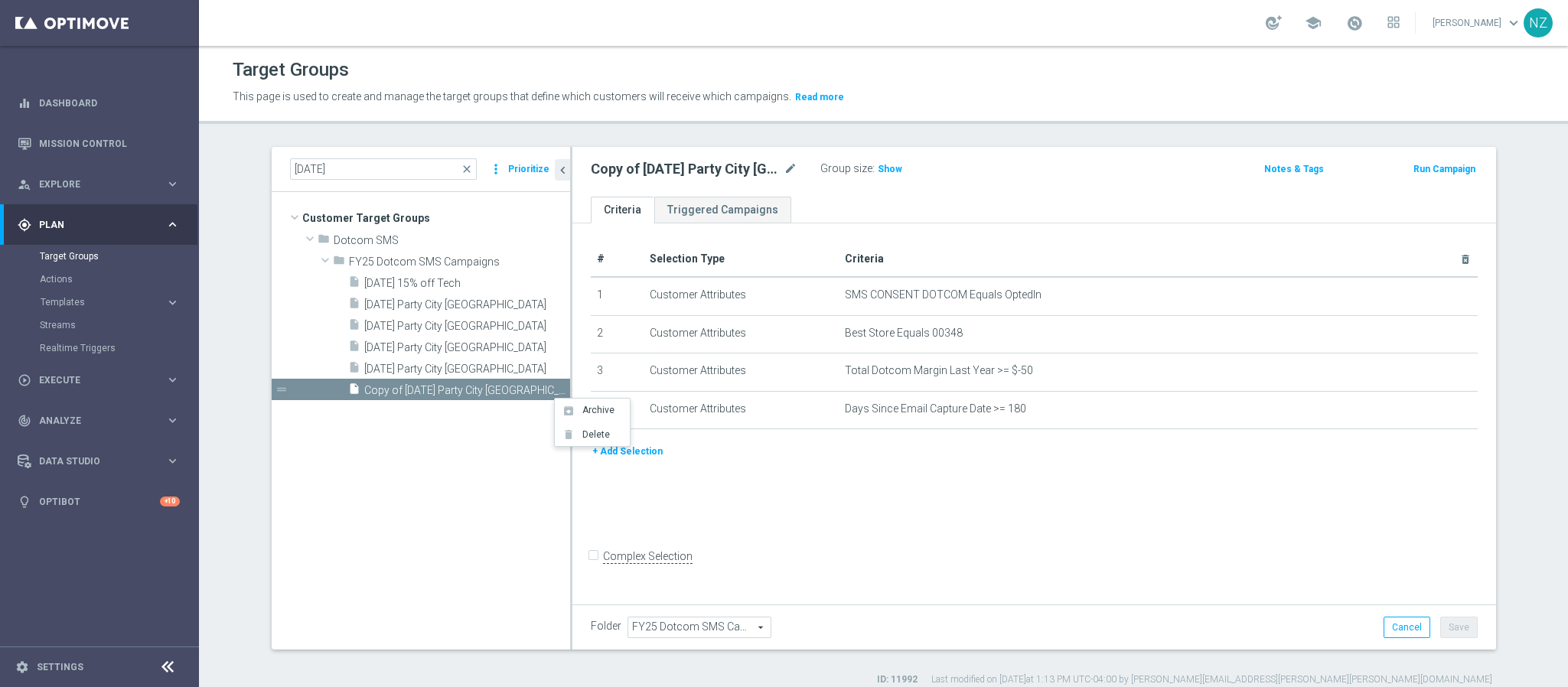
click at [713, 520] on div "# Selection Type Criteria delete_forever 1 Customer Attributes SMS CONSENT DOTC…" at bounding box center [1034, 412] width 924 height 377
click at [613, 446] on button "+ Add Selection" at bounding box center [627, 451] width 74 height 16
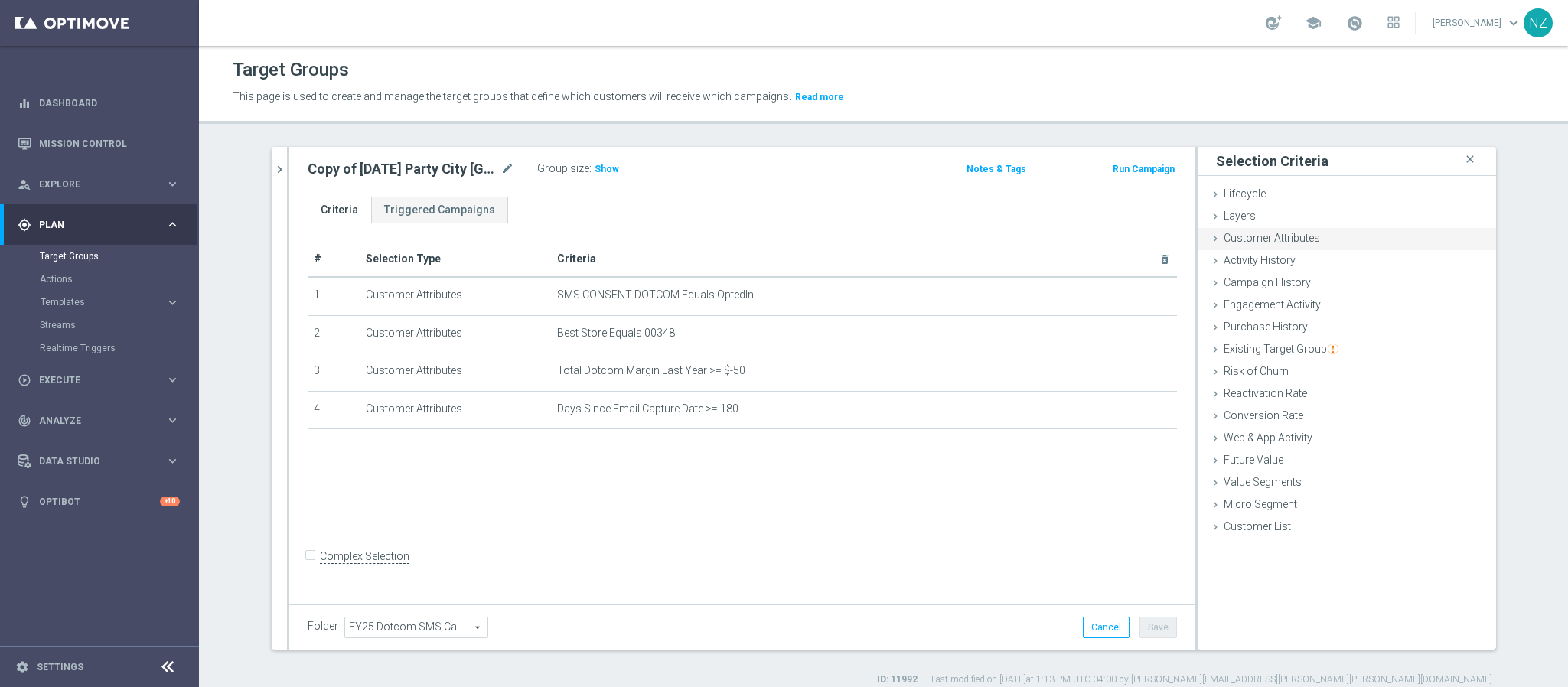
click at [1274, 237] on span "Customer Attributes" at bounding box center [1272, 238] width 96 height 13
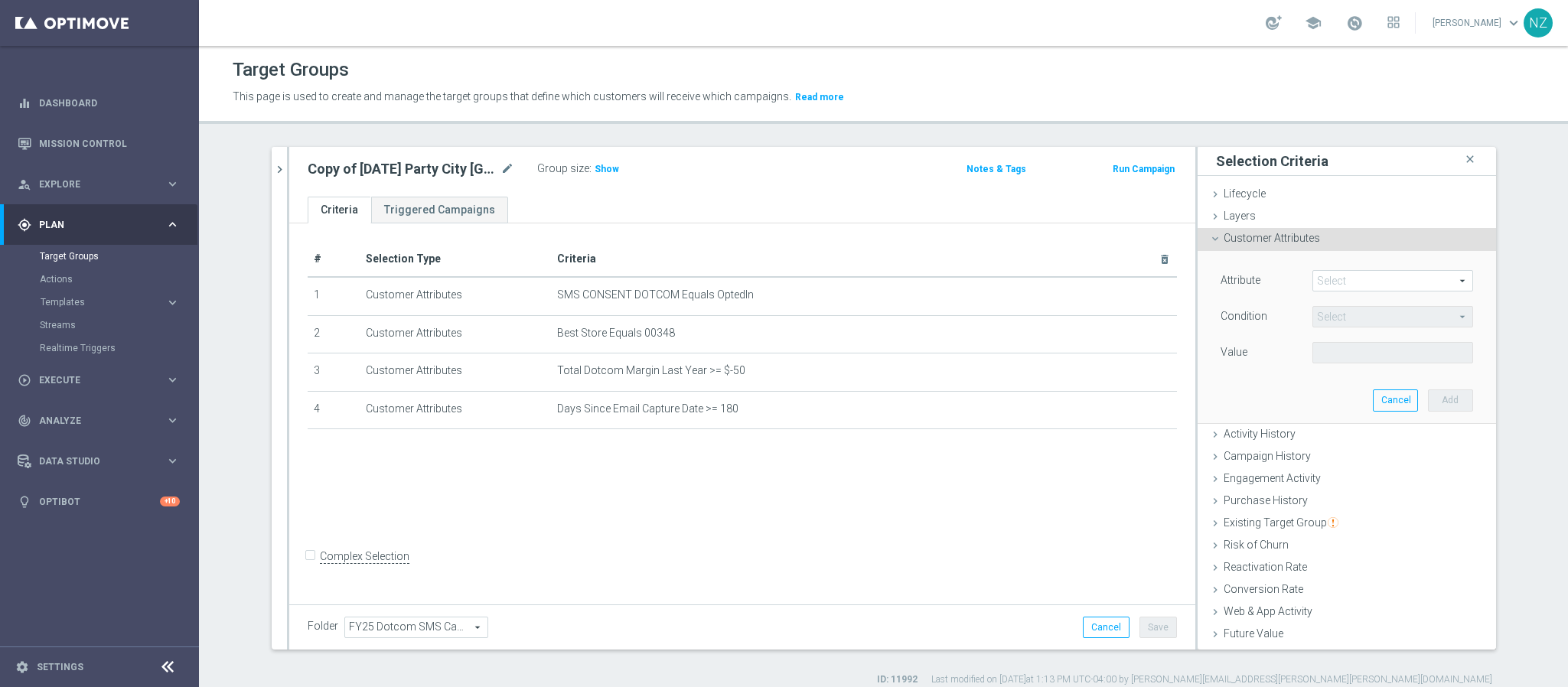
click at [1367, 287] on span at bounding box center [1392, 280] width 159 height 20
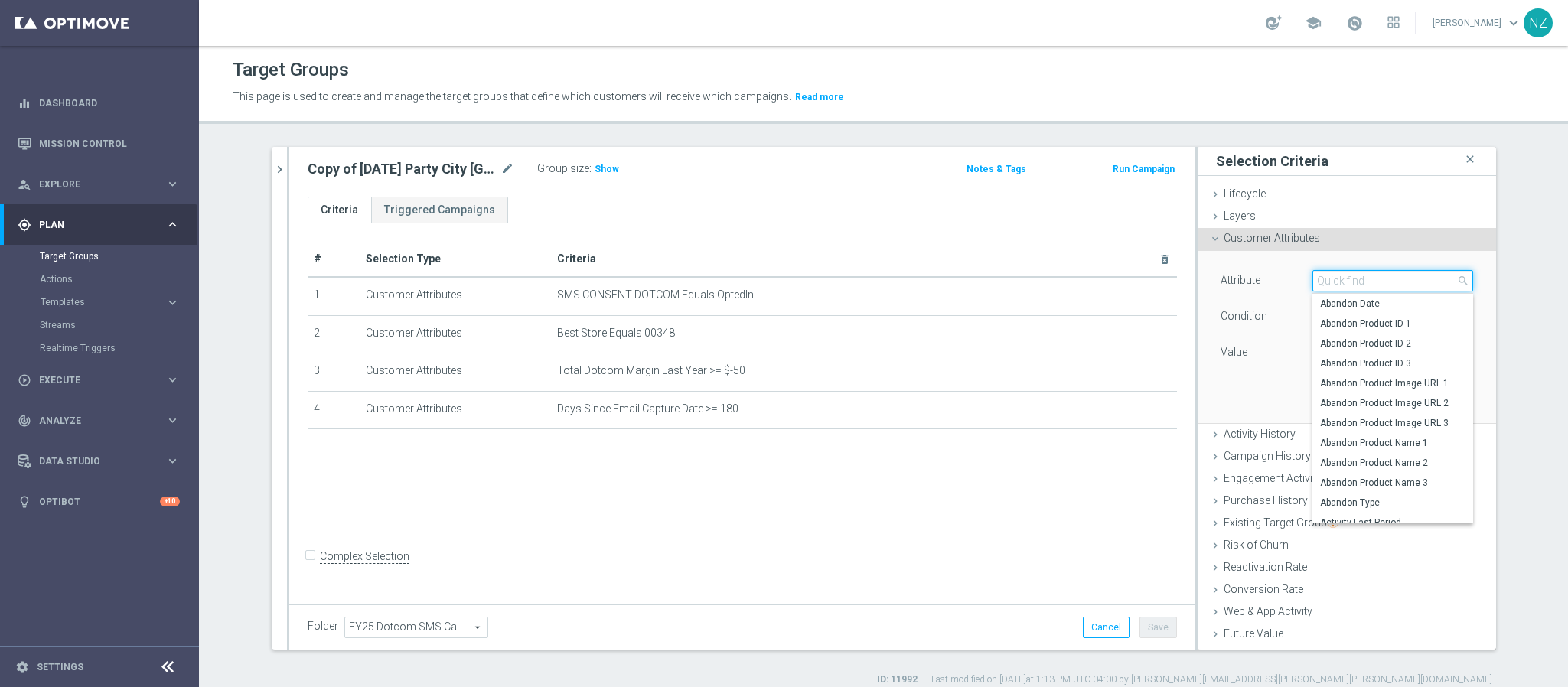
click at [1376, 287] on input "search" at bounding box center [1392, 281] width 161 height 21
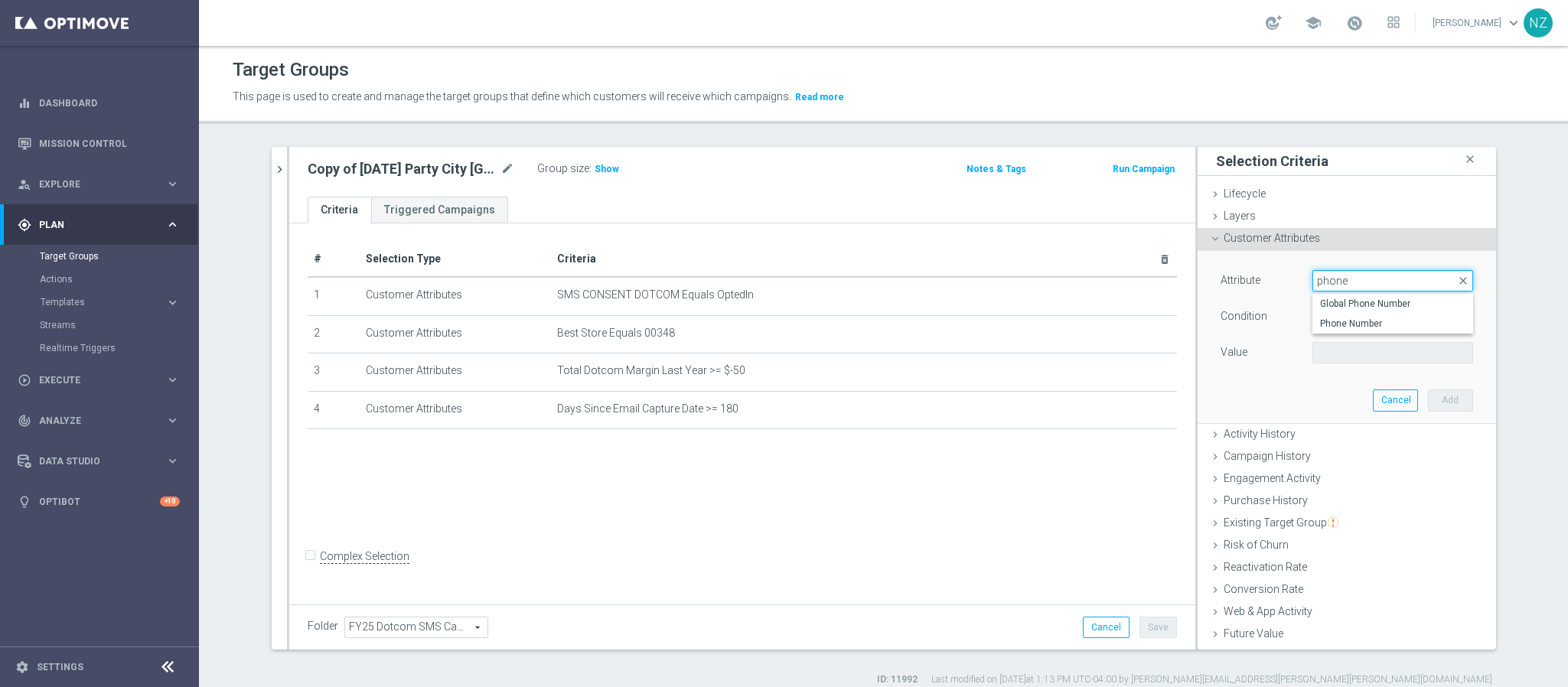
drag, startPoint x: 1363, startPoint y: 282, endPoint x: 1210, endPoint y: 278, distance: 153.1
click at [1219, 281] on div "Attribute Select arrow_drop_down phone close Global Phone Number Phone Number" at bounding box center [1346, 282] width 275 height 24
type input "phone"
click at [1392, 276] on span at bounding box center [1392, 280] width 159 height 20
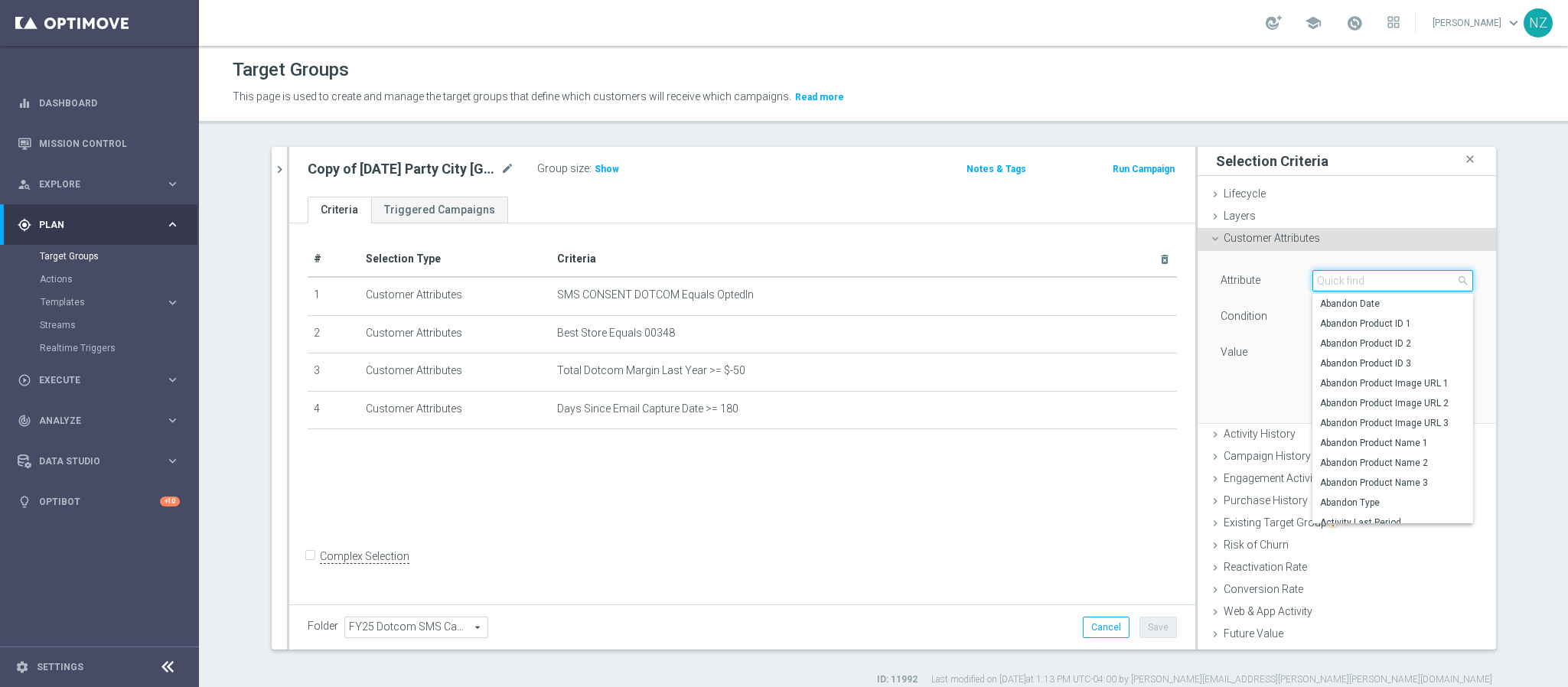
click at [1356, 287] on input "search" at bounding box center [1392, 281] width 161 height 21
click at [1258, 239] on span "Customer Attributes" at bounding box center [1272, 238] width 96 height 13
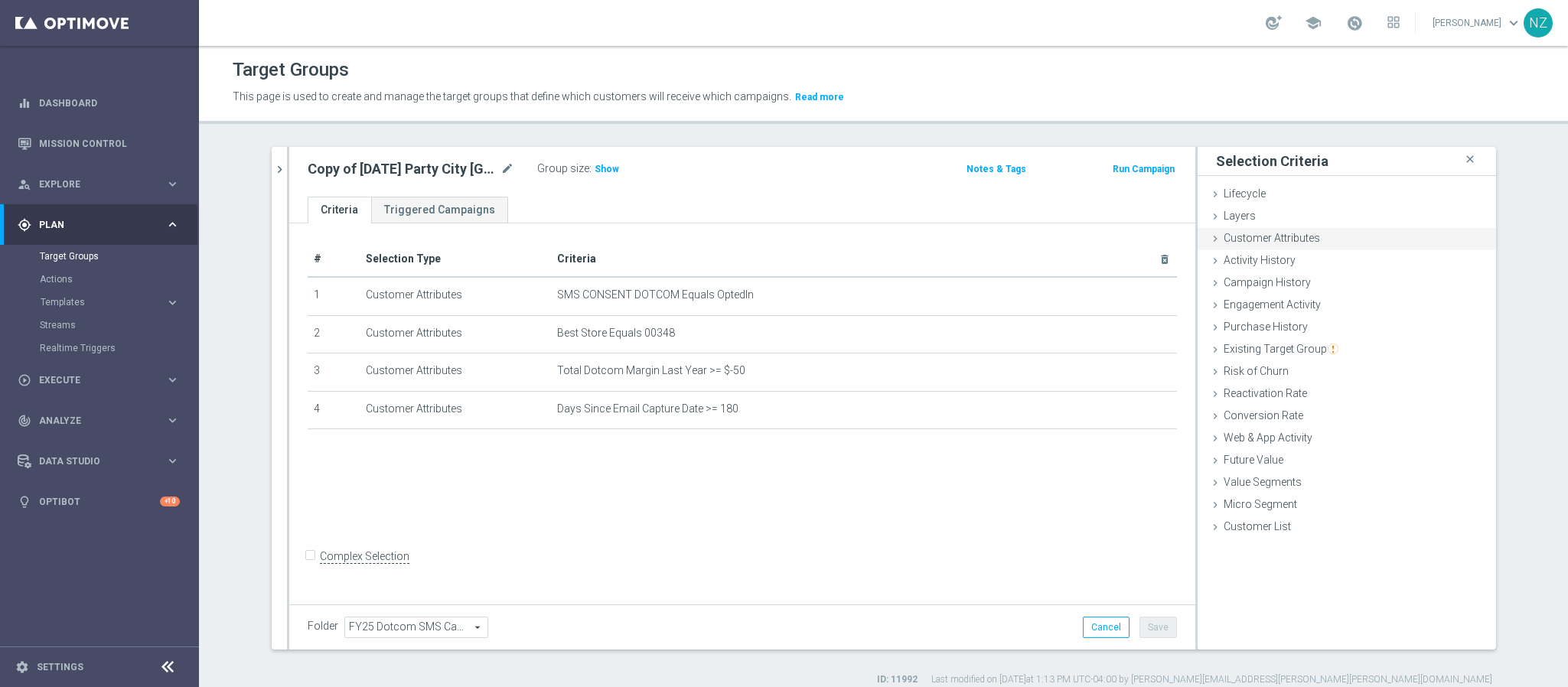
click at [1260, 239] on span "Customer Attributes" at bounding box center [1272, 238] width 96 height 13
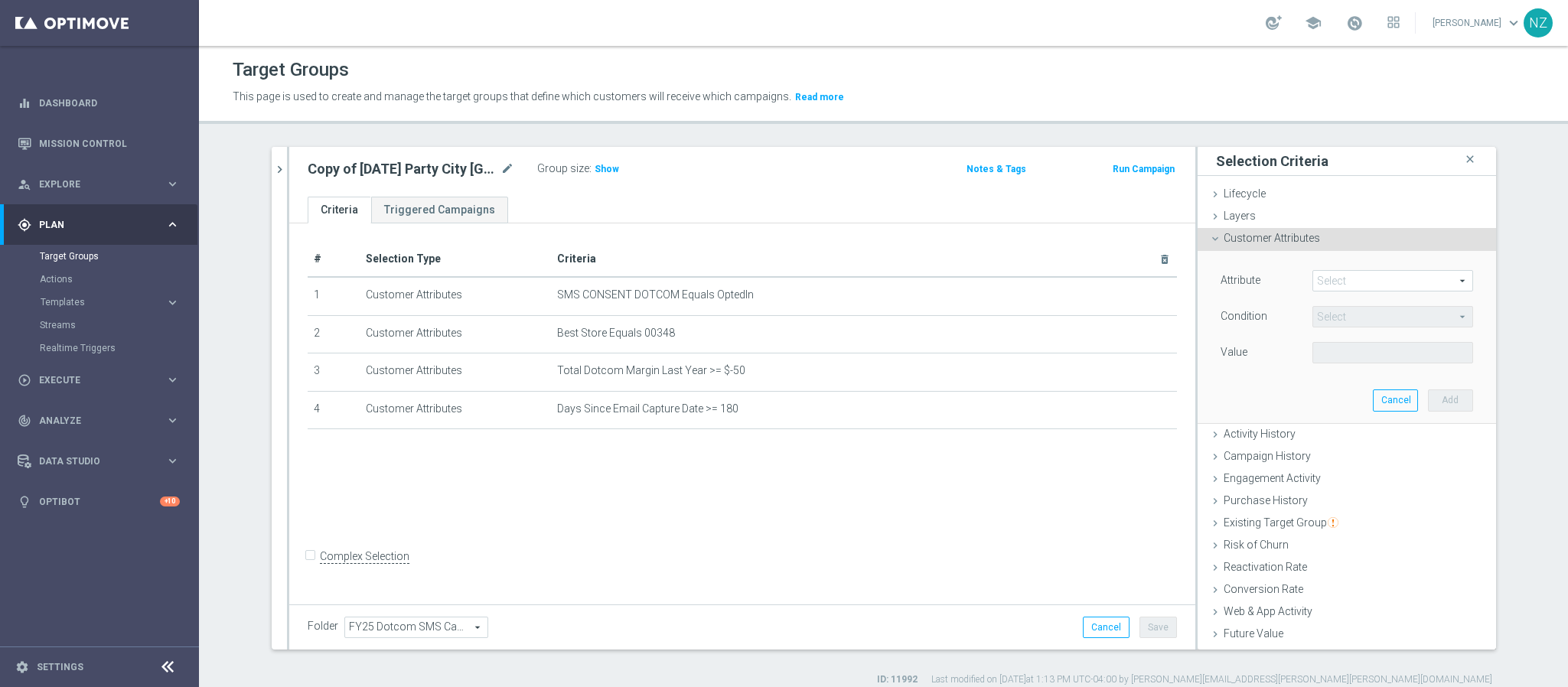
click at [1331, 287] on span at bounding box center [1392, 280] width 159 height 20
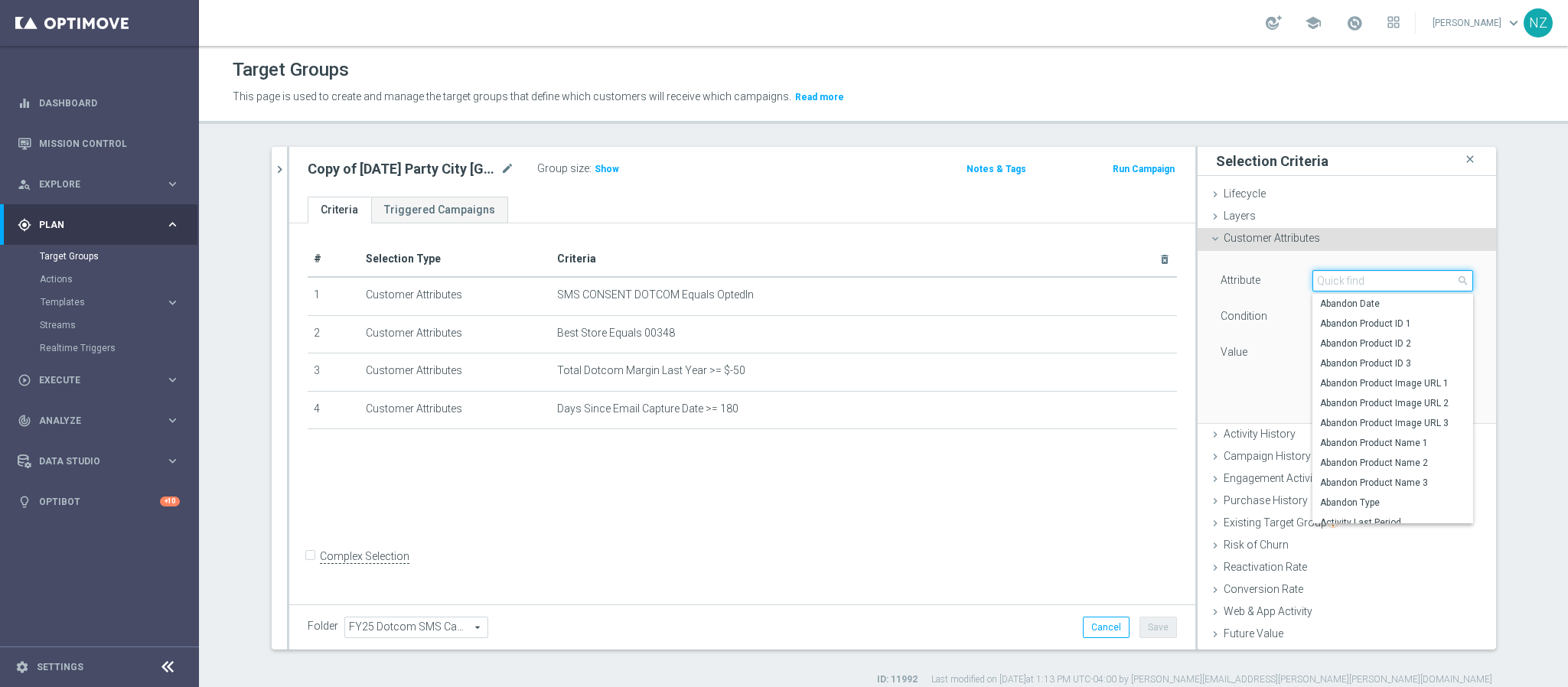
click at [1332, 281] on input "search" at bounding box center [1392, 281] width 161 height 21
type input "sms"
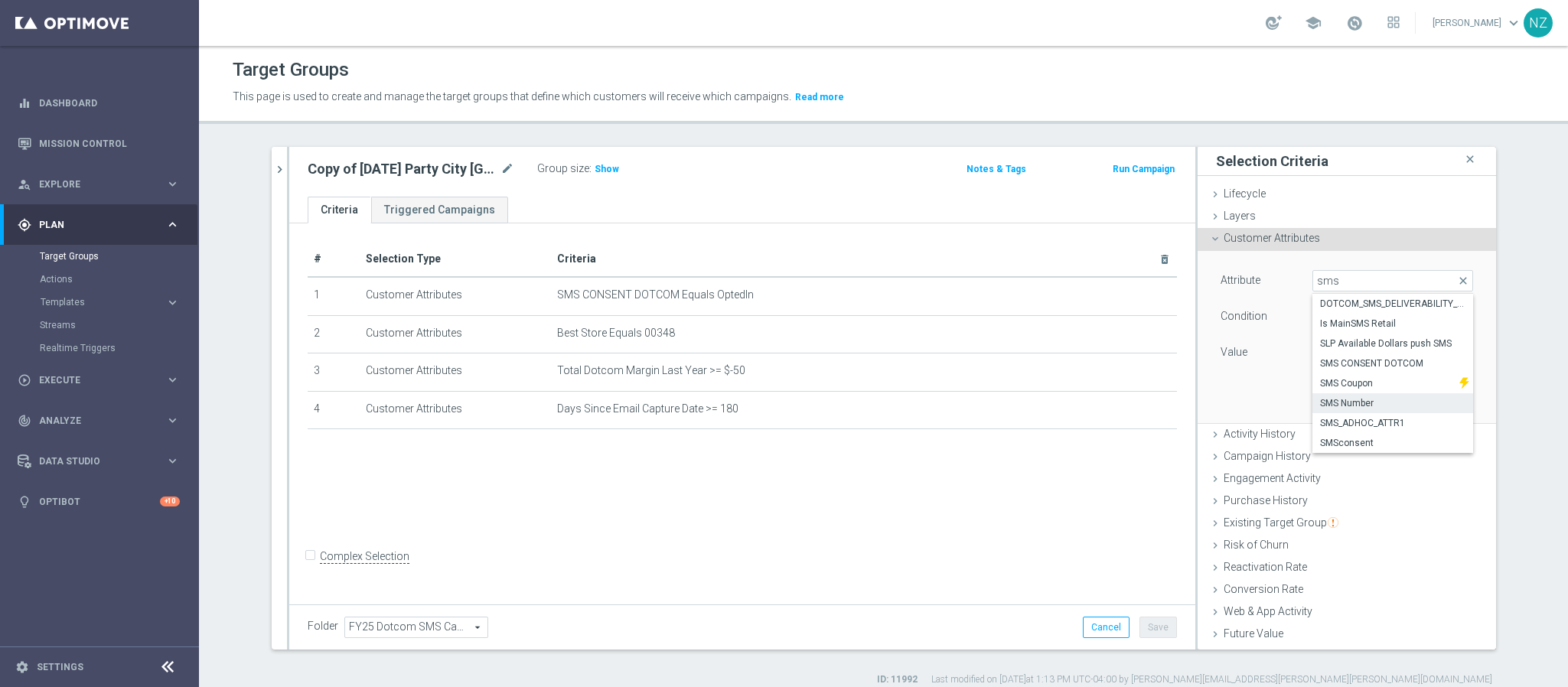
click at [1352, 402] on span "SMS Number" at bounding box center [1392, 404] width 145 height 13
type input "SMS Number"
type input "Equals"
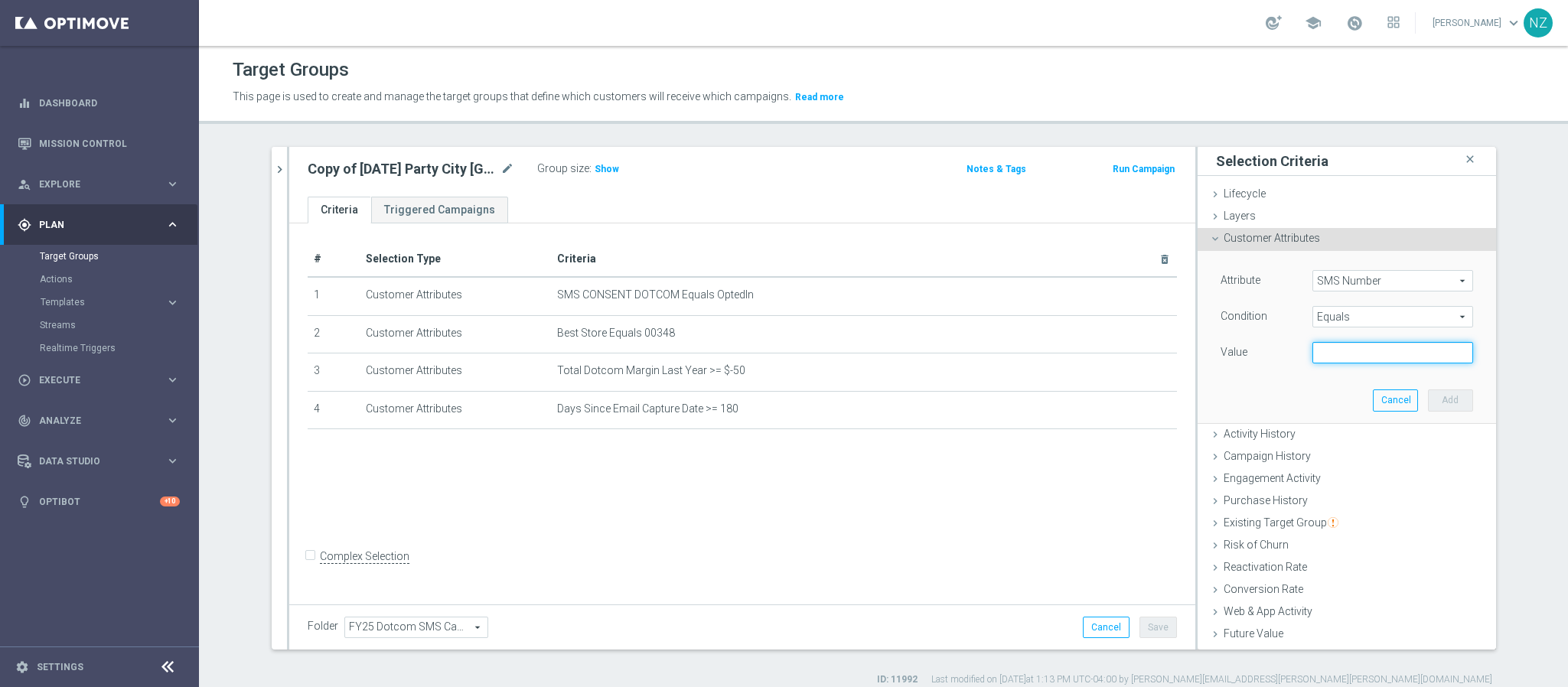
click at [1339, 354] on input "text" at bounding box center [1392, 352] width 161 height 21
paste input "7742545331"
type input "7742545331"
click at [1428, 393] on button "Add" at bounding box center [1450, 400] width 45 height 21
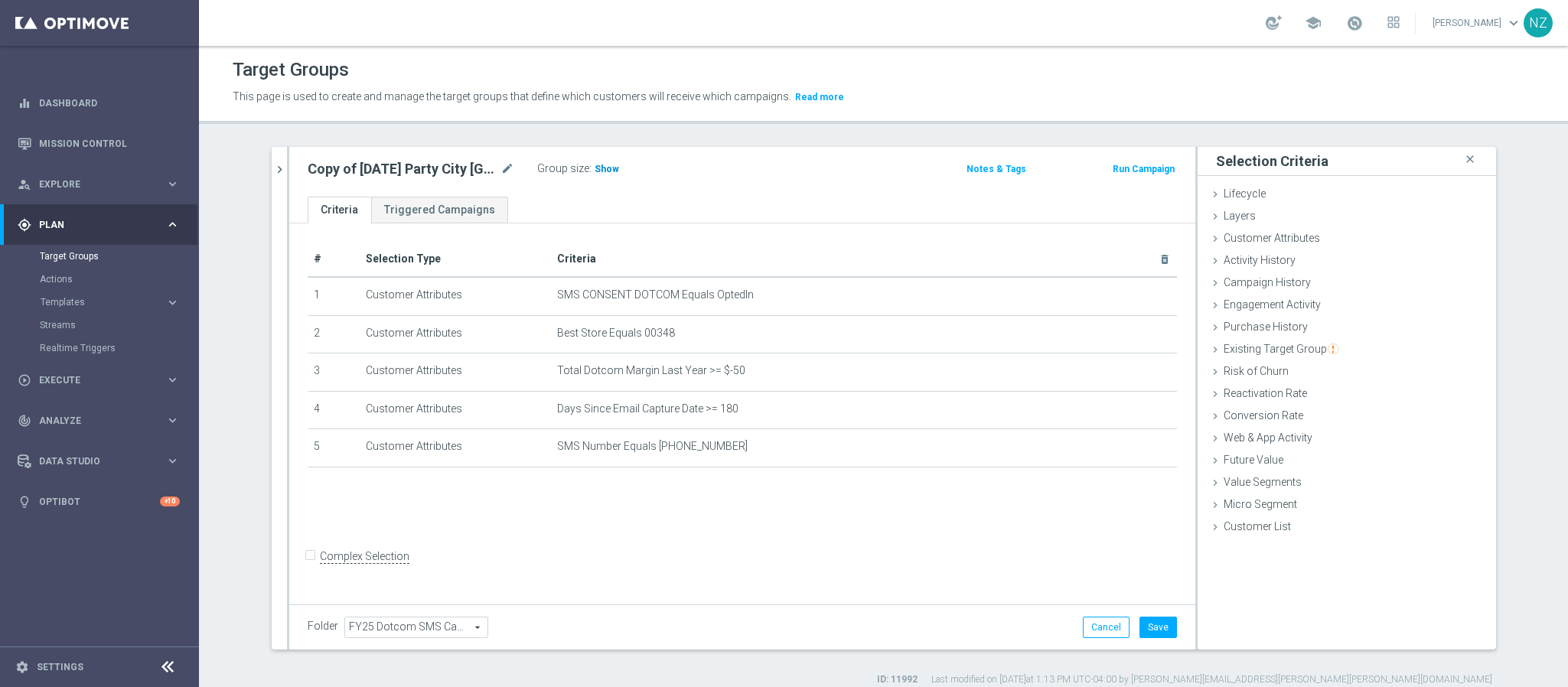
click at [600, 168] on span "Show" at bounding box center [606, 169] width 24 height 11
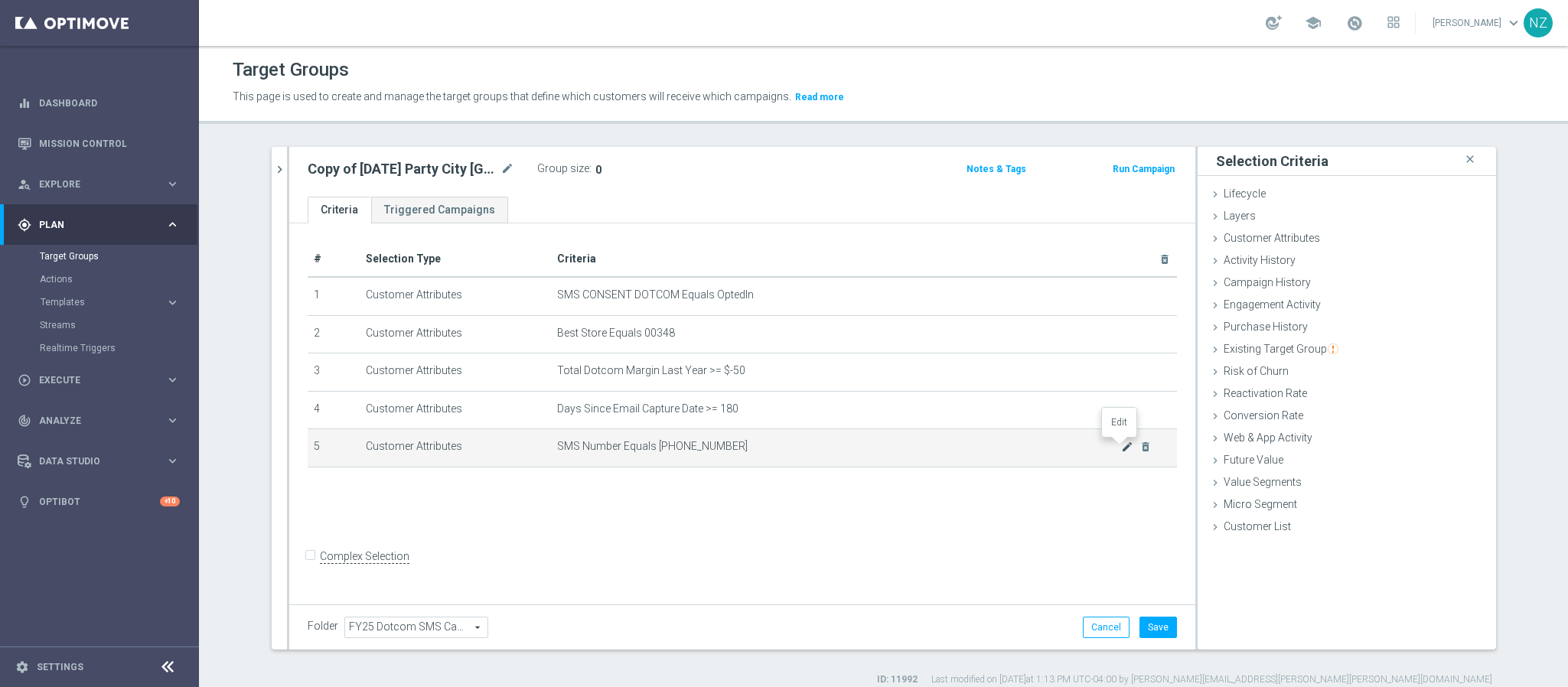
click at [1121, 446] on icon "mode_edit" at bounding box center [1127, 447] width 13 height 13
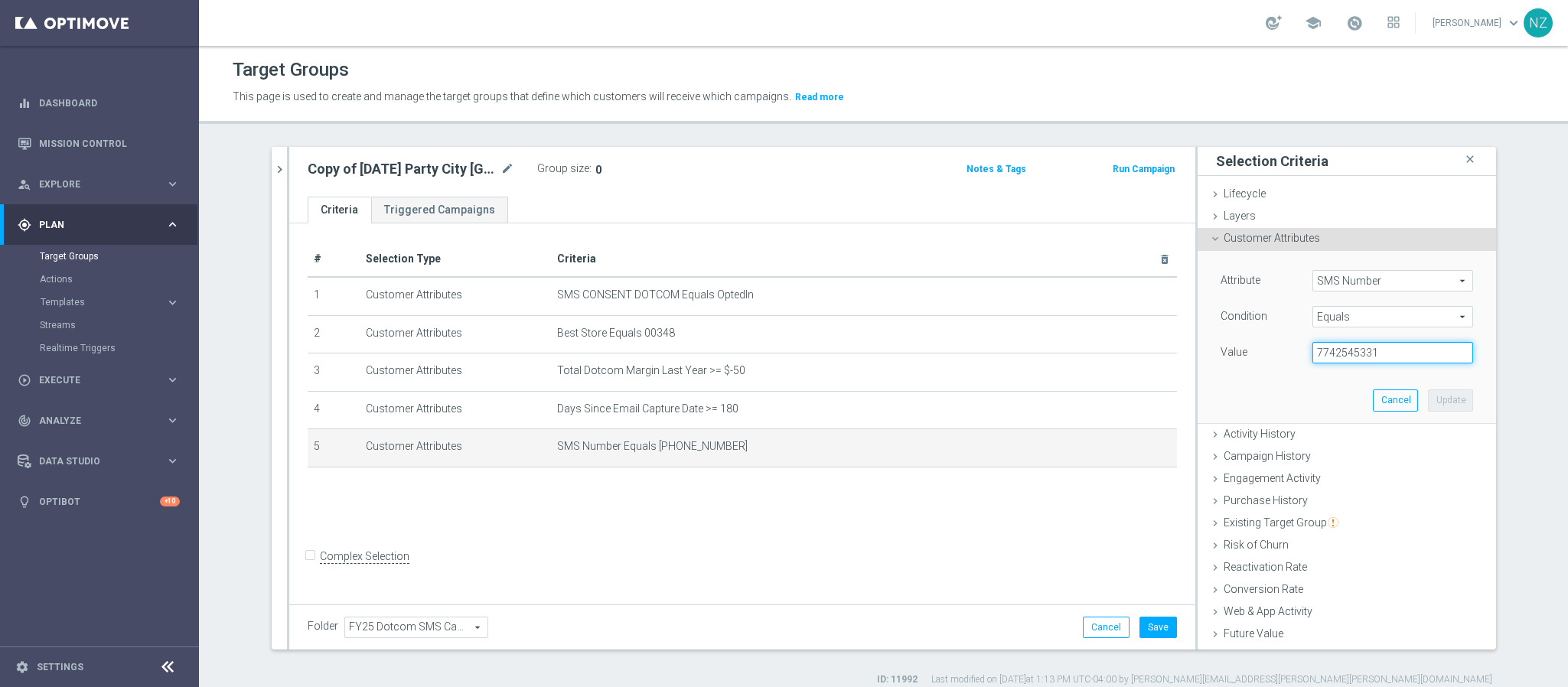
click at [1312, 351] on input "7742545331" at bounding box center [1392, 352] width 161 height 21
drag, startPoint x: 1400, startPoint y: 350, endPoint x: 1222, endPoint y: 350, distance: 178.0
click at [1222, 350] on div "Value 7742545331" at bounding box center [1346, 354] width 275 height 24
paste input "17749999600"
drag, startPoint x: 1399, startPoint y: 345, endPoint x: 1198, endPoint y: 340, distance: 201.1
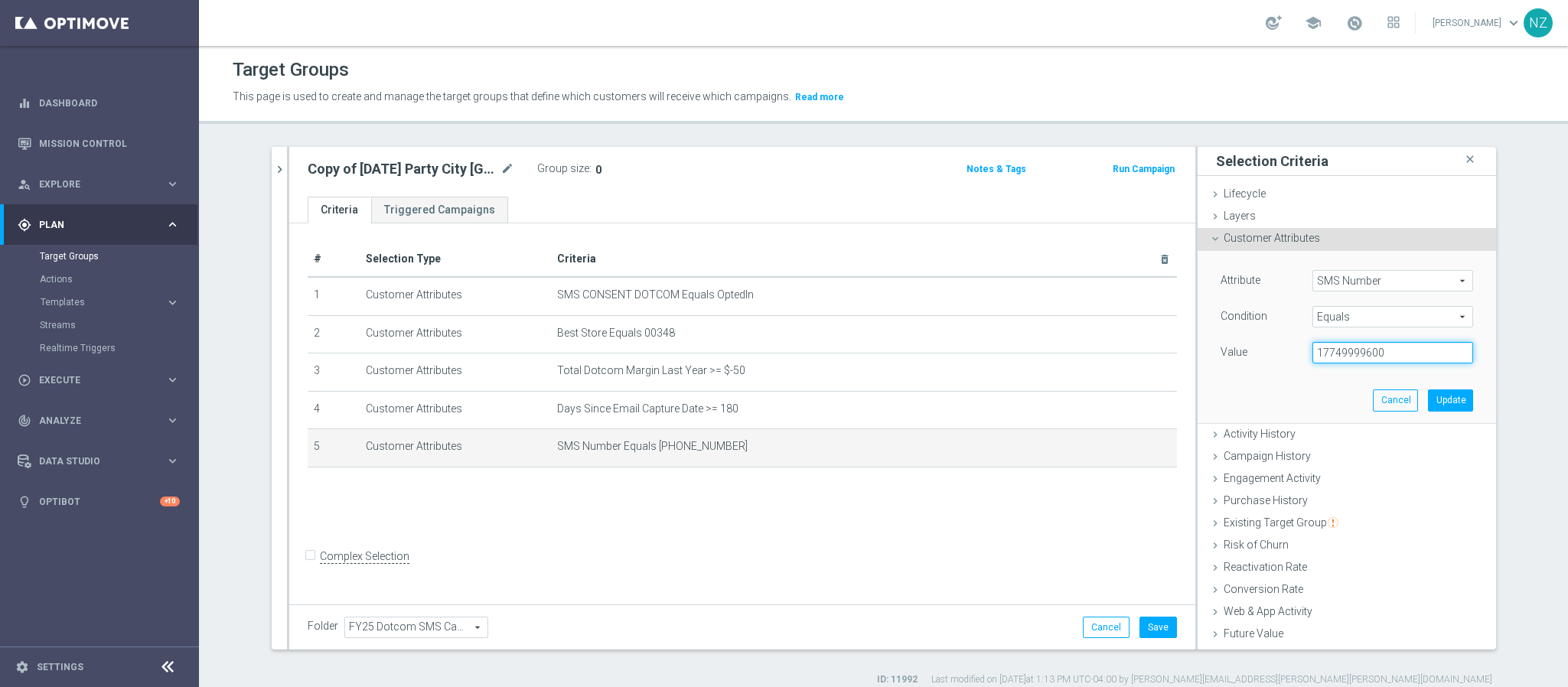
click at [1198, 340] on div "Attribute SMS Number SMS Number arrow_drop_down search Condition Equals Equals …" at bounding box center [1346, 337] width 299 height 173
type input "17749999600"
drag, startPoint x: 1436, startPoint y: 398, endPoint x: 1406, endPoint y: 413, distance: 33.5
click at [1436, 398] on button "Update" at bounding box center [1450, 400] width 45 height 21
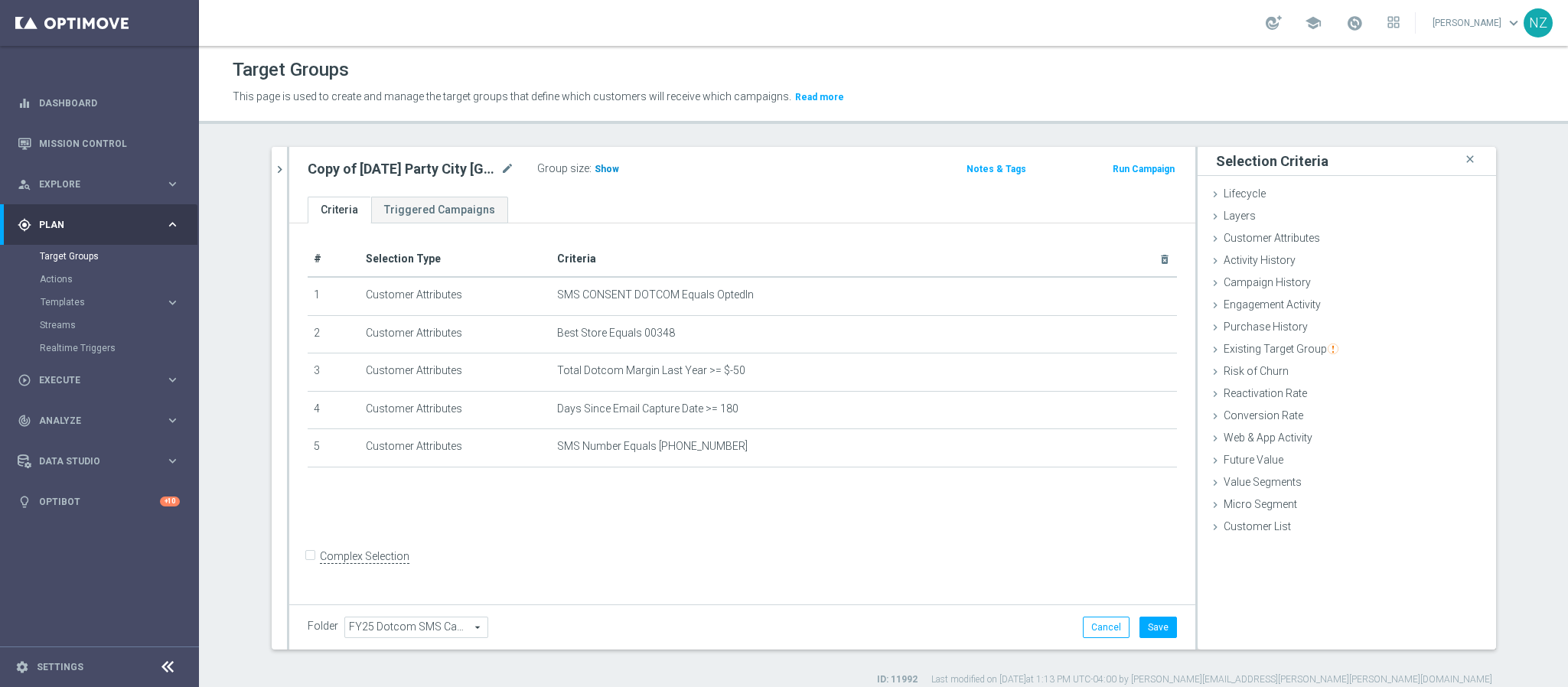
click at [601, 164] on span "Show" at bounding box center [606, 169] width 24 height 11
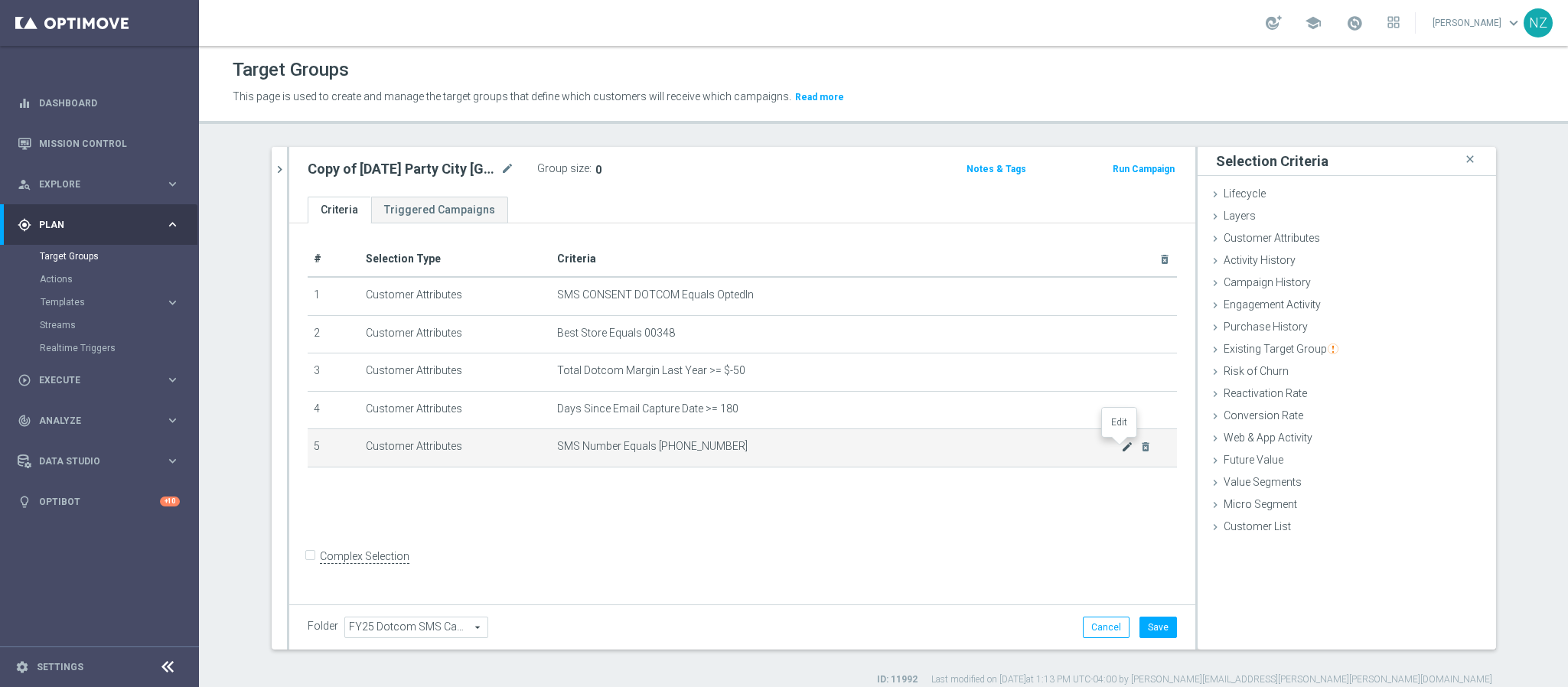
click at [1123, 449] on icon "mode_edit" at bounding box center [1127, 447] width 13 height 13
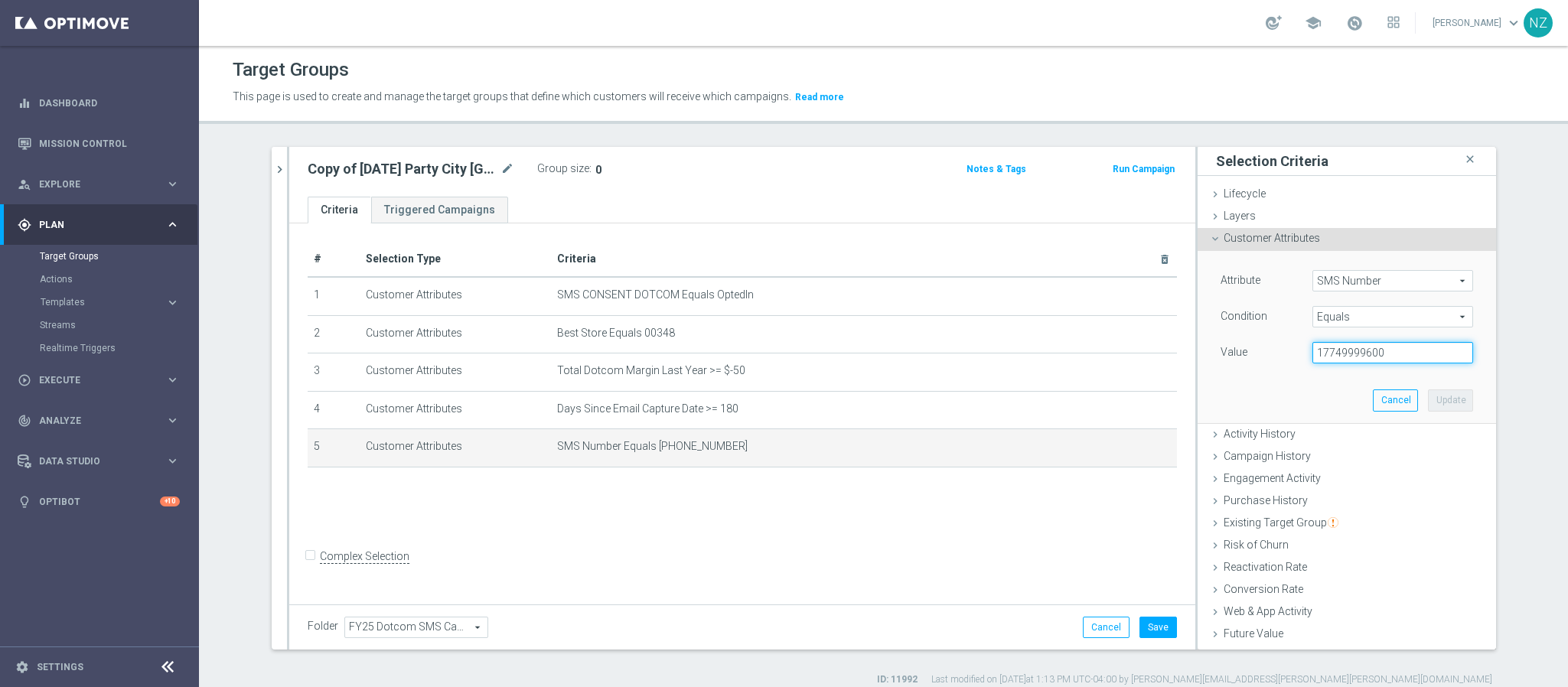
drag, startPoint x: 1309, startPoint y: 354, endPoint x: 1418, endPoint y: 358, distance: 109.1
click at [1418, 358] on input "17749999600" at bounding box center [1392, 352] width 161 height 21
paste input "2545331"
type input "17742545331"
click at [1428, 404] on button "Update" at bounding box center [1450, 400] width 45 height 21
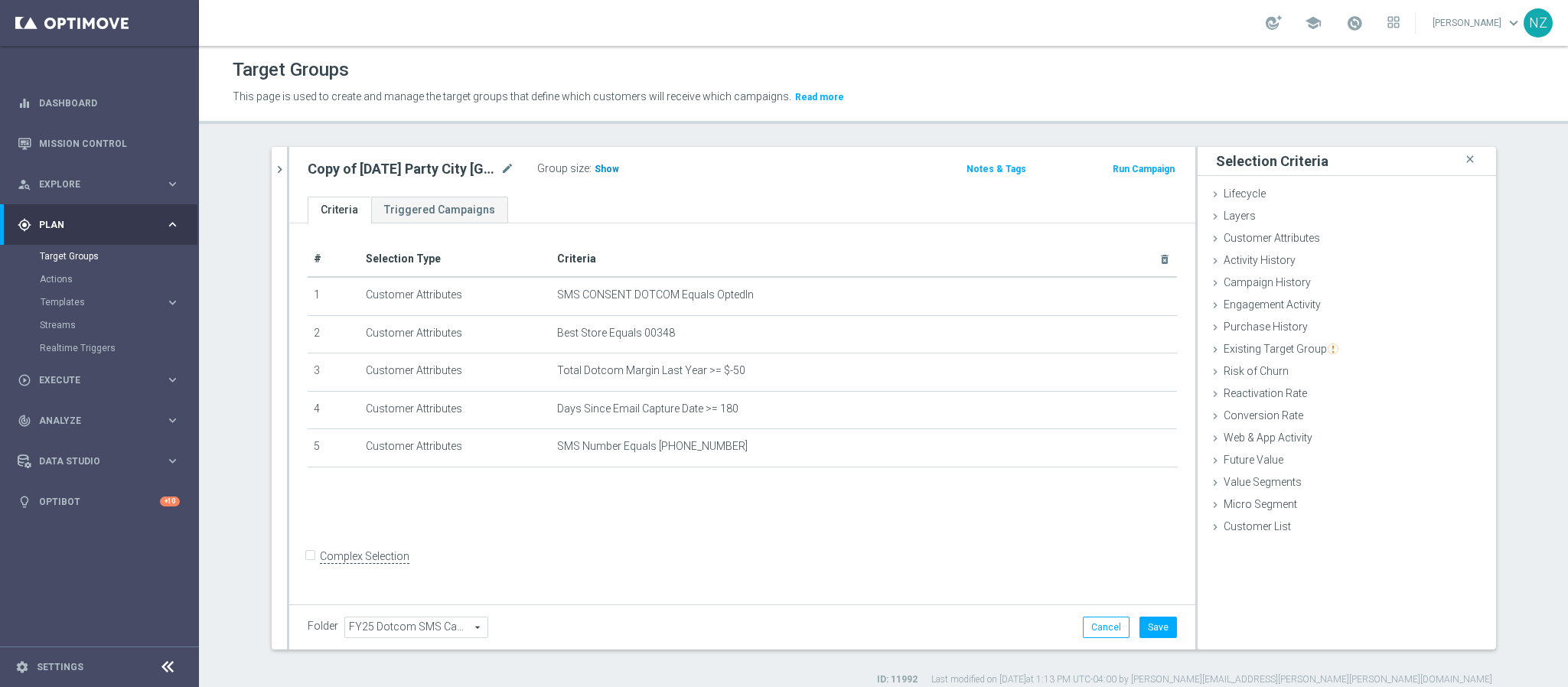
click at [597, 169] on span "Show" at bounding box center [606, 169] width 24 height 11
click at [1121, 337] on icon "mode_edit" at bounding box center [1127, 333] width 13 height 13
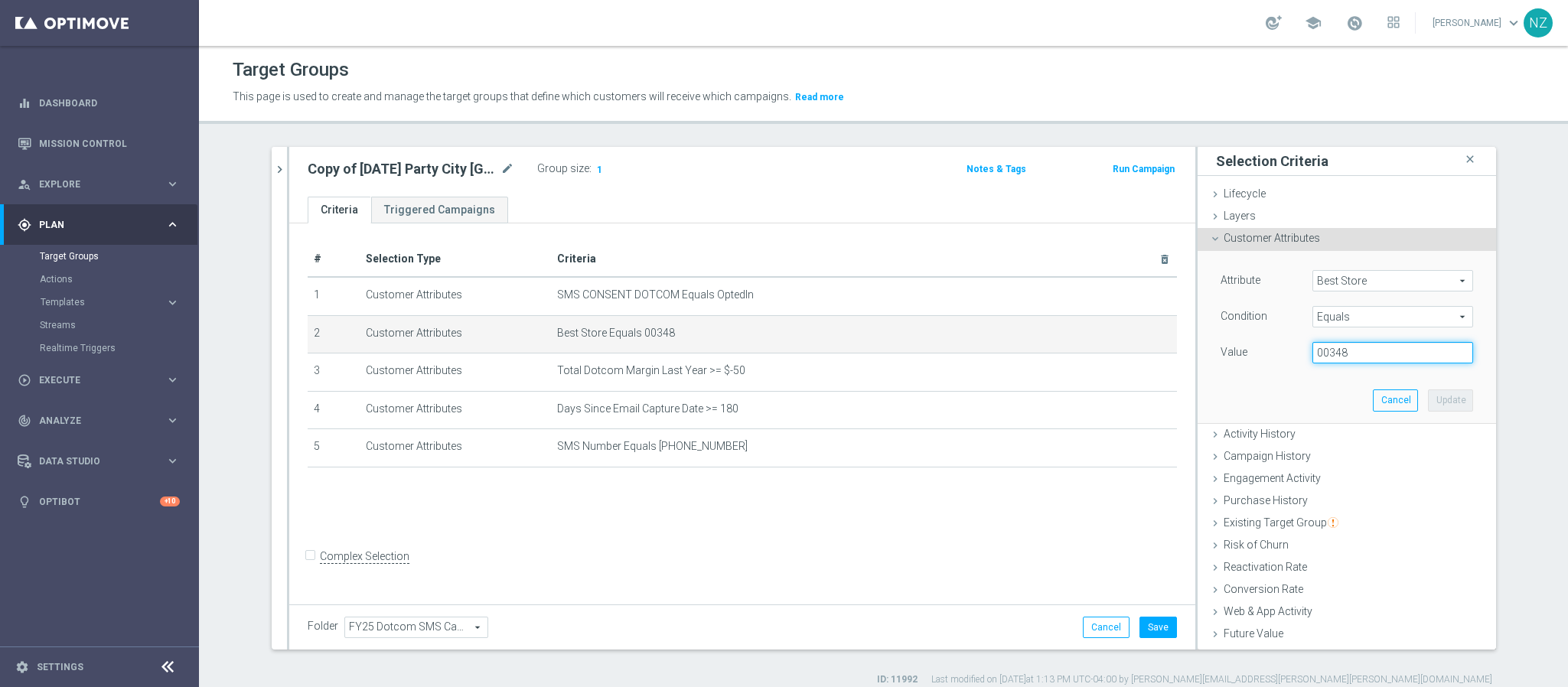
drag, startPoint x: 1307, startPoint y: 354, endPoint x: 1378, endPoint y: 359, distance: 71.2
click at [1378, 359] on input "00348" at bounding box center [1392, 352] width 161 height 21
type input "01551"
click at [1436, 402] on button "Update" at bounding box center [1450, 400] width 45 height 21
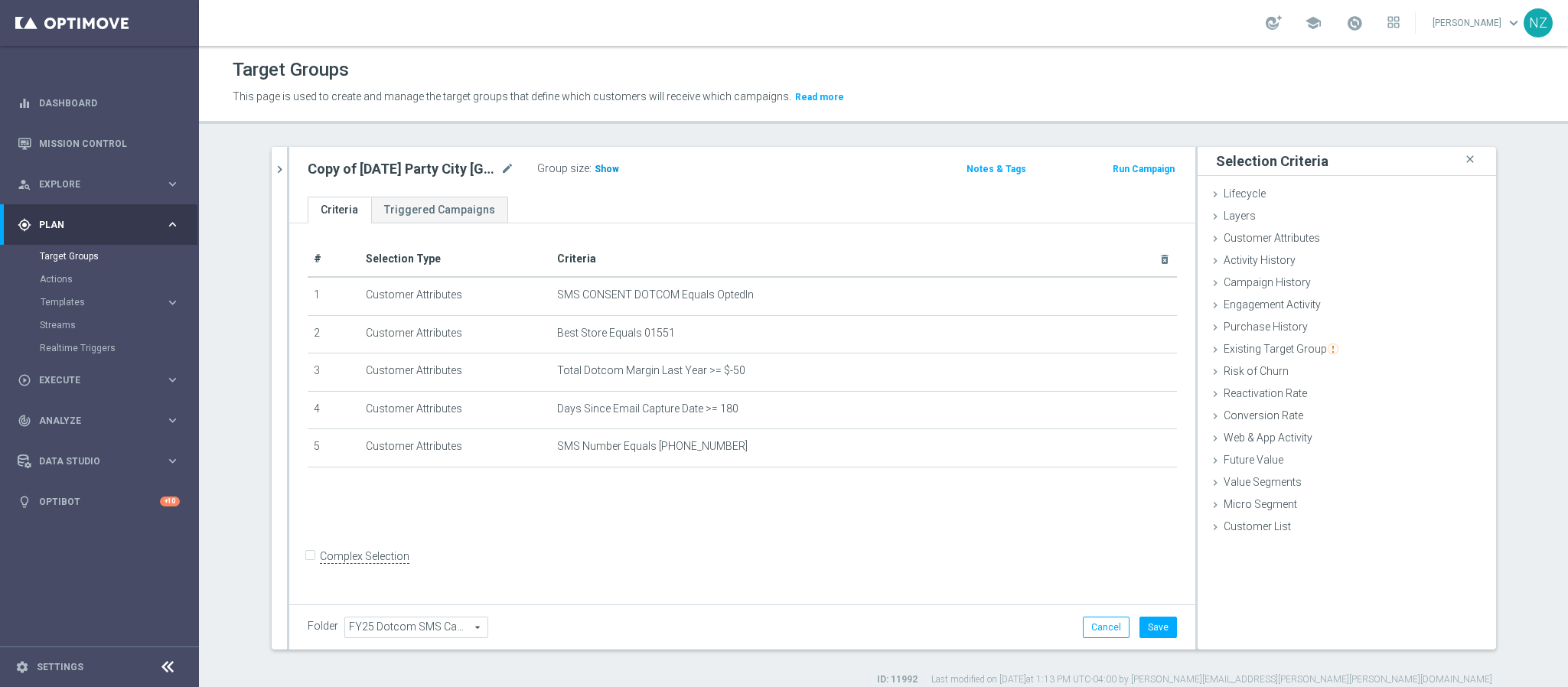
click at [595, 169] on span "Show" at bounding box center [606, 169] width 24 height 11
click at [1104, 621] on button "Cancel" at bounding box center [1106, 627] width 47 height 21
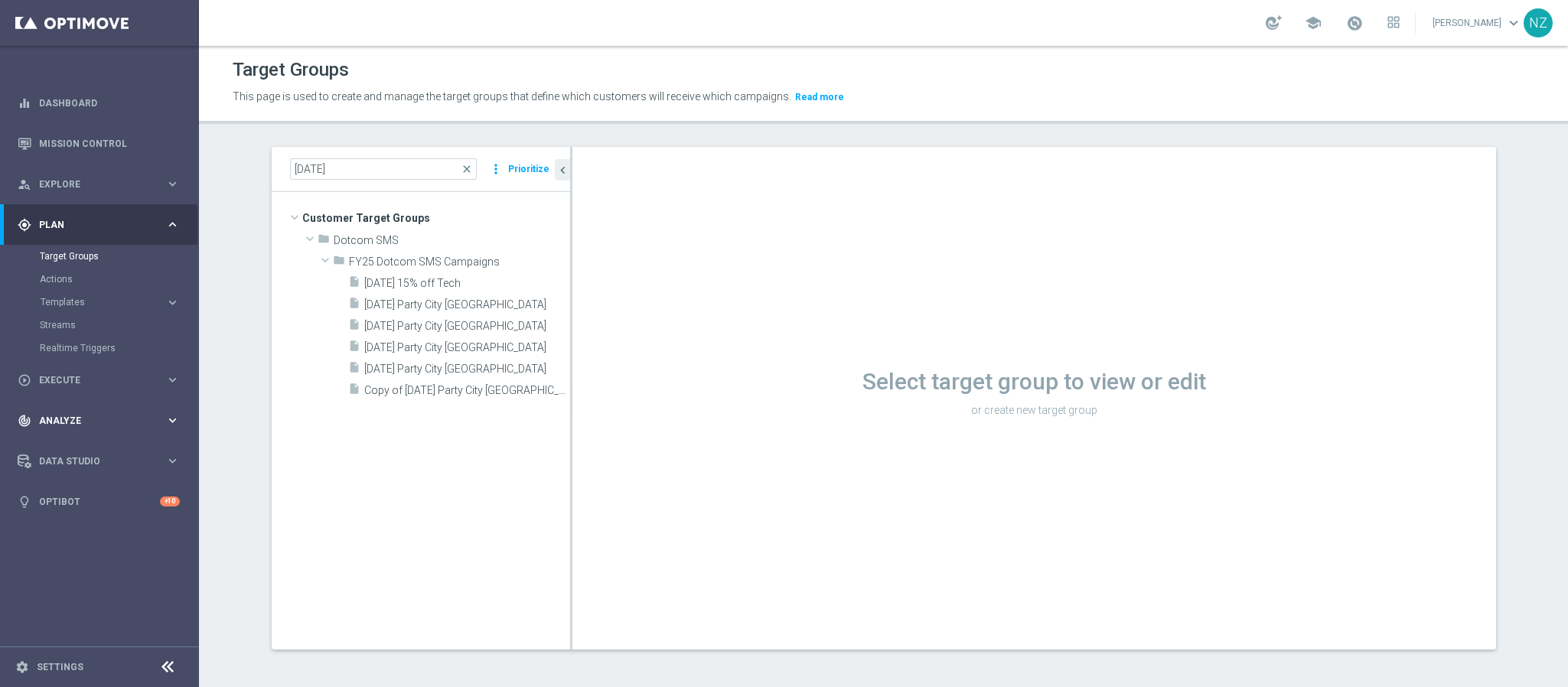
click at [62, 425] on span "Analyze" at bounding box center [102, 421] width 126 height 9
click at [85, 335] on link "Customer 360" at bounding box center [100, 338] width 119 height 13
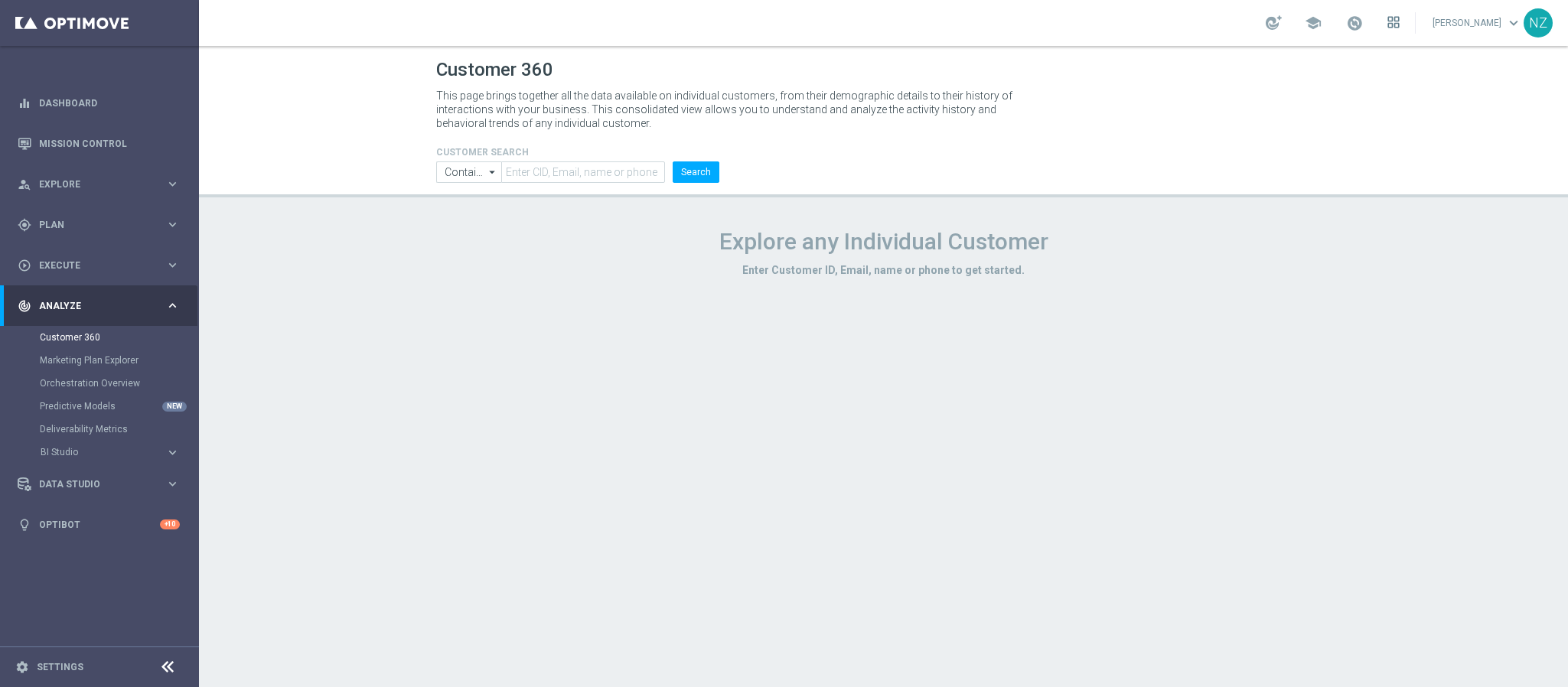
click at [1399, 16] on icon at bounding box center [1393, 22] width 13 height 13
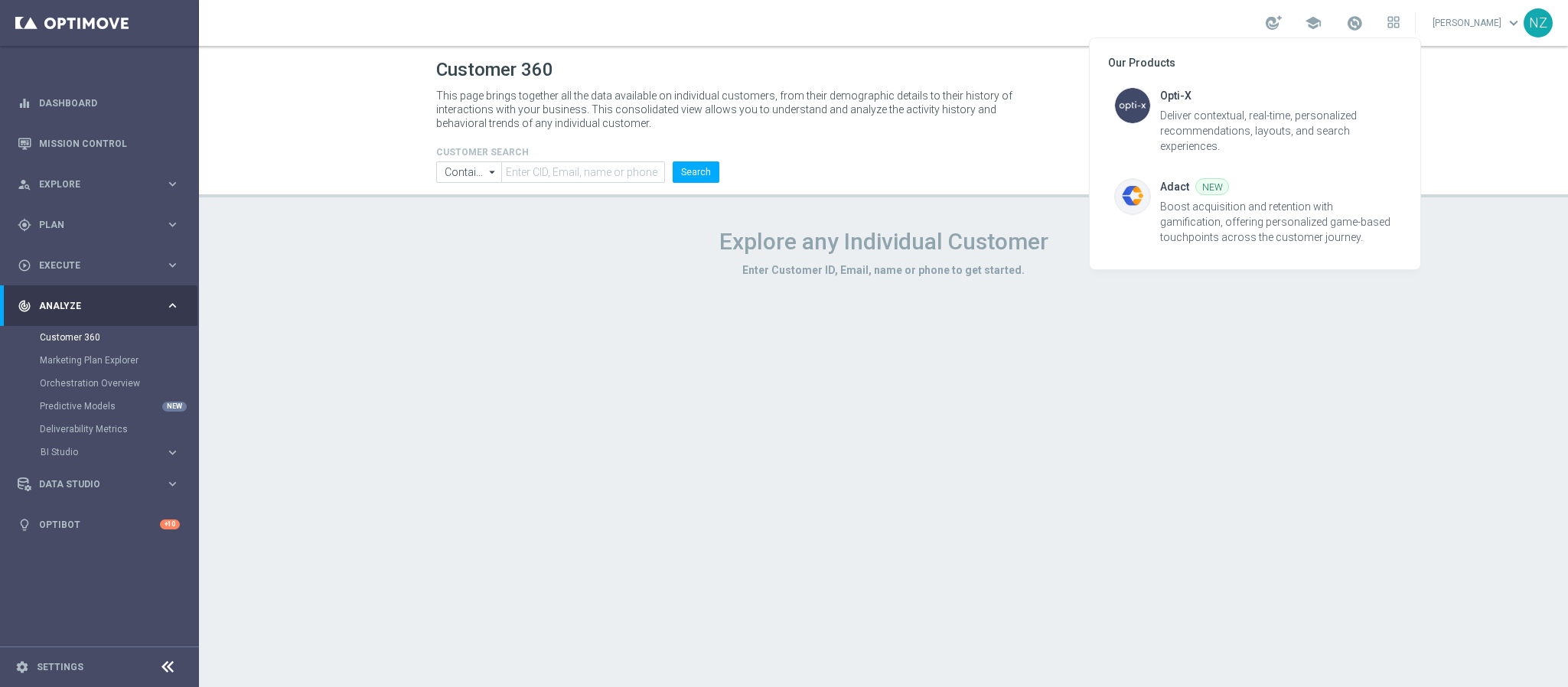
click at [1483, 24] on div at bounding box center [784, 344] width 1568 height 687
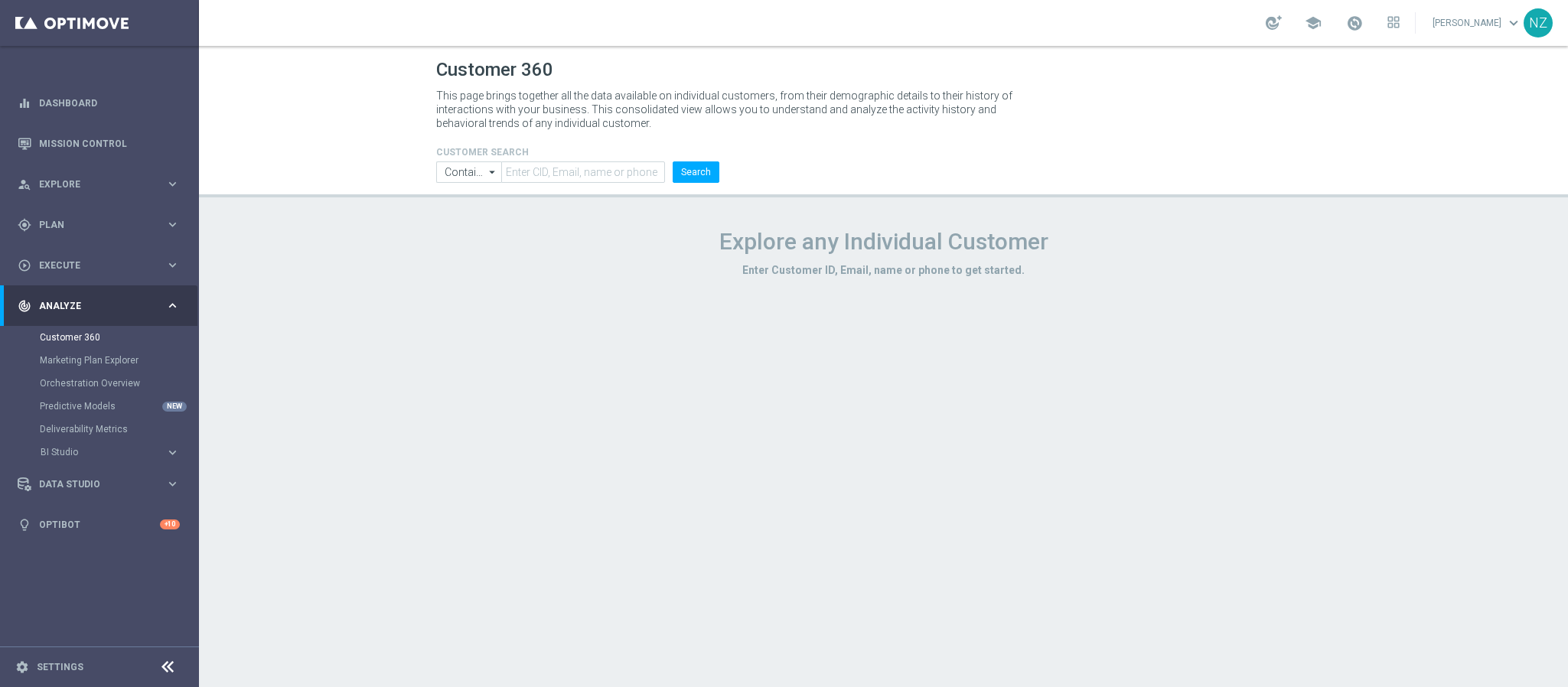
click at [1483, 24] on link "Nicole Zern keyboard_arrow_down" at bounding box center [1477, 23] width 93 height 23
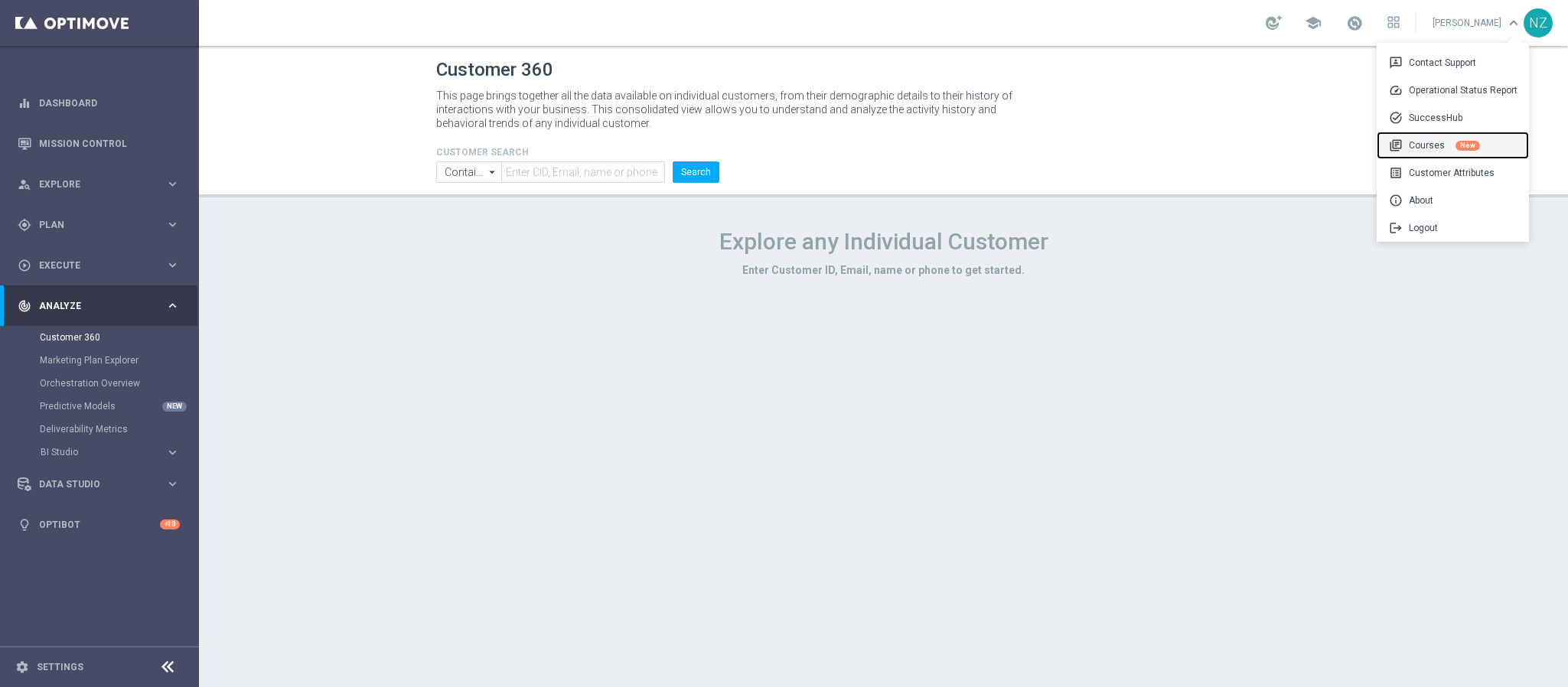
click at [1425, 150] on div "library_books Courses New" at bounding box center [1453, 145] width 152 height 27
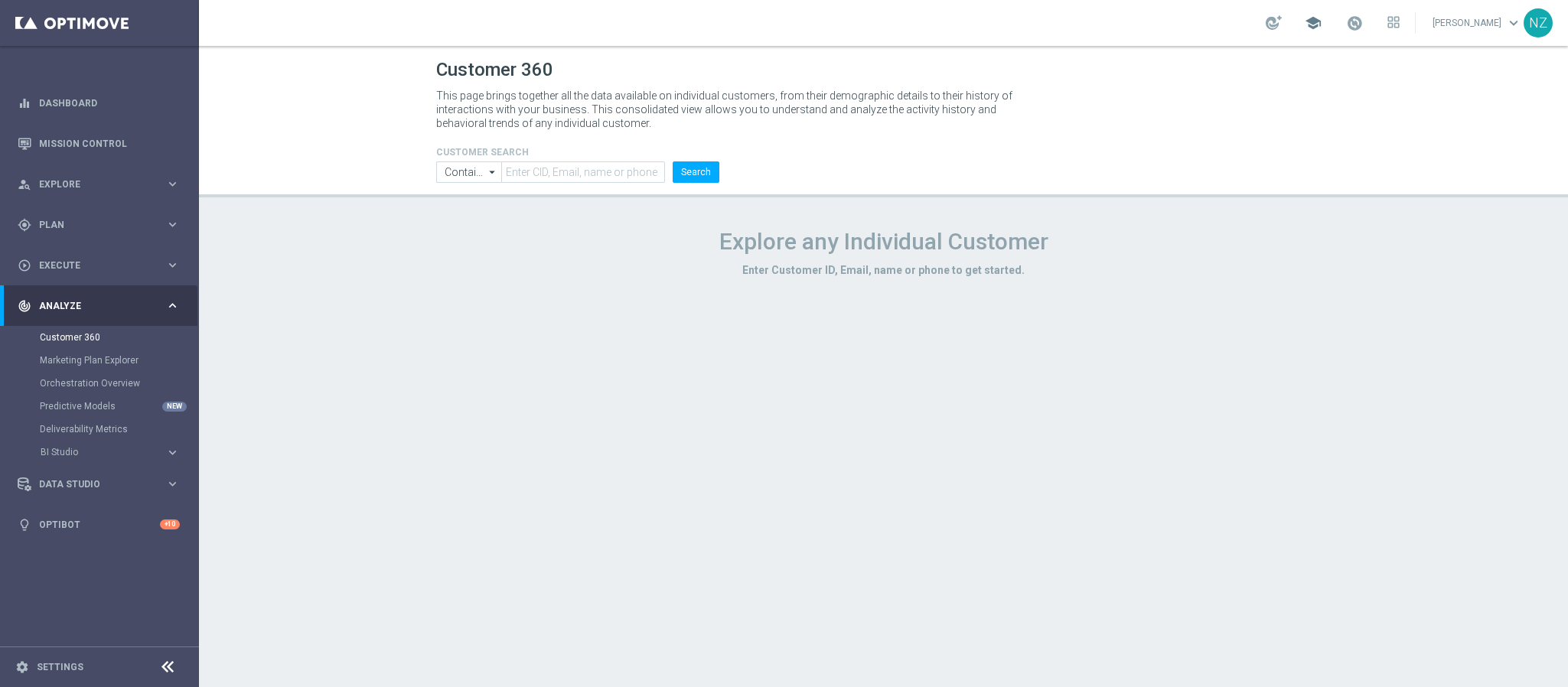
click at [1322, 15] on span "school" at bounding box center [1312, 23] width 16 height 16
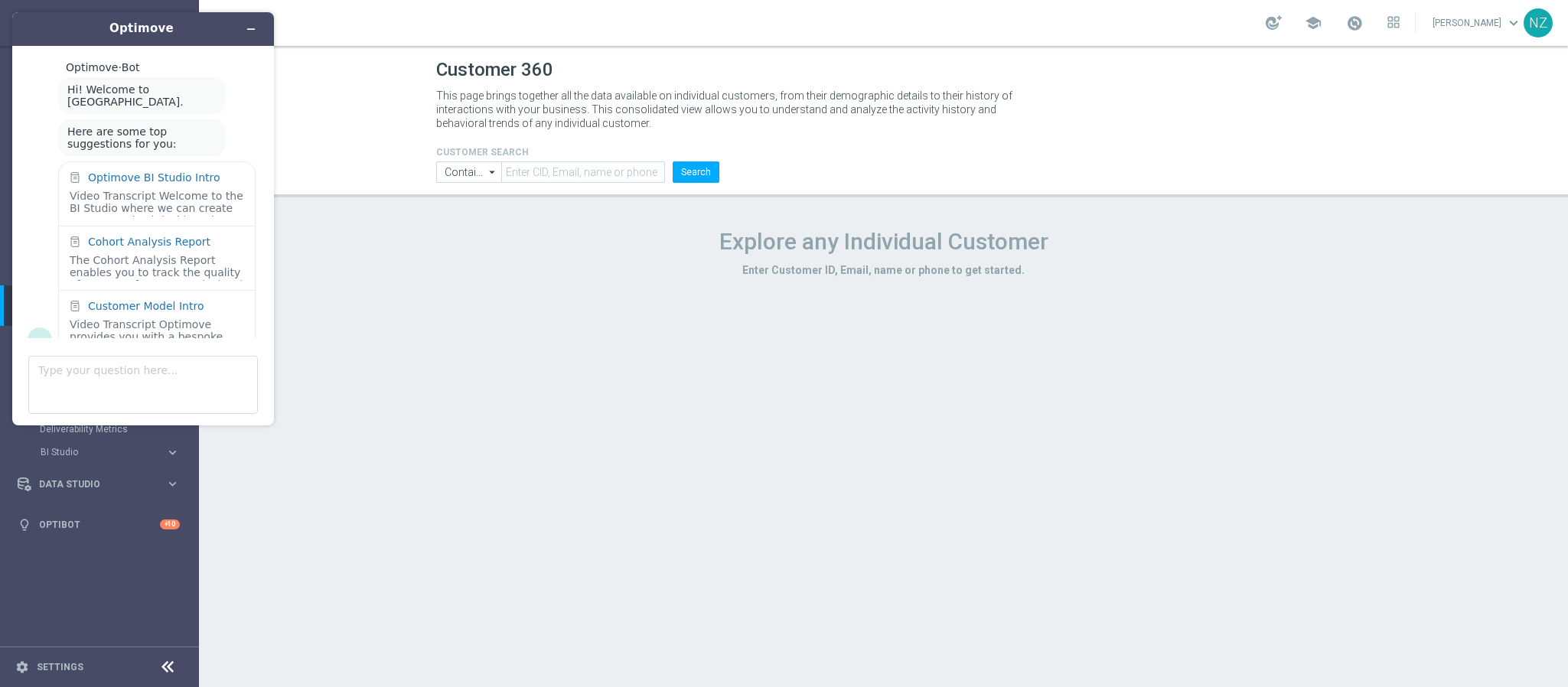
scroll to position [21, 0]
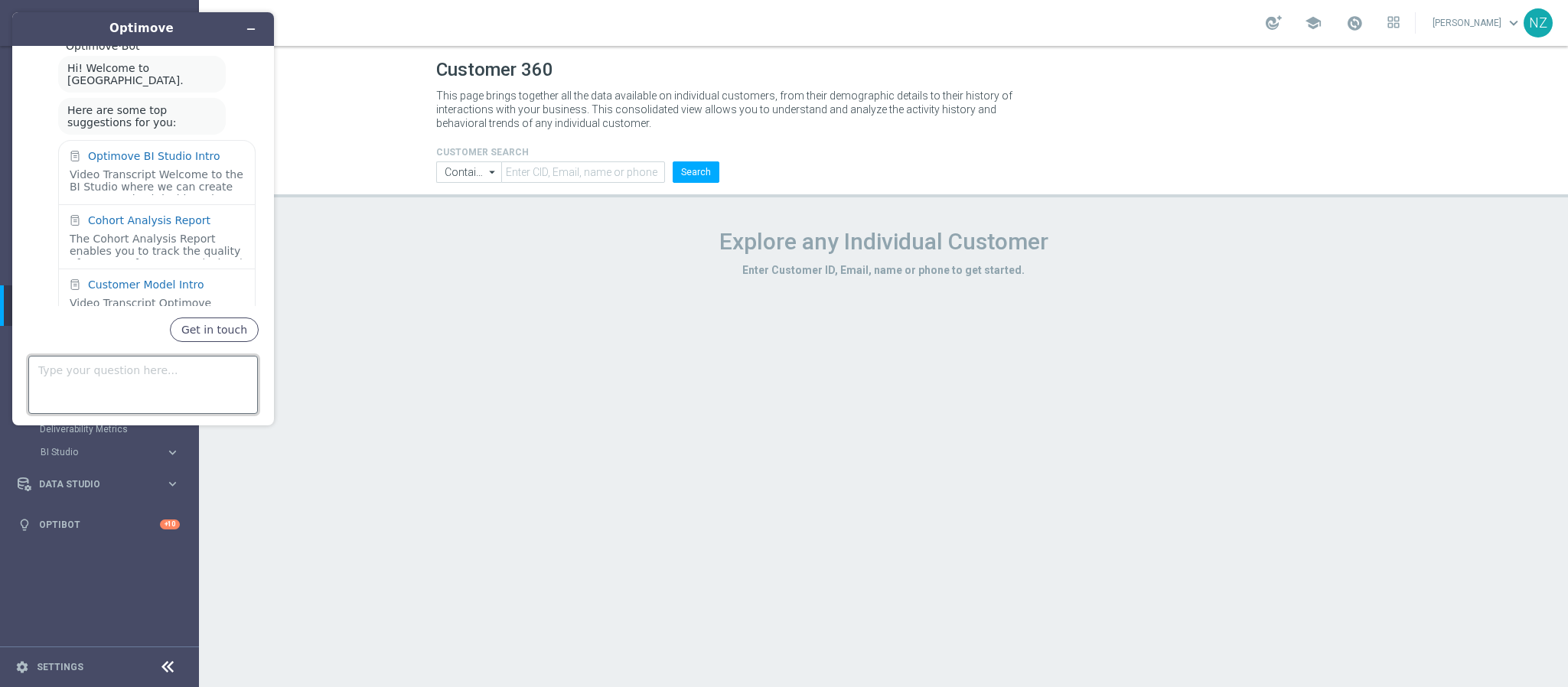
click at [115, 384] on textarea "Type your question here..." at bounding box center [143, 385] width 230 height 58
click at [1322, 23] on span "school" at bounding box center [1312, 23] width 16 height 16
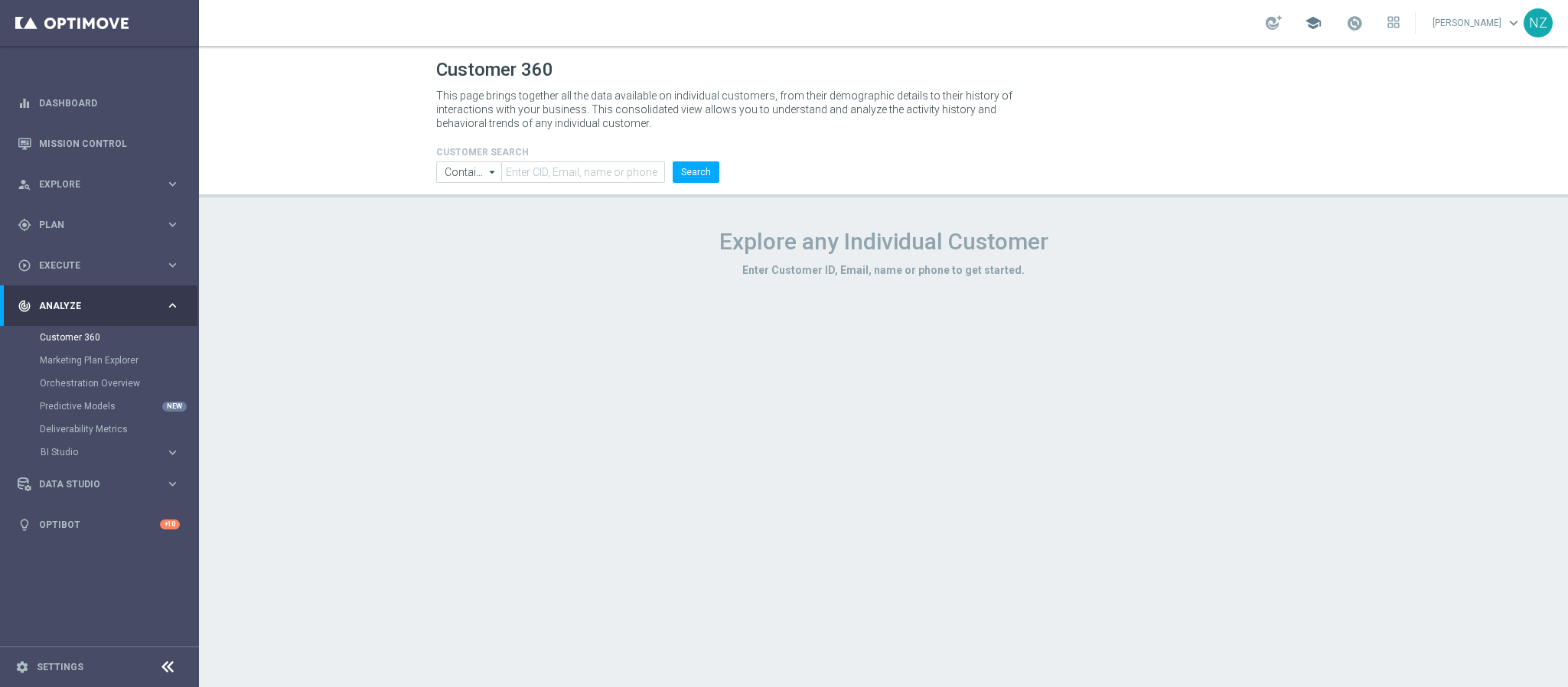
click at [1322, 23] on span "school" at bounding box center [1312, 23] width 16 height 16
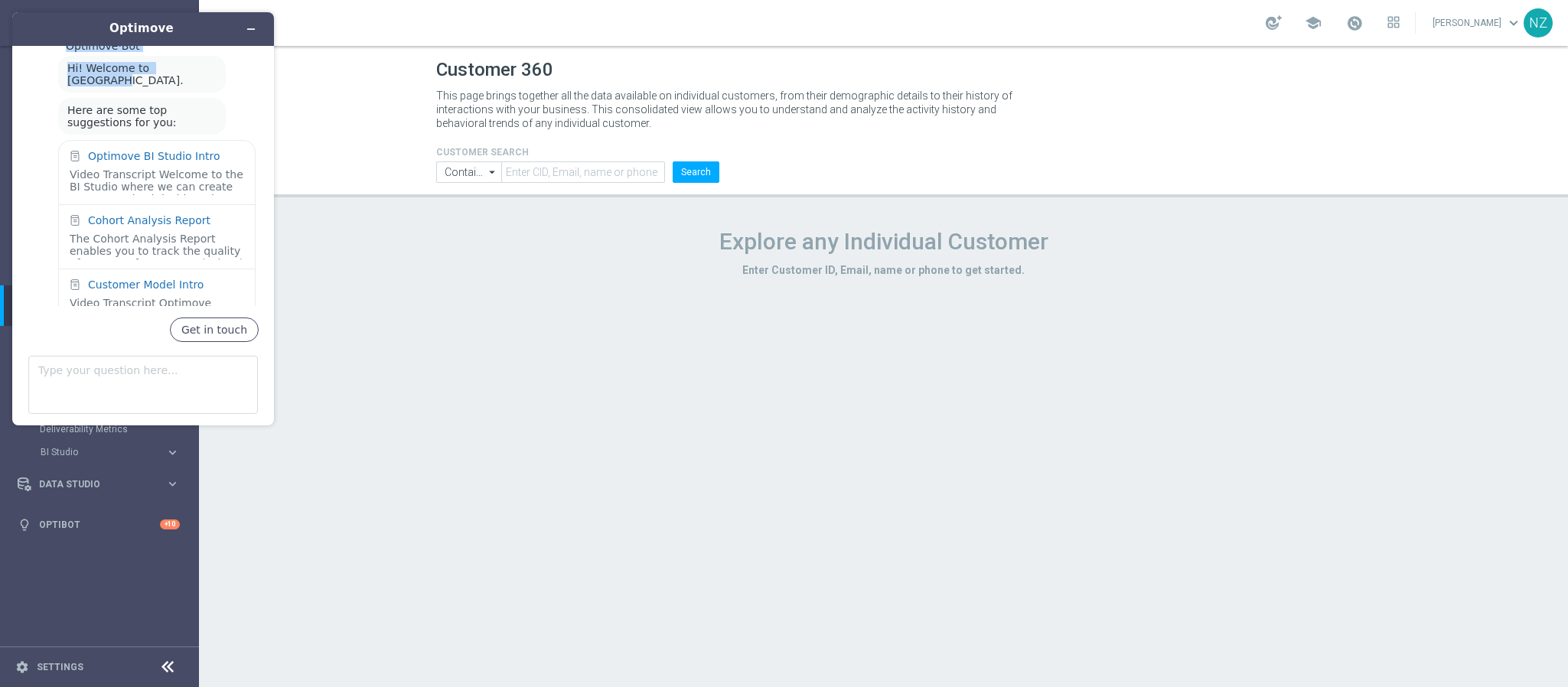
scroll to position [10, 0]
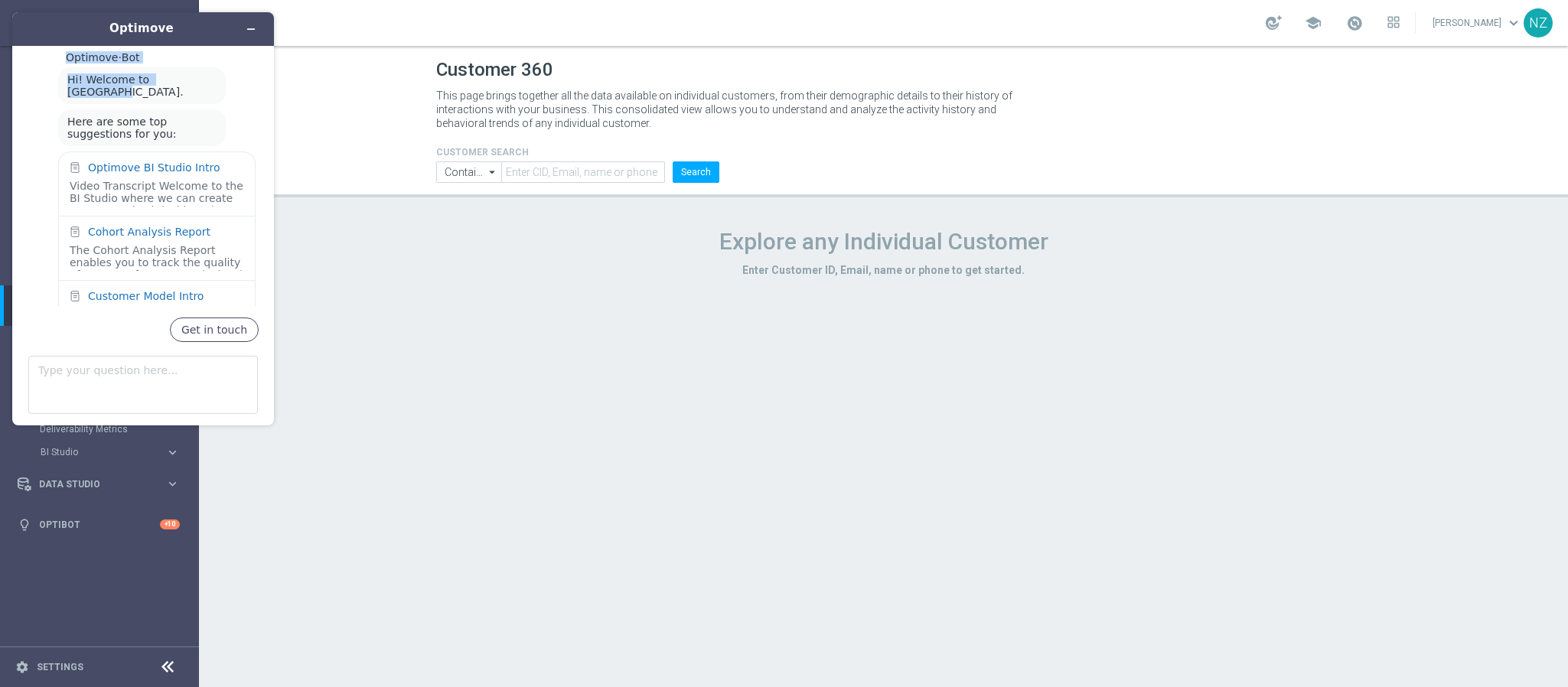
drag, startPoint x: 187, startPoint y: 15, endPoint x: 250, endPoint y: 95, distance: 101.8
click at [250, 95] on div "Optimove Optimove · Bot Hi! Welcome to Optimove. Here are some top suggestions …" at bounding box center [143, 219] width 262 height 413
click at [198, 30] on h1 "Optimove" at bounding box center [141, 28] width 151 height 17
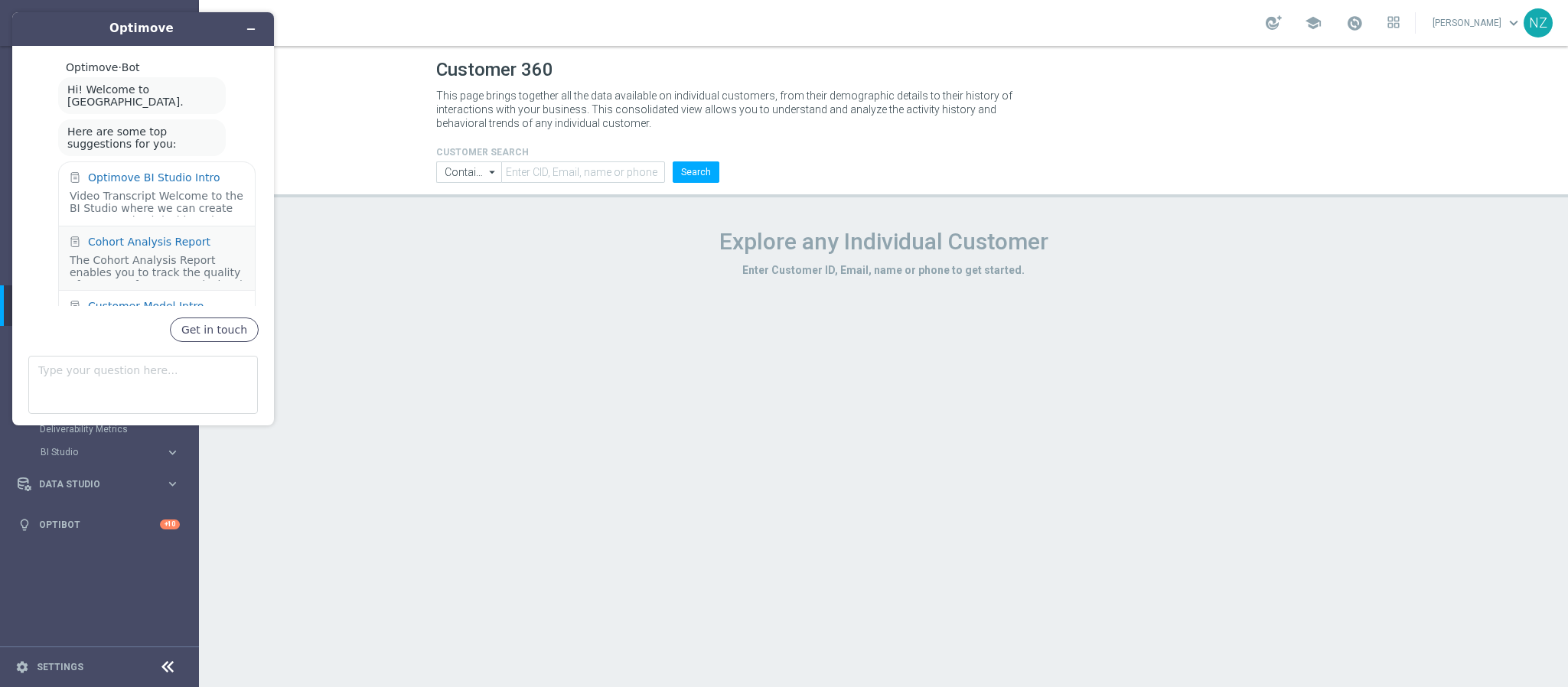
scroll to position [53, 0]
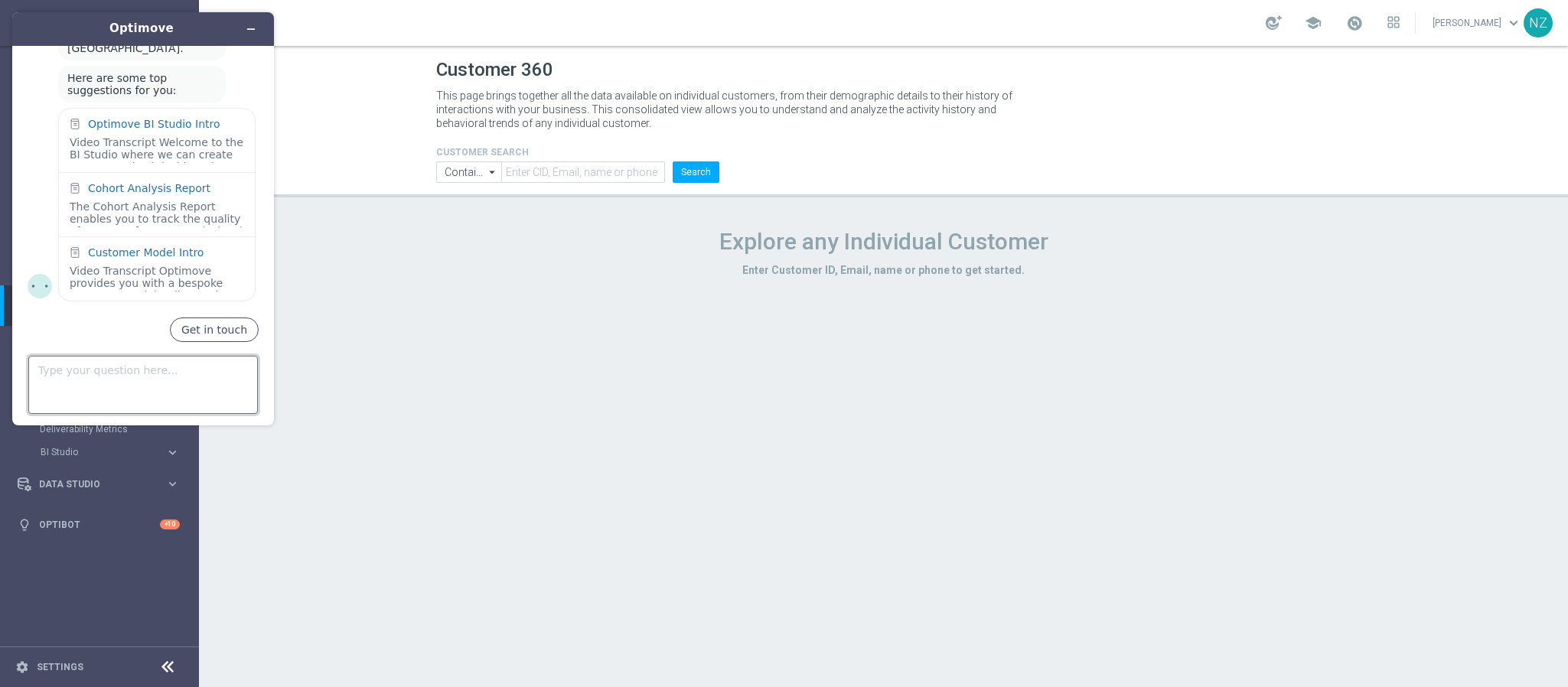
click at [151, 375] on textarea "Type your question here..." at bounding box center [143, 385] width 230 height 58
type textarea "pause journeys"
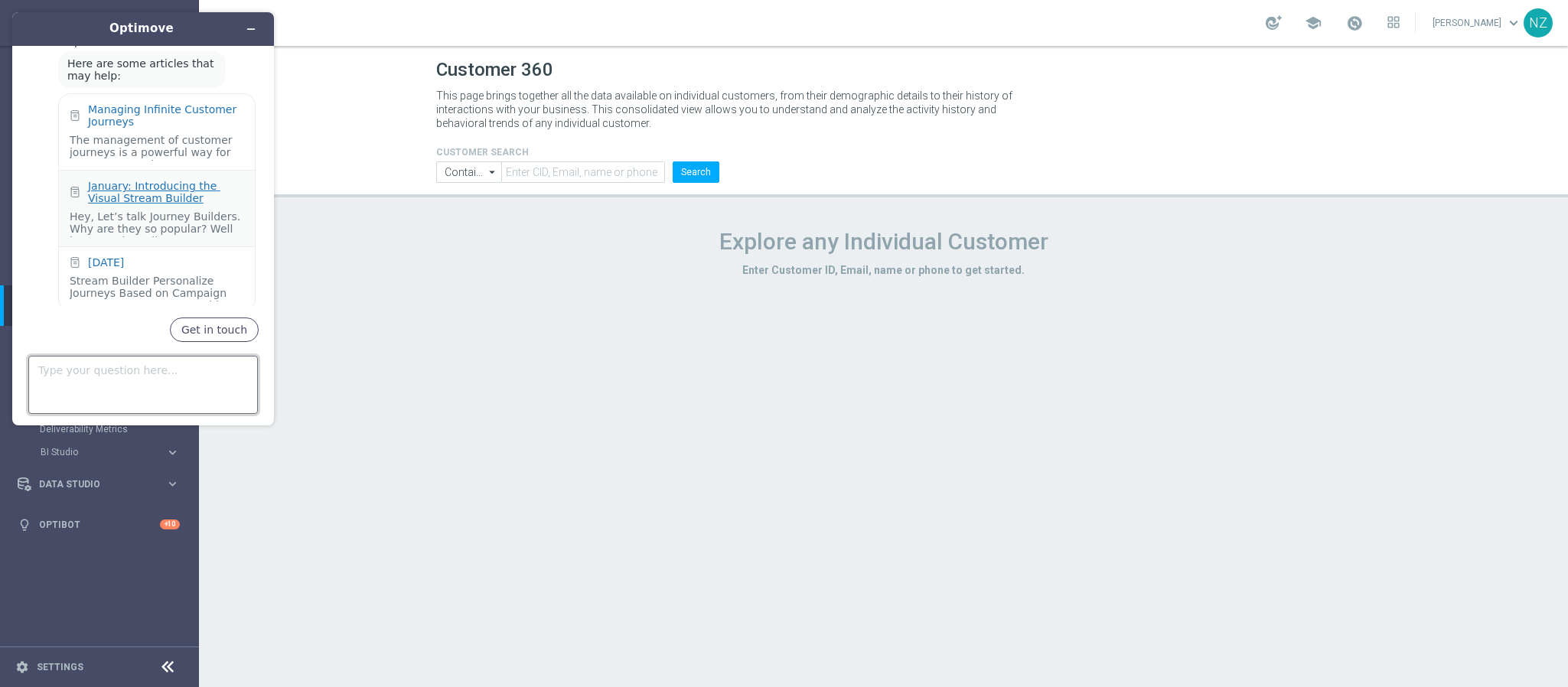
scroll to position [329, 0]
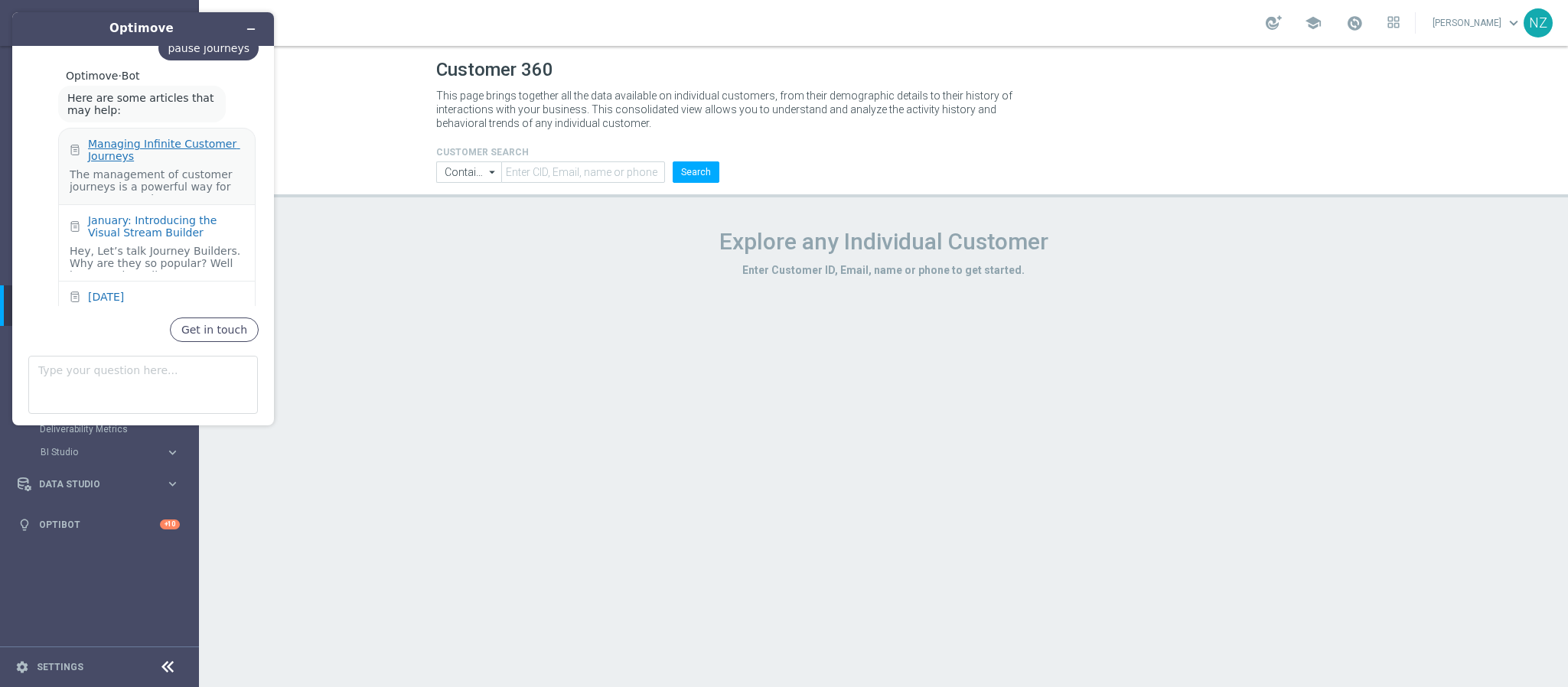
click at [114, 144] on div "Managing Infinite Customer Journeys" at bounding box center [165, 150] width 156 height 24
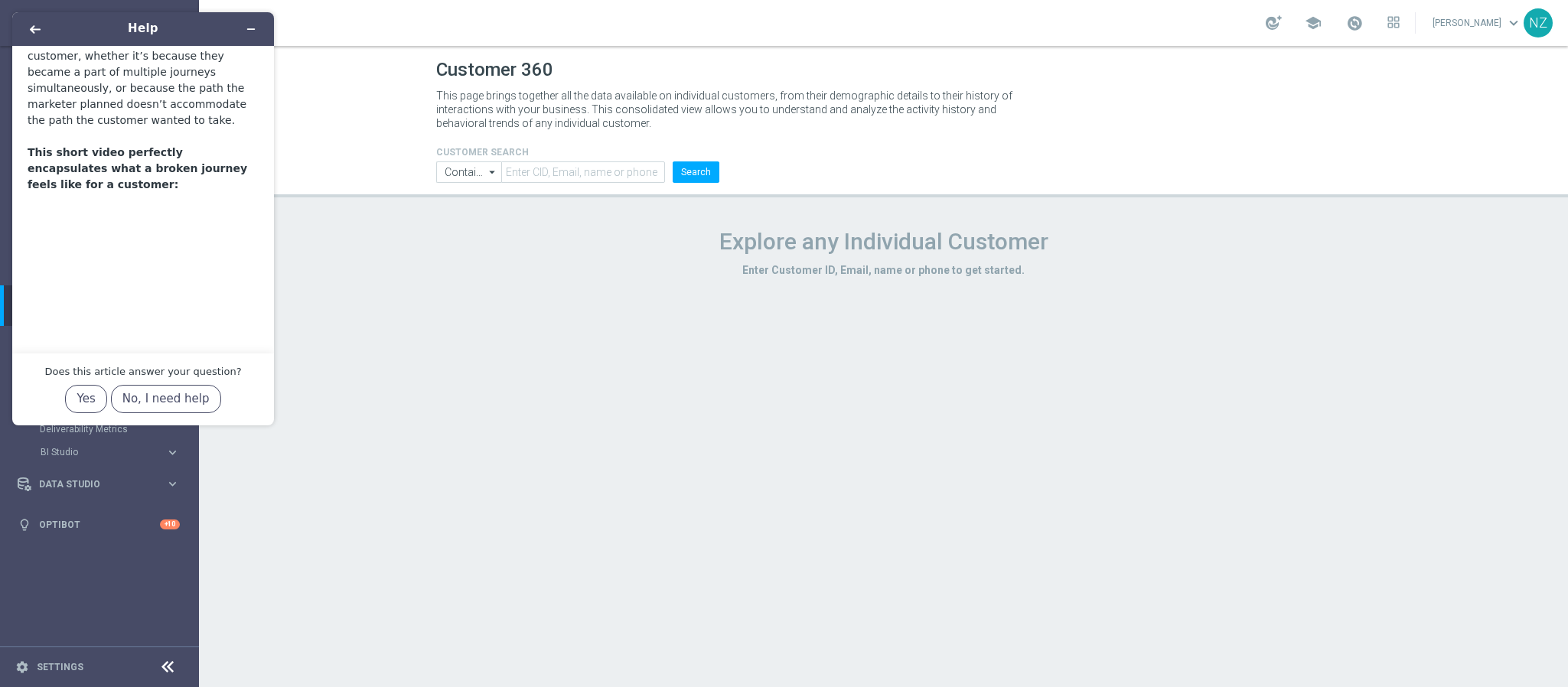
scroll to position [0, 0]
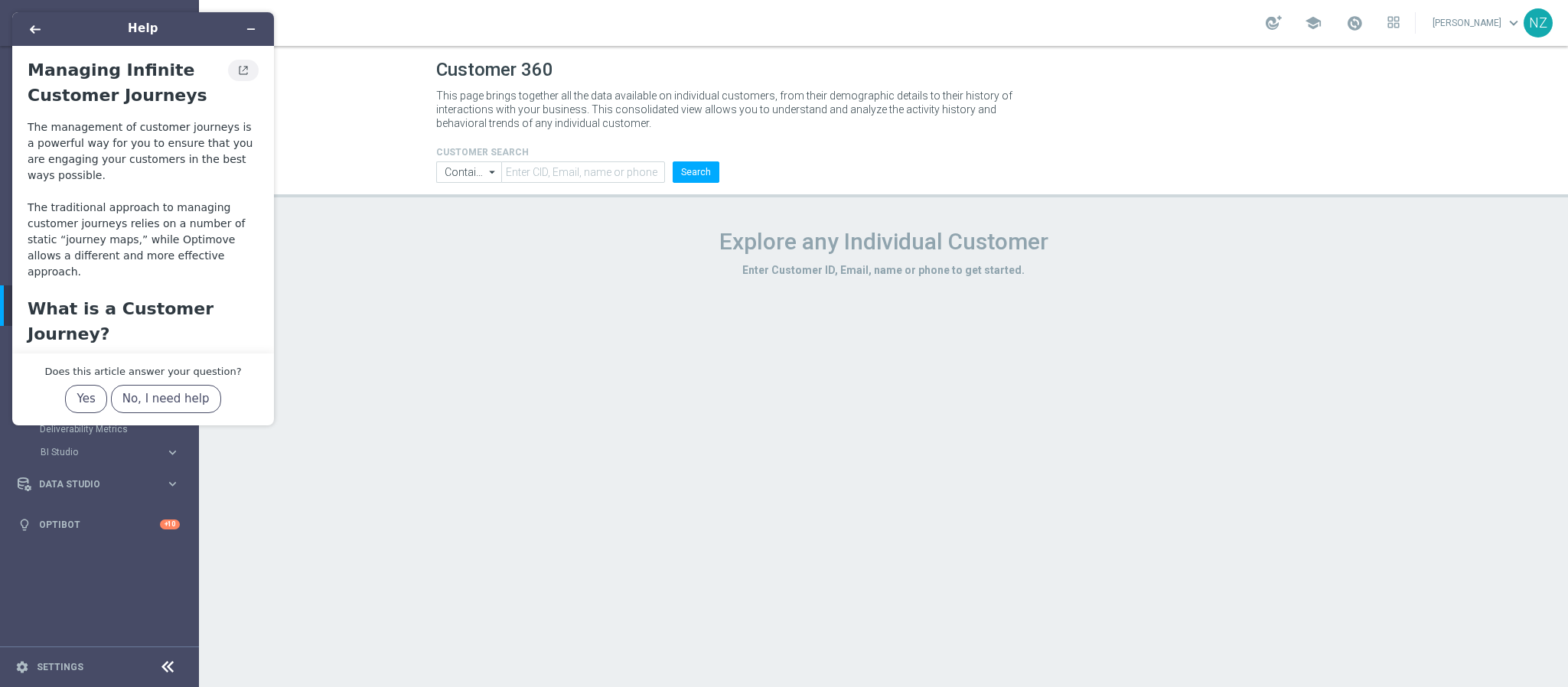
click at [241, 72] on icon "View original article" at bounding box center [244, 71] width 13 height 11
click at [250, 31] on icon "Minimize widget" at bounding box center [251, 29] width 11 height 11
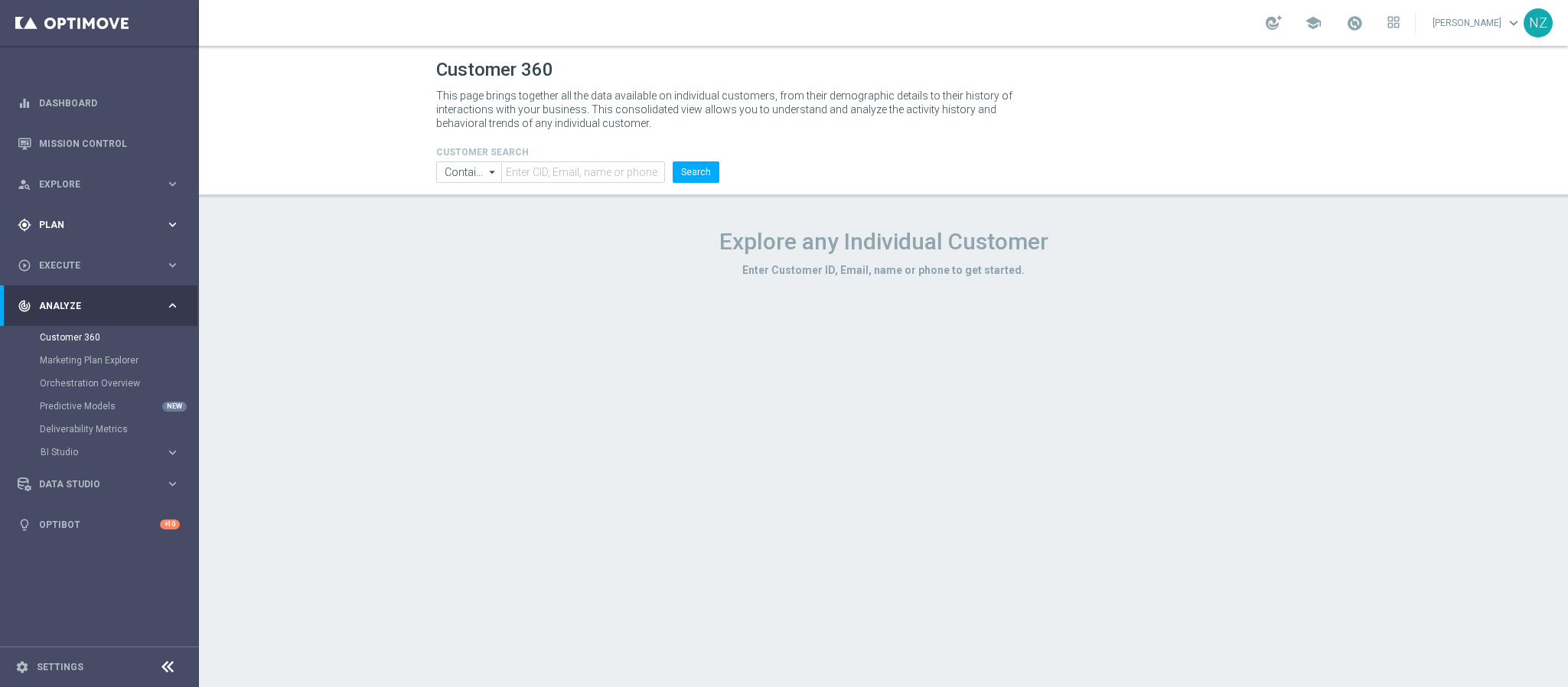
click at [57, 227] on span "Plan" at bounding box center [102, 225] width 126 height 9
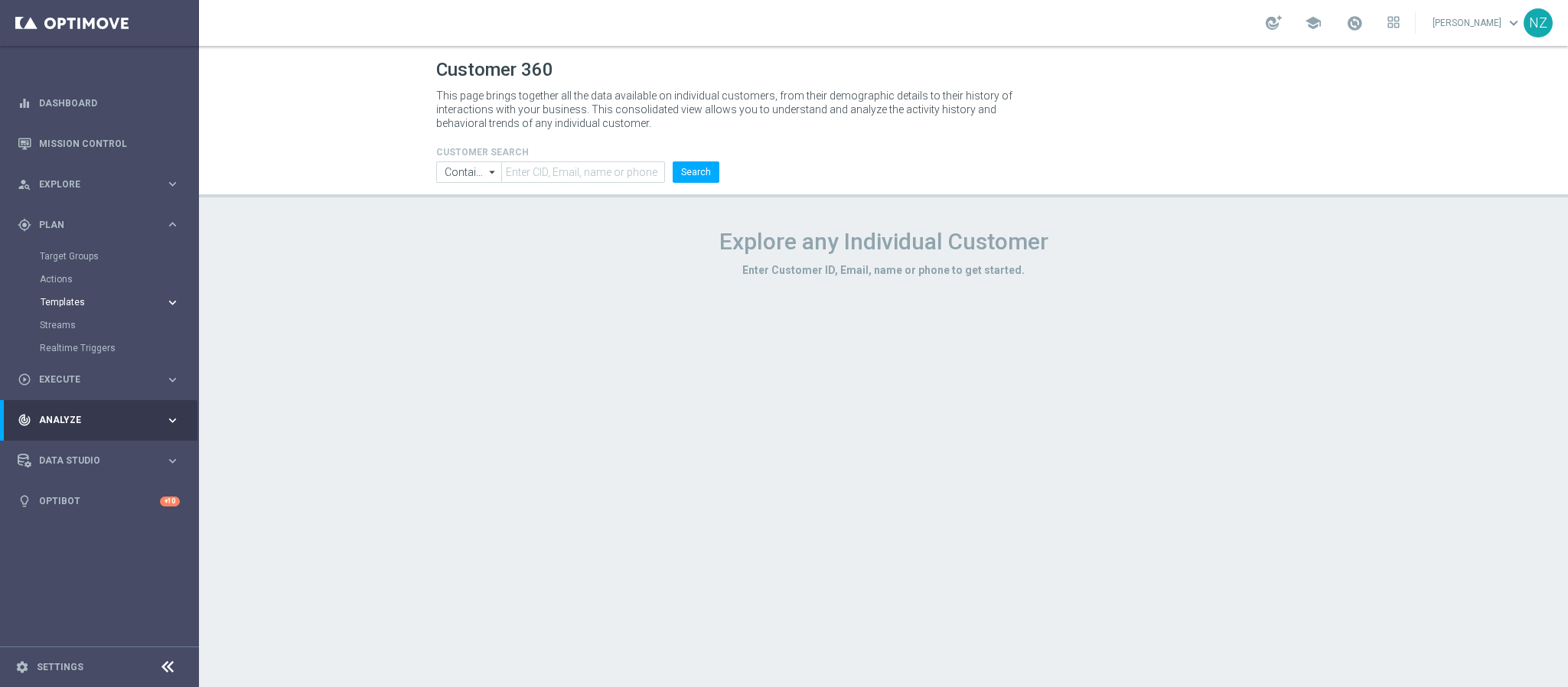
click at [85, 304] on span "Templates" at bounding box center [96, 303] width 110 height 9
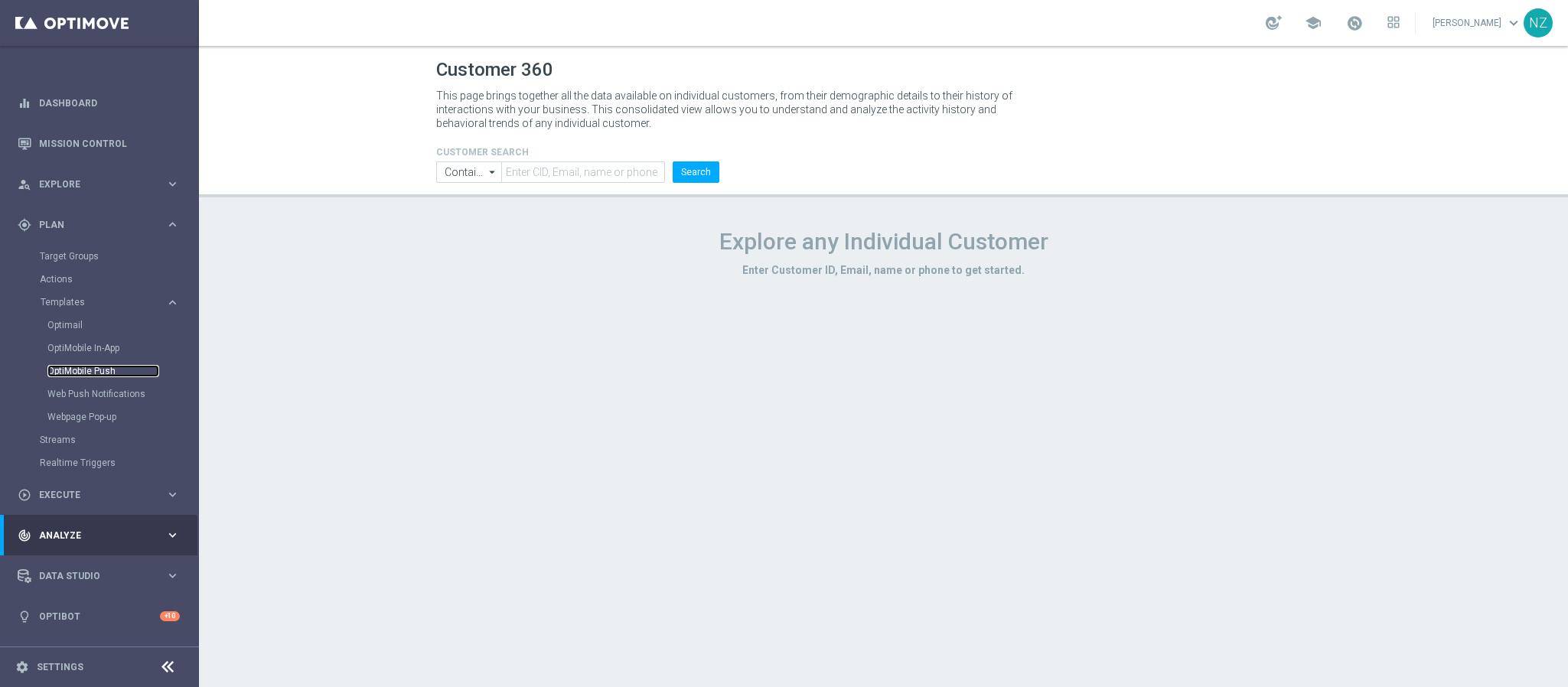
click at [117, 365] on link "OptiMobile Push" at bounding box center [103, 372] width 111 height 13
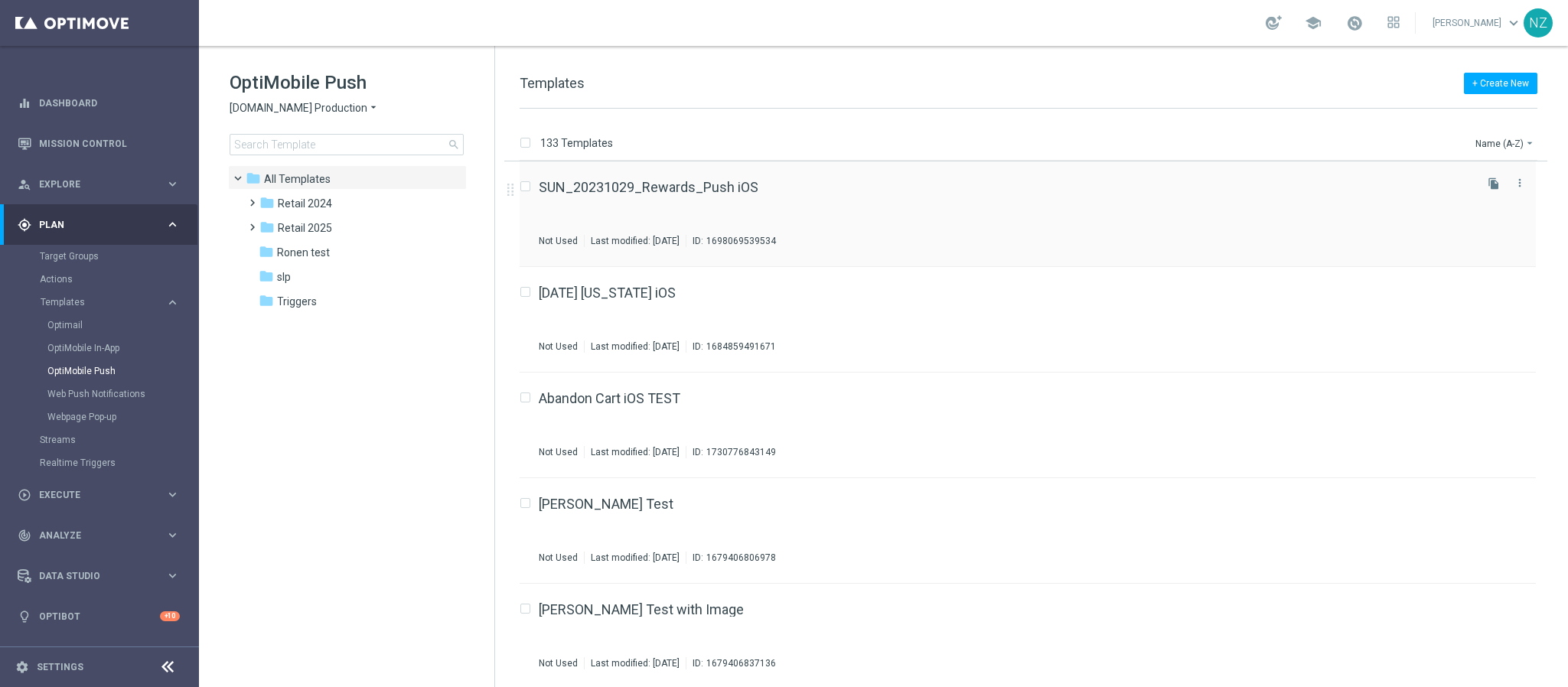
click at [884, 211] on div "SUN_20231029_Rewards_Push iOS Not Used Last modified: Tuesday, November 19, 202…" at bounding box center [1005, 213] width 933 height 67
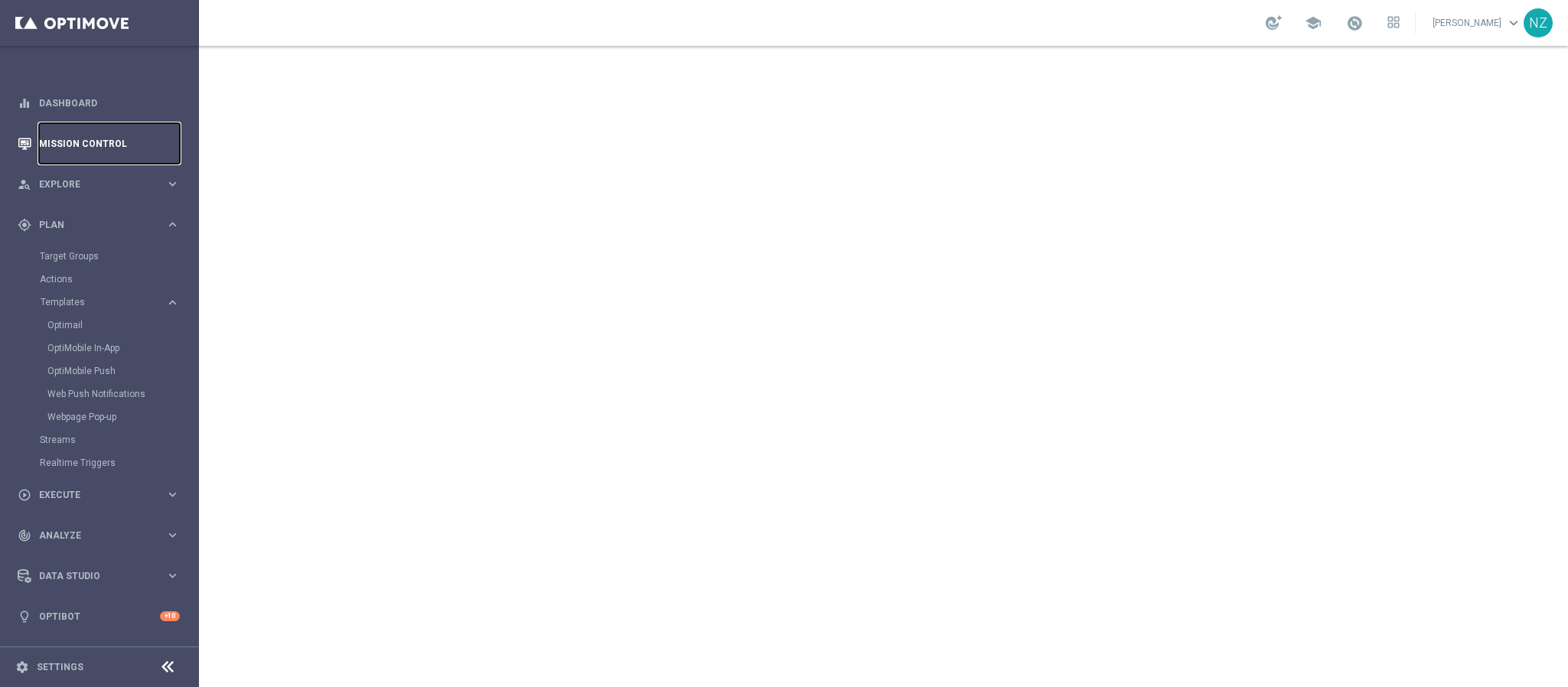
click at [57, 138] on link "Mission Control" at bounding box center [110, 144] width 141 height 41
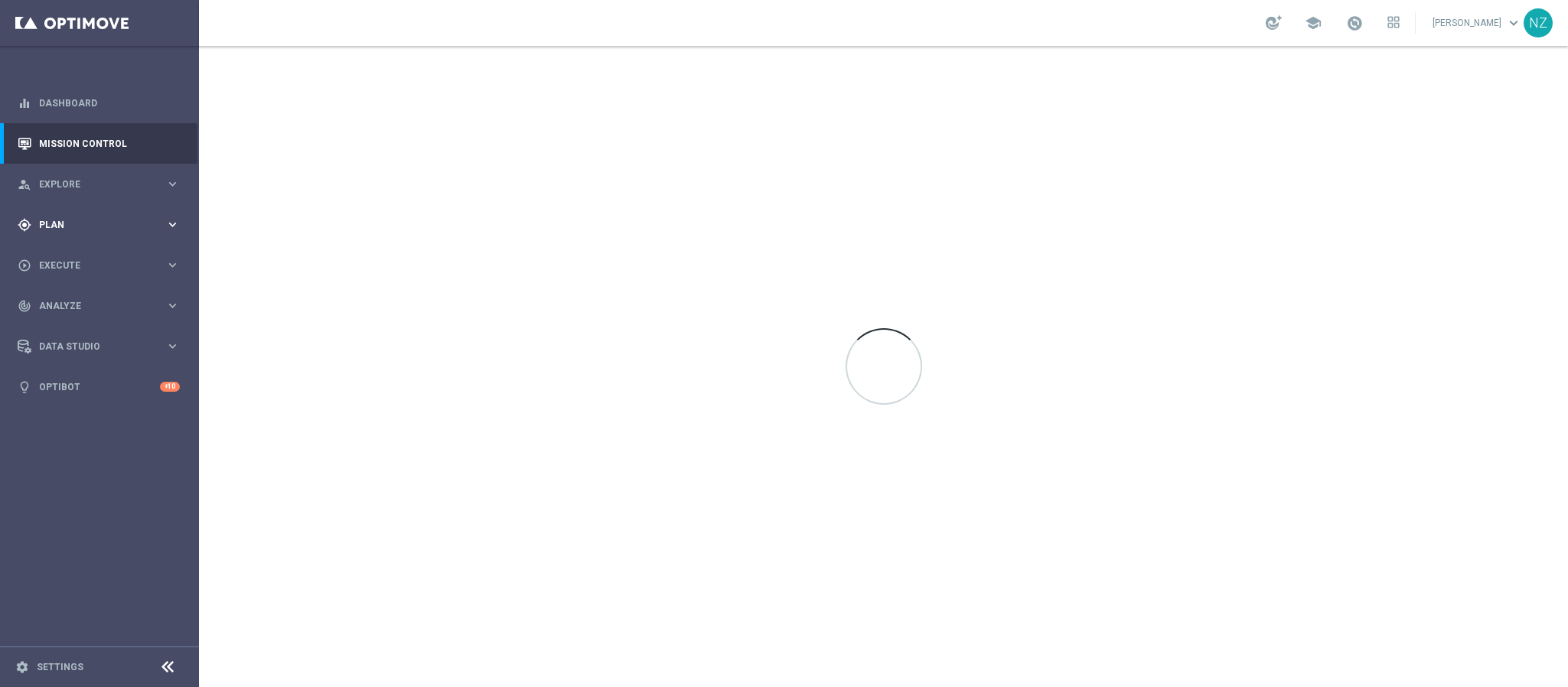
click at [72, 211] on div "gps_fixed Plan keyboard_arrow_right" at bounding box center [99, 225] width 198 height 41
click at [77, 251] on link "Target Groups" at bounding box center [100, 256] width 119 height 13
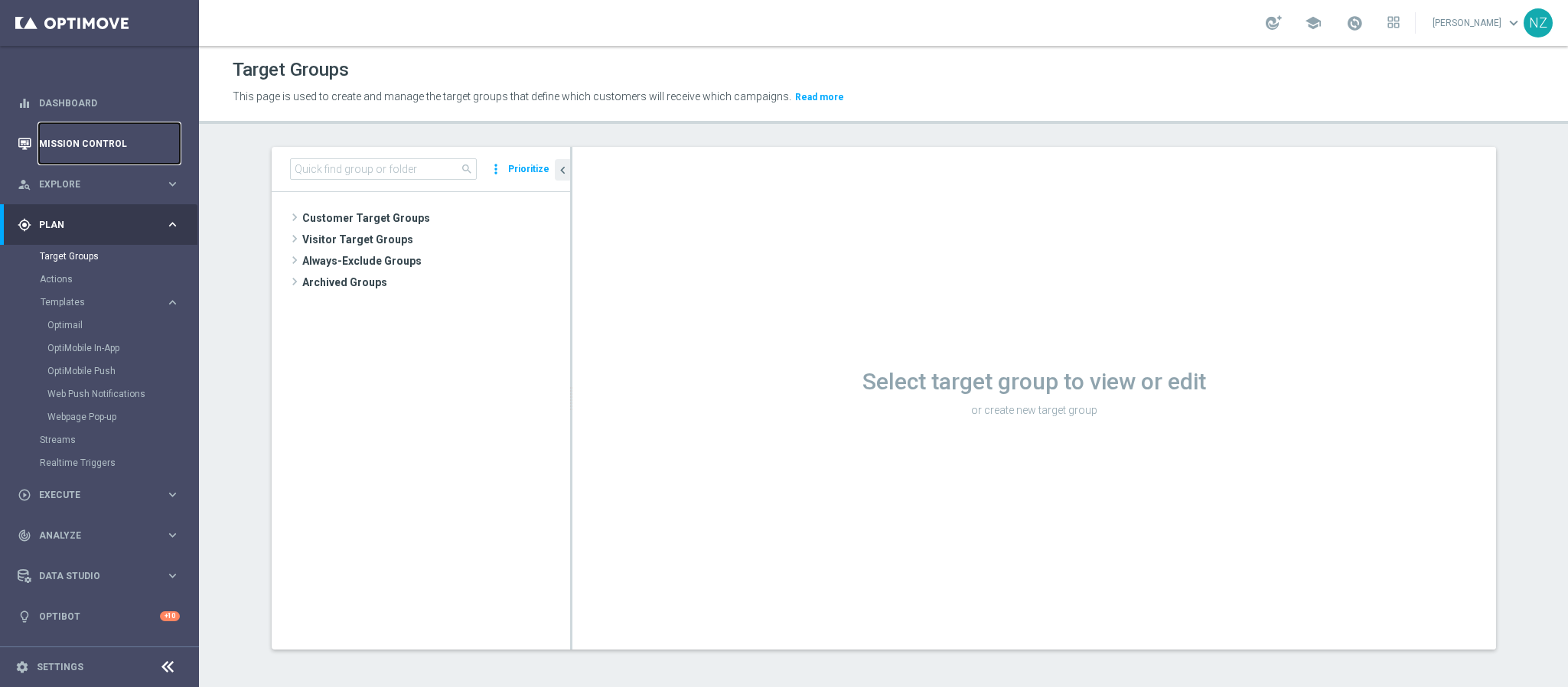
click at [93, 140] on link "Mission Control" at bounding box center [110, 144] width 141 height 41
